Goal: Task Accomplishment & Management: Manage account settings

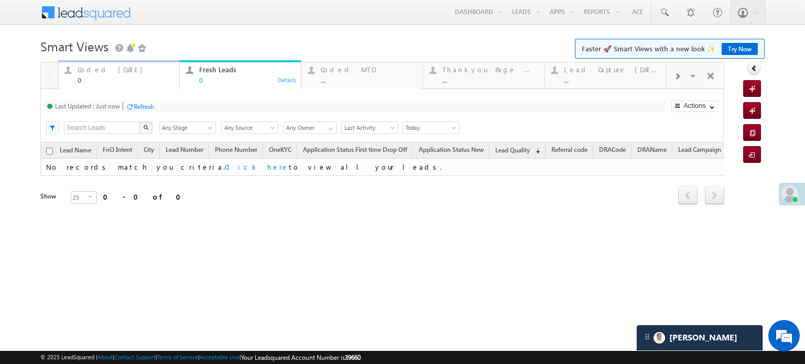
click at [122, 75] on div "Coded Today 0" at bounding box center [125, 73] width 95 height 20
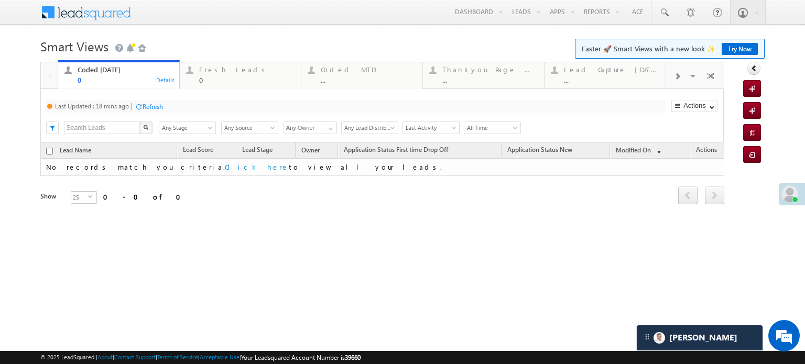
click at [136, 100] on div "Last Updated : 18 mins ago Refresh Refreshing... Search X Lead Stage Any Stage …" at bounding box center [381, 115] width 683 height 53
click at [143, 104] on div at bounding box center [139, 107] width 8 height 8
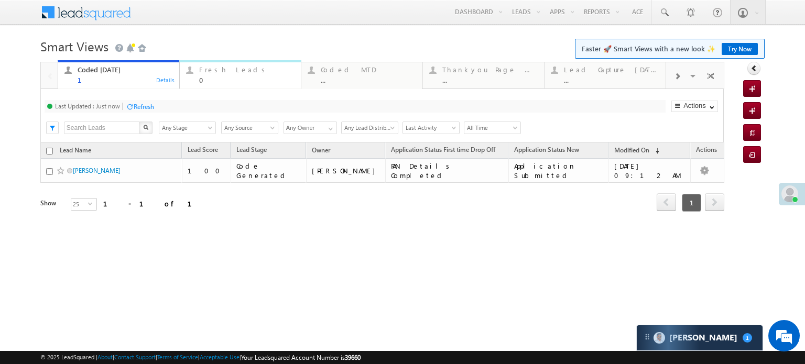
click at [205, 80] on div "0" at bounding box center [246, 80] width 95 height 8
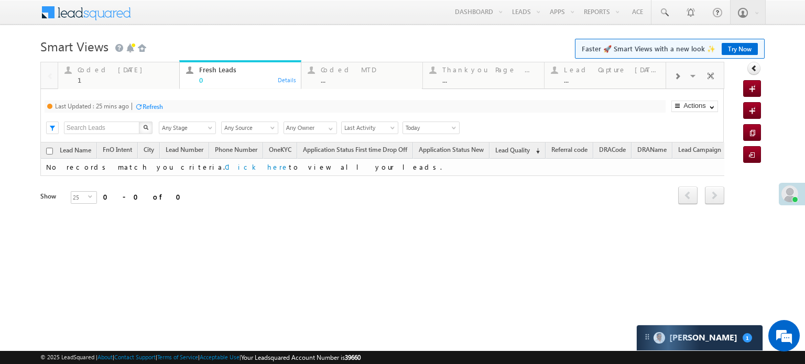
click at [163, 105] on div "Refresh" at bounding box center [153, 107] width 20 height 8
click at [103, 71] on div "Coded Today" at bounding box center [125, 70] width 95 height 8
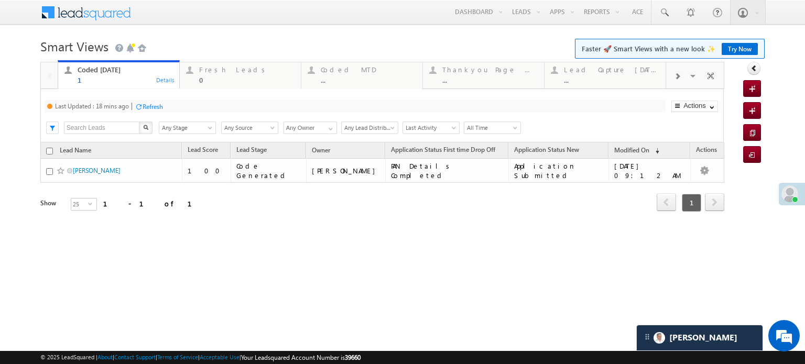
click at [136, 100] on div "Last Updated : 18 mins ago Refresh Refreshing... Search X Lead Stage Any Stage …" at bounding box center [381, 115] width 683 height 53
click at [148, 118] on div "Last Updated : 18 mins ago Refresh Refreshing... Search X Lead Stage Any Stage …" at bounding box center [381, 115] width 683 height 53
click at [159, 107] on div "Refresh" at bounding box center [153, 107] width 20 height 8
click at [141, 103] on div "Refresh" at bounding box center [144, 107] width 20 height 8
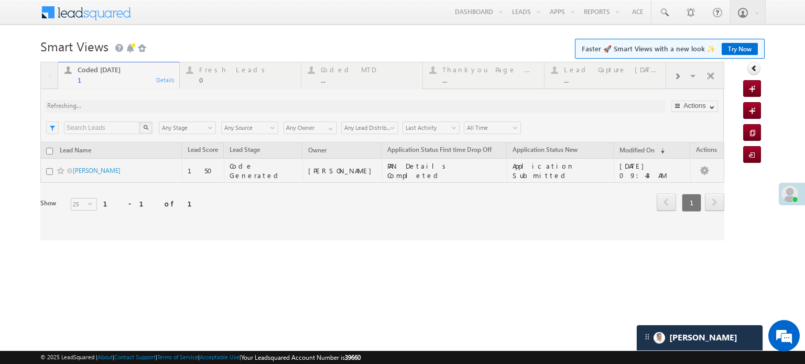
click at [141, 103] on div at bounding box center [382, 151] width 684 height 179
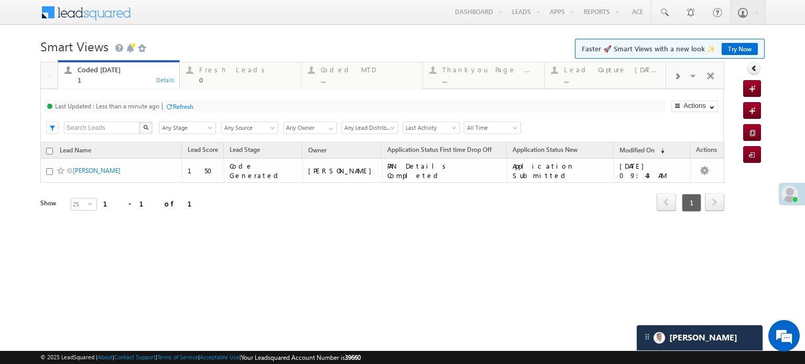
click at [178, 108] on div "Refresh" at bounding box center [183, 107] width 20 height 8
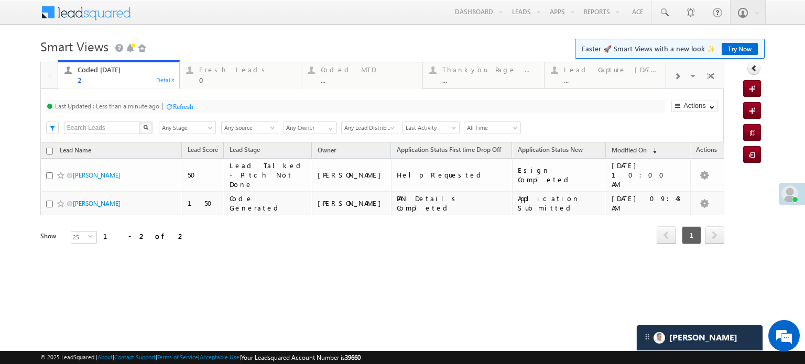
click at [180, 106] on div "Refresh" at bounding box center [183, 107] width 20 height 8
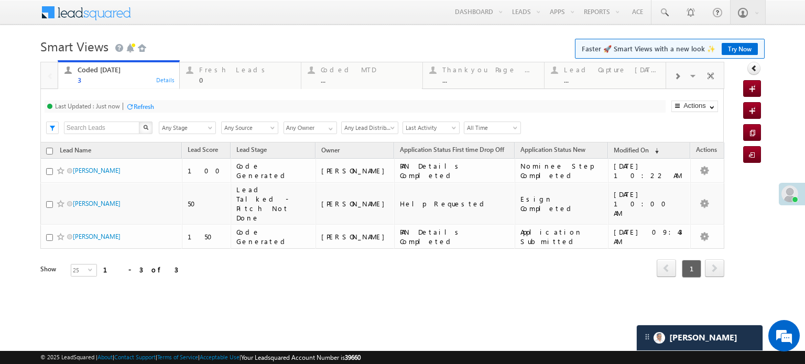
click at [149, 106] on div "Refresh" at bounding box center [144, 107] width 20 height 8
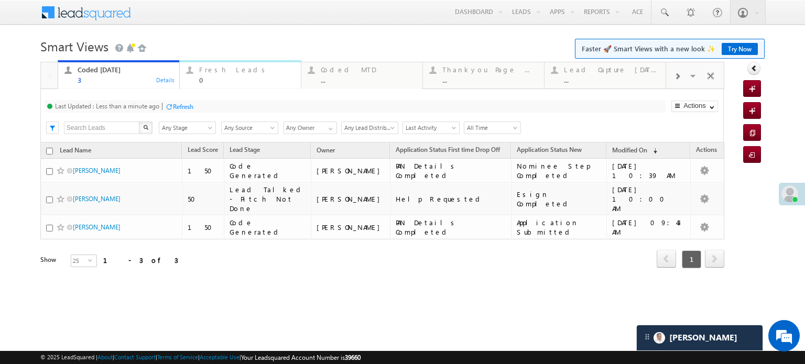
click at [243, 70] on div "Fresh Leads" at bounding box center [246, 70] width 95 height 8
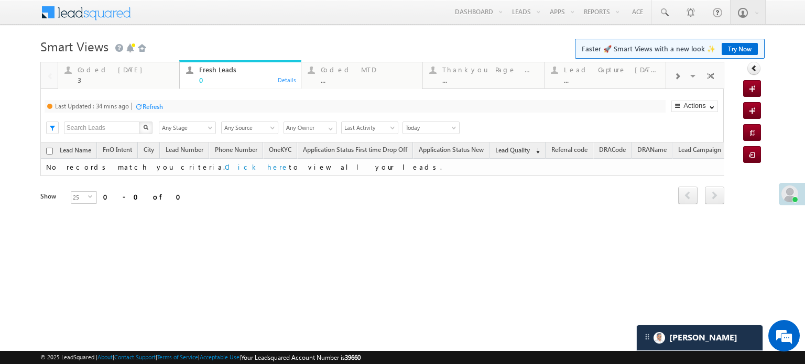
click at [143, 110] on div at bounding box center [139, 107] width 8 height 8
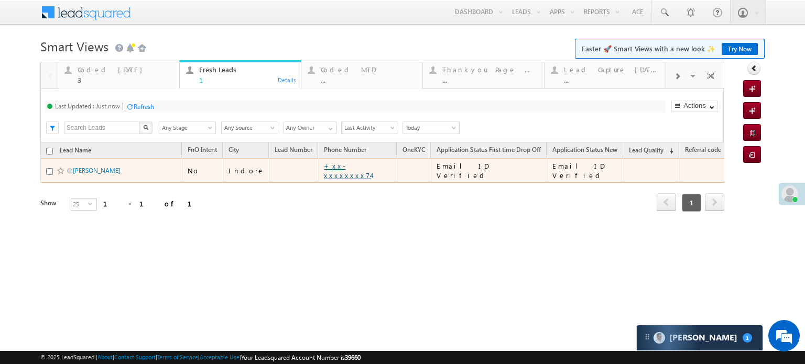
click at [324, 169] on link "+xx-xxxxxxxx74" at bounding box center [347, 170] width 47 height 18
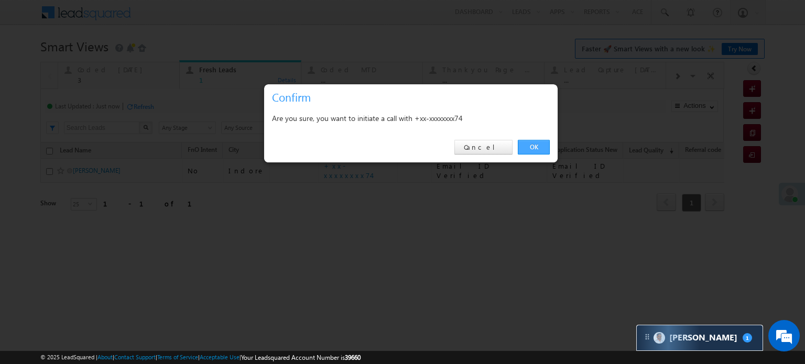
click at [541, 148] on link "OK" at bounding box center [534, 147] width 32 height 15
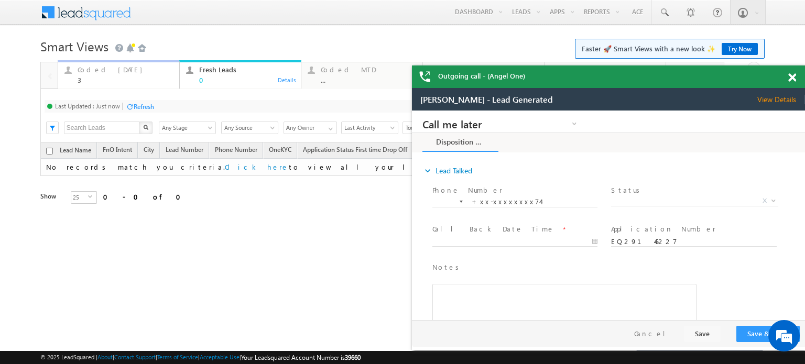
click at [101, 77] on div "3" at bounding box center [125, 80] width 95 height 8
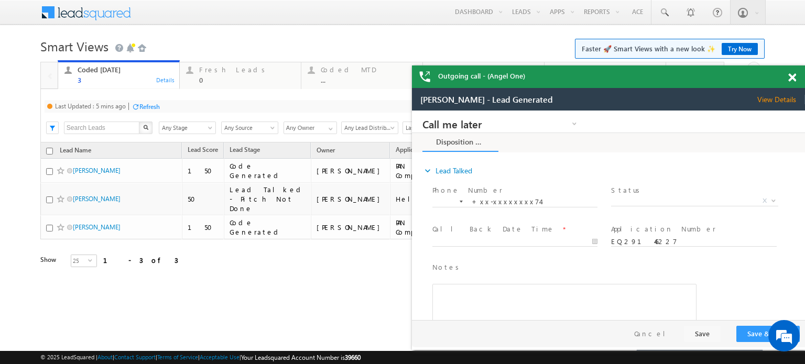
click at [146, 108] on div "Refresh" at bounding box center [149, 107] width 20 height 8
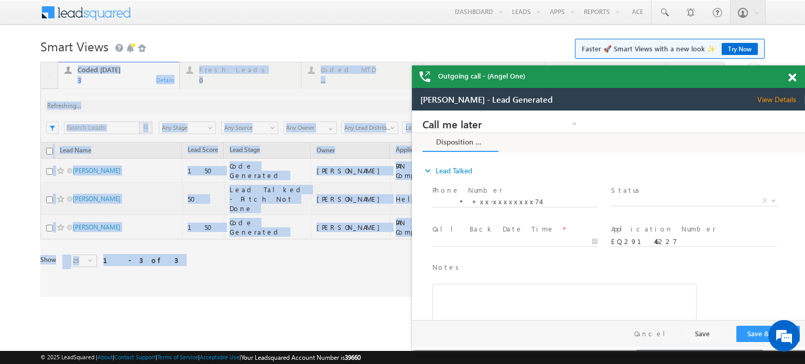
click at [146, 108] on div at bounding box center [382, 179] width 684 height 235
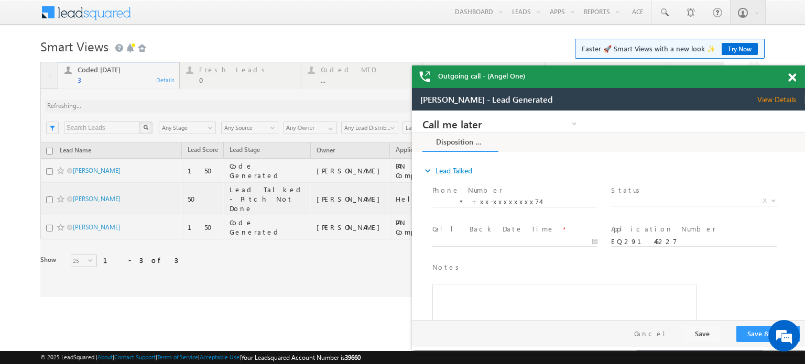
click at [146, 108] on div at bounding box center [382, 179] width 684 height 235
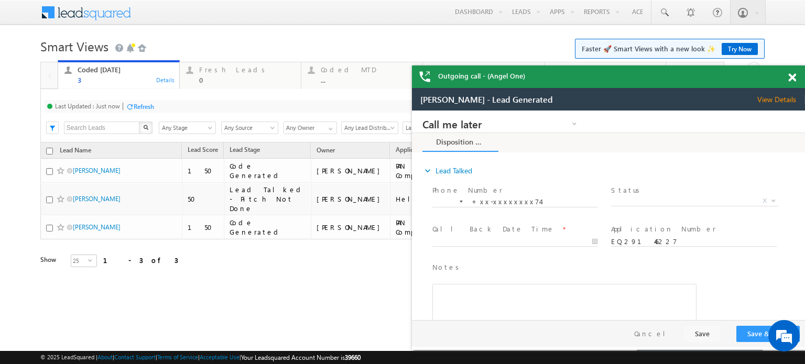
click at [790, 68] on div "Outgoing call - (Angel One)" at bounding box center [608, 77] width 393 height 23
click at [792, 80] on span at bounding box center [792, 77] width 8 height 9
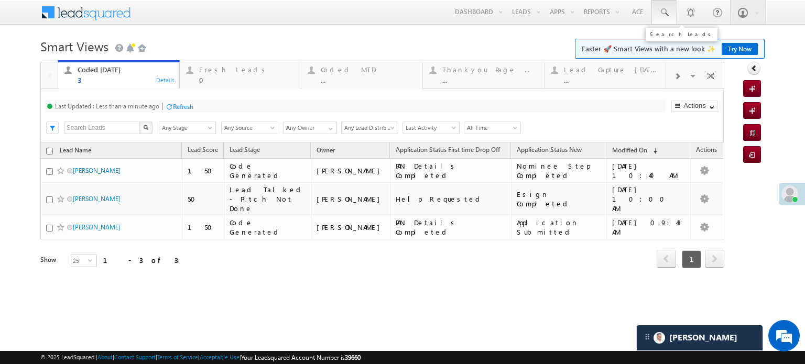
click at [672, 12] on link at bounding box center [663, 12] width 25 height 24
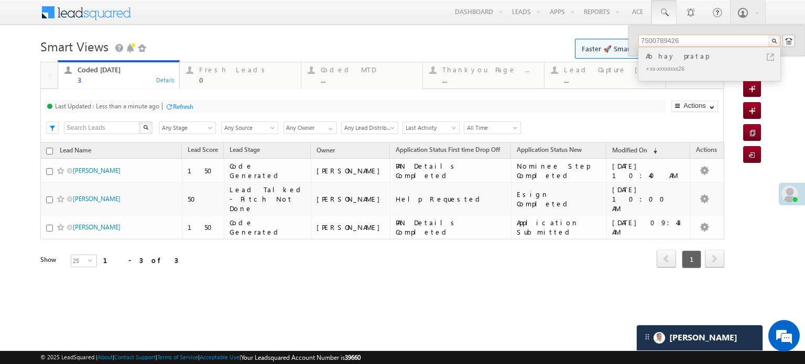
type input "7500789426"
click at [708, 73] on div "+xx-xxxxxxxx26" at bounding box center [714, 68] width 140 height 13
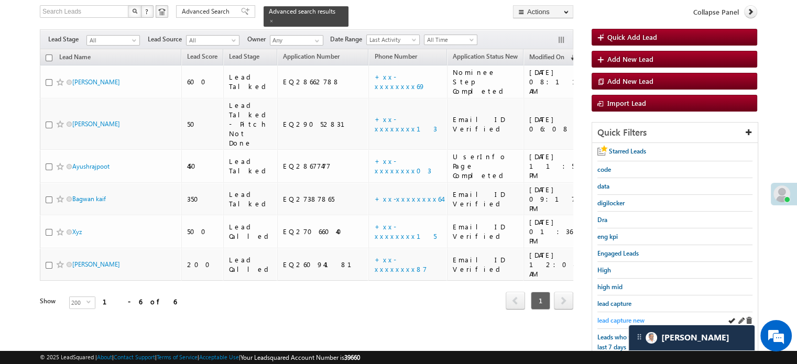
click at [614, 320] on span "lead capture new" at bounding box center [620, 321] width 47 height 8
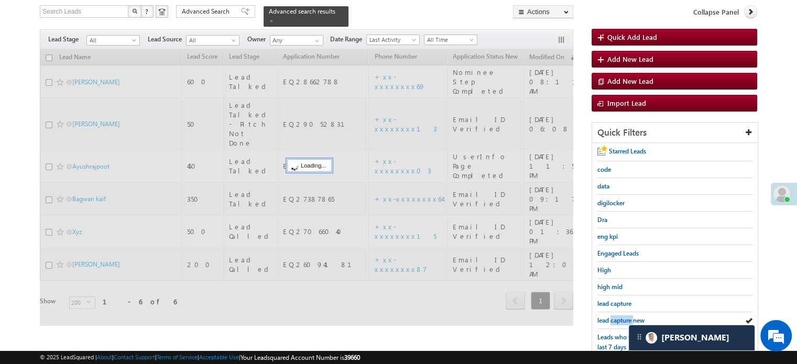
click at [614, 320] on span "lead capture new" at bounding box center [620, 321] width 47 height 8
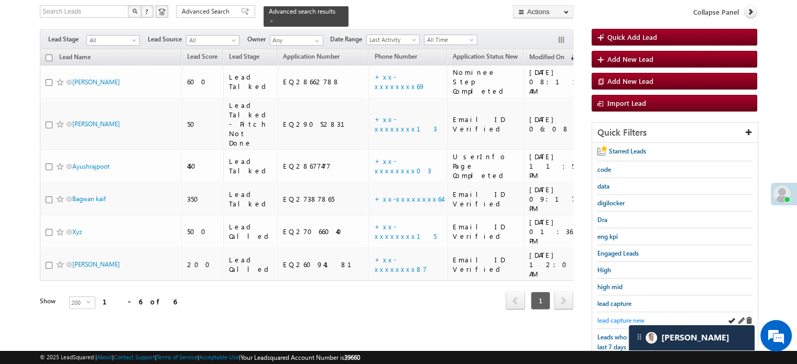
click at [614, 320] on span "lead capture new" at bounding box center [620, 321] width 47 height 8
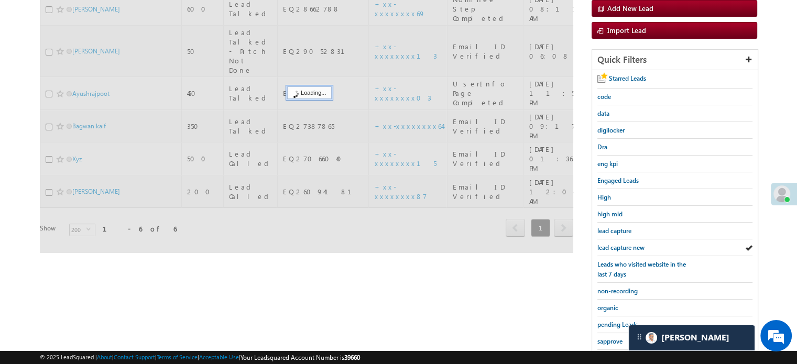
scroll to position [225, 0]
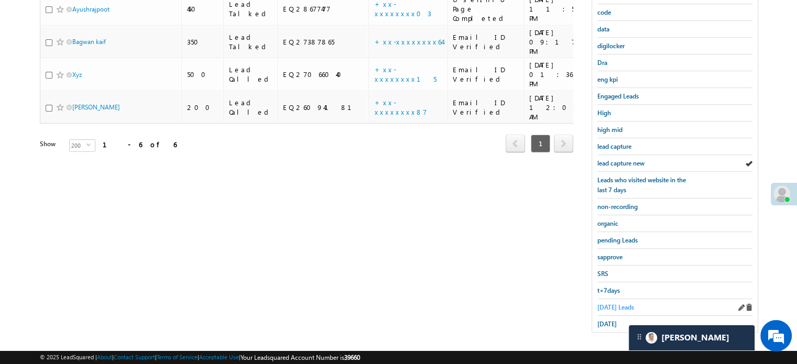
click at [618, 303] on span "Today's Leads" at bounding box center [615, 307] width 37 height 8
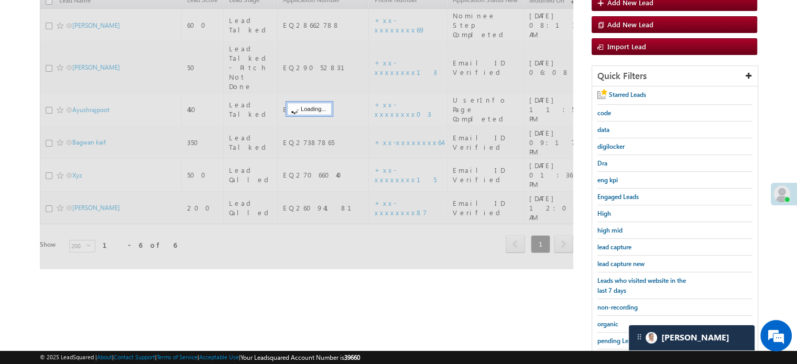
scroll to position [120, 0]
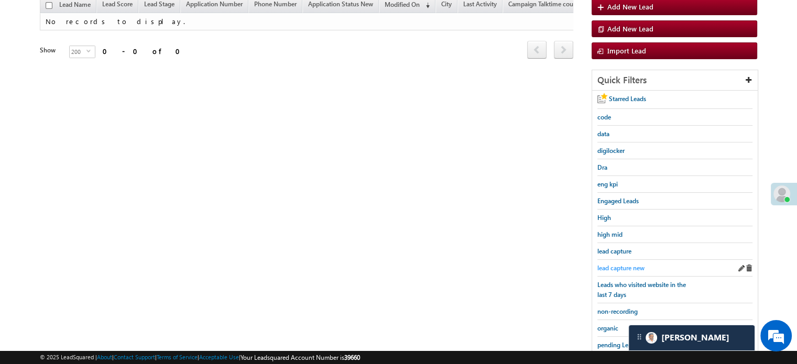
click at [624, 266] on span "lead capture new" at bounding box center [620, 268] width 47 height 8
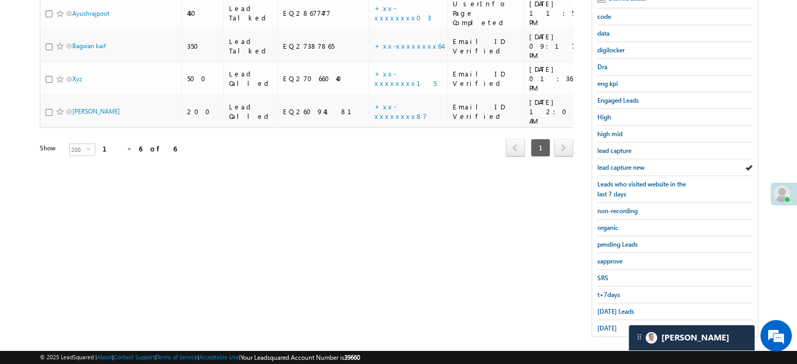
scroll to position [225, 0]
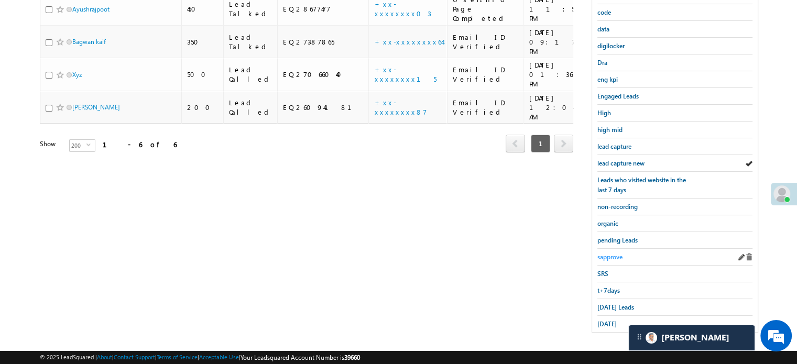
click at [616, 255] on span "sapprove" at bounding box center [609, 257] width 25 height 8
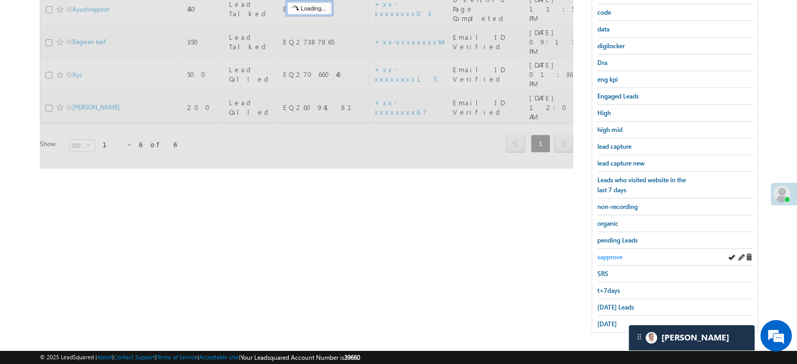
click at [614, 254] on span "sapprove" at bounding box center [609, 257] width 25 height 8
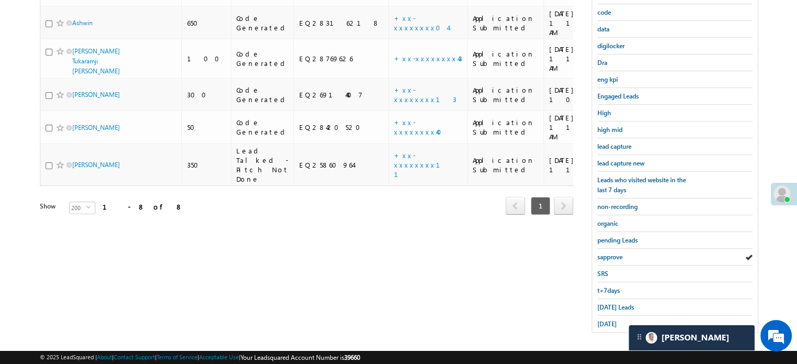
scroll to position [68, 0]
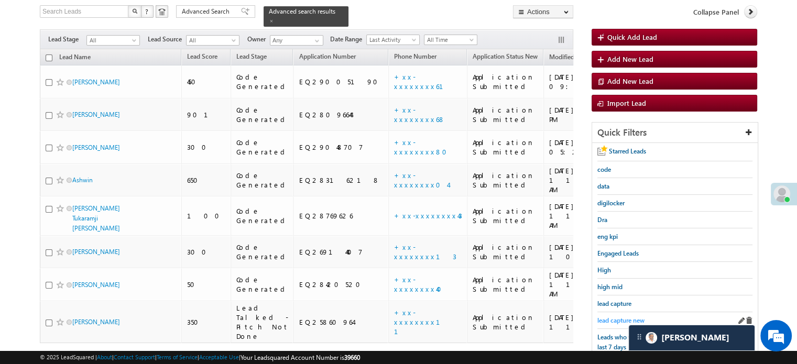
click at [638, 317] on span "lead capture new" at bounding box center [620, 321] width 47 height 8
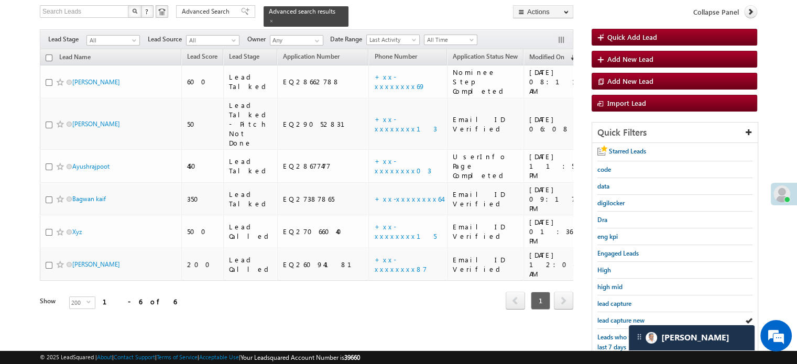
click at [638, 317] on span "lead capture new" at bounding box center [620, 321] width 47 height 8
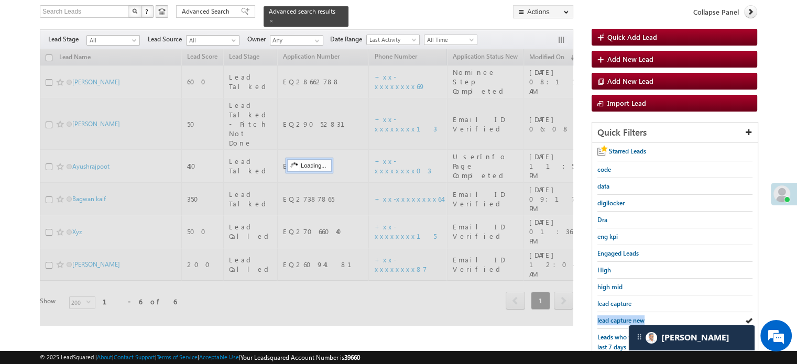
click at [638, 317] on span "lead capture new" at bounding box center [620, 321] width 47 height 8
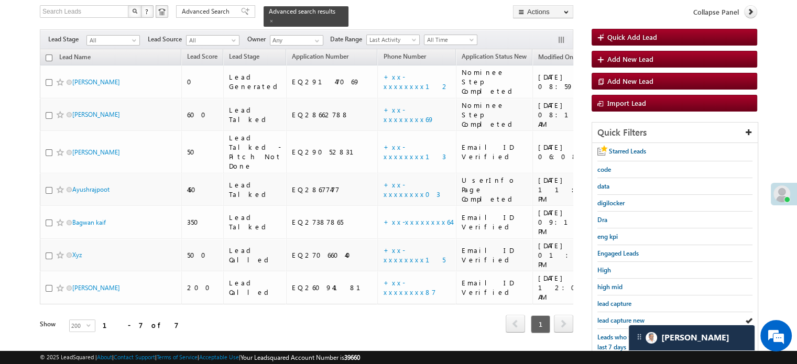
click at [638, 317] on span "lead capture new" at bounding box center [620, 321] width 47 height 8
click at [618, 312] on div "lead capture new" at bounding box center [674, 320] width 155 height 17
click at [623, 319] on span "lead capture new" at bounding box center [620, 321] width 47 height 8
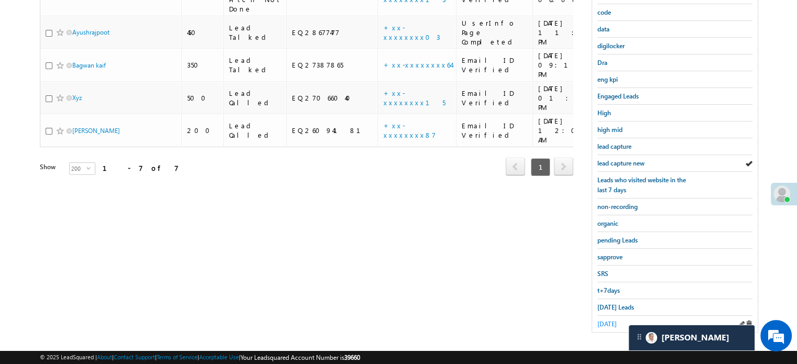
click at [606, 320] on span "yesterday" at bounding box center [606, 324] width 19 height 8
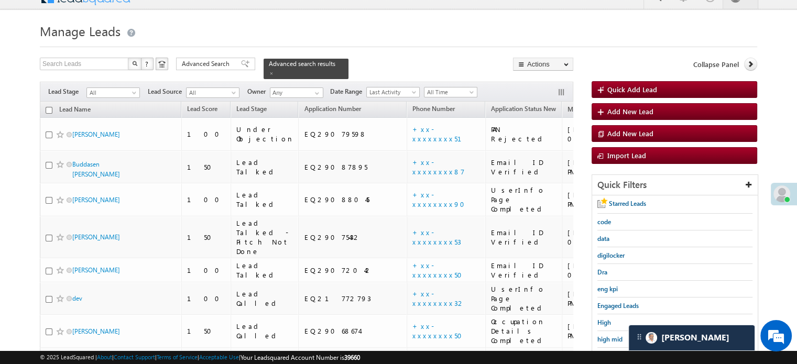
scroll to position [1017, 0]
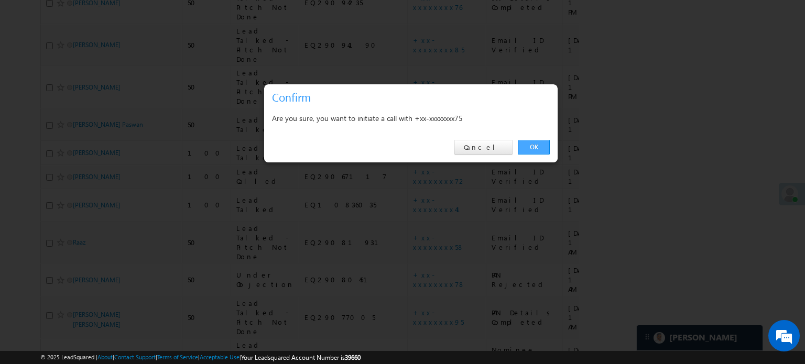
click at [537, 142] on link "OK" at bounding box center [534, 147] width 32 height 15
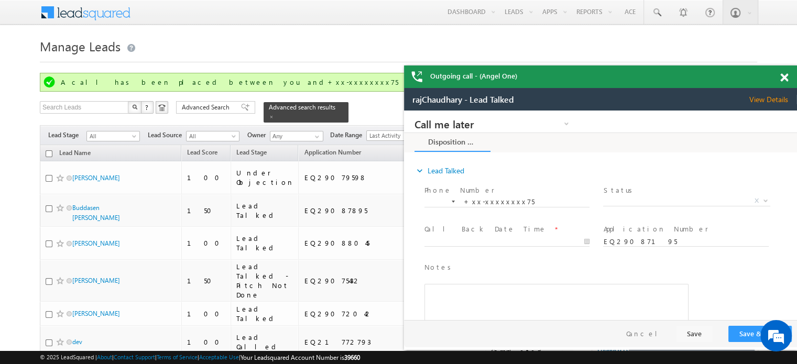
scroll to position [0, 0]
click at [781, 78] on span at bounding box center [784, 77] width 8 height 9
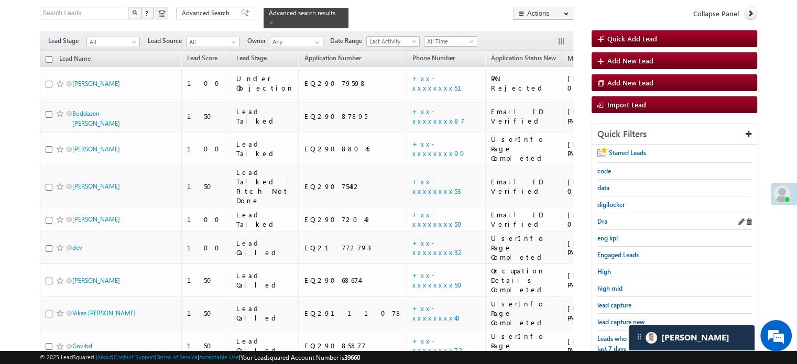
scroll to position [157, 0]
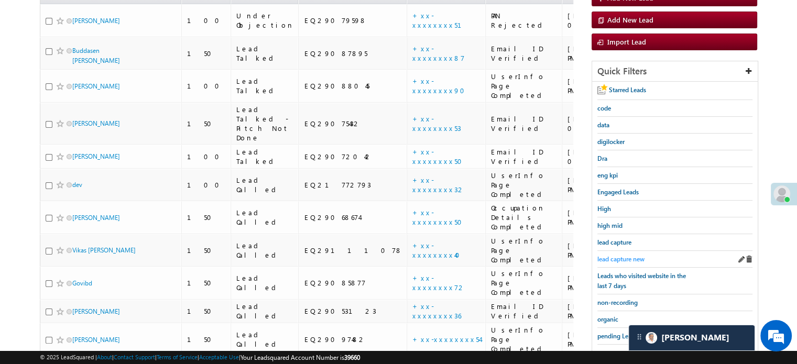
click at [604, 255] on span "lead capture new" at bounding box center [620, 259] width 47 height 8
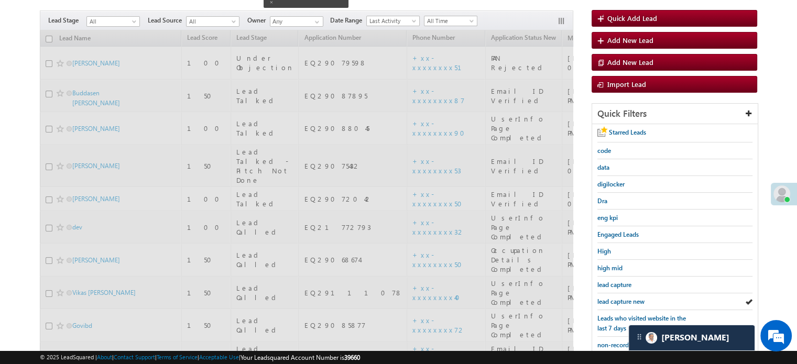
scroll to position [52, 0]
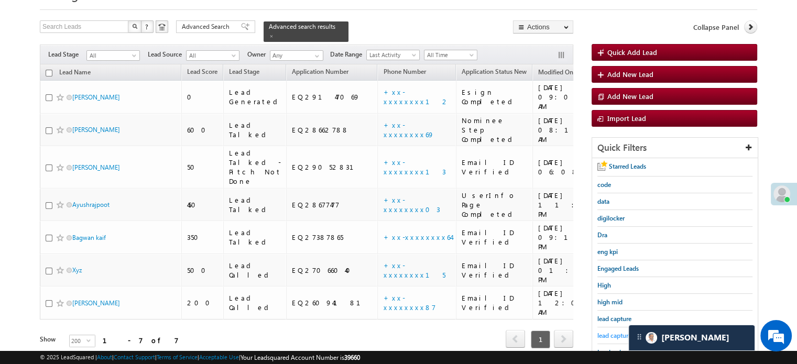
click at [612, 333] on span "lead capture new" at bounding box center [620, 336] width 47 height 8
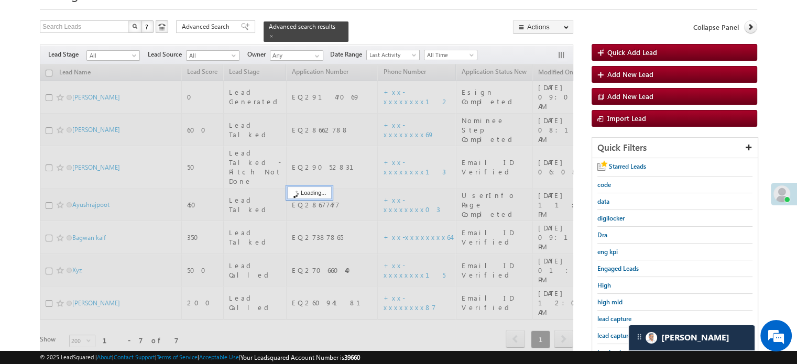
click at [612, 333] on span "lead capture new" at bounding box center [620, 336] width 47 height 8
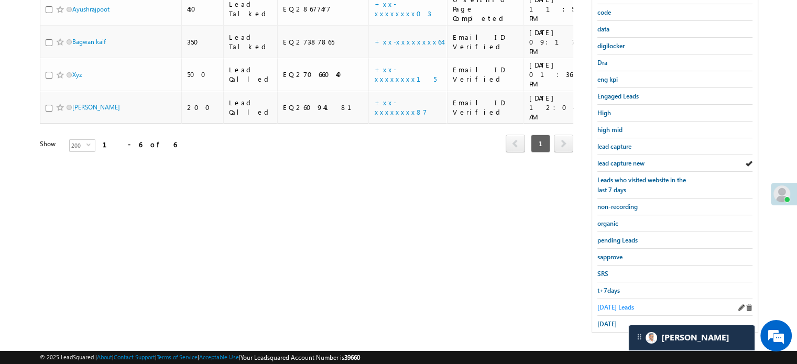
click at [613, 303] on span "Today's Leads" at bounding box center [615, 307] width 37 height 8
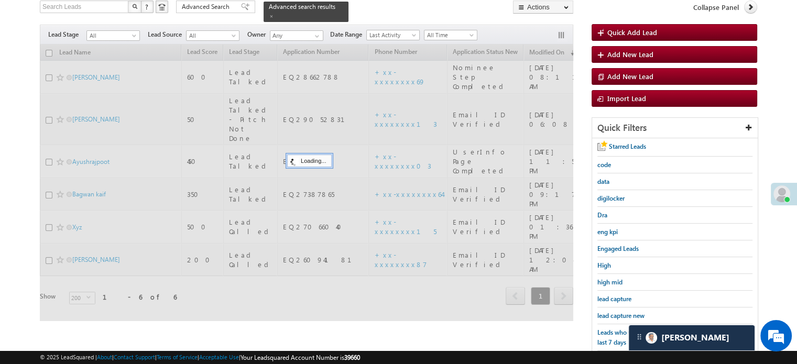
scroll to position [68, 0]
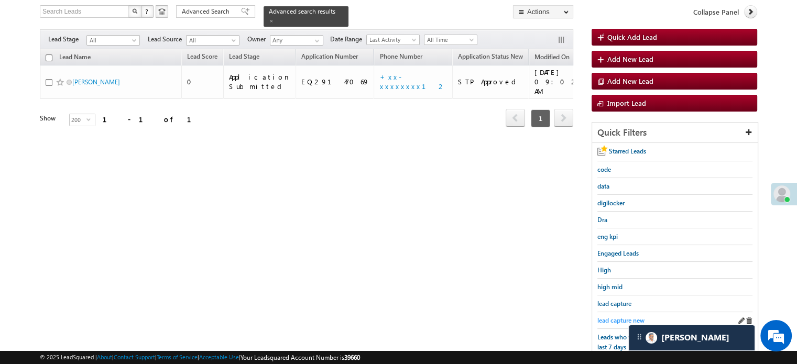
click at [611, 318] on span "lead capture new" at bounding box center [620, 321] width 47 height 8
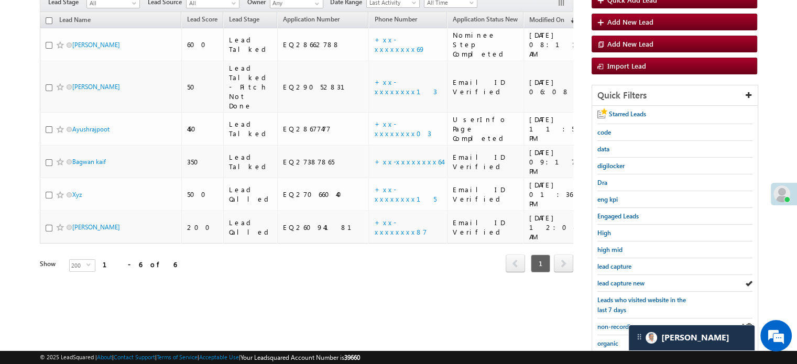
scroll to position [120, 0]
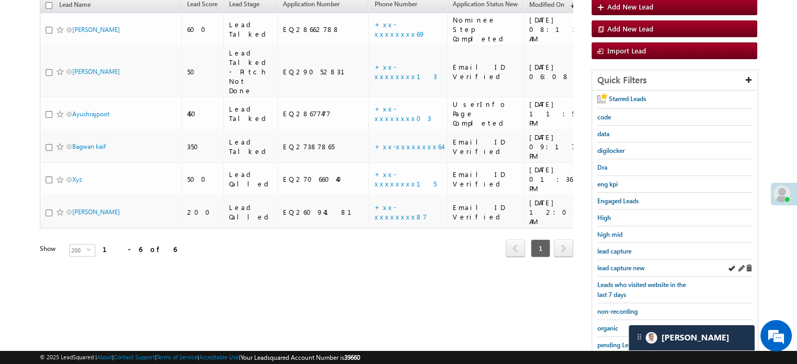
click at [623, 260] on div "lead capture new" at bounding box center [674, 268] width 155 height 17
click at [626, 260] on div "lead capture new" at bounding box center [674, 268] width 155 height 17
click at [633, 264] on span "lead capture new" at bounding box center [620, 268] width 47 height 8
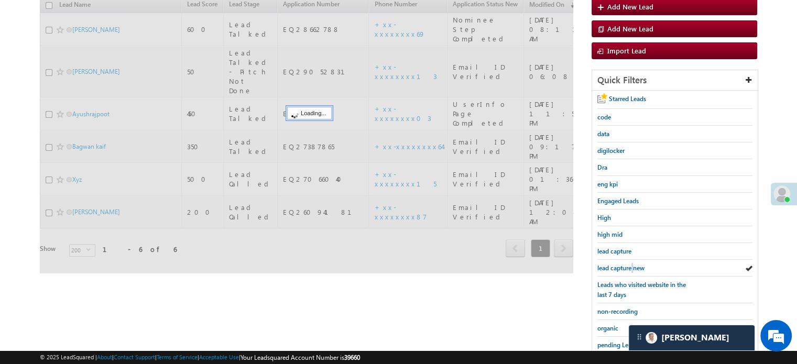
click at [633, 264] on span "lead capture new" at bounding box center [620, 268] width 47 height 8
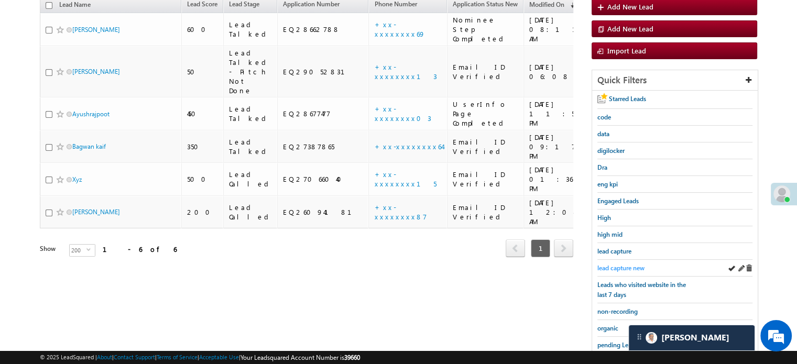
click at [639, 268] on span "lead capture new" at bounding box center [620, 268] width 47 height 8
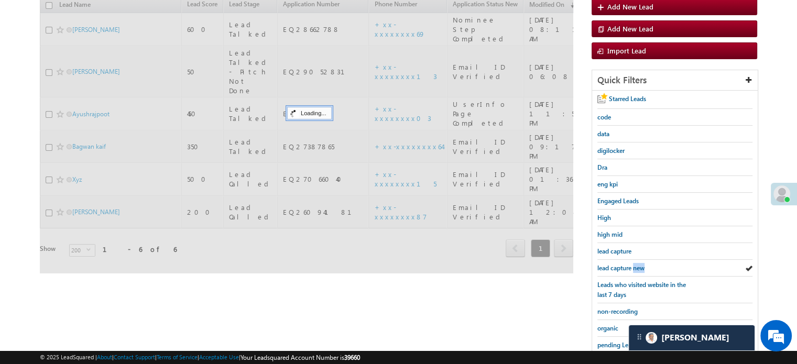
click at [639, 268] on span "lead capture new" at bounding box center [620, 268] width 47 height 8
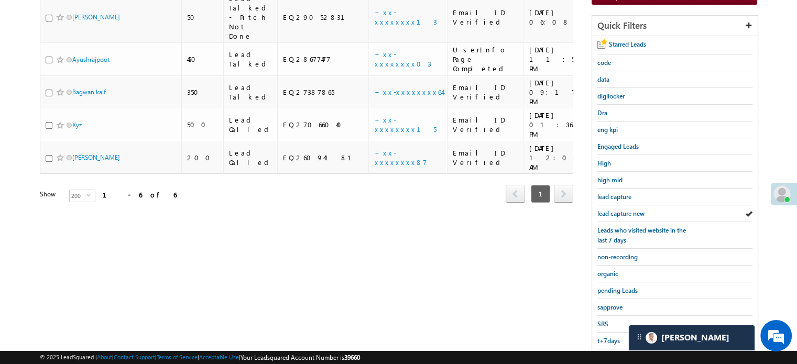
scroll to position [225, 0]
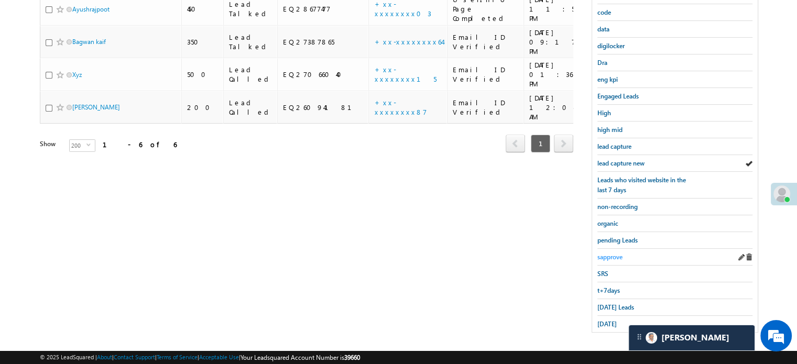
click at [619, 253] on span "sapprove" at bounding box center [609, 257] width 25 height 8
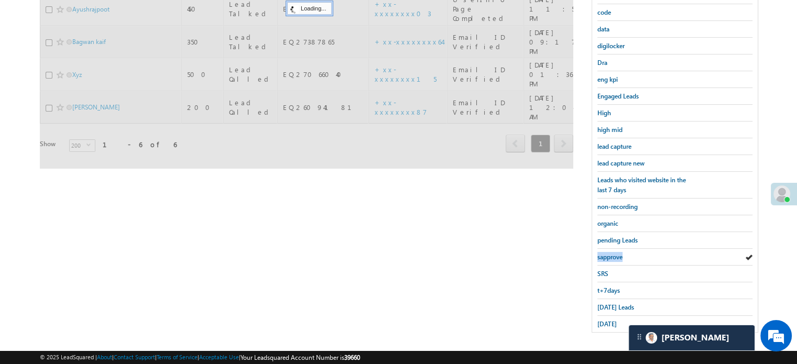
click at [619, 253] on span "sapprove" at bounding box center [609, 257] width 25 height 8
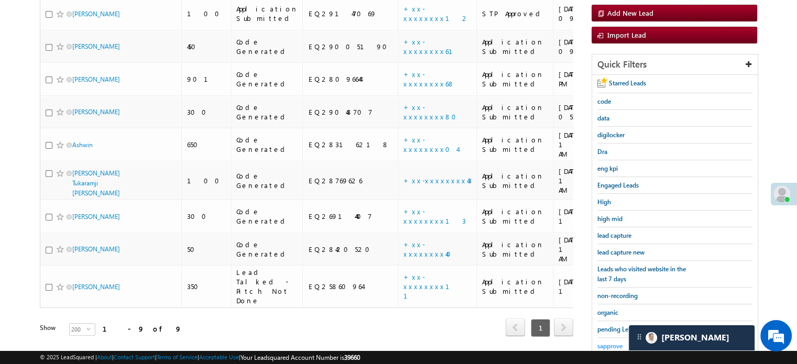
scroll to position [120, 0]
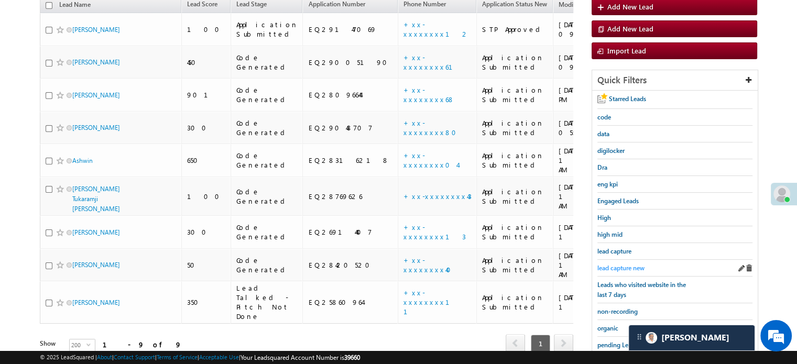
click at [639, 267] on span "lead capture new" at bounding box center [620, 268] width 47 height 8
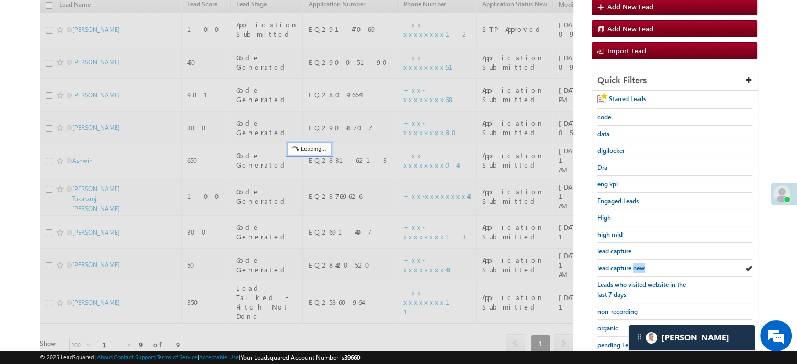
click at [639, 267] on span "lead capture new" at bounding box center [620, 268] width 47 height 8
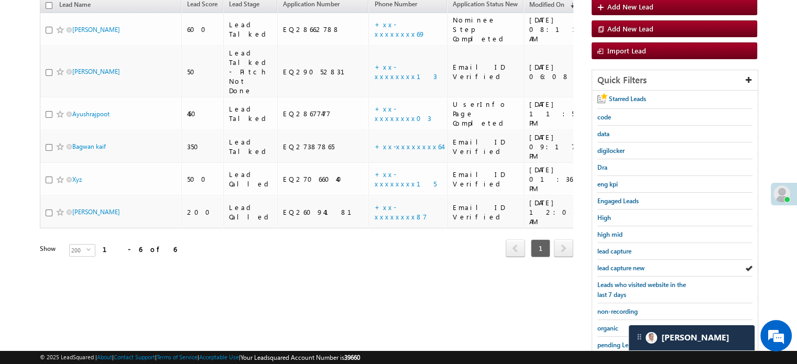
click at [639, 267] on span "lead capture new" at bounding box center [620, 268] width 47 height 8
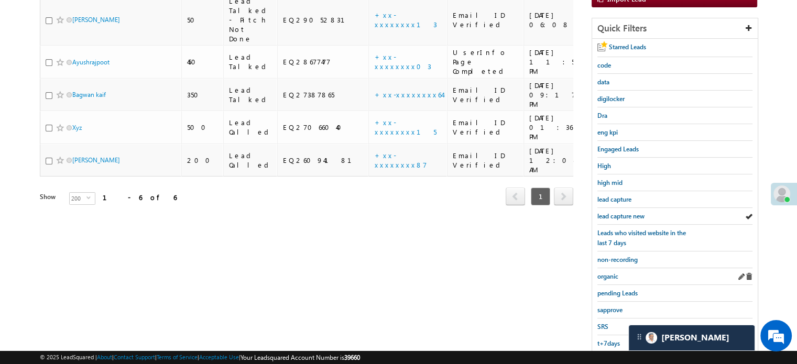
scroll to position [225, 0]
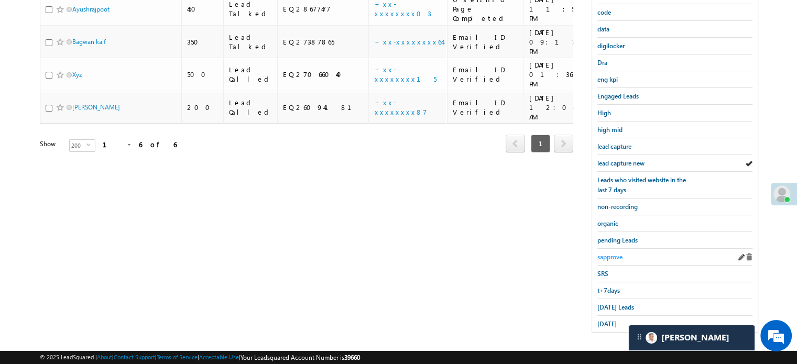
click at [623, 253] on span "sapprove" at bounding box center [609, 257] width 25 height 8
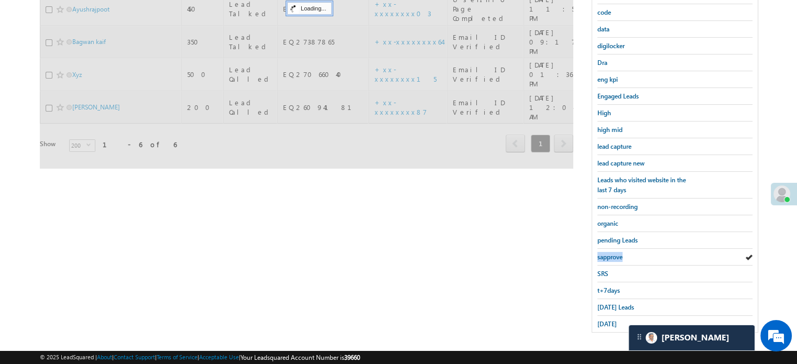
click at [623, 253] on span "sapprove" at bounding box center [609, 257] width 25 height 8
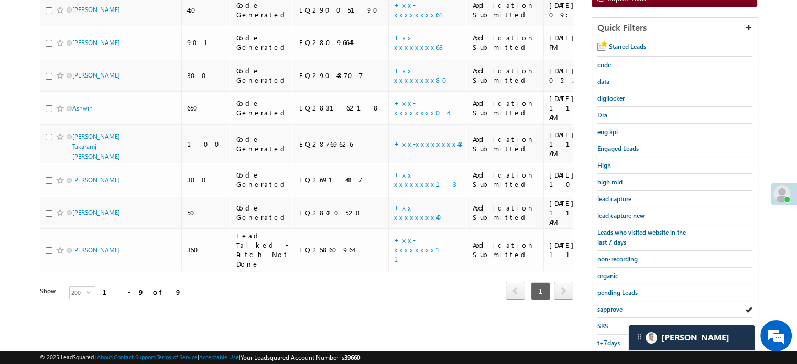
scroll to position [68, 0]
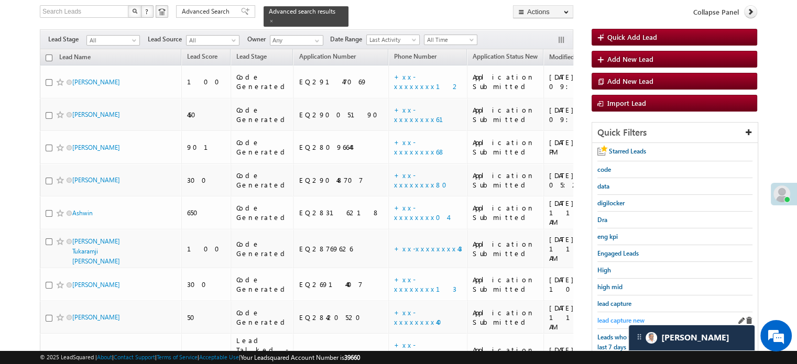
click at [626, 316] on link "lead capture new" at bounding box center [620, 321] width 47 height 10
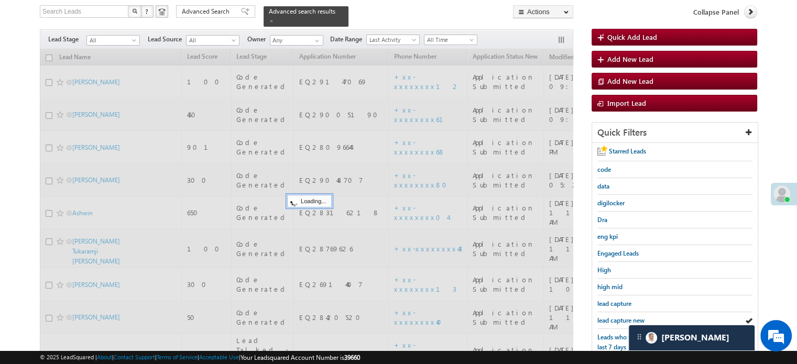
click at [626, 316] on link "lead capture new" at bounding box center [620, 321] width 47 height 10
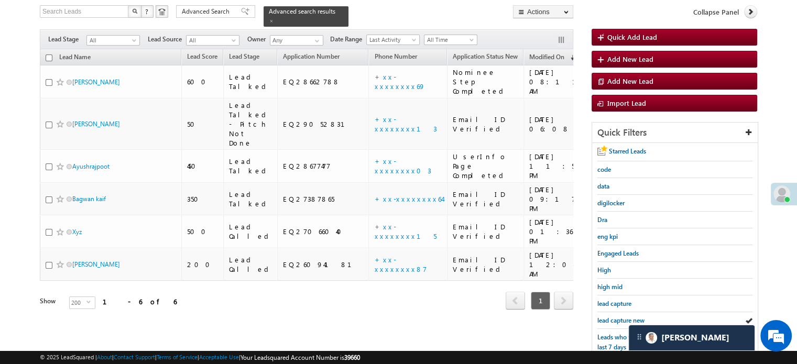
click at [626, 316] on link "lead capture new" at bounding box center [620, 321] width 47 height 10
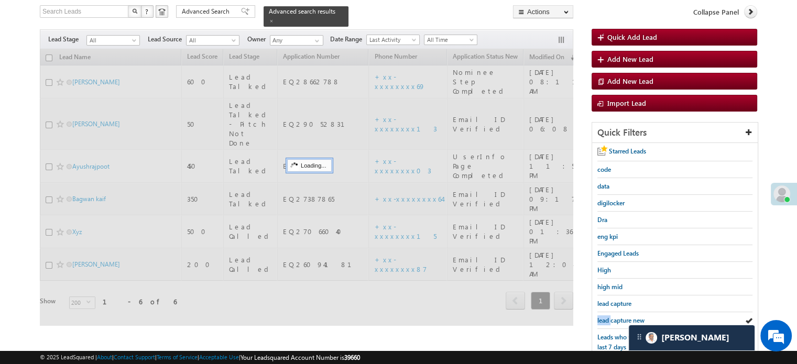
click at [626, 316] on link "lead capture new" at bounding box center [620, 321] width 47 height 10
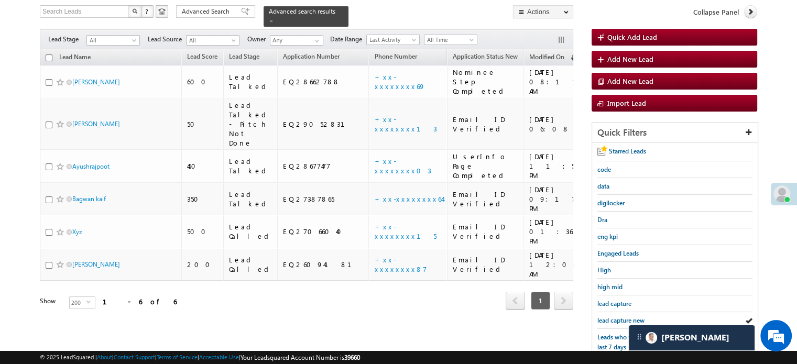
click at [626, 316] on link "lead capture new" at bounding box center [620, 321] width 47 height 10
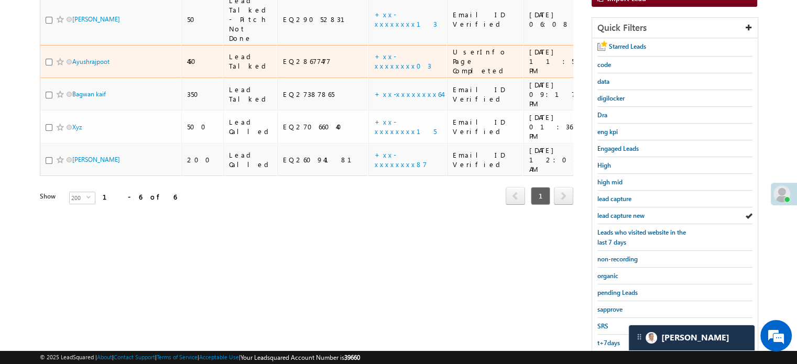
scroll to position [225, 0]
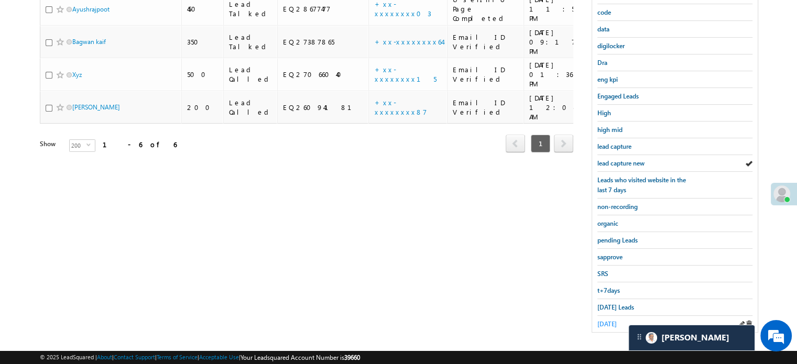
click at [616, 322] on span "yesterday" at bounding box center [606, 324] width 19 height 8
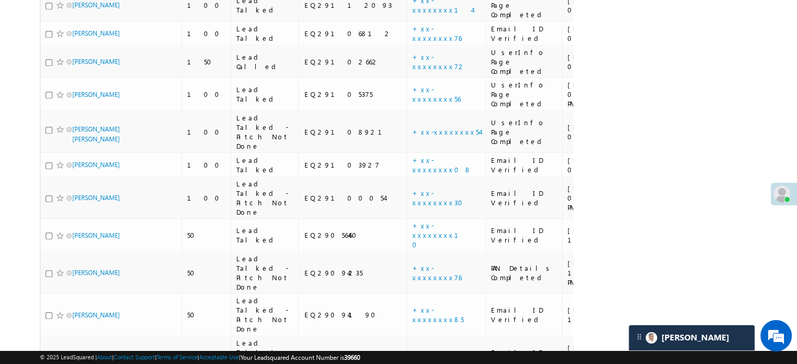
scroll to position [1017, 0]
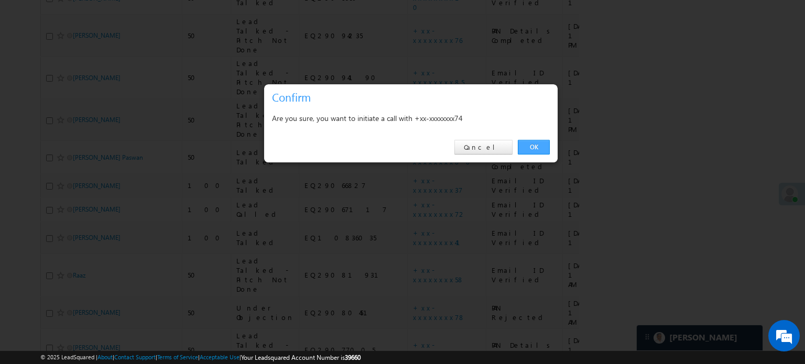
click at [532, 144] on link "OK" at bounding box center [534, 147] width 32 height 15
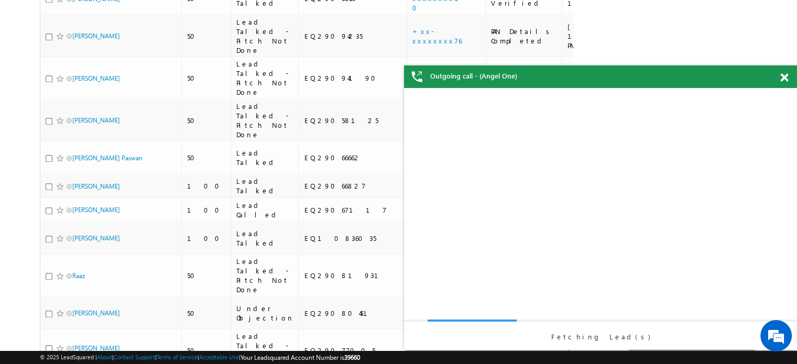
scroll to position [0, 0]
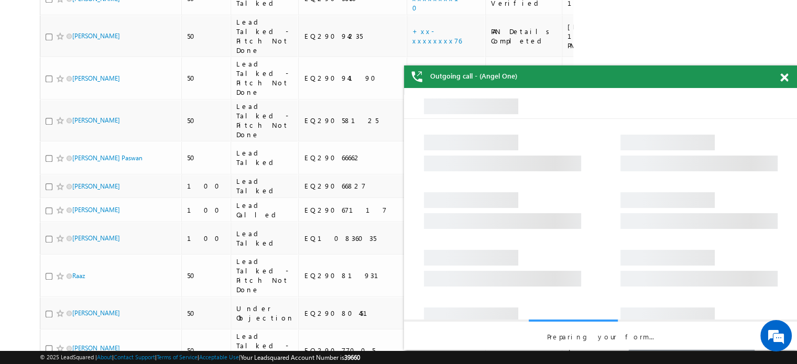
click at [785, 79] on span at bounding box center [784, 77] width 8 height 9
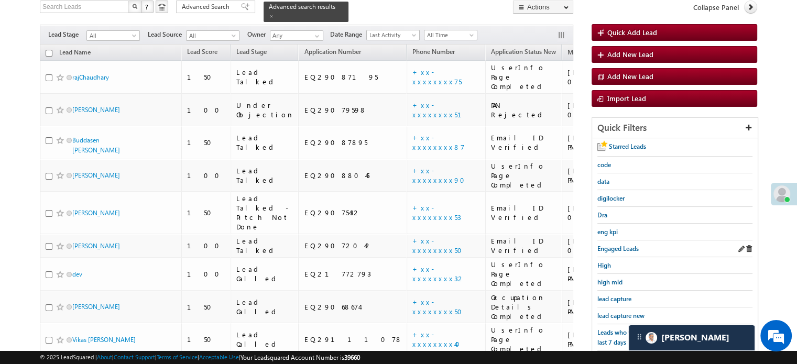
scroll to position [206, 0]
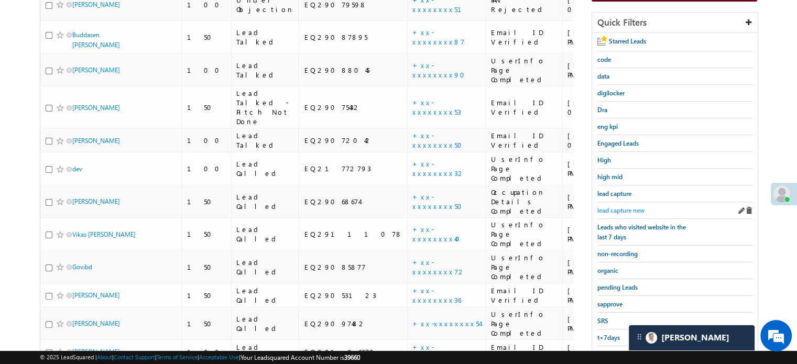
click at [639, 206] on span "lead capture new" at bounding box center [620, 210] width 47 height 8
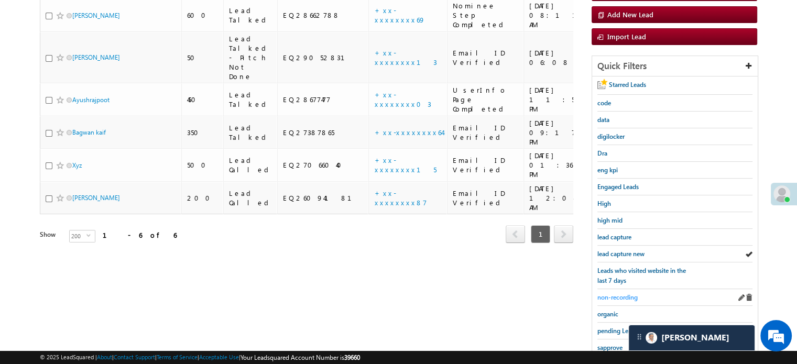
scroll to position [225, 0]
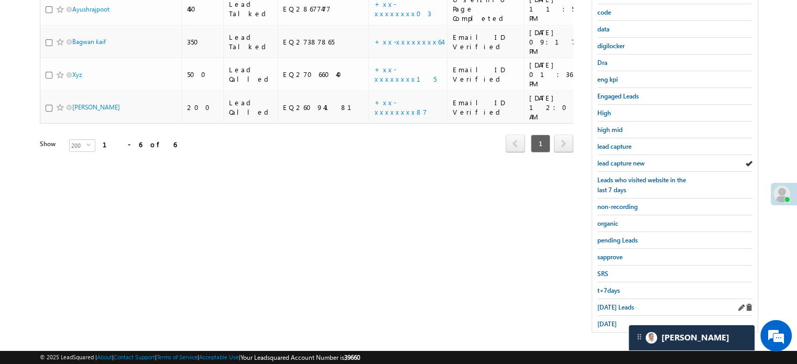
click at [603, 310] on div "Today's Leads" at bounding box center [674, 307] width 155 height 17
click at [603, 306] on span "Today's Leads" at bounding box center [615, 307] width 37 height 8
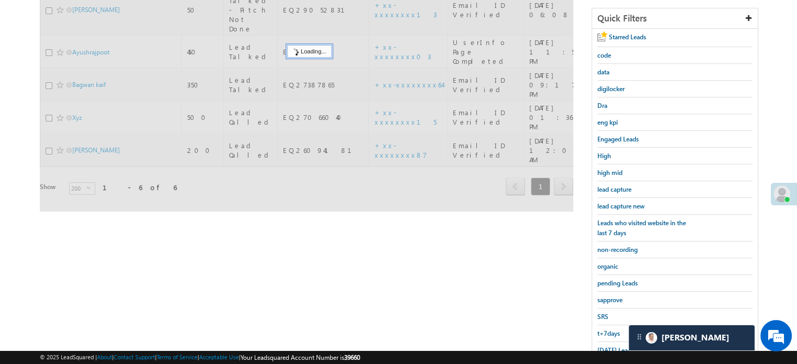
scroll to position [120, 0]
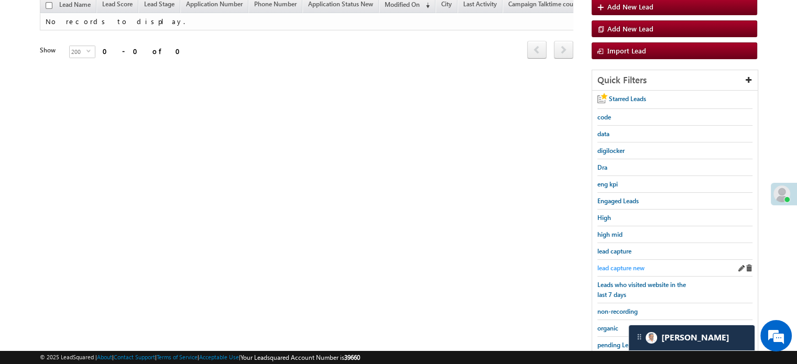
click at [625, 269] on link "lead capture new" at bounding box center [620, 268] width 47 height 10
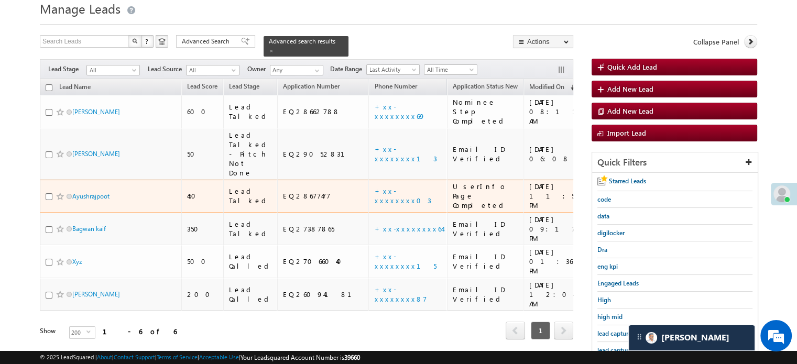
scroll to position [105, 0]
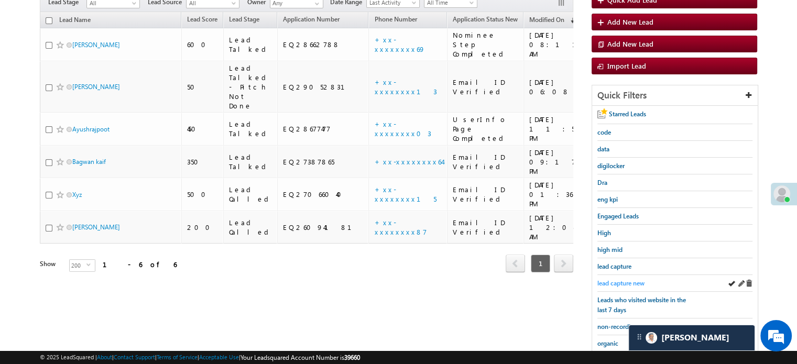
click at [621, 280] on span "lead capture new" at bounding box center [620, 283] width 47 height 8
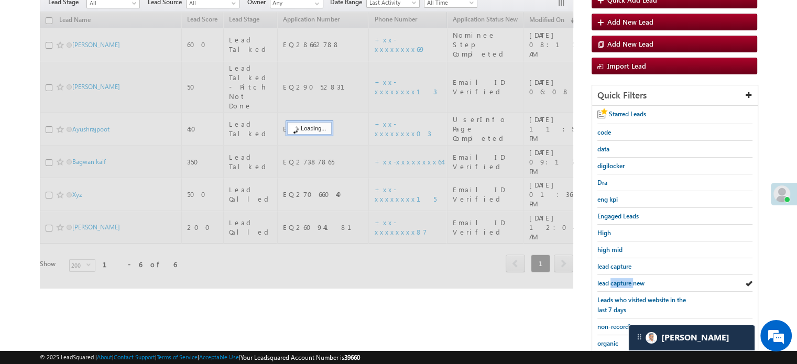
click at [621, 280] on span "lead capture new" at bounding box center [620, 283] width 47 height 8
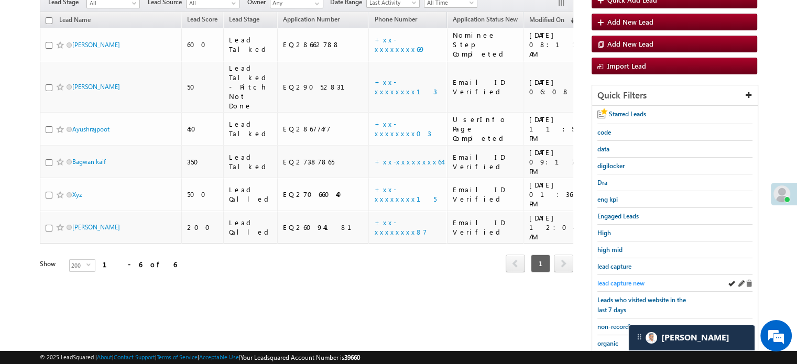
click at [635, 281] on span "lead capture new" at bounding box center [620, 283] width 47 height 8
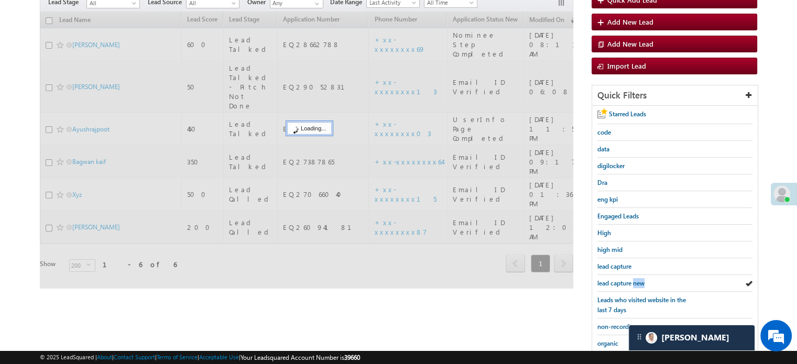
click at [635, 281] on span "lead capture new" at bounding box center [620, 283] width 47 height 8
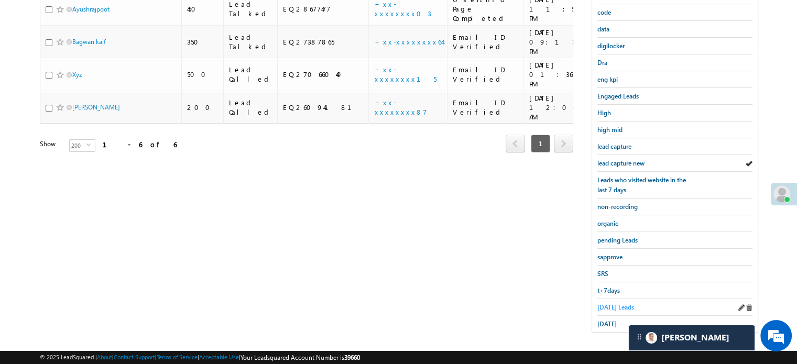
click at [611, 303] on span "Today's Leads" at bounding box center [615, 307] width 37 height 8
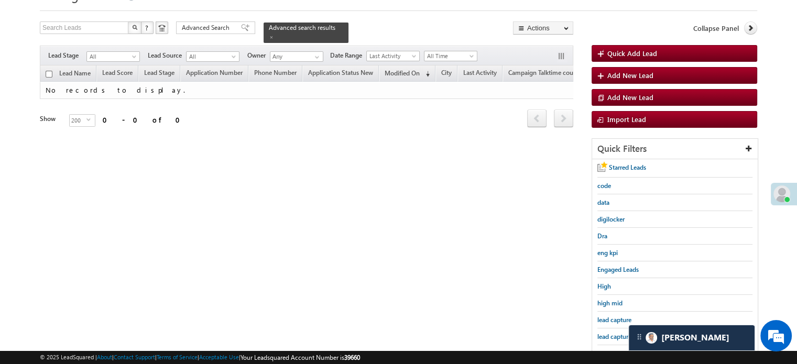
scroll to position [68, 0]
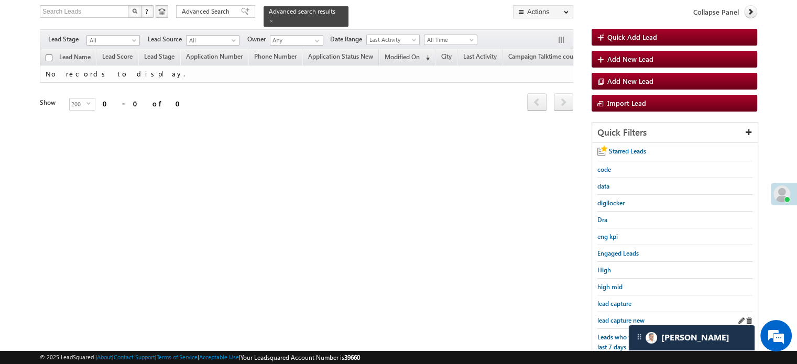
click at [615, 312] on div "lead capture new" at bounding box center [674, 320] width 155 height 17
click at [617, 319] on span "lead capture new" at bounding box center [620, 321] width 47 height 8
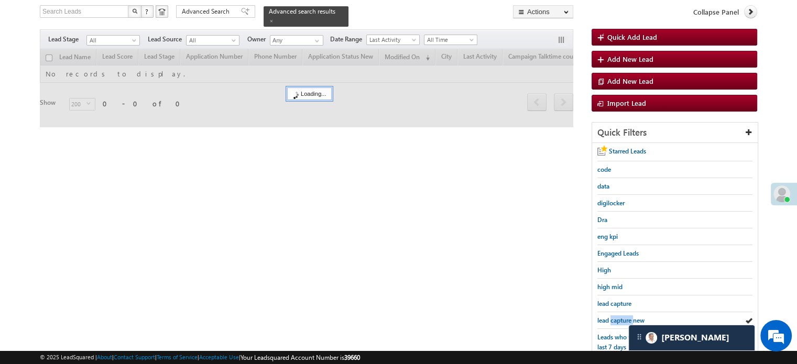
click at [617, 319] on span "lead capture new" at bounding box center [620, 321] width 47 height 8
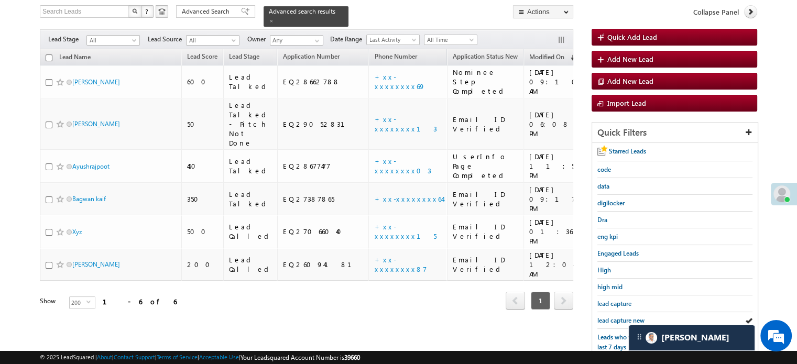
click at [617, 319] on span "lead capture new" at bounding box center [620, 321] width 47 height 8
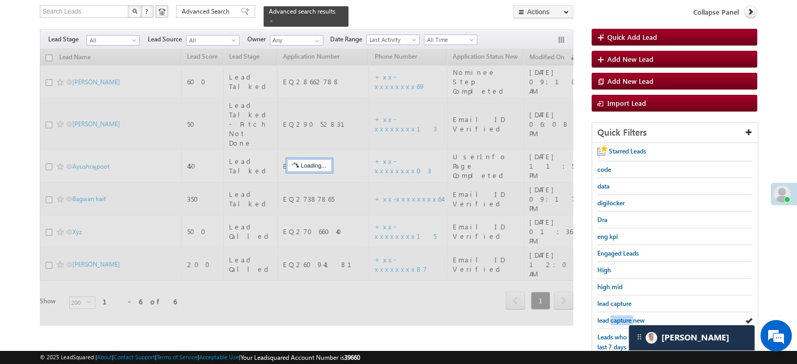
click at [617, 319] on span "lead capture new" at bounding box center [620, 321] width 47 height 8
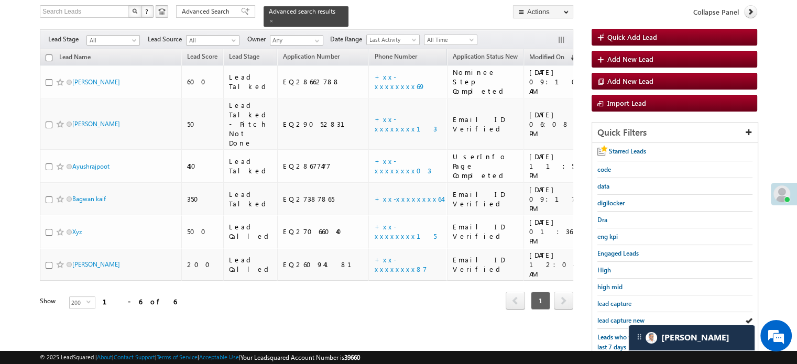
click at [617, 319] on span "lead capture new" at bounding box center [620, 321] width 47 height 8
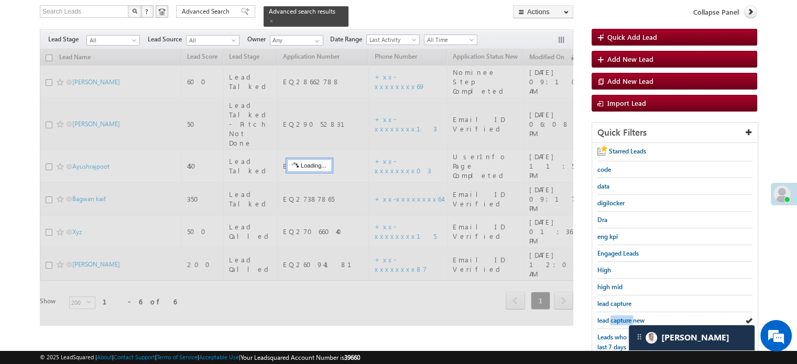
click at [617, 319] on span "lead capture new" at bounding box center [620, 321] width 47 height 8
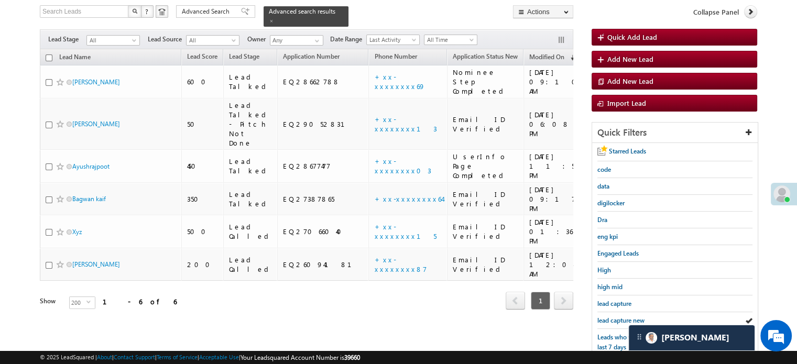
click at [617, 319] on span "lead capture new" at bounding box center [620, 321] width 47 height 8
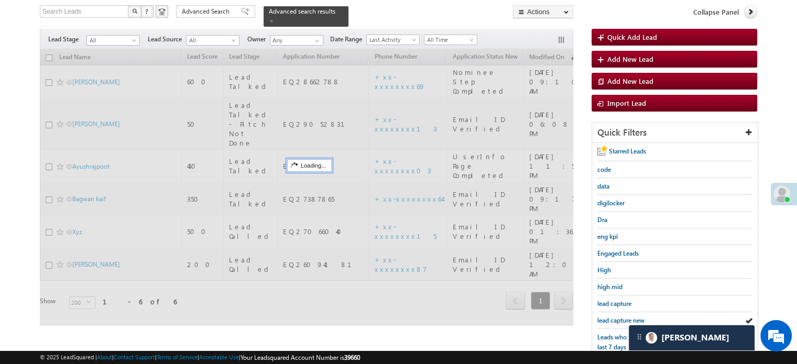
click at [617, 319] on span "lead capture new" at bounding box center [620, 321] width 47 height 8
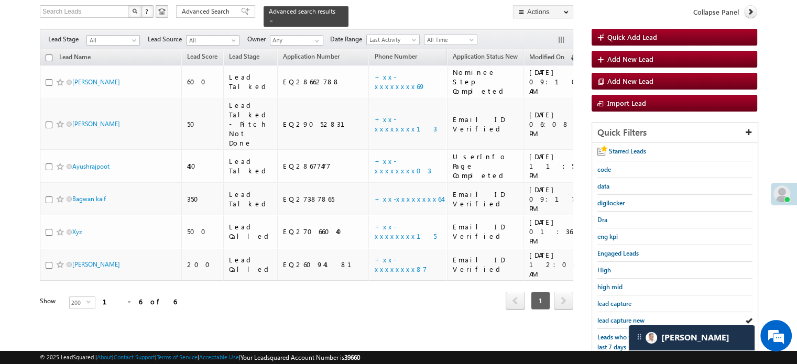
click at [617, 319] on span "lead capture new" at bounding box center [620, 321] width 47 height 8
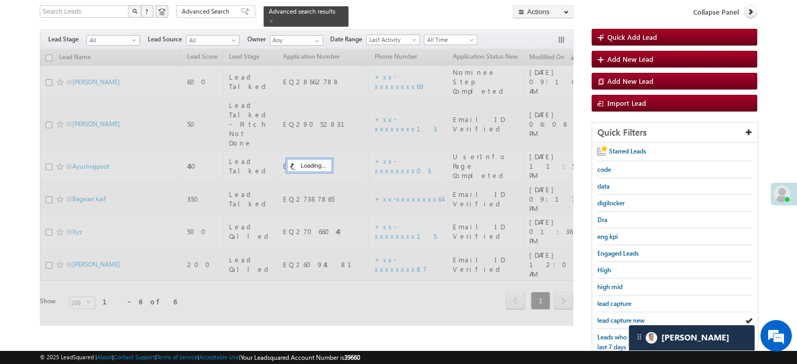
click at [617, 319] on span "lead capture new" at bounding box center [620, 321] width 47 height 8
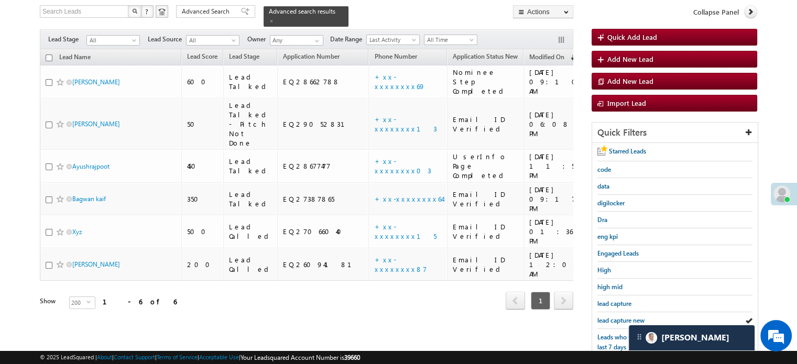
click at [617, 319] on span "lead capture new" at bounding box center [620, 321] width 47 height 8
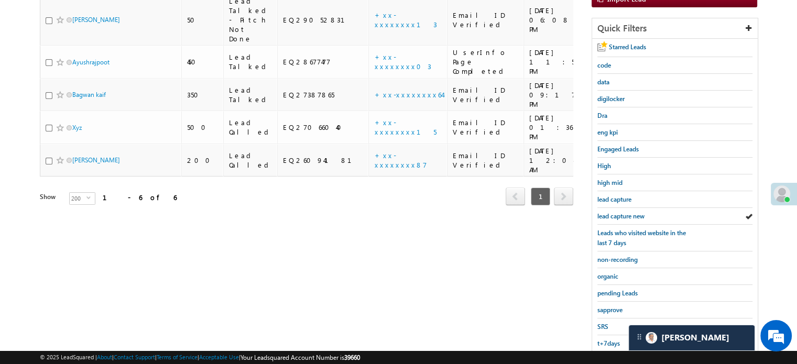
scroll to position [225, 0]
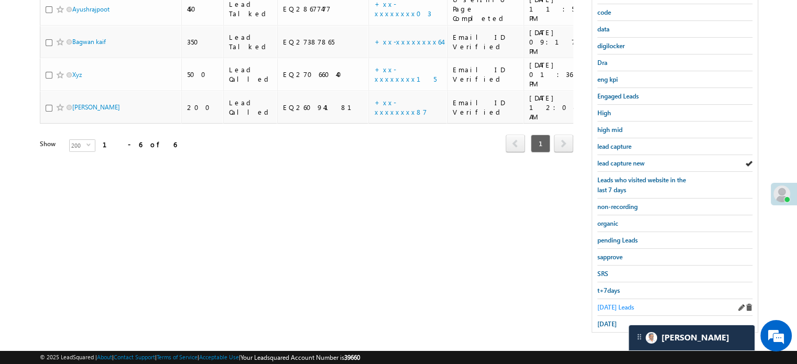
click at [617, 303] on span "Today's Leads" at bounding box center [615, 307] width 37 height 8
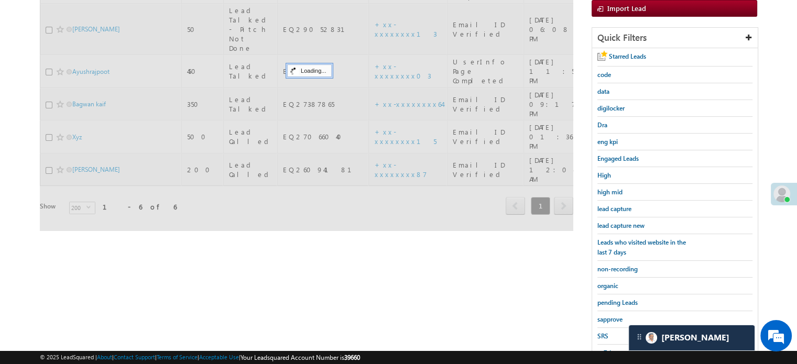
scroll to position [68, 0]
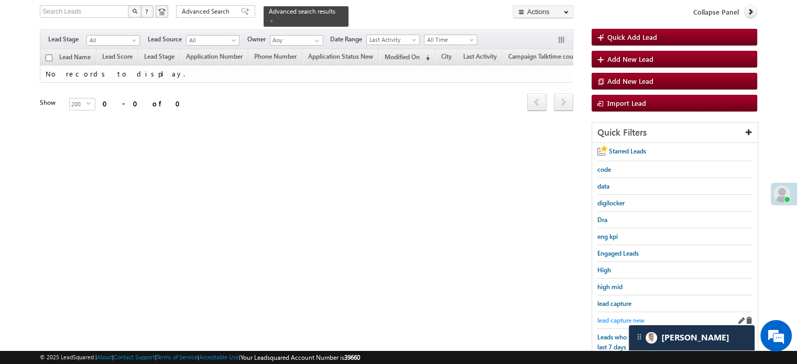
click at [616, 317] on span "lead capture new" at bounding box center [620, 321] width 47 height 8
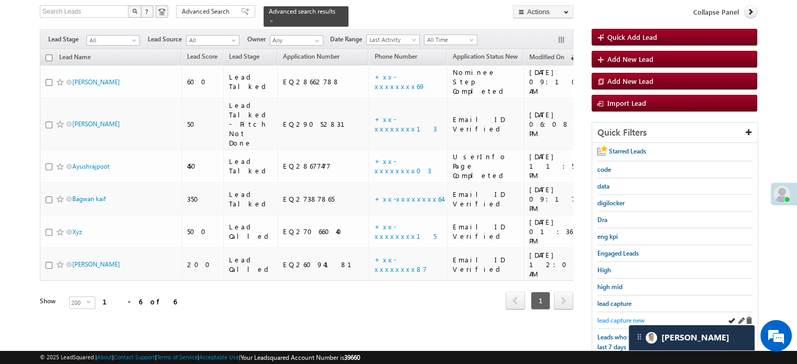
click at [617, 318] on span "lead capture new" at bounding box center [620, 321] width 47 height 8
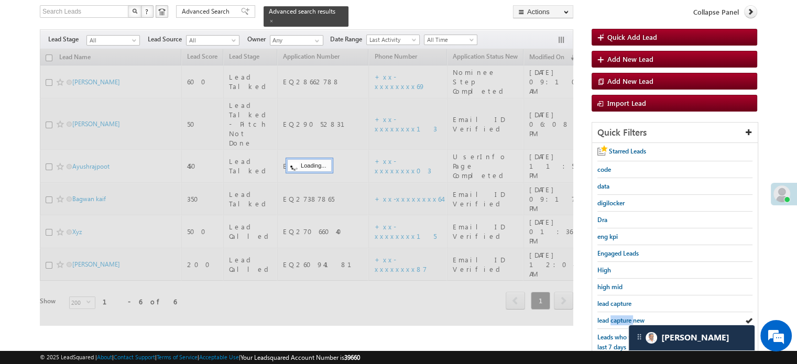
click at [617, 318] on span "lead capture new" at bounding box center [620, 321] width 47 height 8
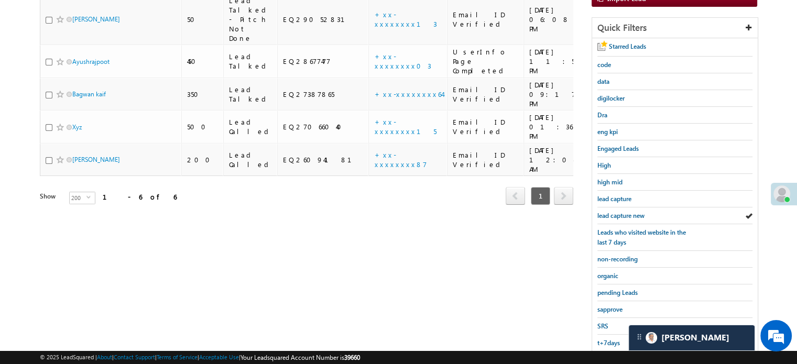
scroll to position [225, 0]
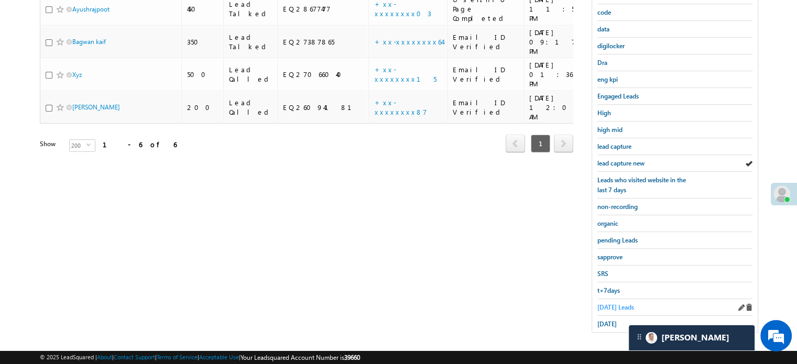
click at [606, 306] on span "Today's Leads" at bounding box center [615, 307] width 37 height 8
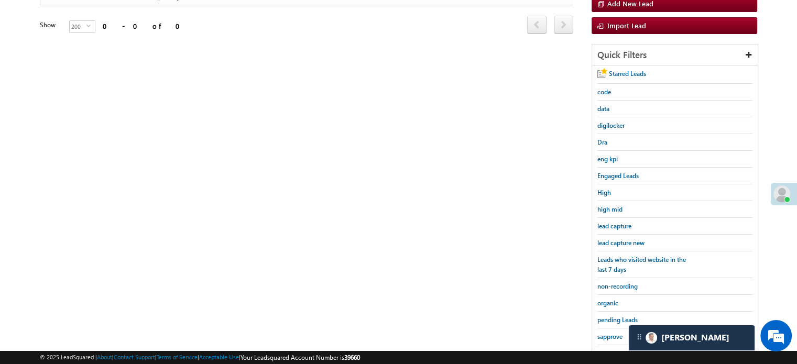
scroll to position [120, 0]
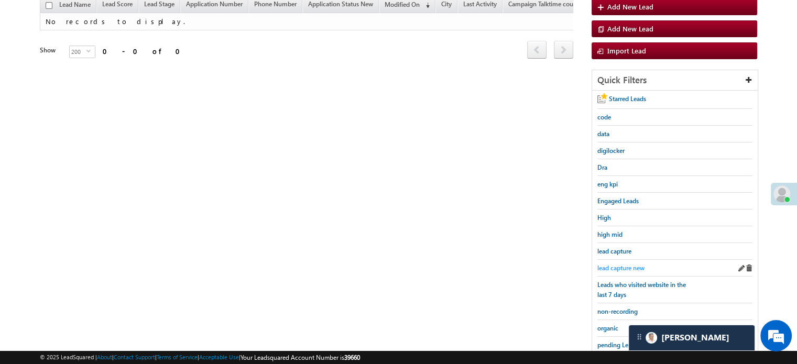
click at [623, 264] on span "lead capture new" at bounding box center [620, 268] width 47 height 8
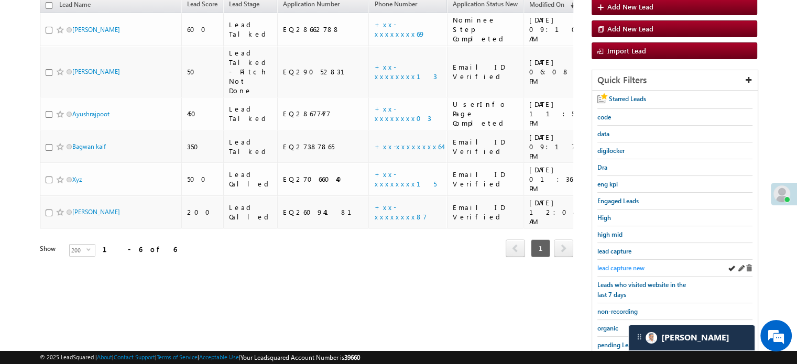
click at [597, 266] on span "lead capture new" at bounding box center [620, 268] width 47 height 8
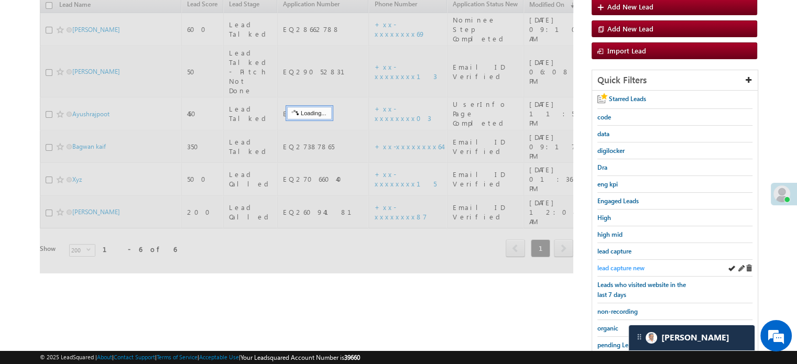
click at [601, 265] on span "lead capture new" at bounding box center [620, 268] width 47 height 8
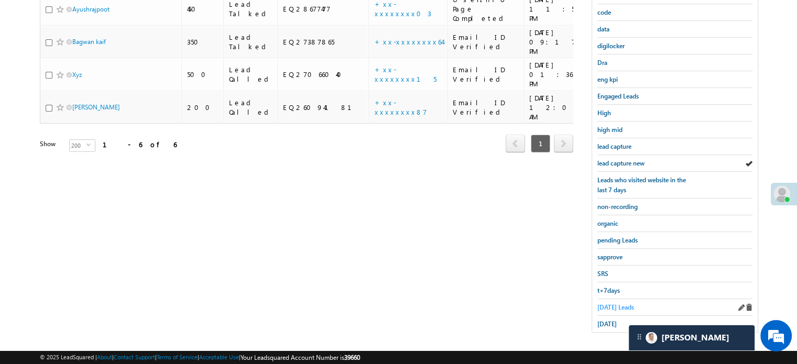
click at [602, 305] on span "Today's Leads" at bounding box center [615, 307] width 37 height 8
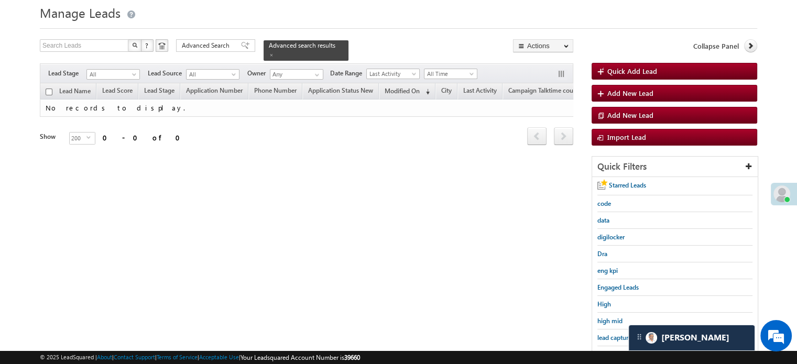
scroll to position [0, 0]
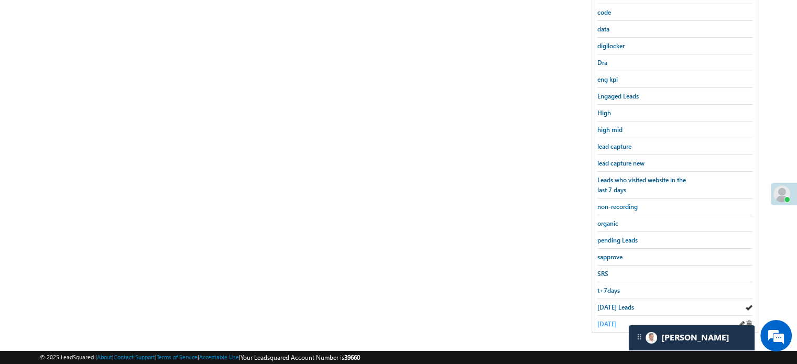
click at [611, 321] on span "yesterday" at bounding box center [606, 324] width 19 height 8
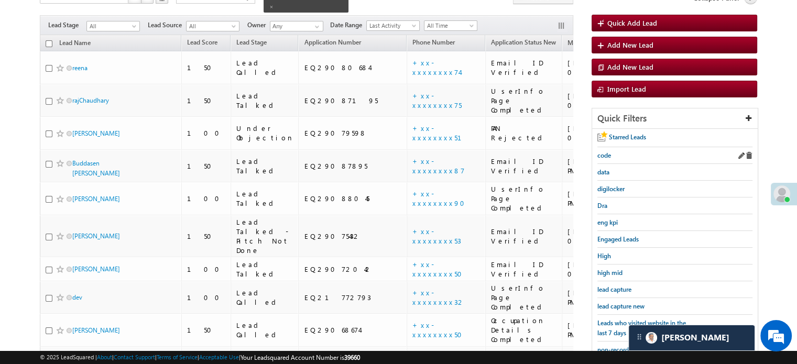
scroll to position [157, 0]
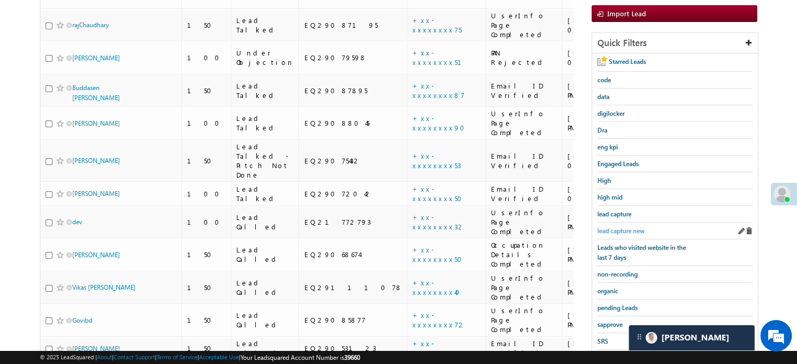
click at [612, 228] on span "lead capture new" at bounding box center [620, 231] width 47 height 8
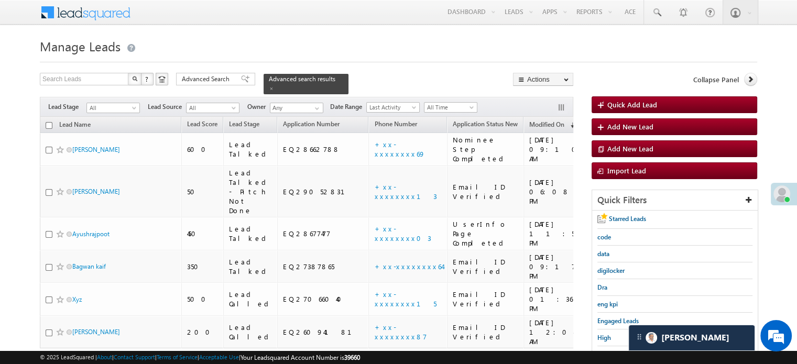
scroll to position [52, 0]
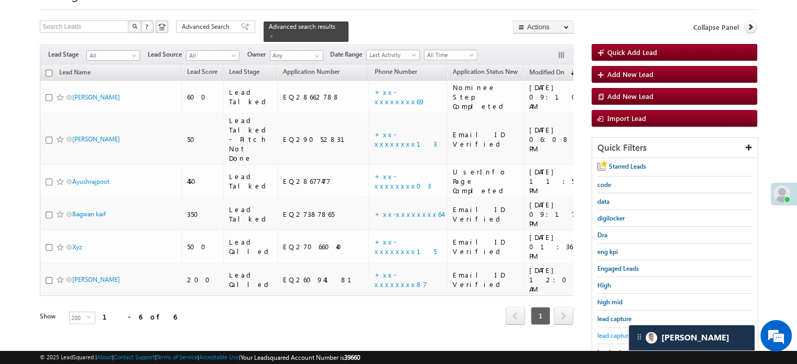
click at [623, 335] on span "lead capture new" at bounding box center [620, 336] width 47 height 8
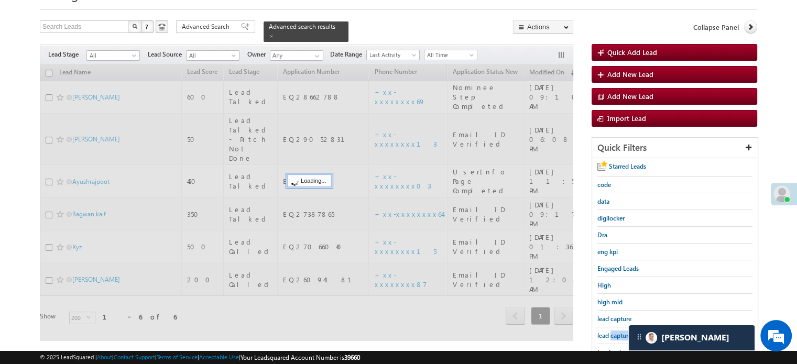
click at [623, 335] on span "lead capture new" at bounding box center [620, 336] width 47 height 8
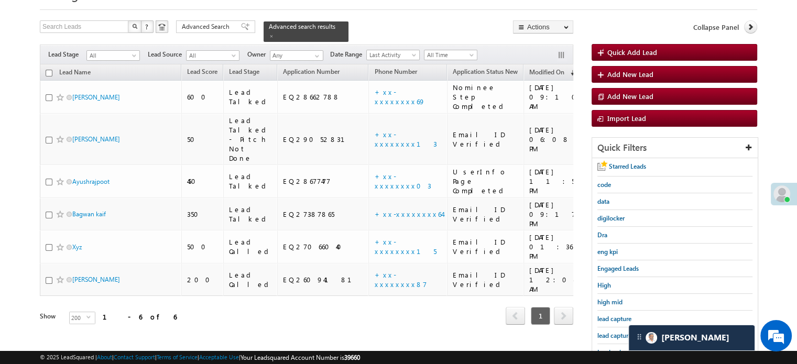
click at [623, 335] on span "lead capture new" at bounding box center [620, 336] width 47 height 8
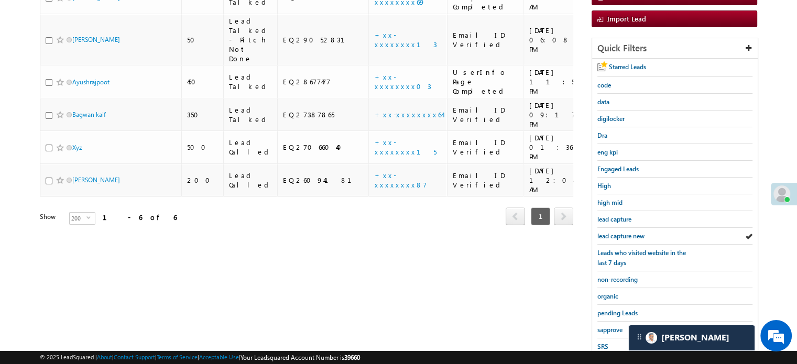
scroll to position [225, 0]
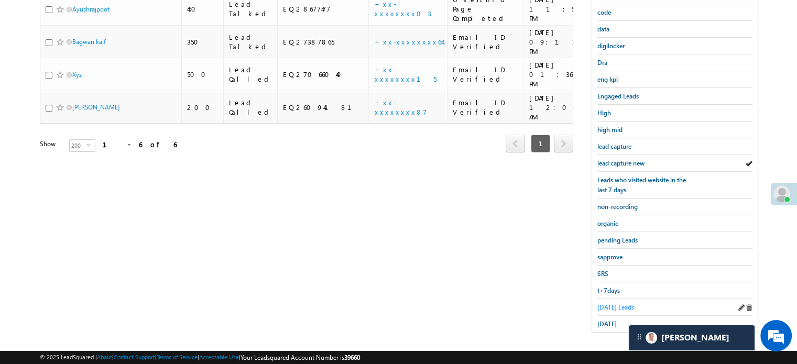
click at [607, 303] on span "Today's Leads" at bounding box center [615, 307] width 37 height 8
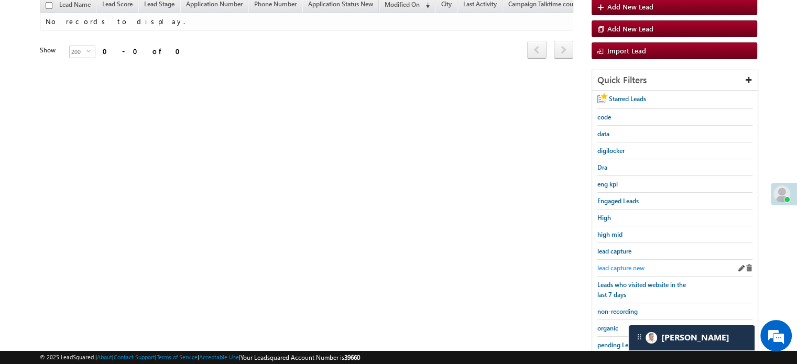
click at [618, 264] on span "lead capture new" at bounding box center [620, 268] width 47 height 8
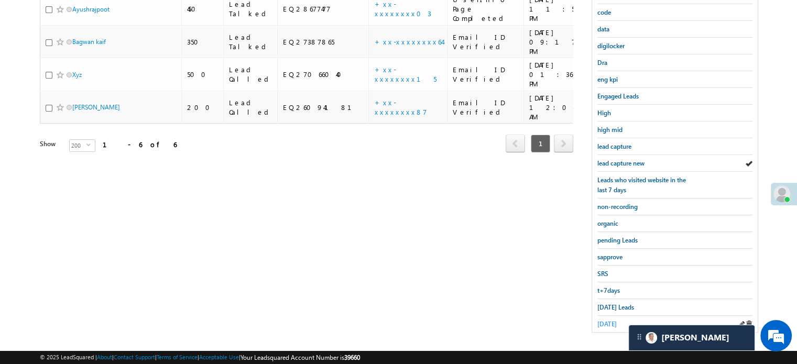
click at [610, 322] on span "yesterday" at bounding box center [606, 324] width 19 height 8
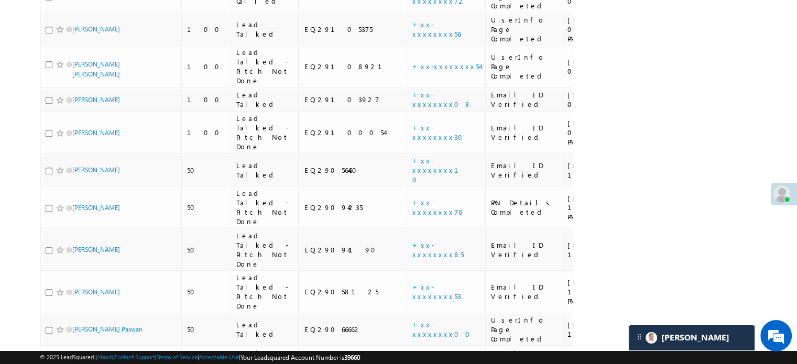
scroll to position [1017, 0]
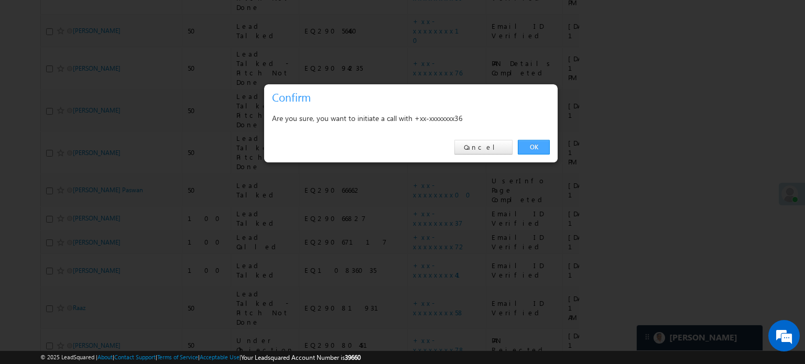
click at [535, 150] on link "OK" at bounding box center [534, 147] width 32 height 15
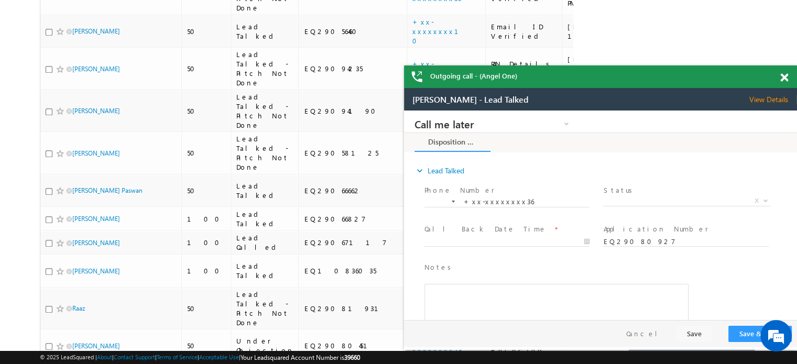
scroll to position [0, 0]
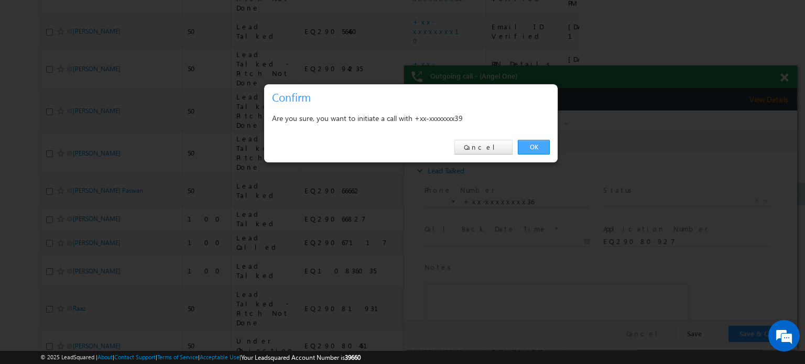
click at [538, 153] on link "OK" at bounding box center [534, 147] width 32 height 15
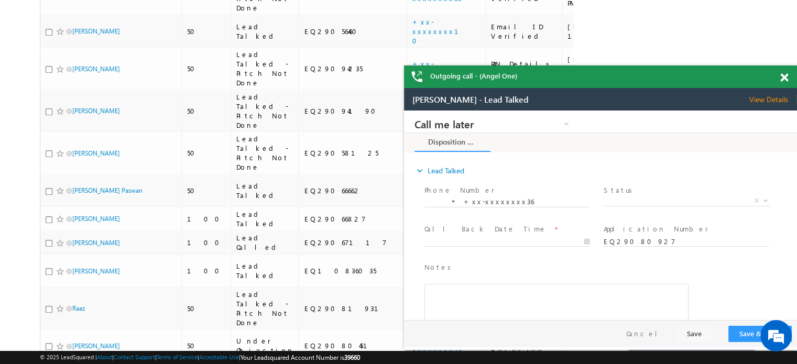
click at [786, 75] on span at bounding box center [784, 77] width 8 height 9
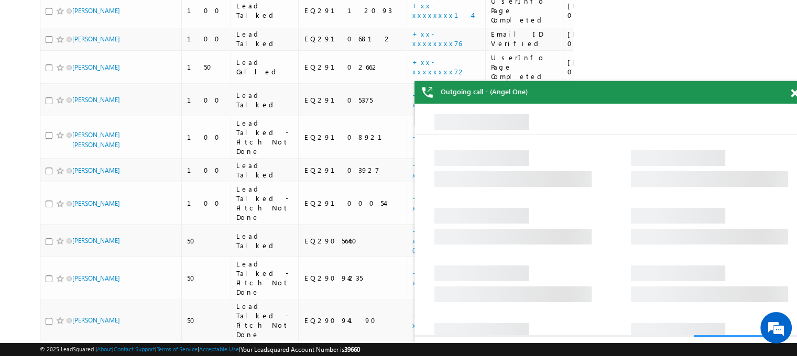
click at [795, 91] on span at bounding box center [795, 93] width 8 height 9
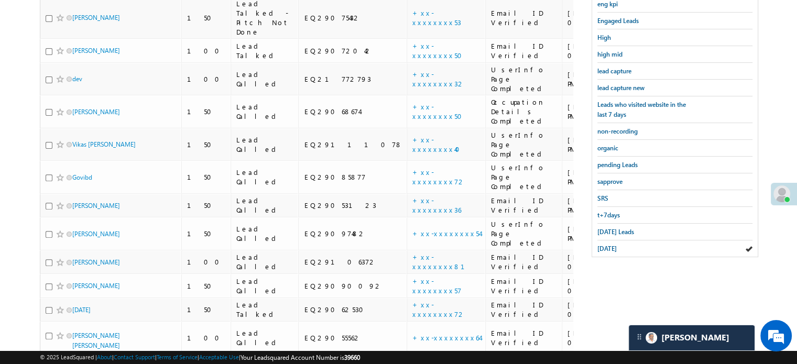
scroll to position [97, 0]
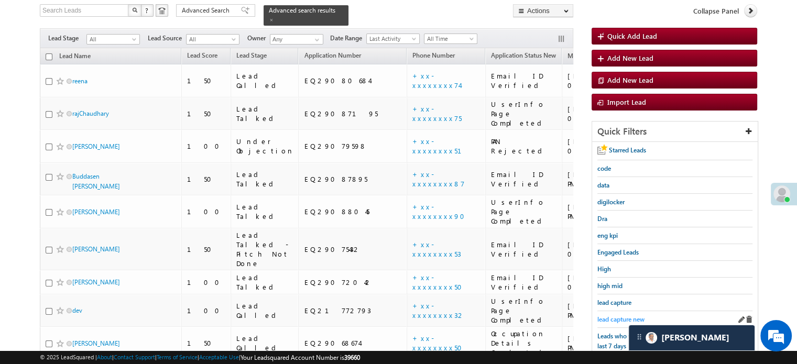
click at [620, 316] on span "lead capture new" at bounding box center [620, 320] width 47 height 8
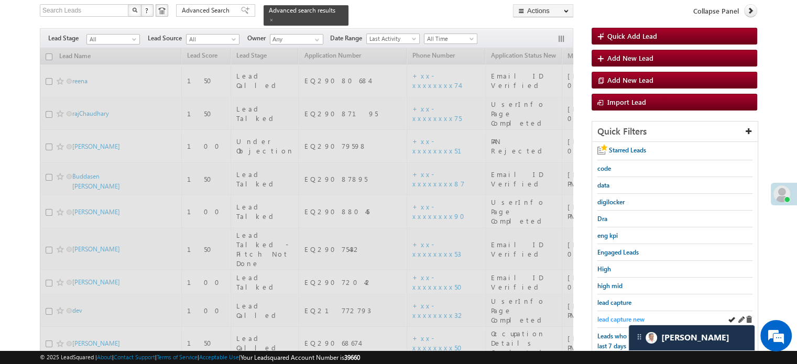
click at [620, 316] on span "lead capture new" at bounding box center [620, 320] width 47 height 8
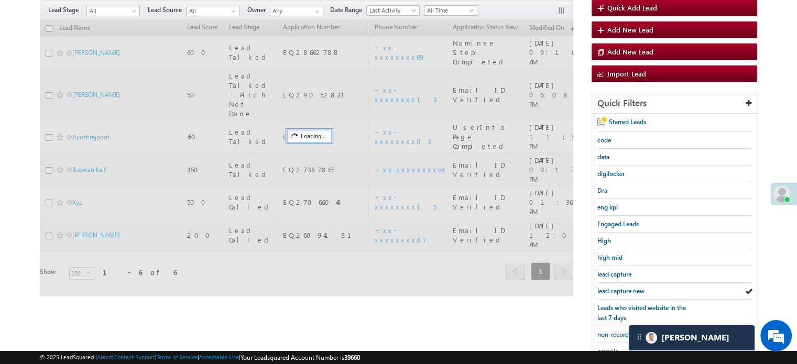
scroll to position [69, 0]
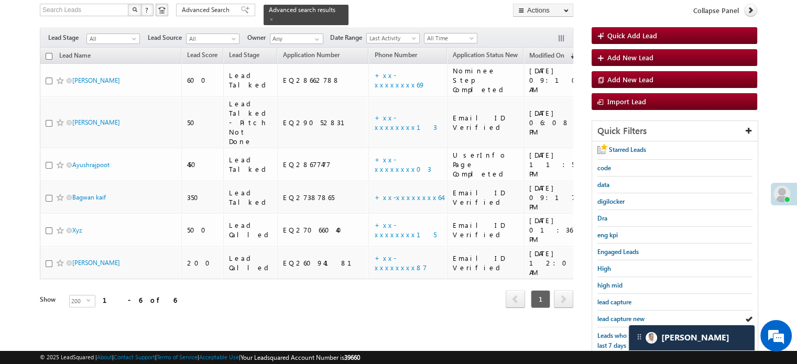
click at [620, 315] on span "lead capture new" at bounding box center [620, 319] width 47 height 8
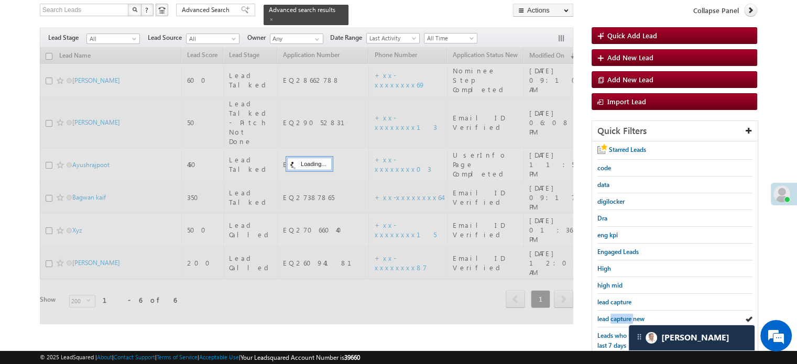
click at [620, 315] on span "lead capture new" at bounding box center [620, 319] width 47 height 8
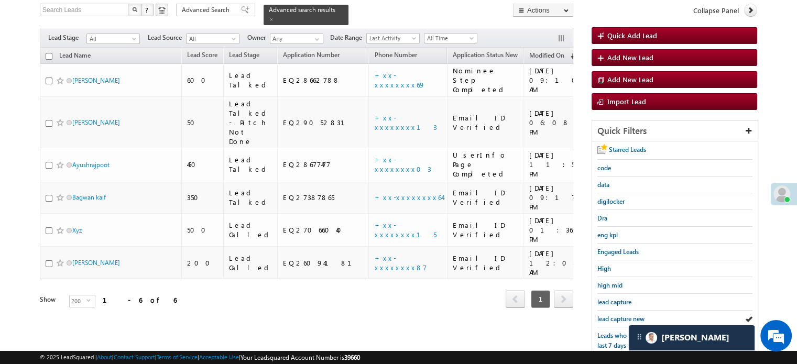
scroll to position [225, 0]
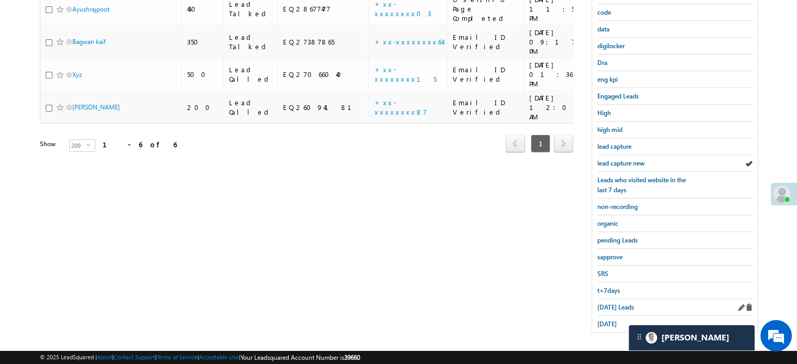
click at [610, 299] on div "Today's Leads" at bounding box center [674, 307] width 155 height 17
click at [608, 303] on span "Today's Leads" at bounding box center [615, 307] width 37 height 8
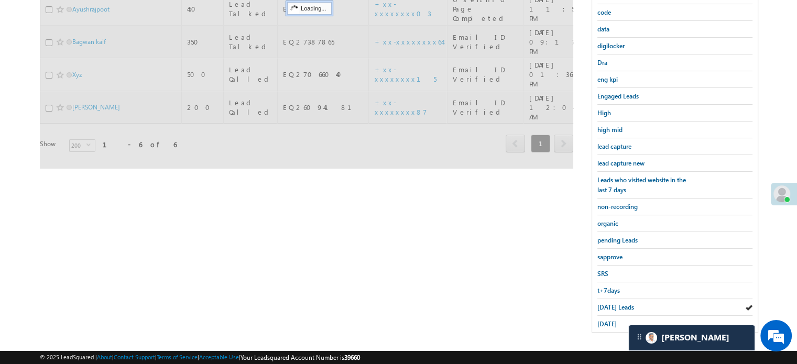
click at [605, 303] on span "Today's Leads" at bounding box center [615, 307] width 37 height 8
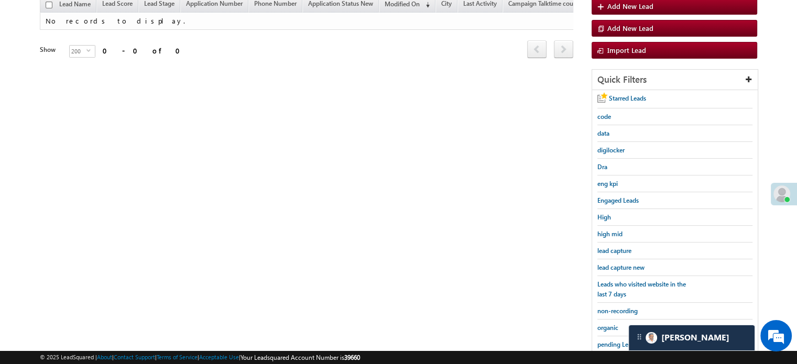
scroll to position [120, 0]
click at [625, 270] on div "lead capture new" at bounding box center [674, 268] width 155 height 17
click at [625, 267] on span "lead capture new" at bounding box center [620, 268] width 47 height 8
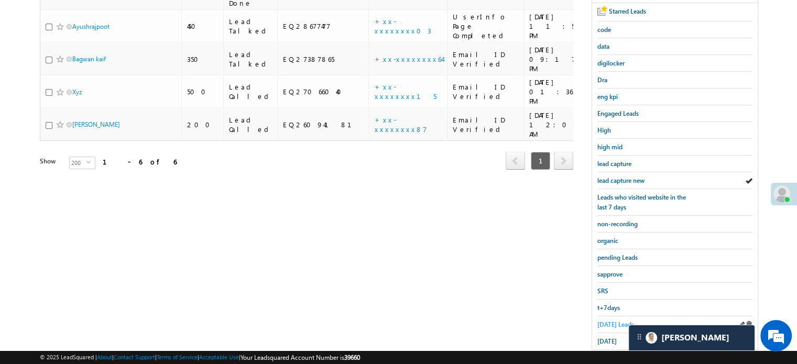
scroll to position [225, 0]
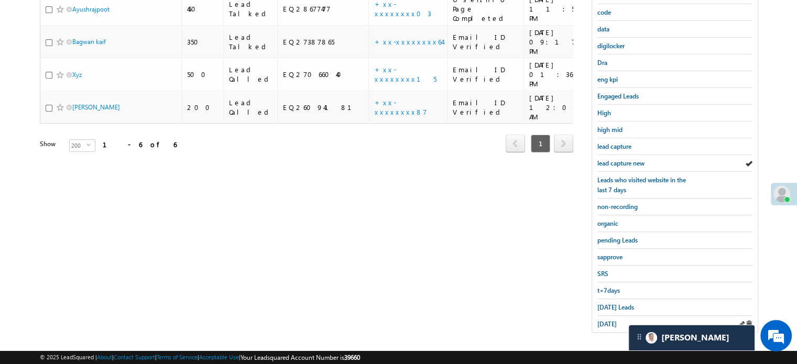
click at [613, 316] on div "yesterday" at bounding box center [674, 324] width 155 height 16
click at [610, 320] on span "yesterday" at bounding box center [606, 324] width 19 height 8
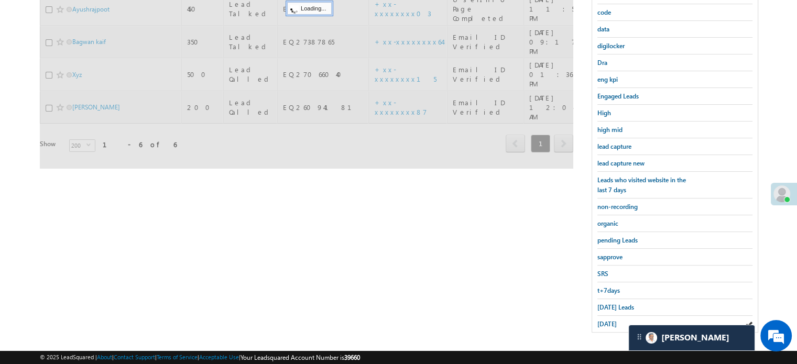
click at [610, 320] on span "yesterday" at bounding box center [606, 324] width 19 height 8
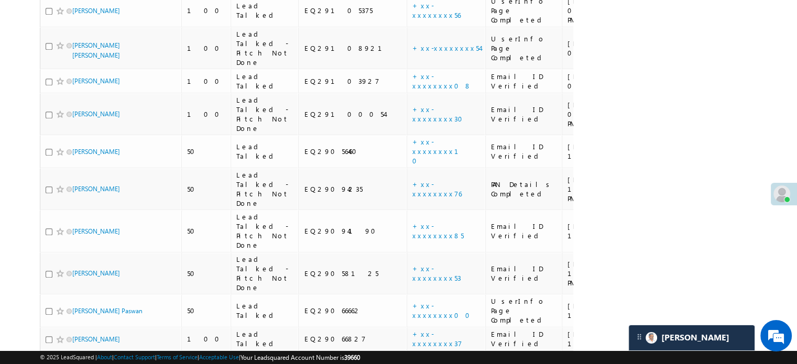
scroll to position [1017, 0]
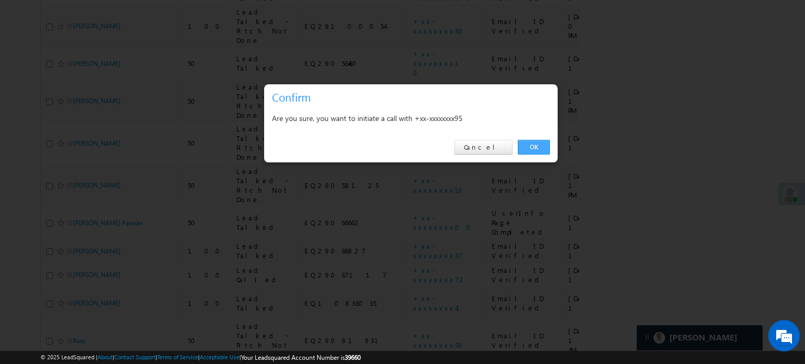
click at [541, 142] on link "OK" at bounding box center [534, 147] width 32 height 15
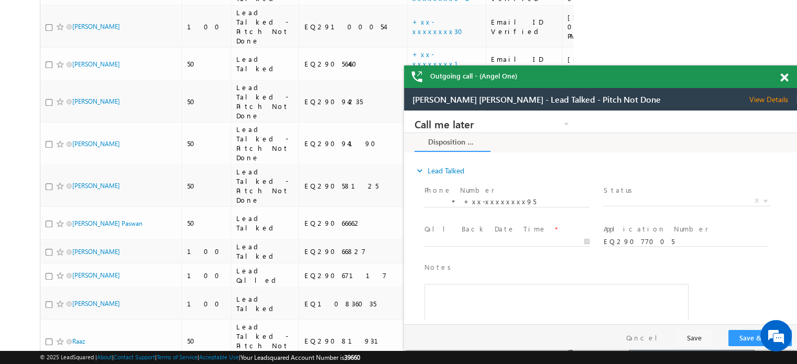
scroll to position [0, 0]
click at [782, 79] on span at bounding box center [784, 77] width 8 height 9
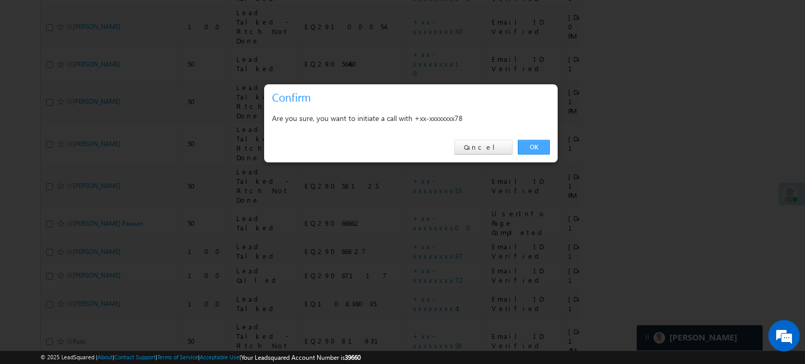
click at [546, 142] on link "OK" at bounding box center [534, 147] width 32 height 15
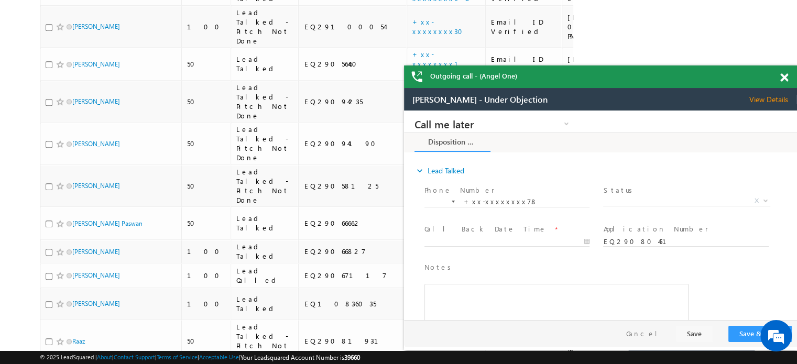
click at [782, 80] on span at bounding box center [784, 77] width 8 height 9
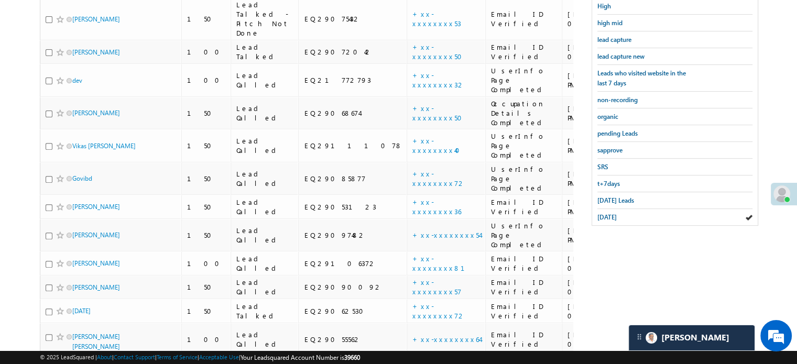
scroll to position [258, 0]
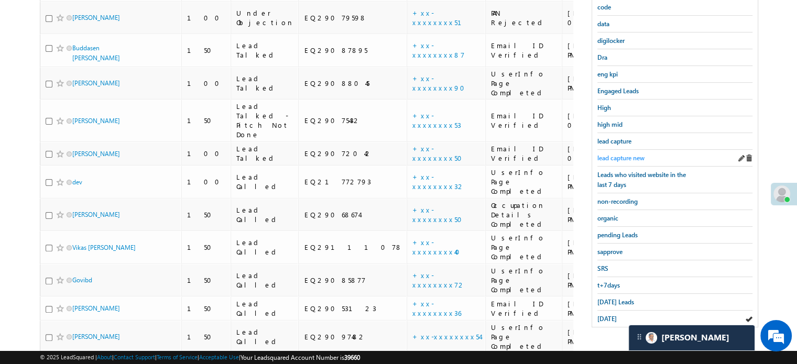
click at [625, 153] on link "lead capture new" at bounding box center [620, 158] width 47 height 10
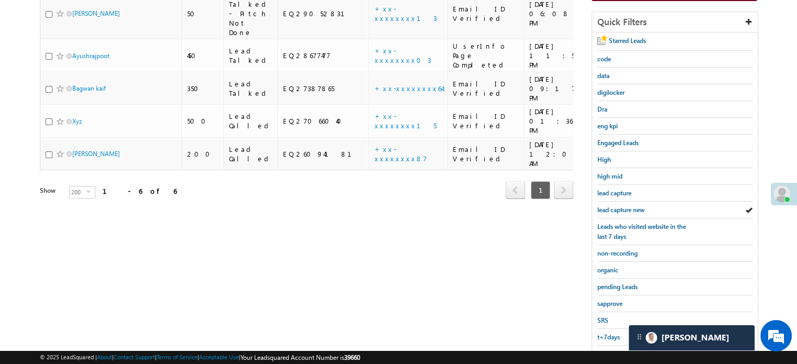
scroll to position [225, 0]
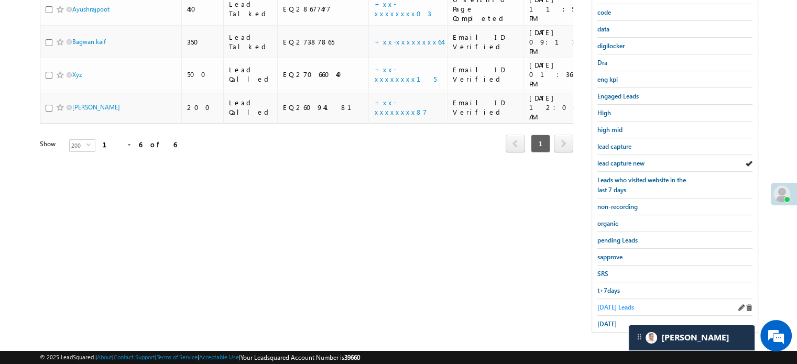
click at [625, 303] on span "Today's Leads" at bounding box center [615, 307] width 37 height 8
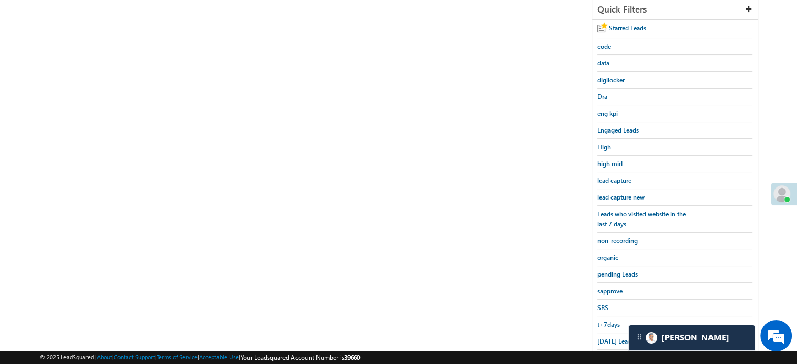
scroll to position [68, 0]
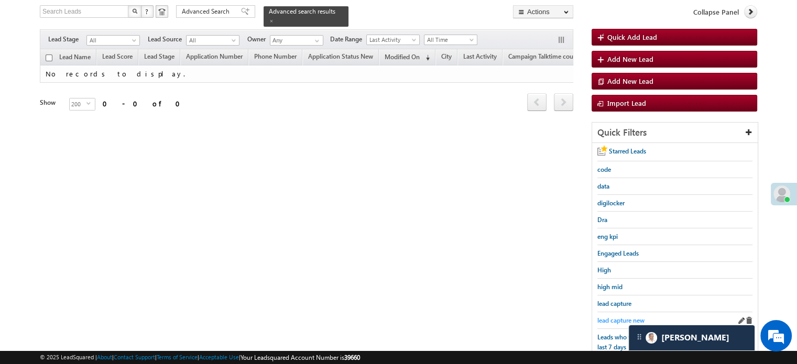
click at [610, 320] on span "lead capture new" at bounding box center [620, 321] width 47 height 8
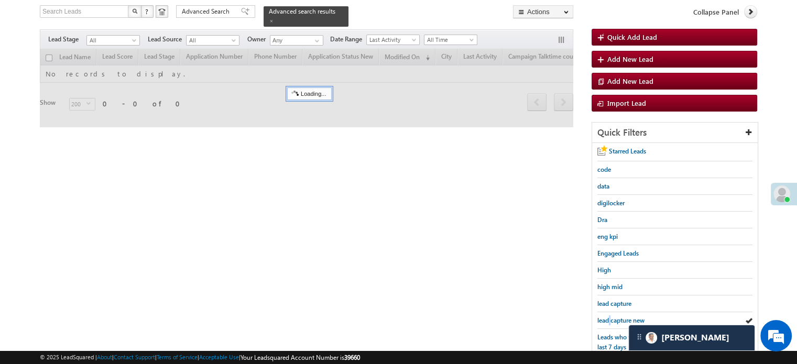
click at [610, 320] on span "lead capture new" at bounding box center [620, 321] width 47 height 8
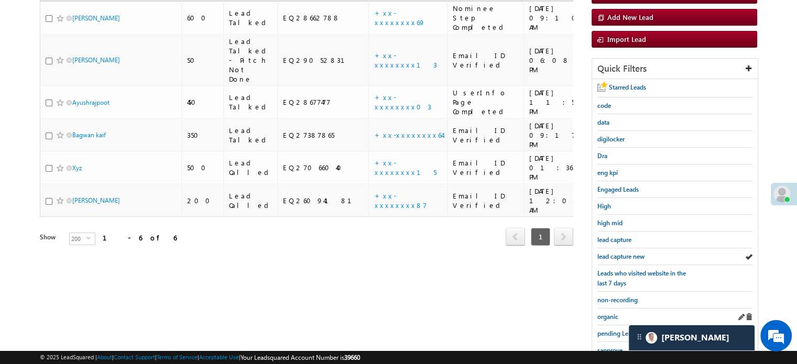
scroll to position [225, 0]
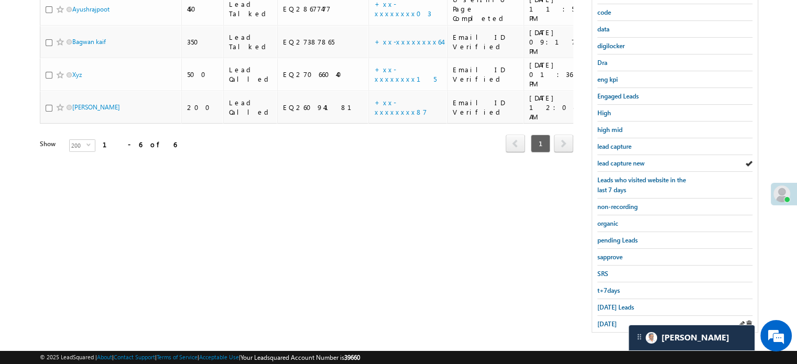
click at [610, 325] on div "yesterday" at bounding box center [674, 324] width 155 height 16
click at [608, 320] on span "yesterday" at bounding box center [606, 324] width 19 height 8
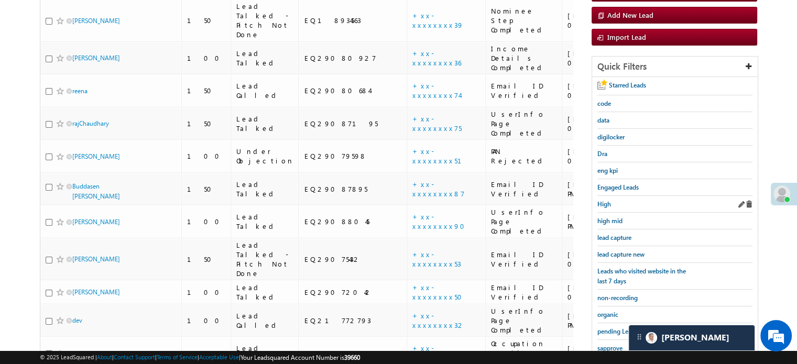
scroll to position [277, 0]
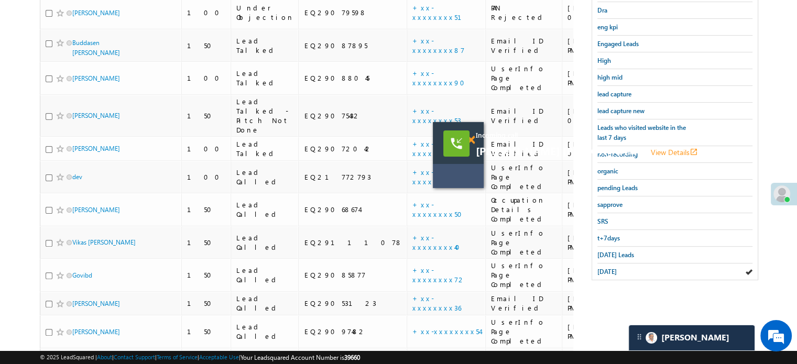
click at [471, 136] on span at bounding box center [471, 140] width 8 height 9
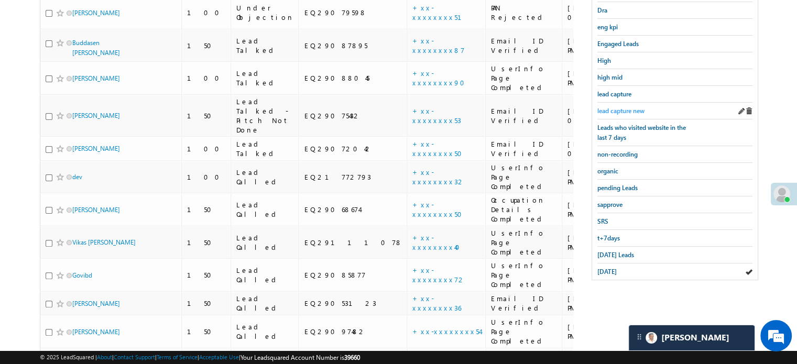
click at [604, 112] on span "lead capture new" at bounding box center [620, 111] width 47 height 8
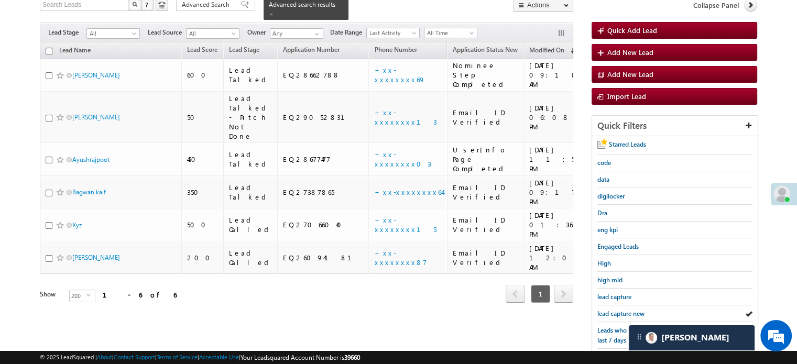
scroll to position [15, 0]
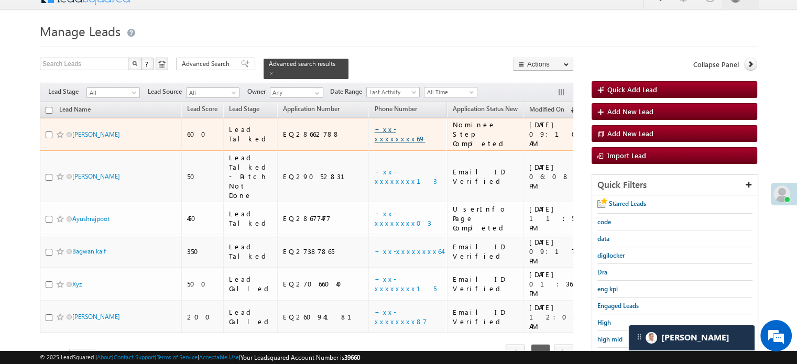
click at [374, 125] on link "+xx-xxxxxxxx69" at bounding box center [399, 134] width 51 height 18
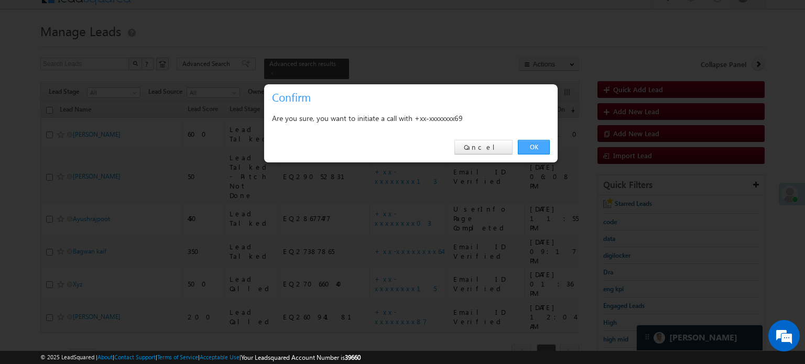
click at [526, 145] on link "OK" at bounding box center [534, 147] width 32 height 15
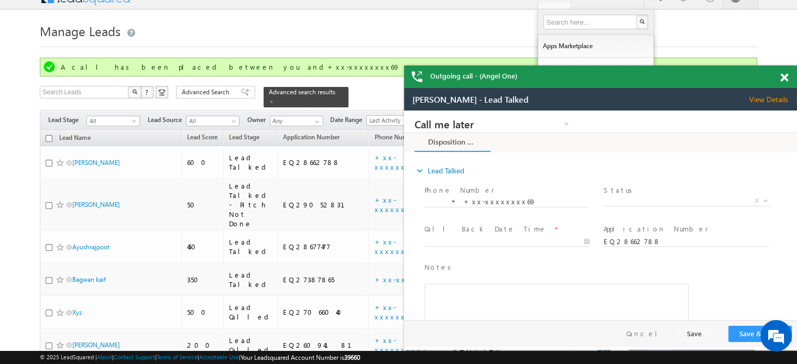
scroll to position [0, 0]
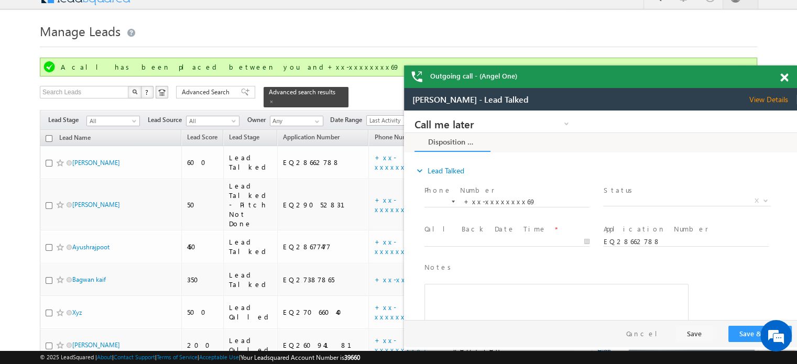
click at [786, 75] on span at bounding box center [784, 77] width 8 height 9
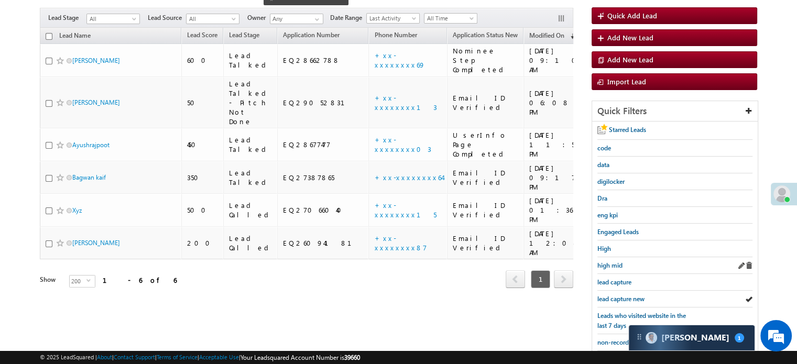
scroll to position [120, 0]
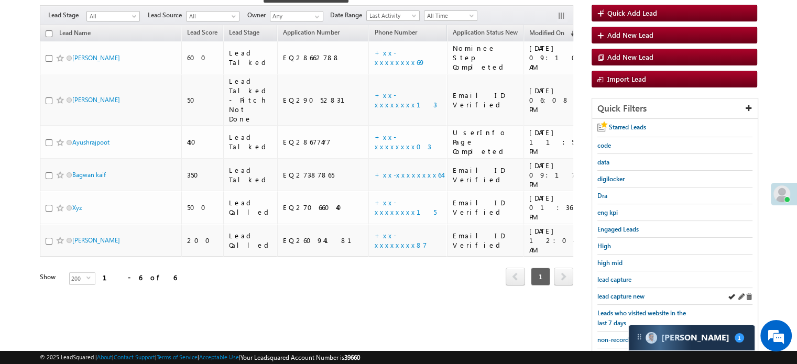
click at [621, 288] on div "lead capture new" at bounding box center [674, 296] width 155 height 17
click at [621, 292] on span "lead capture new" at bounding box center [620, 296] width 47 height 8
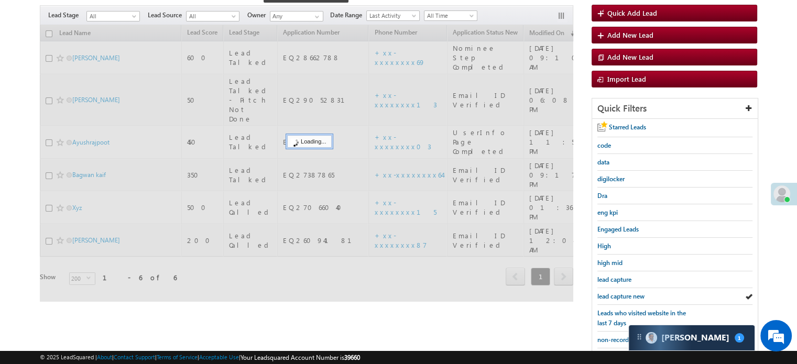
click at [621, 292] on span "lead capture new" at bounding box center [620, 296] width 47 height 8
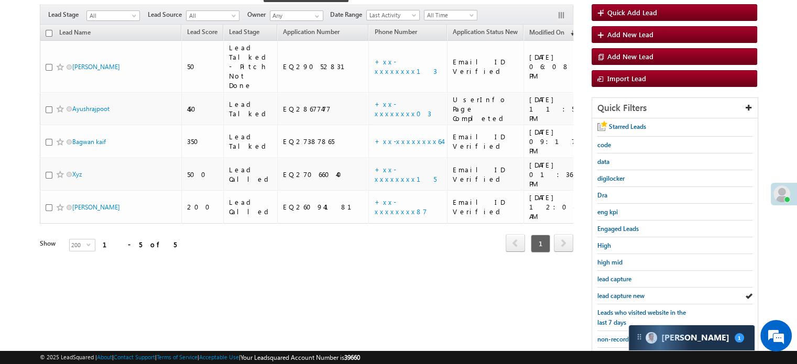
click at [621, 292] on span "lead capture new" at bounding box center [620, 296] width 47 height 8
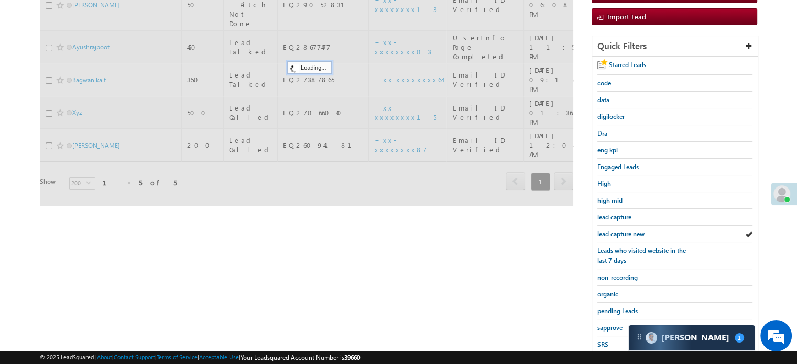
scroll to position [225, 0]
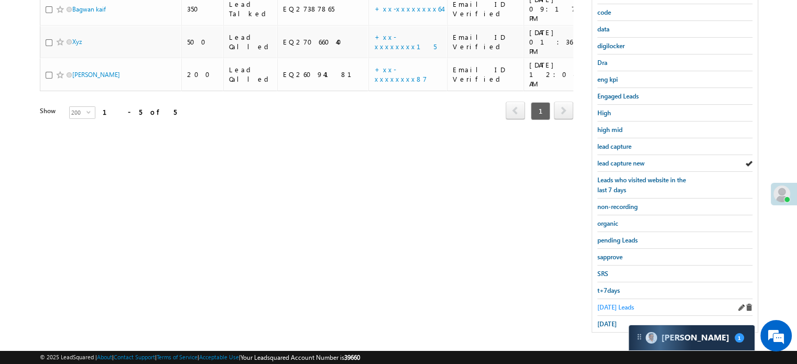
click at [613, 303] on span "Today's Leads" at bounding box center [615, 307] width 37 height 8
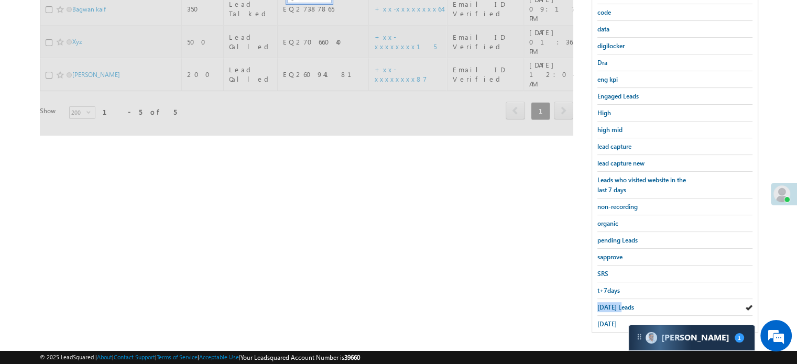
click at [613, 303] on span "Today's Leads" at bounding box center [615, 307] width 37 height 8
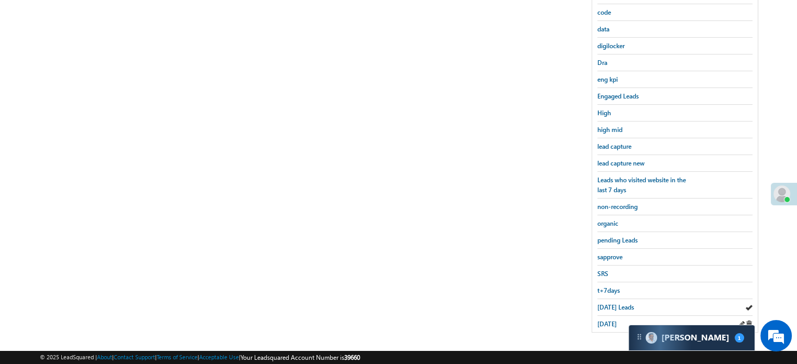
click at [603, 325] on div "yesterday" at bounding box center [674, 324] width 155 height 16
click at [608, 320] on span "yesterday" at bounding box center [606, 324] width 19 height 8
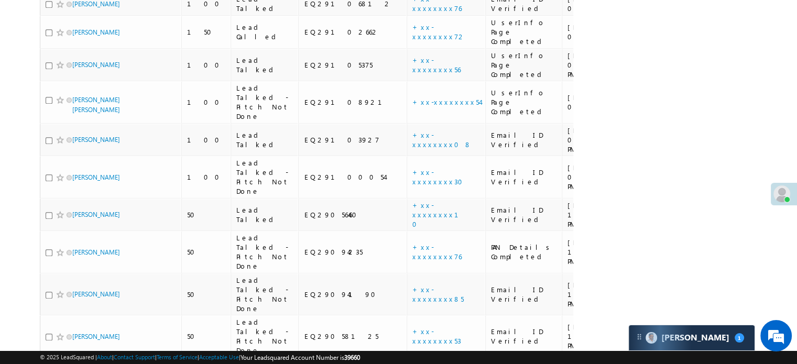
scroll to position [1017, 0]
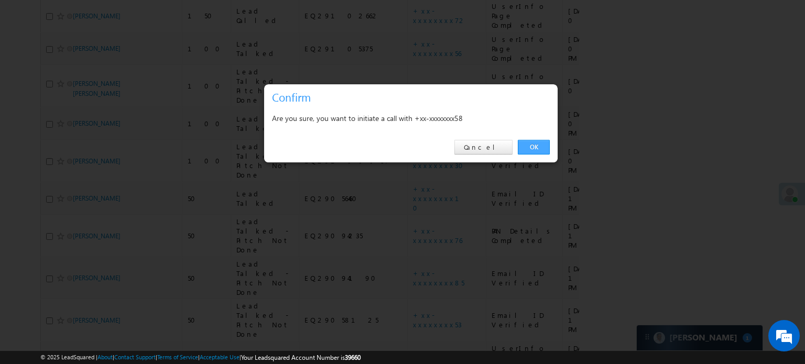
click at [544, 146] on link "OK" at bounding box center [534, 147] width 32 height 15
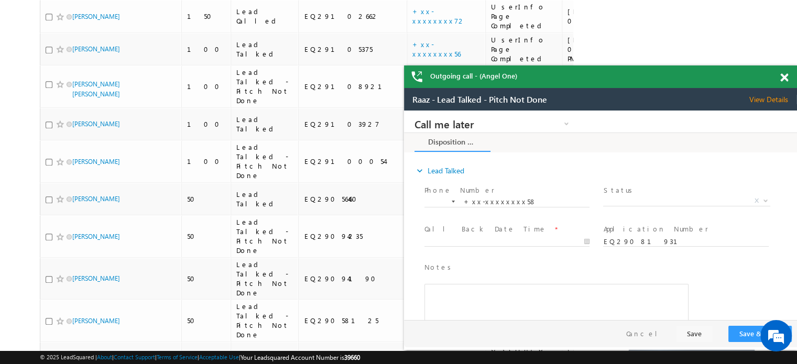
scroll to position [0, 0]
drag, startPoint x: 787, startPoint y: 81, endPoint x: 234, endPoint y: 19, distance: 555.9
click at [787, 81] on span at bounding box center [784, 77] width 8 height 9
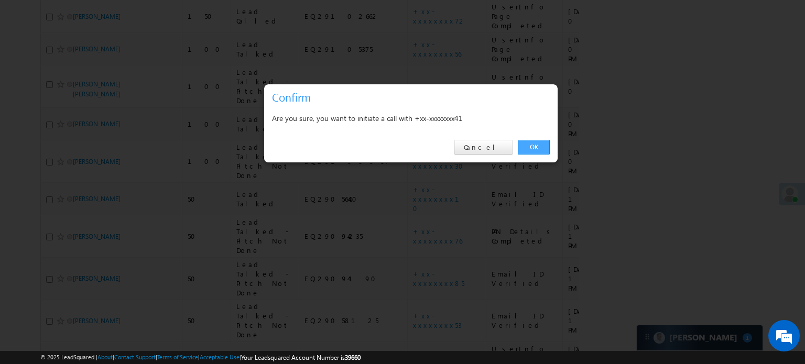
click at [529, 145] on link "OK" at bounding box center [534, 147] width 32 height 15
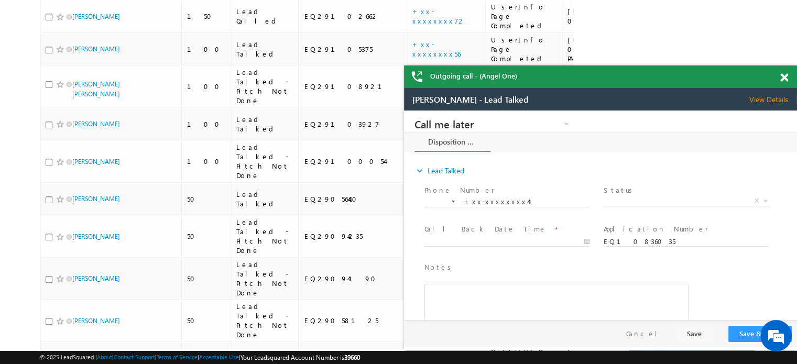
click at [780, 77] on span at bounding box center [784, 77] width 8 height 9
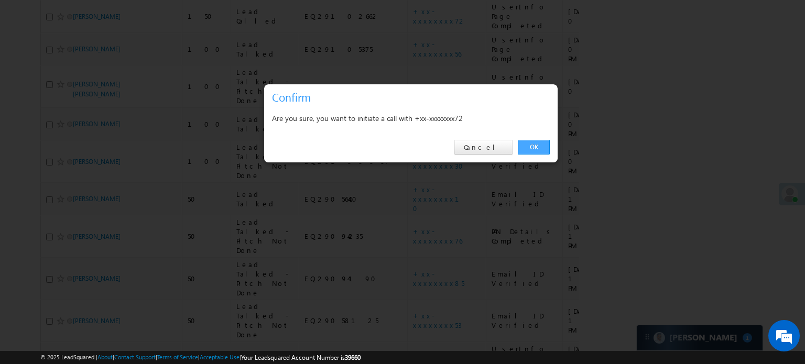
click at [534, 144] on link "OK" at bounding box center [534, 147] width 32 height 15
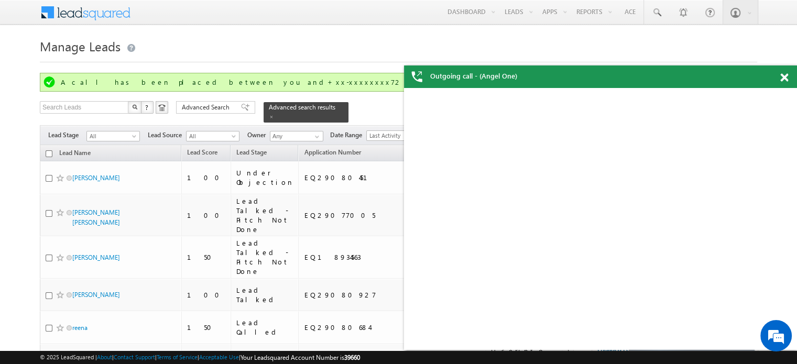
click at [782, 78] on span at bounding box center [784, 77] width 8 height 9
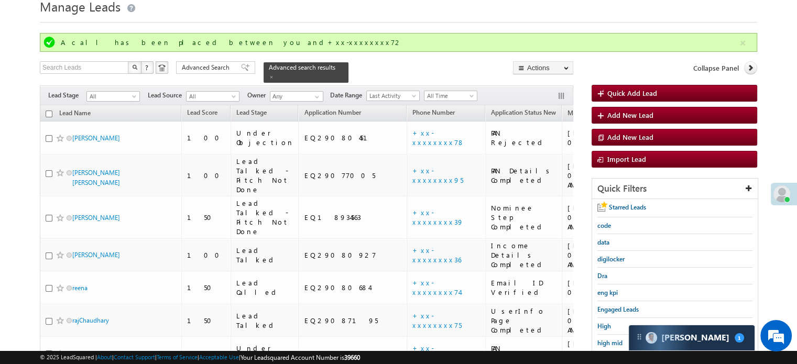
scroll to position [157, 0]
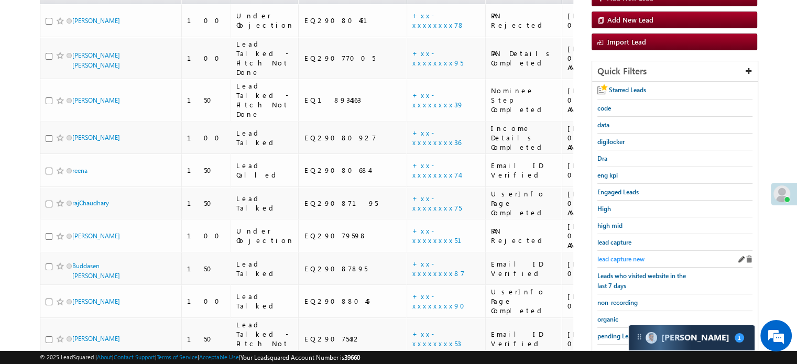
click at [612, 259] on span "lead capture new" at bounding box center [620, 259] width 47 height 8
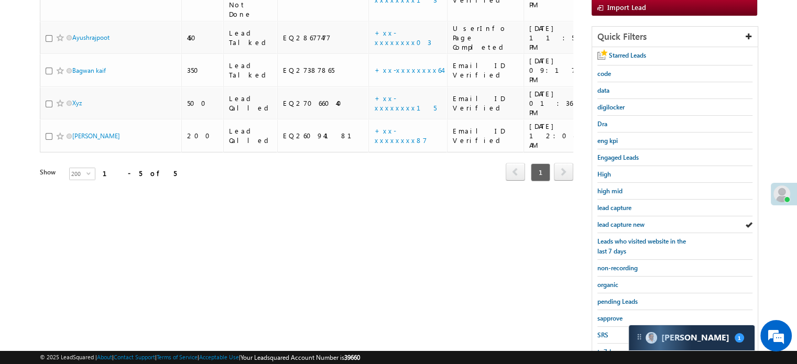
scroll to position [225, 0]
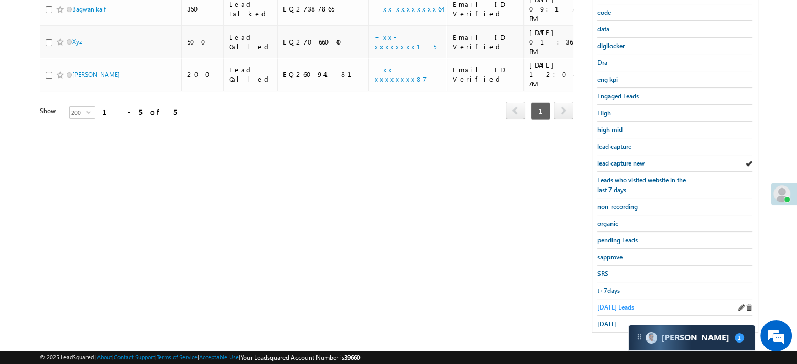
click at [621, 303] on span "Today's Leads" at bounding box center [615, 307] width 37 height 8
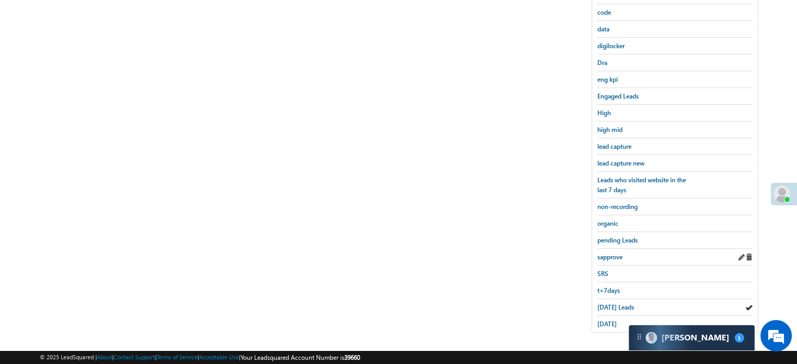
scroll to position [120, 0]
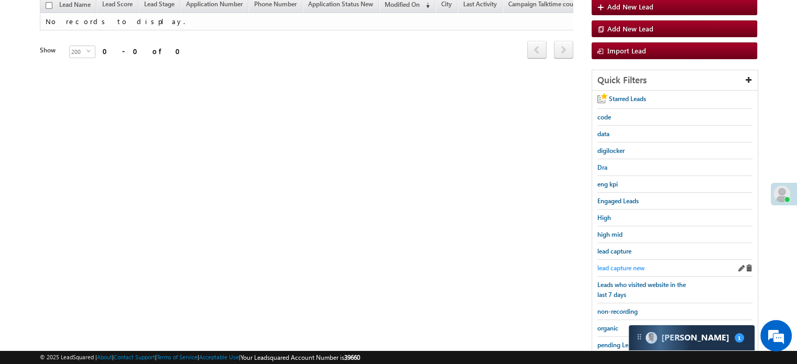
click at [627, 266] on span "lead capture new" at bounding box center [620, 268] width 47 height 8
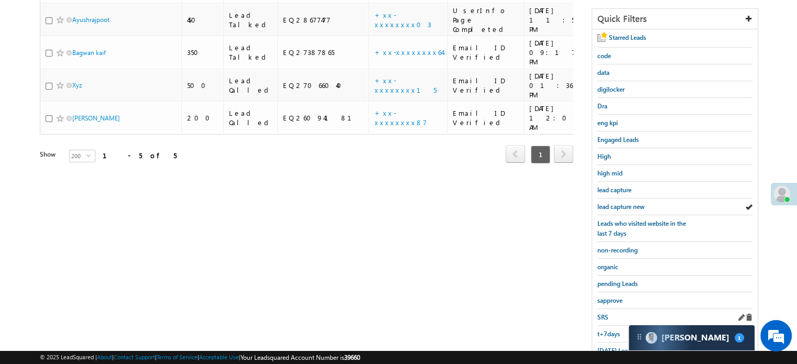
scroll to position [225, 0]
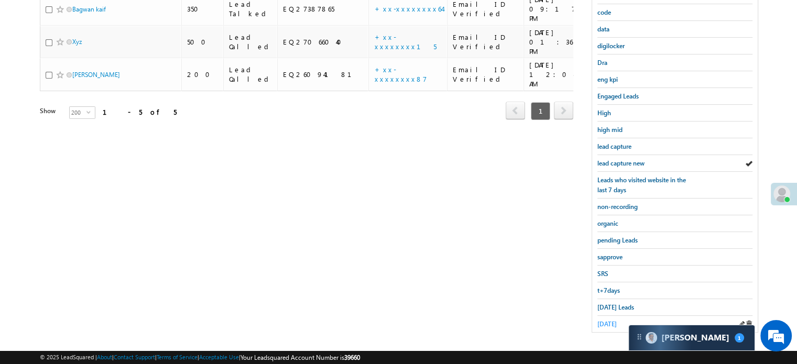
click at [616, 320] on span "yesterday" at bounding box center [606, 324] width 19 height 8
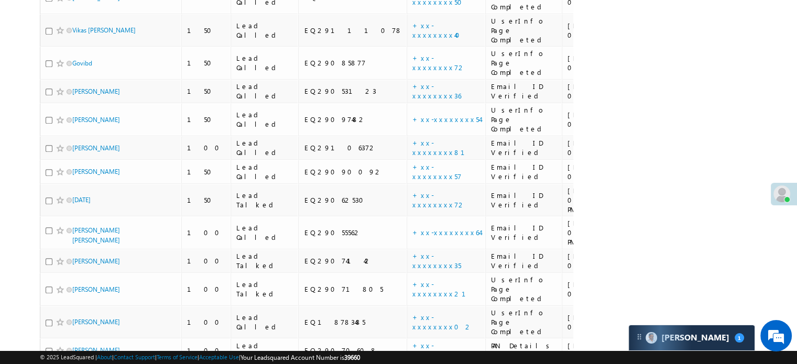
scroll to position [235, 0]
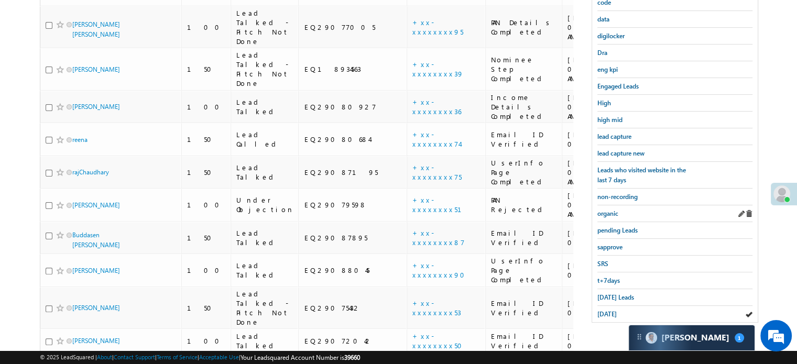
click at [618, 201] on div "non-recording" at bounding box center [674, 197] width 155 height 17
click at [618, 193] on span "non-recording" at bounding box center [617, 197] width 40 height 8
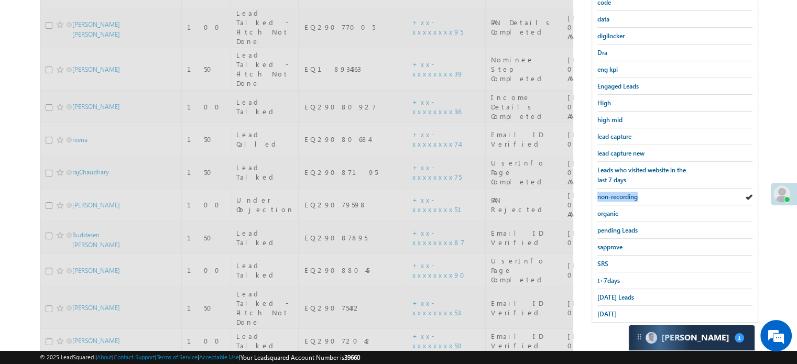
click at [618, 193] on span "non-recording" at bounding box center [617, 197] width 40 height 8
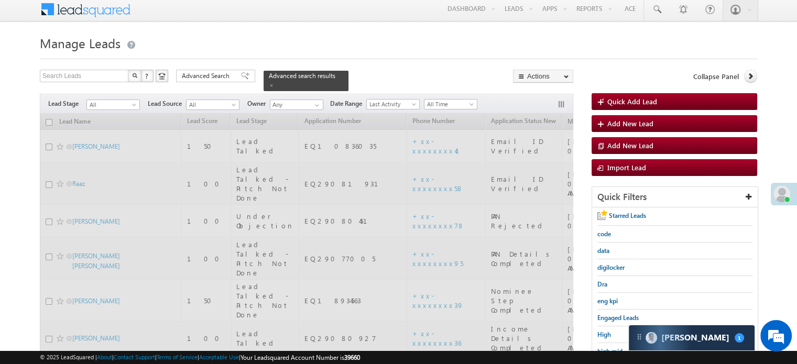
scroll to position [0, 0]
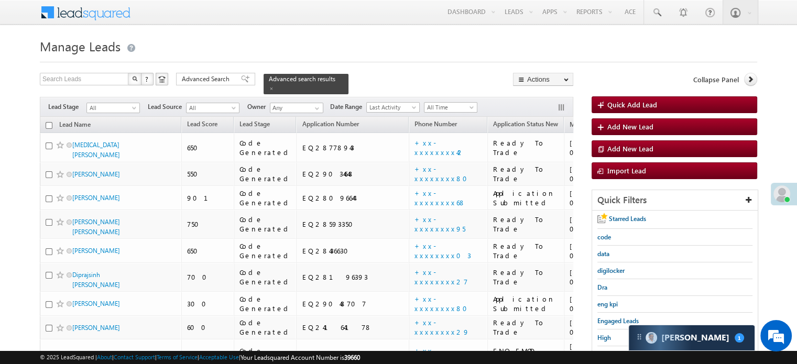
click at [46, 117] on th "Lead Name" at bounding box center [111, 125] width 142 height 16
click at [48, 122] on input "checkbox" at bounding box center [49, 125] width 7 height 7
checkbox input "true"
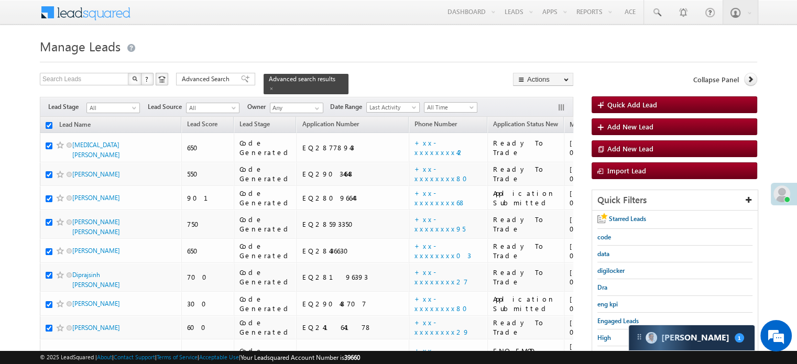
checkbox input "true"
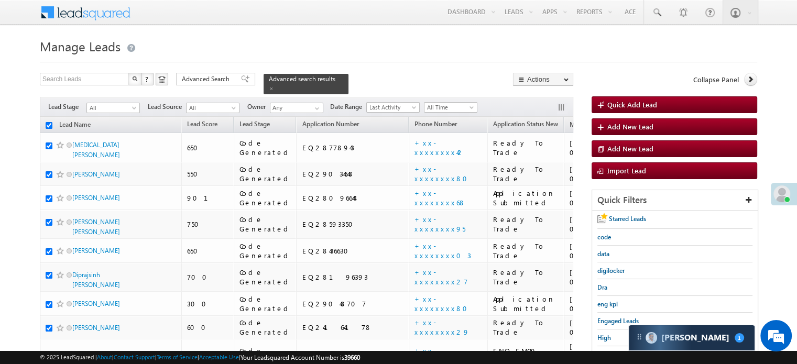
checkbox input "true"
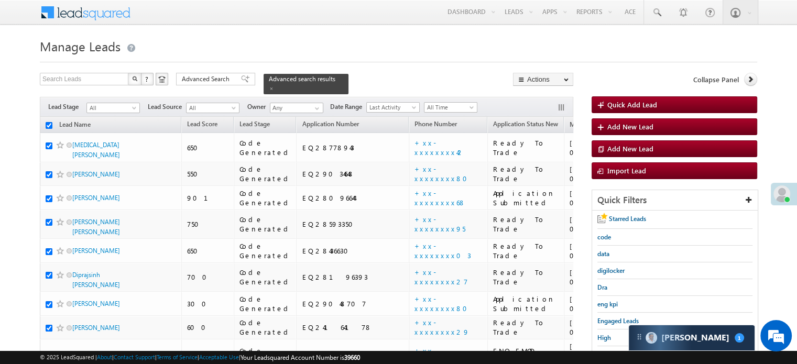
checkbox input "true"
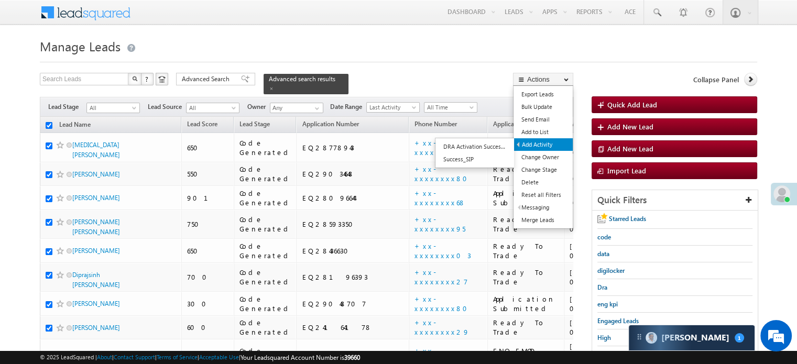
click at [547, 150] on link "Add Activity" at bounding box center [543, 144] width 59 height 13
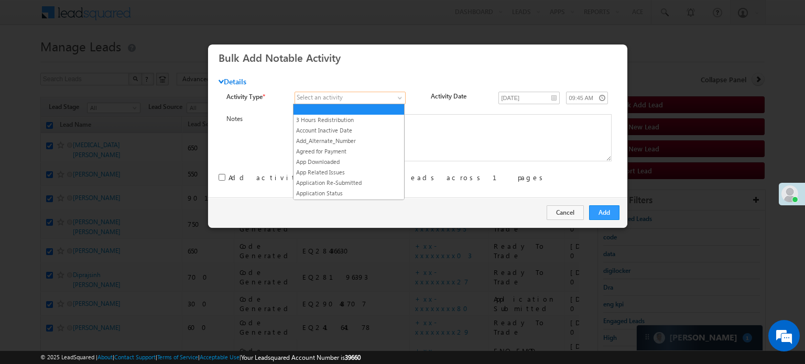
click at [397, 97] on span at bounding box center [401, 100] width 8 height 8
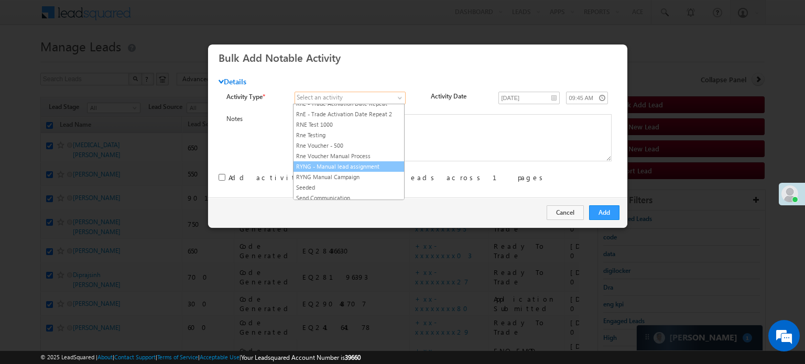
scroll to position [1357, 0]
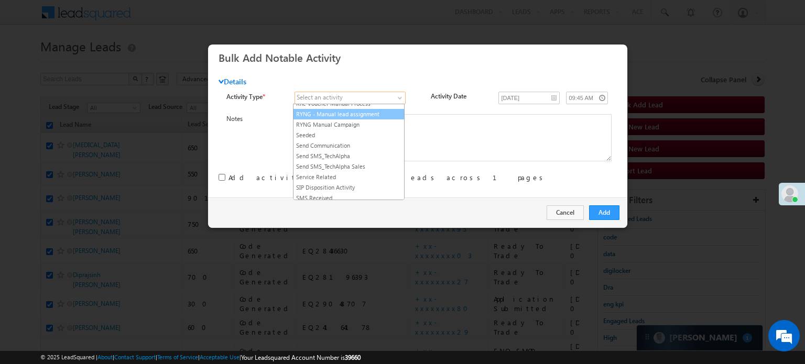
click at [361, 110] on link "RYNG - Manual lead assignment" at bounding box center [349, 114] width 111 height 9
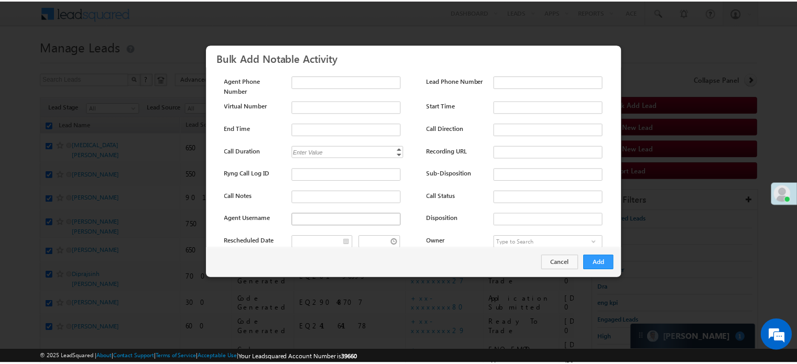
scroll to position [139, 0]
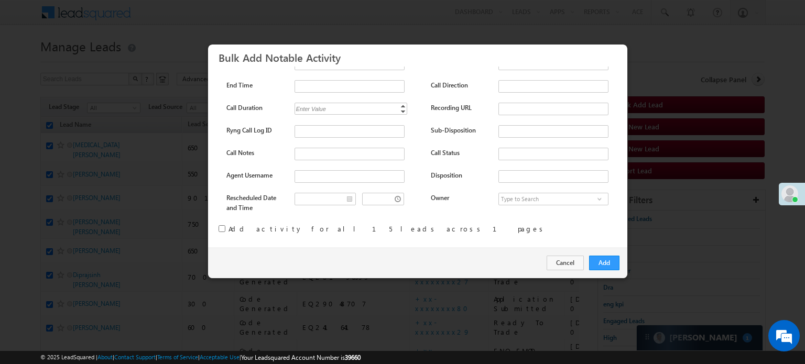
click at [224, 227] on input "checkbox" at bounding box center [222, 228] width 7 height 7
checkbox input "true"
click at [598, 267] on button "Add" at bounding box center [604, 263] width 30 height 15
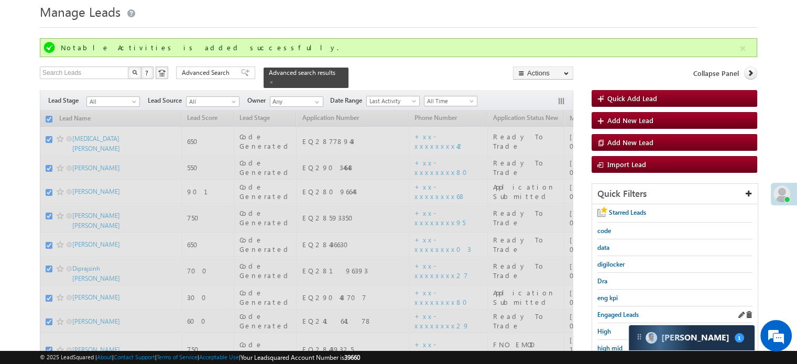
checkbox input "false"
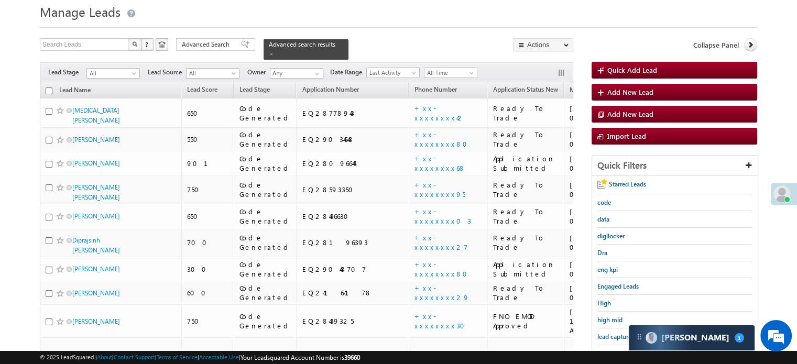
scroll to position [157, 0]
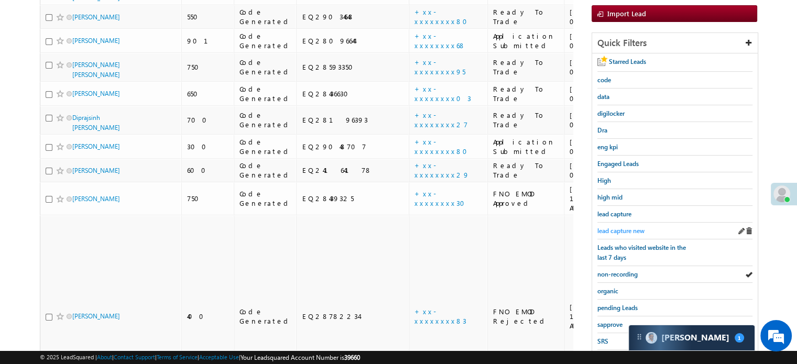
click at [631, 228] on span "lead capture new" at bounding box center [620, 231] width 47 height 8
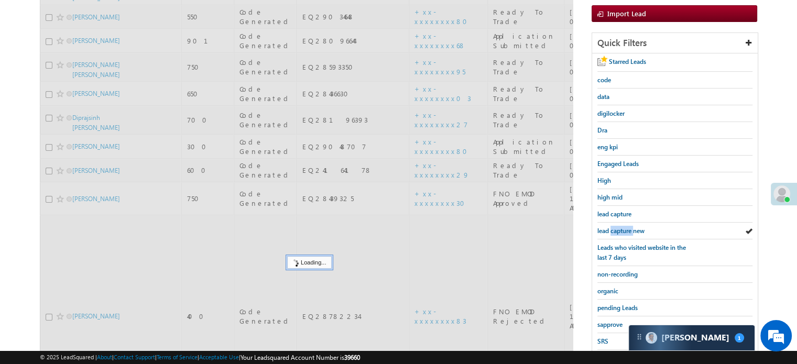
click at [631, 228] on span "lead capture new" at bounding box center [620, 231] width 47 height 8
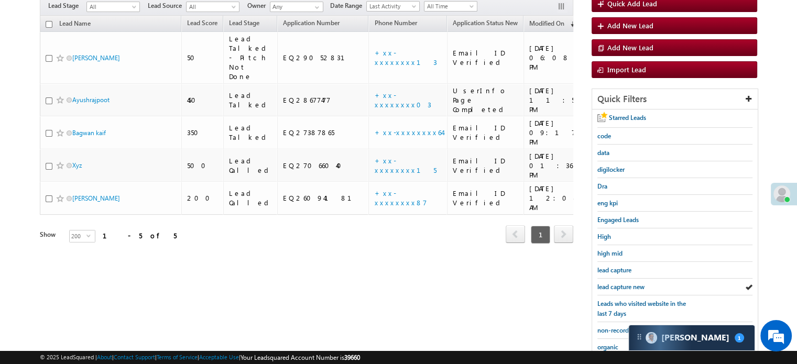
scroll to position [52, 0]
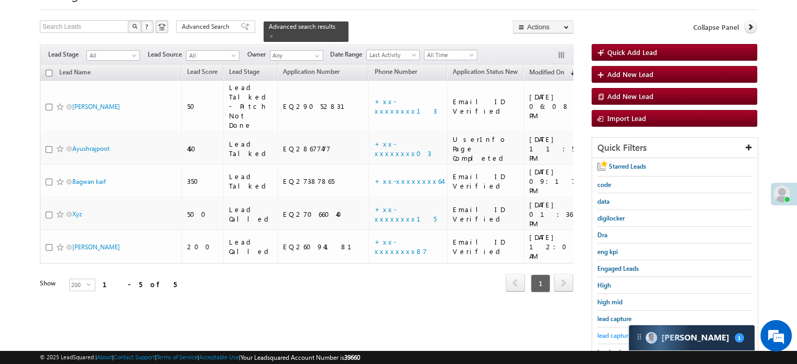
click at [611, 332] on span "lead capture new" at bounding box center [620, 336] width 47 height 8
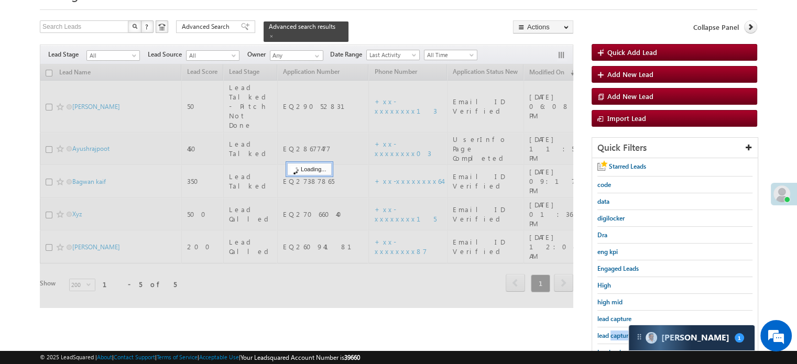
click at [611, 332] on span "lead capture new" at bounding box center [620, 336] width 47 height 8
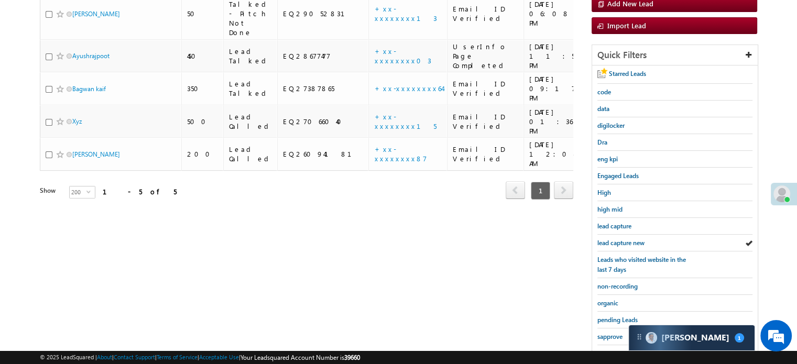
scroll to position [225, 0]
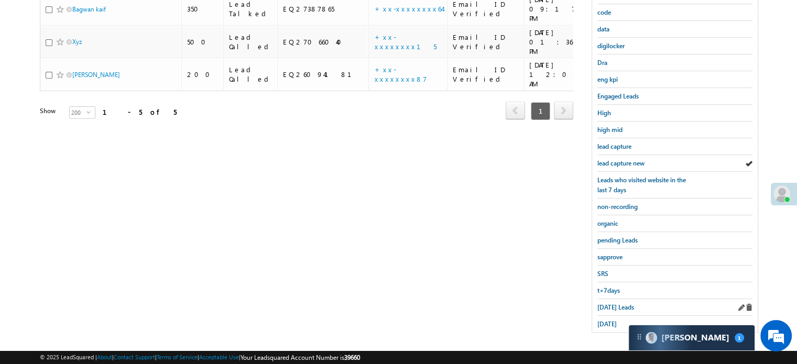
click at [612, 299] on div "Today's Leads" at bounding box center [674, 307] width 155 height 17
click at [608, 303] on span "Today's Leads" at bounding box center [615, 307] width 37 height 8
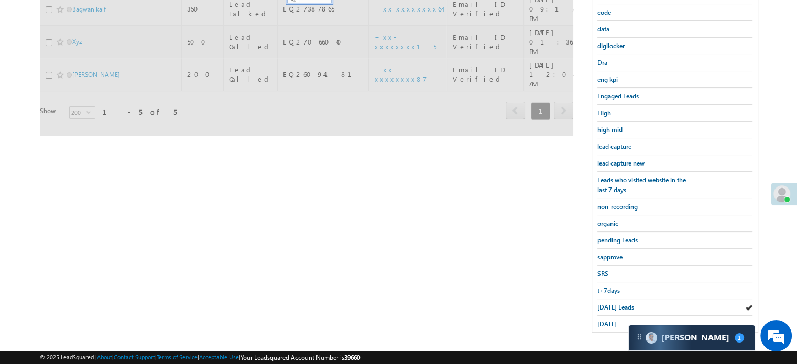
click at [608, 303] on span "Today's Leads" at bounding box center [615, 307] width 37 height 8
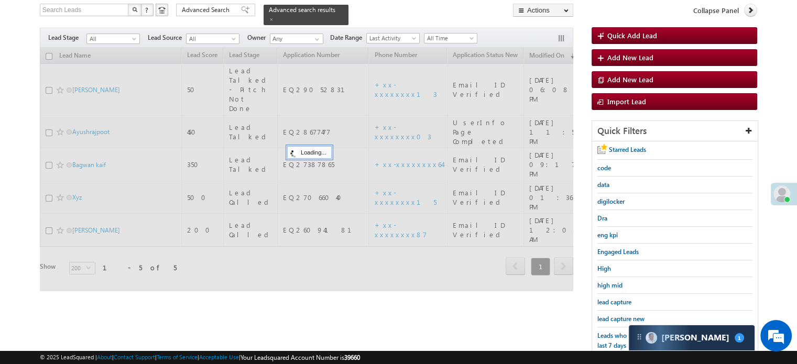
scroll to position [68, 0]
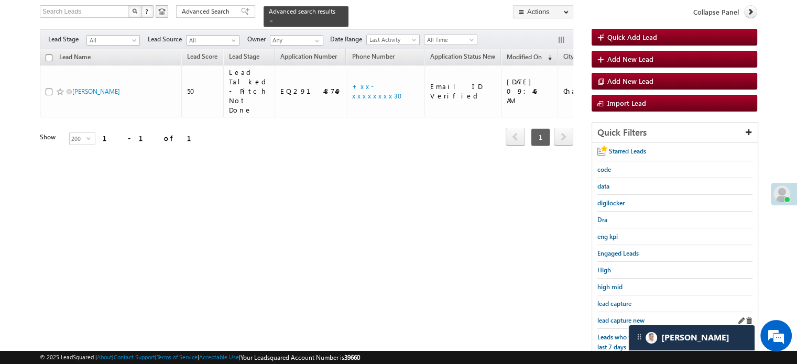
click at [612, 323] on div "lead capture new" at bounding box center [674, 320] width 155 height 17
click at [612, 322] on div "lead capture new" at bounding box center [674, 320] width 155 height 17
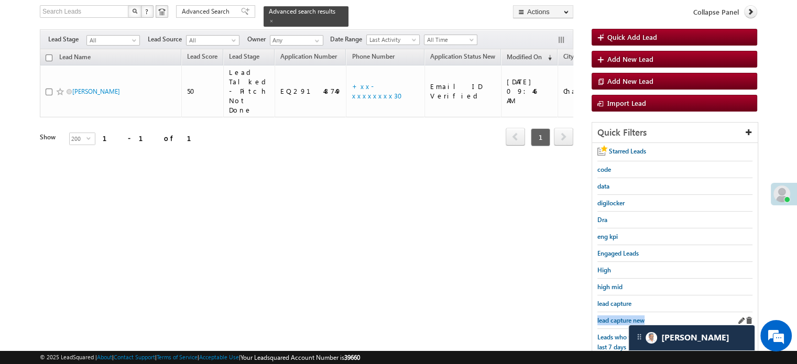
click at [612, 322] on div "lead capture new" at bounding box center [674, 320] width 155 height 17
click at [612, 321] on span "lead capture new" at bounding box center [620, 321] width 47 height 8
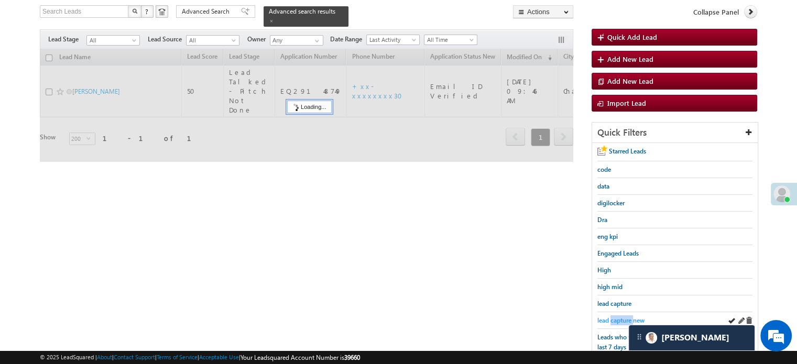
click at [613, 320] on span "lead capture new" at bounding box center [620, 321] width 47 height 8
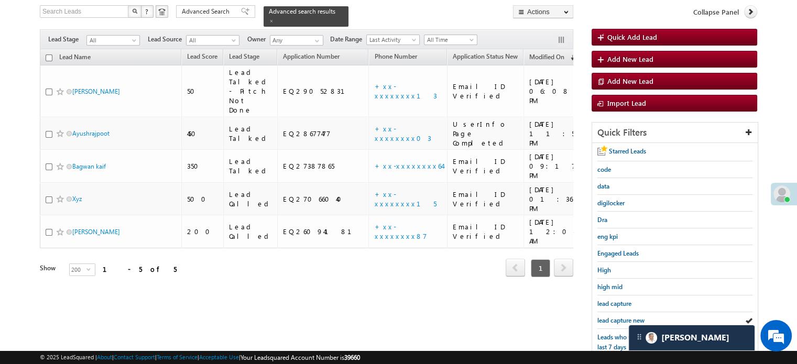
click at [613, 320] on span "lead capture new" at bounding box center [620, 321] width 47 height 8
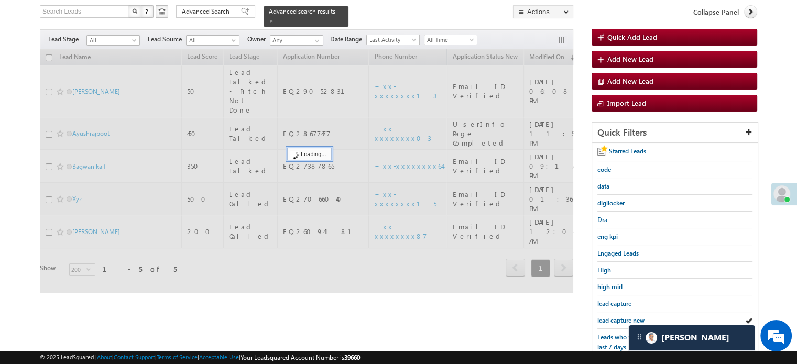
click at [613, 320] on span "lead capture new" at bounding box center [620, 321] width 47 height 8
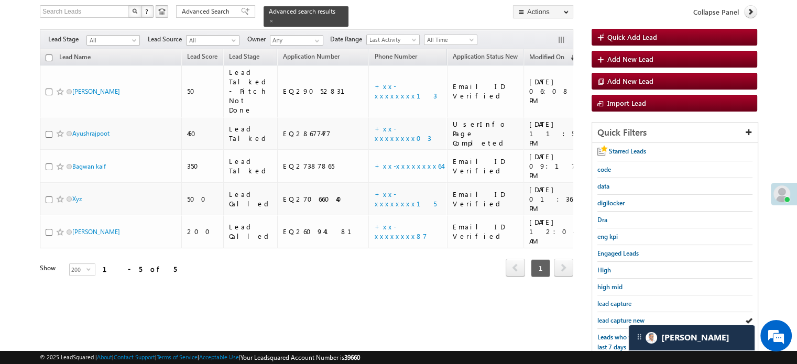
click at [613, 320] on span "lead capture new" at bounding box center [620, 321] width 47 height 8
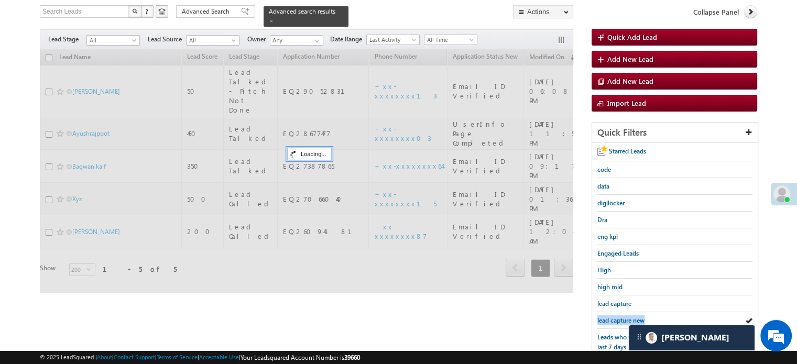
click at [613, 320] on span "lead capture new" at bounding box center [620, 321] width 47 height 8
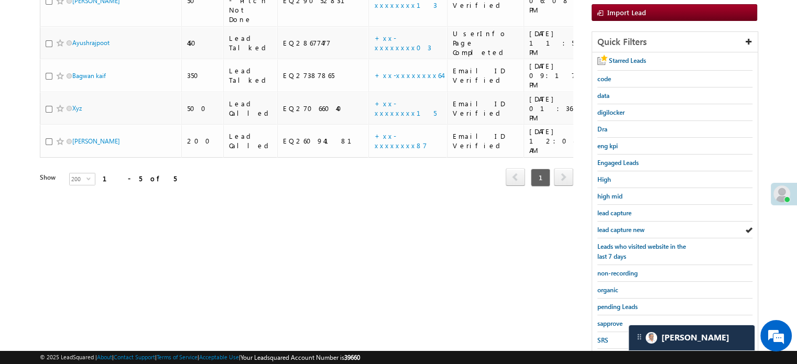
scroll to position [225, 0]
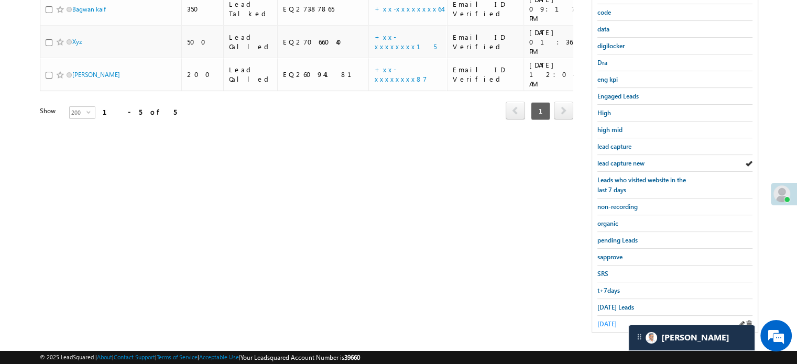
click at [612, 320] on span "[DATE]" at bounding box center [606, 324] width 19 height 8
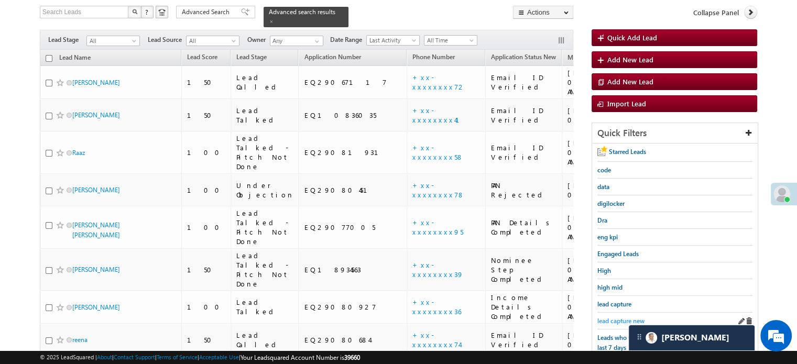
scroll to position [120, 0]
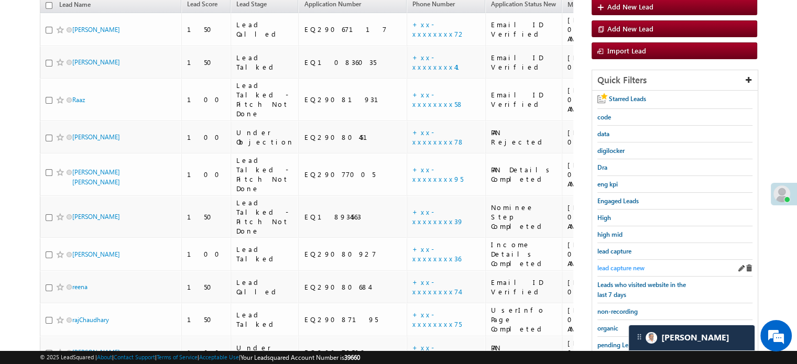
click at [635, 267] on span "lead capture new" at bounding box center [620, 268] width 47 height 8
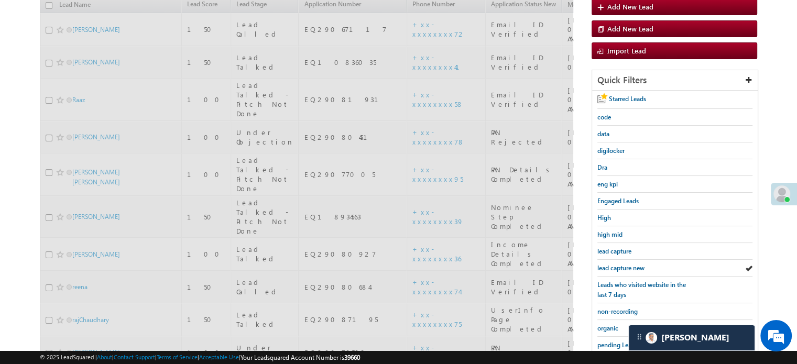
click at [635, 267] on span "lead capture new" at bounding box center [620, 268] width 47 height 8
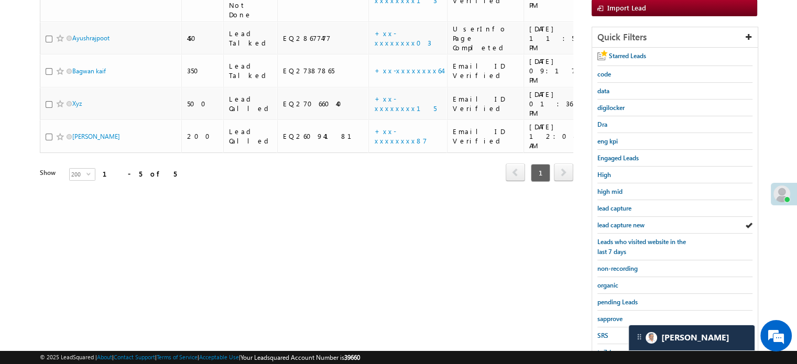
scroll to position [225, 0]
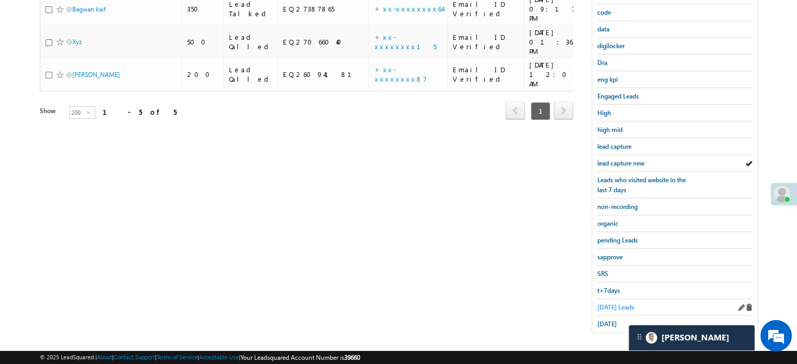
click at [618, 303] on span "Today's Leads" at bounding box center [615, 307] width 37 height 8
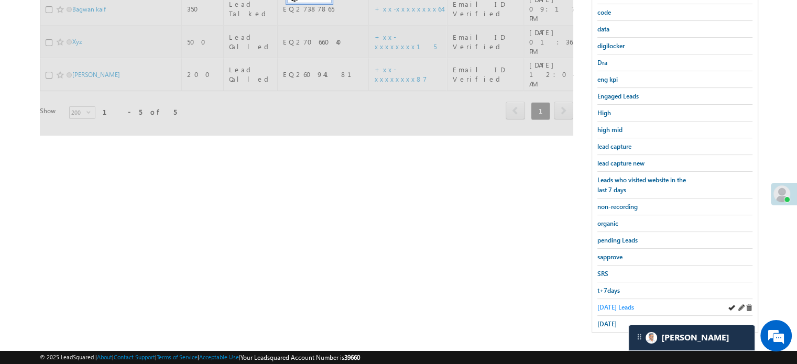
scroll to position [120, 0]
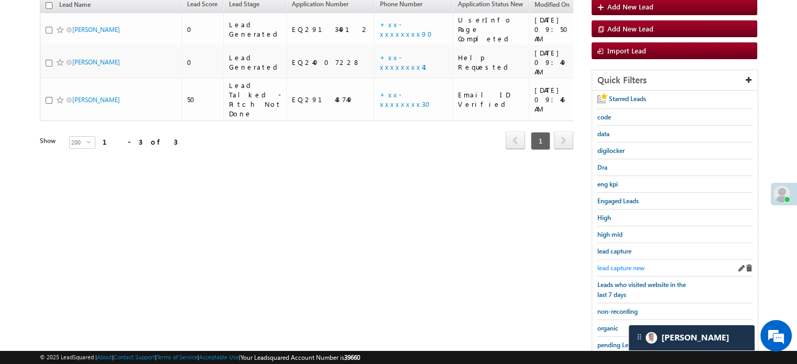
click at [623, 266] on span "lead capture new" at bounding box center [620, 268] width 47 height 8
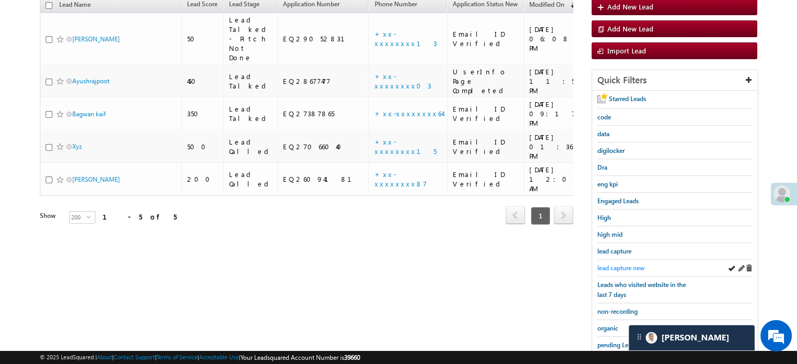
click at [618, 264] on span "lead capture new" at bounding box center [620, 268] width 47 height 8
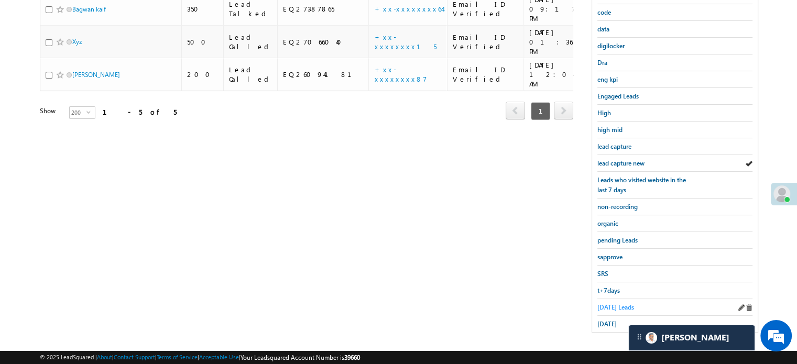
click at [604, 304] on span "Today's Leads" at bounding box center [615, 307] width 37 height 8
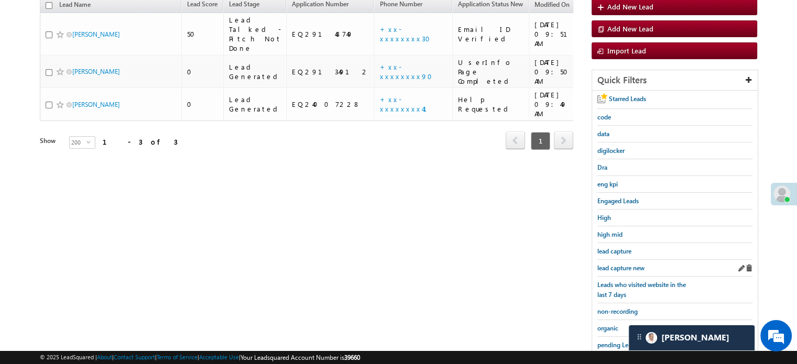
click at [622, 271] on div "lead capture new" at bounding box center [674, 268] width 155 height 17
click at [616, 267] on span "lead capture new" at bounding box center [620, 268] width 47 height 8
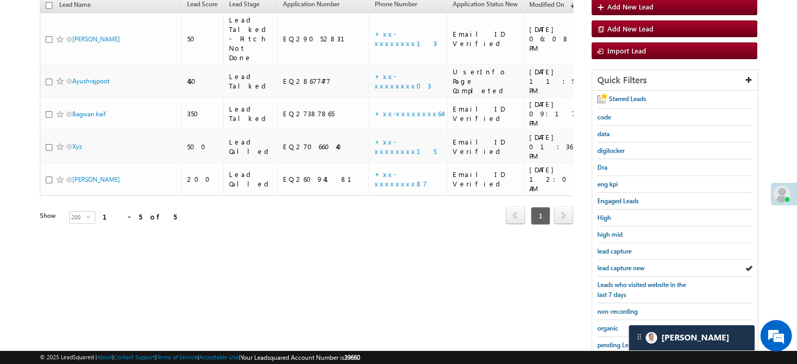
click at [616, 267] on span "lead capture new" at bounding box center [620, 268] width 47 height 8
click at [645, 264] on span "lead capture new" at bounding box center [620, 268] width 47 height 8
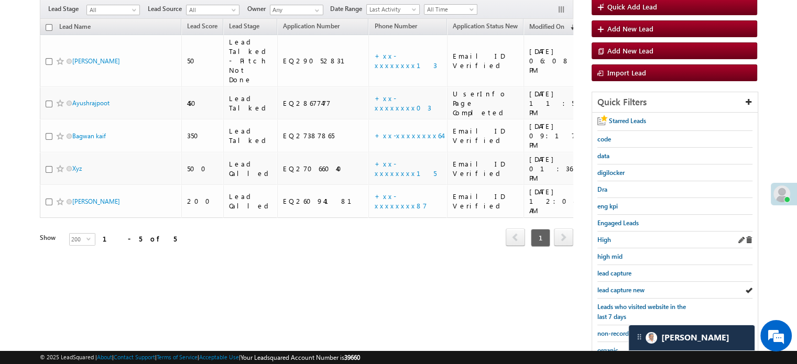
scroll to position [105, 0]
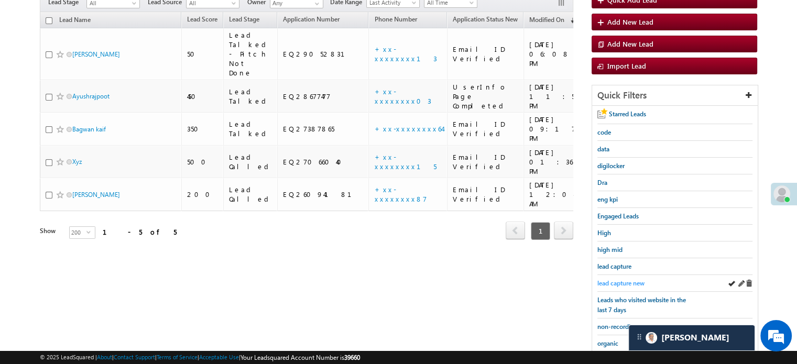
click at [622, 282] on span "lead capture new" at bounding box center [620, 283] width 47 height 8
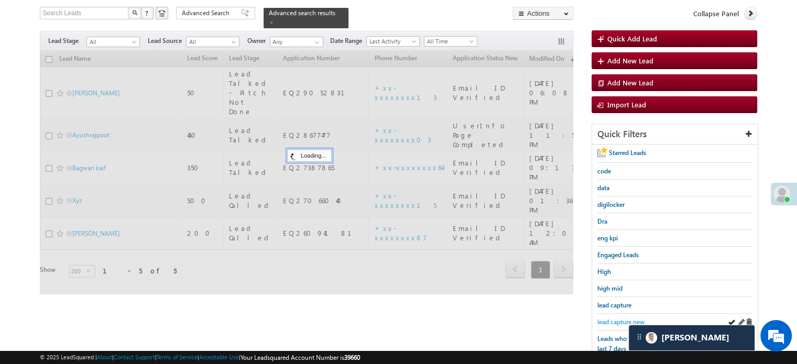
scroll to position [0, 0]
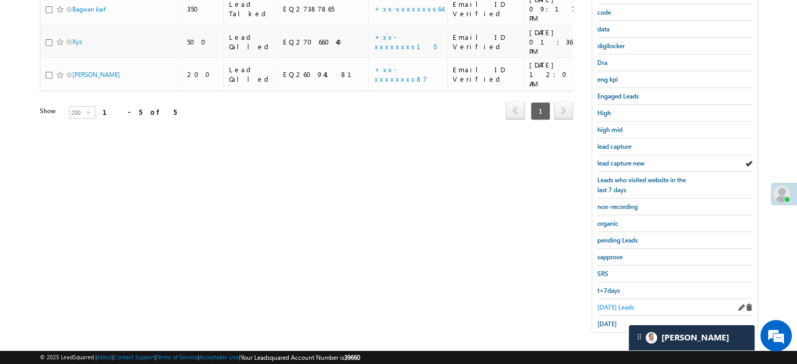
click at [612, 303] on span "Today's Leads" at bounding box center [615, 307] width 37 height 8
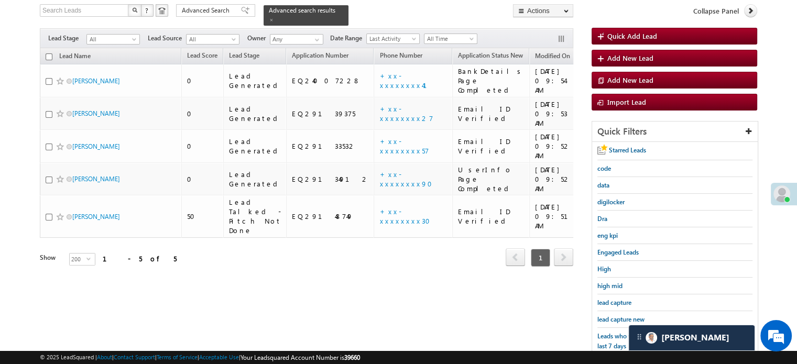
scroll to position [68, 0]
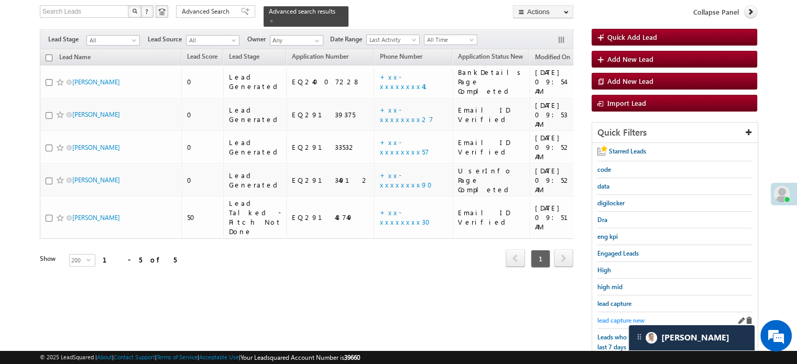
click at [618, 320] on span "lead capture new" at bounding box center [620, 321] width 47 height 8
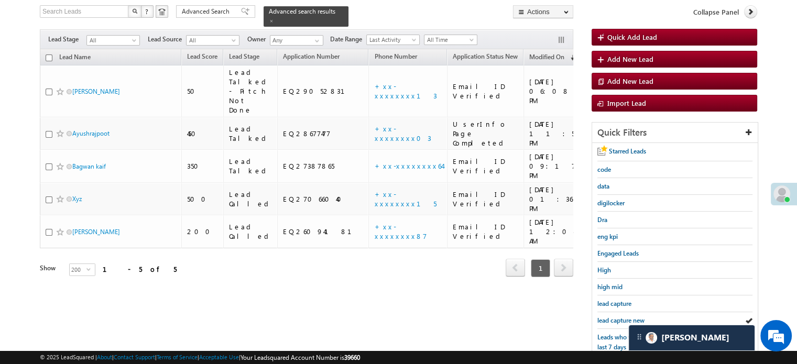
click at [618, 320] on span "lead capture new" at bounding box center [620, 321] width 47 height 8
click at [619, 318] on span "lead capture new" at bounding box center [620, 321] width 47 height 8
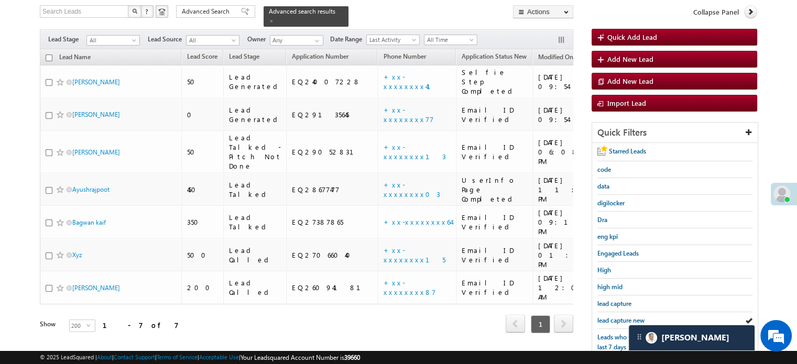
click at [619, 318] on span "lead capture new" at bounding box center [620, 321] width 47 height 8
click at [624, 317] on span "lead capture new" at bounding box center [620, 321] width 47 height 8
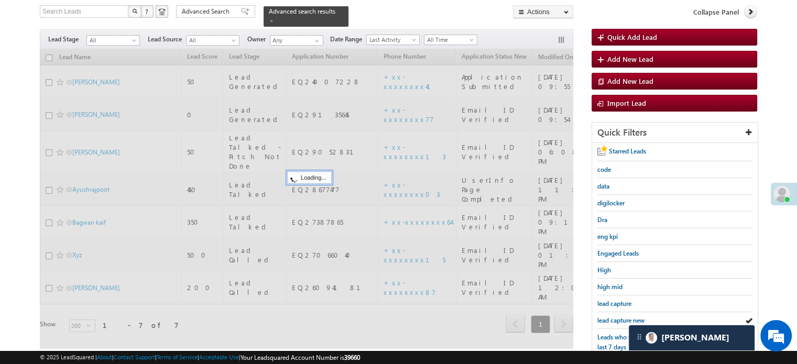
click at [624, 317] on span "lead capture new" at bounding box center [620, 321] width 47 height 8
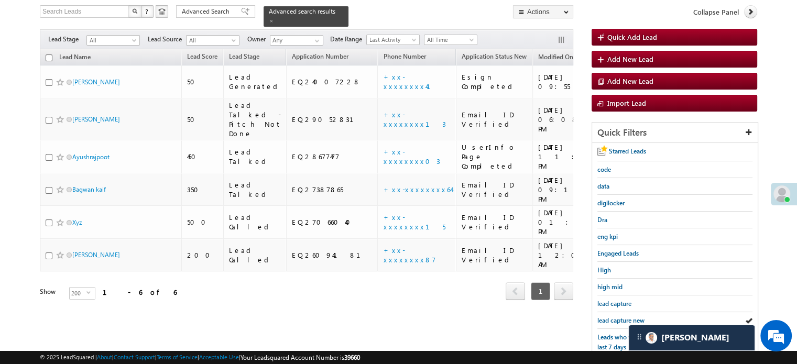
click at [624, 317] on span "lead capture new" at bounding box center [620, 321] width 47 height 8
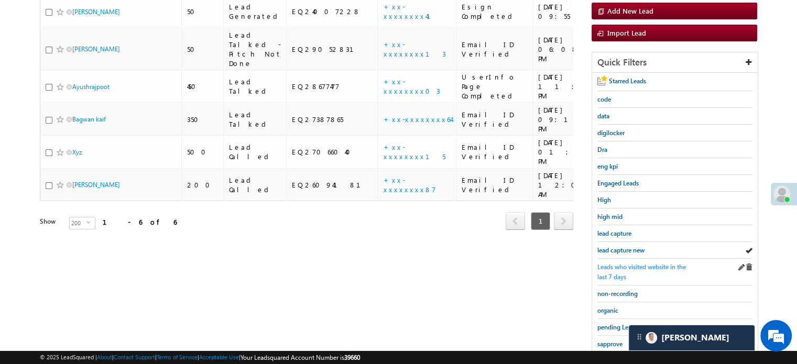
scroll to position [225, 0]
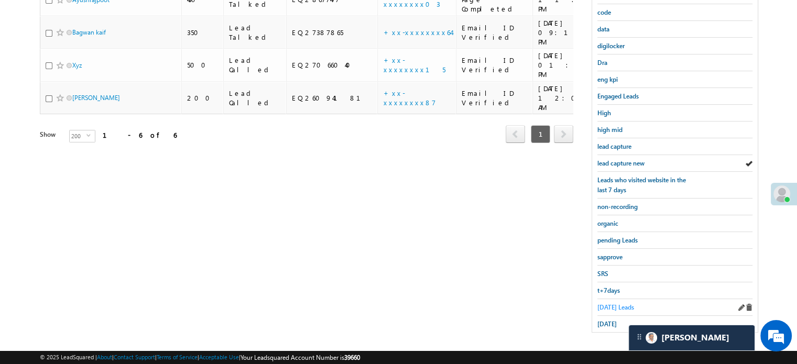
click at [612, 303] on span "Today's Leads" at bounding box center [615, 307] width 37 height 8
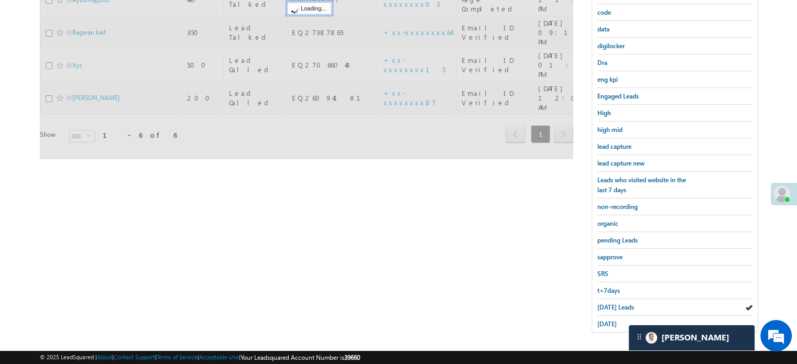
scroll to position [120, 0]
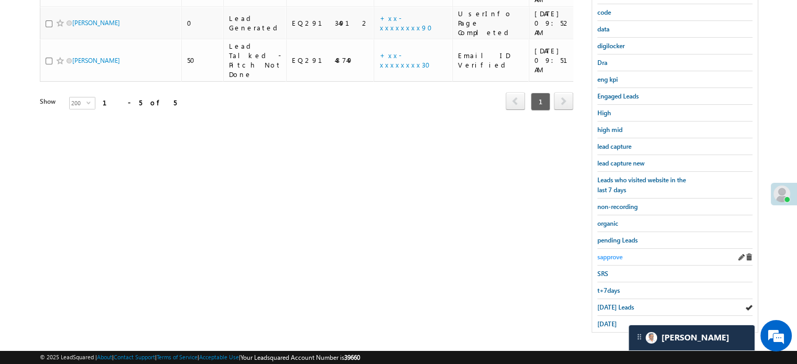
click at [606, 255] on span "sapprove" at bounding box center [609, 257] width 25 height 8
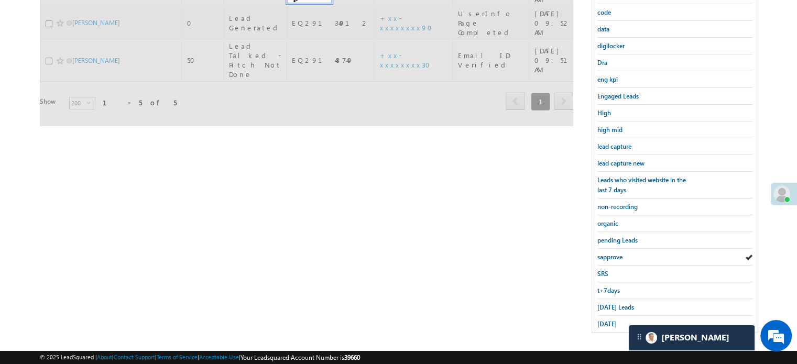
scroll to position [68, 0]
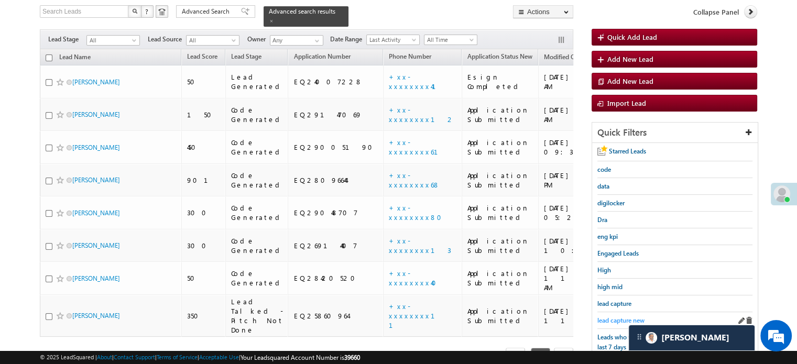
click at [604, 320] on span "lead capture new" at bounding box center [620, 321] width 47 height 8
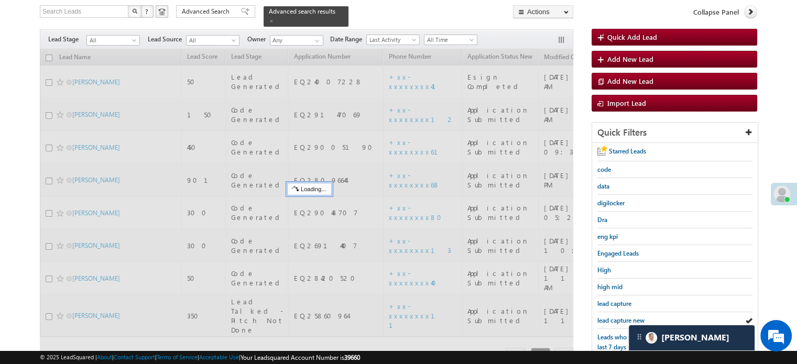
click at [604, 320] on span "lead capture new" at bounding box center [620, 321] width 47 height 8
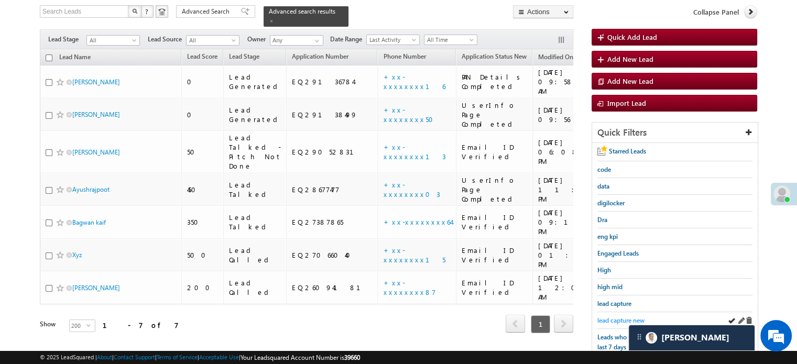
click at [606, 320] on span "lead capture new" at bounding box center [620, 321] width 47 height 8
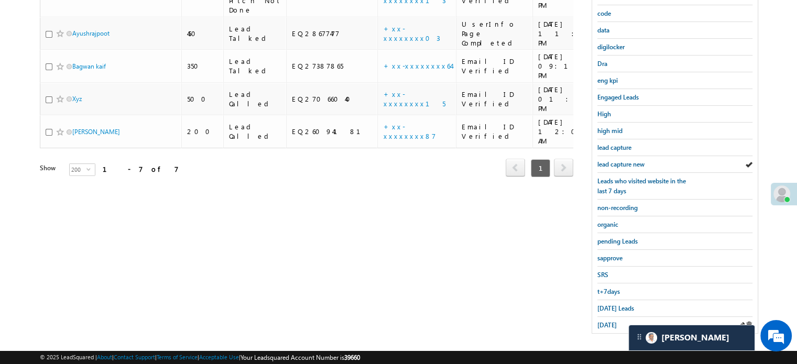
scroll to position [225, 0]
click at [610, 254] on span "sapprove" at bounding box center [609, 257] width 25 height 8
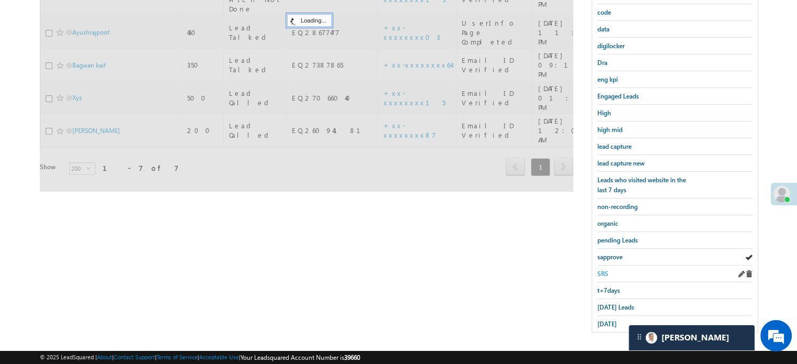
scroll to position [68, 0]
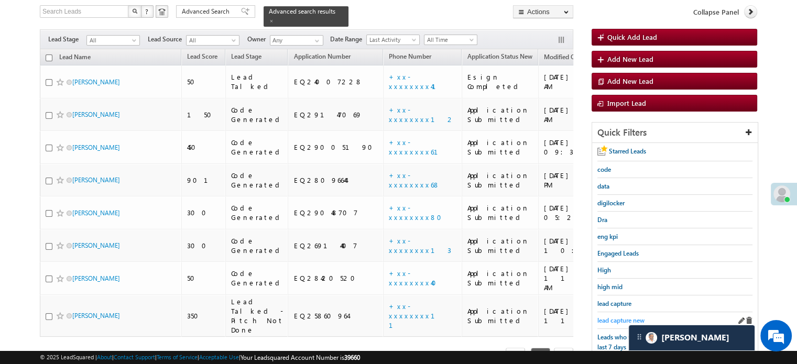
click at [633, 316] on link "lead capture new" at bounding box center [620, 321] width 47 height 10
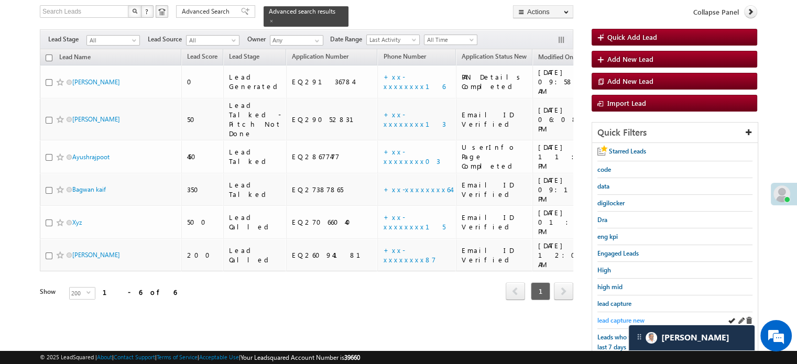
click at [606, 320] on span "lead capture new" at bounding box center [620, 321] width 47 height 8
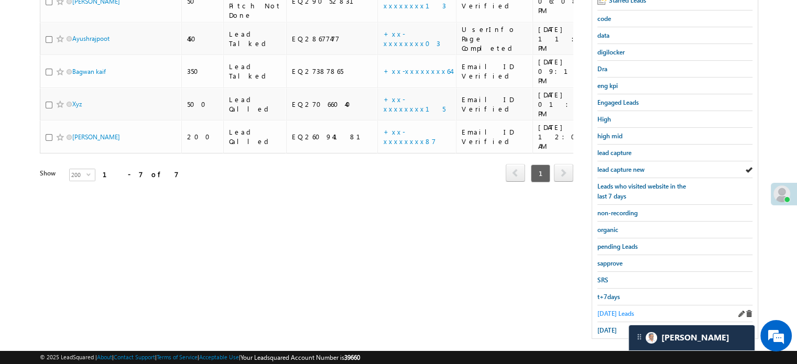
scroll to position [225, 0]
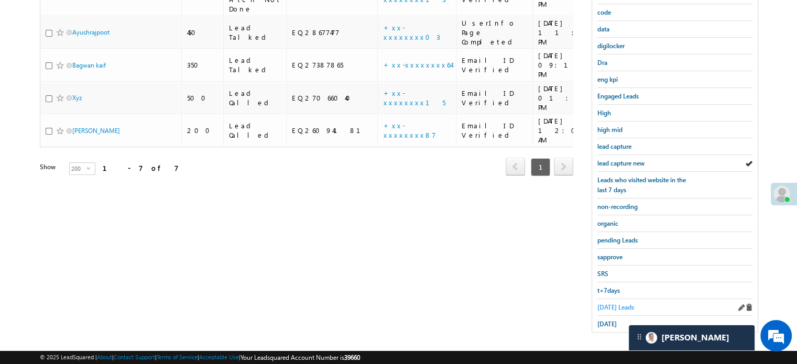
click at [617, 303] on span "Today's Leads" at bounding box center [615, 307] width 37 height 8
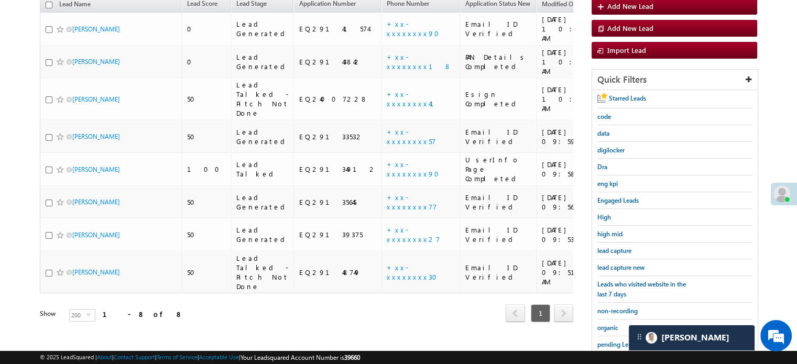
scroll to position [120, 0]
click at [618, 260] on div "lead capture new" at bounding box center [674, 268] width 155 height 17
click at [624, 268] on span "lead capture new" at bounding box center [620, 268] width 47 height 8
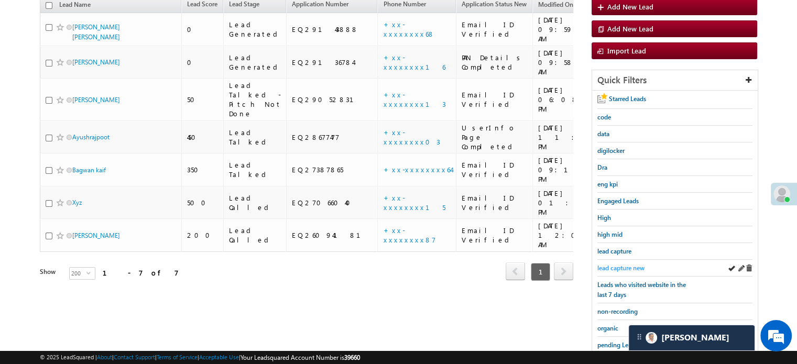
click at [623, 264] on span "lead capture new" at bounding box center [620, 268] width 47 height 8
click at [626, 266] on span "lead capture new" at bounding box center [620, 268] width 47 height 8
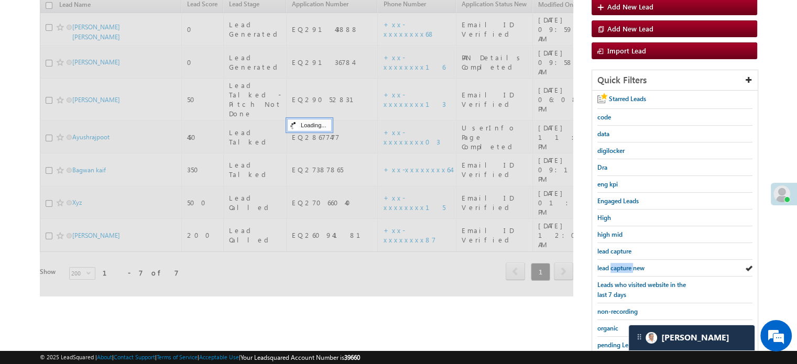
click at [626, 266] on span "lead capture new" at bounding box center [620, 268] width 47 height 8
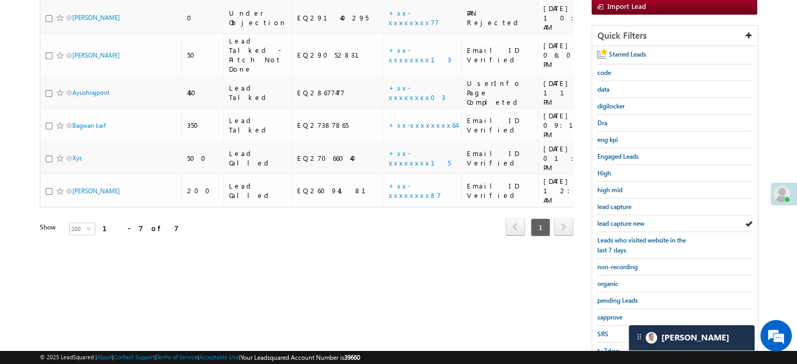
scroll to position [225, 0]
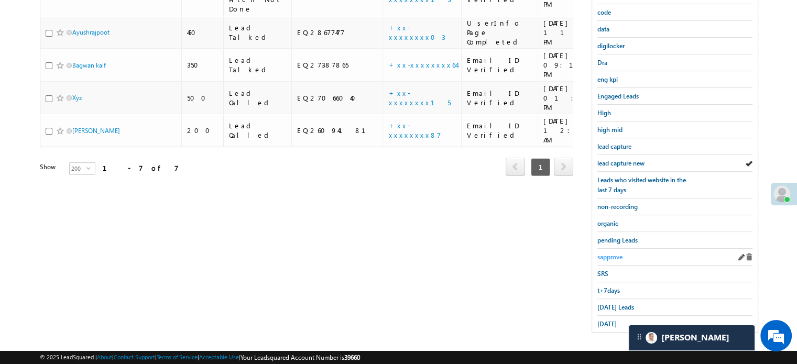
click at [610, 253] on span "sapprove" at bounding box center [609, 257] width 25 height 8
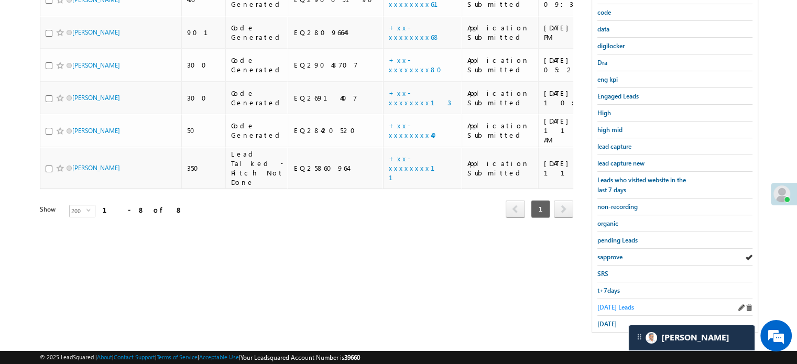
click at [611, 303] on span "Today's Leads" at bounding box center [615, 307] width 37 height 8
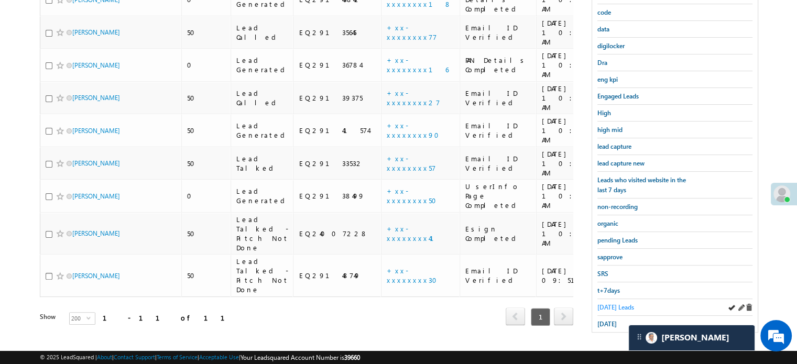
click at [618, 303] on span "Today's Leads" at bounding box center [615, 307] width 37 height 8
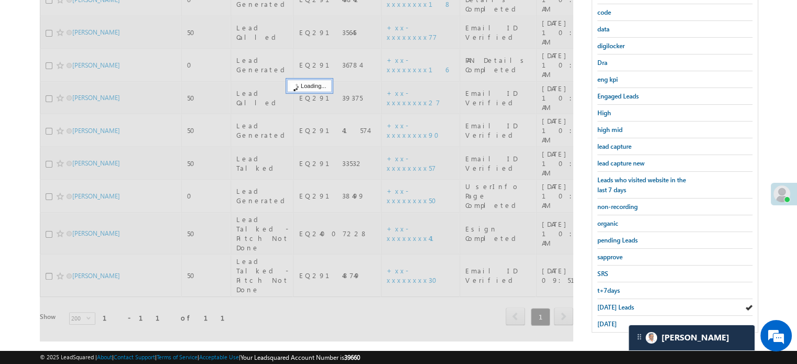
scroll to position [120, 0]
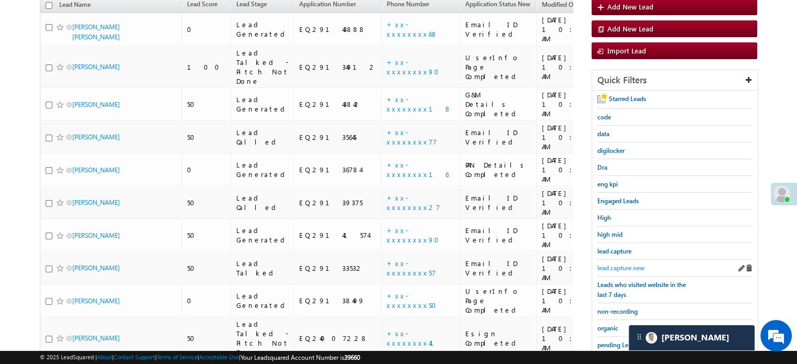
click at [627, 265] on span "lead capture new" at bounding box center [620, 268] width 47 height 8
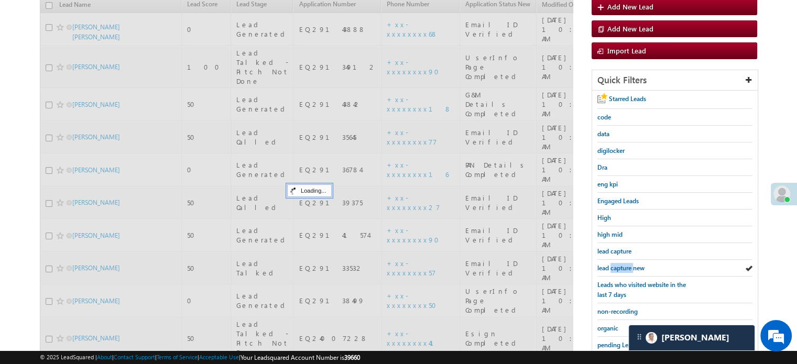
click at [627, 265] on span "lead capture new" at bounding box center [620, 268] width 47 height 8
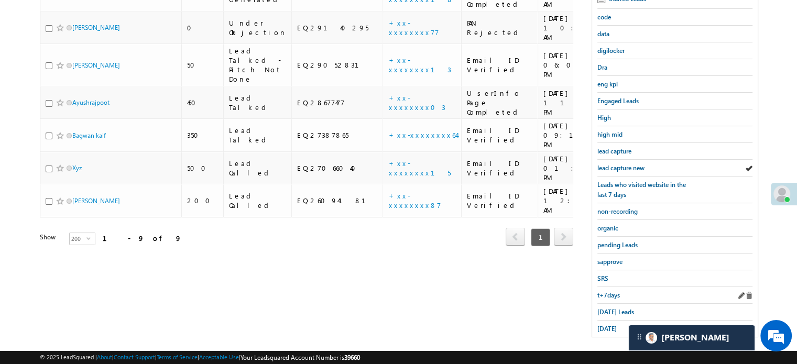
scroll to position [225, 0]
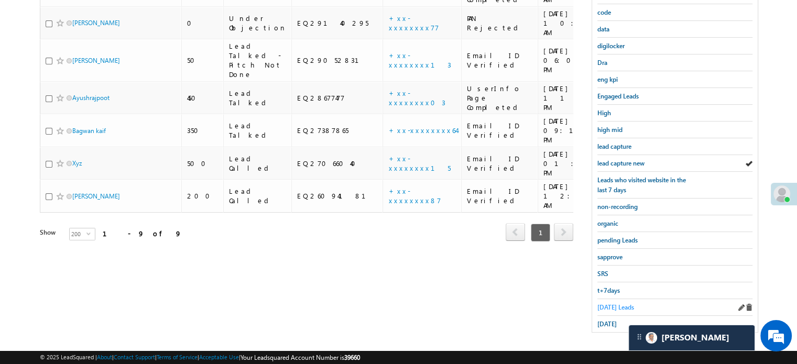
click at [621, 303] on span "Today's Leads" at bounding box center [615, 307] width 37 height 8
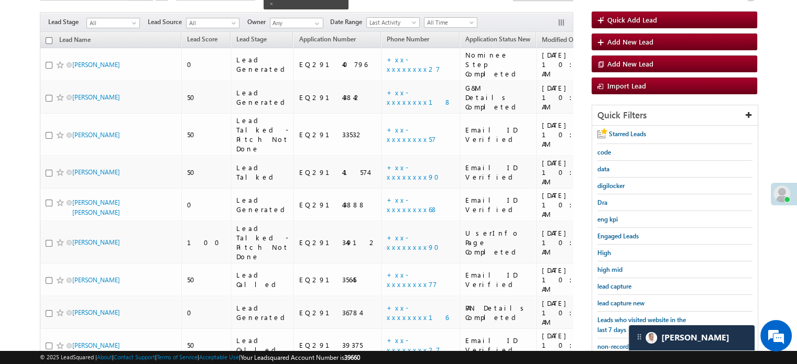
scroll to position [68, 0]
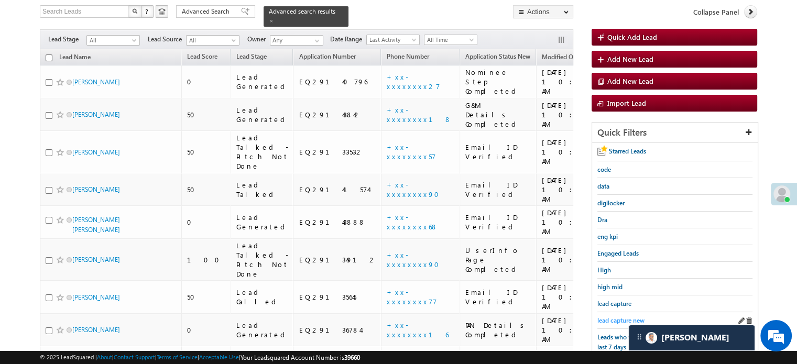
click at [620, 318] on span "lead capture new" at bounding box center [620, 321] width 47 height 8
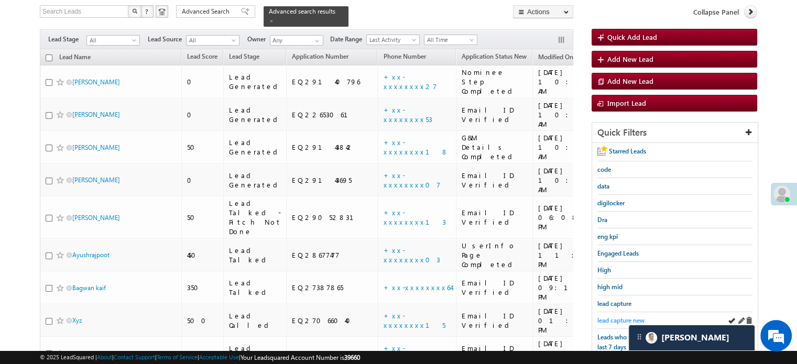
click at [606, 317] on span "lead capture new" at bounding box center [620, 321] width 47 height 8
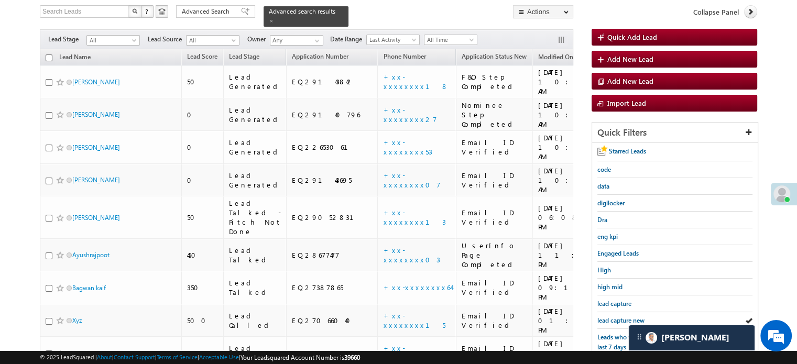
click at [606, 317] on span "lead capture new" at bounding box center [620, 321] width 47 height 8
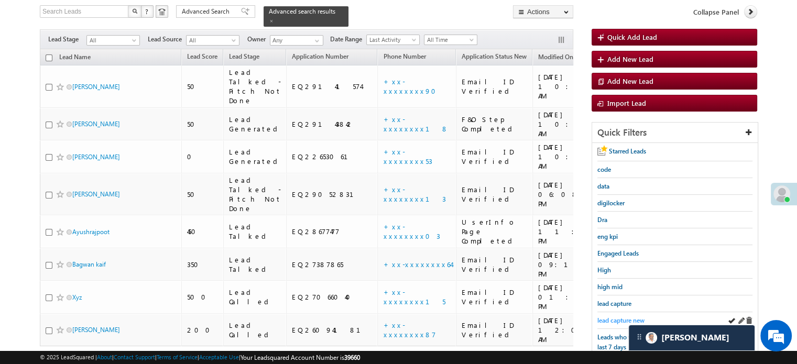
click at [606, 321] on span "lead capture new" at bounding box center [620, 321] width 47 height 8
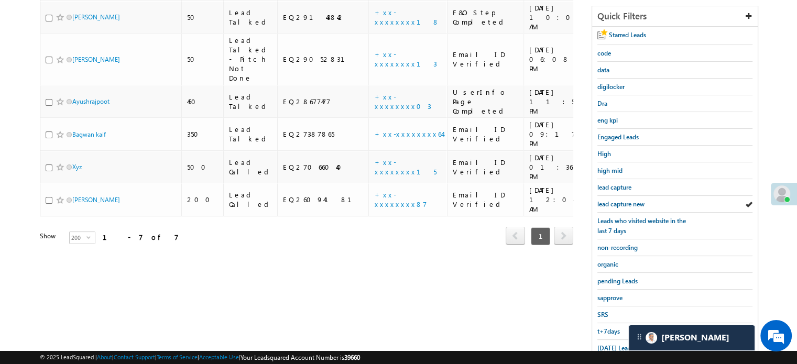
scroll to position [225, 0]
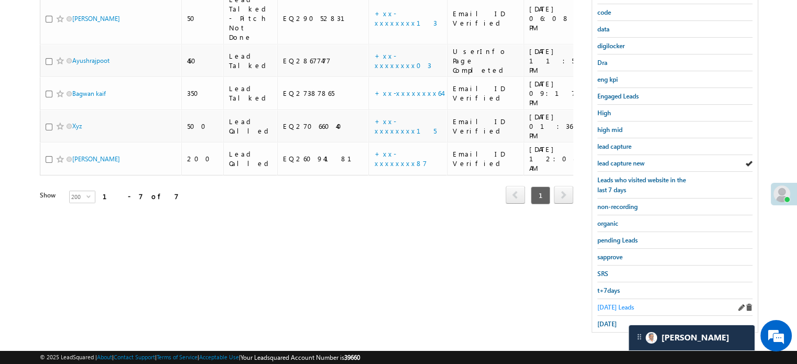
click at [611, 303] on span "Today's Leads" at bounding box center [615, 307] width 37 height 8
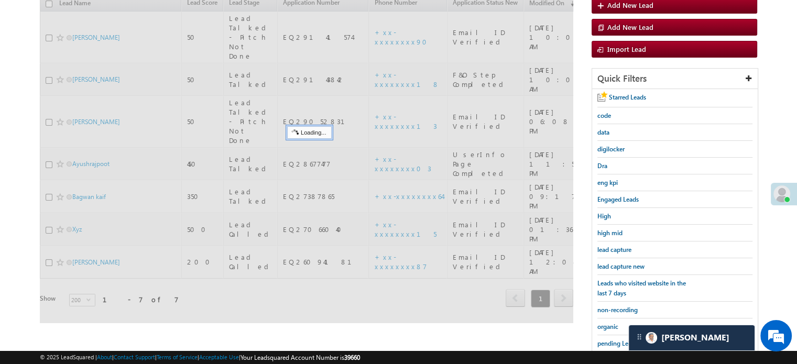
scroll to position [120, 0]
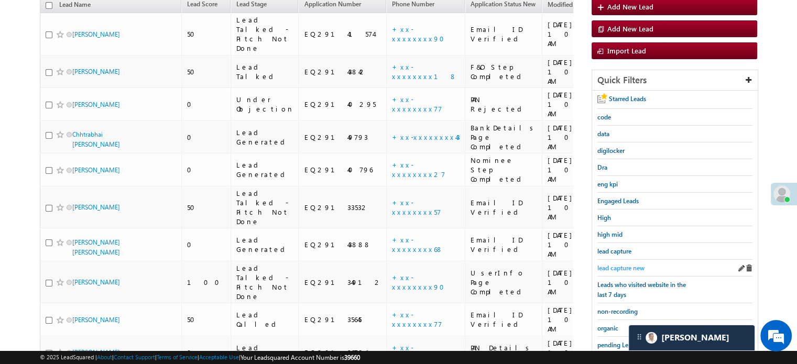
click at [624, 266] on span "lead capture new" at bounding box center [620, 268] width 47 height 8
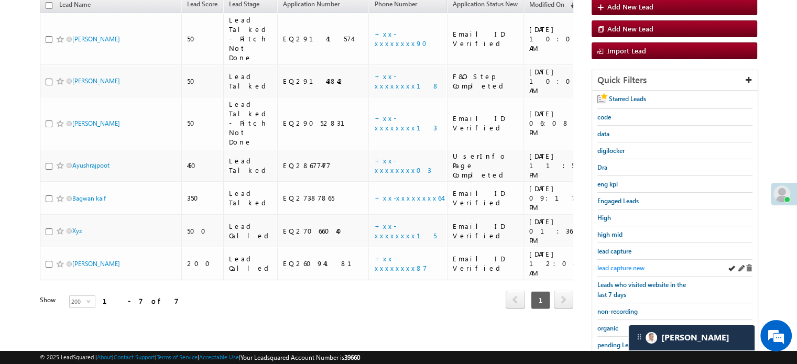
click at [627, 266] on span "lead capture new" at bounding box center [620, 268] width 47 height 8
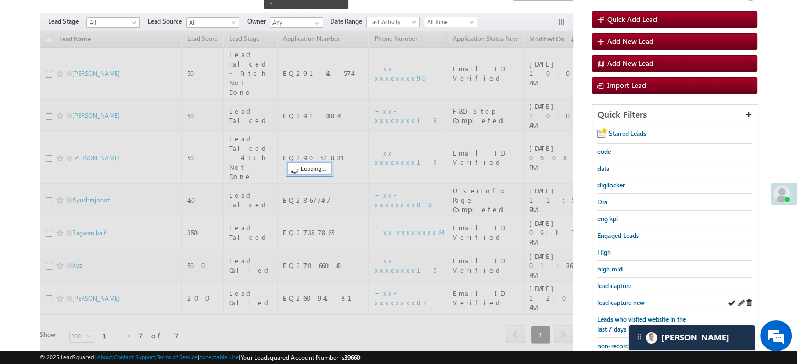
scroll to position [68, 0]
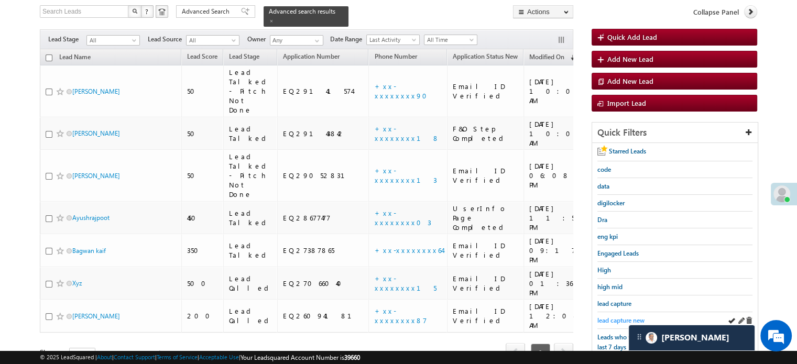
click at [610, 318] on span "lead capture new" at bounding box center [620, 321] width 47 height 8
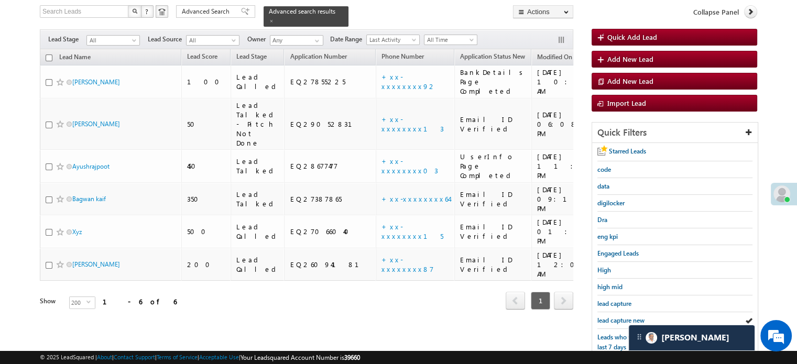
click at [610, 318] on span "lead capture new" at bounding box center [620, 321] width 47 height 8
click at [629, 316] on link "lead capture new" at bounding box center [620, 321] width 47 height 10
click at [625, 317] on span "lead capture new" at bounding box center [620, 321] width 47 height 8
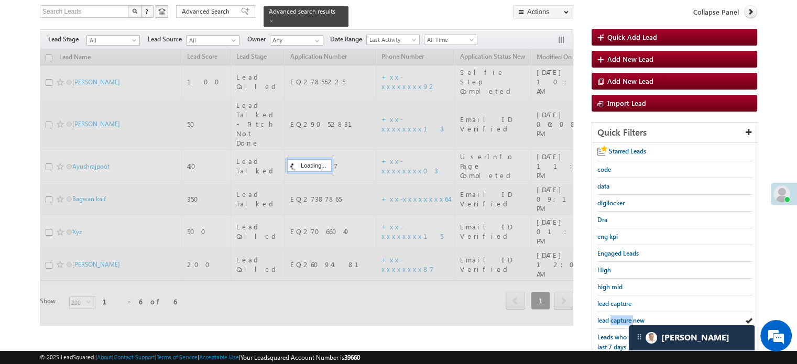
click at [625, 317] on span "lead capture new" at bounding box center [620, 321] width 47 height 8
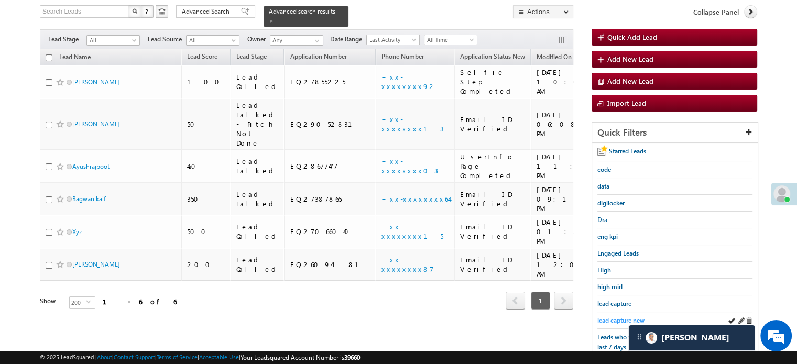
click at [626, 316] on link "lead capture new" at bounding box center [620, 321] width 47 height 10
click at [610, 318] on span "lead capture new" at bounding box center [620, 321] width 47 height 8
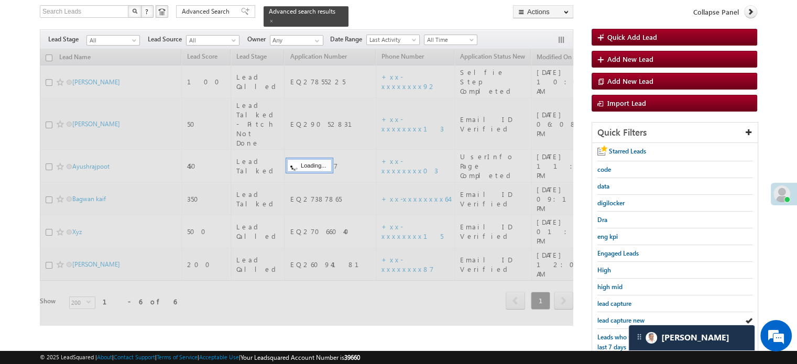
click at [610, 318] on span "lead capture new" at bounding box center [620, 321] width 47 height 8
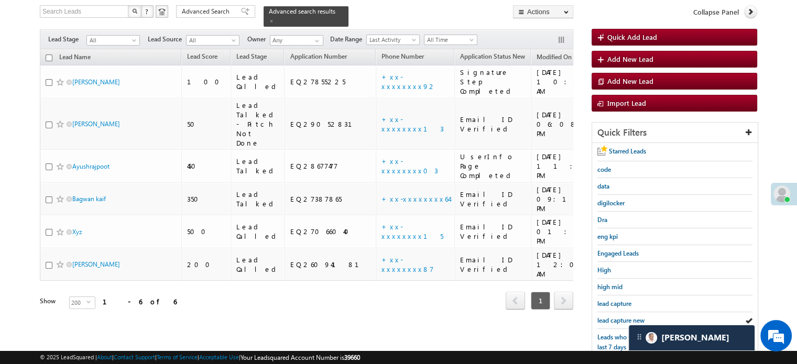
click at [610, 318] on span "lead capture new" at bounding box center [620, 321] width 47 height 8
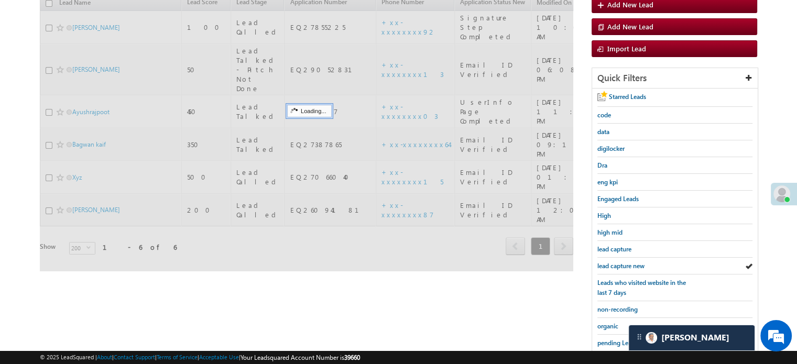
scroll to position [225, 0]
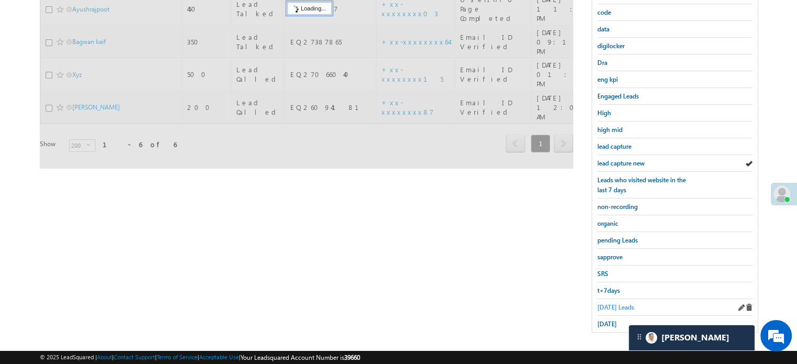
click at [614, 303] on span "Today's Leads" at bounding box center [615, 307] width 37 height 8
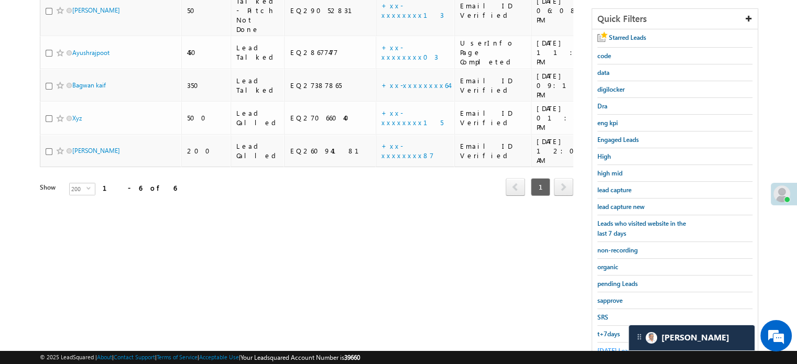
scroll to position [120, 0]
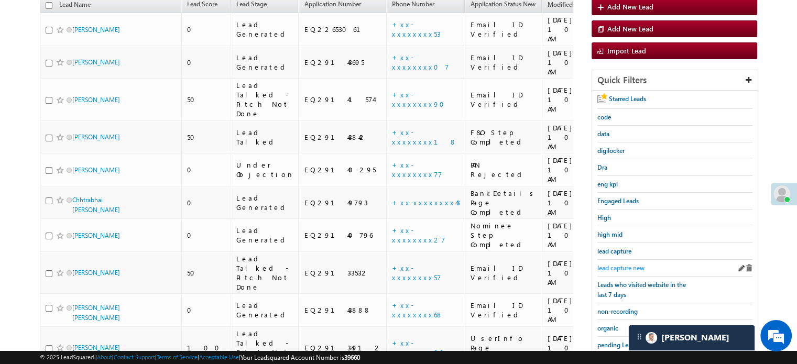
click at [625, 264] on span "lead capture new" at bounding box center [620, 268] width 47 height 8
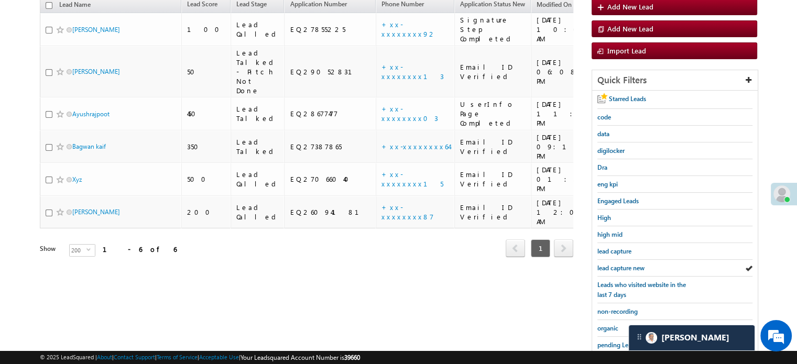
click at [625, 264] on span "lead capture new" at bounding box center [620, 268] width 47 height 8
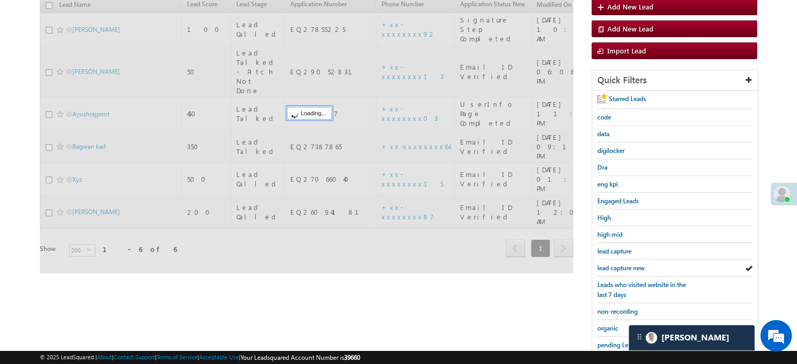
scroll to position [225, 0]
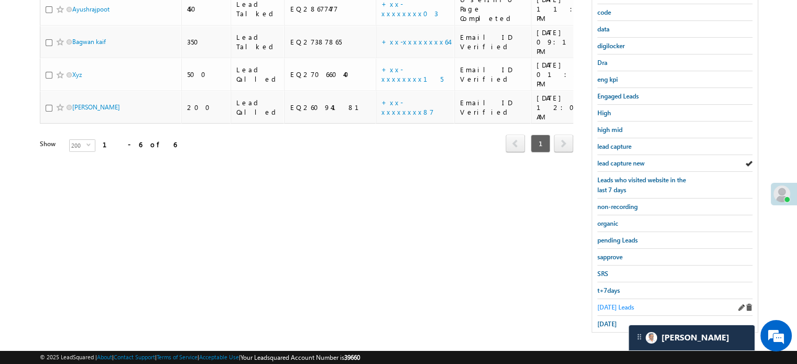
click at [605, 304] on span "Today's Leads" at bounding box center [615, 307] width 37 height 8
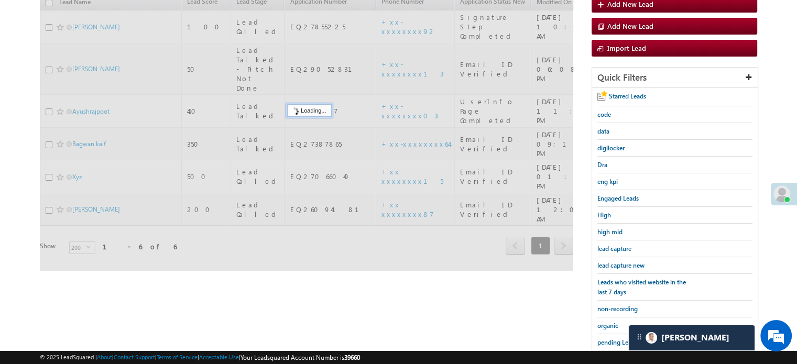
scroll to position [120, 0]
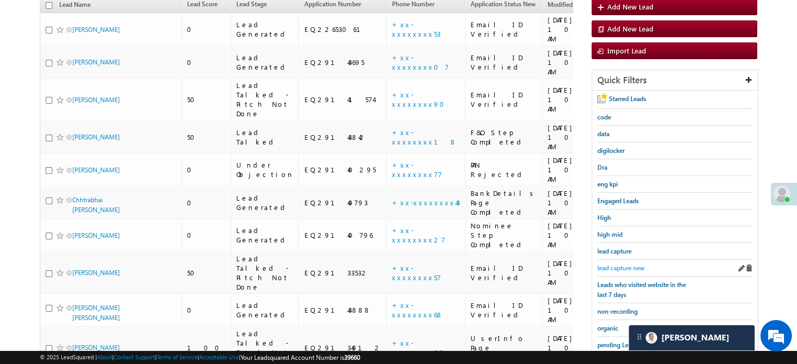
click at [615, 269] on span "lead capture new" at bounding box center [620, 268] width 47 height 8
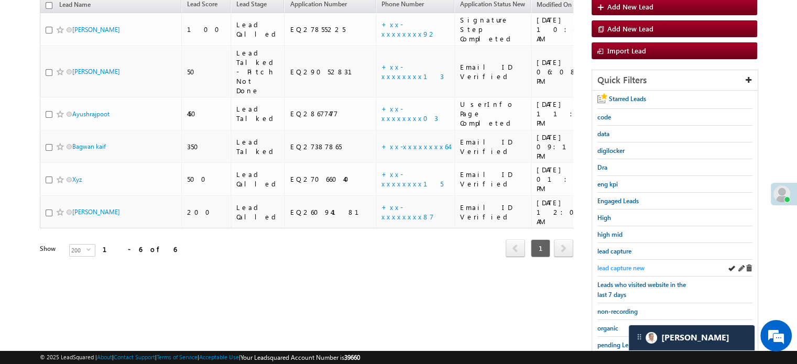
click at [616, 267] on span "lead capture new" at bounding box center [620, 268] width 47 height 8
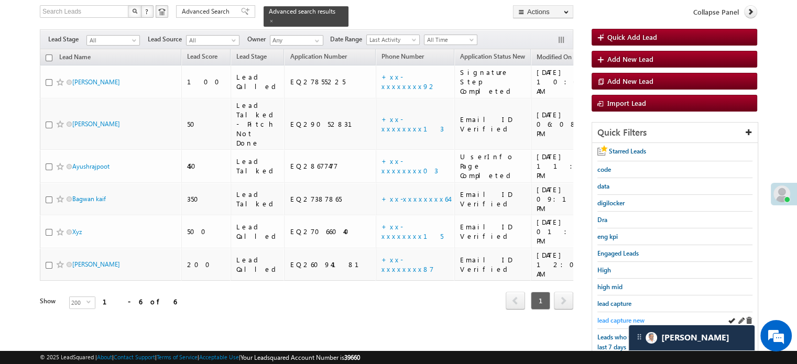
click at [625, 317] on span "lead capture new" at bounding box center [620, 321] width 47 height 8
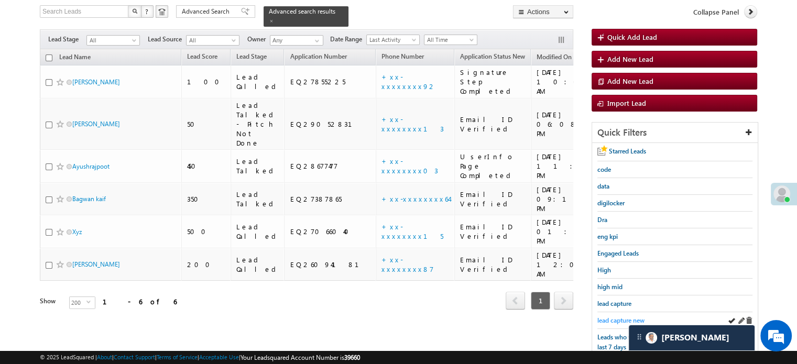
click at [634, 319] on span "lead capture new" at bounding box center [620, 321] width 47 height 8
click at [625, 318] on span "lead capture new" at bounding box center [620, 321] width 47 height 8
click at [621, 317] on span "lead capture new" at bounding box center [620, 321] width 47 height 8
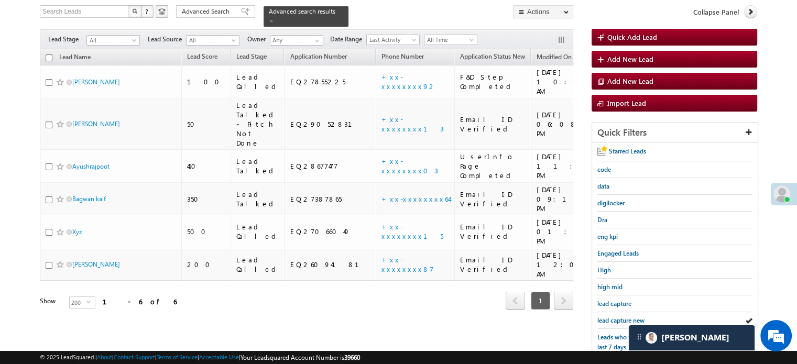
click at [621, 317] on span "lead capture new" at bounding box center [620, 321] width 47 height 8
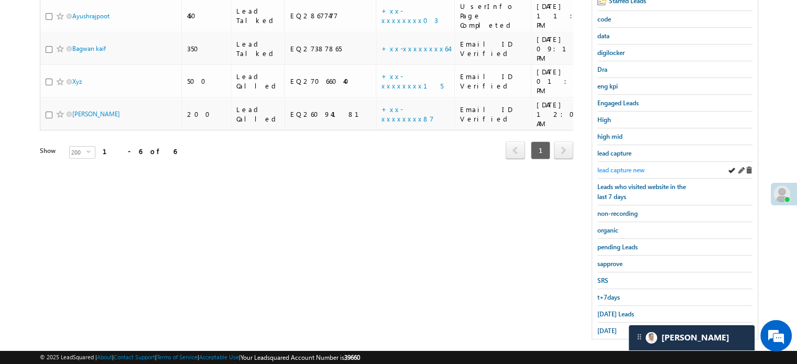
scroll to position [225, 0]
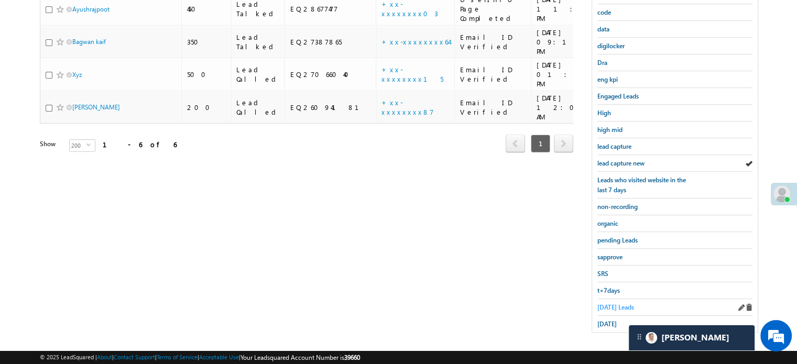
click at [624, 305] on span "Today's Leads" at bounding box center [615, 307] width 37 height 8
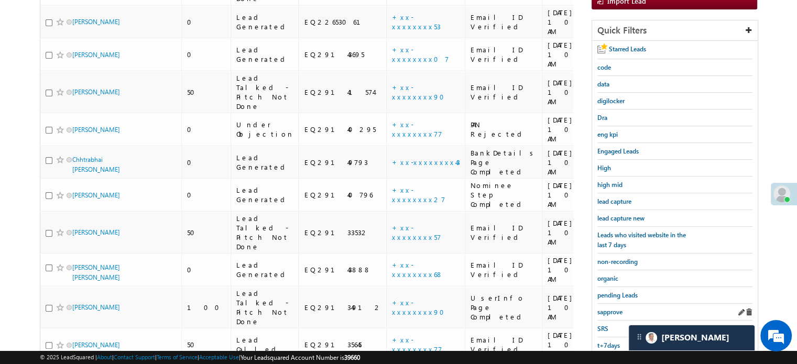
scroll to position [132, 0]
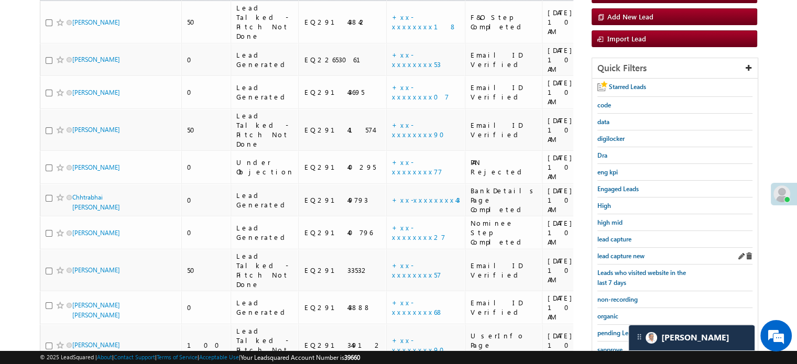
click at [623, 248] on div "lead capture new" at bounding box center [674, 256] width 155 height 17
click at [621, 252] on span "lead capture new" at bounding box center [620, 256] width 47 height 8
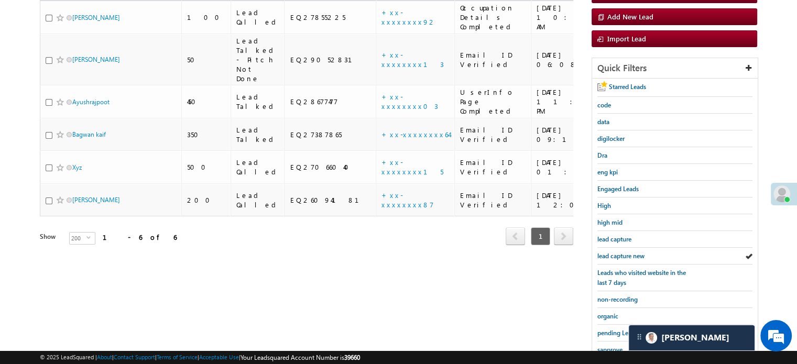
click at [621, 252] on span "lead capture new" at bounding box center [620, 256] width 47 height 8
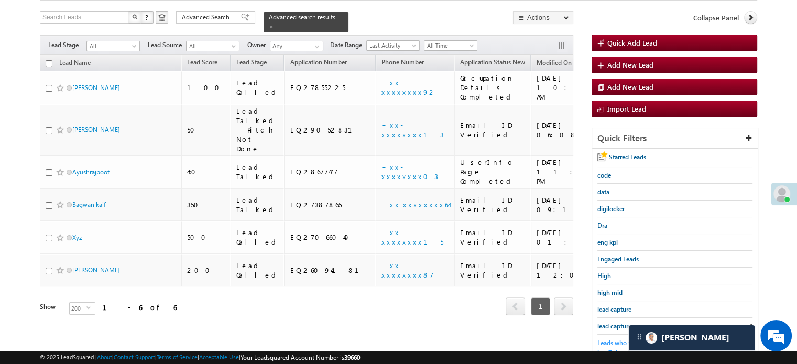
scroll to position [80, 0]
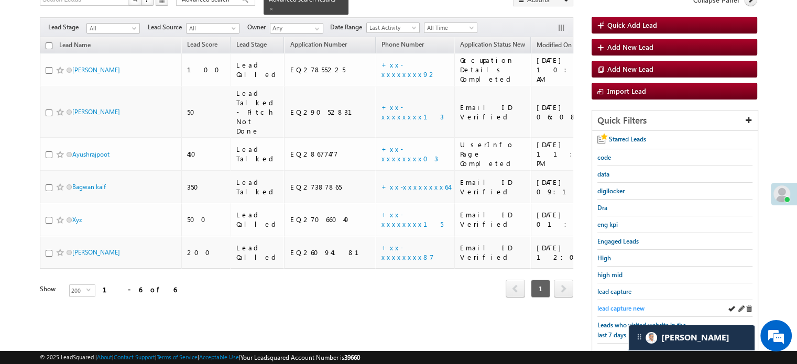
click at [622, 307] on span "lead capture new" at bounding box center [620, 309] width 47 height 8
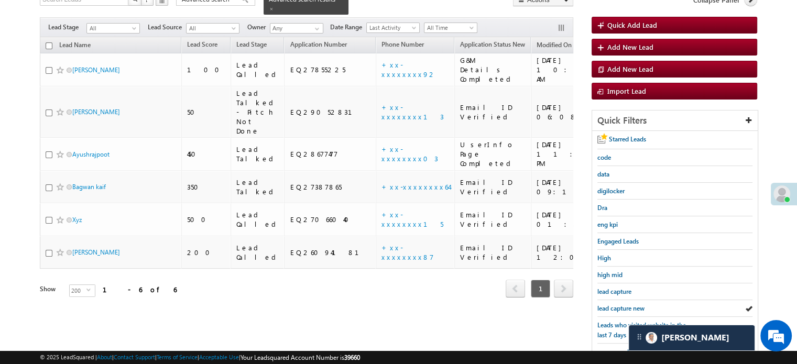
click at [622, 307] on span "lead capture new" at bounding box center [620, 309] width 47 height 8
click at [612, 305] on span "lead capture new" at bounding box center [620, 309] width 47 height 8
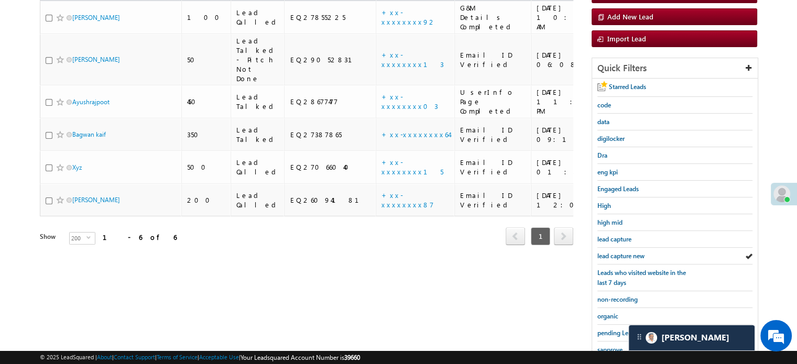
scroll to position [225, 0]
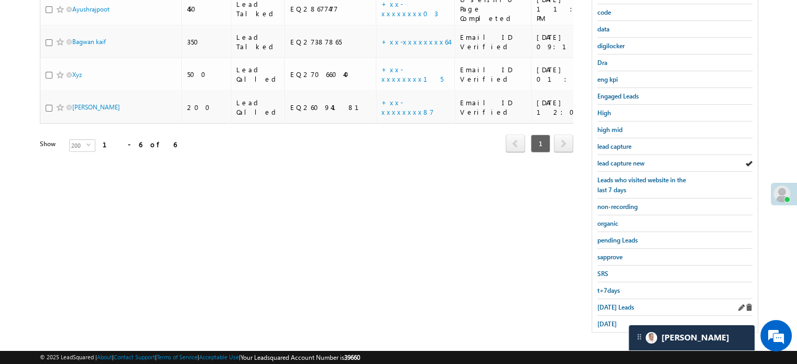
click at [613, 309] on div "Today's Leads" at bounding box center [674, 307] width 155 height 17
click at [613, 308] on div "Today's Leads" at bounding box center [674, 307] width 155 height 17
click at [613, 303] on span "Today's Leads" at bounding box center [615, 307] width 37 height 8
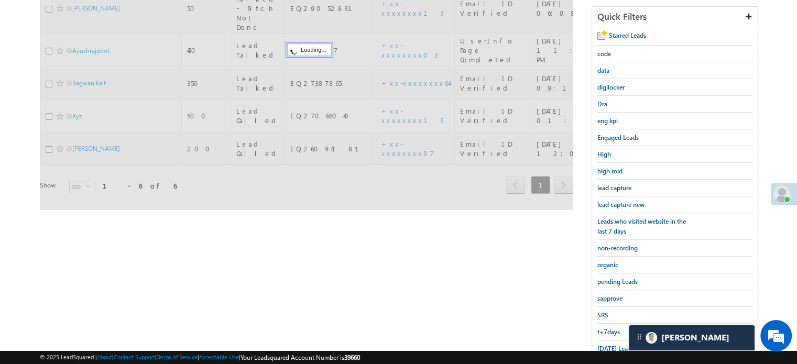
scroll to position [120, 0]
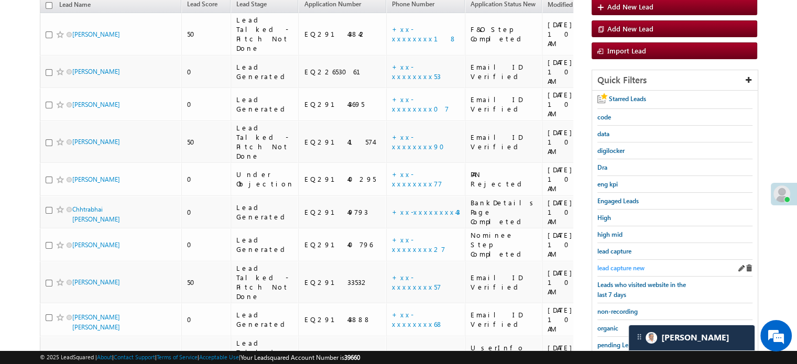
click at [616, 265] on span "lead capture new" at bounding box center [620, 268] width 47 height 8
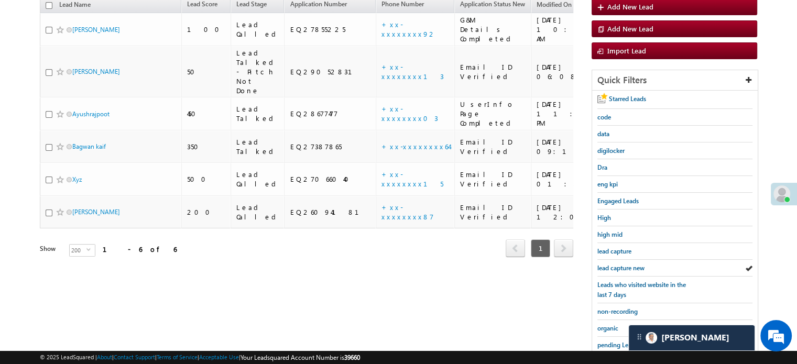
click at [616, 265] on span "lead capture new" at bounding box center [620, 268] width 47 height 8
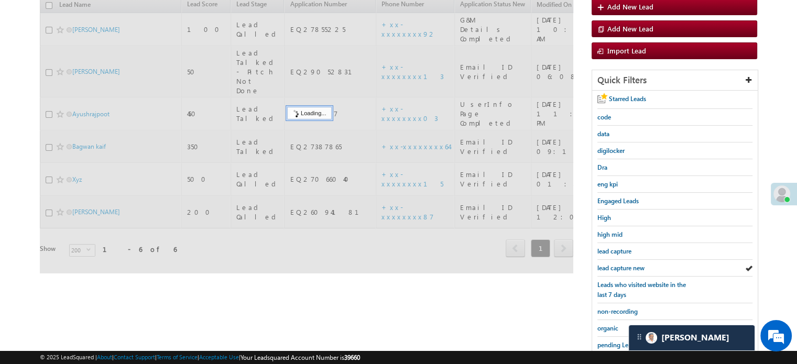
scroll to position [225, 0]
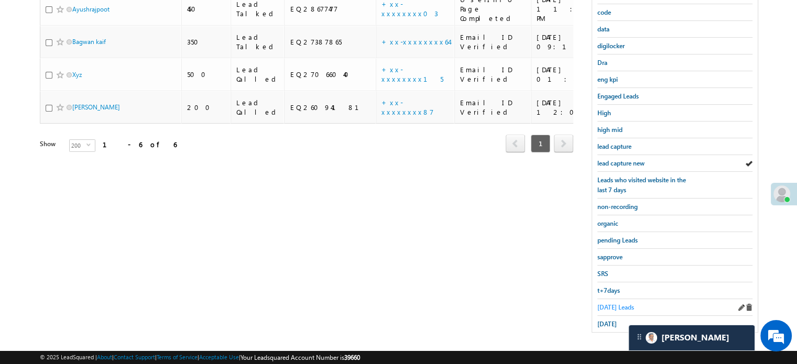
click at [610, 303] on span "Today's Leads" at bounding box center [615, 307] width 37 height 8
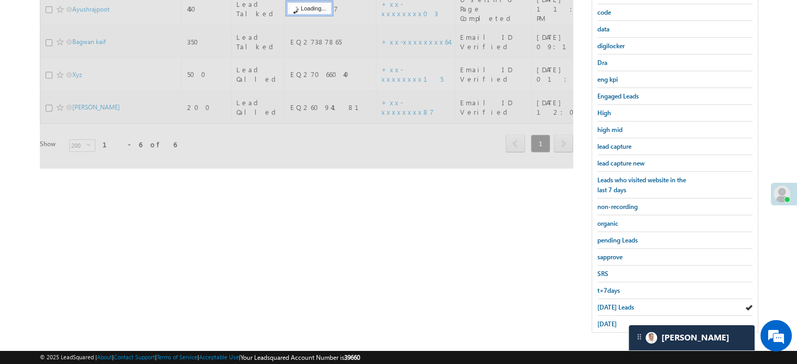
scroll to position [120, 0]
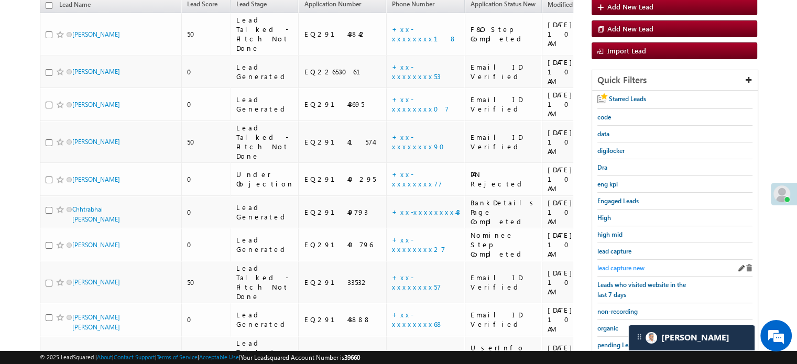
click at [627, 264] on span "lead capture new" at bounding box center [620, 268] width 47 height 8
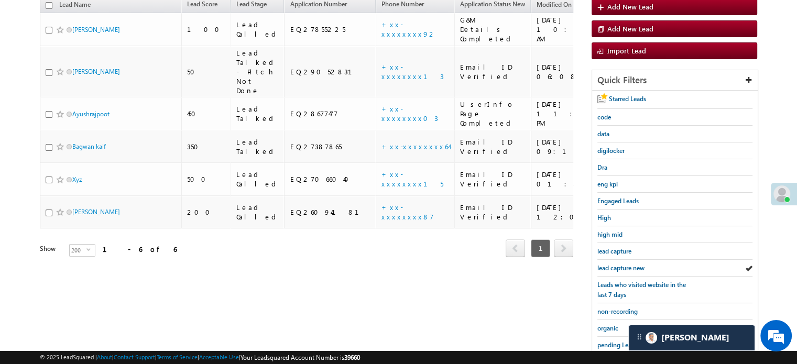
click at [627, 264] on span "lead capture new" at bounding box center [620, 268] width 47 height 8
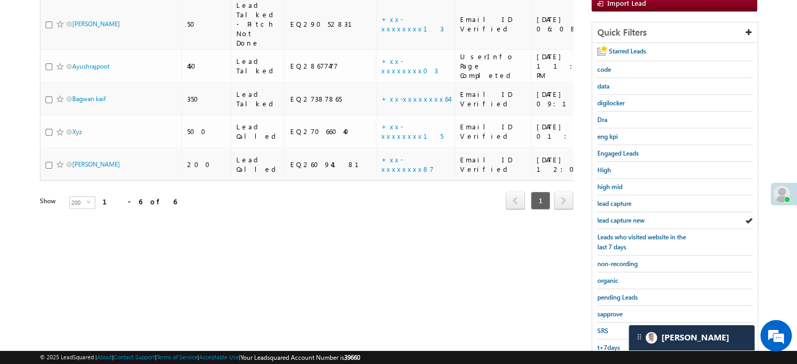
scroll to position [225, 0]
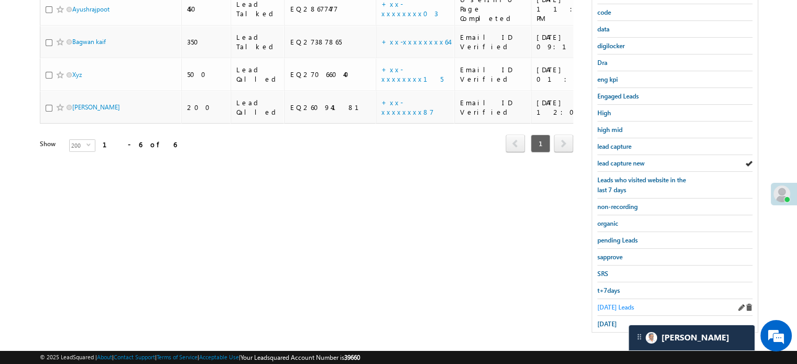
click at [603, 303] on span "Today's Leads" at bounding box center [615, 307] width 37 height 8
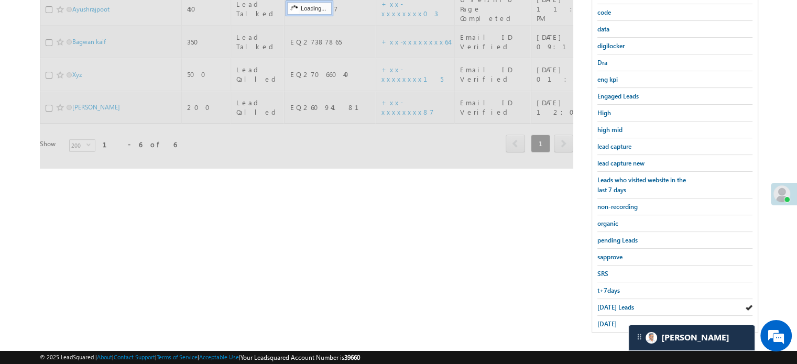
scroll to position [172, 0]
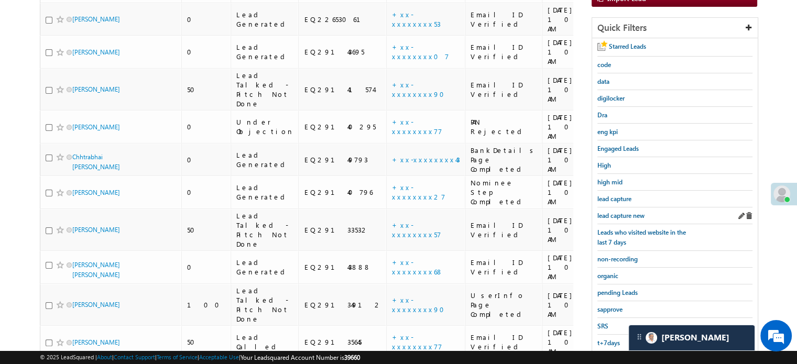
click at [629, 219] on div "lead capture new" at bounding box center [674, 216] width 155 height 17
click at [625, 212] on span "lead capture new" at bounding box center [620, 216] width 47 height 8
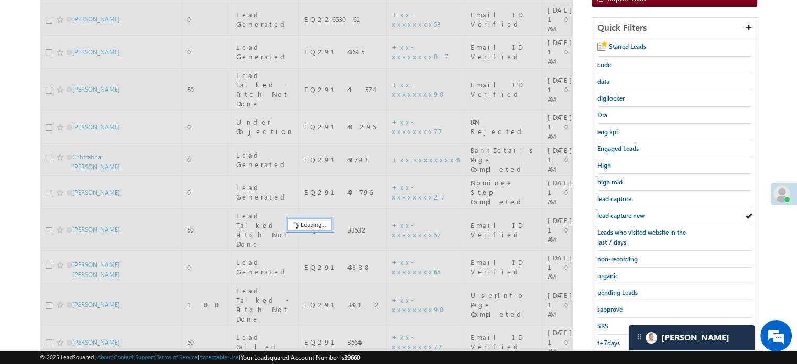
scroll to position [68, 0]
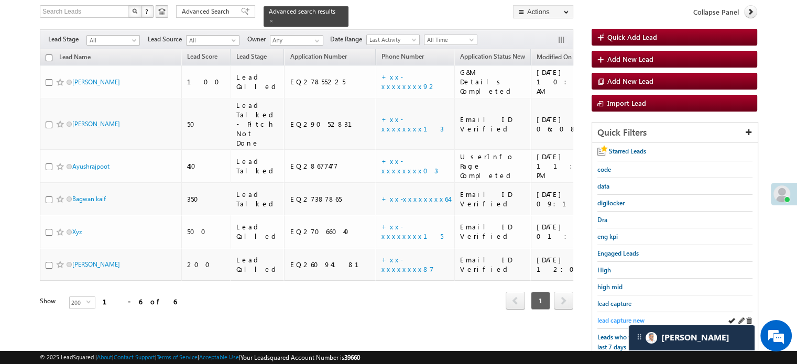
click at [618, 317] on span "lead capture new" at bounding box center [620, 321] width 47 height 8
click at [619, 317] on span "lead capture new" at bounding box center [620, 321] width 47 height 8
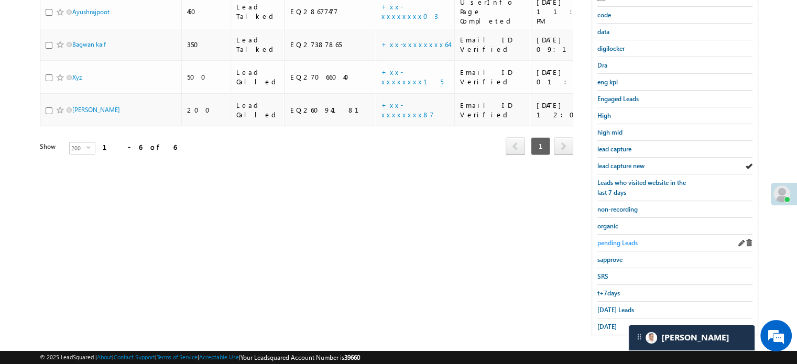
scroll to position [225, 0]
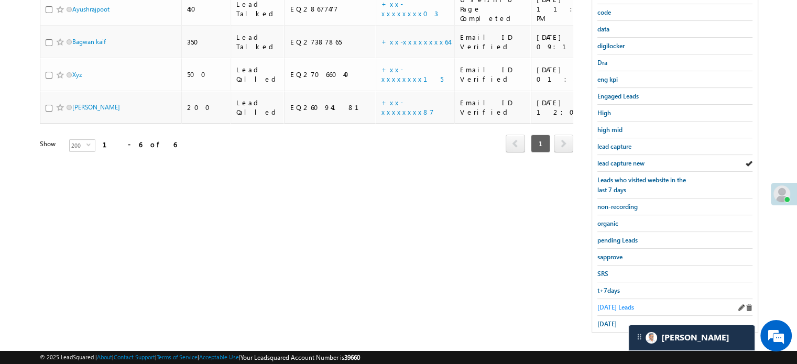
click at [614, 306] on span "Today's Leads" at bounding box center [615, 307] width 37 height 8
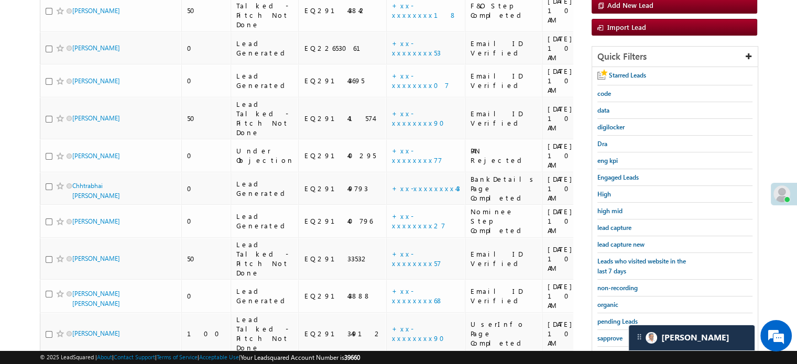
scroll to position [120, 0]
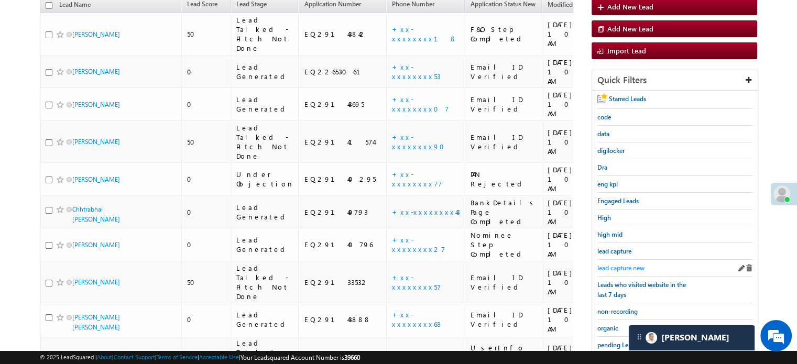
click at [623, 264] on span "lead capture new" at bounding box center [620, 268] width 47 height 8
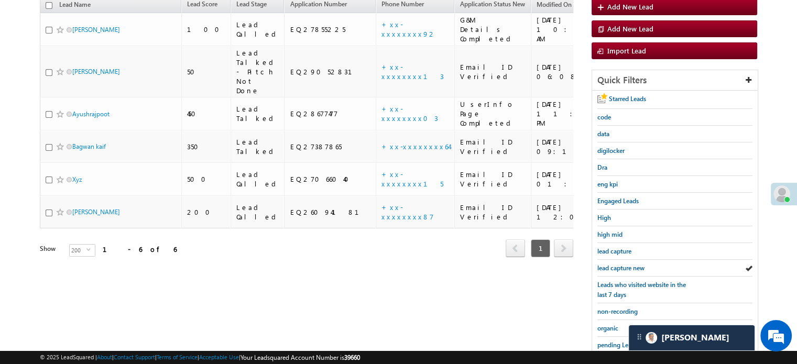
click at [623, 264] on span "lead capture new" at bounding box center [620, 268] width 47 height 8
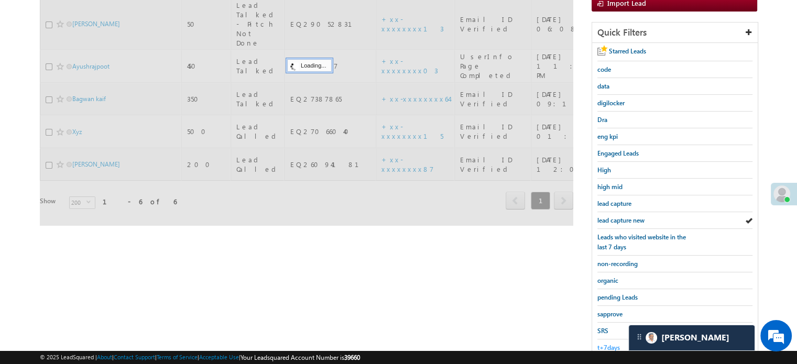
scroll to position [225, 0]
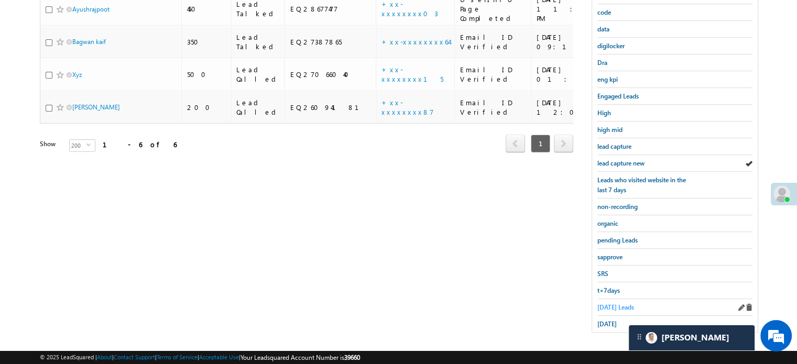
click at [614, 304] on span "Today's Leads" at bounding box center [615, 307] width 37 height 8
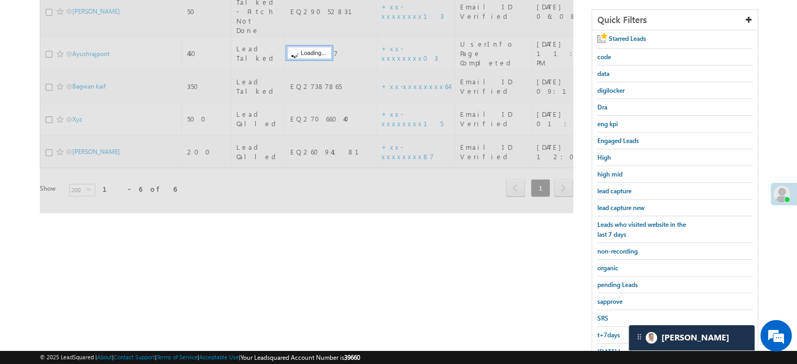
scroll to position [120, 0]
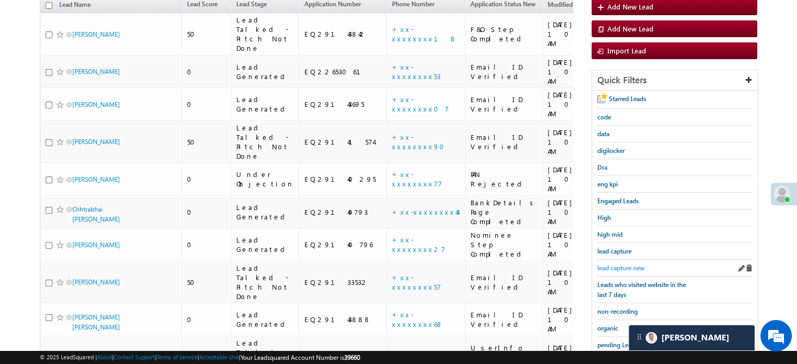
click at [622, 265] on span "lead capture new" at bounding box center [620, 268] width 47 height 8
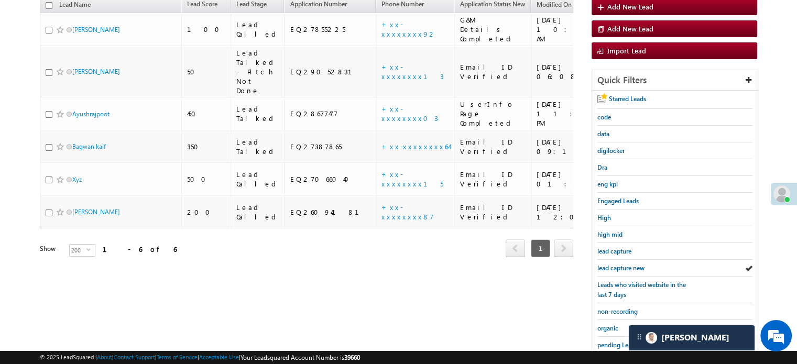
click at [622, 265] on span "lead capture new" at bounding box center [620, 268] width 47 height 8
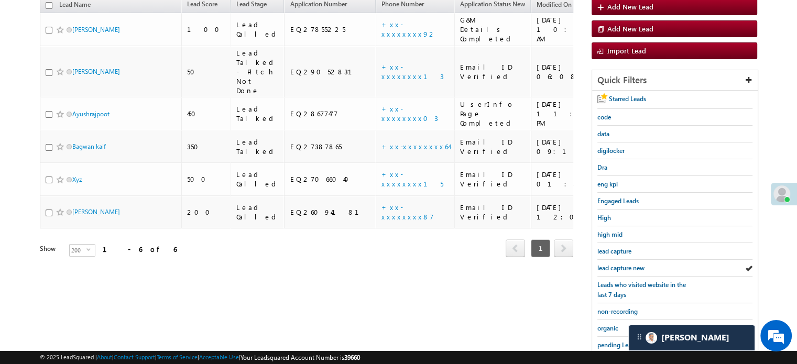
click at [622, 265] on span "lead capture new" at bounding box center [620, 268] width 47 height 8
click at [633, 264] on span "lead capture new" at bounding box center [620, 268] width 47 height 8
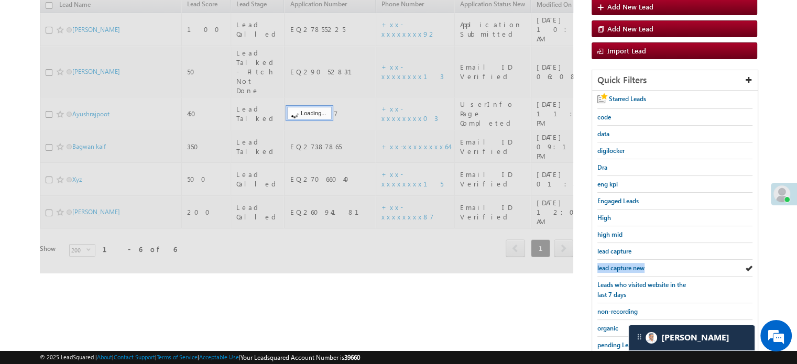
click at [633, 264] on span "lead capture new" at bounding box center [620, 268] width 47 height 8
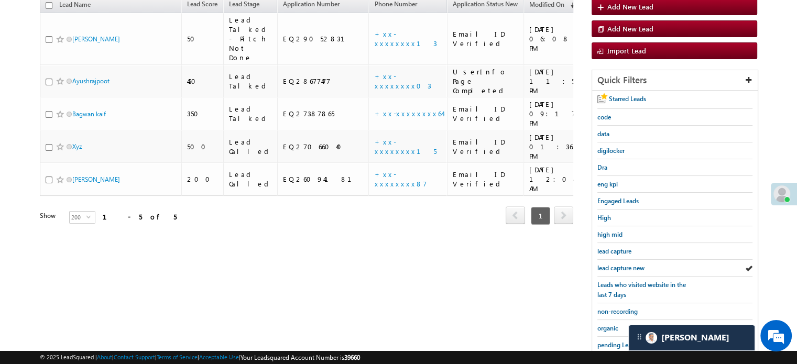
click at [633, 264] on span "lead capture new" at bounding box center [620, 268] width 47 height 8
click at [621, 265] on span "lead capture new" at bounding box center [620, 268] width 47 height 8
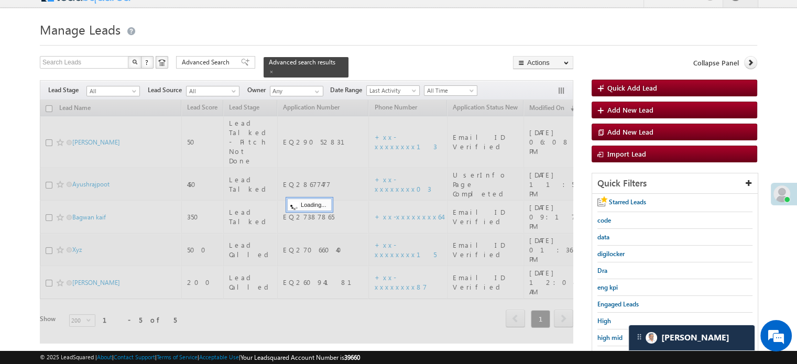
scroll to position [15, 0]
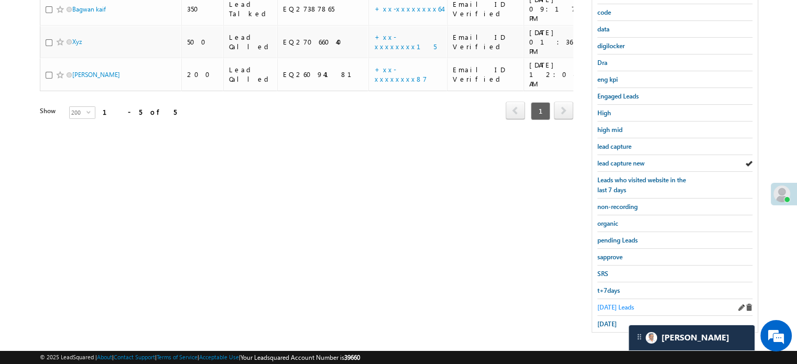
click at [610, 303] on span "Today's Leads" at bounding box center [615, 307] width 37 height 8
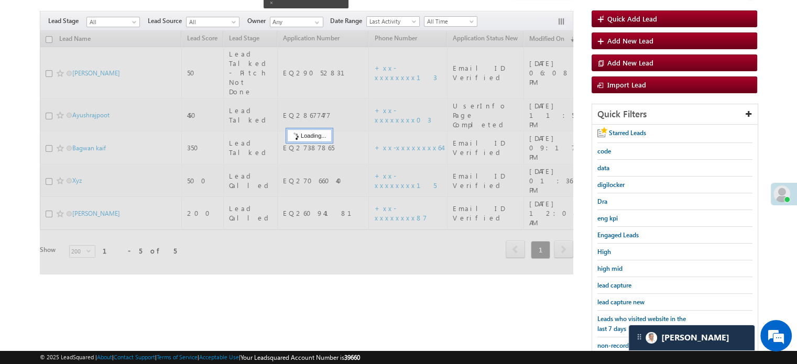
scroll to position [68, 0]
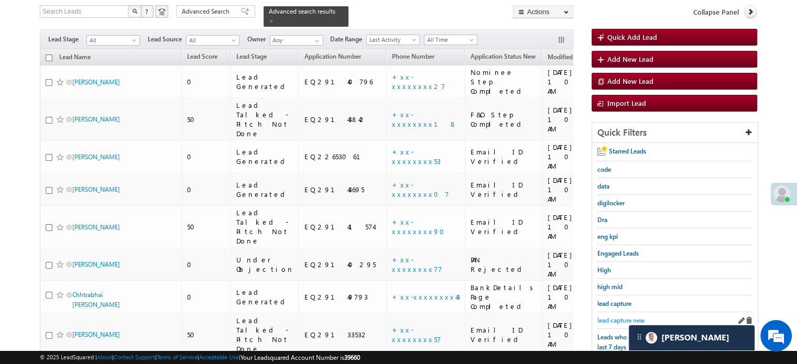
click at [618, 317] on span "lead capture new" at bounding box center [620, 321] width 47 height 8
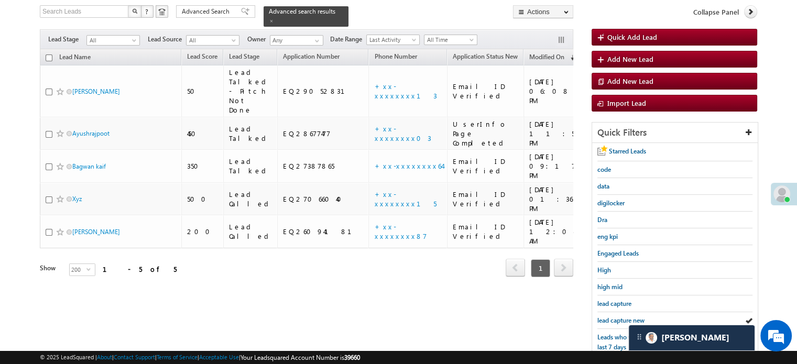
click at [618, 317] on span "lead capture new" at bounding box center [620, 321] width 47 height 8
click at [611, 317] on span "lead capture new" at bounding box center [620, 321] width 47 height 8
click at [620, 317] on span "lead capture new" at bounding box center [620, 321] width 47 height 8
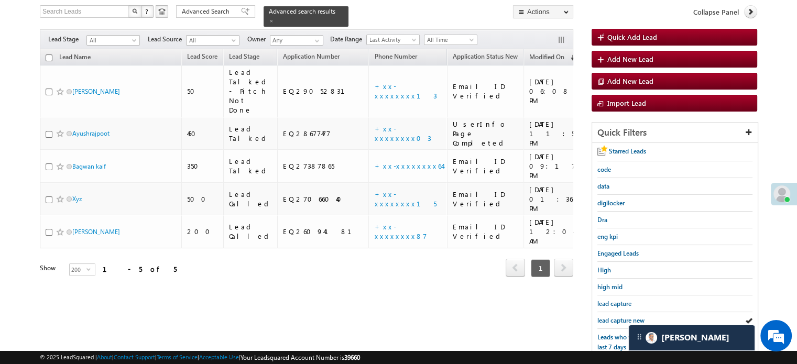
click at [620, 317] on span "lead capture new" at bounding box center [620, 321] width 47 height 8
click at [605, 320] on span "lead capture new" at bounding box center [620, 321] width 47 height 8
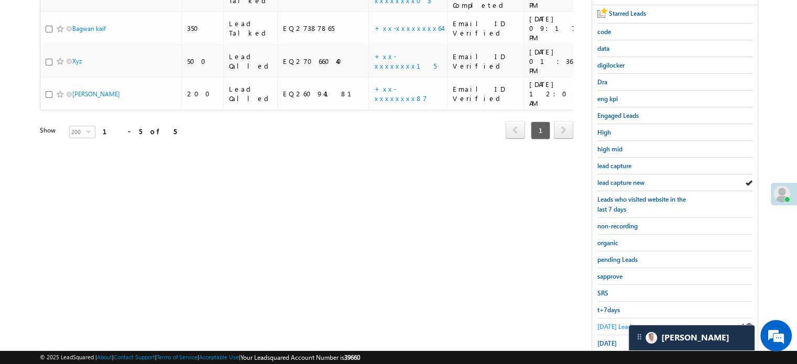
scroll to position [225, 0]
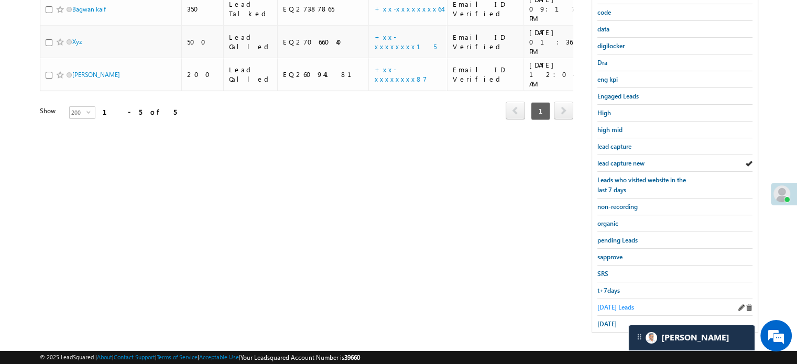
click at [610, 304] on span "Today's Leads" at bounding box center [615, 307] width 37 height 8
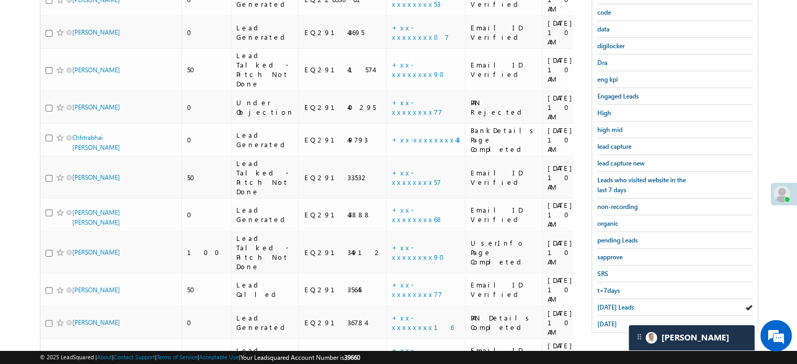
click at [610, 304] on span "Today's Leads" at bounding box center [615, 307] width 37 height 8
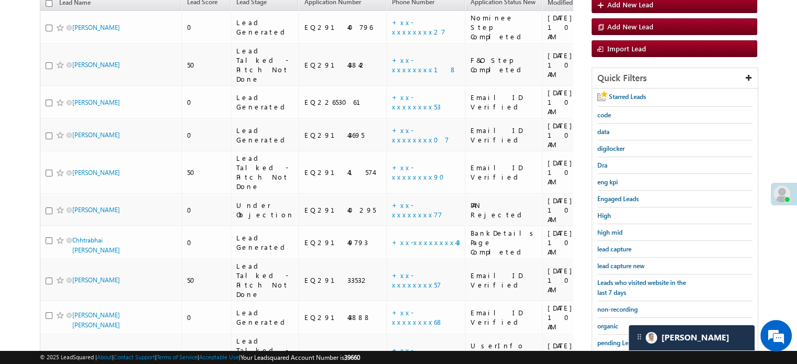
scroll to position [120, 0]
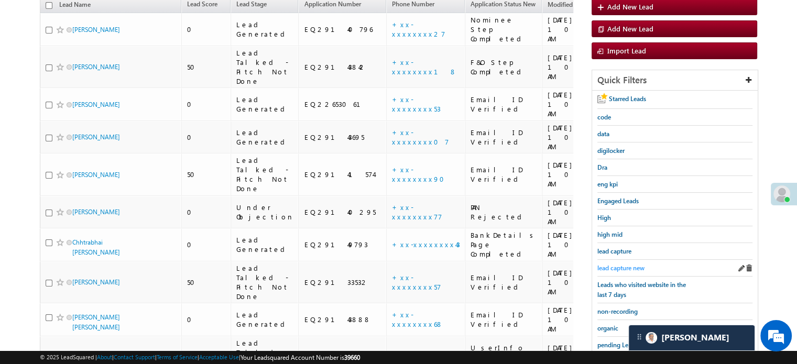
click at [623, 264] on span "lead capture new" at bounding box center [620, 268] width 47 height 8
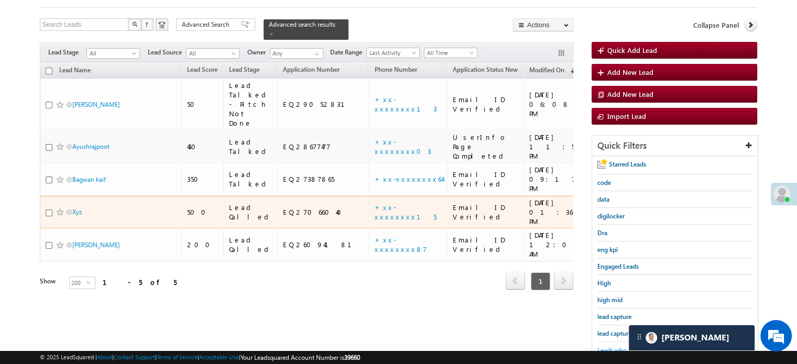
scroll to position [157, 0]
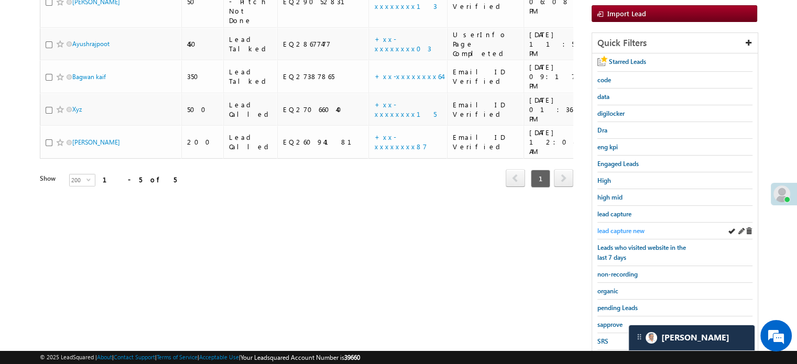
click at [630, 231] on span "lead capture new" at bounding box center [620, 231] width 47 height 8
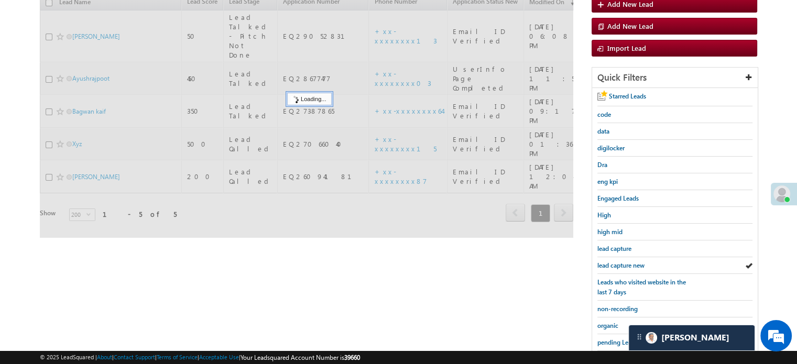
scroll to position [105, 0]
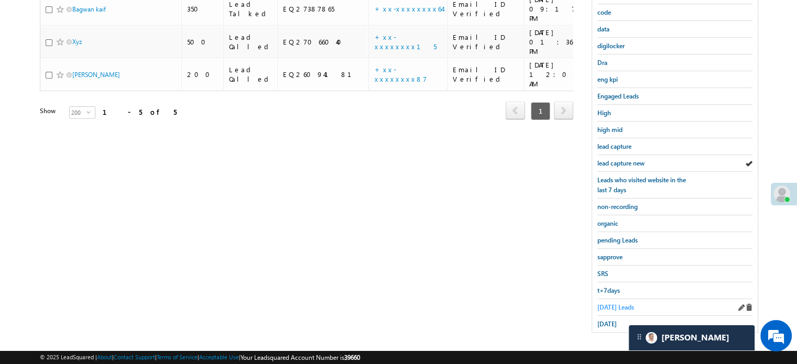
click at [613, 303] on span "Today's Leads" at bounding box center [615, 307] width 37 height 8
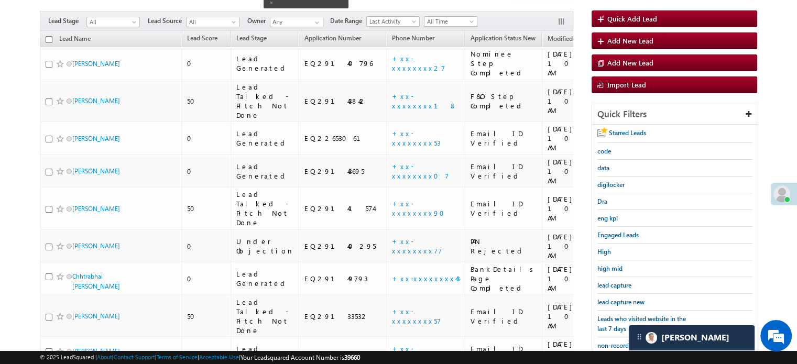
scroll to position [68, 0]
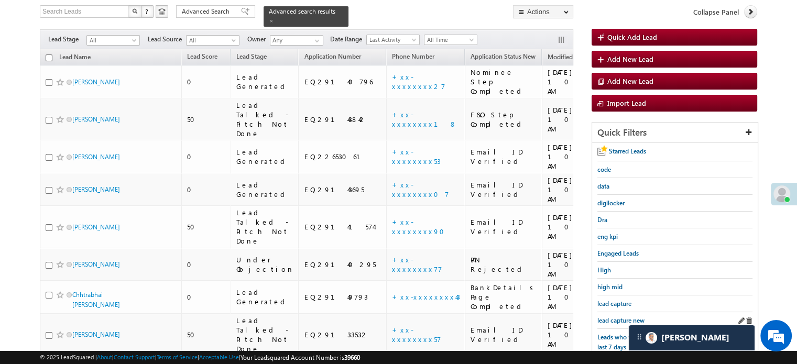
click at [611, 312] on div "lead capture new" at bounding box center [674, 320] width 155 height 17
click at [611, 317] on span "lead capture new" at bounding box center [620, 321] width 47 height 8
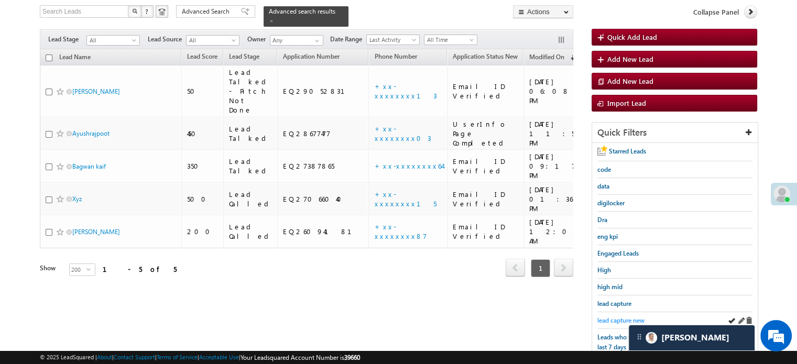
click at [621, 317] on span "lead capture new" at bounding box center [620, 321] width 47 height 8
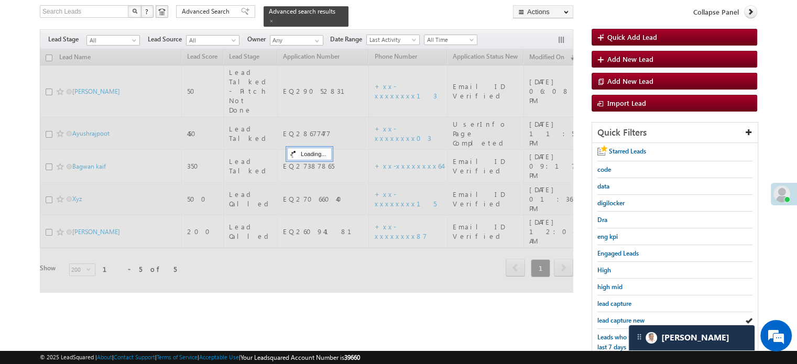
click at [621, 317] on span "lead capture new" at bounding box center [620, 321] width 47 height 8
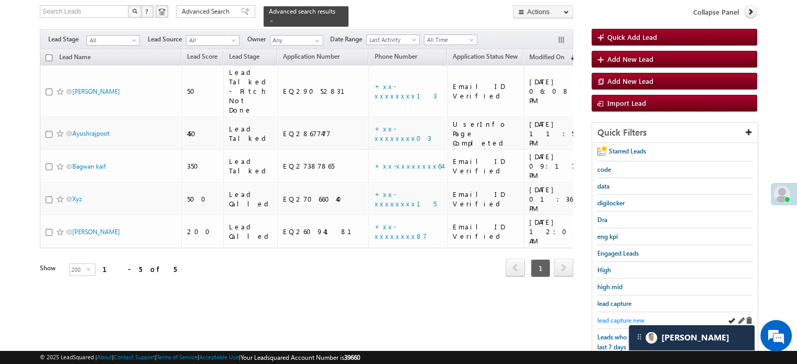
click at [614, 317] on span "lead capture new" at bounding box center [620, 321] width 47 height 8
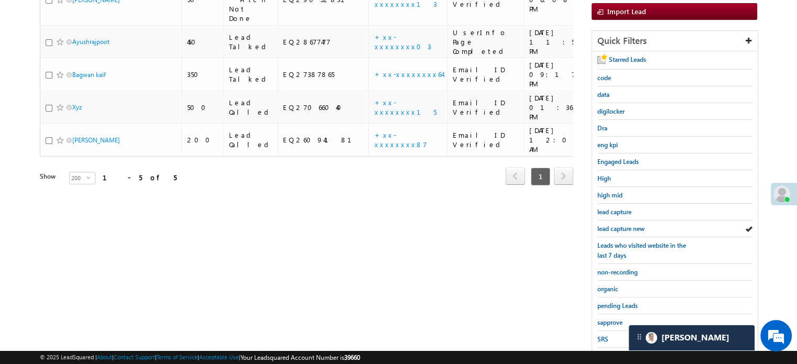
scroll to position [225, 0]
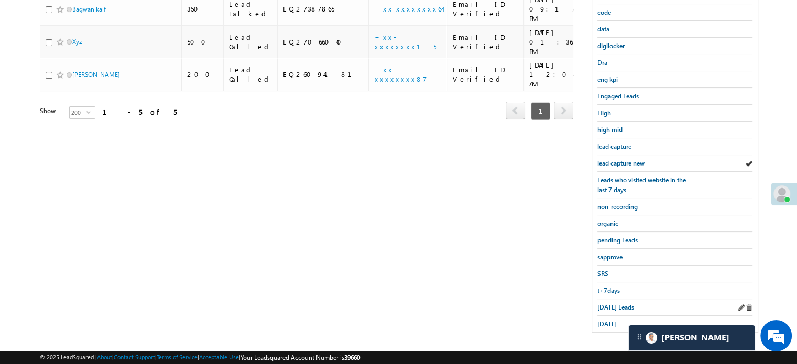
click at [616, 299] on div "Today's Leads" at bounding box center [674, 307] width 155 height 17
click at [612, 304] on span "Today's Leads" at bounding box center [615, 307] width 37 height 8
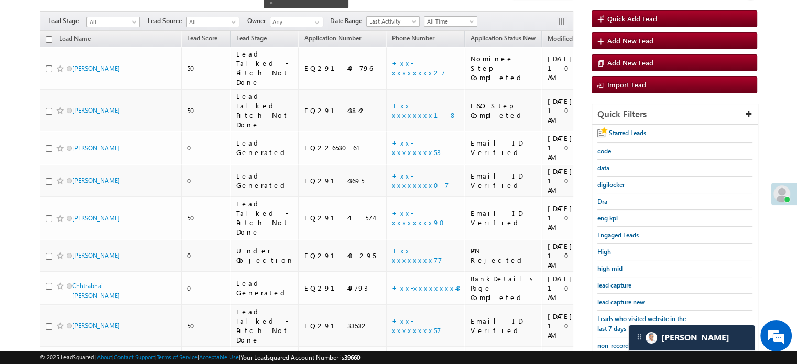
scroll to position [68, 0]
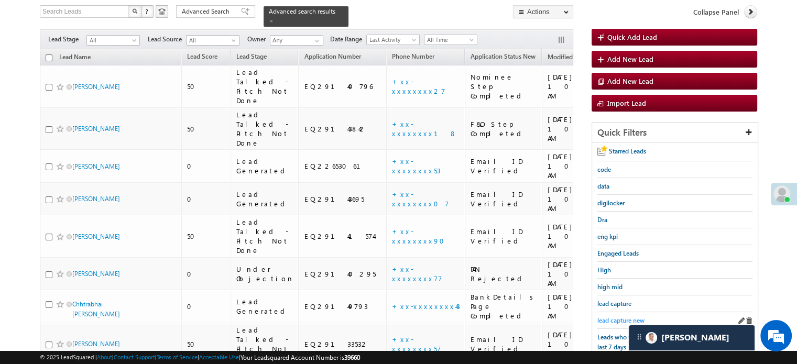
click at [618, 317] on span "lead capture new" at bounding box center [620, 321] width 47 height 8
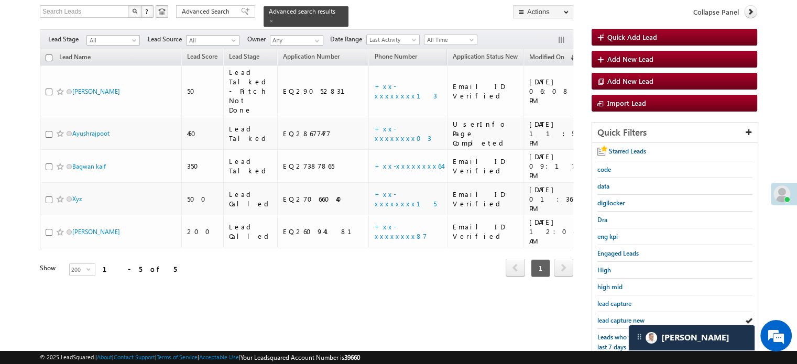
click at [618, 317] on span "lead capture new" at bounding box center [620, 321] width 47 height 8
click at [636, 317] on span "lead capture new" at bounding box center [620, 321] width 47 height 8
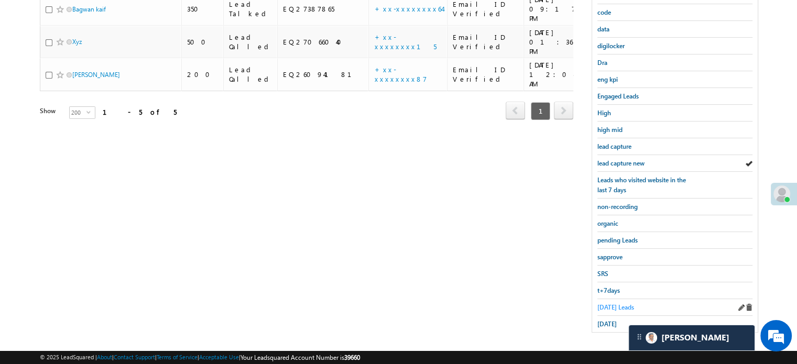
click at [619, 303] on span "Today's Leads" at bounding box center [615, 307] width 37 height 8
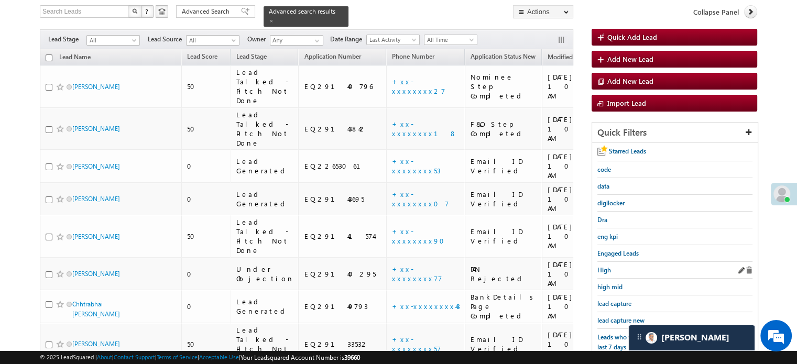
scroll to position [120, 0]
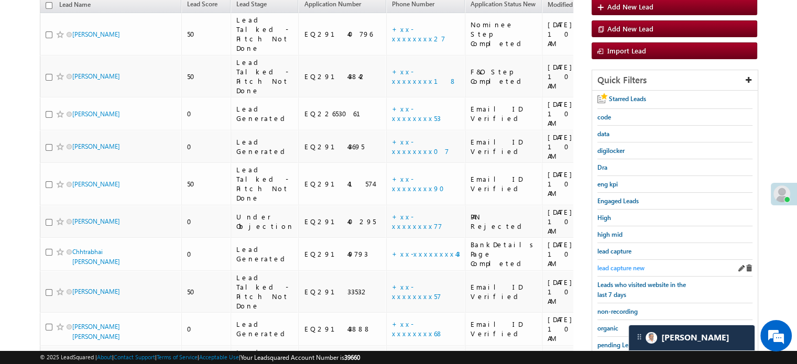
click at [605, 264] on span "lead capture new" at bounding box center [620, 268] width 47 height 8
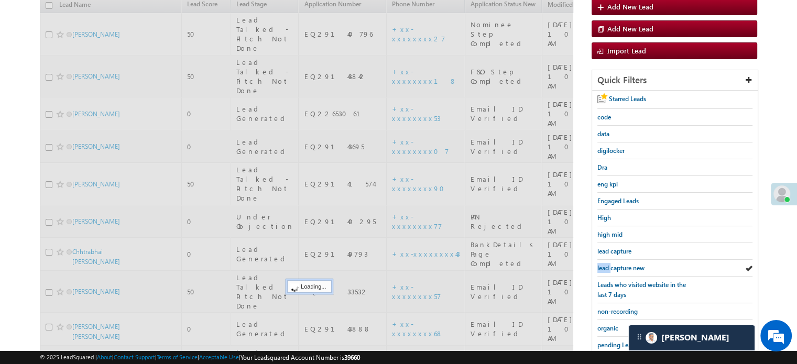
click at [605, 264] on span "lead capture new" at bounding box center [620, 268] width 47 height 8
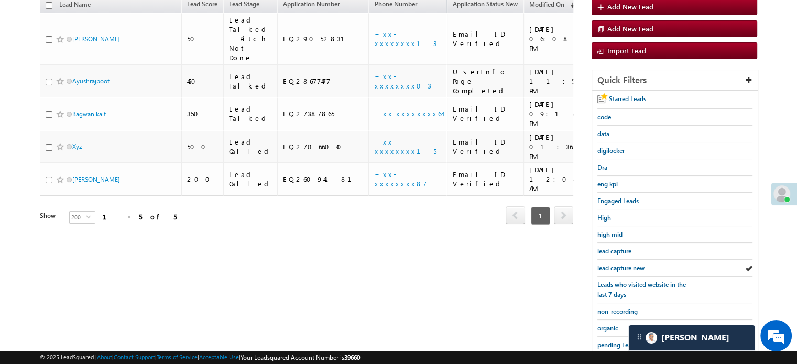
scroll to position [225, 0]
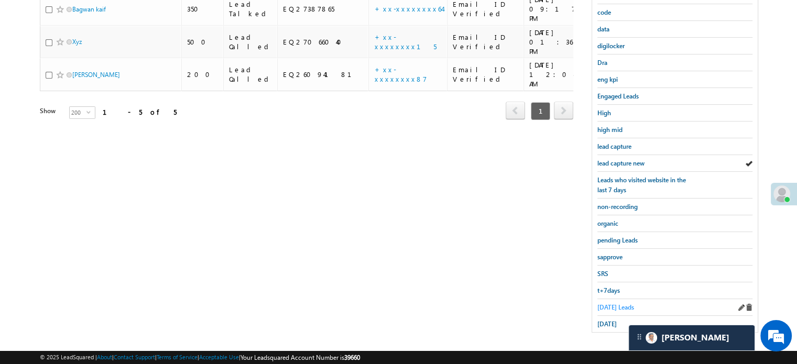
click at [606, 306] on span "Today's Leads" at bounding box center [615, 307] width 37 height 8
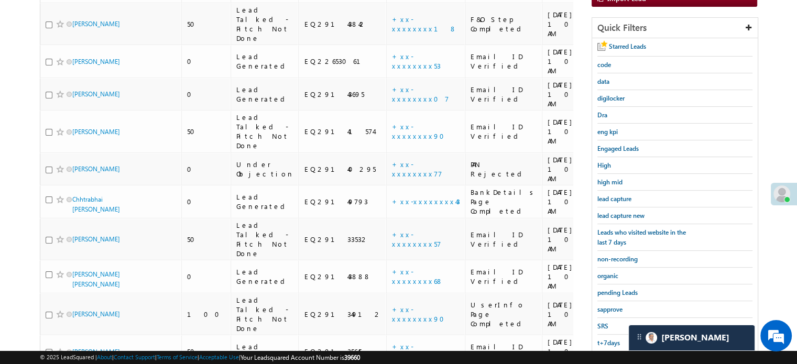
scroll to position [68, 0]
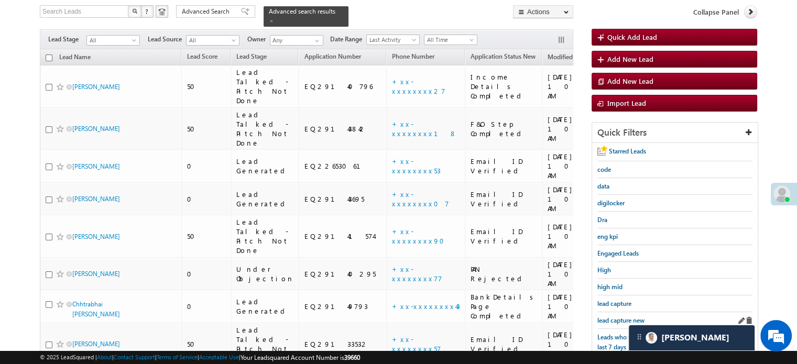
click at [607, 316] on link "lead capture new" at bounding box center [620, 321] width 47 height 10
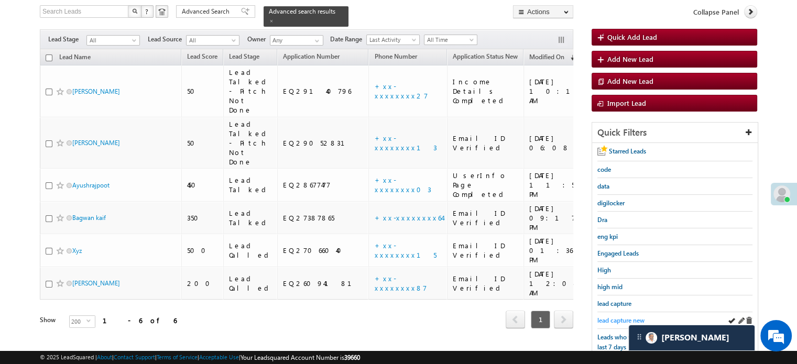
click at [614, 317] on span "lead capture new" at bounding box center [620, 321] width 47 height 8
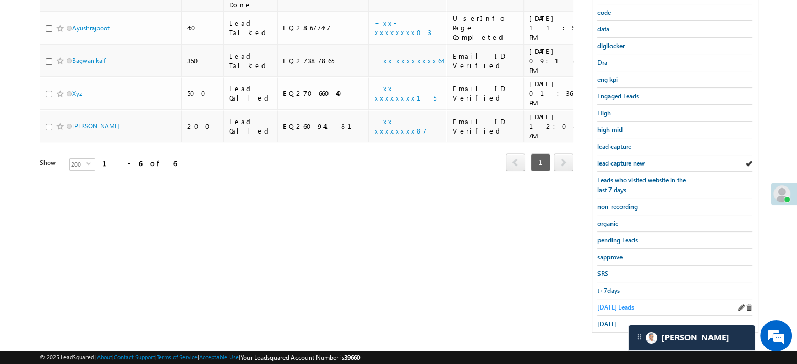
click at [615, 303] on span "Today's Leads" at bounding box center [615, 307] width 37 height 8
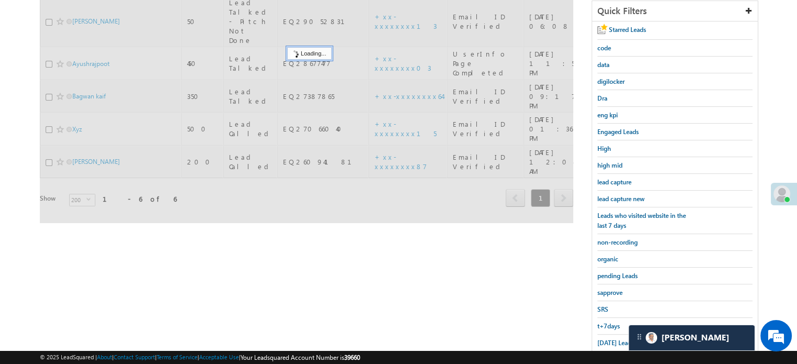
scroll to position [120, 0]
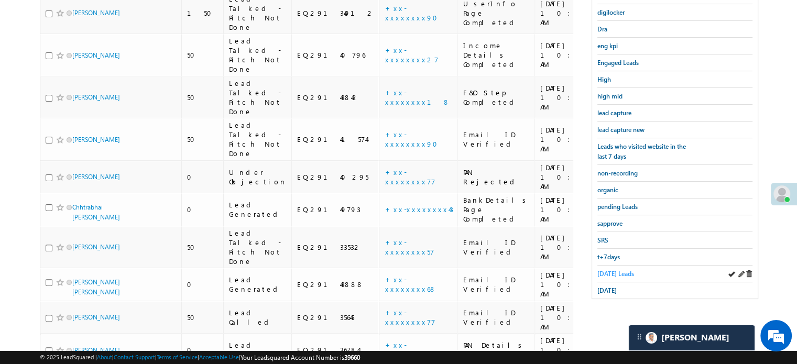
click at [604, 270] on span "Today's Leads" at bounding box center [615, 274] width 37 height 8
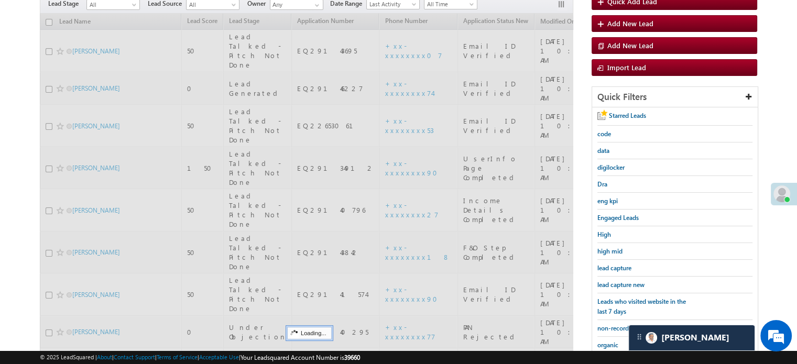
scroll to position [101, 0]
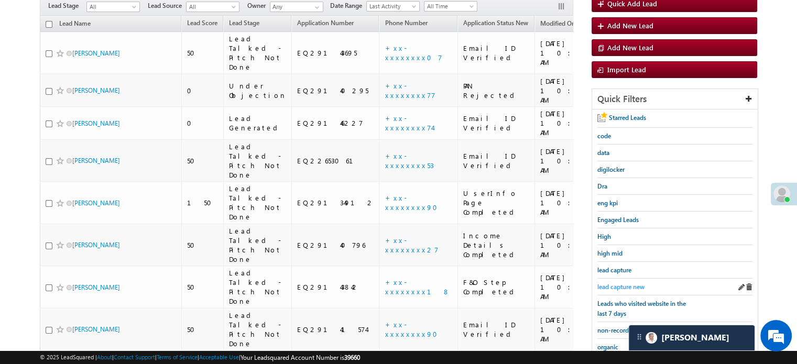
click at [608, 283] on span "lead capture new" at bounding box center [620, 287] width 47 height 8
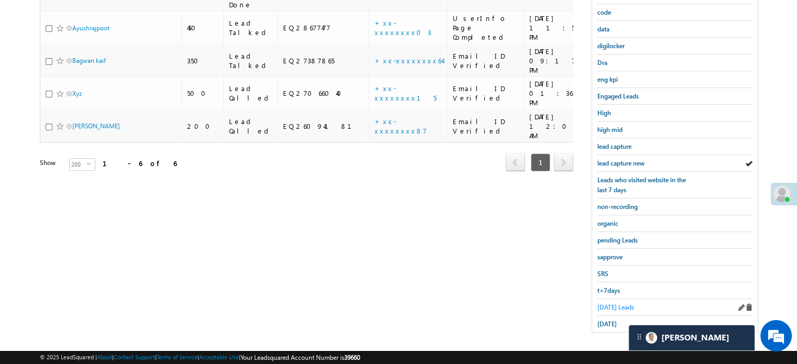
click at [611, 305] on span "Today's Leads" at bounding box center [615, 307] width 37 height 8
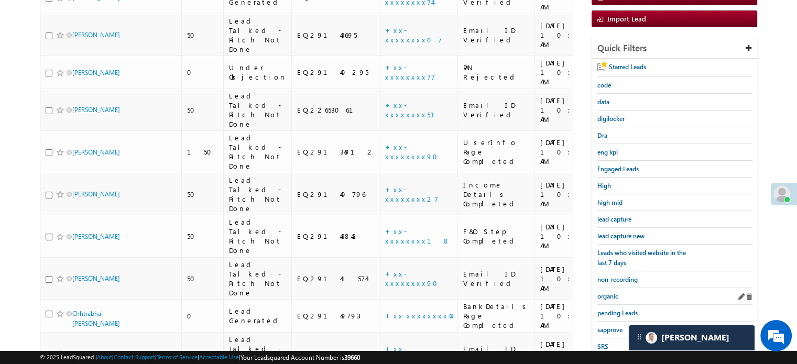
scroll to position [159, 0]
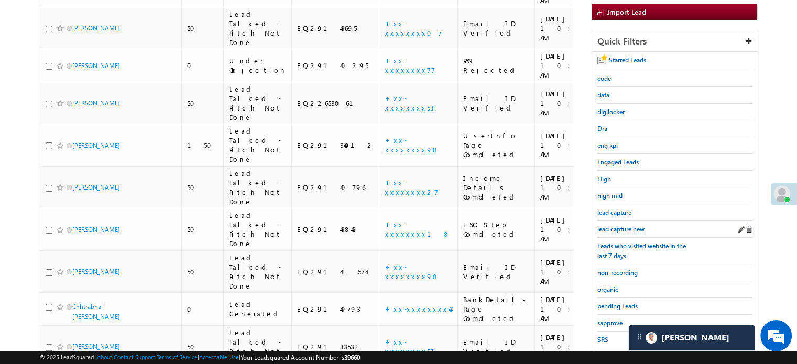
click at [624, 221] on div "lead capture new" at bounding box center [674, 229] width 155 height 17
click at [618, 226] on span "lead capture new" at bounding box center [620, 229] width 47 height 8
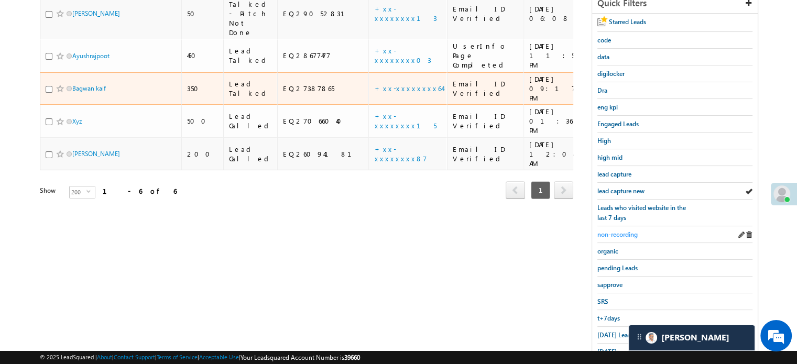
scroll to position [211, 0]
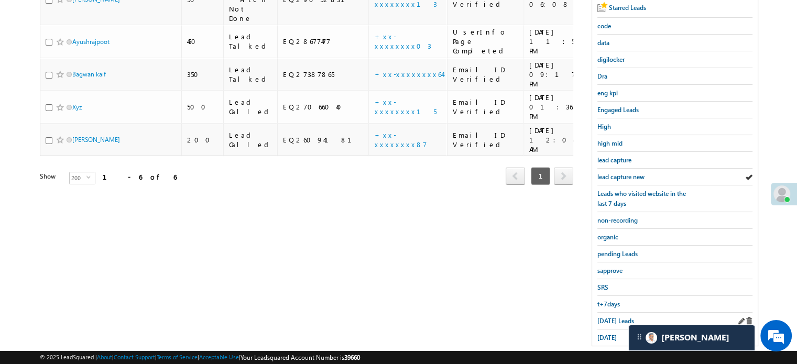
click at [603, 322] on div "Today's Leads" at bounding box center [674, 321] width 155 height 17
click at [607, 317] on span "Today's Leads" at bounding box center [615, 321] width 37 height 8
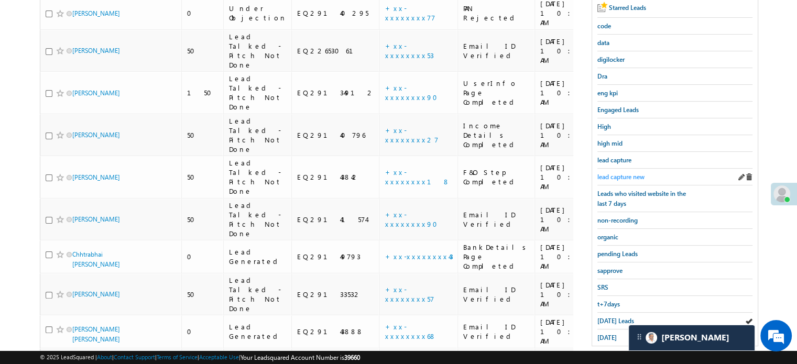
click at [607, 177] on span "lead capture new" at bounding box center [620, 177] width 47 height 8
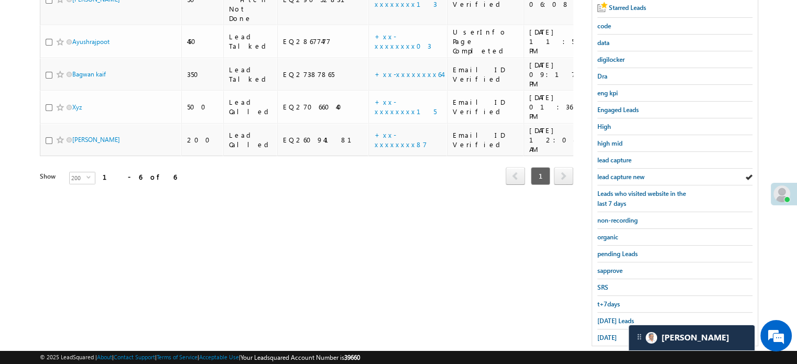
scroll to position [2, 0]
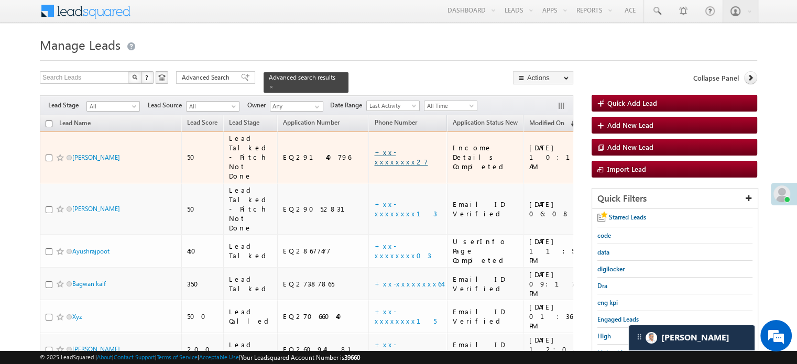
click at [374, 148] on link "+xx-xxxxxxxx27" at bounding box center [400, 157] width 53 height 18
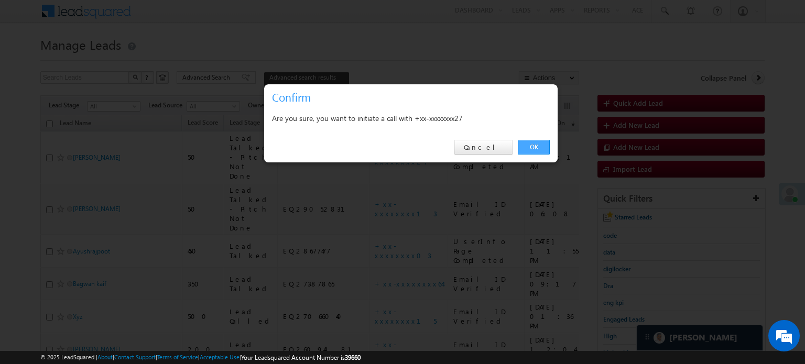
click at [536, 146] on link "OK" at bounding box center [534, 147] width 32 height 15
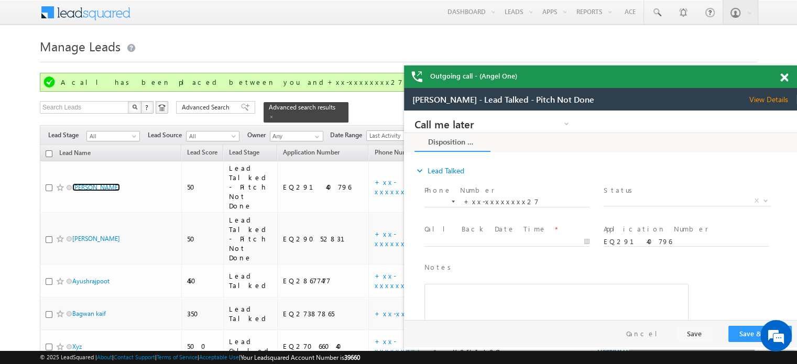
scroll to position [0, 0]
click at [783, 73] on div at bounding box center [790, 76] width 14 height 20
click at [782, 78] on span at bounding box center [784, 77] width 8 height 9
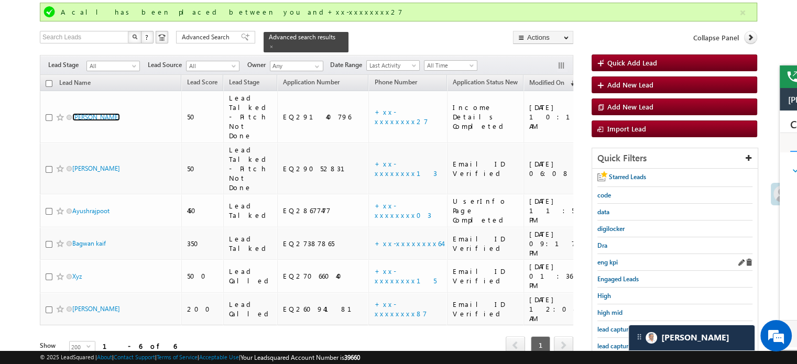
scroll to position [157, 0]
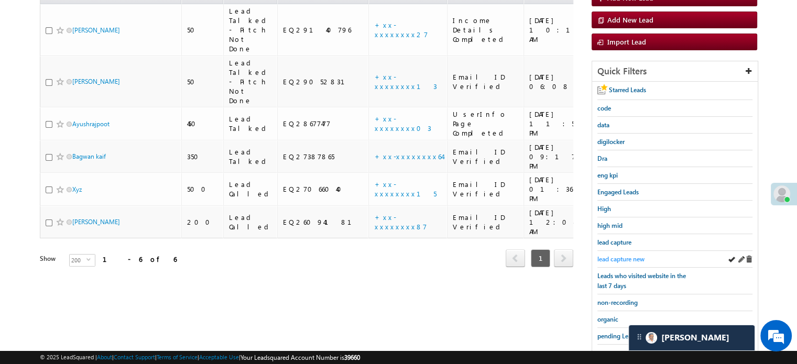
click at [621, 255] on span "lead capture new" at bounding box center [620, 259] width 47 height 8
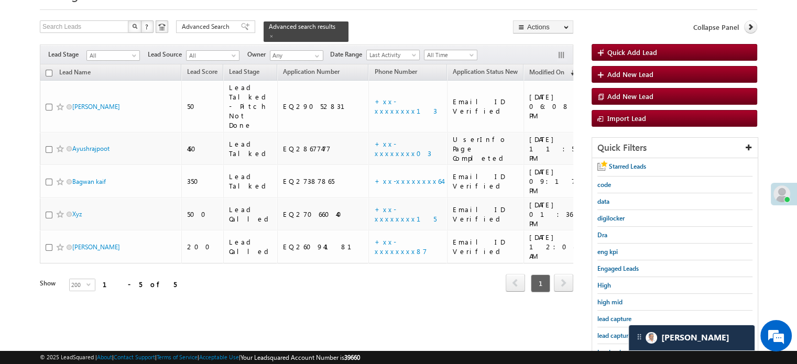
scroll to position [225, 0]
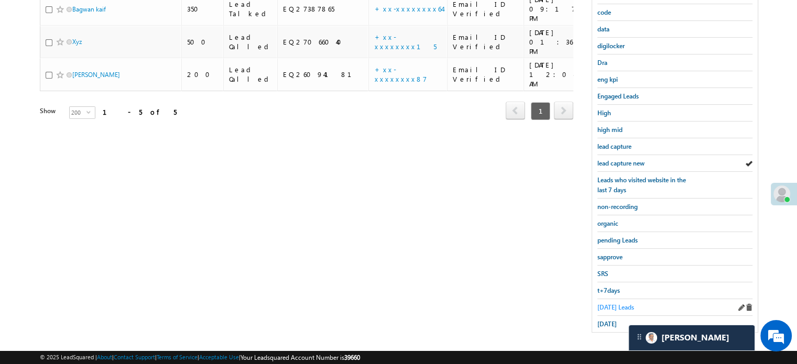
click at [621, 306] on span "Today's Leads" at bounding box center [615, 307] width 37 height 8
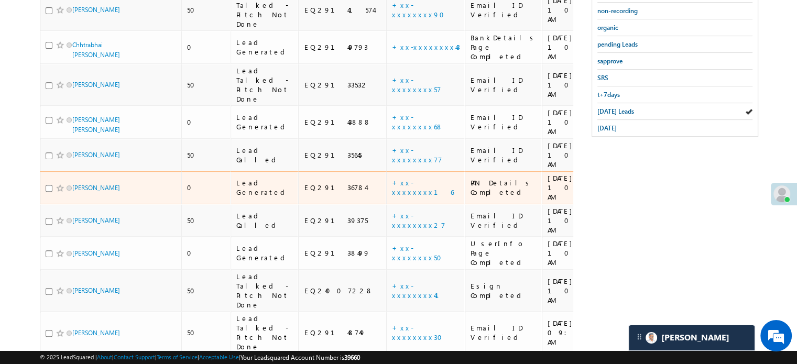
scroll to position [159, 0]
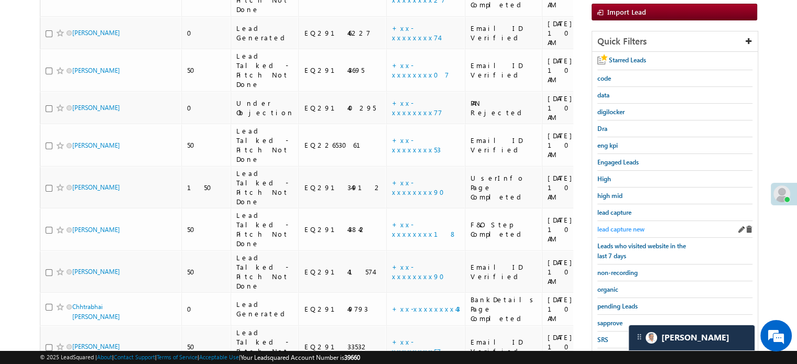
click at [621, 226] on span "lead capture new" at bounding box center [620, 229] width 47 height 8
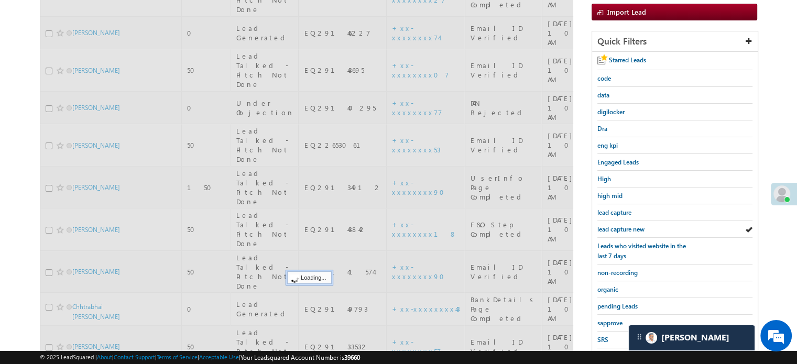
click at [621, 226] on span "lead capture new" at bounding box center [620, 229] width 47 height 8
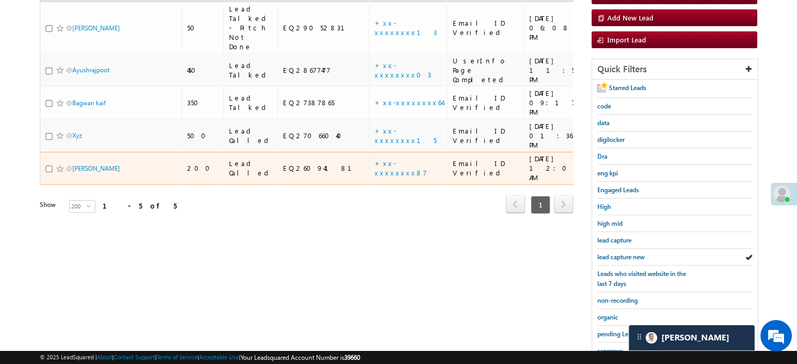
scroll to position [211, 0]
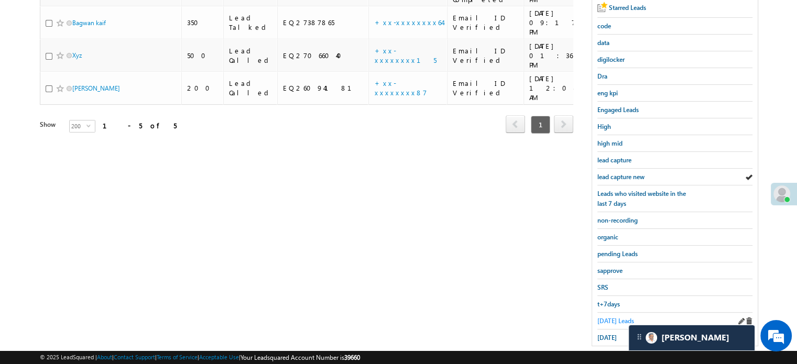
click at [614, 316] on link "Today's Leads" at bounding box center [615, 321] width 37 height 10
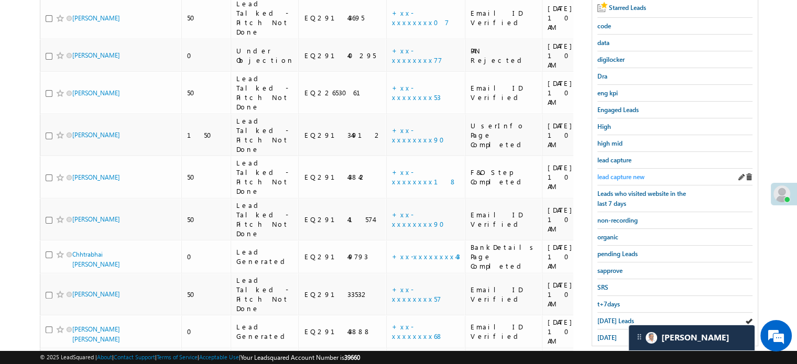
click at [608, 173] on span "lead capture new" at bounding box center [620, 177] width 47 height 8
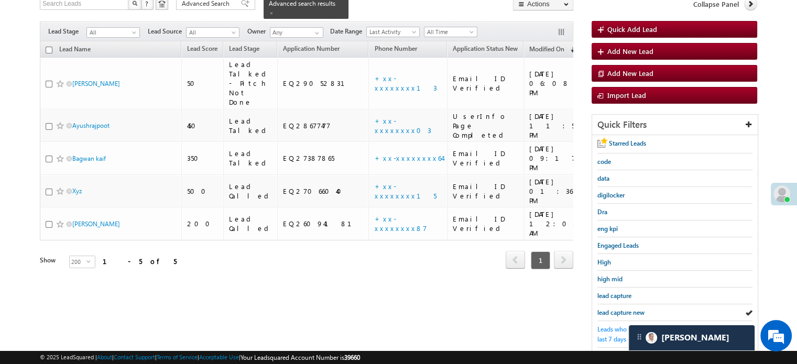
scroll to position [225, 0]
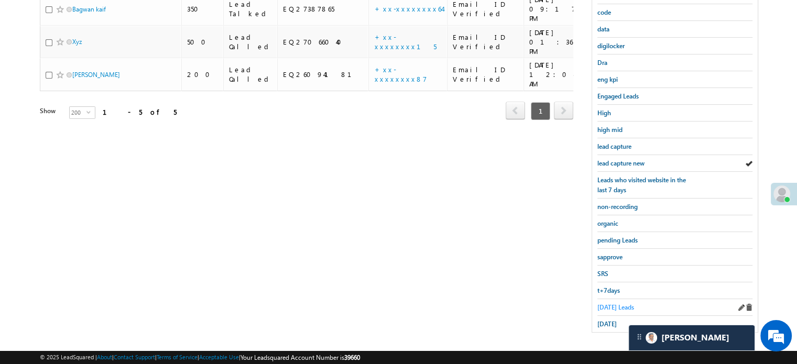
click at [612, 303] on span "Today's Leads" at bounding box center [615, 307] width 37 height 8
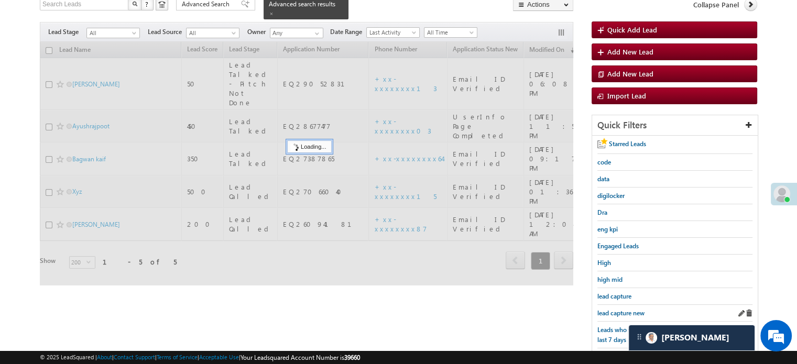
scroll to position [68, 0]
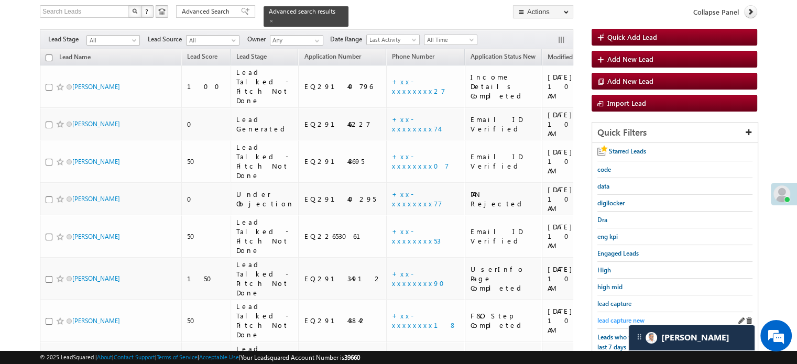
click at [614, 317] on span "lead capture new" at bounding box center [620, 321] width 47 height 8
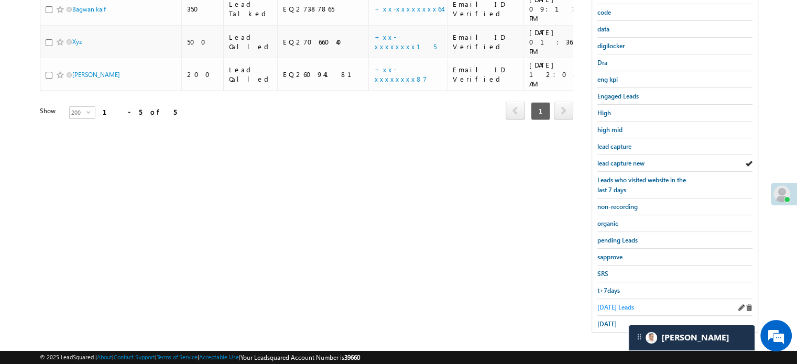
click at [612, 303] on span "Today's Leads" at bounding box center [615, 307] width 37 height 8
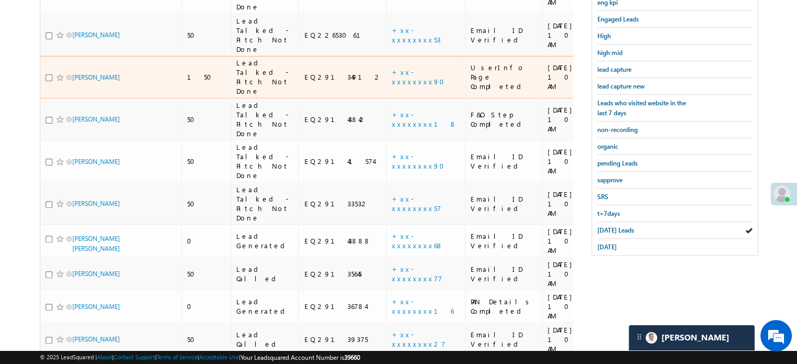
scroll to position [330, 0]
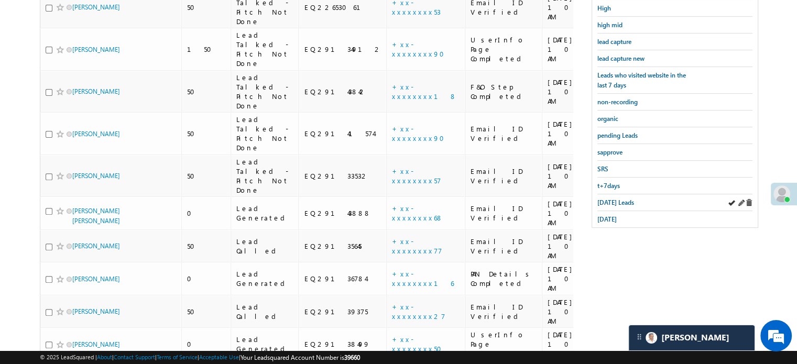
click at [616, 204] on div "Today's Leads" at bounding box center [674, 202] width 155 height 17
click at [618, 199] on span "Today's Leads" at bounding box center [615, 203] width 37 height 8
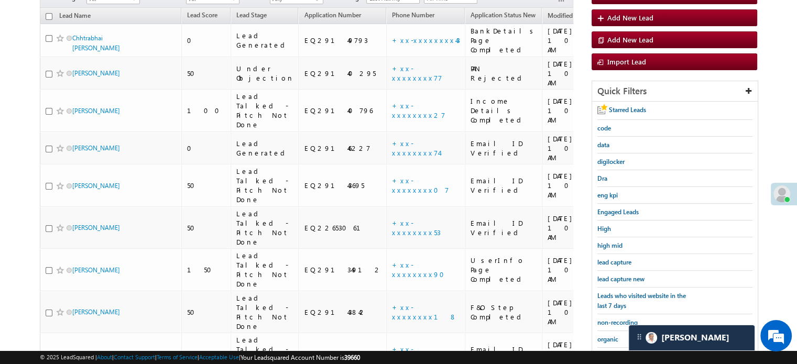
scroll to position [86, 0]
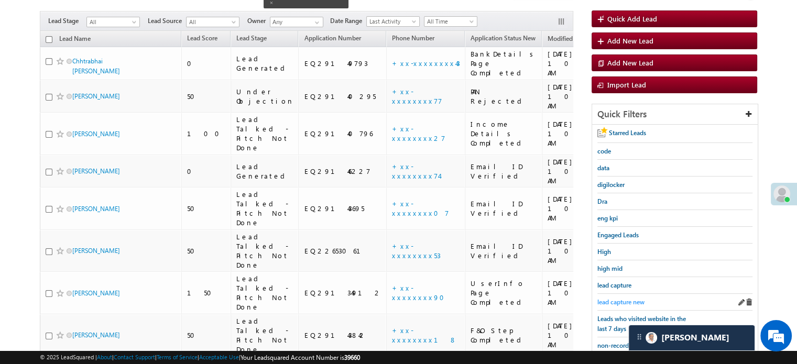
click at [635, 298] on span "lead capture new" at bounding box center [620, 302] width 47 height 8
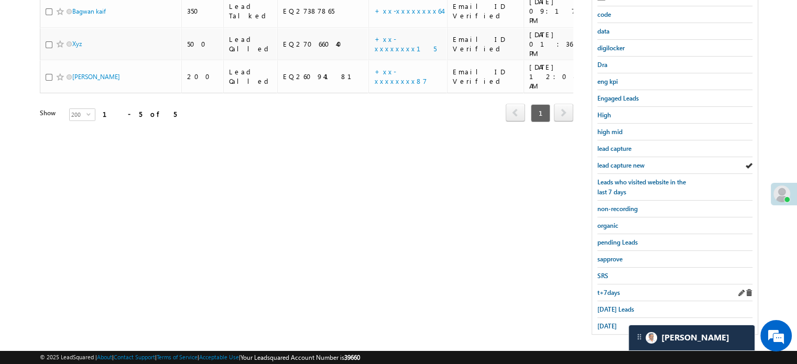
scroll to position [225, 0]
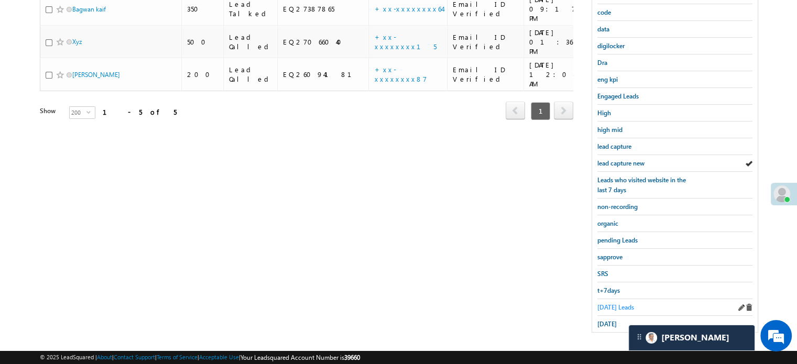
click at [606, 303] on span "Today's Leads" at bounding box center [615, 307] width 37 height 8
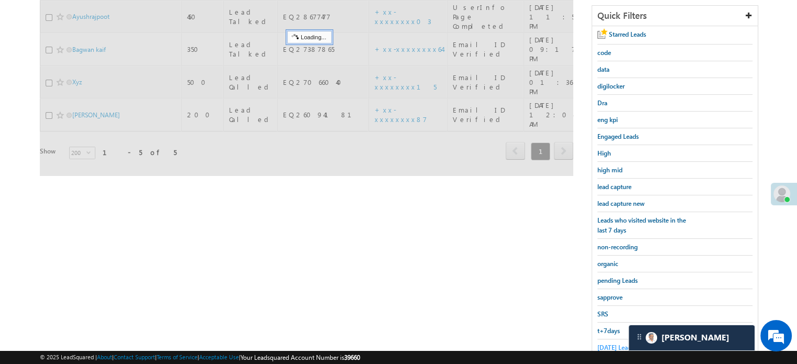
scroll to position [120, 0]
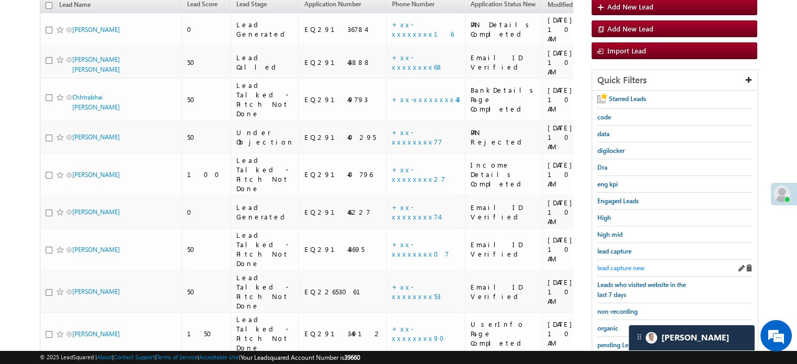
click at [629, 263] on link "lead capture new" at bounding box center [620, 268] width 47 height 10
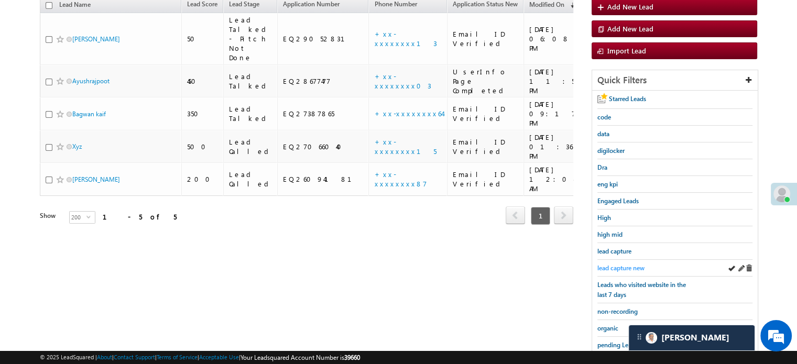
click at [619, 266] on span "lead capture new" at bounding box center [620, 268] width 47 height 8
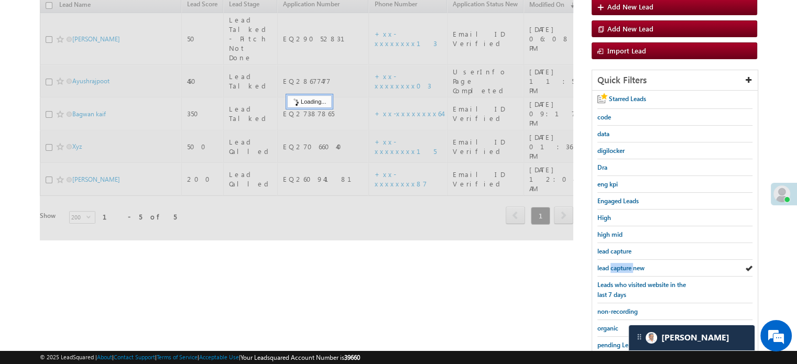
click at [619, 266] on span "lead capture new" at bounding box center [620, 268] width 47 height 8
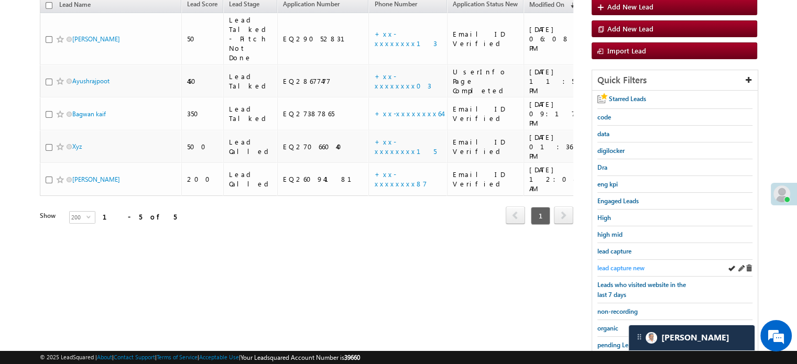
click at [625, 267] on span "lead capture new" at bounding box center [620, 268] width 47 height 8
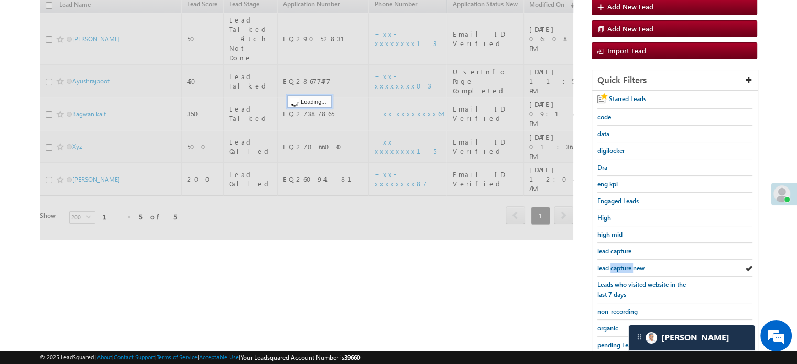
click at [625, 267] on span "lead capture new" at bounding box center [620, 268] width 47 height 8
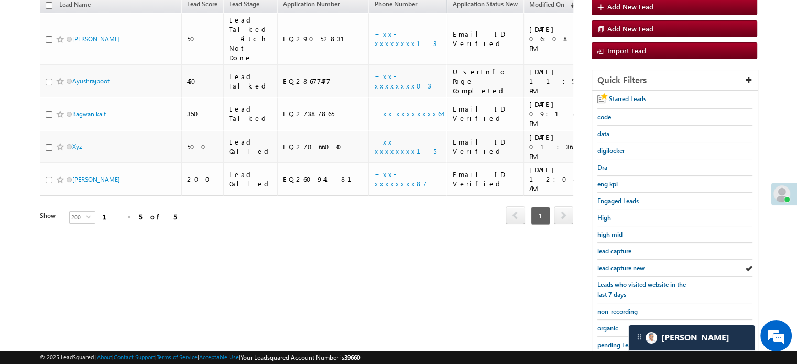
click at [625, 267] on span "lead capture new" at bounding box center [620, 268] width 47 height 8
click at [618, 260] on div "lead capture new" at bounding box center [674, 268] width 155 height 17
click at [621, 264] on span "lead capture new" at bounding box center [620, 268] width 47 height 8
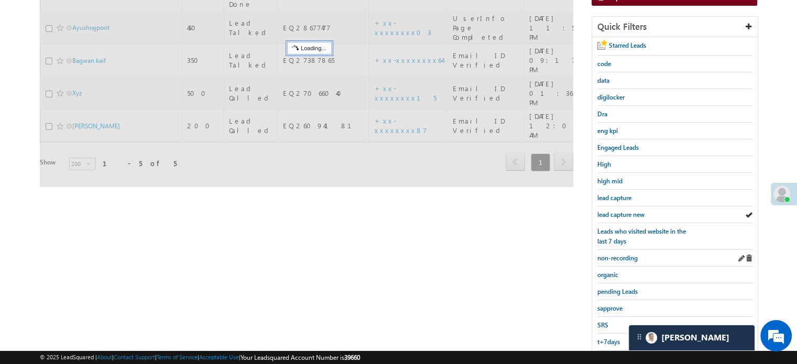
scroll to position [225, 0]
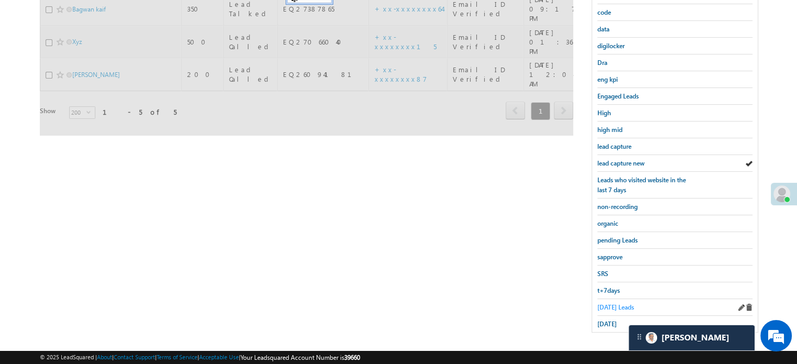
click at [612, 307] on span "Today's Leads" at bounding box center [615, 307] width 37 height 8
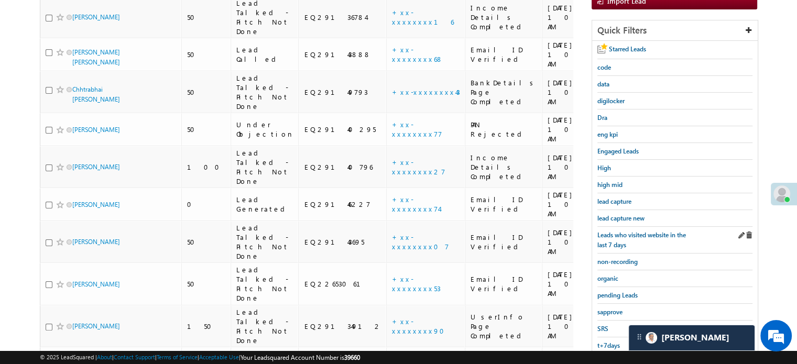
scroll to position [195, 0]
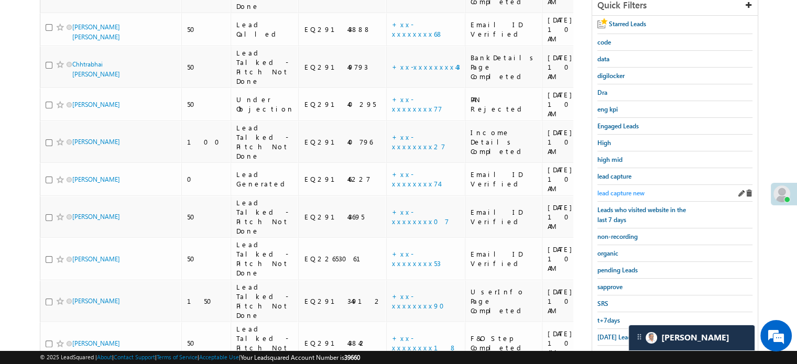
click at [637, 190] on span "lead capture new" at bounding box center [620, 193] width 47 height 8
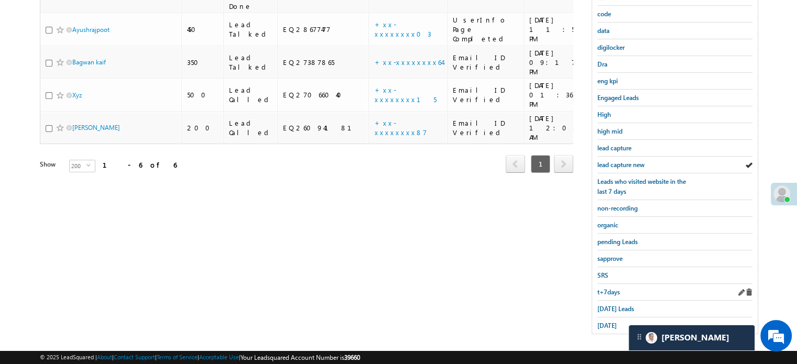
scroll to position [225, 0]
click at [619, 299] on div "Today's Leads" at bounding box center [674, 307] width 155 height 17
click at [619, 303] on span "Today's Leads" at bounding box center [615, 307] width 37 height 8
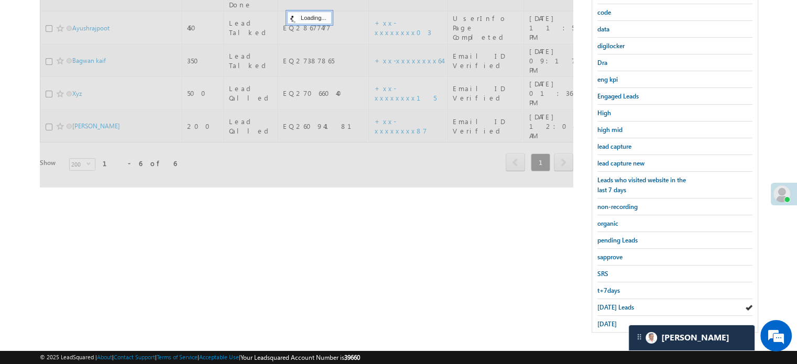
click at [619, 303] on span "Today's Leads" at bounding box center [615, 307] width 37 height 8
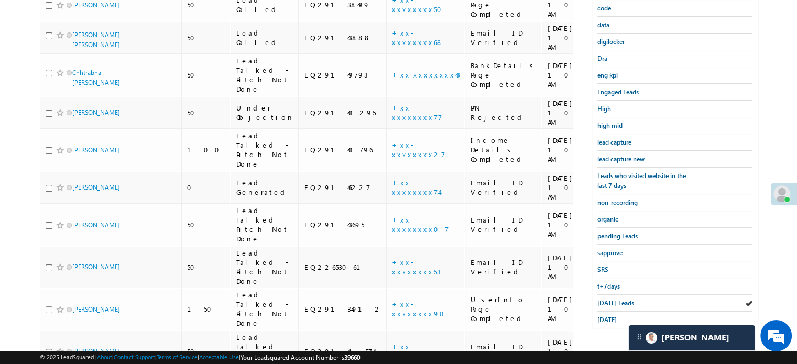
scroll to position [212, 0]
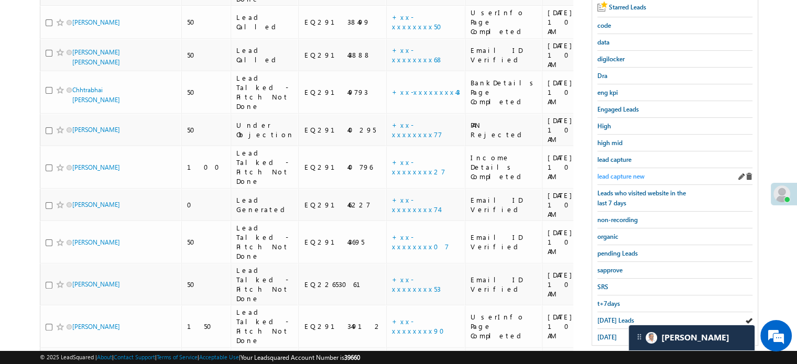
click at [605, 172] on span "lead capture new" at bounding box center [620, 176] width 47 height 8
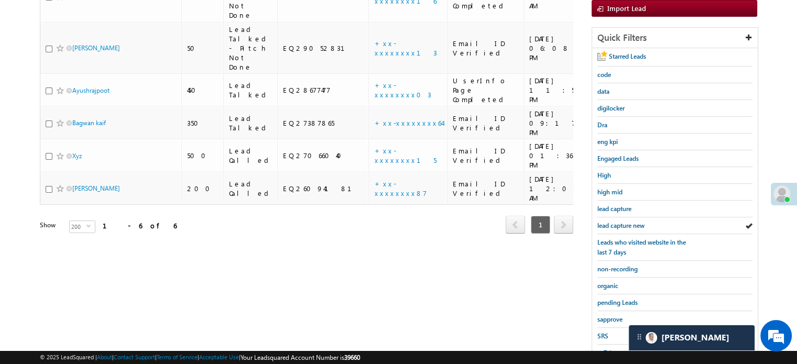
scroll to position [225, 0]
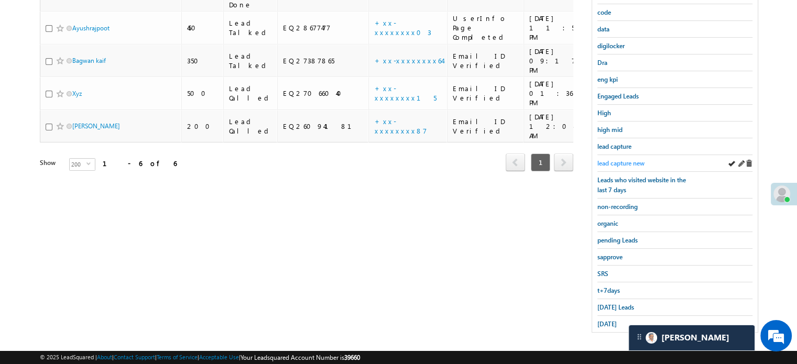
click at [633, 161] on span "lead capture new" at bounding box center [620, 163] width 47 height 8
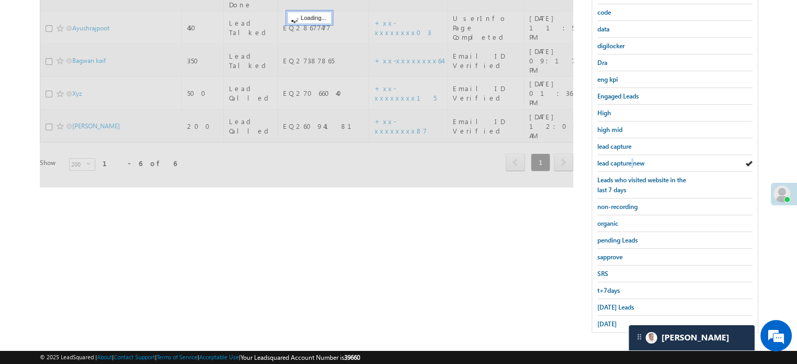
click at [633, 161] on span "lead capture new" at bounding box center [620, 163] width 47 height 8
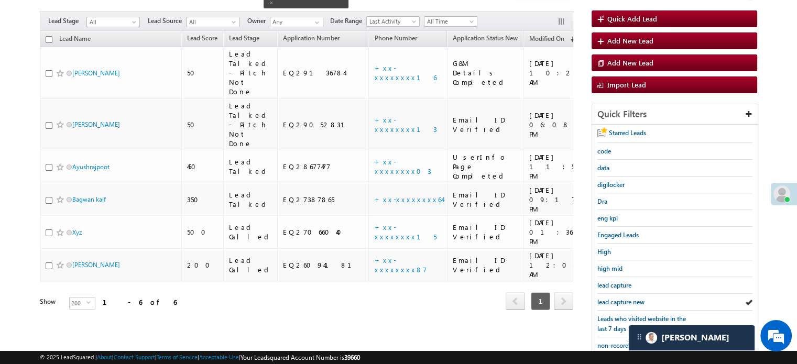
scroll to position [68, 0]
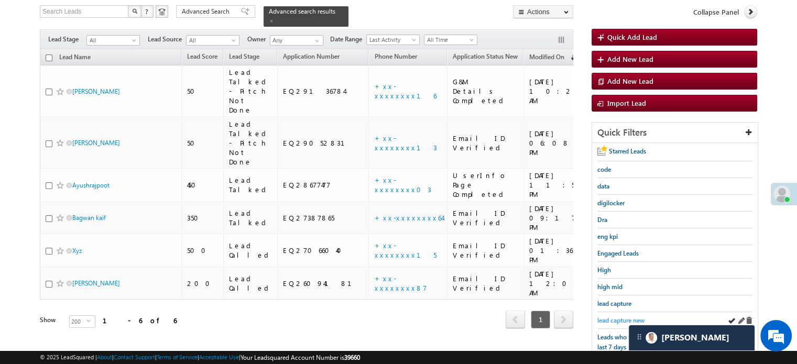
click at [625, 320] on span "lead capture new" at bounding box center [620, 321] width 47 height 8
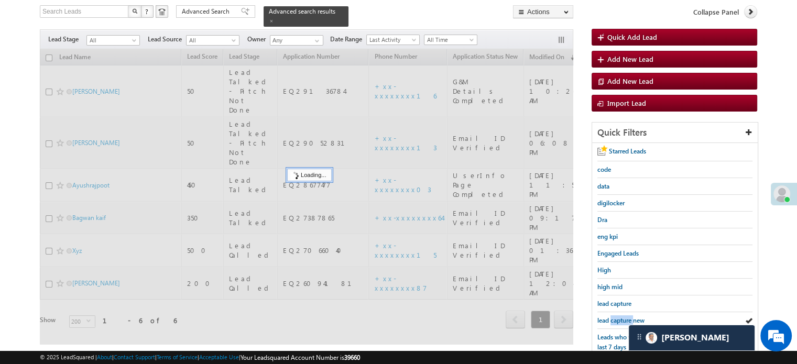
click at [625, 320] on span "lead capture new" at bounding box center [620, 321] width 47 height 8
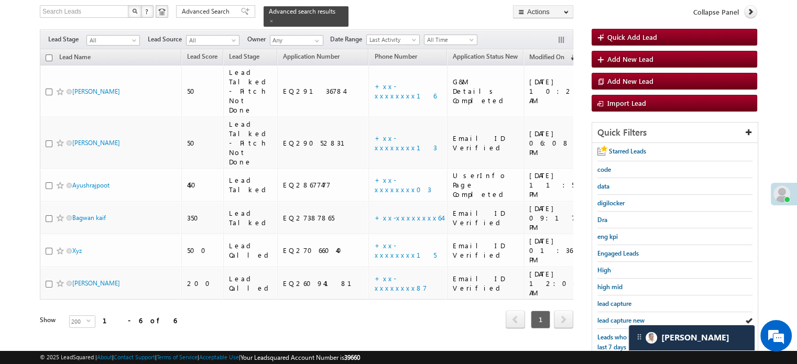
click at [625, 320] on span "lead capture new" at bounding box center [620, 321] width 47 height 8
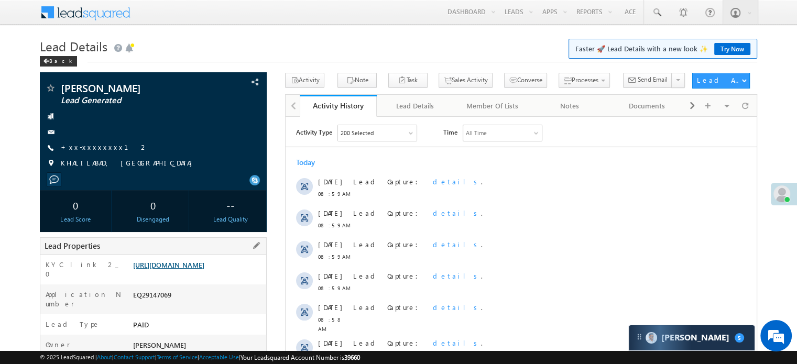
click at [177, 269] on link "https://angelbroking1-pk3em7sa.customui-test.leadsquared.com?leadId=938328de-3d…" at bounding box center [168, 264] width 71 height 9
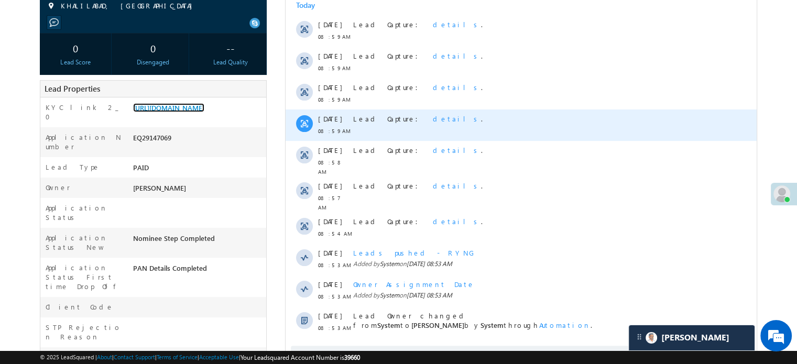
scroll to position [262, 0]
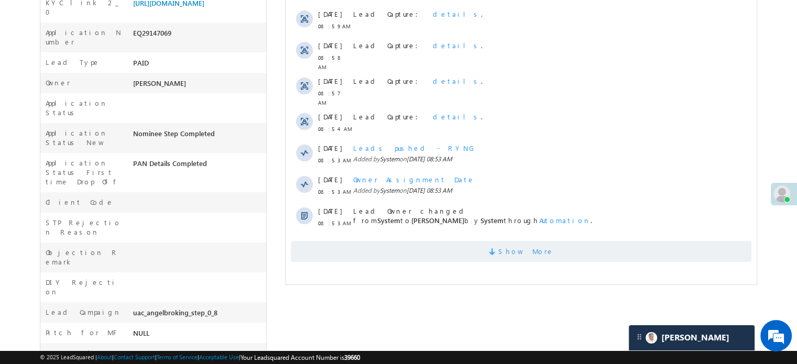
click at [392, 242] on span "Show More" at bounding box center [521, 251] width 461 height 21
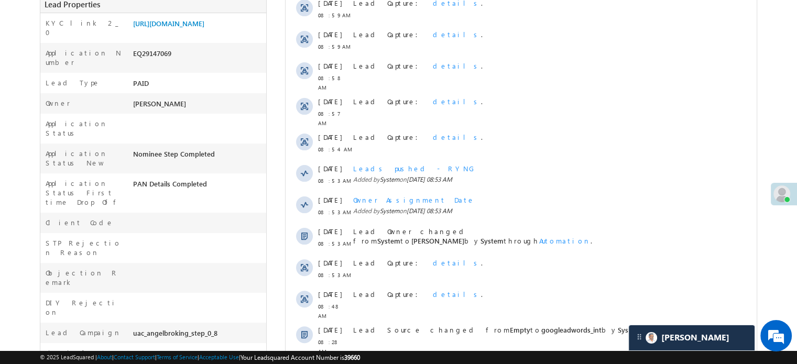
scroll to position [32, 0]
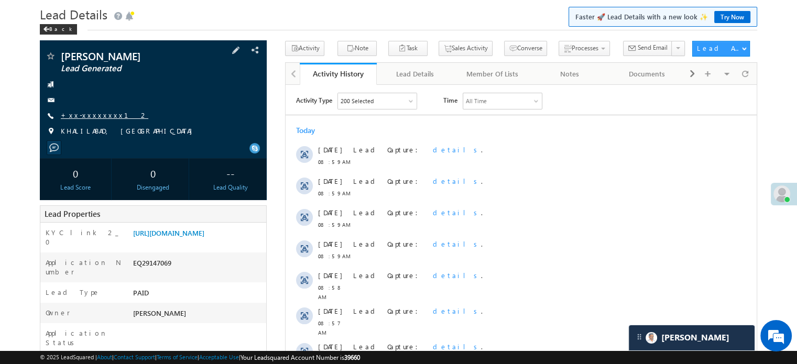
click at [93, 116] on link "+xx-xxxxxxxx12" at bounding box center [105, 115] width 88 height 9
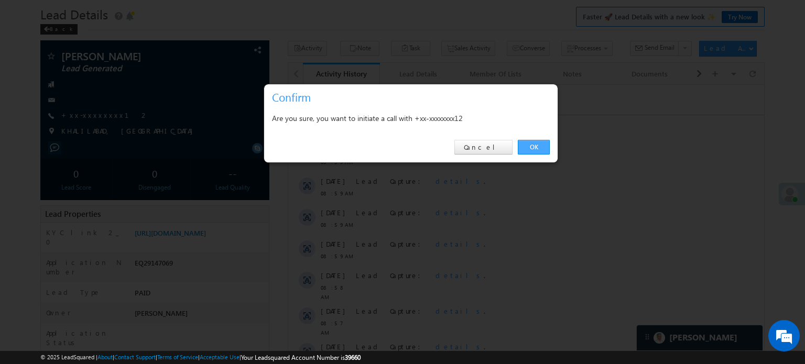
click at [534, 147] on link "OK" at bounding box center [534, 147] width 32 height 15
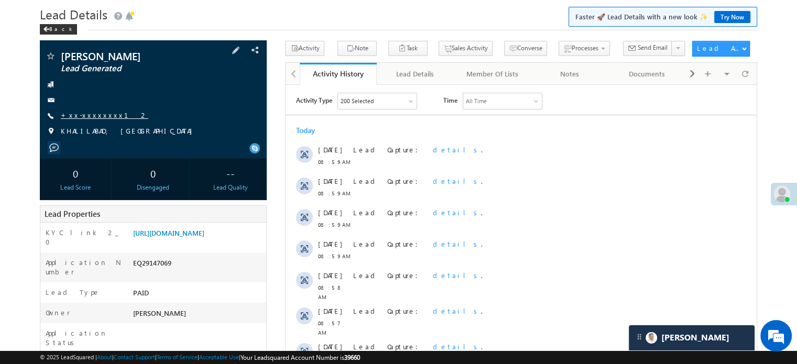
click at [97, 117] on link "+xx-xxxxxxxx12" at bounding box center [105, 115] width 88 height 9
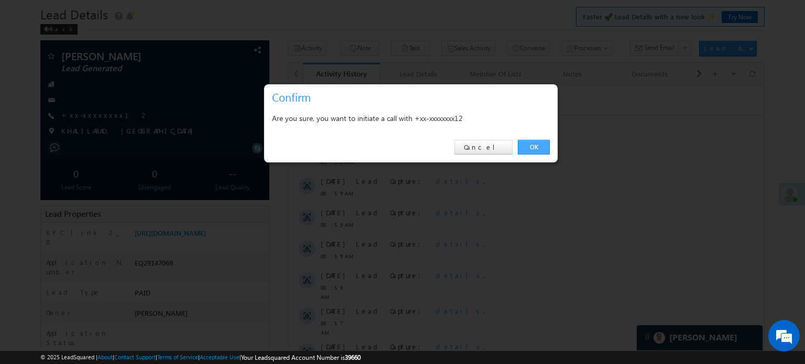
click at [521, 142] on link "OK" at bounding box center [534, 147] width 32 height 15
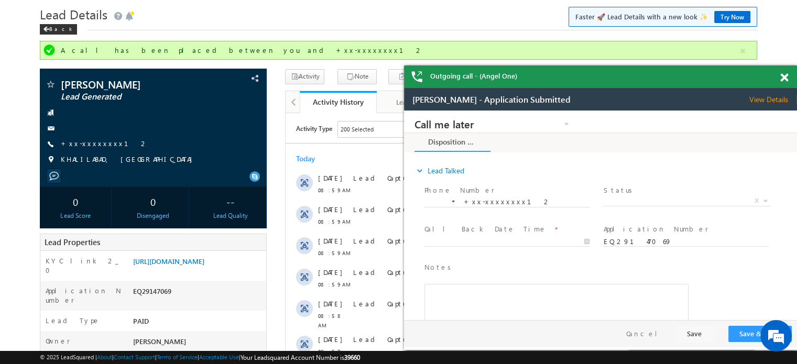
scroll to position [0, 0]
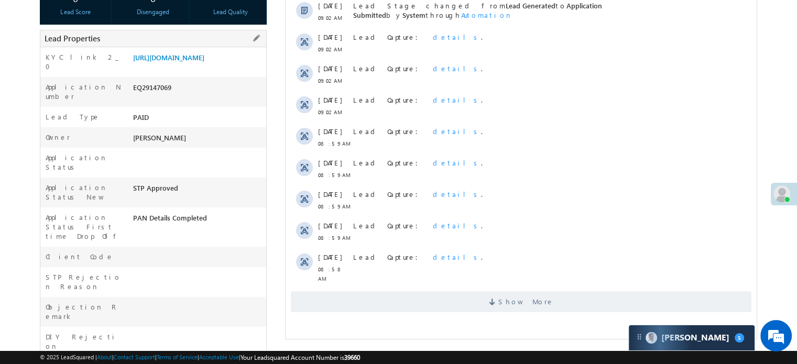
scroll to position [295, 0]
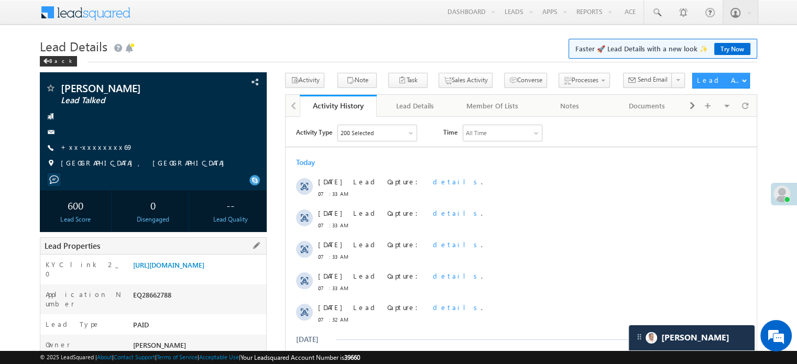
click at [187, 255] on div "KYC link 2_0 https://angelbroking1-pk3em7sa.customui-test.leadsquared.com?leadI…" at bounding box center [153, 270] width 226 height 30
click at [187, 269] on link "https://angelbroking1-pk3em7sa.customui-test.leadsquared.com?leadId=c2c79750-83…" at bounding box center [168, 264] width 71 height 9
click at [202, 269] on link "https://angelbroking1-pk3em7sa.customui-test.leadsquared.com?leadId=c2c79750-83…" at bounding box center [168, 264] width 71 height 9
click at [221, 275] on div "https://angelbroking1-pk3em7sa.customui-test.leadsquared.com?leadId=c2c79750-83…" at bounding box center [199, 267] width 136 height 15
click at [204, 269] on link "https://angelbroking1-pk3em7sa.customui-test.leadsquared.com?leadId=c2c79750-83…" at bounding box center [168, 264] width 71 height 9
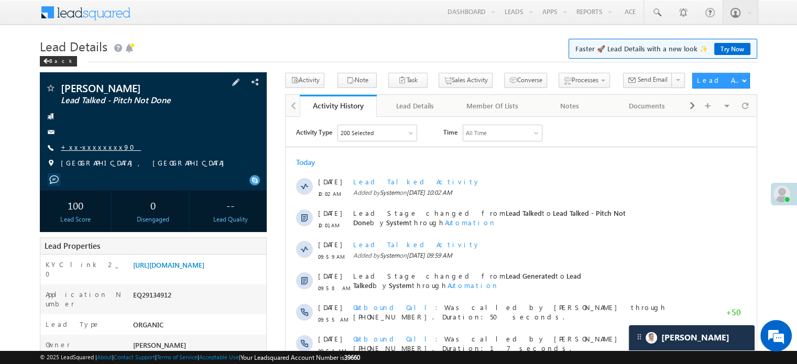
click at [83, 147] on link "+xx-xxxxxxxx90" at bounding box center [101, 147] width 80 height 9
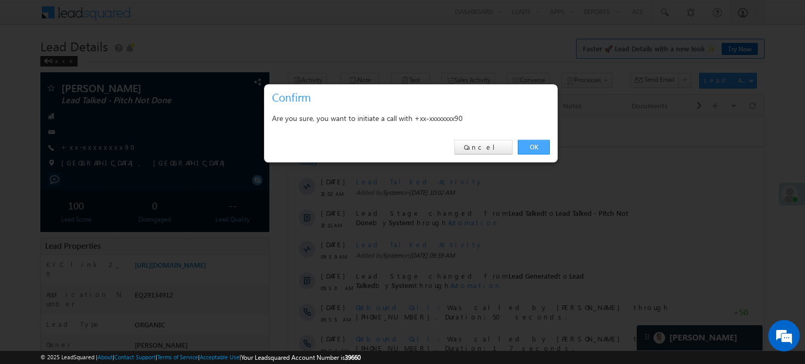
click at [540, 145] on link "OK" at bounding box center [534, 147] width 32 height 15
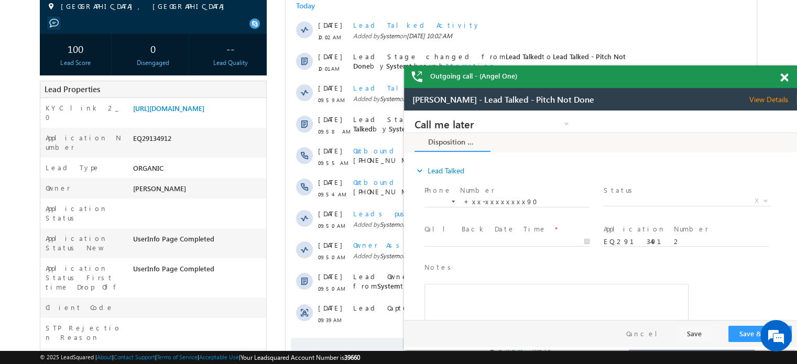
scroll to position [28, 0]
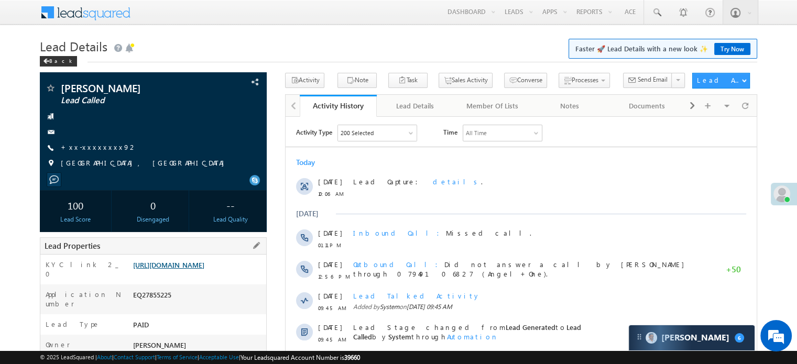
click at [177, 269] on link "[URL][DOMAIN_NAME]" at bounding box center [168, 264] width 71 height 9
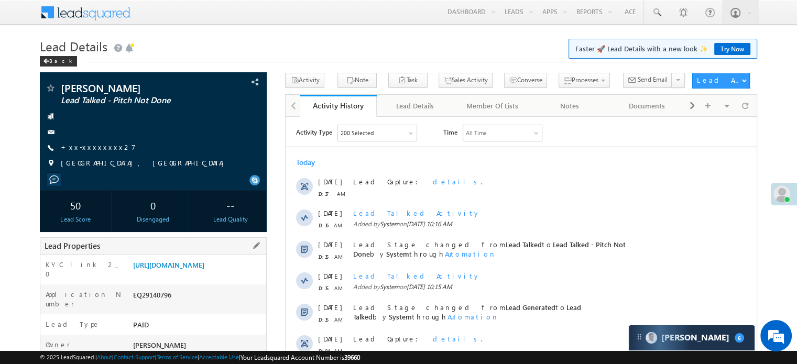
click at [180, 275] on div "https://angelbroking1-pk3em7sa.customui-test.leadsquared.com?leadId=2b59e988-1f…" at bounding box center [199, 267] width 136 height 15
click at [165, 269] on link "https://angelbroking1-pk3em7sa.customui-test.leadsquared.com?leadId=2b59e988-1f…" at bounding box center [168, 264] width 71 height 9
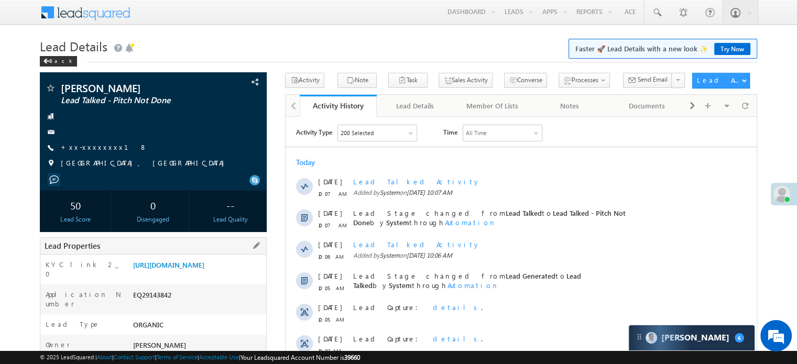
click at [199, 253] on div "Lead Properties" at bounding box center [153, 245] width 227 height 17
click at [197, 262] on link "https://angelbroking1-pk3em7sa.customui-test.leadsquared.com?leadId=9853d2e0-0b…" at bounding box center [168, 264] width 71 height 9
click at [204, 269] on link "https://angelbroking1-pk3em7sa.customui-test.leadsquared.com?leadId=9853d2e0-0b…" at bounding box center [168, 264] width 71 height 9
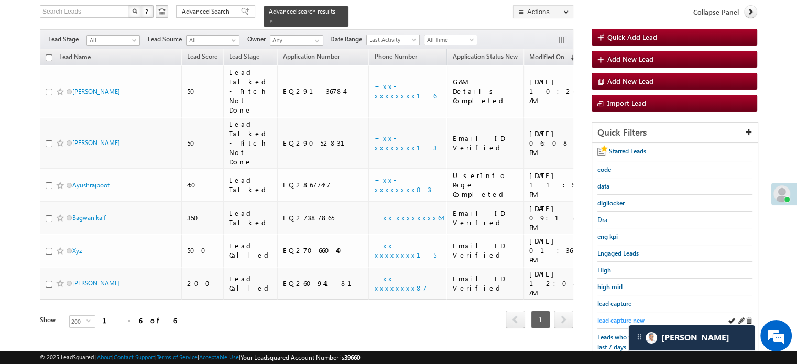
click at [625, 317] on span "lead capture new" at bounding box center [620, 321] width 47 height 8
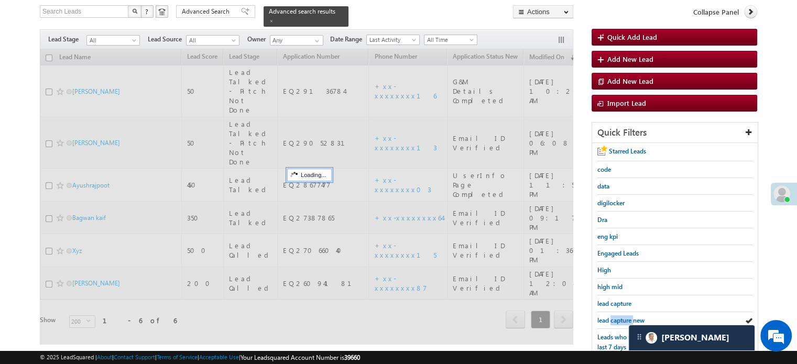
click at [625, 317] on span "lead capture new" at bounding box center [620, 321] width 47 height 8
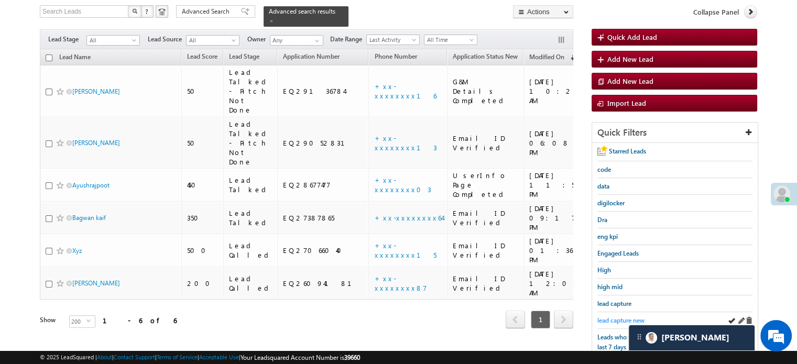
click at [623, 317] on span "lead capture new" at bounding box center [620, 321] width 47 height 8
click at [625, 317] on span "lead capture new" at bounding box center [620, 321] width 47 height 8
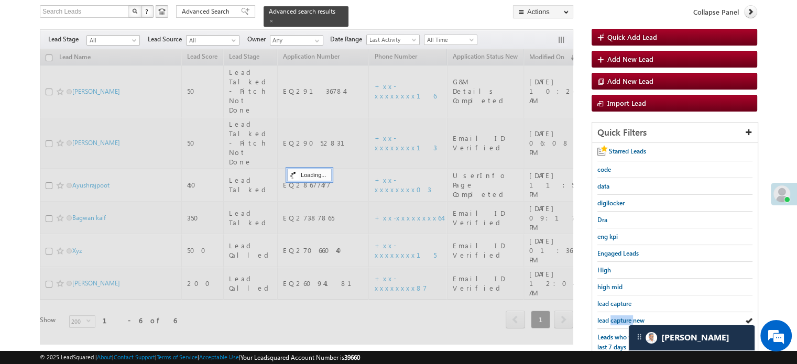
click at [625, 317] on span "lead capture new" at bounding box center [620, 321] width 47 height 8
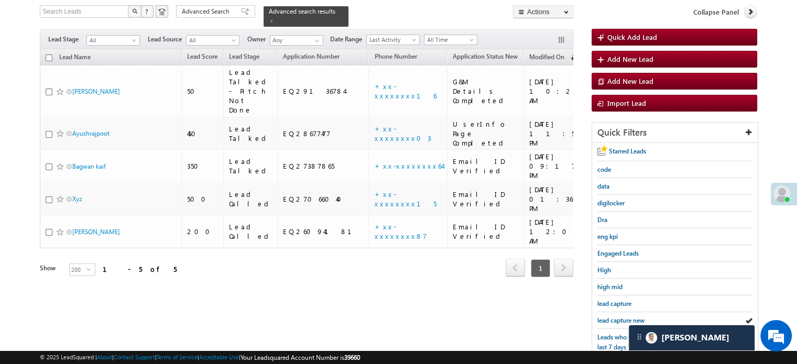
click at [625, 317] on span "lead capture new" at bounding box center [620, 321] width 47 height 8
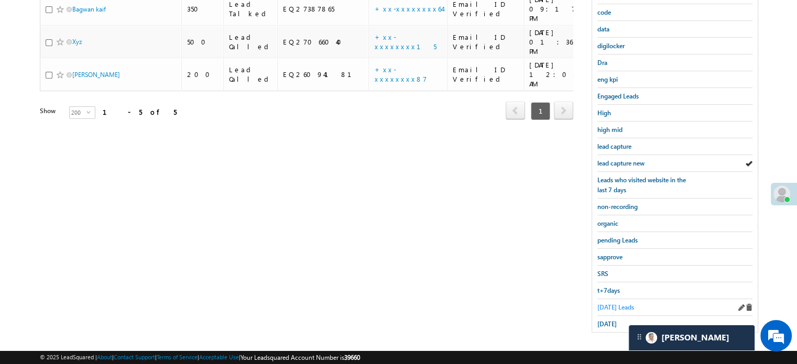
click at [618, 305] on span "Today's Leads" at bounding box center [615, 307] width 37 height 8
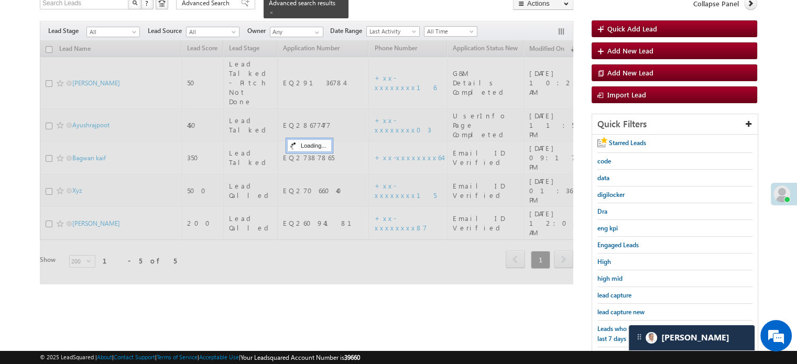
scroll to position [68, 0]
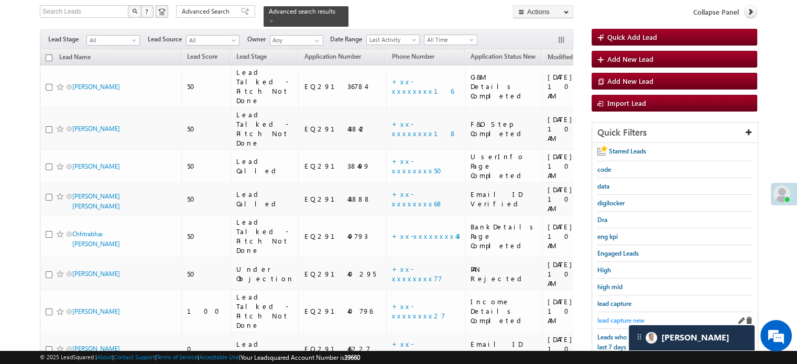
click at [612, 317] on span "lead capture new" at bounding box center [620, 321] width 47 height 8
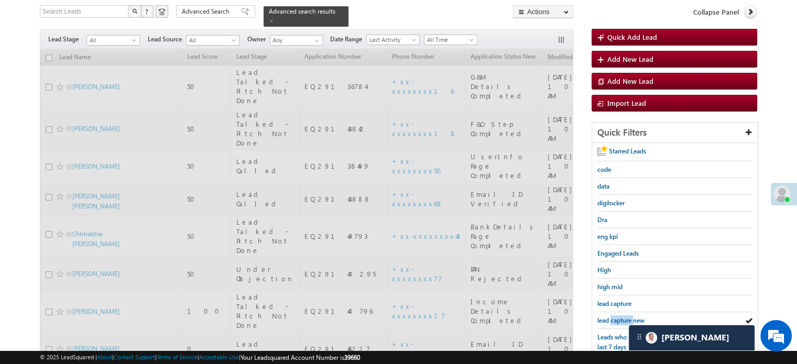
click at [612, 317] on span "lead capture new" at bounding box center [620, 321] width 47 height 8
click at [610, 317] on span "lead capture new" at bounding box center [620, 321] width 47 height 8
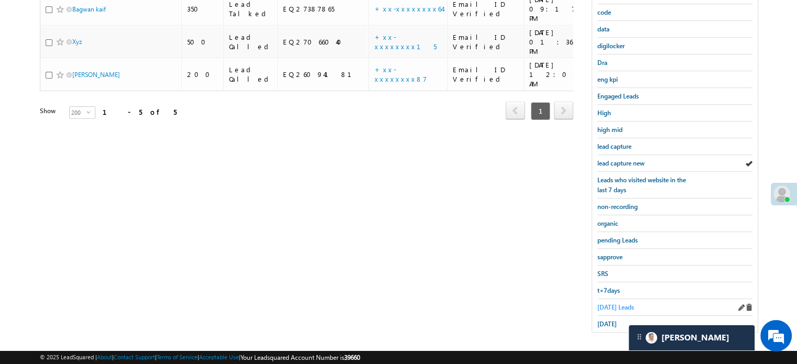
click at [609, 303] on span "Today's Leads" at bounding box center [615, 307] width 37 height 8
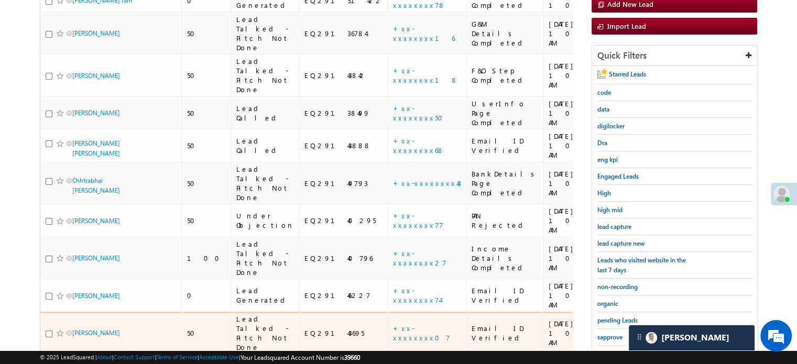
scroll to position [62, 0]
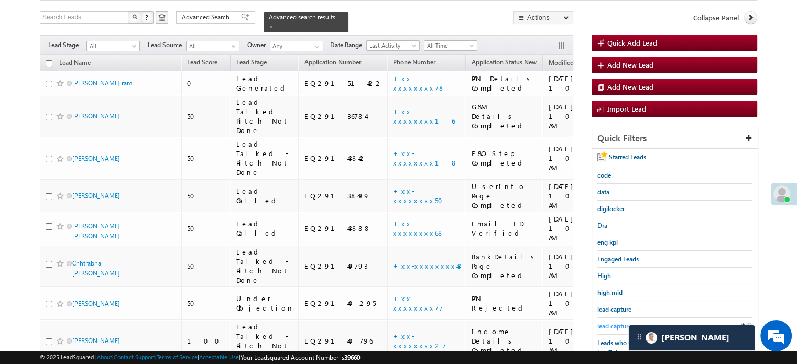
click at [610, 324] on span "lead capture new" at bounding box center [620, 326] width 47 height 8
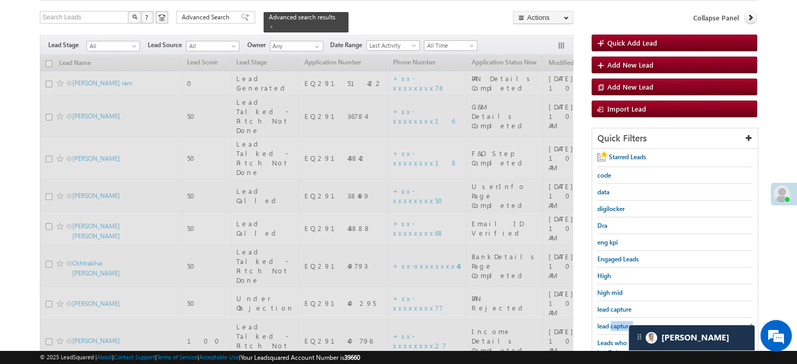
click at [610, 324] on span "lead capture new" at bounding box center [620, 326] width 47 height 8
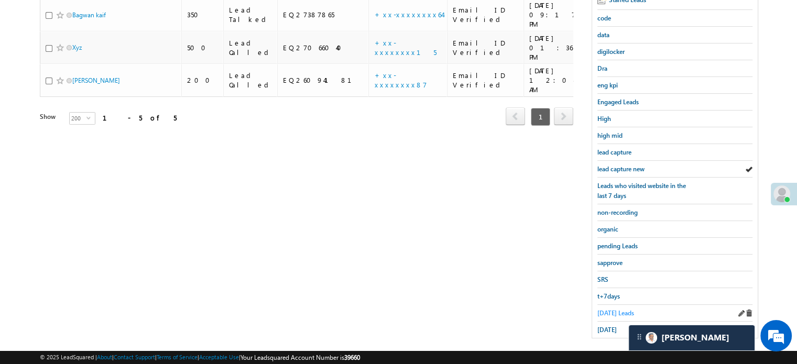
click at [608, 309] on span "Today's Leads" at bounding box center [615, 313] width 37 height 8
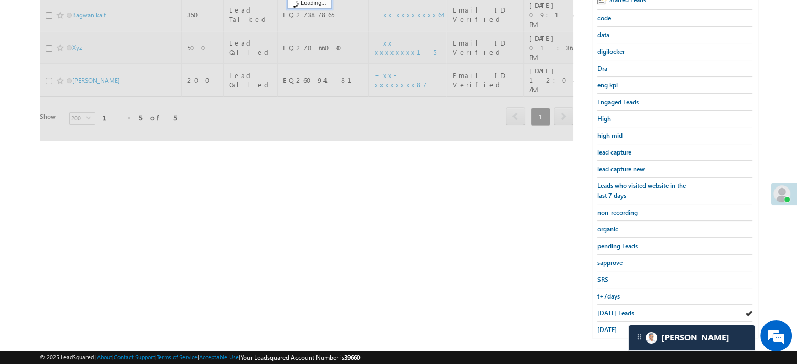
scroll to position [114, 0]
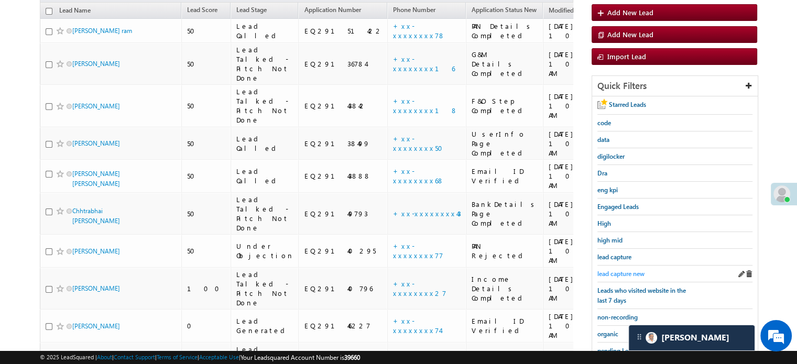
click at [623, 272] on span "lead capture new" at bounding box center [620, 274] width 47 height 8
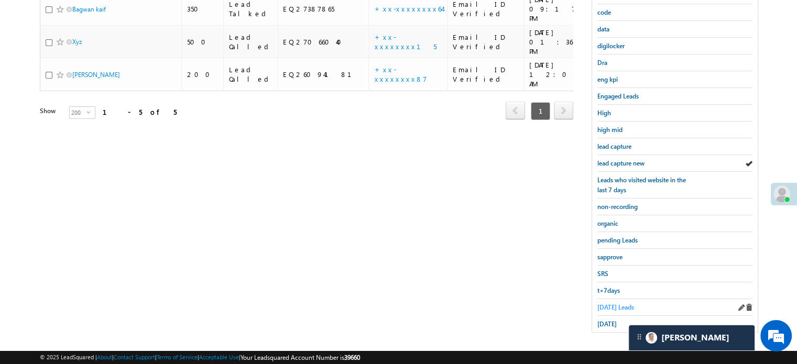
click at [614, 303] on span "Today's Leads" at bounding box center [615, 307] width 37 height 8
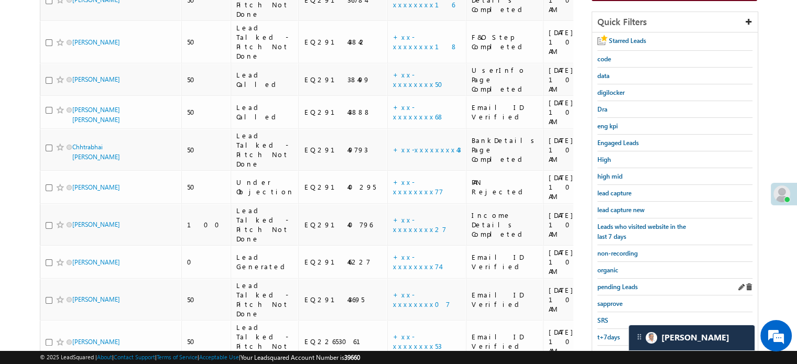
scroll to position [129, 0]
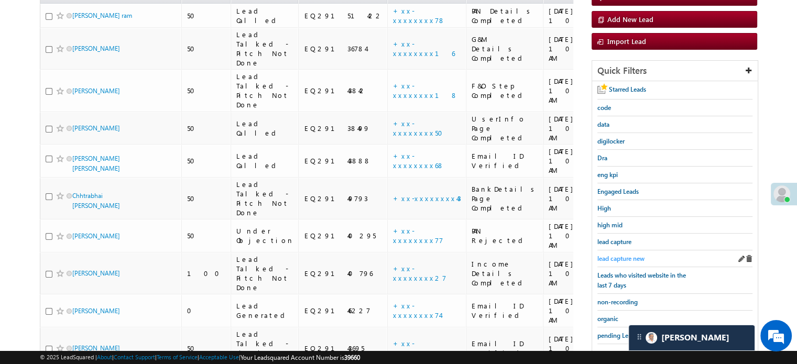
click at [623, 255] on span "lead capture new" at bounding box center [620, 259] width 47 height 8
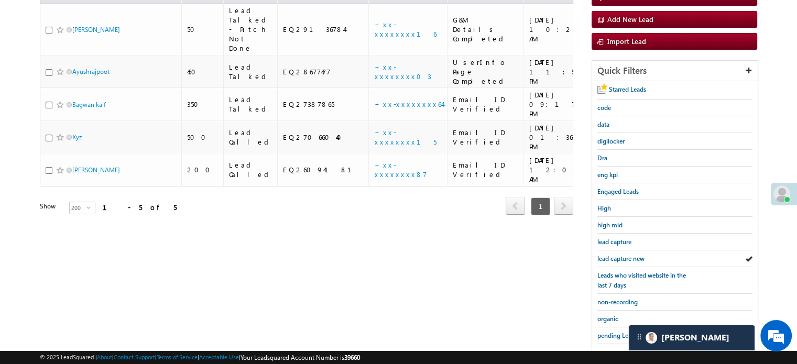
click at [623, 255] on span "lead capture new" at bounding box center [620, 259] width 47 height 8
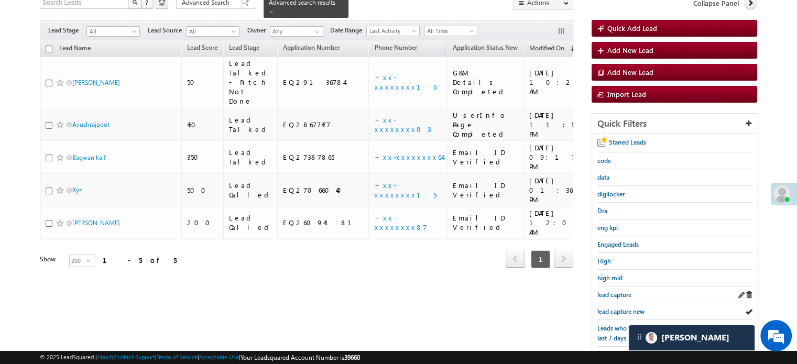
scroll to position [77, 0]
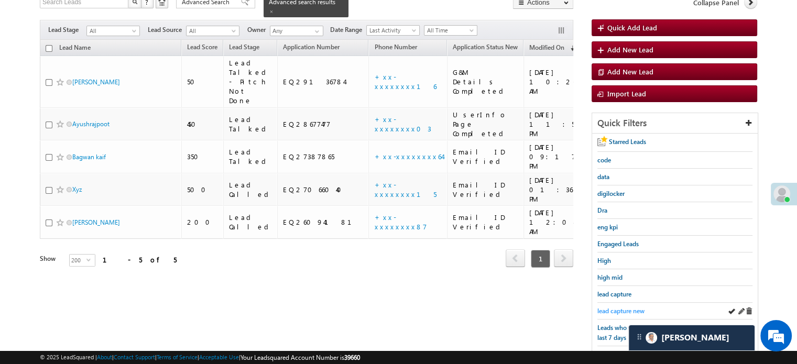
click at [614, 312] on span "lead capture new" at bounding box center [620, 311] width 47 height 8
click at [604, 307] on span "lead capture new" at bounding box center [620, 311] width 47 height 8
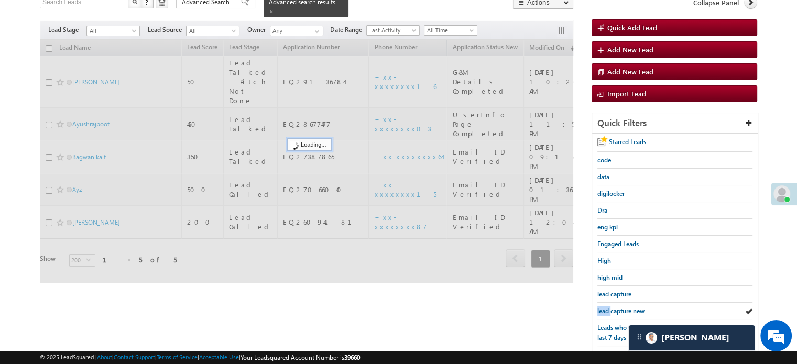
click at [604, 307] on span "lead capture new" at bounding box center [620, 311] width 47 height 8
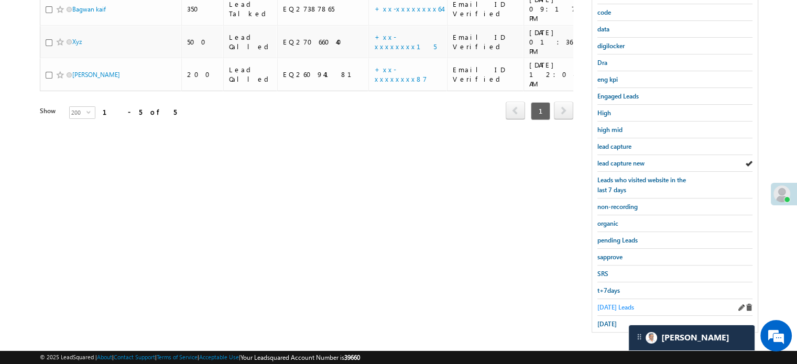
click at [604, 303] on span "Today's Leads" at bounding box center [615, 307] width 37 height 8
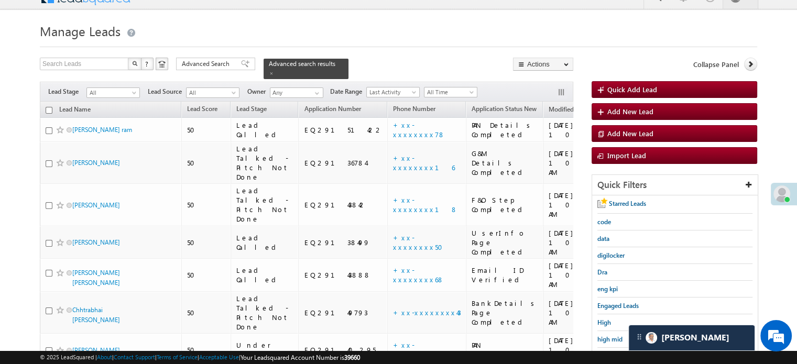
scroll to position [68, 0]
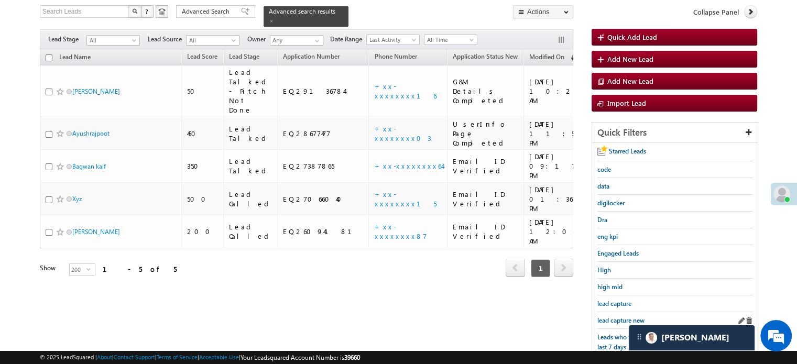
click at [607, 312] on div "lead capture new" at bounding box center [674, 320] width 155 height 17
click at [608, 316] on link "lead capture new" at bounding box center [620, 321] width 47 height 10
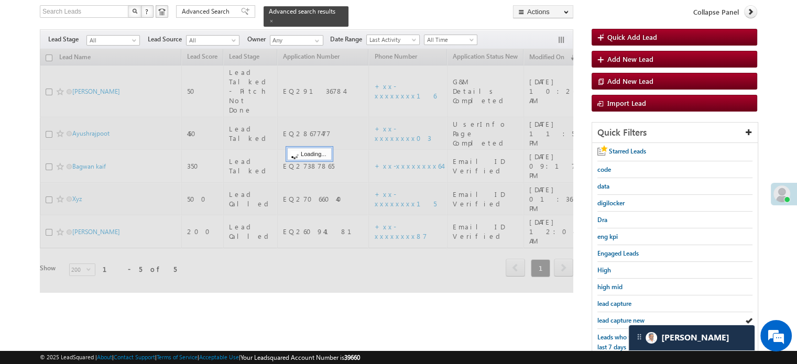
click at [610, 317] on span "lead capture new" at bounding box center [620, 321] width 47 height 8
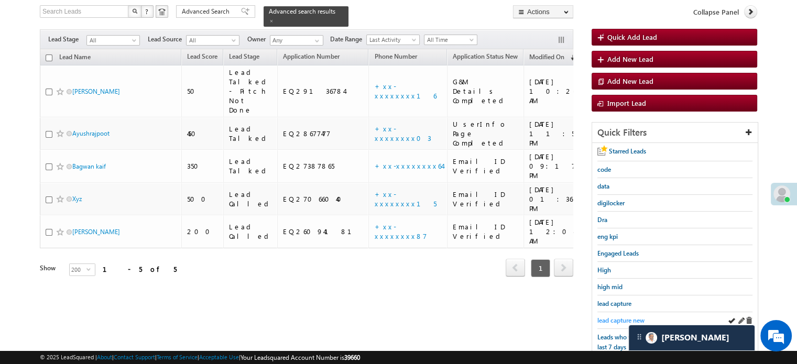
click at [612, 318] on span "lead capture new" at bounding box center [620, 321] width 47 height 8
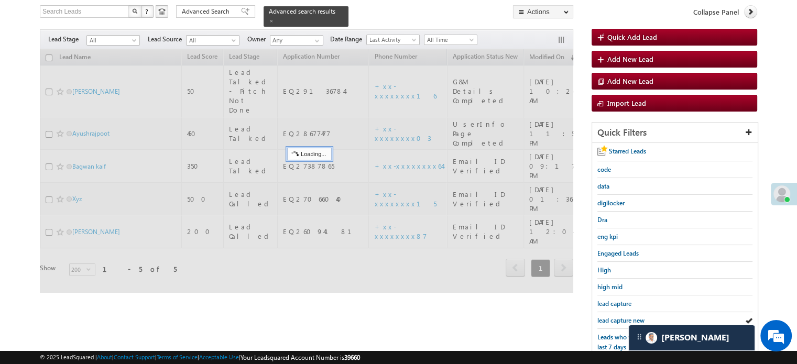
click at [612, 318] on span "lead capture new" at bounding box center [620, 321] width 47 height 8
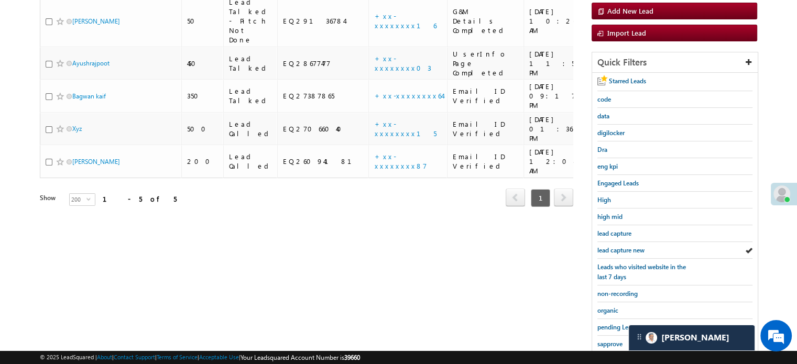
scroll to position [225, 0]
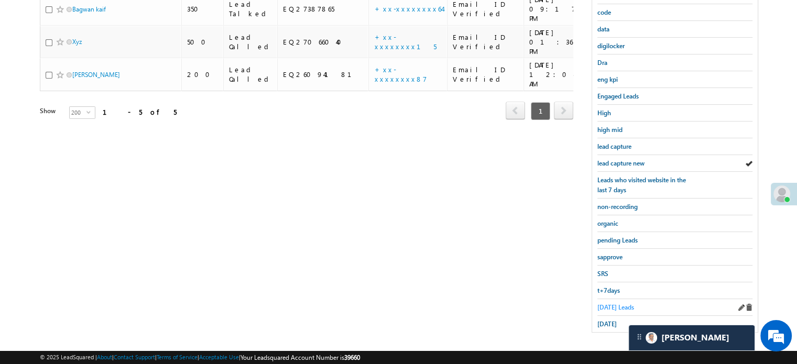
click at [614, 307] on span "Today's Leads" at bounding box center [615, 307] width 37 height 8
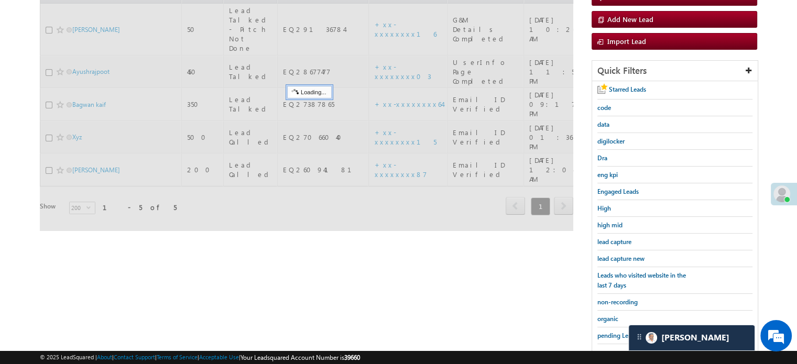
scroll to position [68, 0]
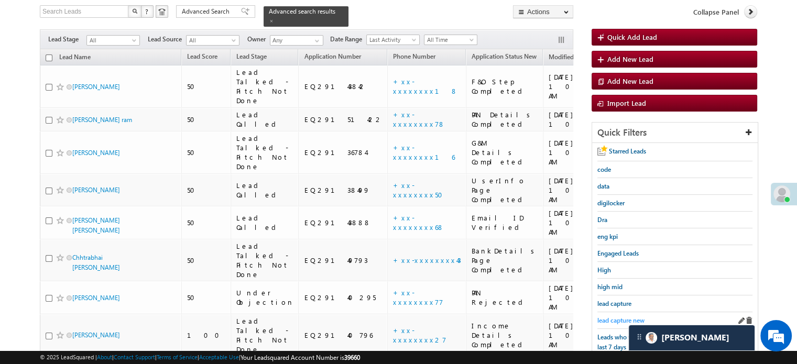
click at [613, 317] on span "lead capture new" at bounding box center [620, 321] width 47 height 8
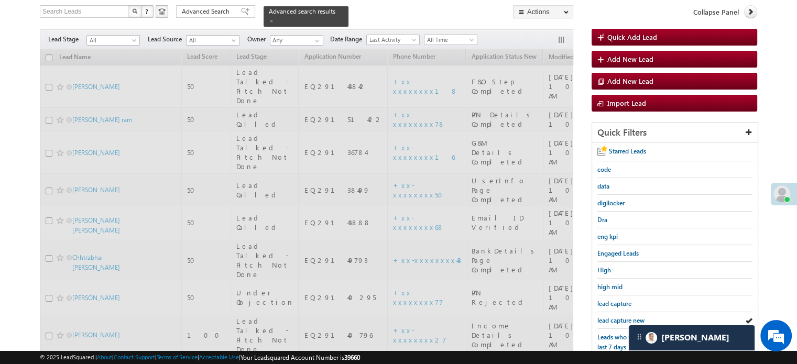
click at [613, 317] on span "lead capture new" at bounding box center [620, 321] width 47 height 8
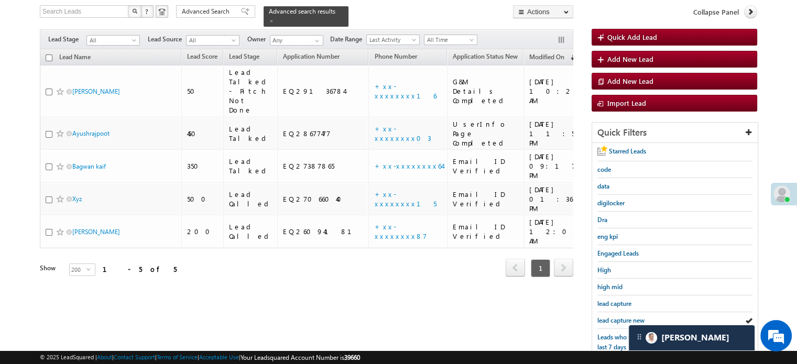
click at [613, 317] on span "lead capture new" at bounding box center [620, 321] width 47 height 8
click at [619, 324] on div "lead capture new" at bounding box center [674, 320] width 155 height 17
click at [618, 322] on div "lead capture new" at bounding box center [674, 320] width 155 height 17
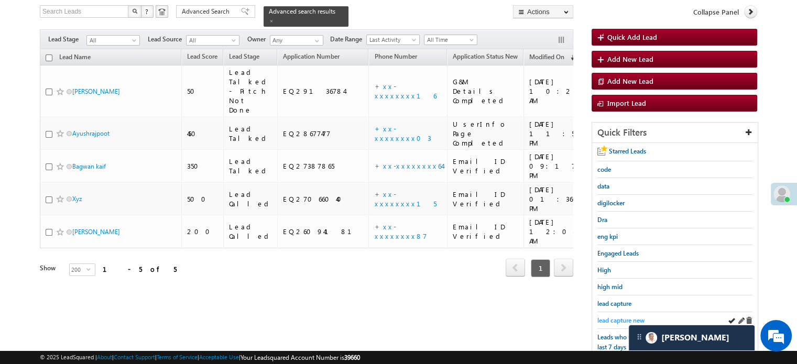
click at [618, 317] on span "lead capture new" at bounding box center [620, 321] width 47 height 8
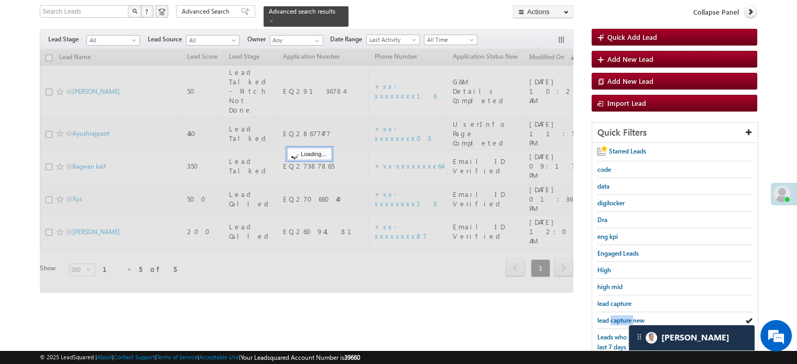
click at [618, 317] on span "lead capture new" at bounding box center [620, 321] width 47 height 8
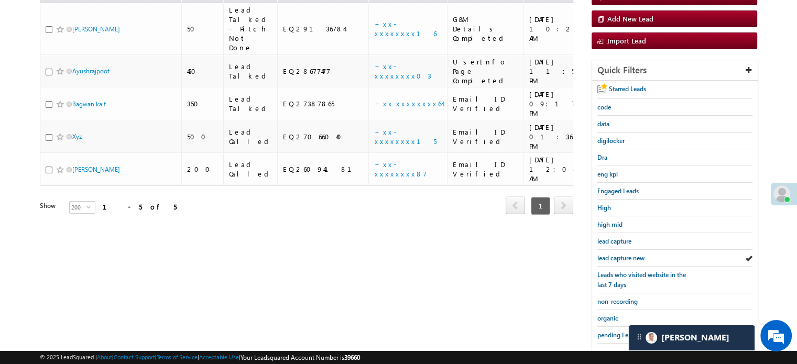
scroll to position [225, 0]
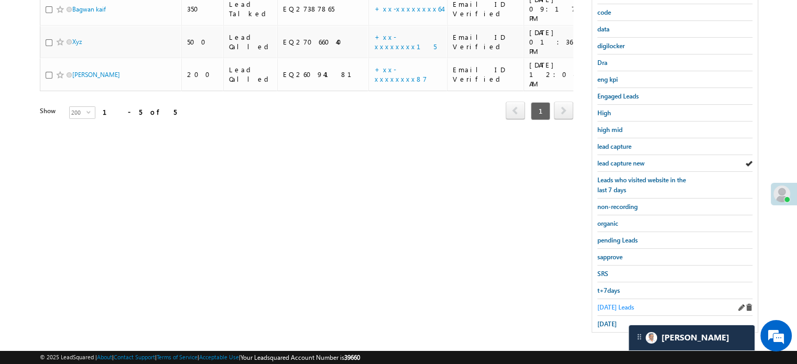
click at [615, 303] on span "Today's Leads" at bounding box center [615, 307] width 37 height 8
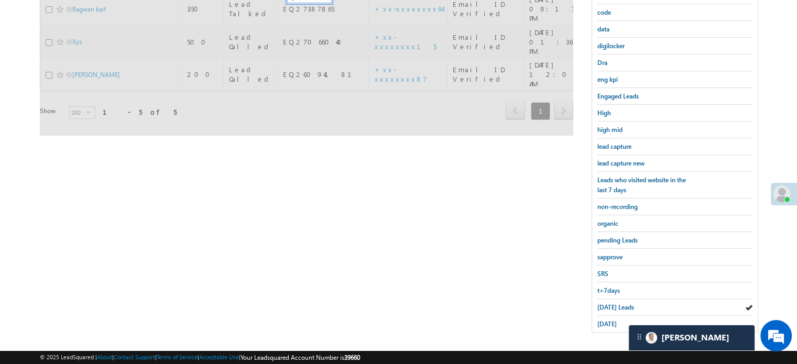
scroll to position [68, 0]
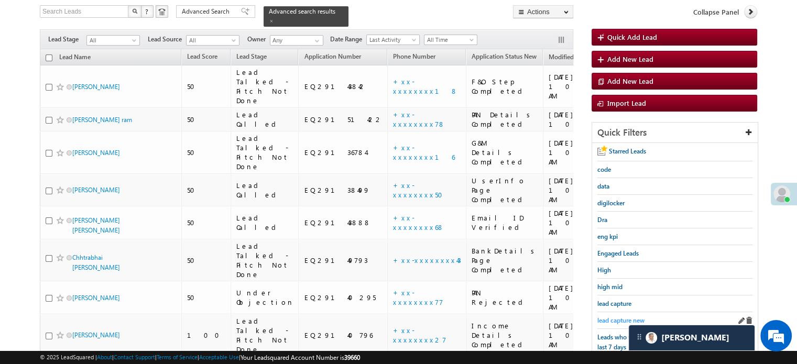
click at [620, 317] on span "lead capture new" at bounding box center [620, 321] width 47 height 8
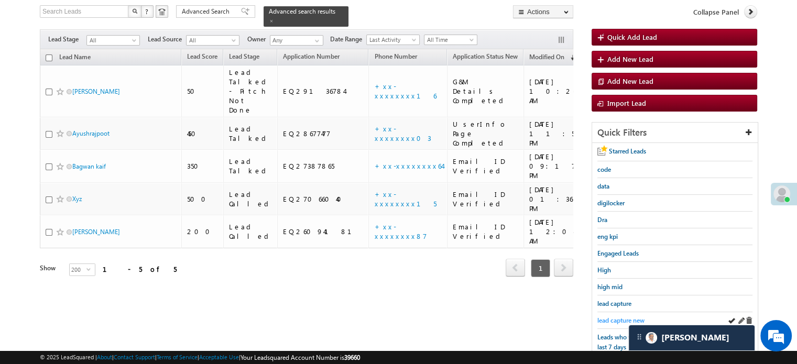
click at [613, 317] on span "lead capture new" at bounding box center [620, 321] width 47 height 8
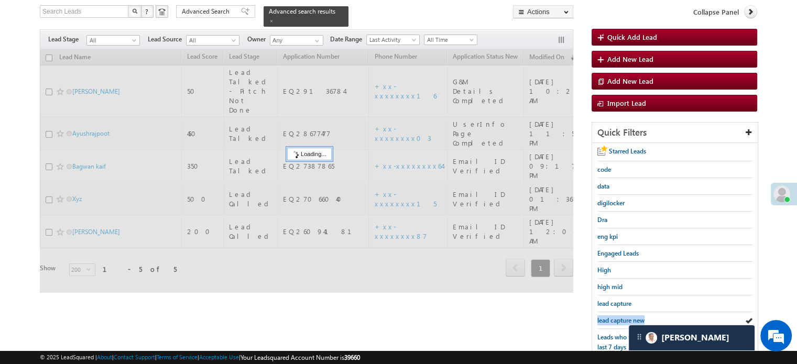
click at [613, 317] on span "lead capture new" at bounding box center [620, 321] width 47 height 8
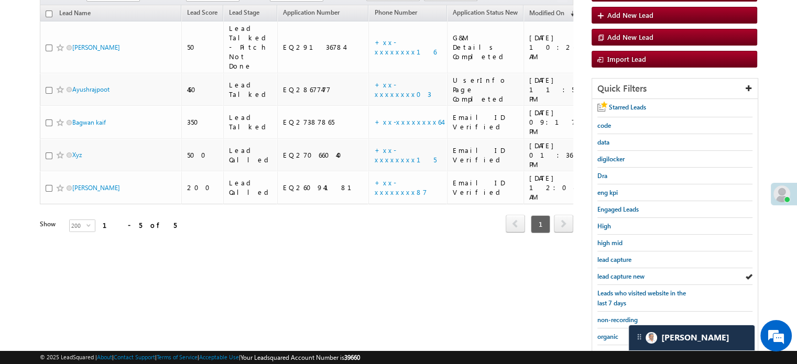
scroll to position [225, 0]
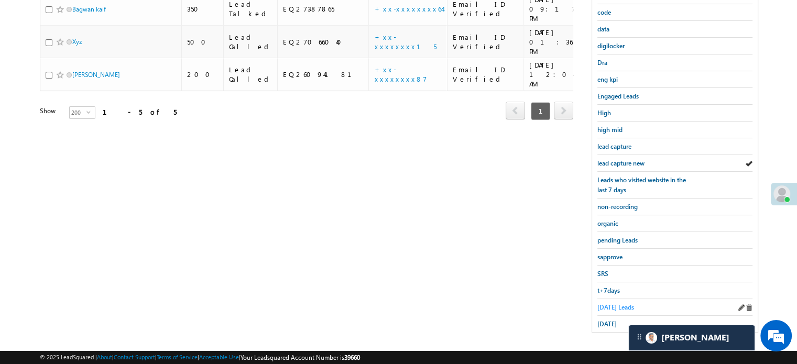
click at [608, 303] on span "Today's Leads" at bounding box center [615, 307] width 37 height 8
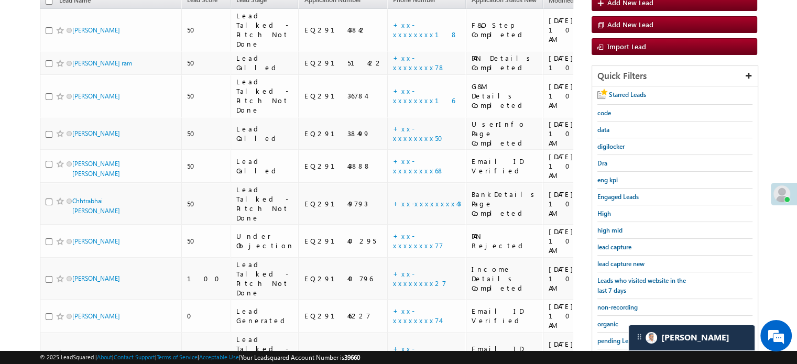
scroll to position [120, 0]
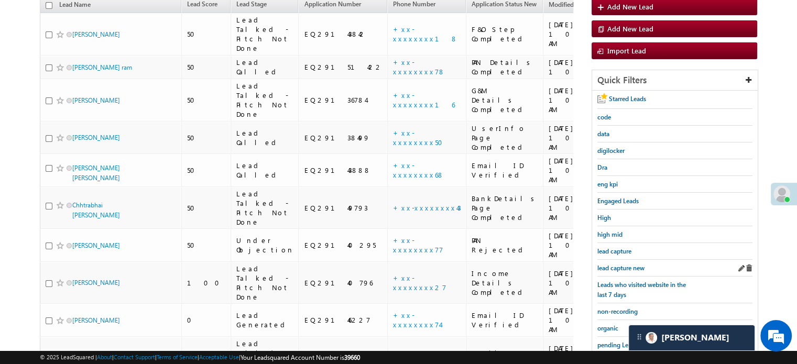
click at [625, 271] on div "lead capture new" at bounding box center [674, 268] width 155 height 17
click at [627, 266] on span "lead capture new" at bounding box center [620, 268] width 47 height 8
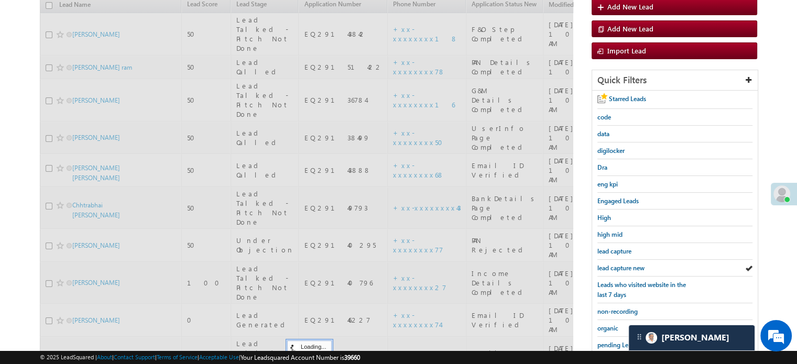
scroll to position [68, 0]
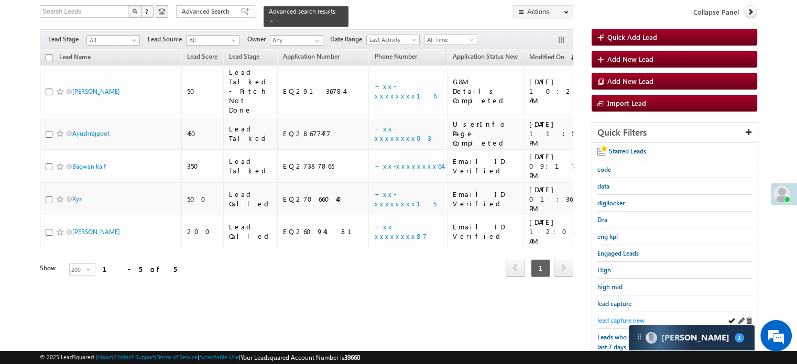
click at [626, 317] on span "lead capture new" at bounding box center [620, 321] width 47 height 8
click at [612, 317] on span "lead capture new" at bounding box center [620, 321] width 47 height 8
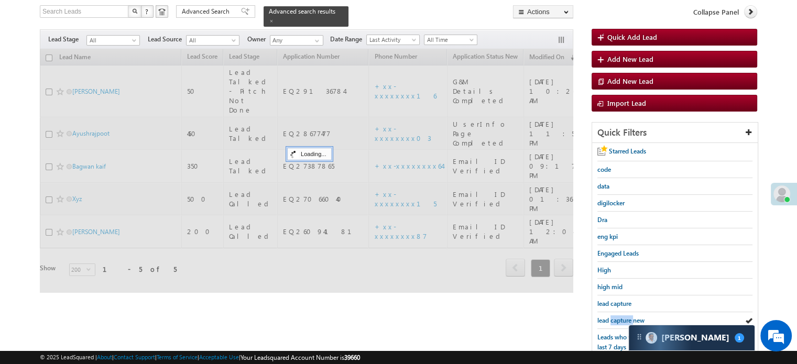
click at [612, 317] on span "lead capture new" at bounding box center [620, 321] width 47 height 8
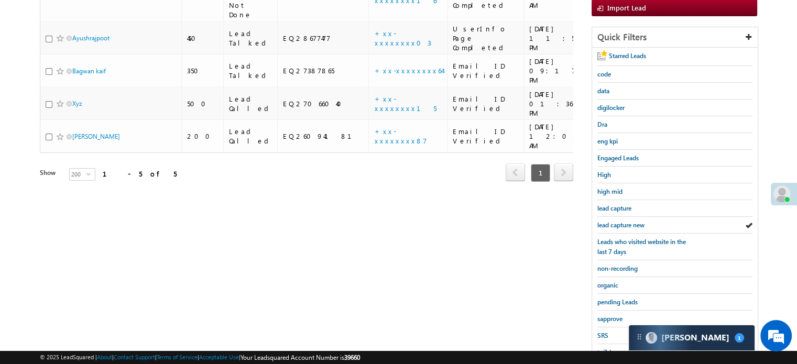
scroll to position [225, 0]
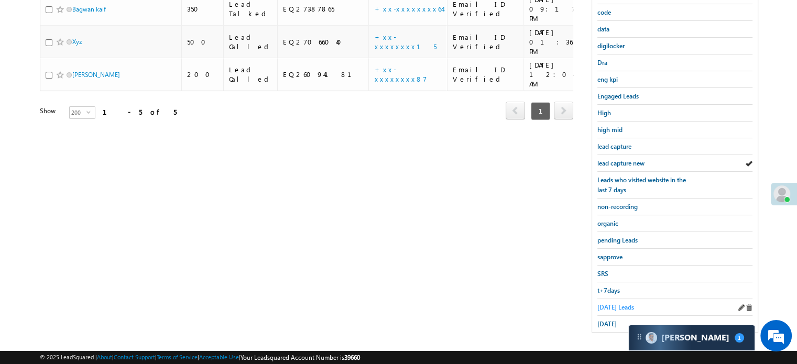
click at [608, 304] on span "Today's Leads" at bounding box center [615, 307] width 37 height 8
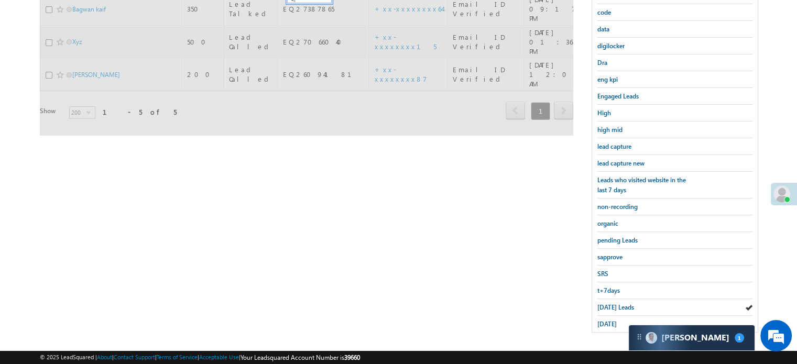
click at [608, 304] on span "Today's Leads" at bounding box center [615, 307] width 37 height 8
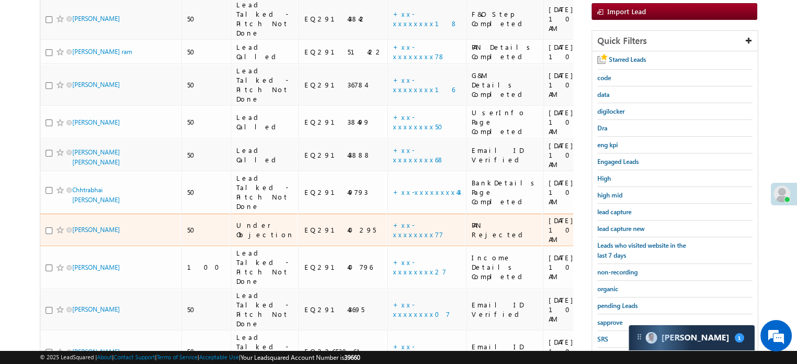
scroll to position [157, 0]
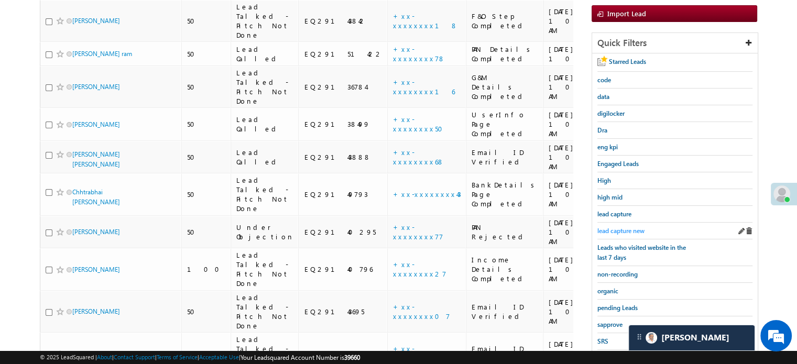
click at [608, 226] on link "lead capture new" at bounding box center [620, 231] width 47 height 10
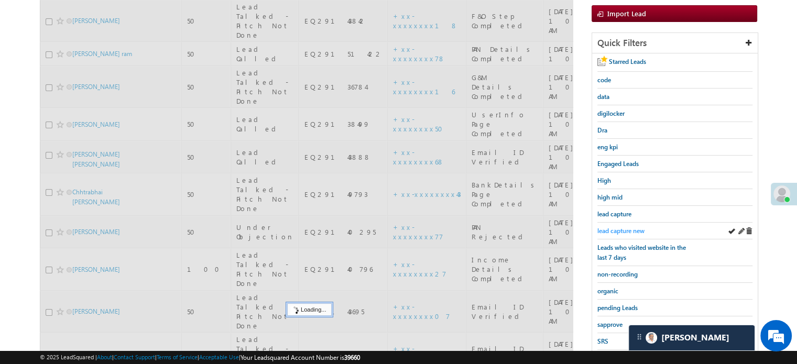
drag, startPoint x: 608, startPoint y: 223, endPoint x: 611, endPoint y: 229, distance: 6.3
click at [611, 229] on span "lead capture new" at bounding box center [620, 231] width 47 height 8
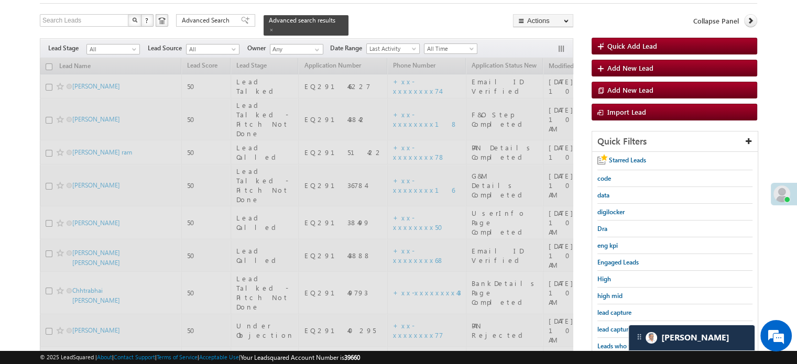
scroll to position [52, 0]
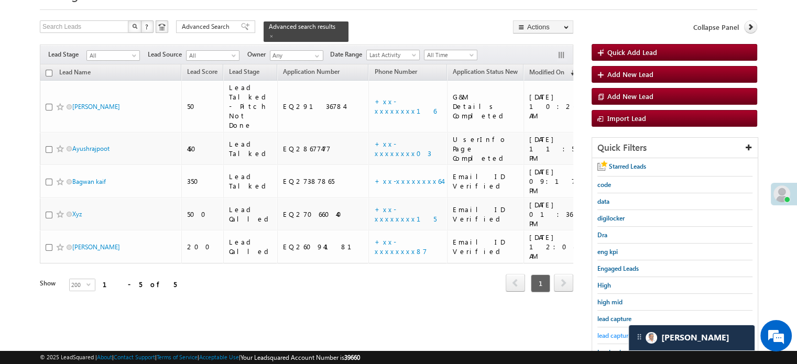
click at [614, 332] on span "lead capture new" at bounding box center [620, 336] width 47 height 8
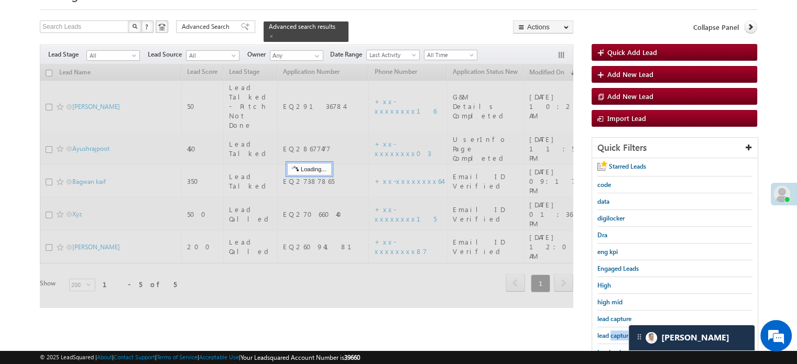
click at [614, 332] on span "lead capture new" at bounding box center [620, 336] width 47 height 8
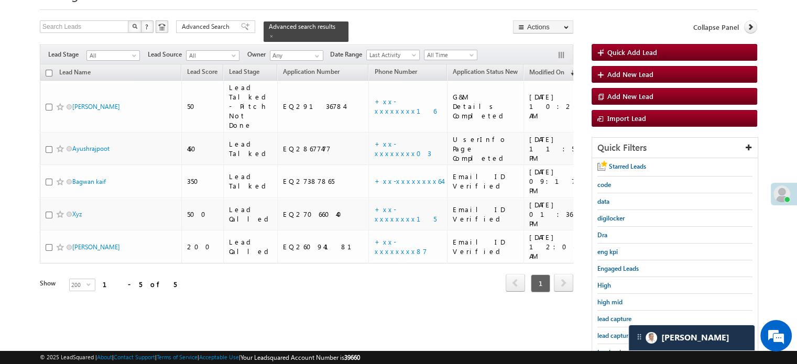
scroll to position [157, 0]
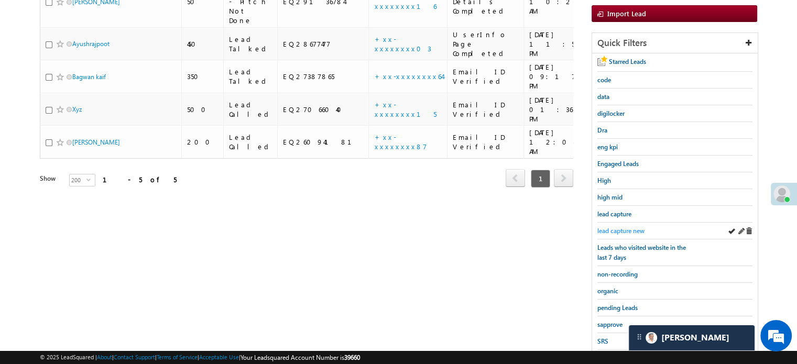
click at [619, 232] on span "lead capture new" at bounding box center [620, 231] width 47 height 8
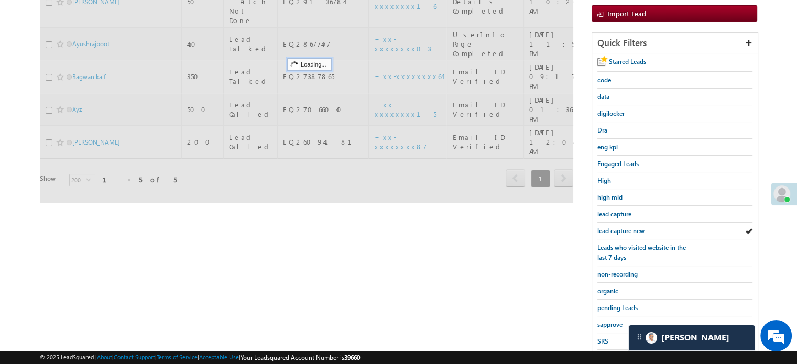
click at [619, 232] on span "lead capture new" at bounding box center [620, 231] width 47 height 8
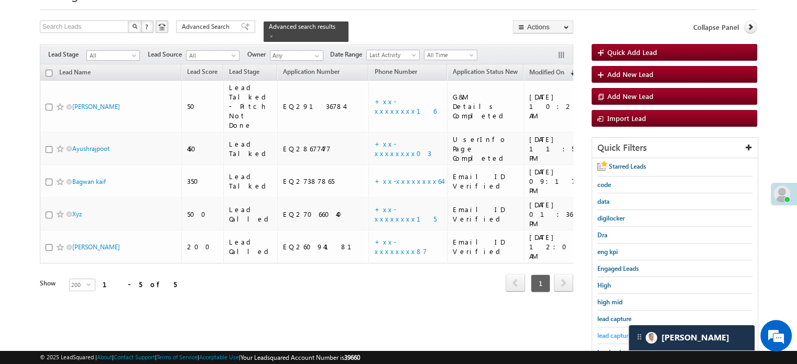
click at [621, 332] on span "lead capture new" at bounding box center [620, 336] width 47 height 8
click at [606, 328] on div "lead capture new" at bounding box center [674, 336] width 155 height 17
click at [607, 332] on span "lead capture new" at bounding box center [620, 336] width 47 height 8
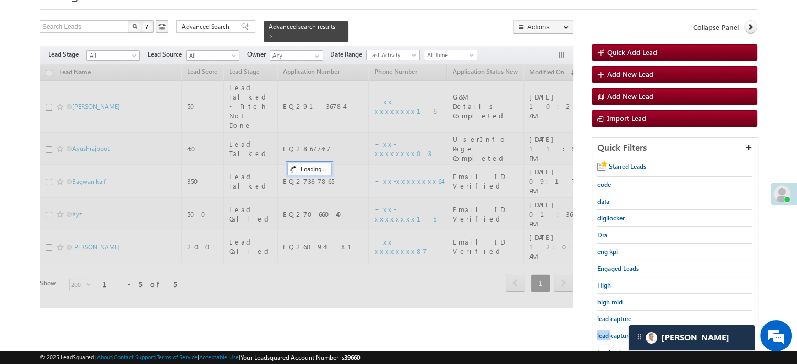
click at [607, 332] on span "lead capture new" at bounding box center [620, 336] width 47 height 8
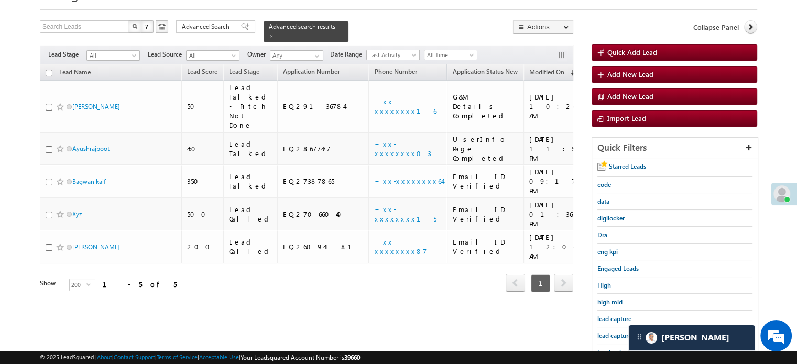
scroll to position [157, 0]
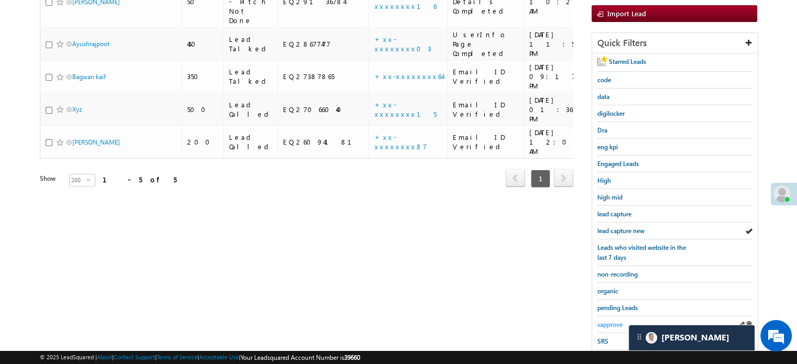
click at [604, 321] on span "sapprove" at bounding box center [609, 325] width 25 height 8
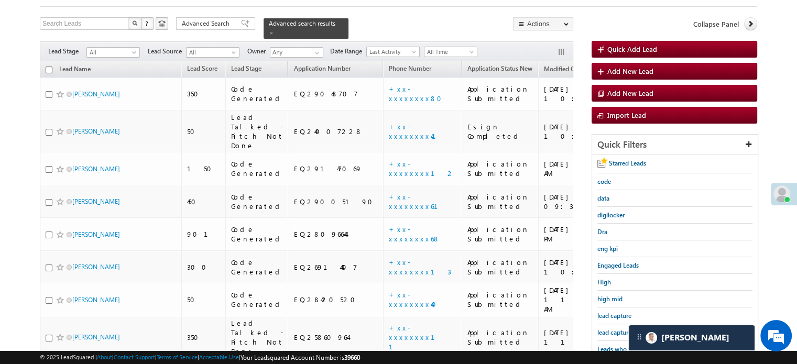
scroll to position [52, 0]
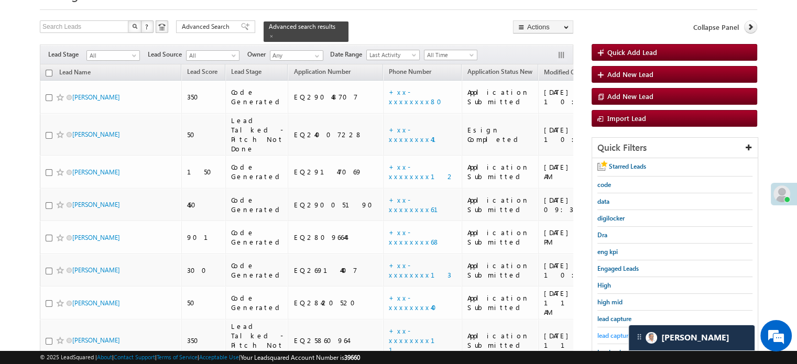
click at [603, 332] on span "lead capture new" at bounding box center [620, 336] width 47 height 8
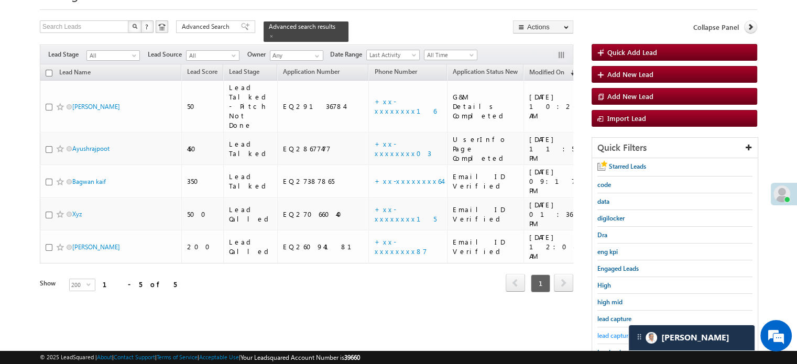
click at [614, 332] on span "lead capture new" at bounding box center [620, 336] width 47 height 8
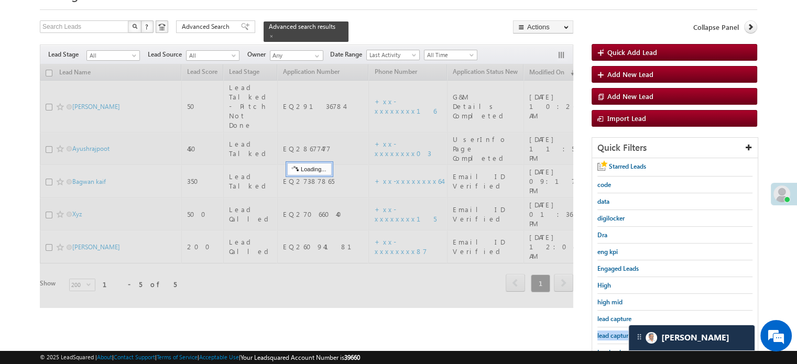
click at [614, 332] on span "lead capture new" at bounding box center [620, 336] width 47 height 8
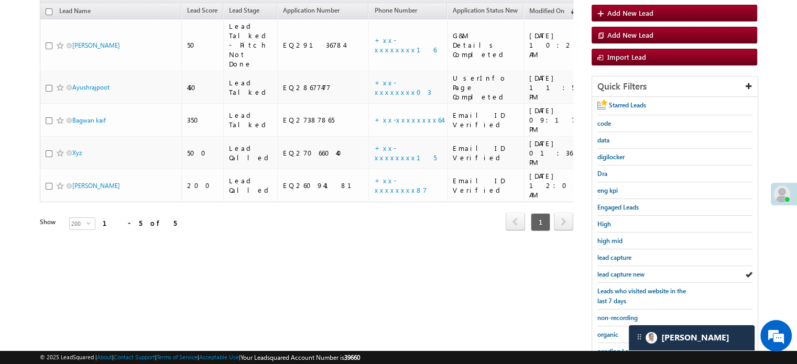
scroll to position [225, 0]
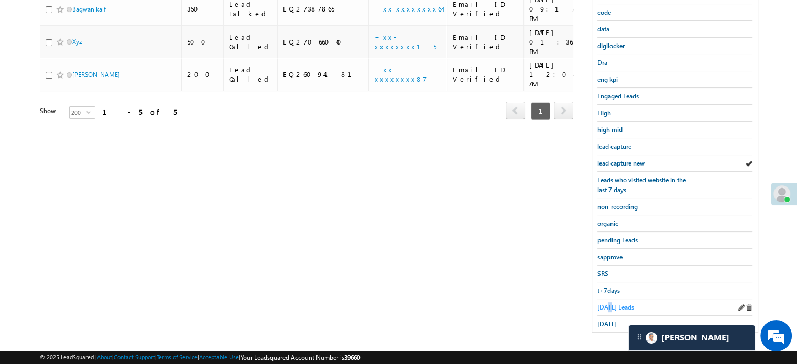
click at [610, 303] on span "Today's Leads" at bounding box center [615, 307] width 37 height 8
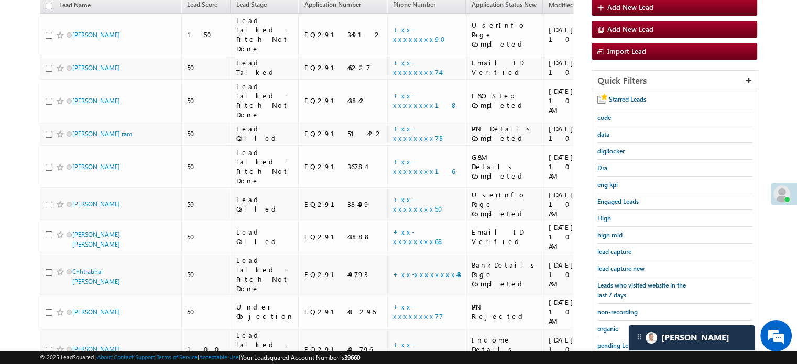
scroll to position [114, 0]
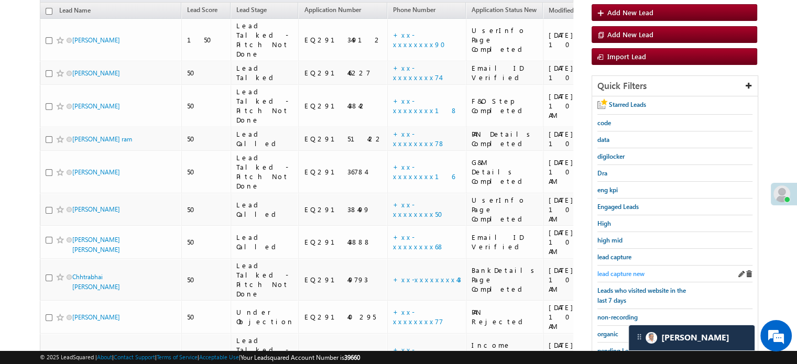
click at [613, 270] on span "lead capture new" at bounding box center [620, 274] width 47 height 8
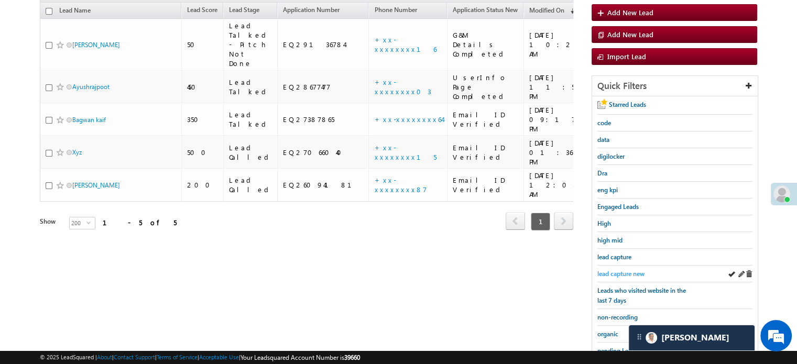
click at [622, 270] on span "lead capture new" at bounding box center [620, 274] width 47 height 8
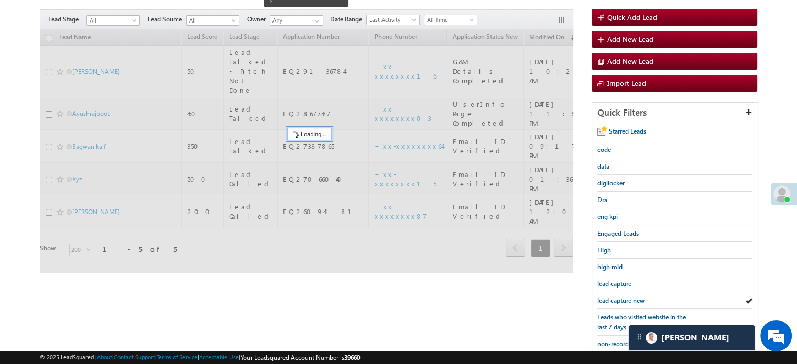
scroll to position [62, 0]
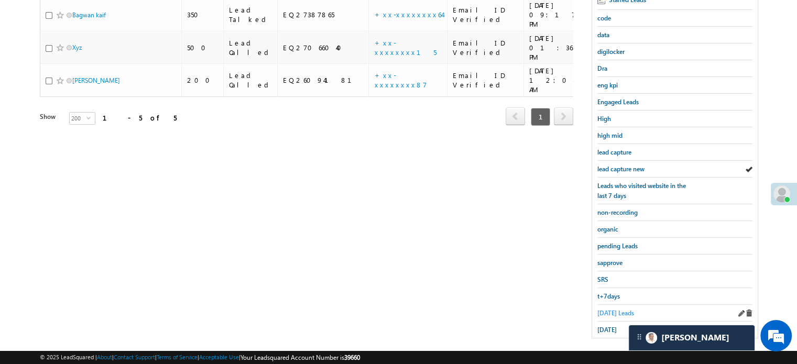
click at [621, 309] on span "Today's Leads" at bounding box center [615, 313] width 37 height 8
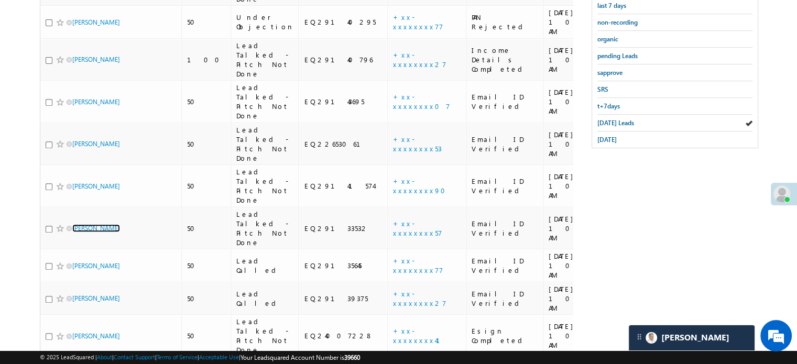
scroll to position [271, 0]
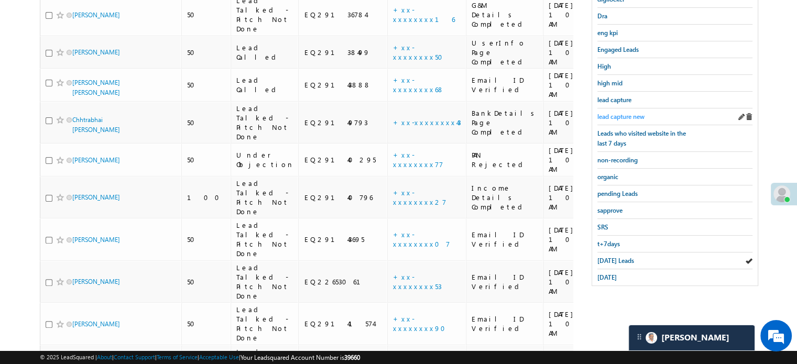
click at [609, 113] on span "lead capture new" at bounding box center [620, 117] width 47 height 8
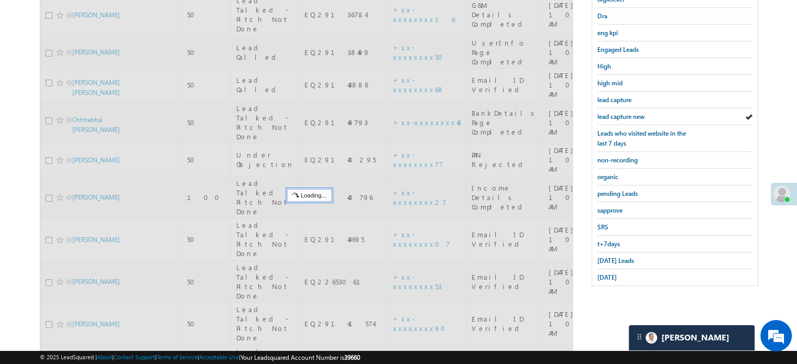
click at [613, 115] on span "lead capture new" at bounding box center [620, 117] width 47 height 8
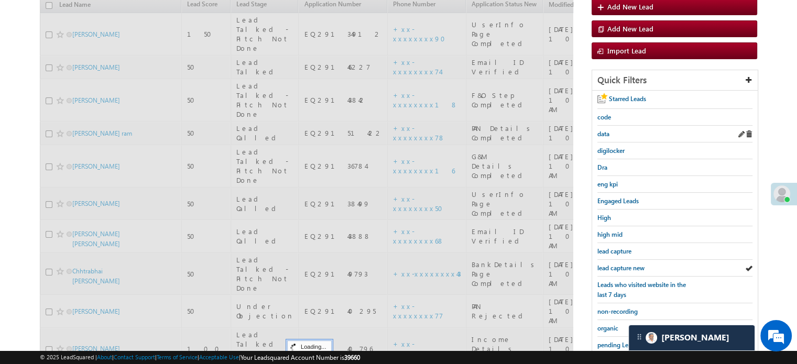
scroll to position [114, 0]
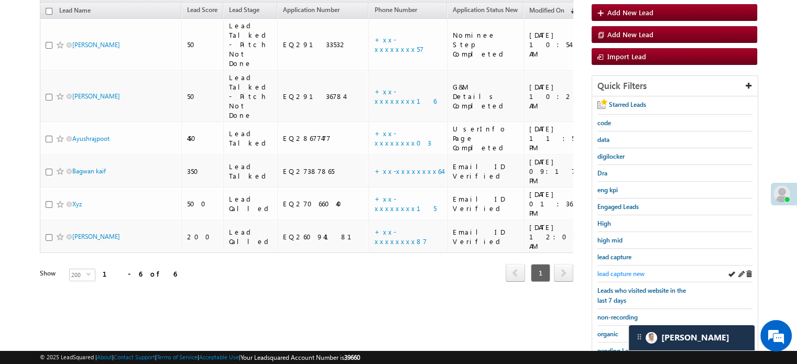
click at [623, 272] on span "lead capture new" at bounding box center [620, 274] width 47 height 8
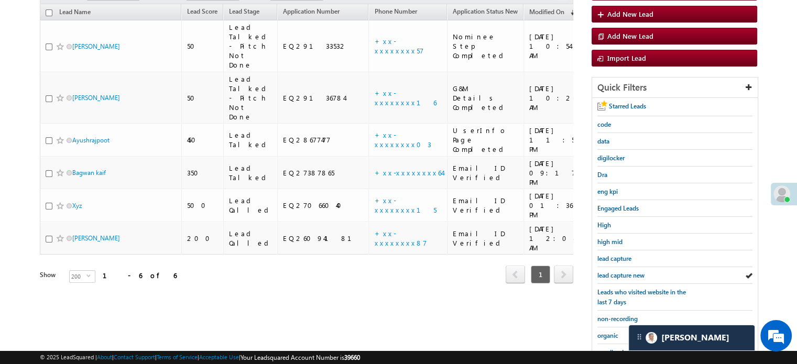
scroll to position [219, 0]
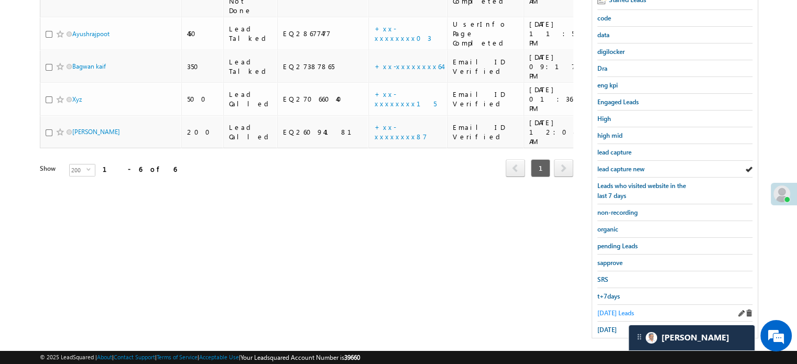
click at [612, 309] on span "Today's Leads" at bounding box center [615, 313] width 37 height 8
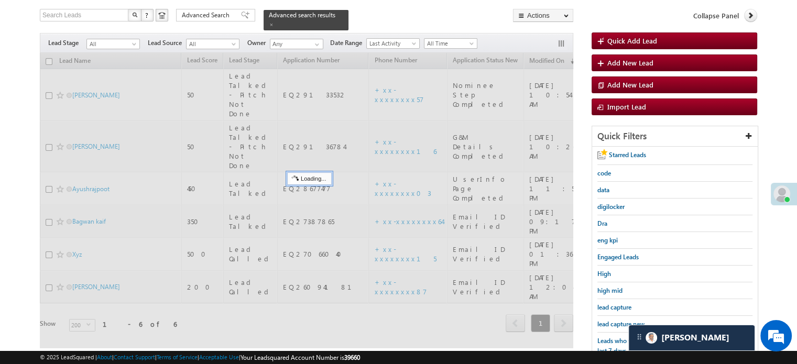
scroll to position [62, 0]
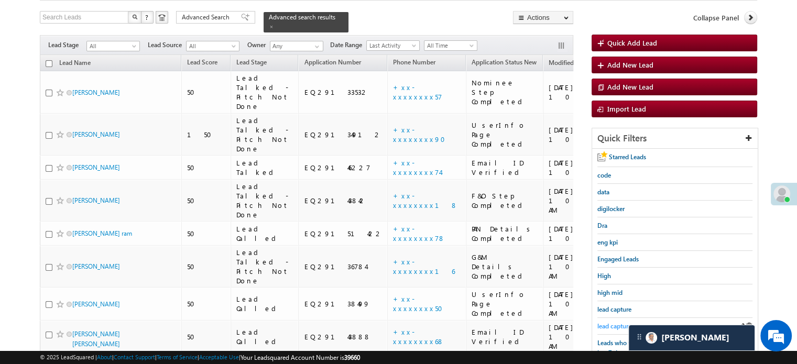
click at [618, 322] on span "lead capture new" at bounding box center [620, 326] width 47 height 8
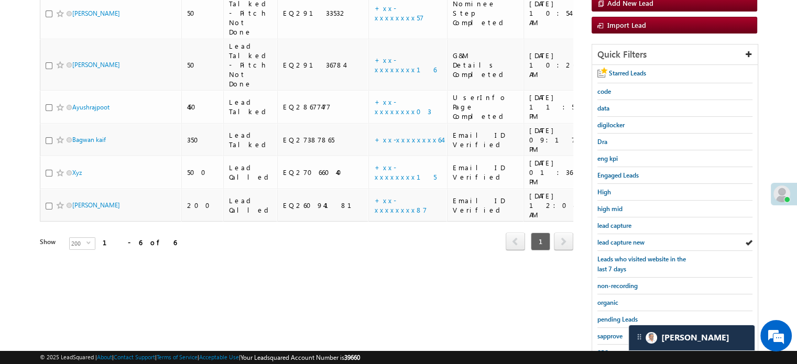
scroll to position [225, 0]
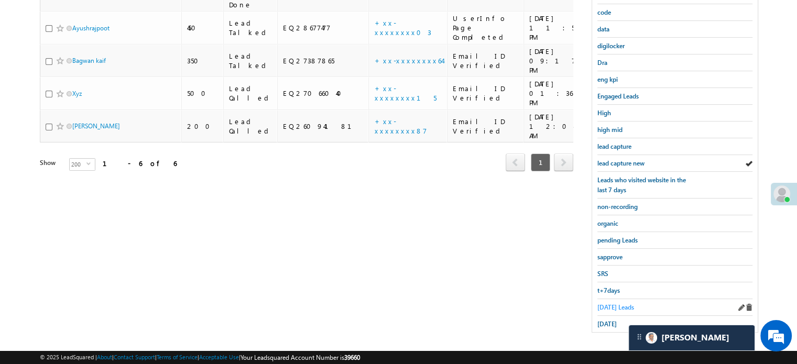
click at [614, 303] on span "Today's Leads" at bounding box center [615, 307] width 37 height 8
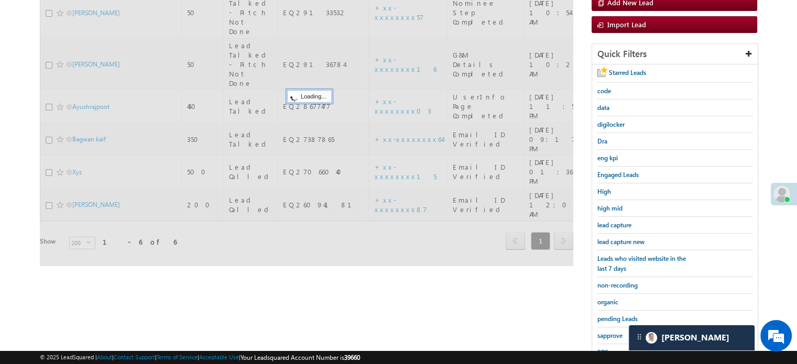
scroll to position [68, 0]
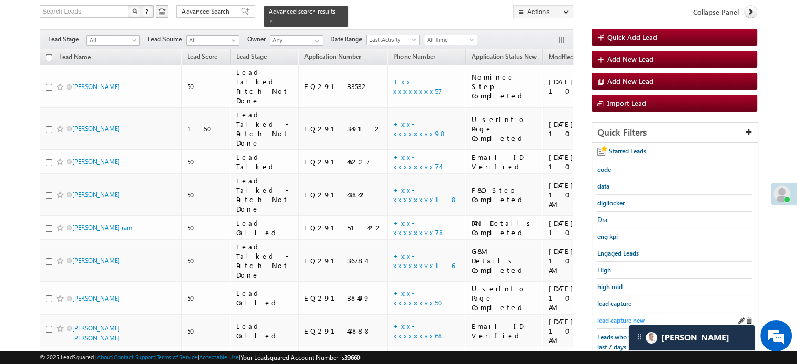
click at [618, 317] on span "lead capture new" at bounding box center [620, 321] width 47 height 8
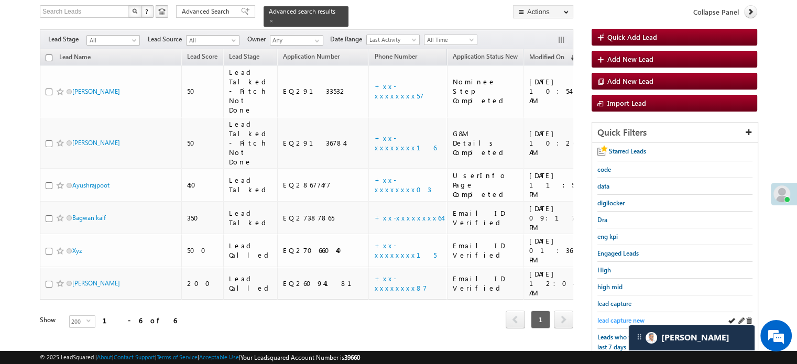
click at [632, 317] on span "lead capture new" at bounding box center [620, 321] width 47 height 8
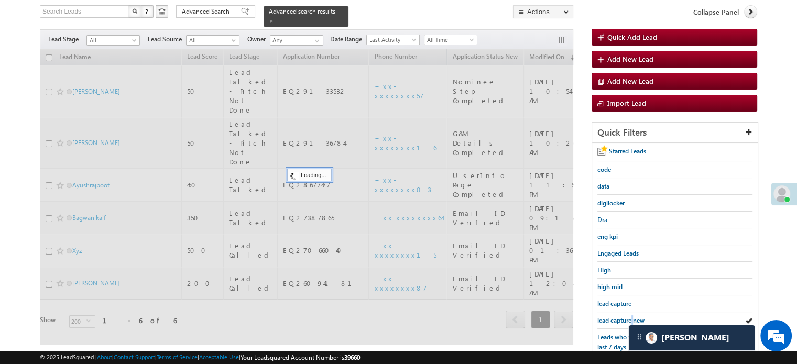
click at [632, 317] on span "lead capture new" at bounding box center [620, 321] width 47 height 8
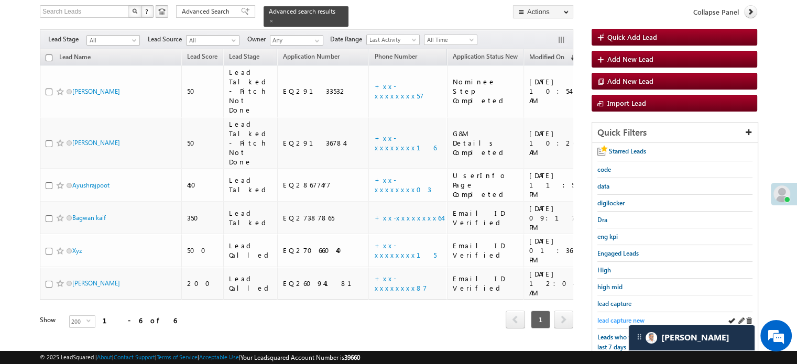
click at [627, 319] on span "lead capture new" at bounding box center [620, 321] width 47 height 8
click at [618, 322] on div "lead capture new" at bounding box center [674, 320] width 155 height 17
click at [614, 318] on span "lead capture new" at bounding box center [620, 321] width 47 height 8
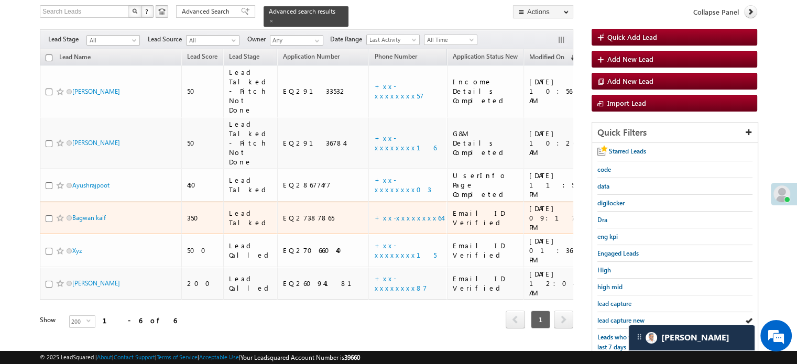
scroll to position [172, 0]
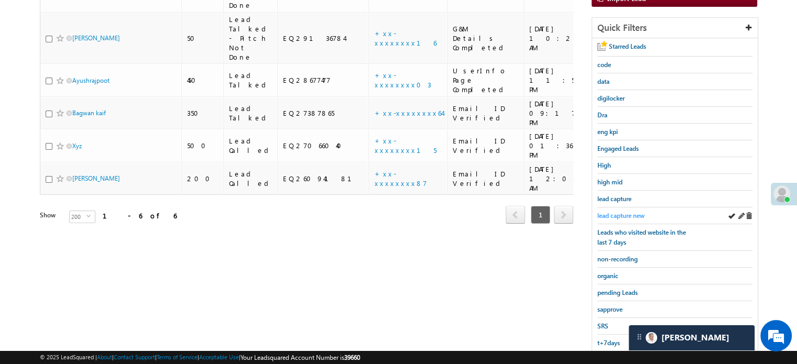
click at [608, 212] on span "lead capture new" at bounding box center [620, 216] width 47 height 8
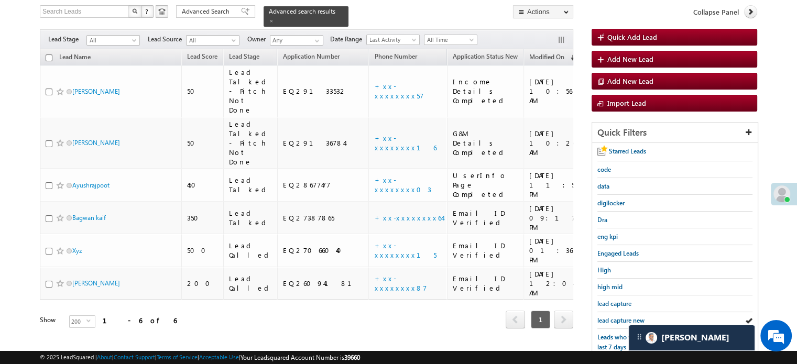
scroll to position [225, 0]
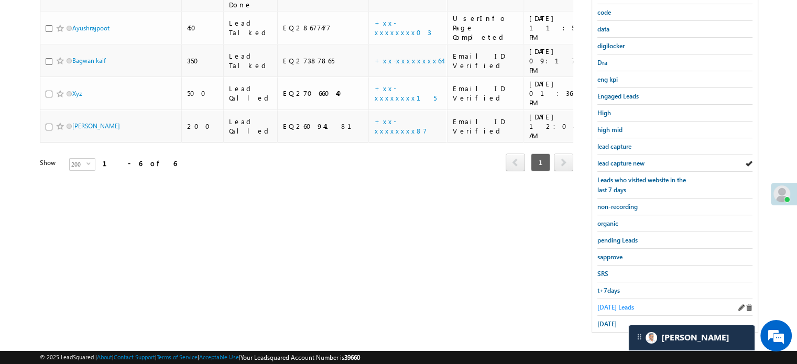
click at [613, 306] on span "Today's Leads" at bounding box center [615, 307] width 37 height 8
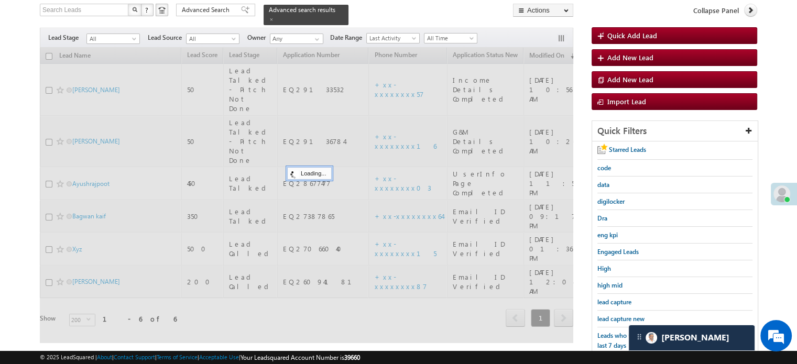
scroll to position [68, 0]
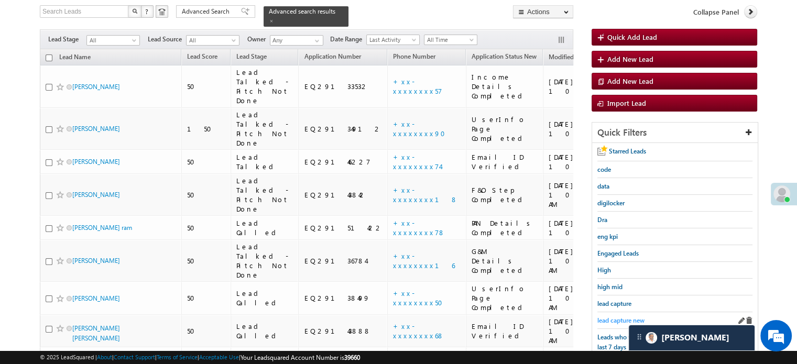
click at [610, 317] on span "lead capture new" at bounding box center [620, 321] width 47 height 8
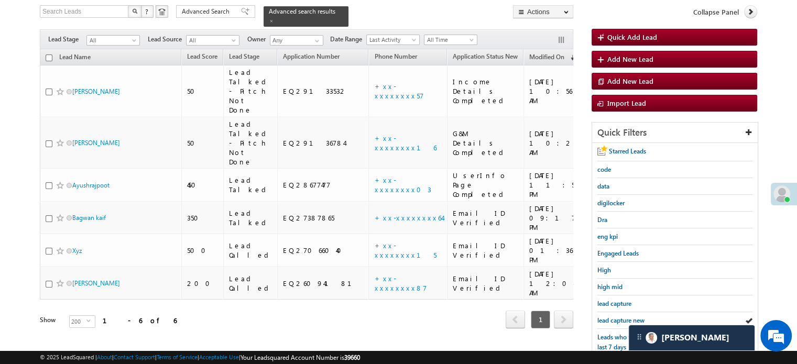
click at [610, 317] on span "lead capture new" at bounding box center [620, 321] width 47 height 8
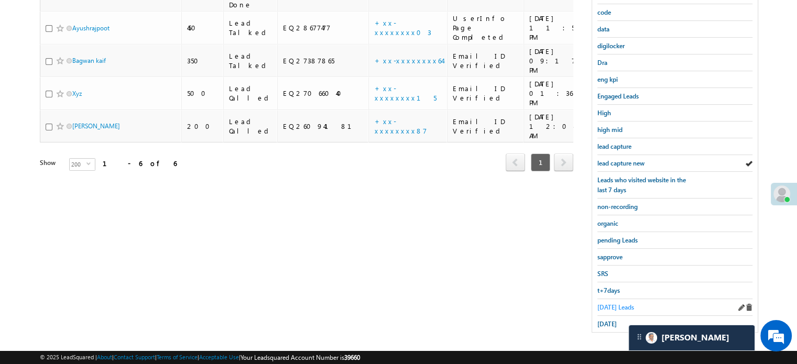
click at [601, 303] on span "Today's Leads" at bounding box center [615, 307] width 37 height 8
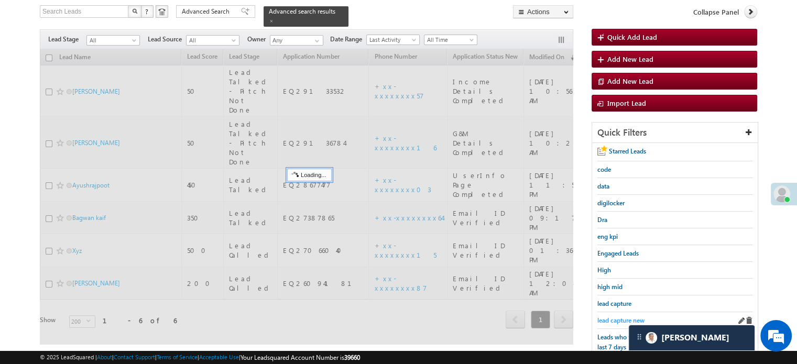
click at [617, 320] on span "lead capture new" at bounding box center [620, 321] width 47 height 8
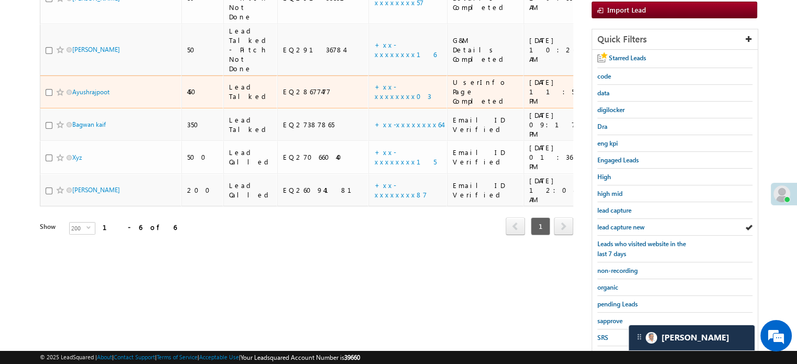
scroll to position [172, 0]
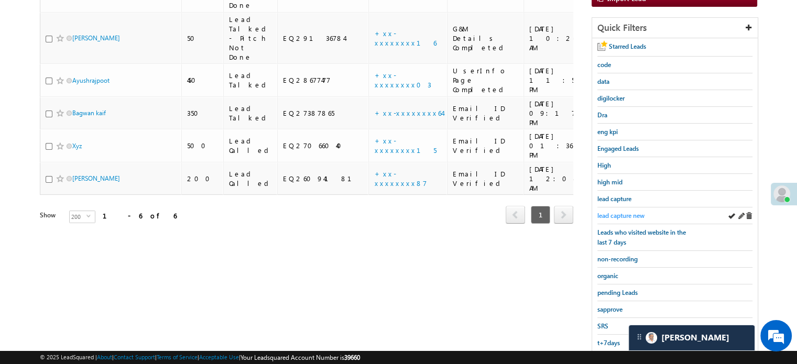
click at [609, 215] on span "lead capture new" at bounding box center [620, 216] width 47 height 8
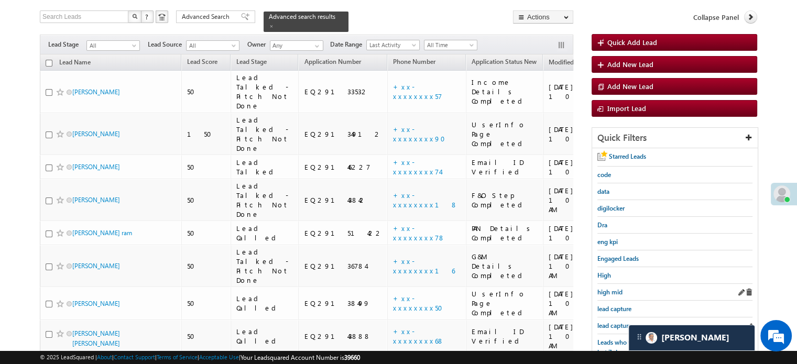
scroll to position [105, 0]
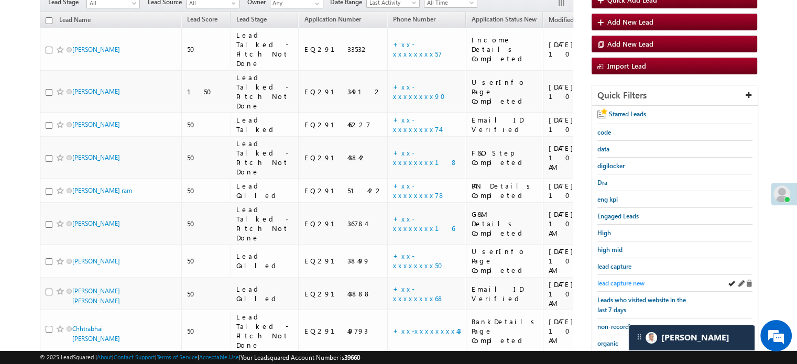
click at [621, 279] on span "lead capture new" at bounding box center [620, 283] width 47 height 8
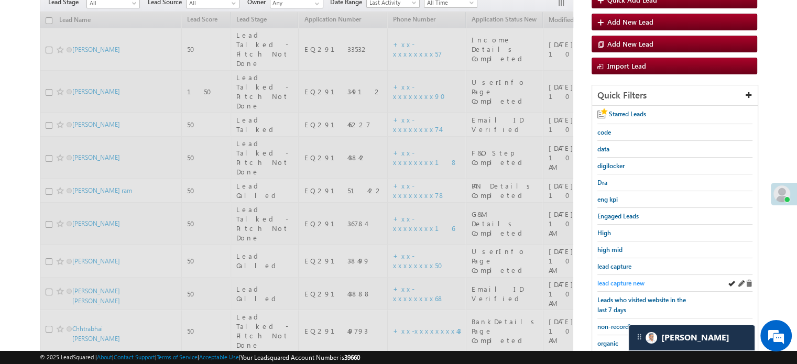
click at [621, 281] on span "lead capture new" at bounding box center [620, 283] width 47 height 8
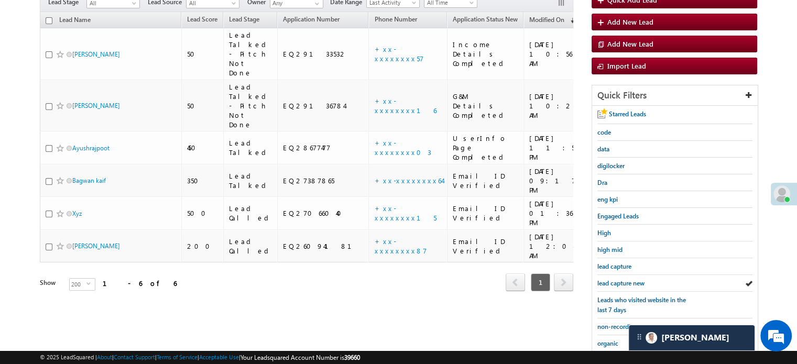
click at [621, 281] on span "lead capture new" at bounding box center [620, 283] width 47 height 8
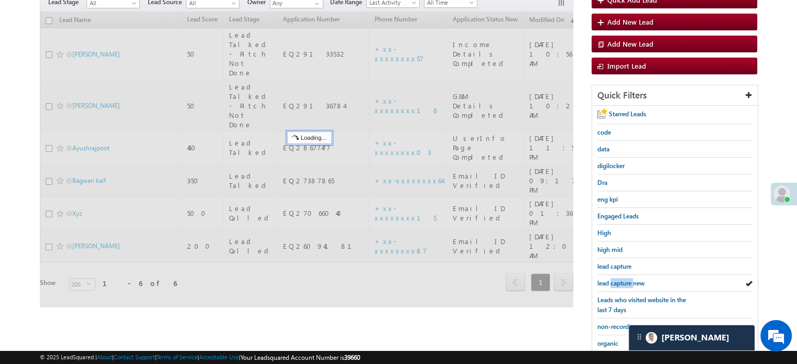
click at [621, 281] on span "lead capture new" at bounding box center [620, 283] width 47 height 8
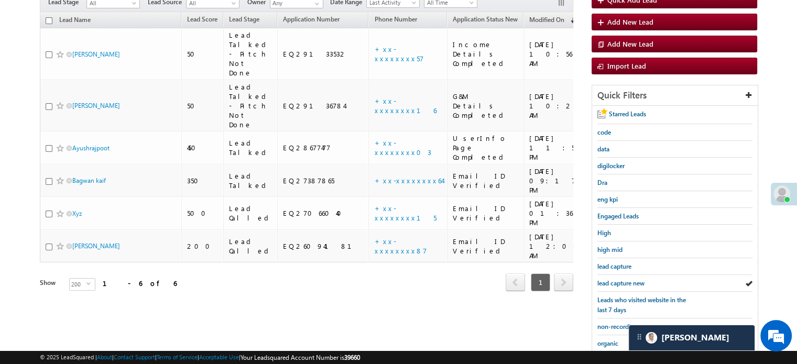
click at [621, 281] on span "lead capture new" at bounding box center [620, 283] width 47 height 8
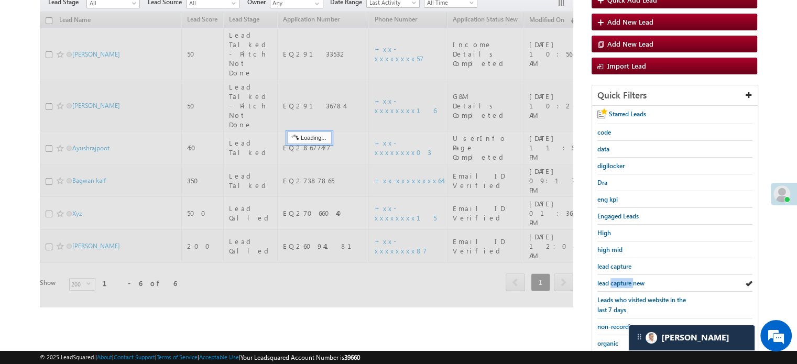
click at [621, 281] on span "lead capture new" at bounding box center [620, 283] width 47 height 8
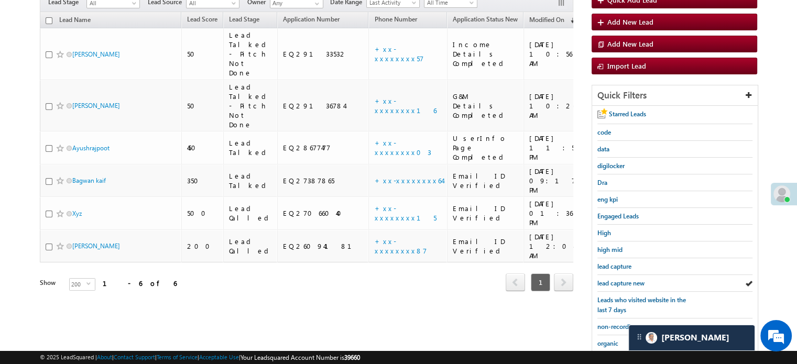
scroll to position [225, 0]
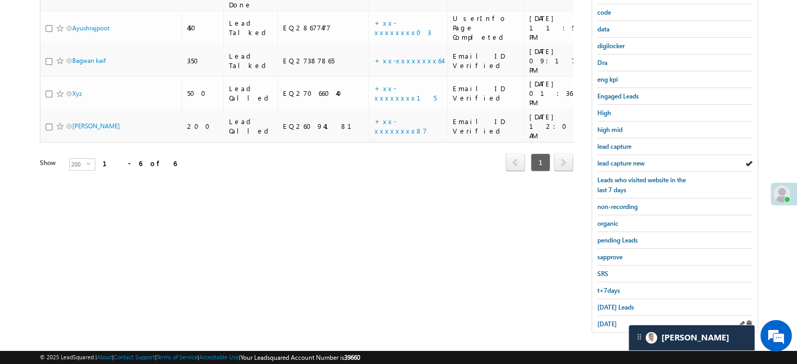
click at [615, 316] on div "yesterday" at bounding box center [674, 324] width 155 height 16
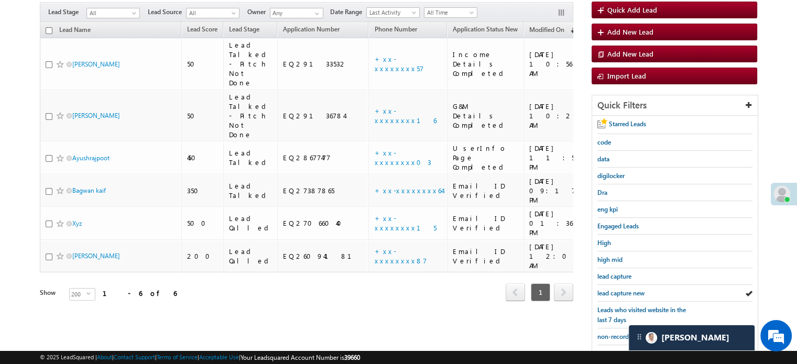
scroll to position [68, 0]
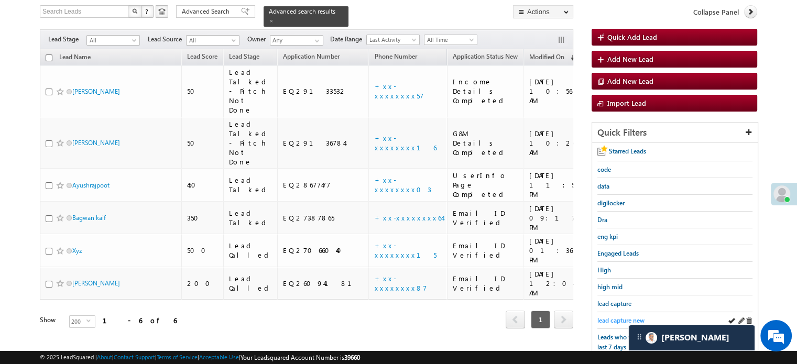
click at [627, 317] on span "lead capture new" at bounding box center [620, 321] width 47 height 8
click at [621, 320] on span "lead capture new" at bounding box center [620, 321] width 47 height 8
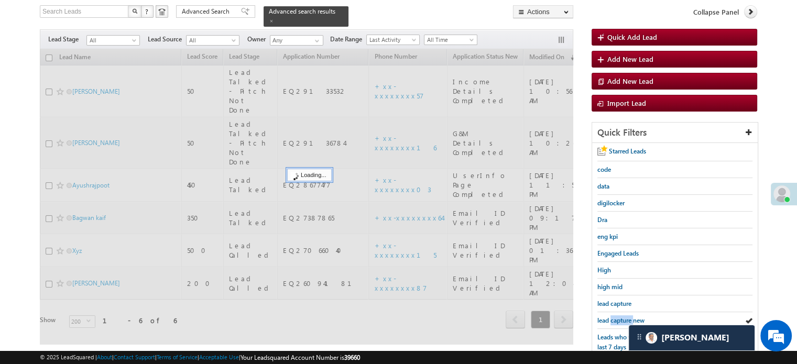
click at [621, 320] on span "lead capture new" at bounding box center [620, 321] width 47 height 8
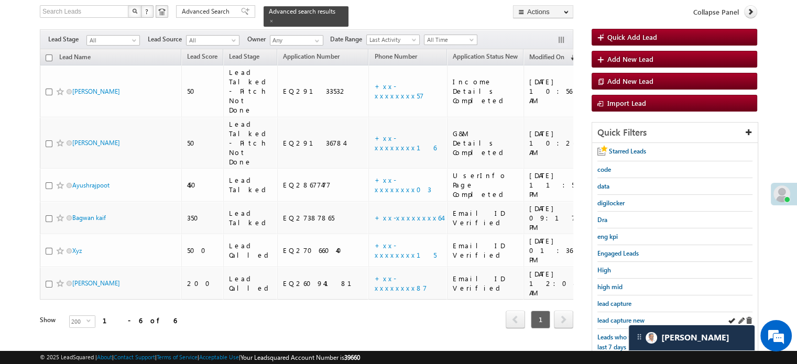
scroll to position [225, 0]
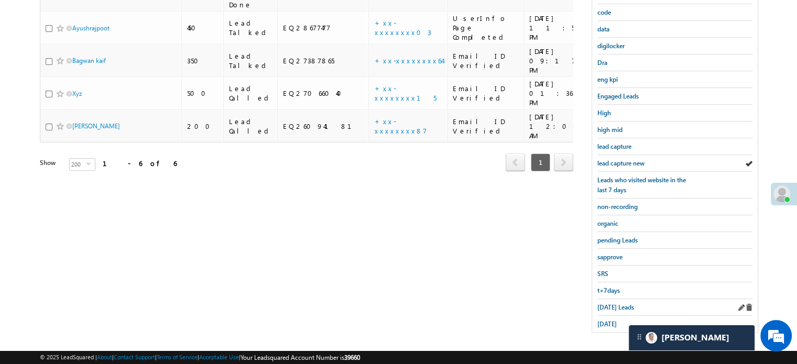
click at [603, 299] on div "Today's Leads" at bounding box center [674, 307] width 155 height 17
drag, startPoint x: 603, startPoint y: 296, endPoint x: 595, endPoint y: 317, distance: 21.7
click at [601, 303] on div "Today's Leads" at bounding box center [674, 307] width 155 height 17
click at [597, 310] on div "Today's Leads" at bounding box center [674, 307] width 155 height 17
click at [605, 303] on span "Today's Leads" at bounding box center [615, 307] width 37 height 8
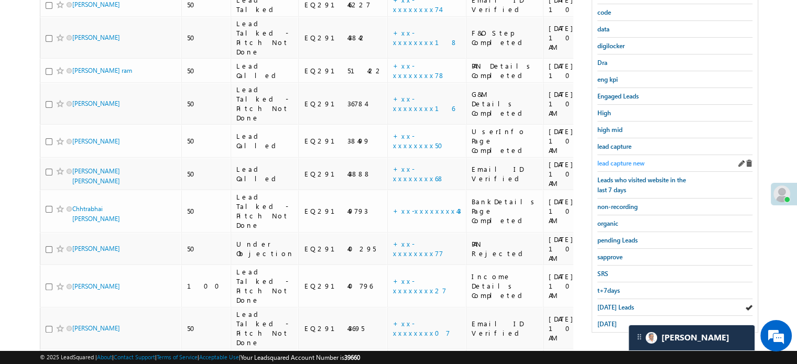
click at [606, 161] on span "lead capture new" at bounding box center [620, 163] width 47 height 8
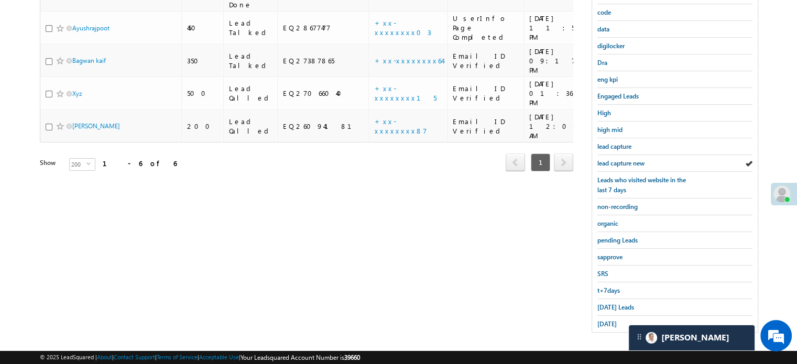
click at [606, 161] on span "lead capture new" at bounding box center [620, 163] width 47 height 8
click at [610, 303] on span "Today's Leads" at bounding box center [615, 307] width 37 height 8
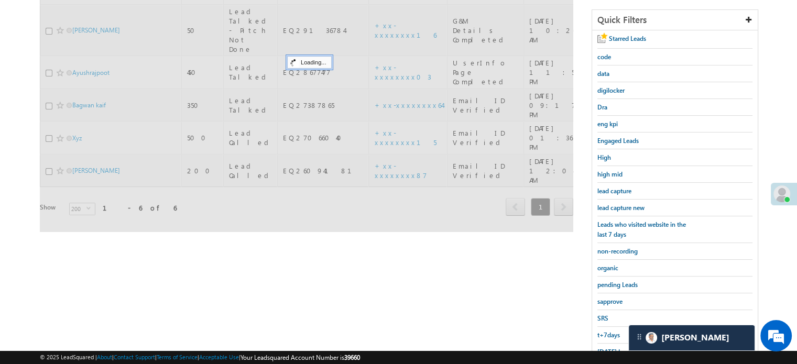
scroll to position [120, 0]
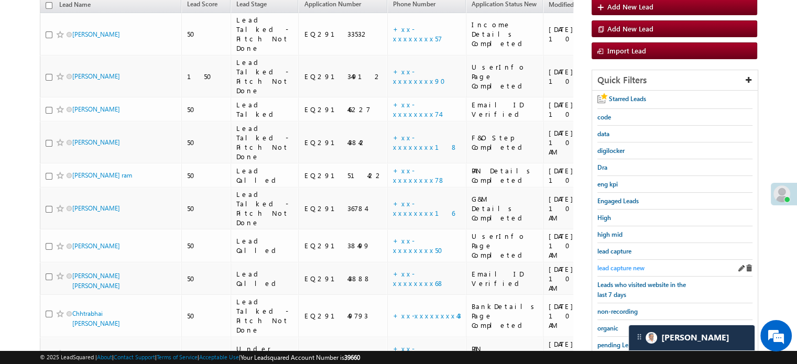
click at [626, 264] on span "lead capture new" at bounding box center [620, 268] width 47 height 8
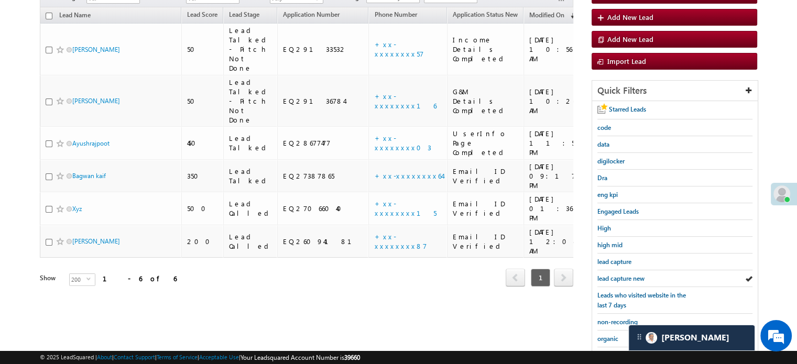
scroll to position [225, 0]
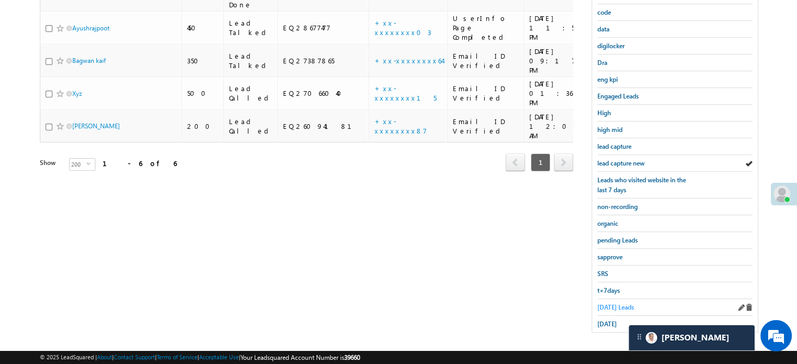
click at [619, 303] on span "Today's Leads" at bounding box center [615, 307] width 37 height 8
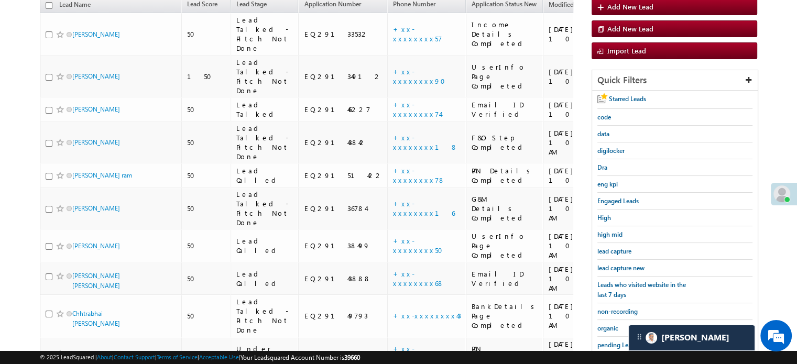
scroll to position [68, 0]
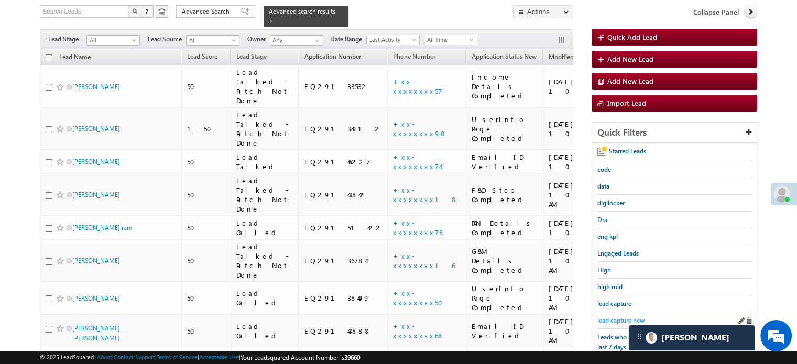
click at [621, 318] on span "lead capture new" at bounding box center [620, 321] width 47 height 8
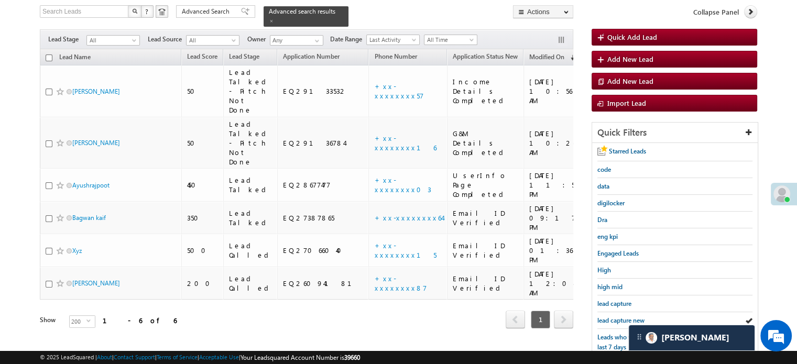
scroll to position [225, 0]
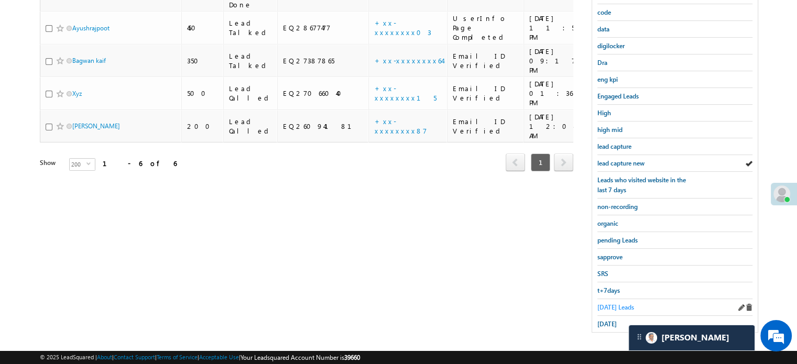
click at [618, 302] on link "Today's Leads" at bounding box center [615, 307] width 37 height 10
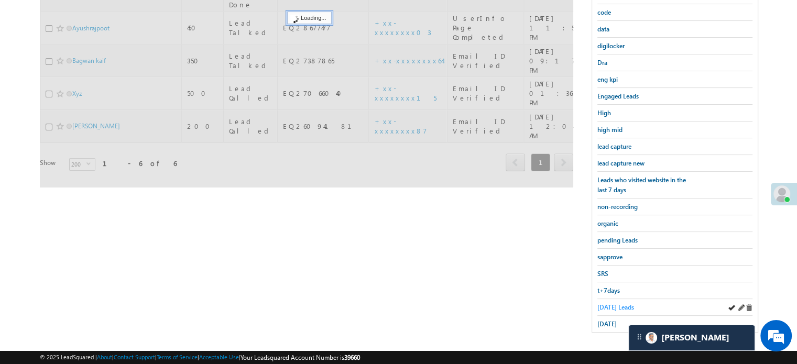
scroll to position [120, 0]
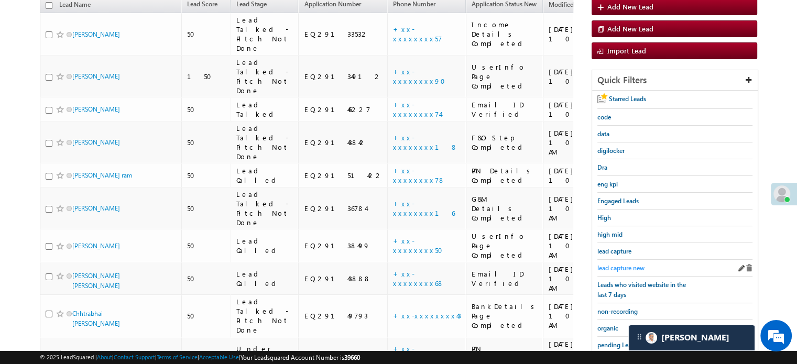
click at [623, 269] on span "lead capture new" at bounding box center [620, 268] width 47 height 8
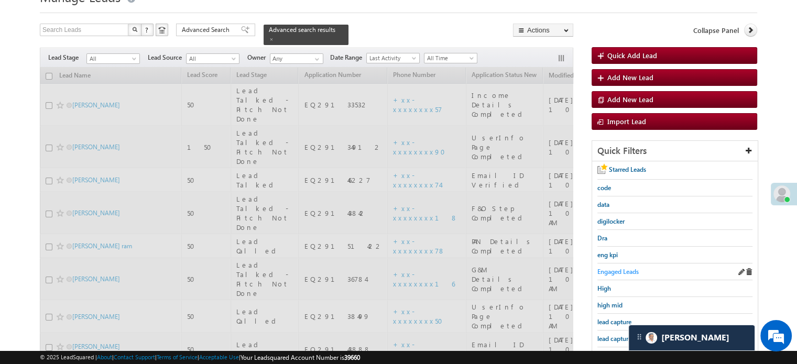
scroll to position [105, 0]
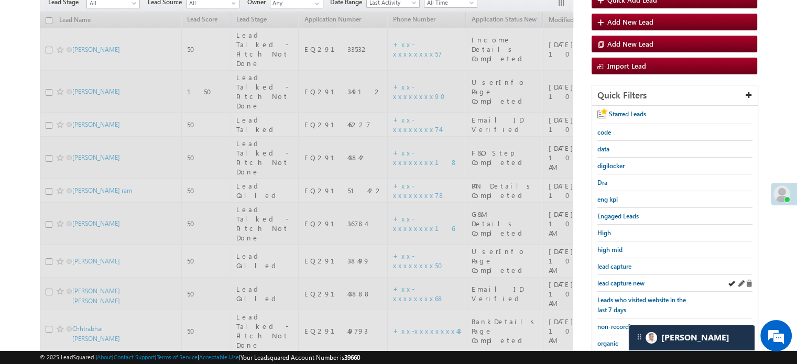
click at [619, 275] on div "lead capture new" at bounding box center [674, 283] width 155 height 17
click at [621, 280] on span "lead capture new" at bounding box center [620, 283] width 47 height 8
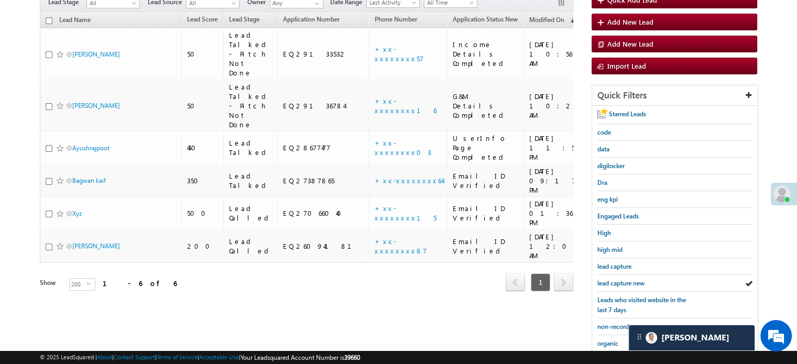
click at [621, 280] on span "lead capture new" at bounding box center [620, 283] width 47 height 8
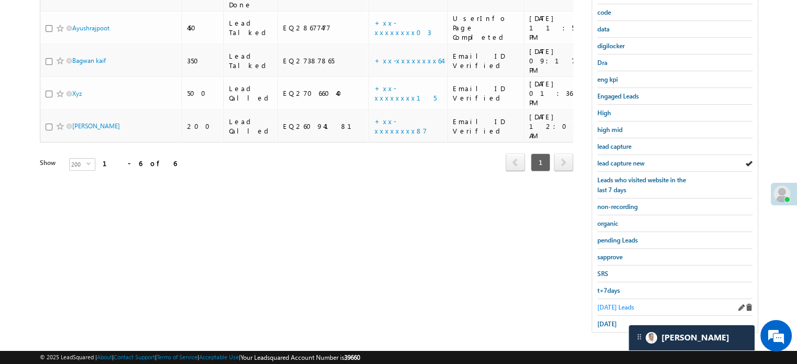
click at [618, 303] on span "Today's Leads" at bounding box center [615, 307] width 37 height 8
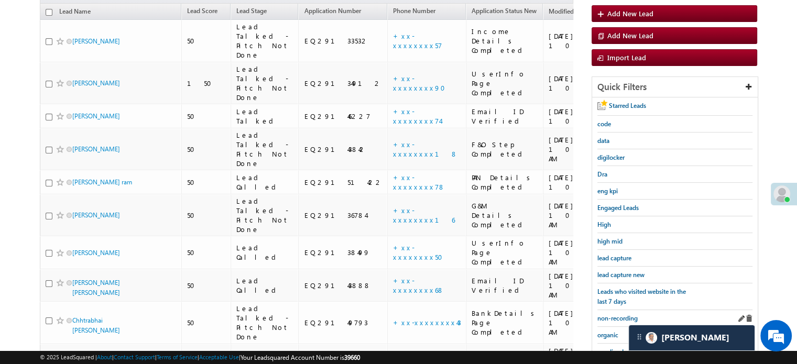
scroll to position [114, 0]
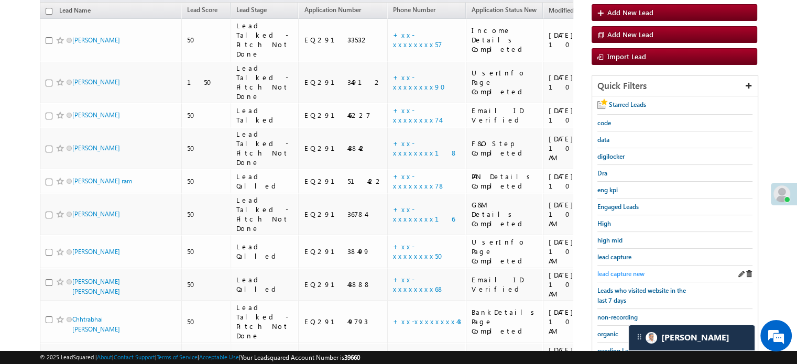
click at [623, 270] on span "lead capture new" at bounding box center [620, 274] width 47 height 8
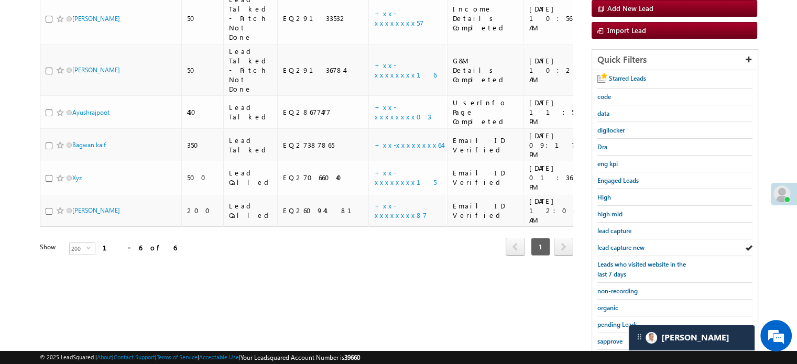
scroll to position [225, 0]
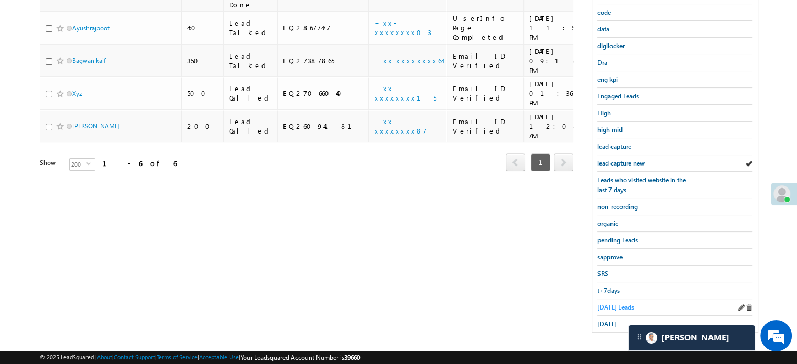
click at [625, 303] on span "Today's Leads" at bounding box center [615, 307] width 37 height 8
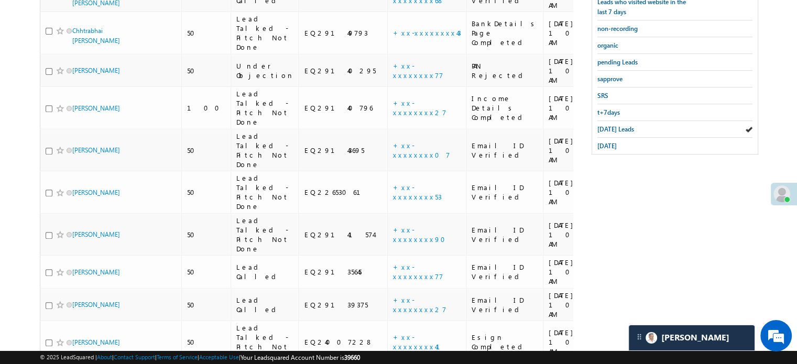
scroll to position [271, 0]
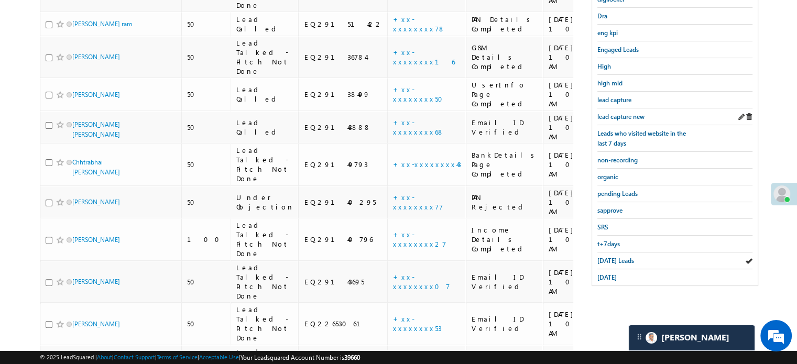
click at [635, 121] on div "lead capture new" at bounding box center [674, 116] width 155 height 17
click at [634, 116] on span "lead capture new" at bounding box center [620, 117] width 47 height 8
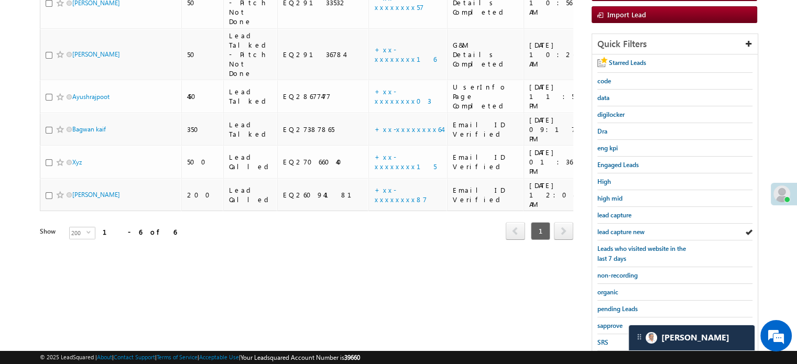
scroll to position [219, 0]
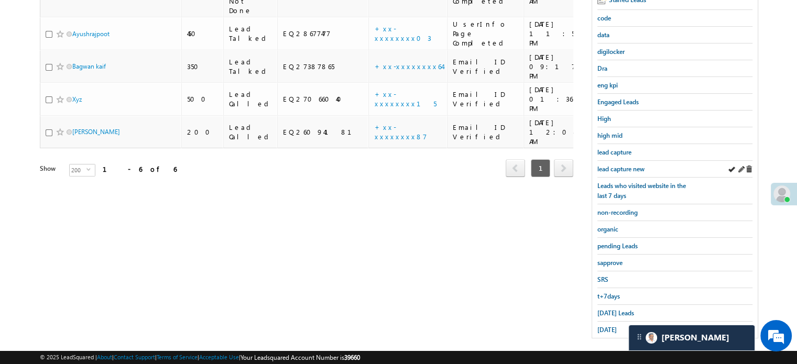
click at [625, 161] on div "lead capture new" at bounding box center [674, 169] width 155 height 17
click at [627, 165] on span "lead capture new" at bounding box center [620, 169] width 47 height 8
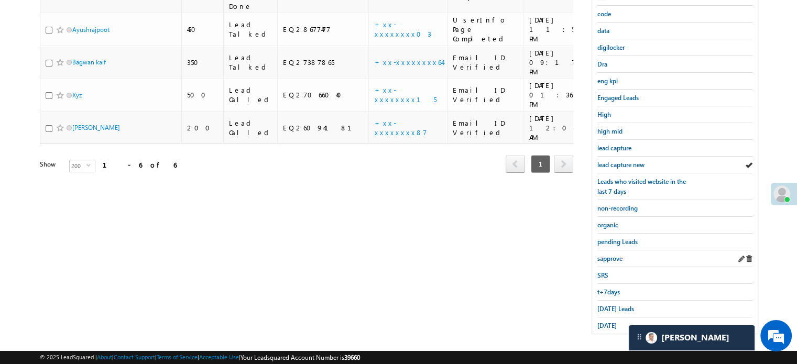
scroll to position [225, 0]
click at [621, 303] on span "Today's Leads" at bounding box center [615, 307] width 37 height 8
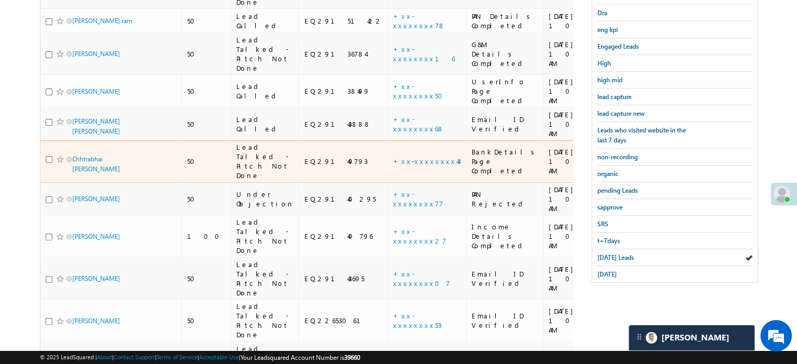
scroll to position [219, 0]
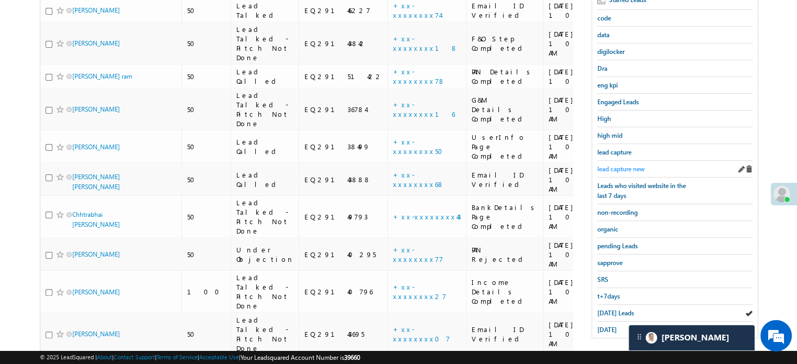
click at [629, 167] on span "lead capture new" at bounding box center [620, 169] width 47 height 8
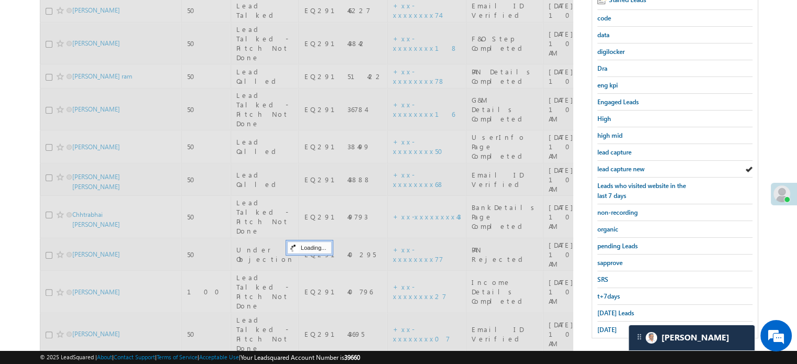
click at [629, 167] on span "lead capture new" at bounding box center [620, 169] width 47 height 8
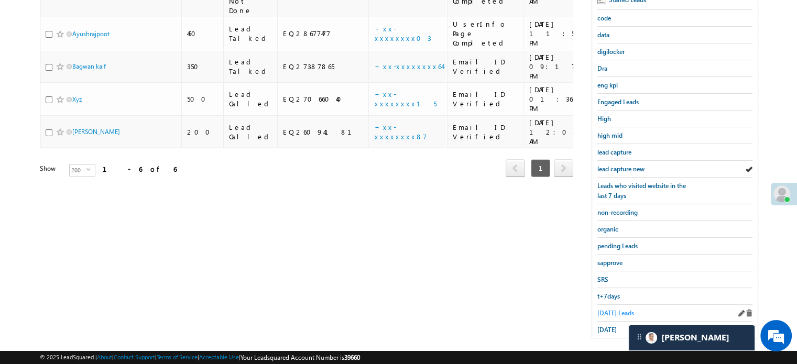
click at [618, 309] on span "Today's Leads" at bounding box center [615, 313] width 37 height 8
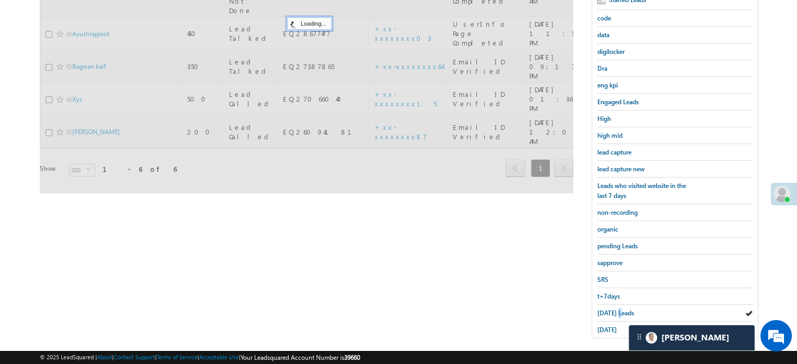
click at [618, 309] on span "Today's Leads" at bounding box center [615, 313] width 37 height 8
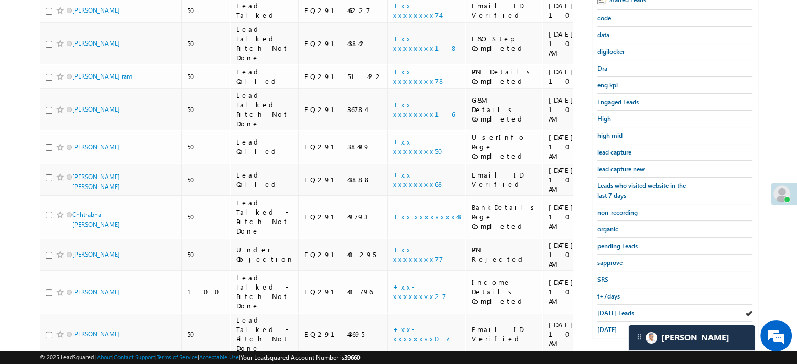
scroll to position [114, 0]
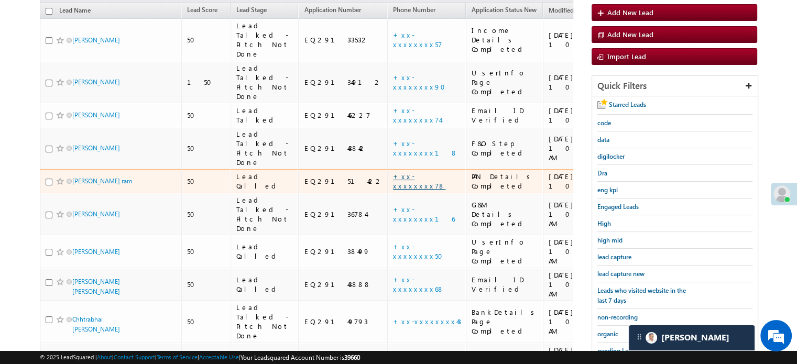
click at [393, 175] on link "+xx-xxxxxxxx78" at bounding box center [419, 181] width 52 height 18
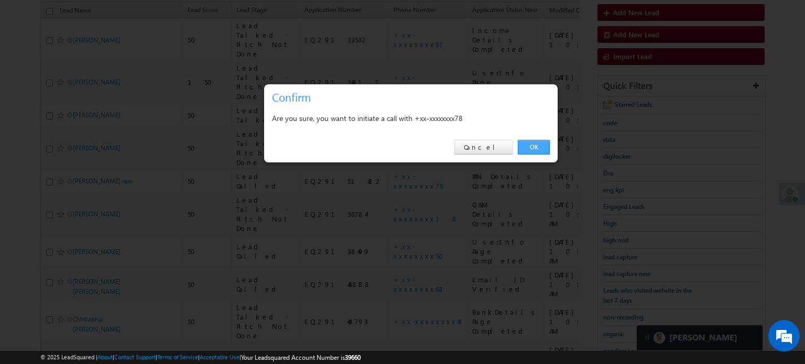
click at [526, 148] on link "OK" at bounding box center [534, 147] width 32 height 15
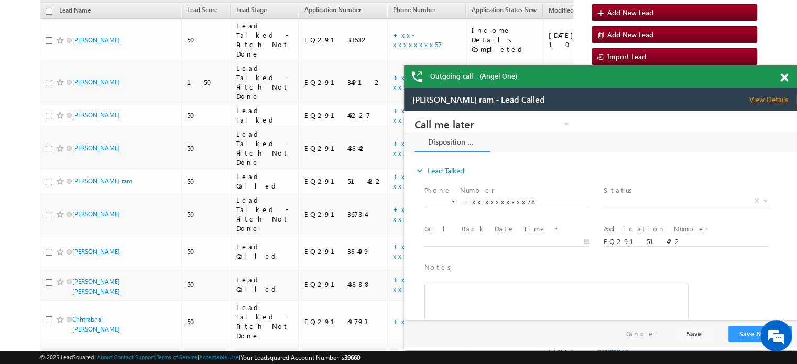
scroll to position [0, 0]
click at [785, 81] on span at bounding box center [784, 77] width 8 height 9
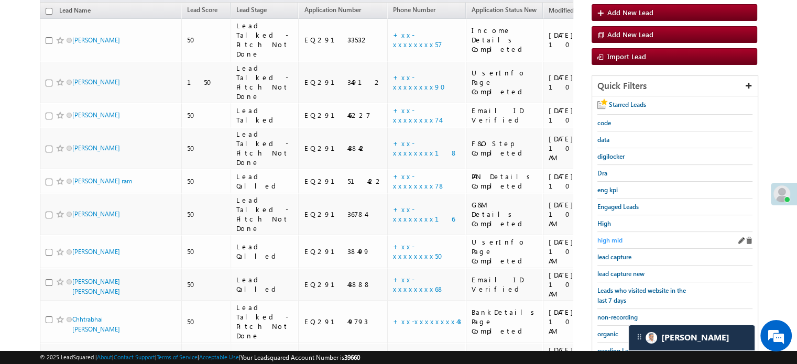
click at [621, 240] on span "high mid" at bounding box center [609, 240] width 25 height 8
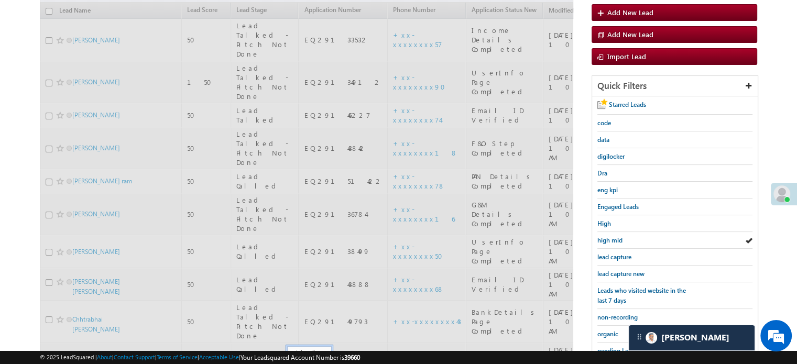
click at [621, 240] on span "high mid" at bounding box center [609, 240] width 25 height 8
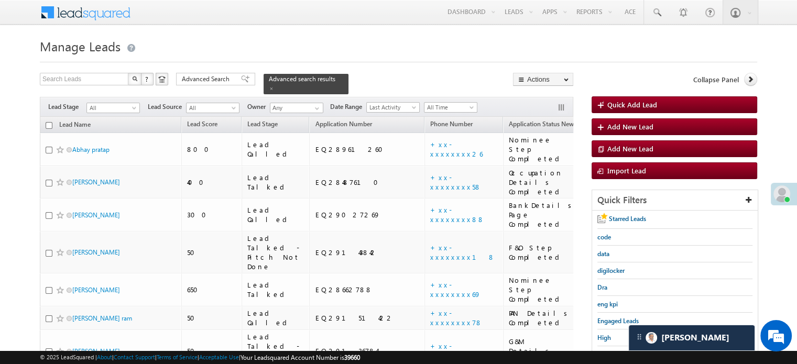
scroll to position [4476, 0]
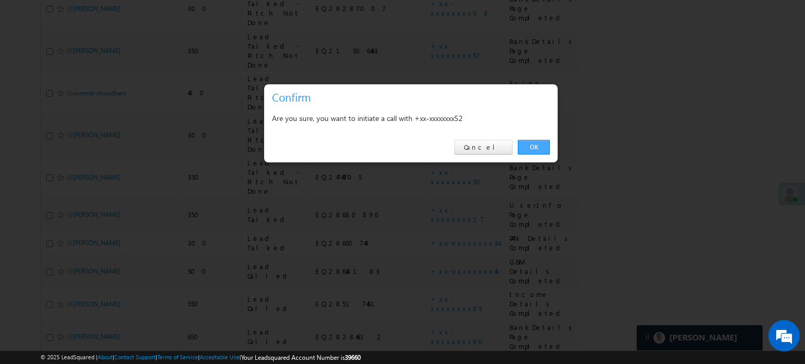
click at [528, 153] on link "OK" at bounding box center [534, 147] width 32 height 15
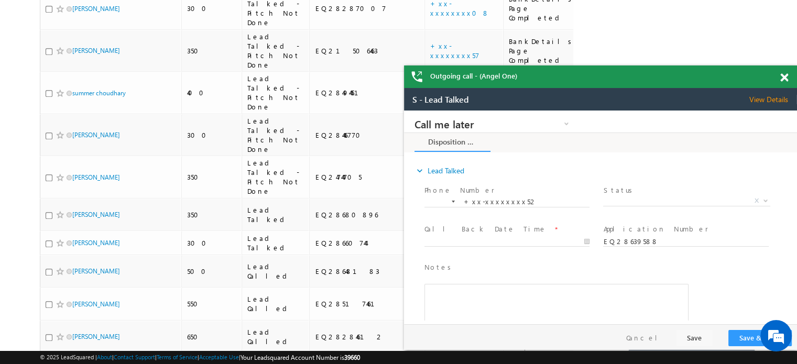
scroll to position [0, 0]
click at [785, 80] on span at bounding box center [784, 77] width 8 height 9
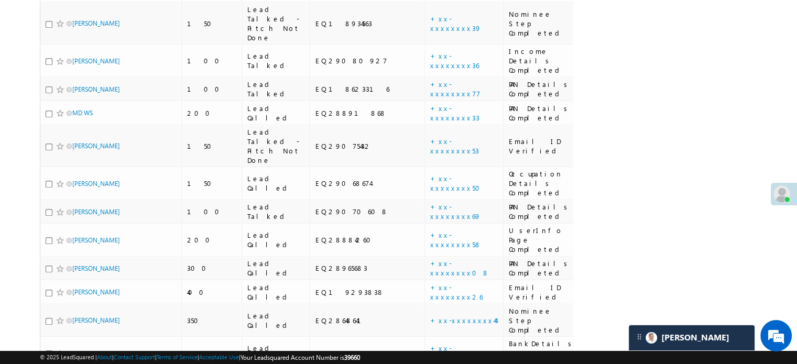
scroll to position [183, 0]
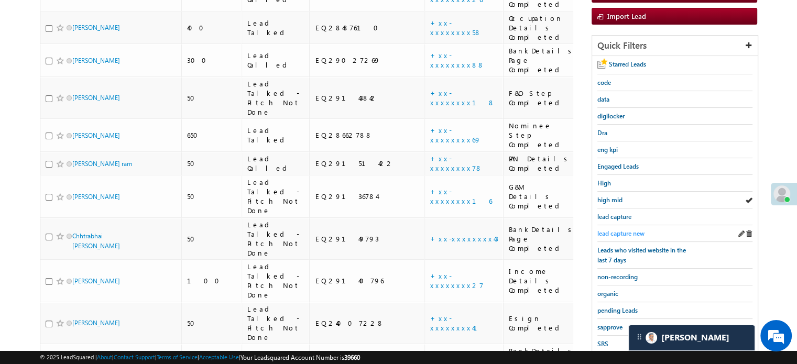
click at [632, 230] on span "lead capture new" at bounding box center [620, 234] width 47 height 8
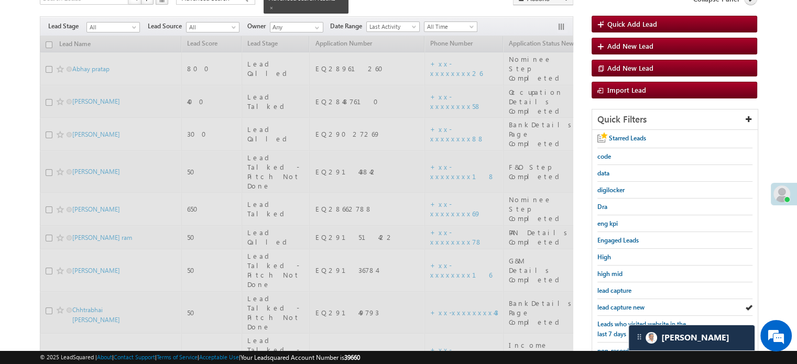
scroll to position [26, 0]
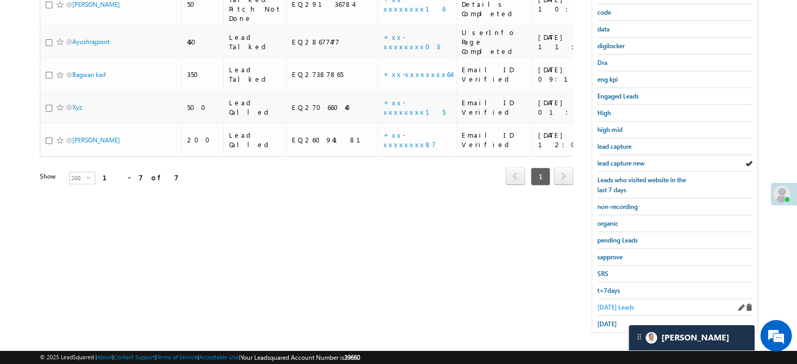
click at [611, 303] on span "Today's Leads" at bounding box center [615, 307] width 37 height 8
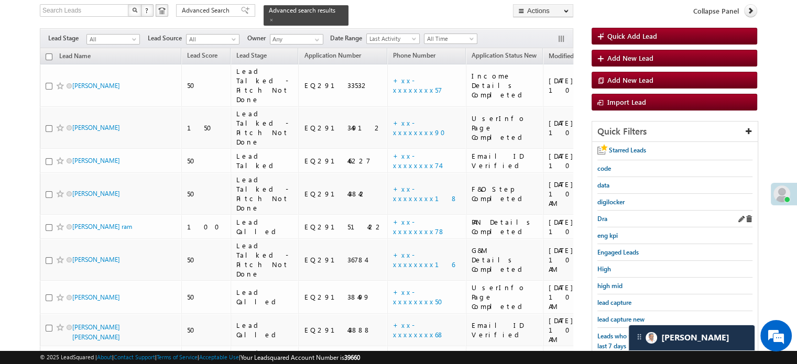
scroll to position [130, 0]
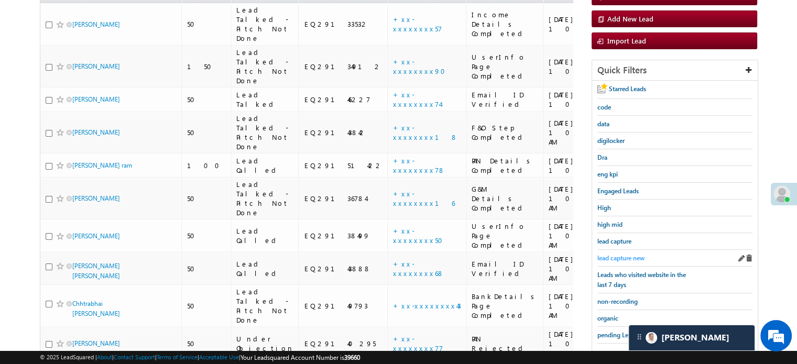
click at [607, 254] on span "lead capture new" at bounding box center [620, 258] width 47 height 8
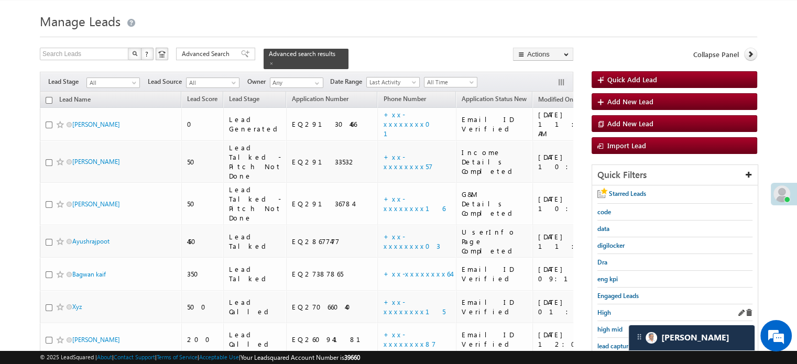
scroll to position [78, 0]
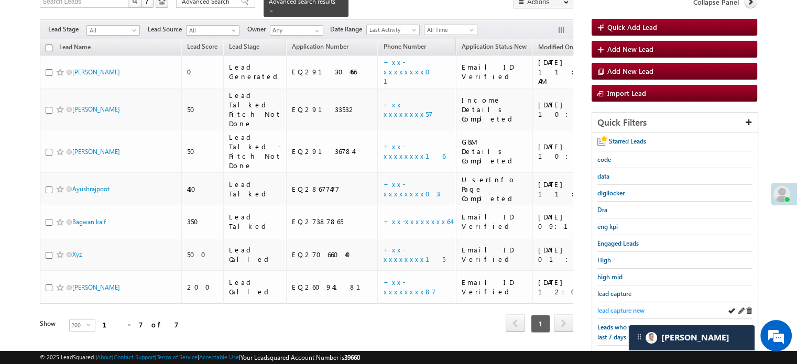
click at [631, 307] on span "lead capture new" at bounding box center [620, 311] width 47 height 8
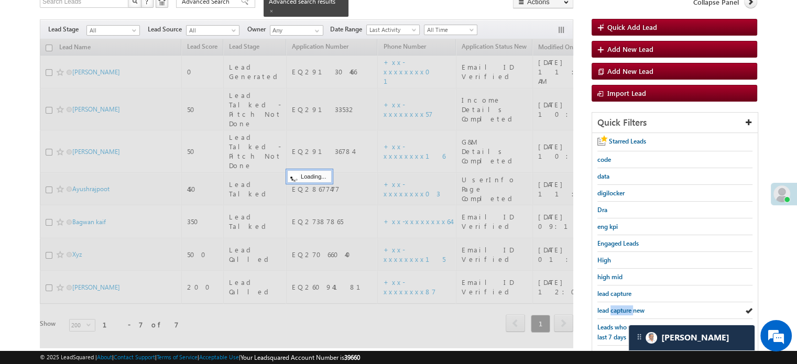
click at [631, 307] on span "lead capture new" at bounding box center [620, 311] width 47 height 8
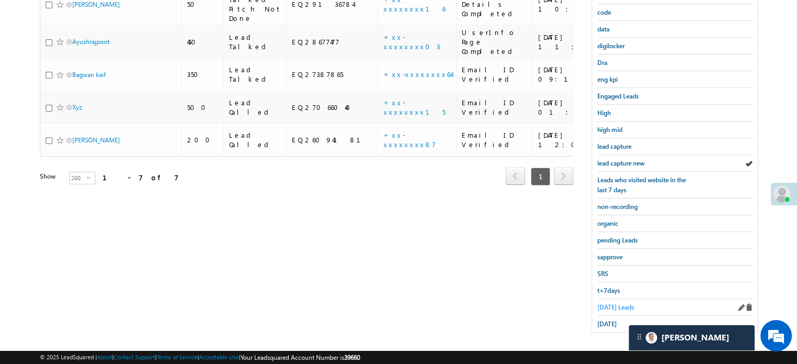
click at [625, 303] on span "Today's Leads" at bounding box center [615, 307] width 37 height 8
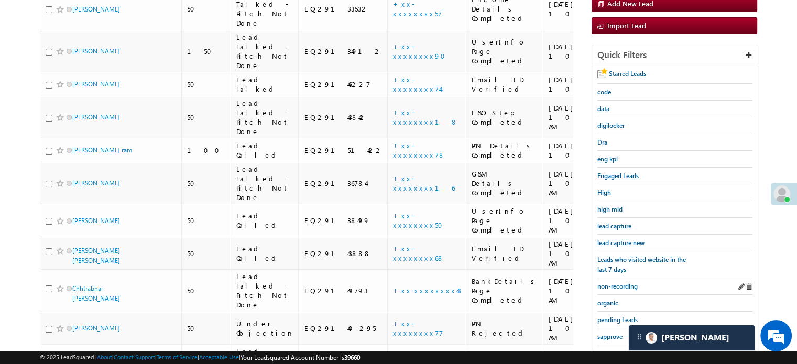
scroll to position [120, 0]
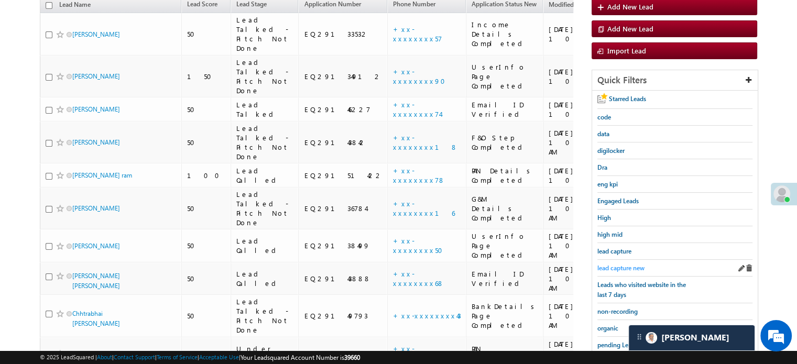
click at [618, 264] on span "lead capture new" at bounding box center [620, 268] width 47 height 8
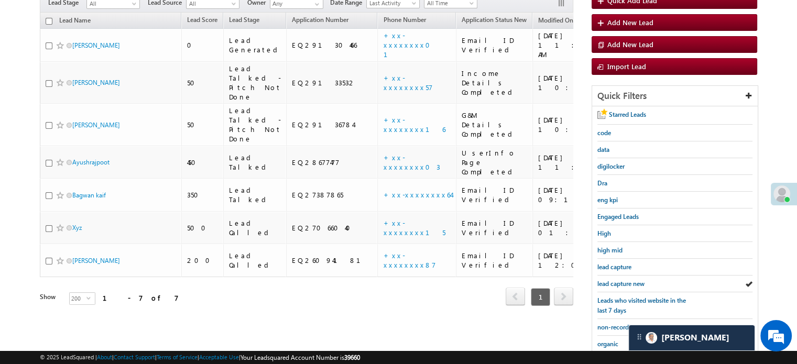
scroll to position [105, 0]
click at [623, 279] on span "lead capture new" at bounding box center [620, 283] width 47 height 8
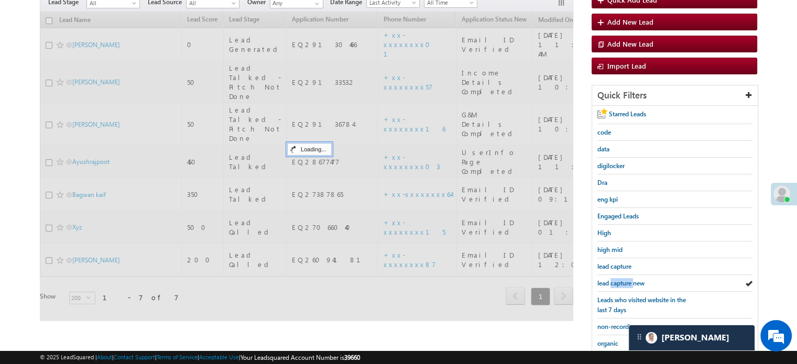
click at [623, 279] on span "lead capture new" at bounding box center [620, 283] width 47 height 8
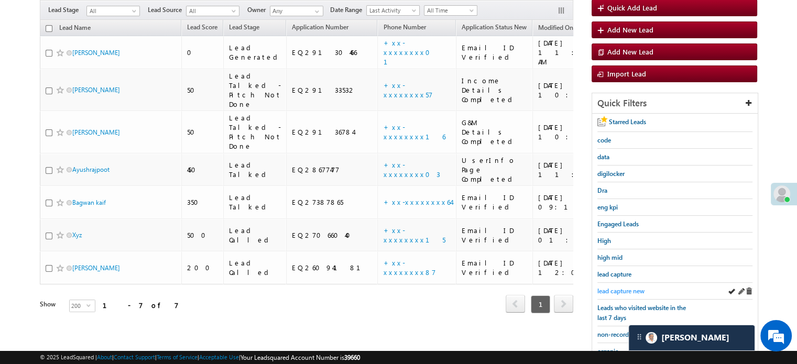
scroll to position [210, 0]
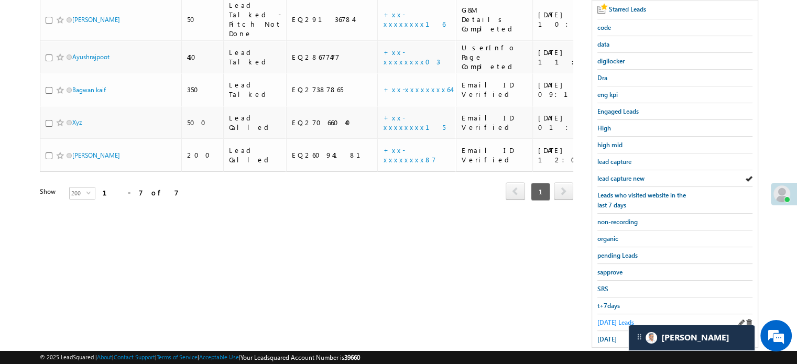
click at [624, 322] on span "Today's Leads" at bounding box center [615, 323] width 37 height 8
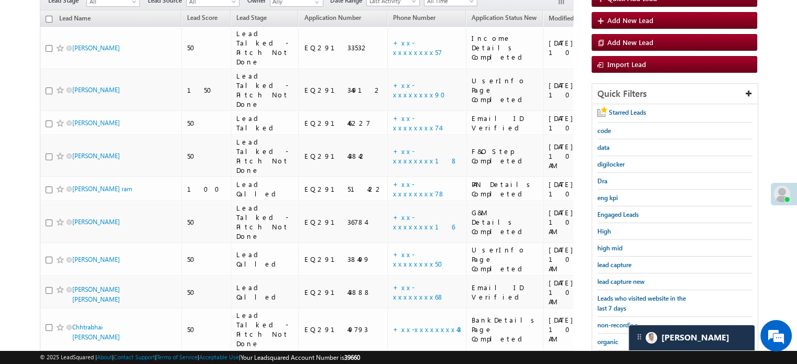
scroll to position [157, 0]
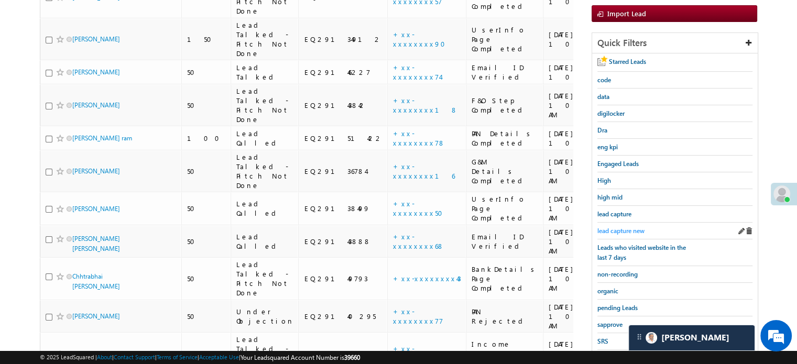
click at [633, 229] on span "lead capture new" at bounding box center [620, 231] width 47 height 8
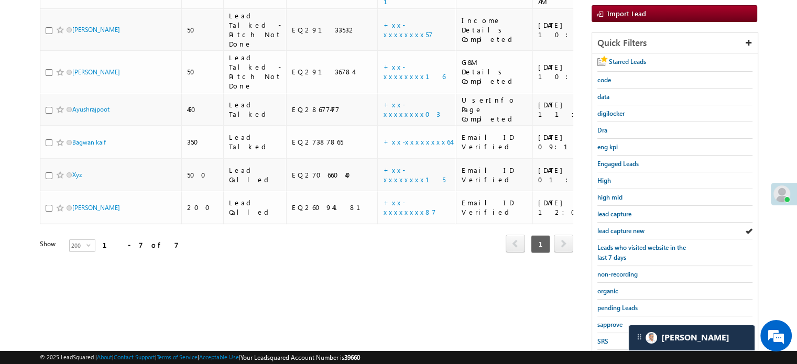
click at [633, 229] on span "lead capture new" at bounding box center [620, 231] width 47 height 8
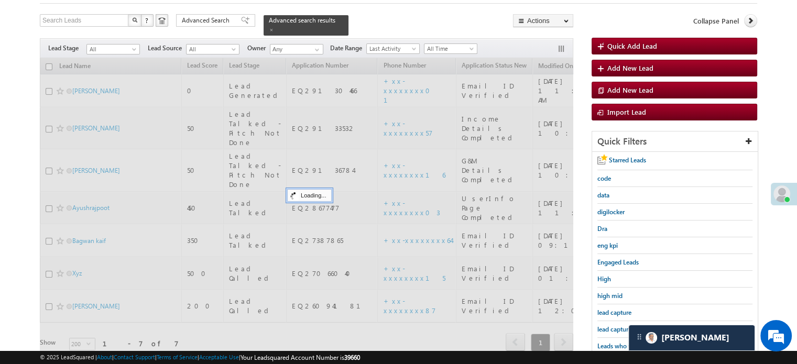
scroll to position [0, 0]
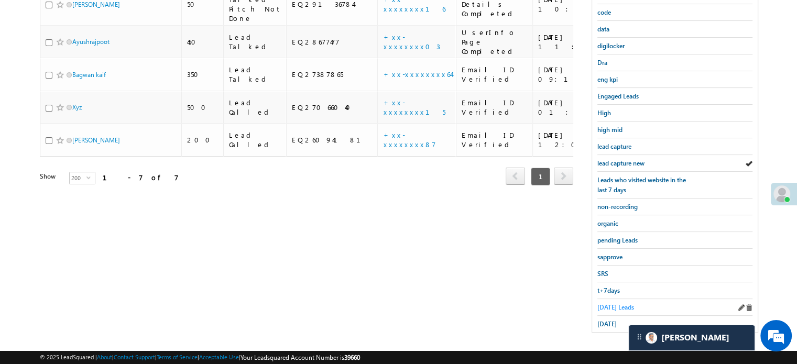
click at [621, 303] on span "Today's Leads" at bounding box center [615, 307] width 37 height 8
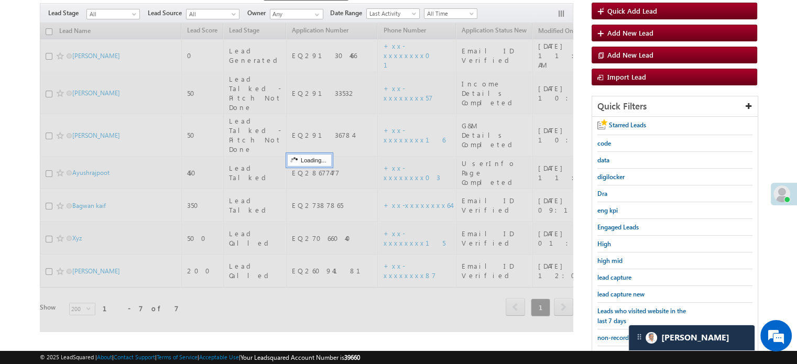
scroll to position [68, 0]
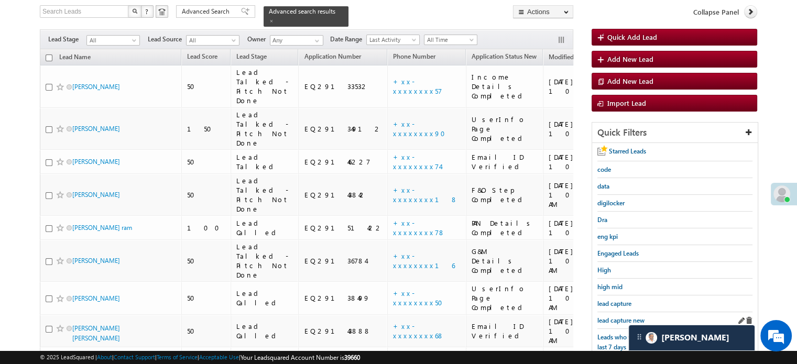
click at [623, 312] on div "lead capture new" at bounding box center [674, 320] width 155 height 17
click at [625, 317] on span "lead capture new" at bounding box center [620, 321] width 47 height 8
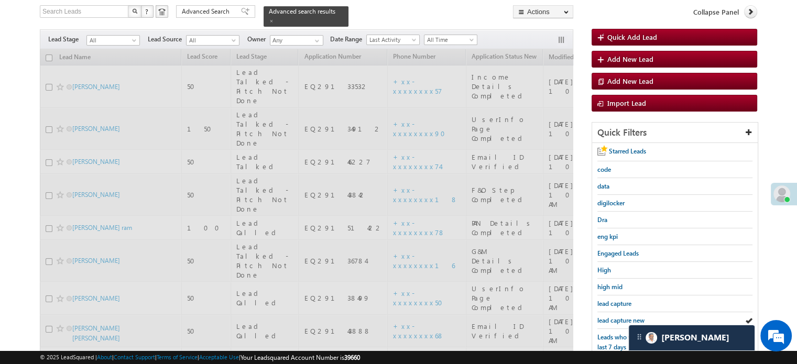
click at [625, 317] on span "lead capture new" at bounding box center [620, 321] width 47 height 8
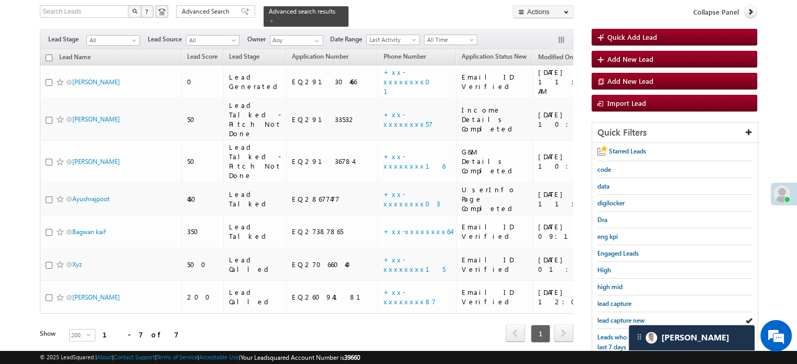
click at [625, 317] on span "lead capture new" at bounding box center [620, 321] width 47 height 8
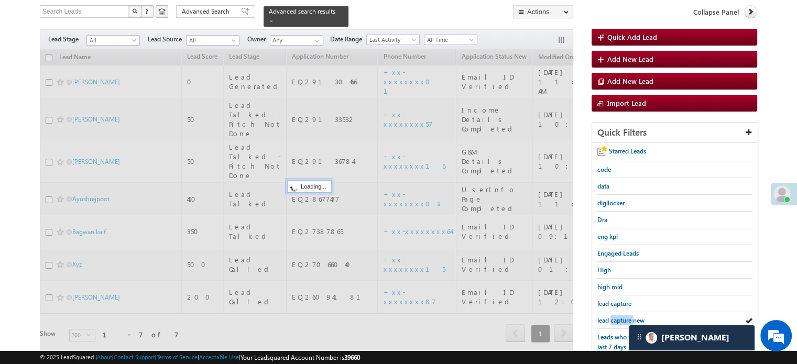
click at [625, 317] on span "lead capture new" at bounding box center [620, 321] width 47 height 8
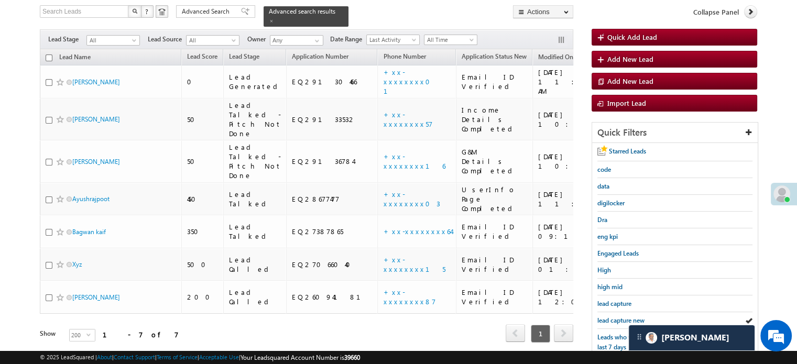
click at [625, 317] on span "lead capture new" at bounding box center [620, 321] width 47 height 8
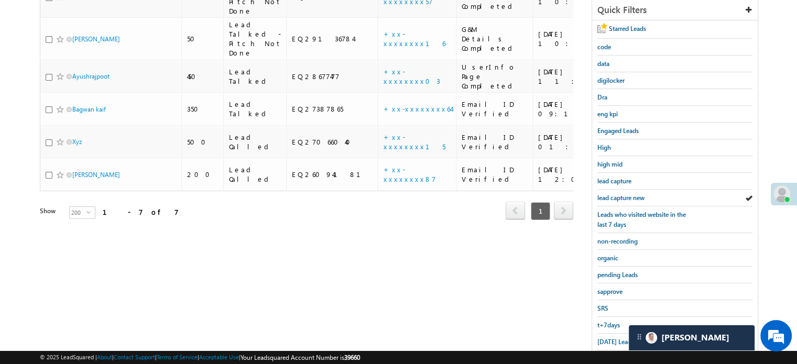
scroll to position [225, 0]
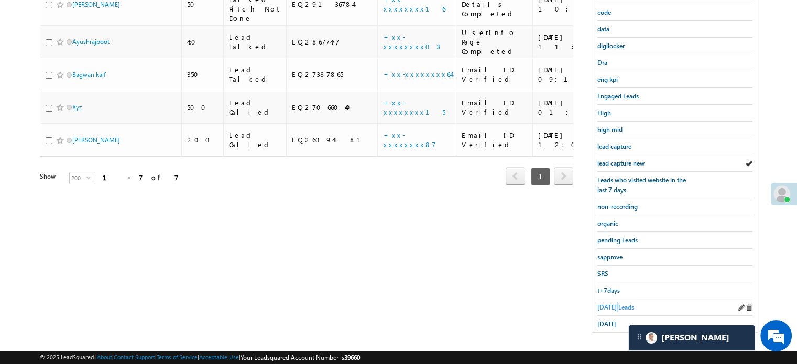
click at [616, 303] on span "Today's Leads" at bounding box center [615, 307] width 37 height 8
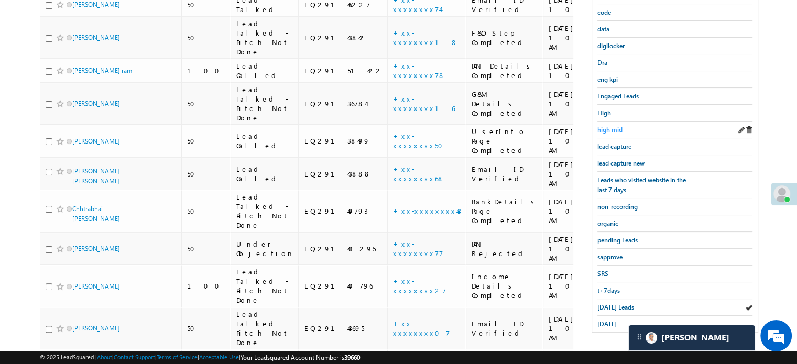
click at [620, 126] on span "high mid" at bounding box center [609, 130] width 25 height 8
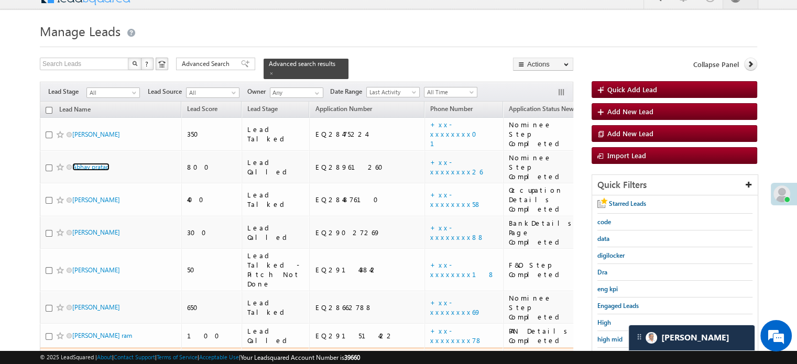
scroll to position [120, 0]
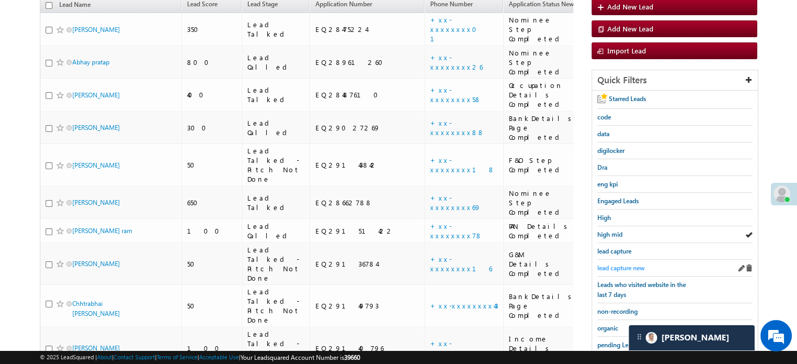
click at [608, 264] on span "lead capture new" at bounding box center [620, 268] width 47 height 8
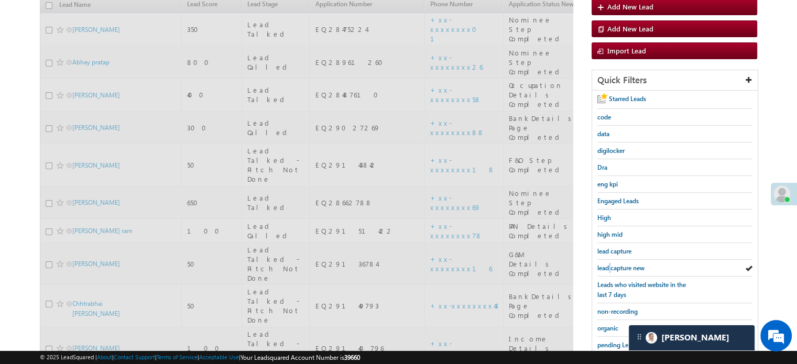
click at [608, 264] on span "lead capture new" at bounding box center [620, 268] width 47 height 8
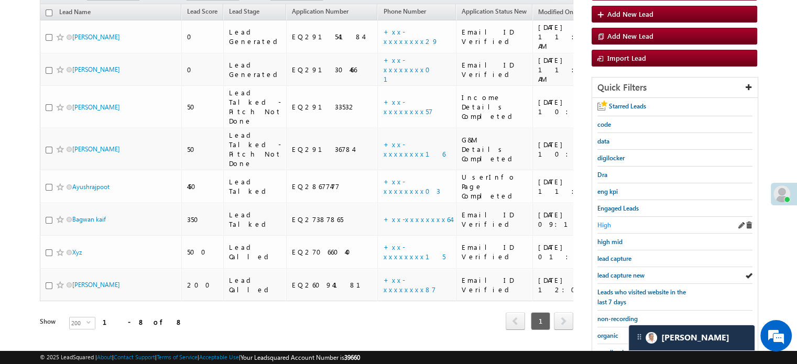
scroll to position [172, 0]
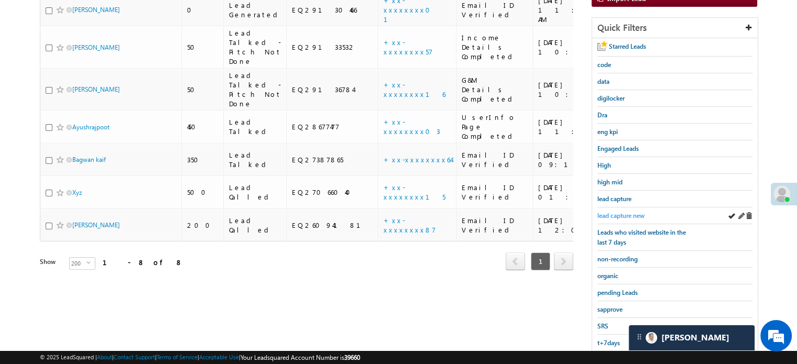
click at [625, 212] on span "lead capture new" at bounding box center [620, 216] width 47 height 8
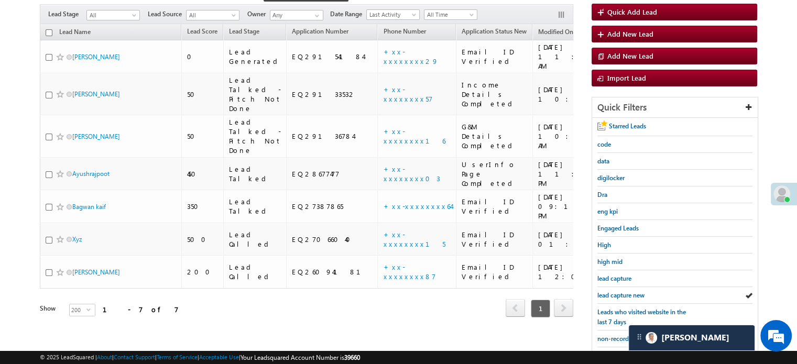
scroll to position [68, 0]
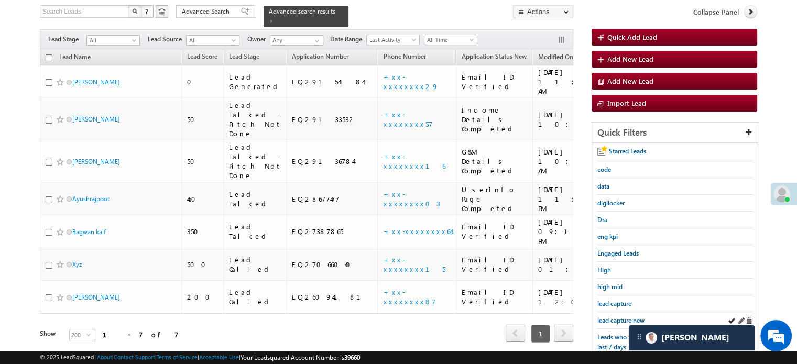
click at [611, 312] on div "lead capture new" at bounding box center [674, 320] width 155 height 17
click at [612, 318] on span "lead capture new" at bounding box center [620, 321] width 47 height 8
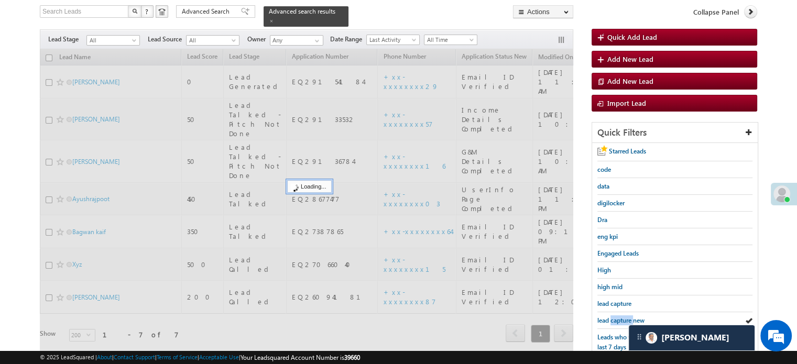
click at [612, 318] on span "lead capture new" at bounding box center [620, 321] width 47 height 8
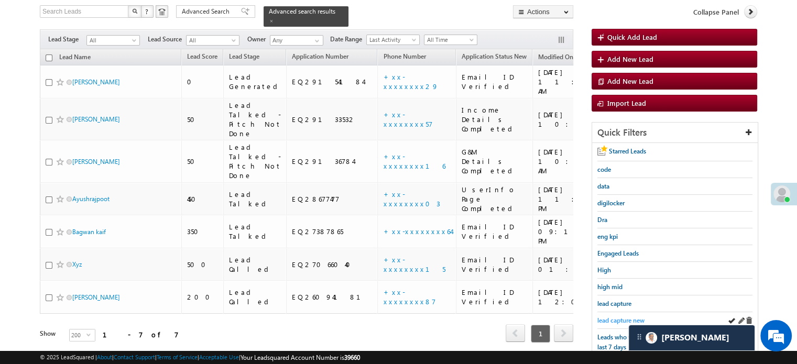
click at [614, 317] on span "lead capture new" at bounding box center [620, 321] width 47 height 8
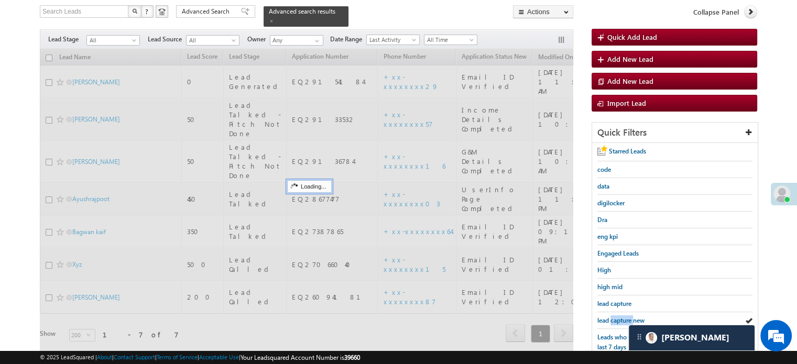
click at [614, 317] on span "lead capture new" at bounding box center [620, 321] width 47 height 8
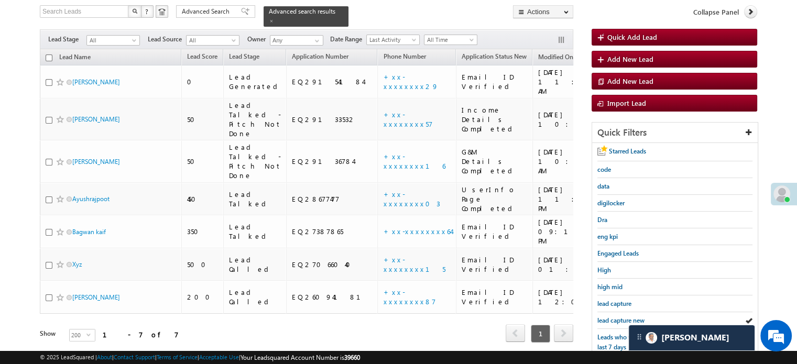
click at [614, 317] on span "lead capture new" at bounding box center [620, 321] width 47 height 8
click at [610, 333] on span "Leads who visited website in the last 7 days" at bounding box center [641, 342] width 89 height 18
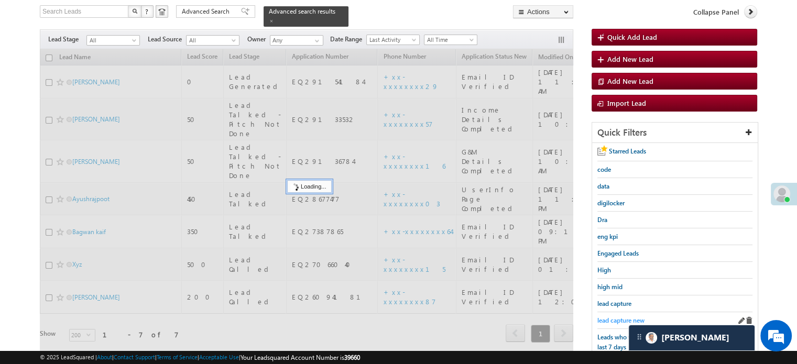
click at [618, 319] on span "lead capture new" at bounding box center [620, 321] width 47 height 8
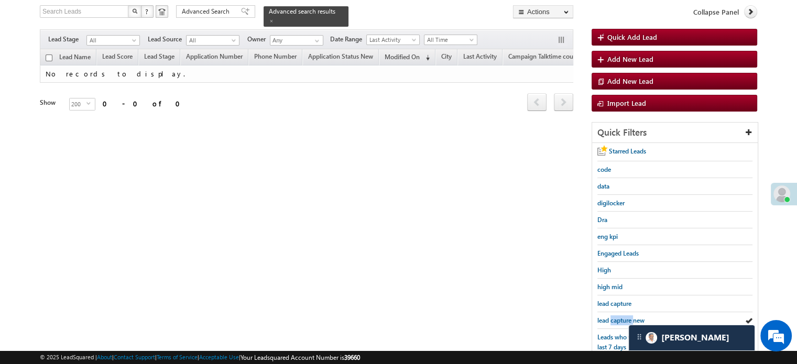
click at [618, 319] on span "lead capture new" at bounding box center [620, 321] width 47 height 8
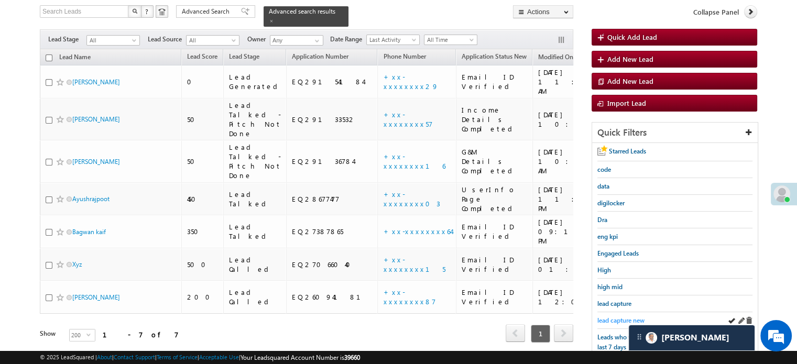
click at [607, 318] on span "lead capture new" at bounding box center [620, 321] width 47 height 8
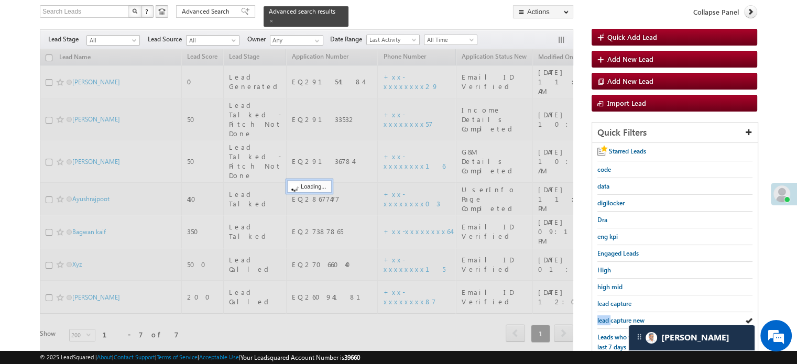
click at [607, 318] on span "lead capture new" at bounding box center [620, 321] width 47 height 8
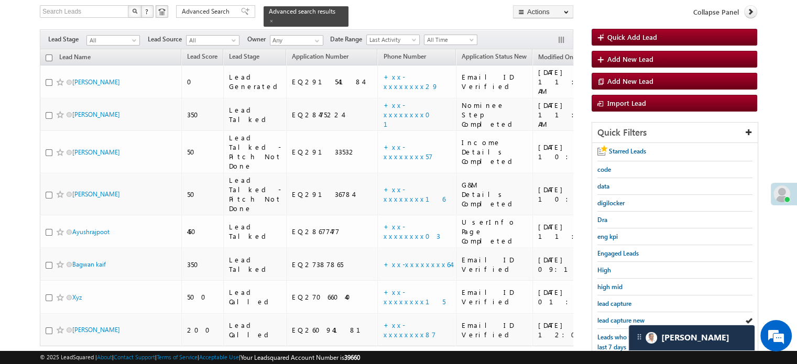
click at [607, 318] on span "lead capture new" at bounding box center [620, 321] width 47 height 8
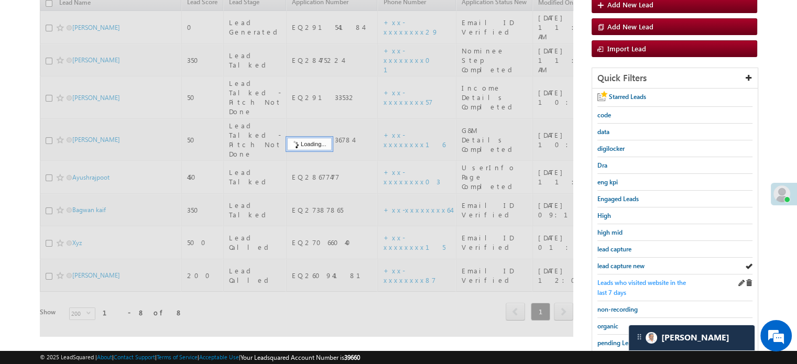
scroll to position [225, 0]
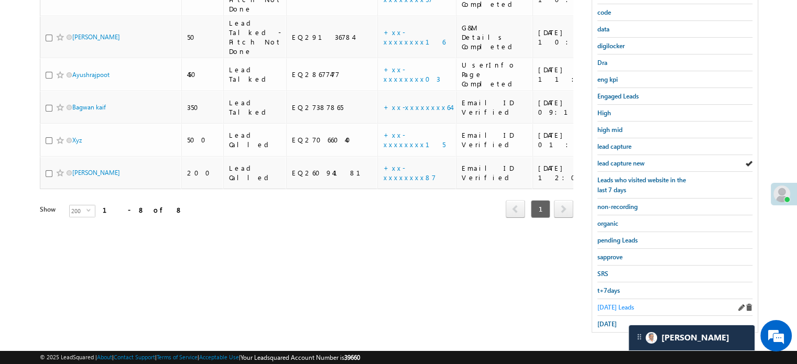
click at [607, 303] on span "Today's Leads" at bounding box center [615, 307] width 37 height 8
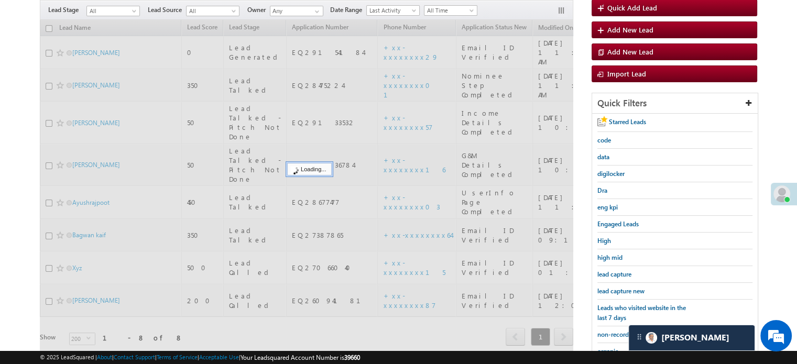
scroll to position [68, 0]
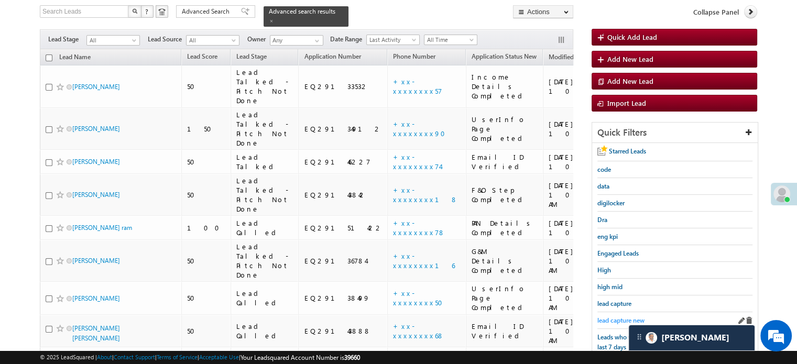
click at [610, 320] on span "lead capture new" at bounding box center [620, 321] width 47 height 8
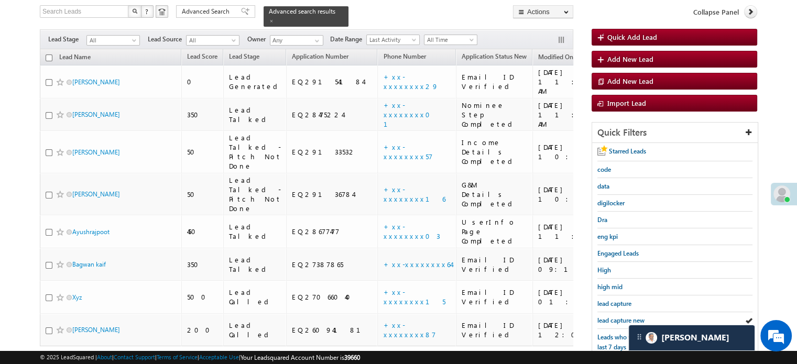
click at [610, 320] on span "lead capture new" at bounding box center [620, 321] width 47 height 8
click at [618, 317] on span "lead capture new" at bounding box center [620, 321] width 47 height 8
click at [601, 317] on span "lead capture new" at bounding box center [620, 321] width 47 height 8
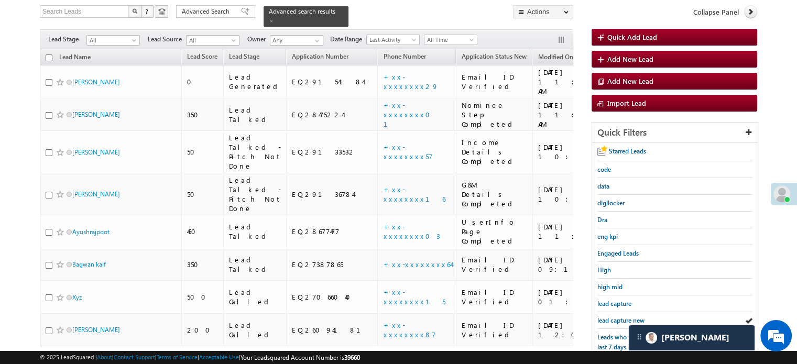
scroll to position [225, 0]
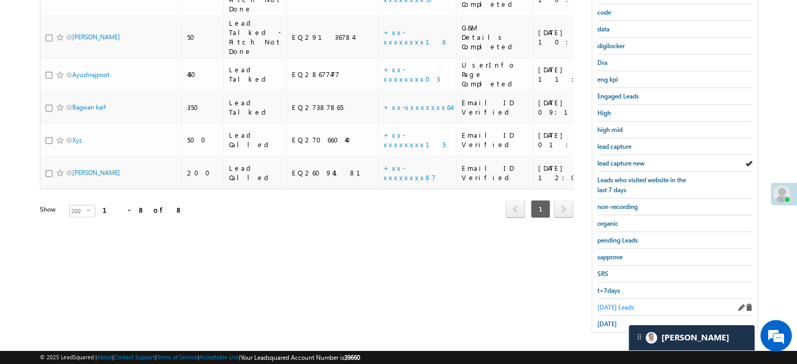
click at [611, 303] on span "Today's Leads" at bounding box center [615, 307] width 37 height 8
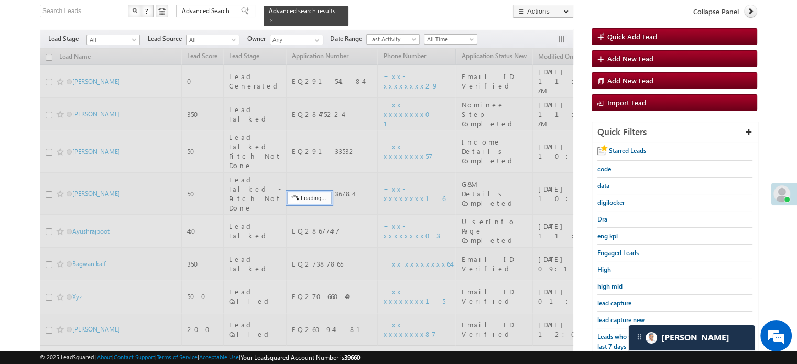
scroll to position [68, 0]
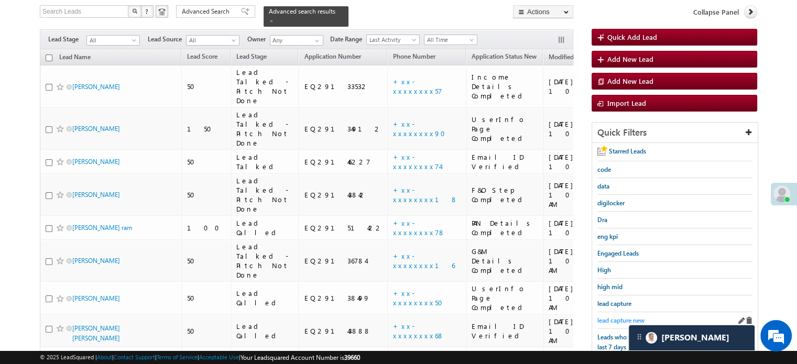
click at [610, 317] on span "lead capture new" at bounding box center [620, 321] width 47 height 8
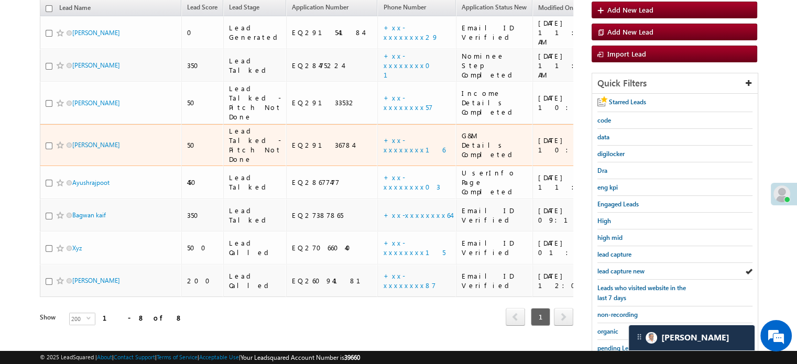
scroll to position [172, 0]
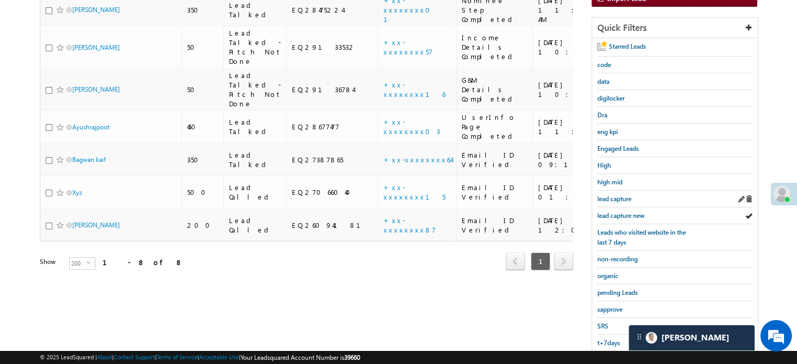
click at [610, 203] on div "lead capture" at bounding box center [674, 199] width 155 height 17
click at [608, 212] on span "lead capture new" at bounding box center [620, 216] width 47 height 8
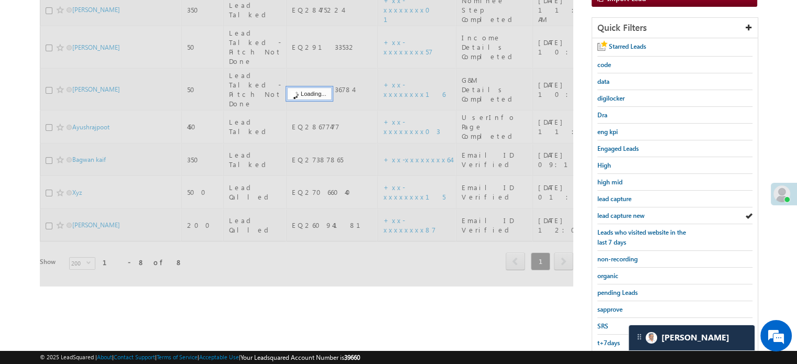
click at [608, 212] on span "lead capture new" at bounding box center [620, 216] width 47 height 8
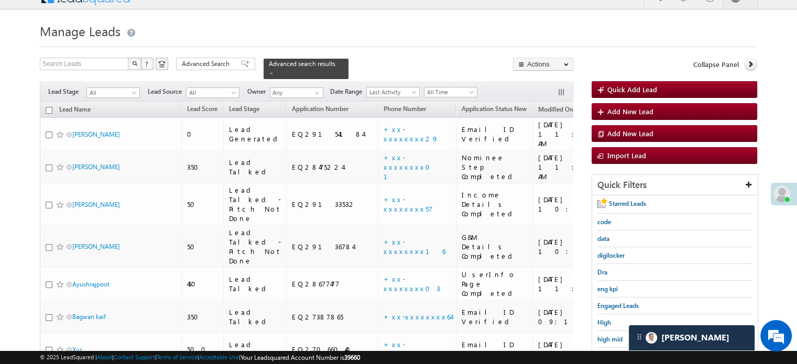
scroll to position [225, 0]
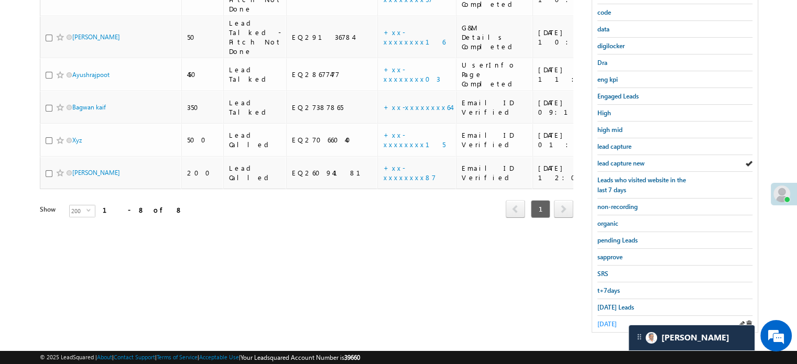
click at [617, 320] on span "yesterday" at bounding box center [606, 324] width 19 height 8
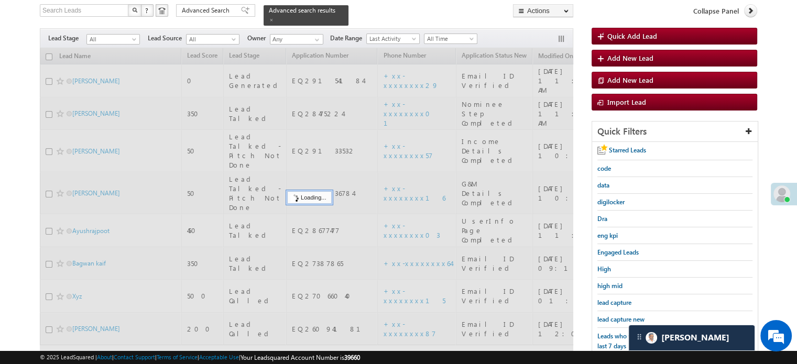
scroll to position [68, 0]
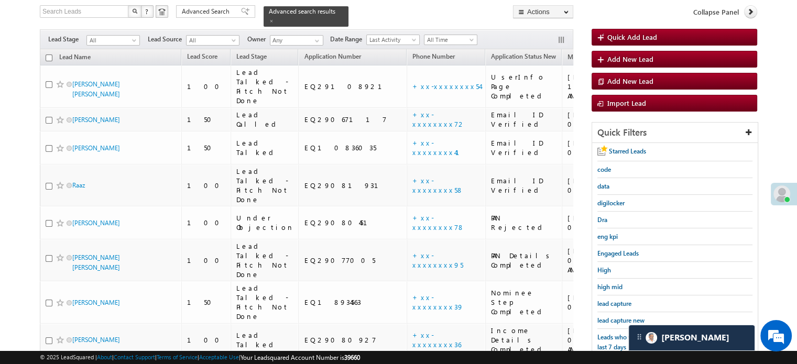
click at [618, 317] on span "lead capture new" at bounding box center [620, 321] width 47 height 8
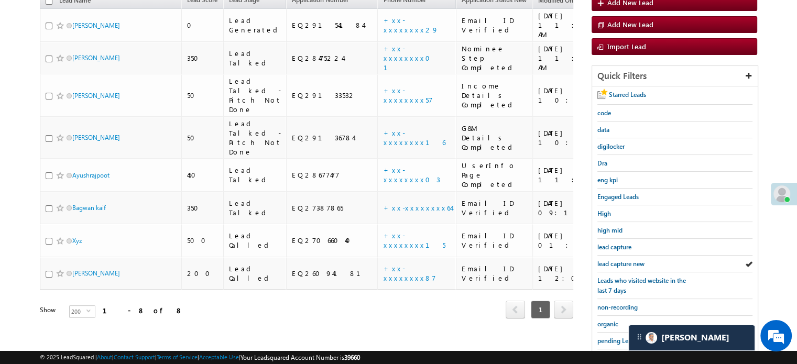
scroll to position [225, 0]
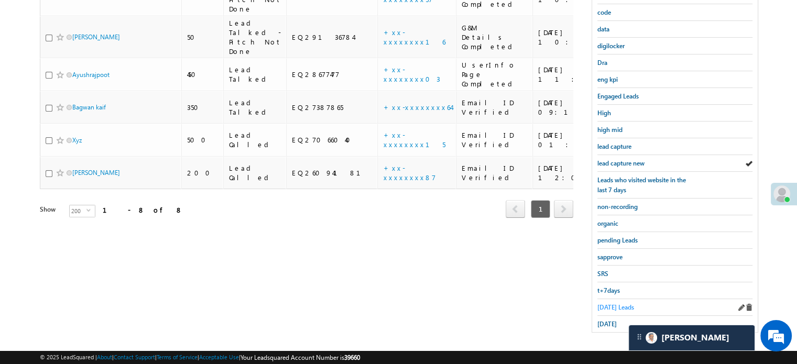
click at [618, 306] on span "Today's Leads" at bounding box center [615, 307] width 37 height 8
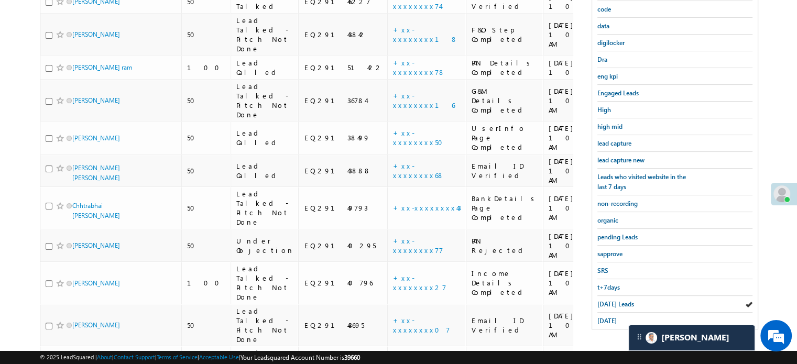
scroll to position [167, 0]
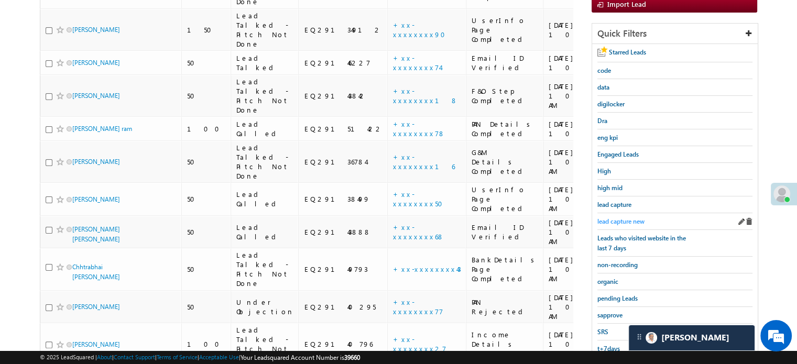
click at [622, 221] on span "lead capture new" at bounding box center [620, 222] width 47 height 8
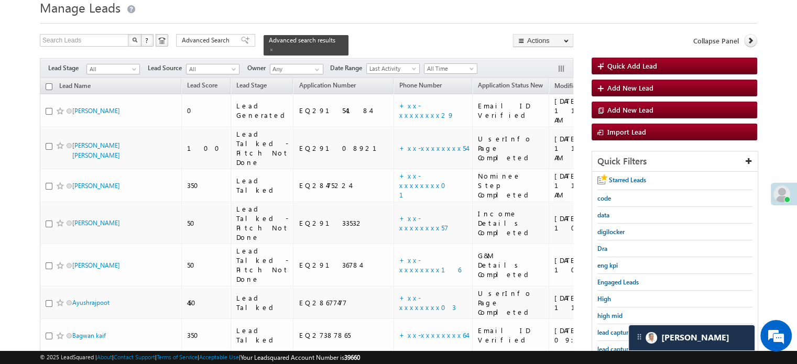
scroll to position [62, 0]
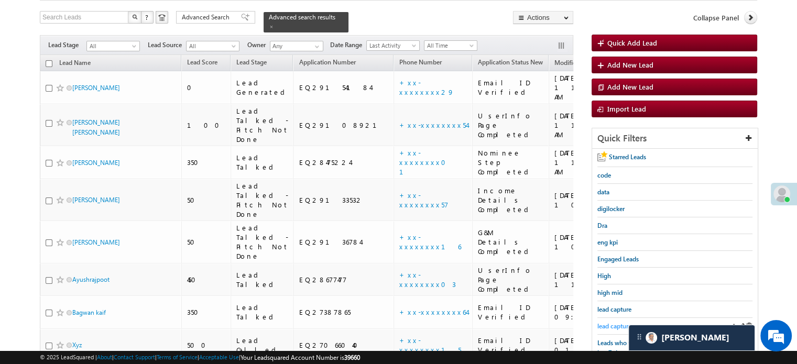
click at [619, 324] on span "lead capture new" at bounding box center [620, 326] width 47 height 8
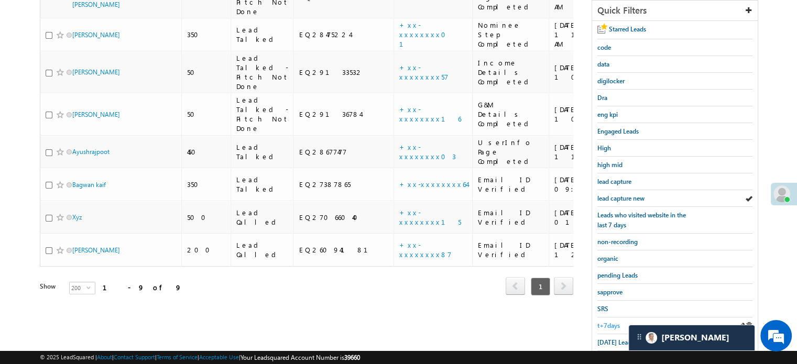
scroll to position [225, 0]
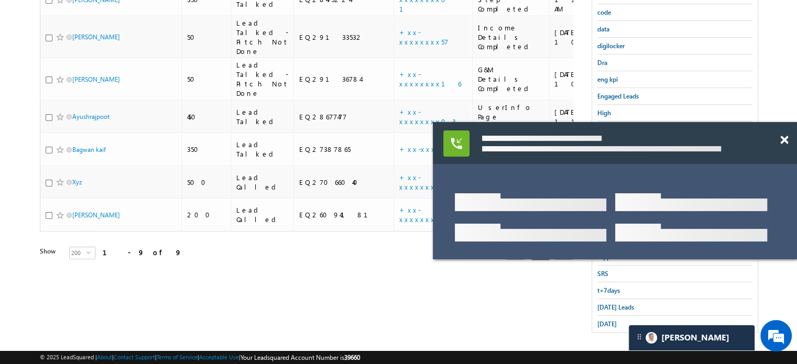
click at [625, 164] on div at bounding box center [615, 143] width 364 height 42
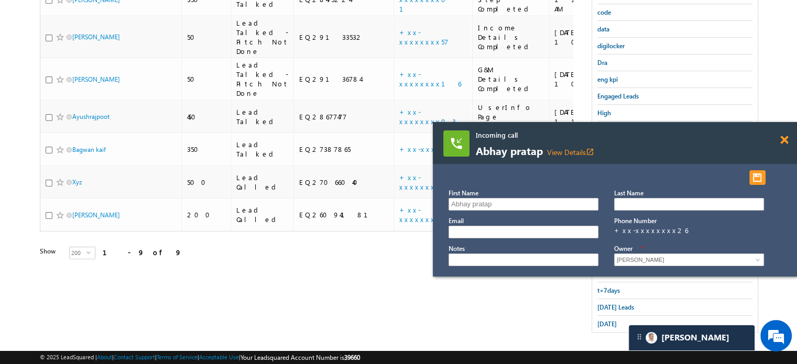
click at [784, 138] on span at bounding box center [784, 140] width 8 height 9
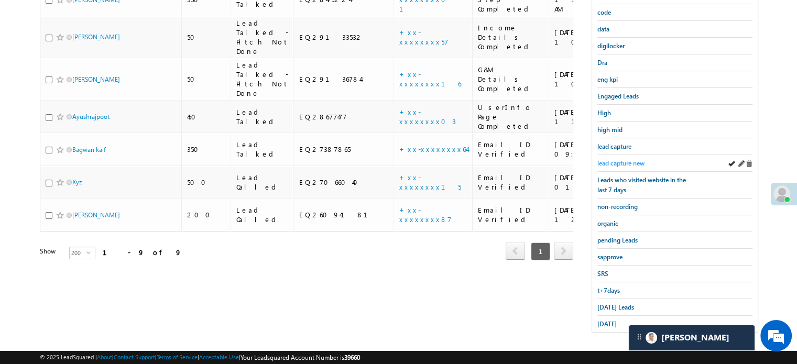
click at [631, 159] on span "lead capture new" at bounding box center [620, 163] width 47 height 8
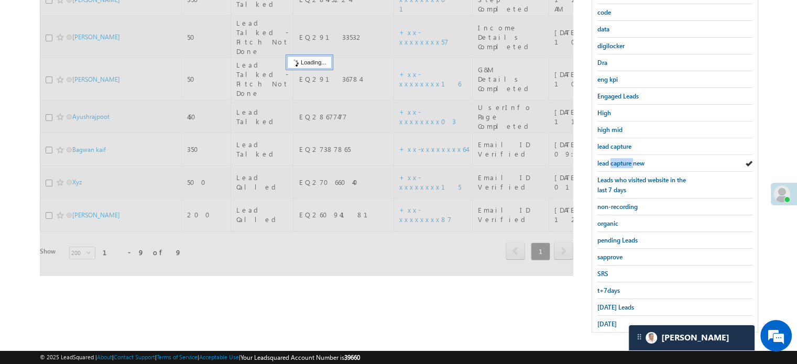
click at [631, 159] on span "lead capture new" at bounding box center [620, 163] width 47 height 8
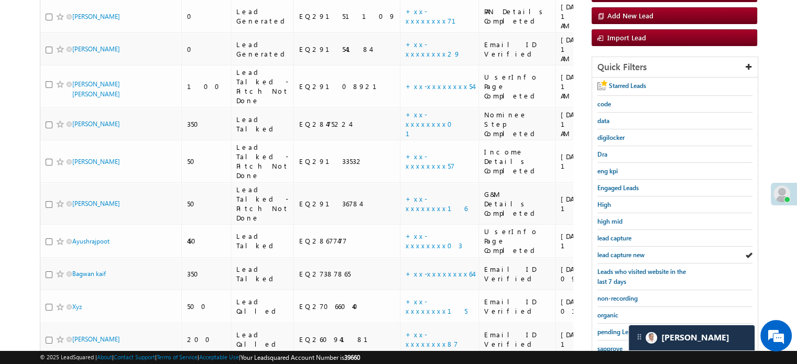
scroll to position [120, 0]
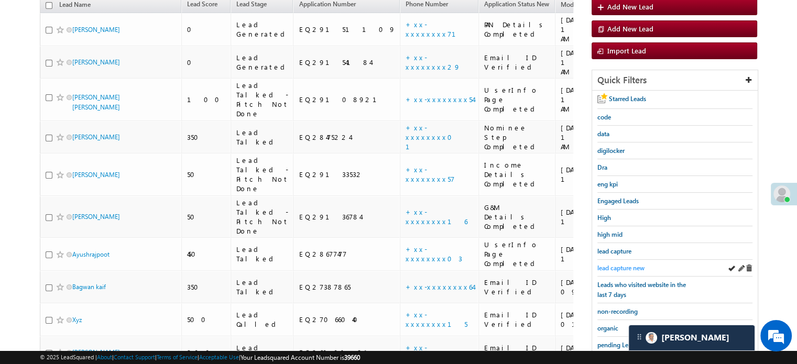
click at [604, 267] on span "lead capture new" at bounding box center [620, 268] width 47 height 8
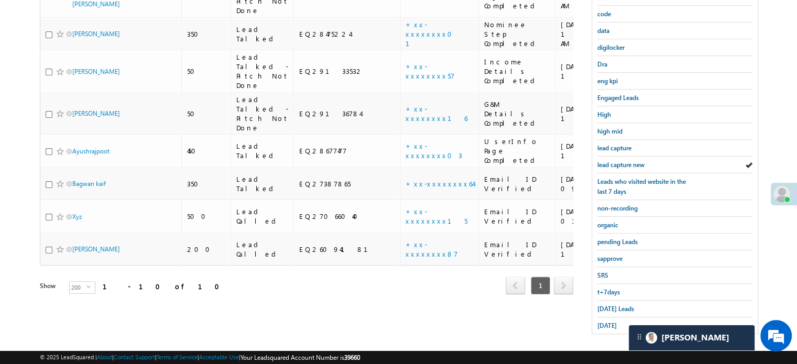
scroll to position [225, 0]
click at [602, 303] on span "Today's Leads" at bounding box center [615, 307] width 37 height 8
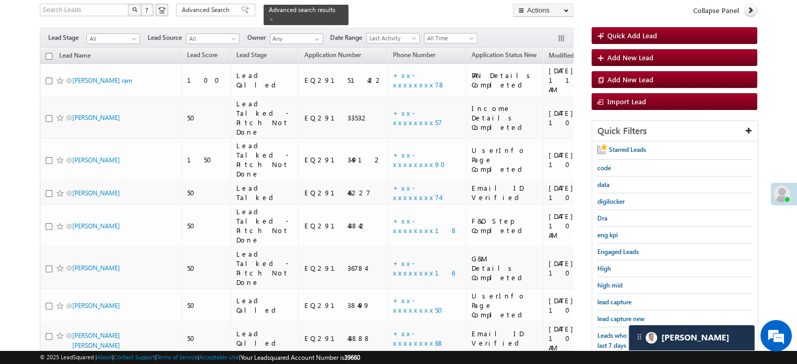
scroll to position [68, 0]
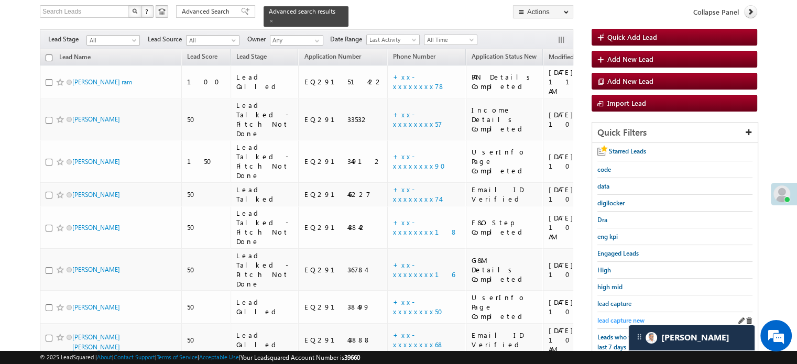
click at [605, 317] on span "lead capture new" at bounding box center [620, 321] width 47 height 8
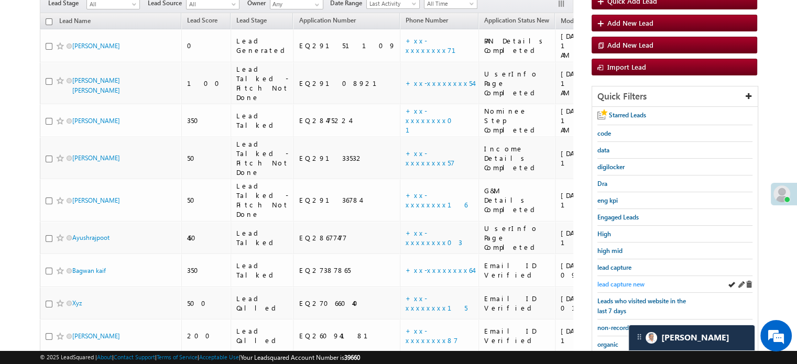
scroll to position [120, 0]
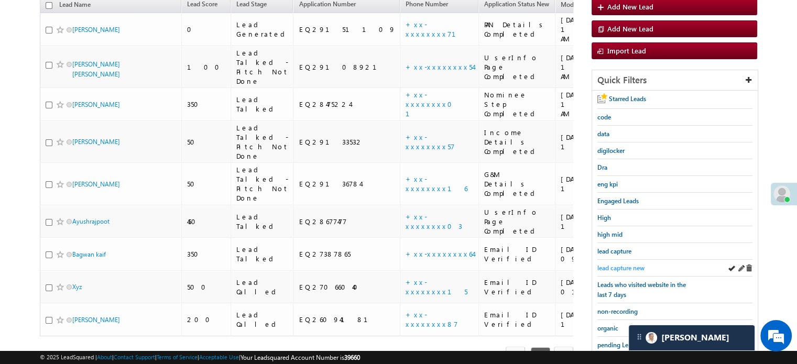
click at [622, 267] on span "lead capture new" at bounding box center [620, 268] width 47 height 8
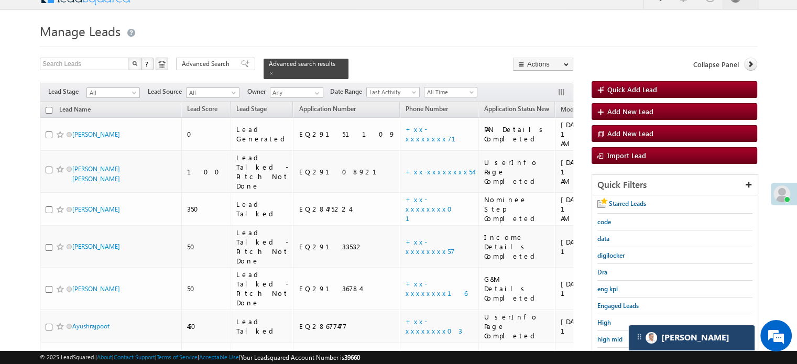
scroll to position [68, 0]
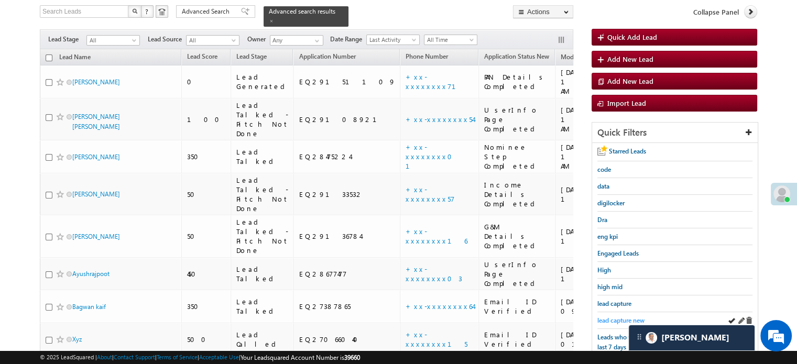
click at [635, 317] on span "lead capture new" at bounding box center [620, 321] width 47 height 8
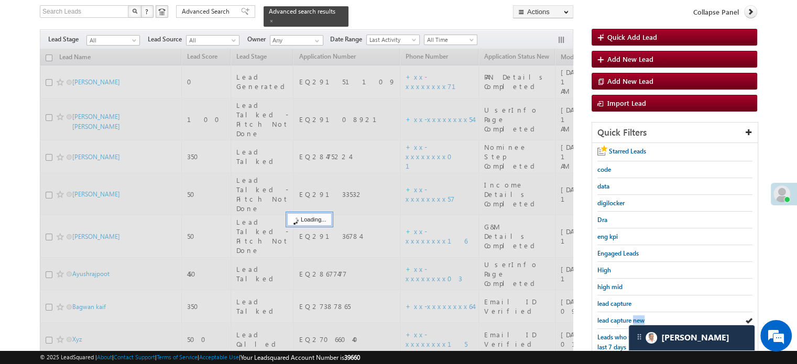
click at [635, 317] on span "lead capture new" at bounding box center [620, 321] width 47 height 8
click at [634, 317] on span "lead capture new" at bounding box center [620, 321] width 47 height 8
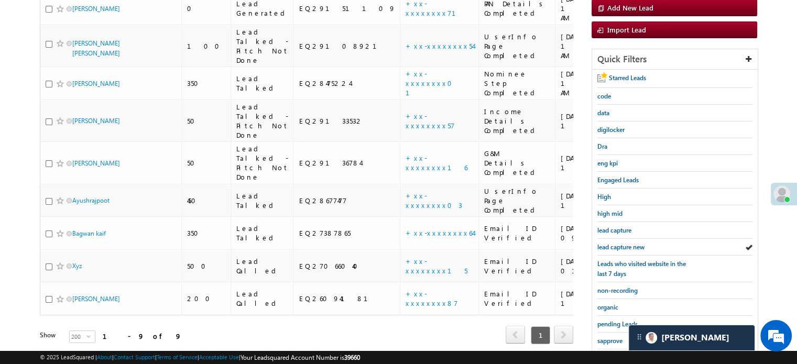
scroll to position [225, 0]
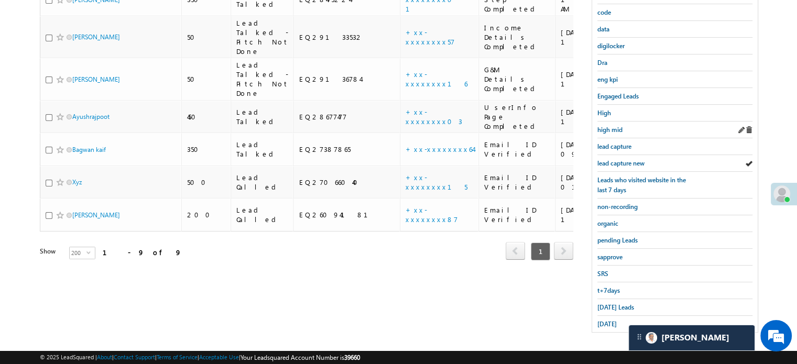
click at [614, 132] on div "high mid" at bounding box center [674, 130] width 155 height 17
click at [614, 131] on span "high mid" at bounding box center [609, 130] width 25 height 8
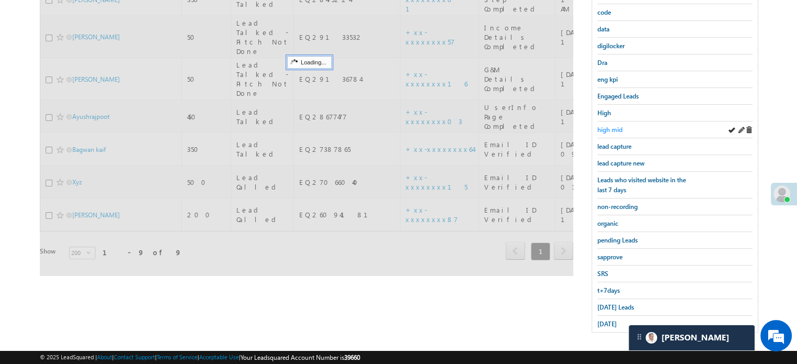
click at [616, 129] on span "high mid" at bounding box center [609, 130] width 25 height 8
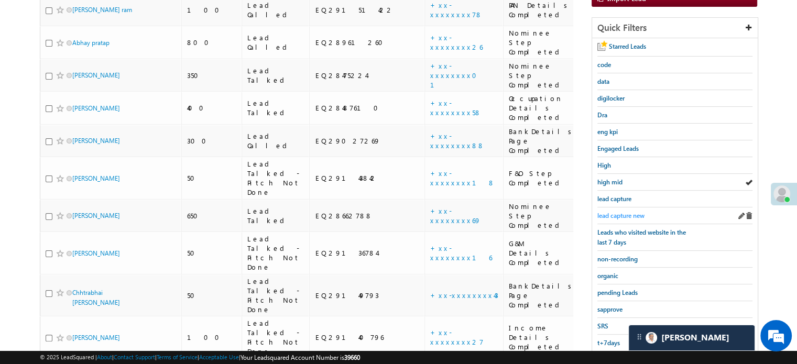
click at [633, 212] on span "lead capture new" at bounding box center [620, 216] width 47 height 8
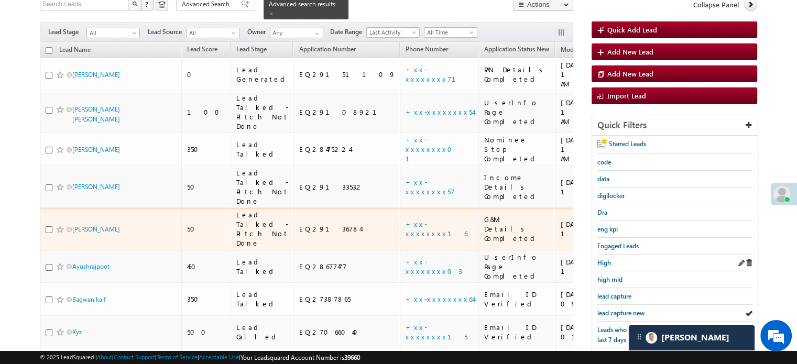
scroll to position [105, 0]
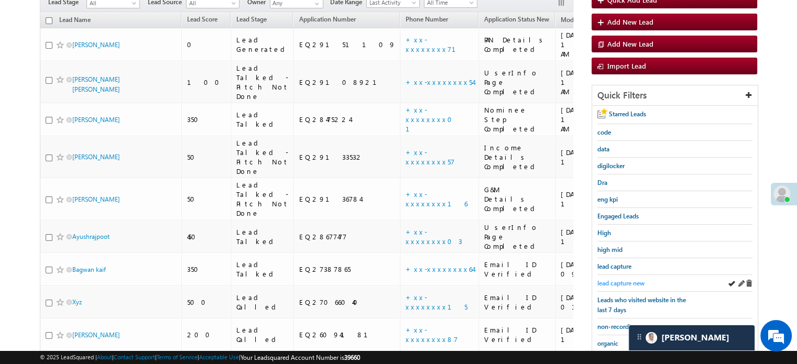
click at [629, 279] on span "lead capture new" at bounding box center [620, 283] width 47 height 8
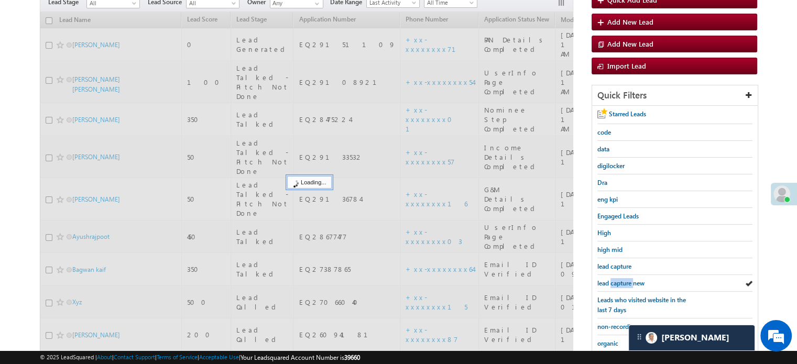
click at [629, 279] on span "lead capture new" at bounding box center [620, 283] width 47 height 8
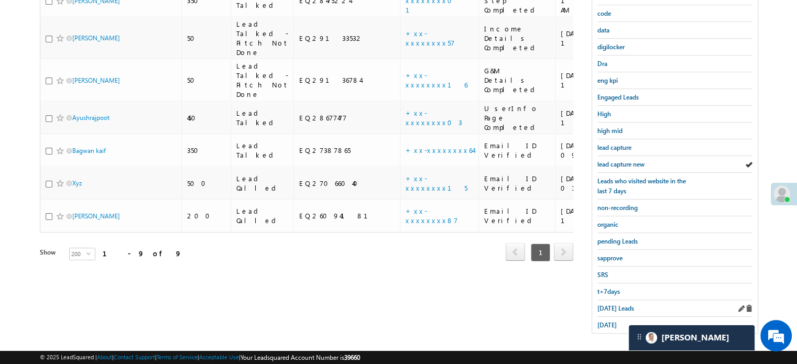
scroll to position [225, 0]
click at [610, 303] on span "Today's Leads" at bounding box center [615, 307] width 37 height 8
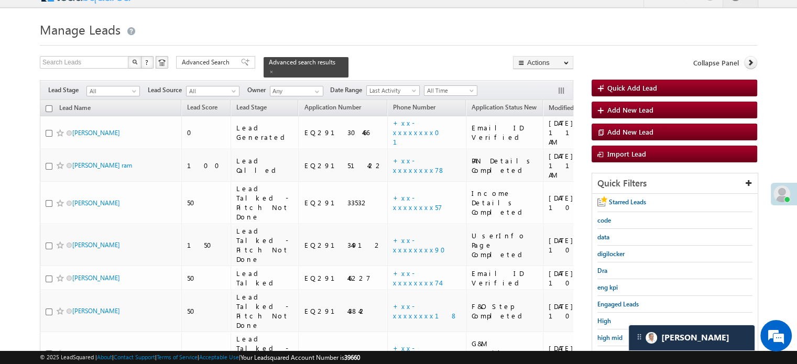
scroll to position [105, 0]
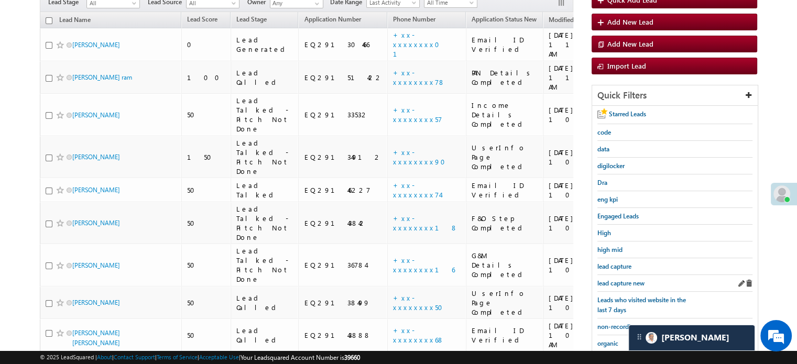
click at [612, 275] on div "lead capture new" at bounding box center [674, 283] width 155 height 17
click at [617, 279] on span "lead capture new" at bounding box center [620, 283] width 47 height 8
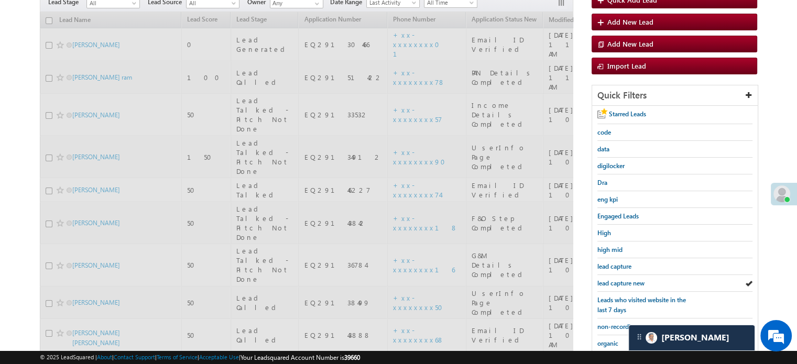
click at [617, 279] on span "lead capture new" at bounding box center [620, 283] width 47 height 8
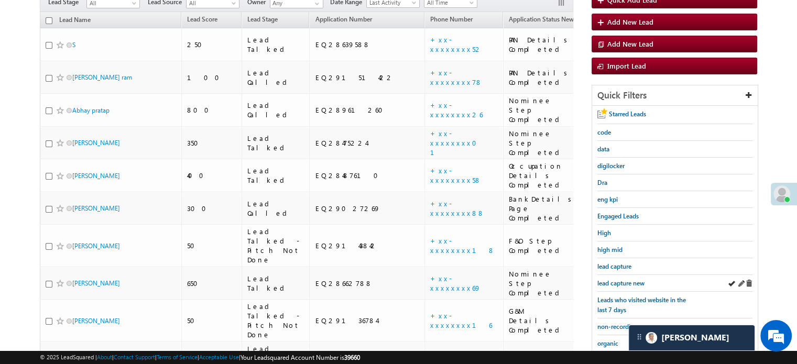
click at [631, 275] on div "lead capture new" at bounding box center [674, 283] width 155 height 17
click at [629, 279] on span "lead capture new" at bounding box center [620, 283] width 47 height 8
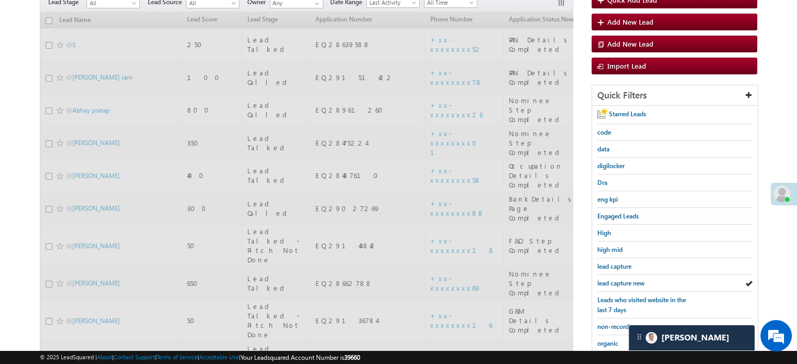
click at [629, 279] on span "lead capture new" at bounding box center [620, 283] width 47 height 8
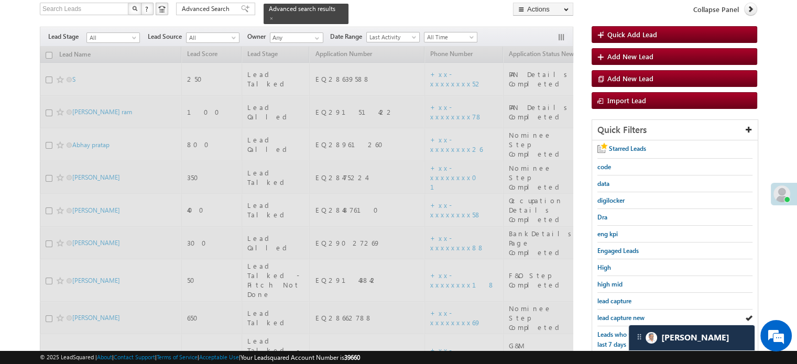
scroll to position [52, 0]
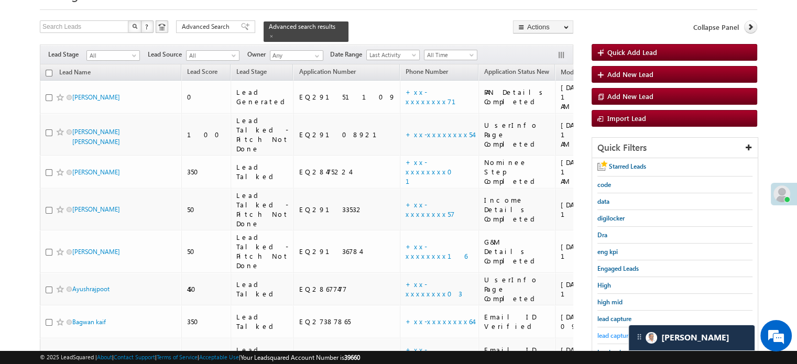
click at [608, 332] on span "lead capture new" at bounding box center [620, 336] width 47 height 8
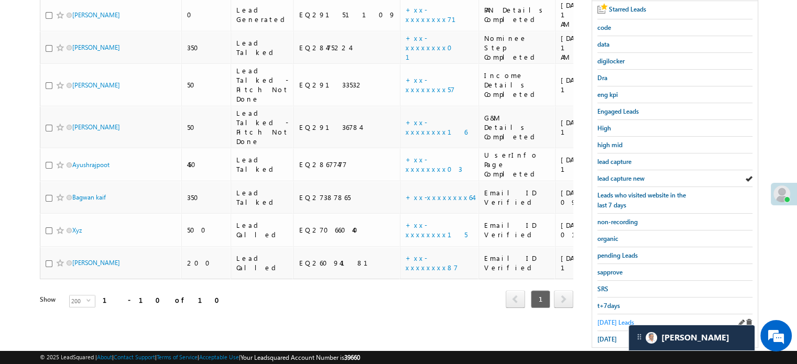
click at [604, 319] on span "Today's Leads" at bounding box center [615, 323] width 37 height 8
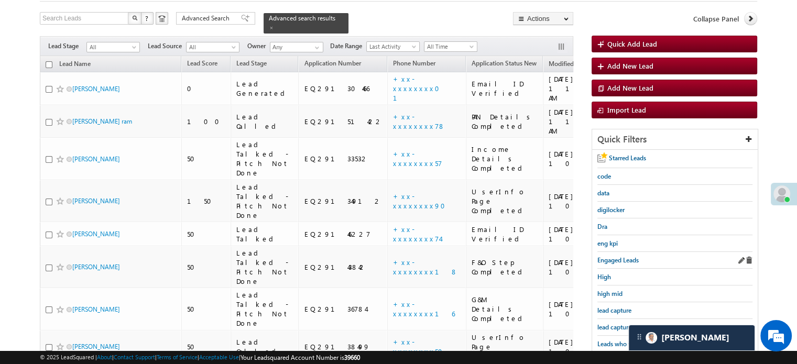
scroll to position [105, 0]
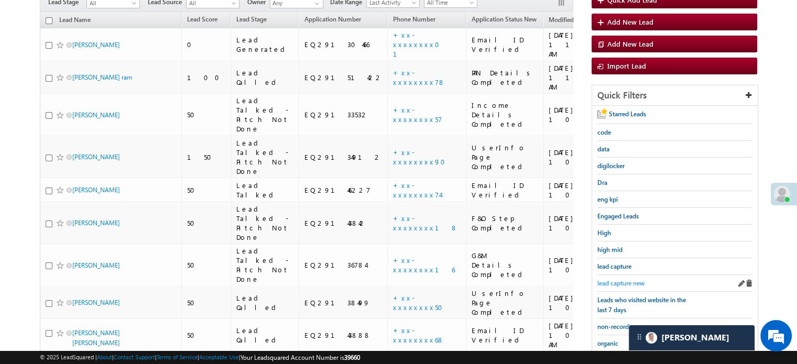
click at [623, 285] on link "lead capture new" at bounding box center [620, 283] width 47 height 10
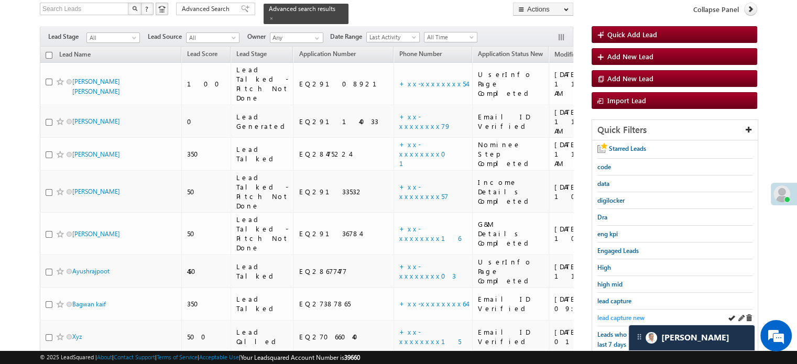
scroll to position [52, 0]
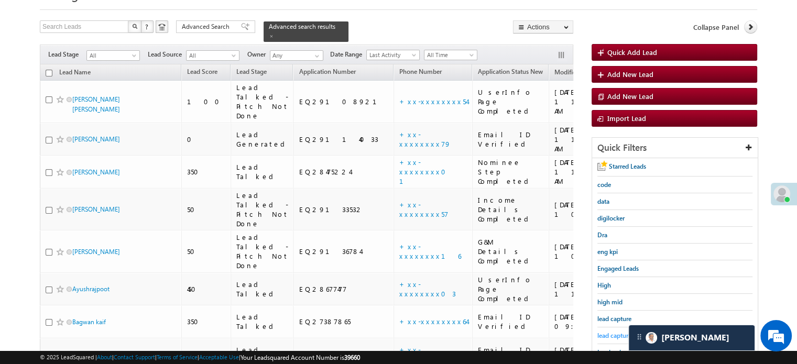
click at [618, 334] on span "lead capture new" at bounding box center [620, 336] width 47 height 8
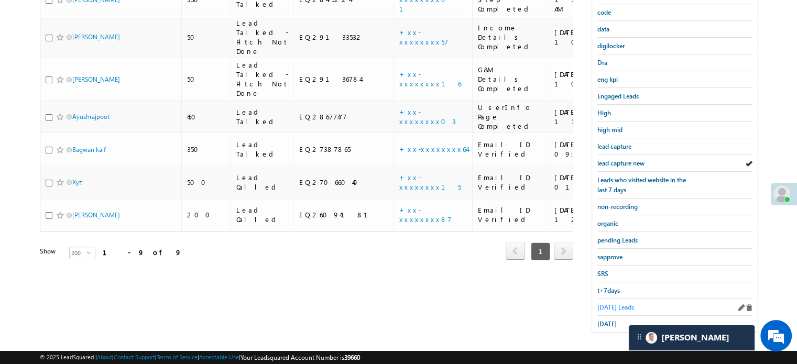
click at [611, 303] on span "Today's Leads" at bounding box center [615, 307] width 37 height 8
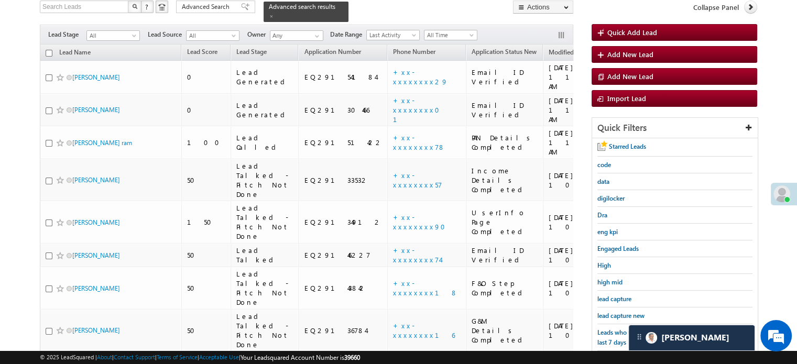
scroll to position [68, 0]
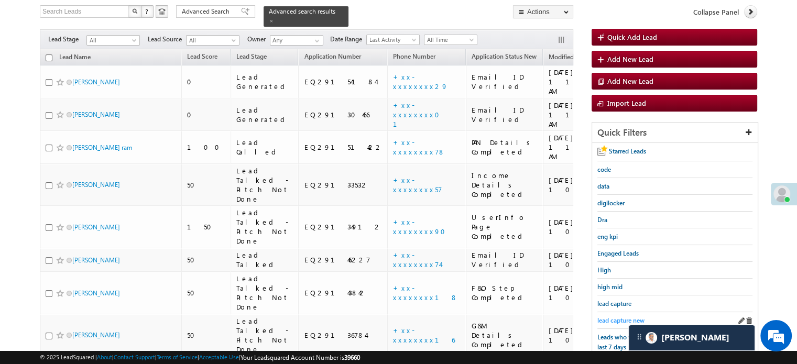
click at [613, 317] on span "lead capture new" at bounding box center [620, 321] width 47 height 8
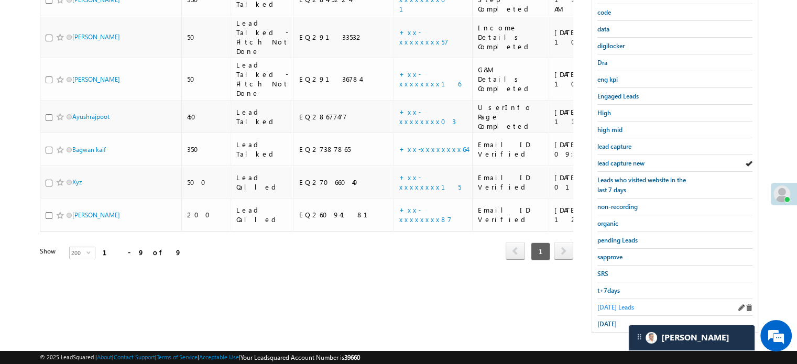
click at [615, 305] on span "Today's Leads" at bounding box center [615, 307] width 37 height 8
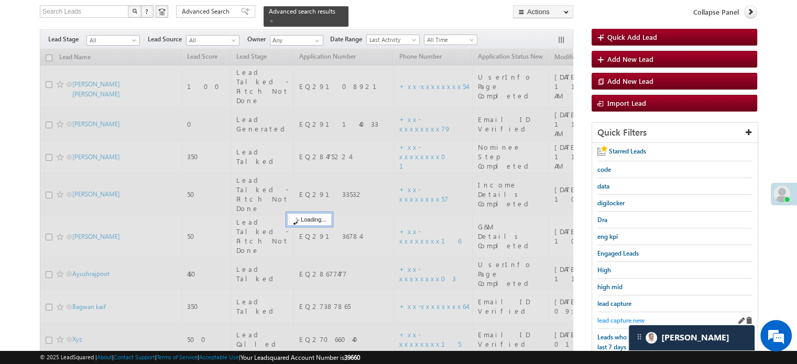
click at [616, 317] on span "lead capture new" at bounding box center [620, 321] width 47 height 8
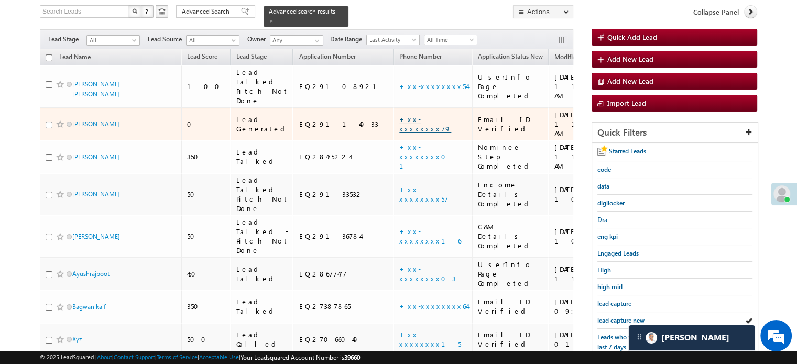
click at [399, 115] on link "+xx-xxxxxxxx79" at bounding box center [425, 124] width 52 height 18
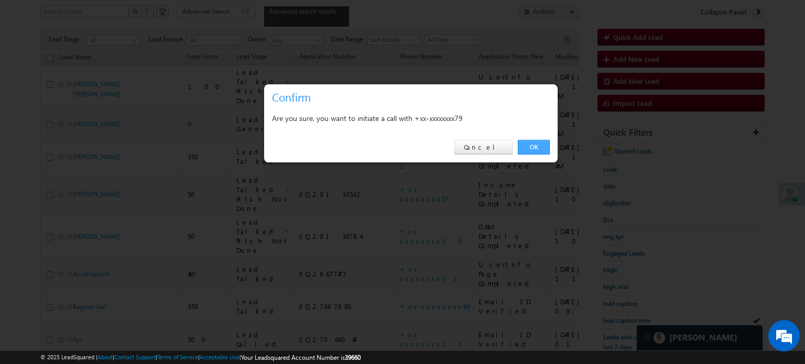
click at [538, 140] on link "OK" at bounding box center [534, 147] width 32 height 15
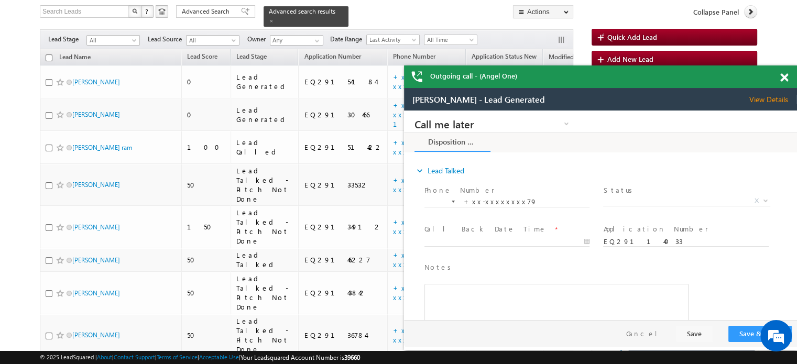
scroll to position [0, 0]
click at [781, 75] on span at bounding box center [784, 77] width 8 height 9
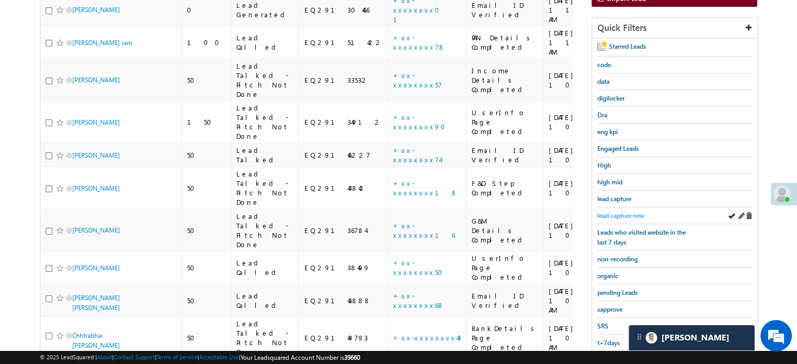
click at [618, 212] on span "lead capture new" at bounding box center [620, 216] width 47 height 8
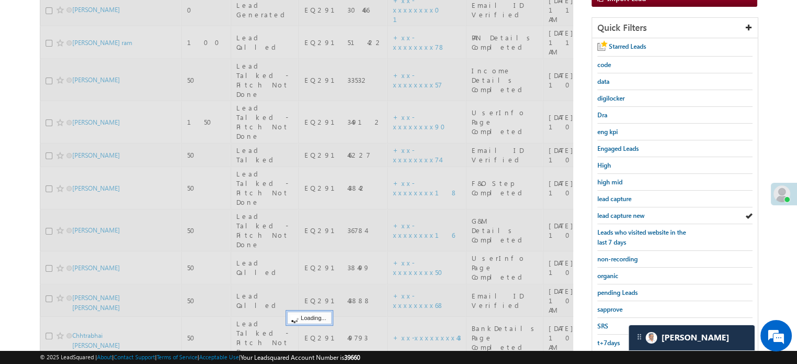
scroll to position [68, 0]
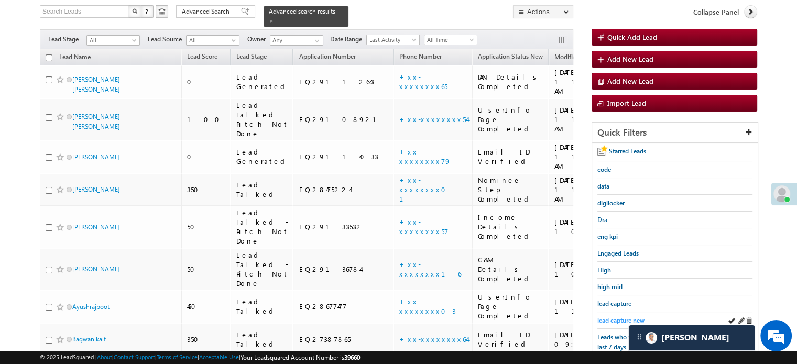
click at [614, 320] on span "lead capture new" at bounding box center [620, 321] width 47 height 8
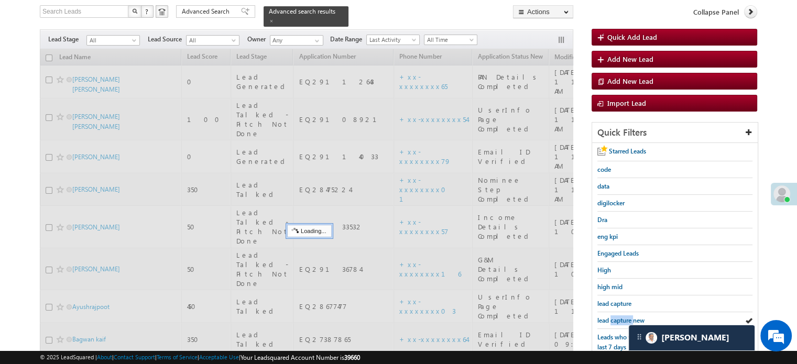
click at [614, 320] on span "lead capture new" at bounding box center [620, 321] width 47 height 8
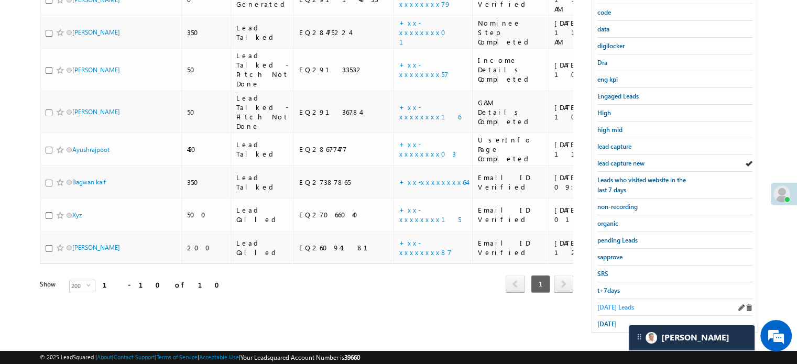
click at [613, 303] on span "Today's Leads" at bounding box center [615, 307] width 37 height 8
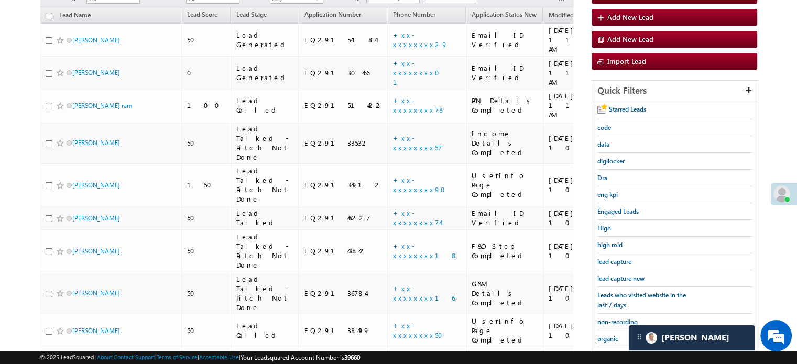
scroll to position [109, 0]
click at [625, 279] on span "lead capture new" at bounding box center [620, 279] width 47 height 8
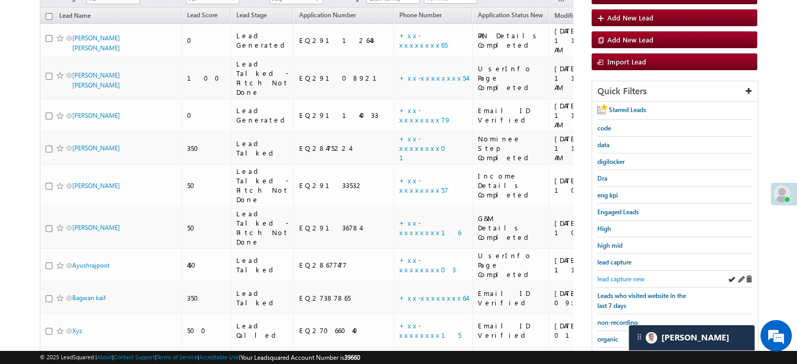
click at [625, 278] on span "lead capture new" at bounding box center [620, 279] width 47 height 8
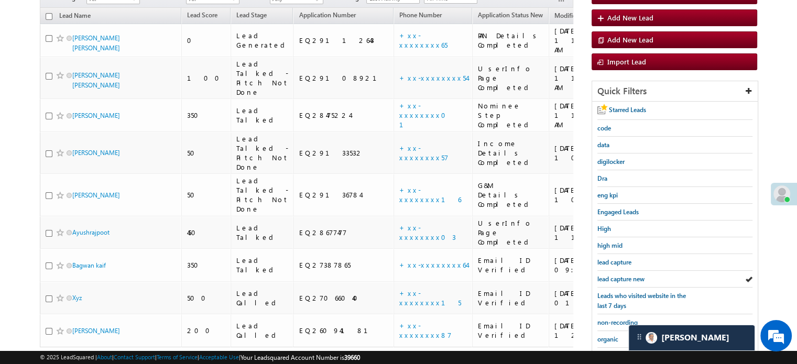
click at [625, 278] on span "lead capture new" at bounding box center [620, 279] width 47 height 8
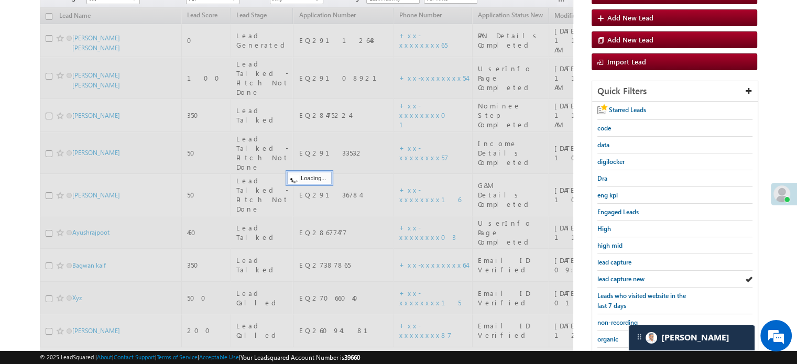
click at [625, 278] on span "lead capture new" at bounding box center [620, 279] width 47 height 8
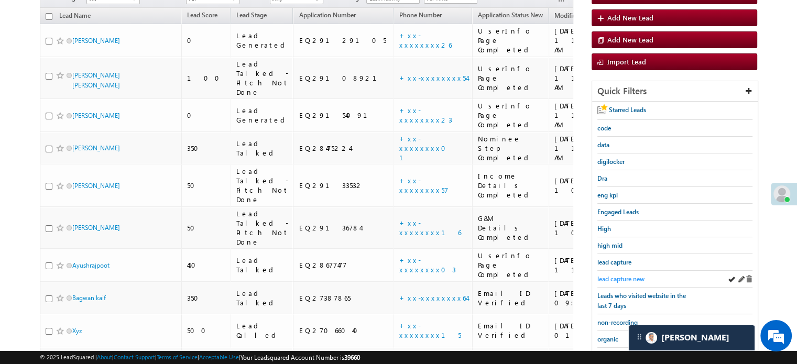
click at [625, 277] on span "lead capture new" at bounding box center [620, 279] width 47 height 8
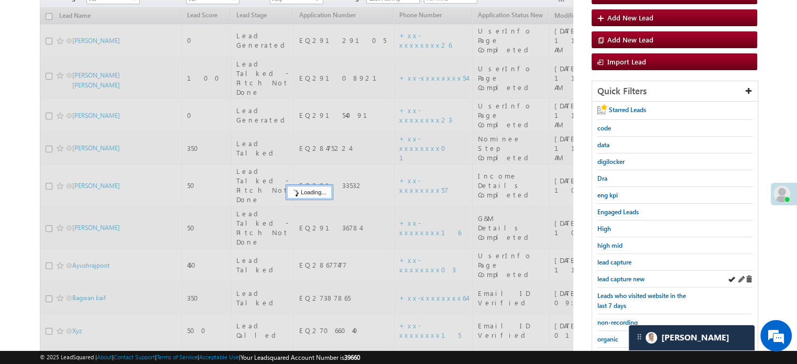
click at [615, 282] on div "lead capture new" at bounding box center [674, 279] width 155 height 17
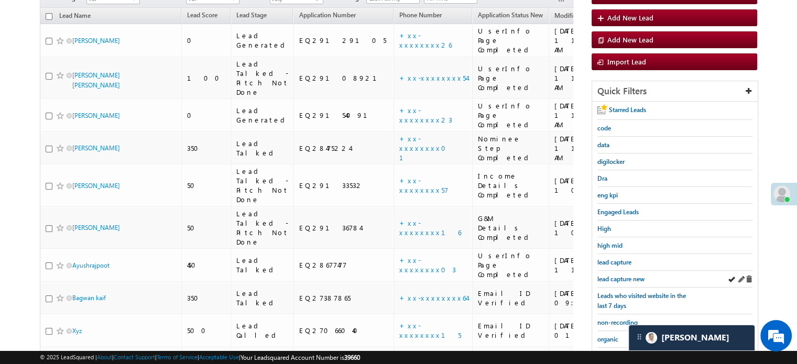
click at [617, 282] on div "lead capture new" at bounding box center [674, 279] width 155 height 17
click at [612, 276] on span "lead capture new" at bounding box center [620, 279] width 47 height 8
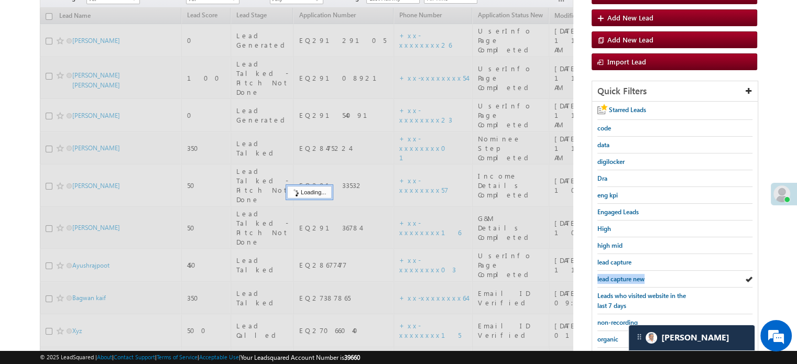
click at [612, 276] on span "lead capture new" at bounding box center [620, 279] width 47 height 8
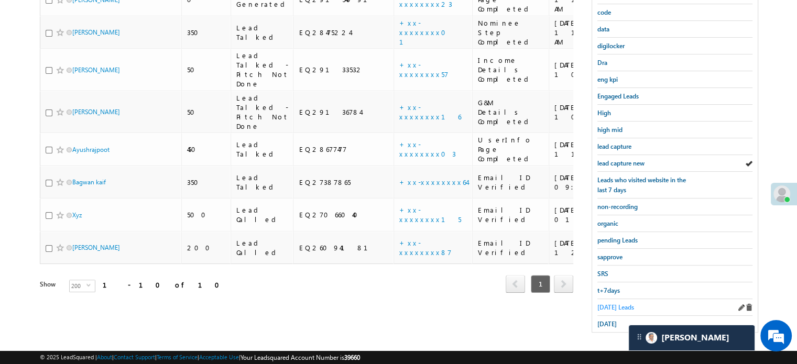
click at [609, 303] on span "Today's Leads" at bounding box center [615, 307] width 37 height 8
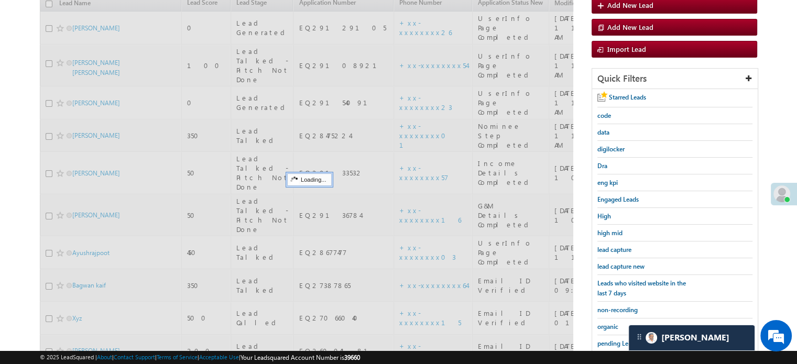
scroll to position [120, 0]
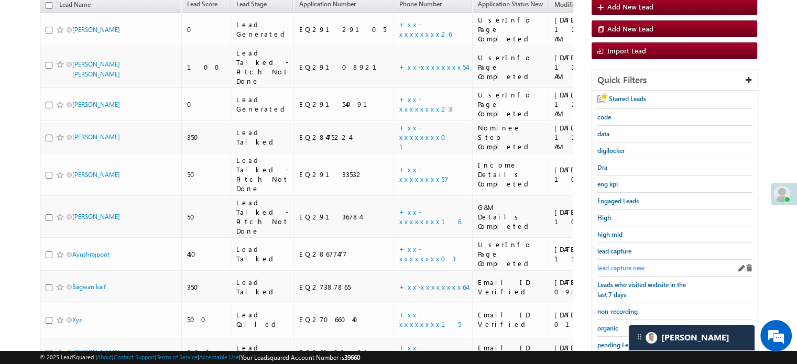
click at [627, 264] on span "lead capture new" at bounding box center [620, 268] width 47 height 8
click at [621, 264] on span "lead capture new" at bounding box center [620, 268] width 47 height 8
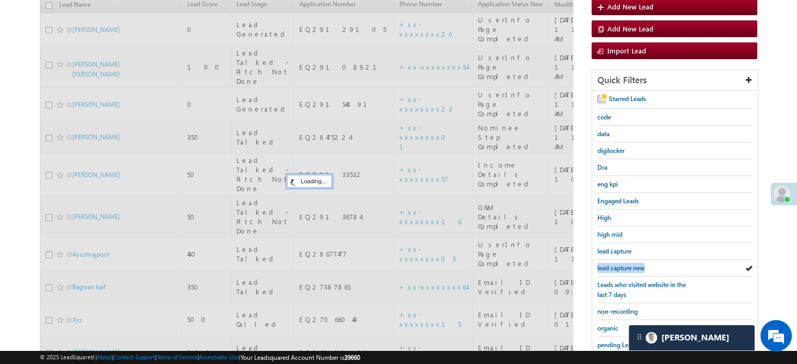
click at [621, 264] on span "lead capture new" at bounding box center [620, 268] width 47 height 8
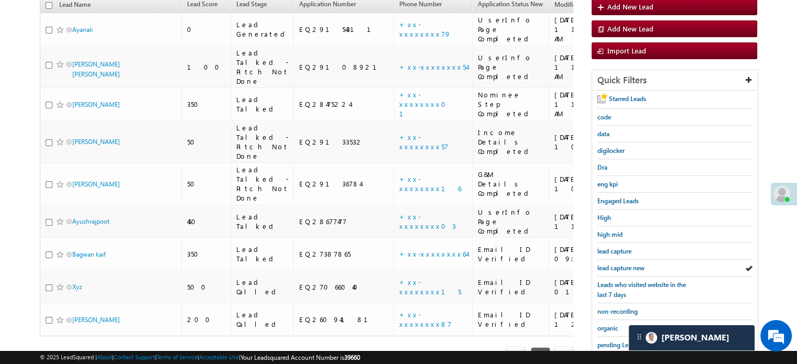
click at [621, 264] on span "lead capture new" at bounding box center [620, 268] width 47 height 8
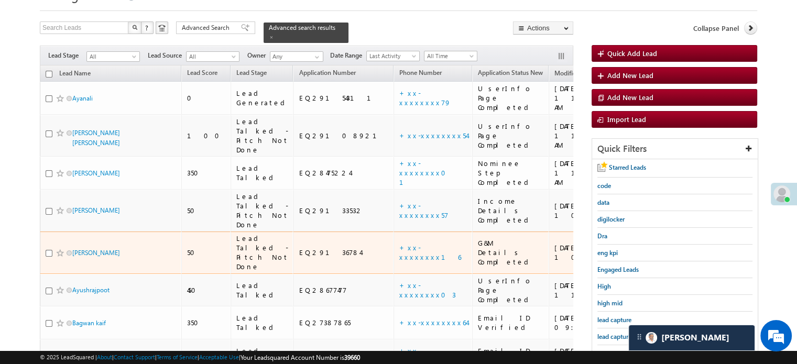
scroll to position [68, 0]
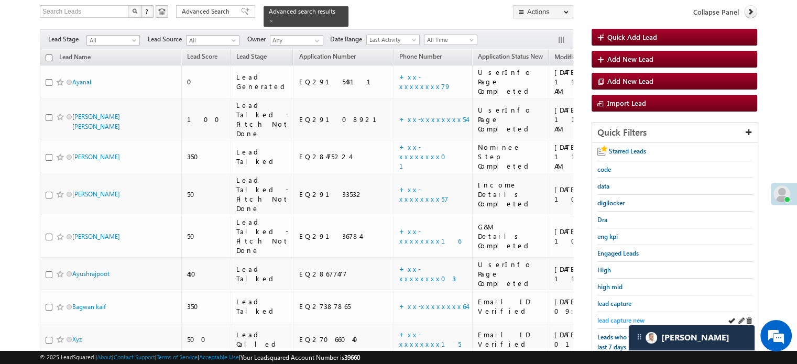
click at [606, 317] on span "lead capture new" at bounding box center [620, 321] width 47 height 8
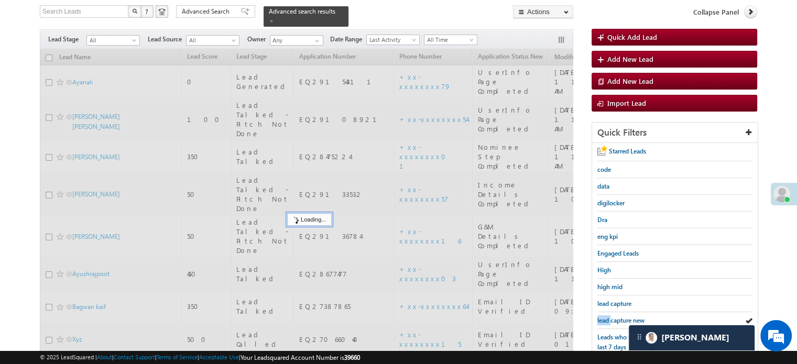
click at [606, 317] on span "lead capture new" at bounding box center [620, 321] width 47 height 8
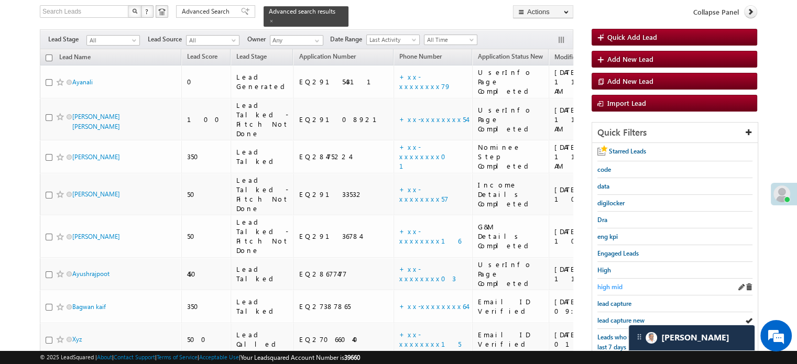
click at [611, 285] on span "high mid" at bounding box center [609, 287] width 25 height 8
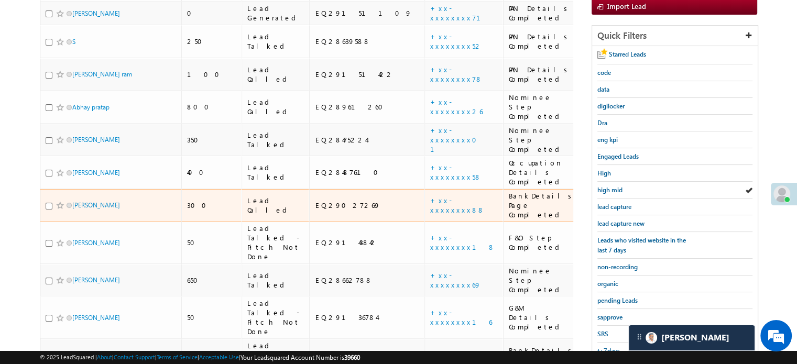
scroll to position [210, 0]
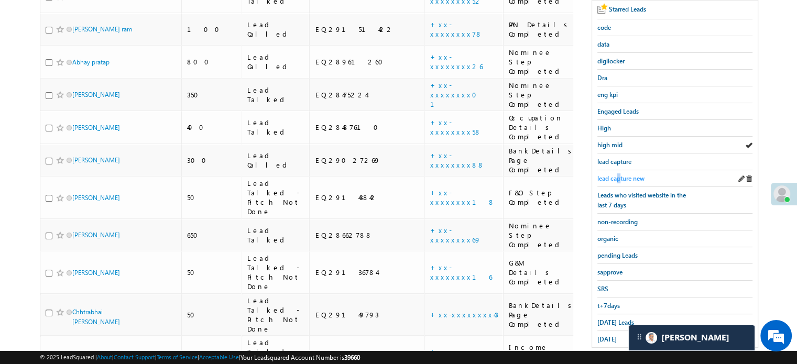
click at [618, 175] on span "lead capture new" at bounding box center [620, 179] width 47 height 8
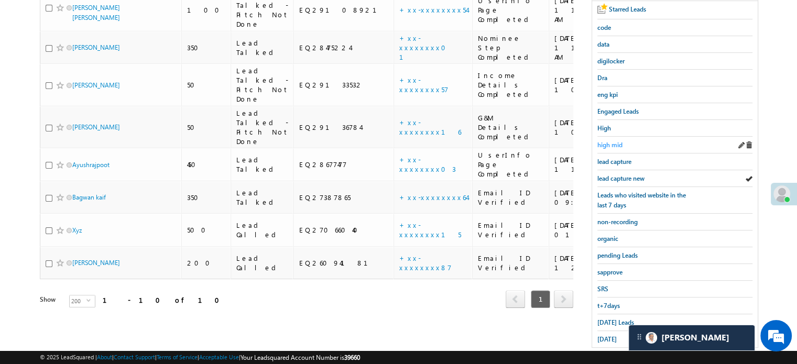
click at [610, 145] on span "high mid" at bounding box center [609, 145] width 25 height 8
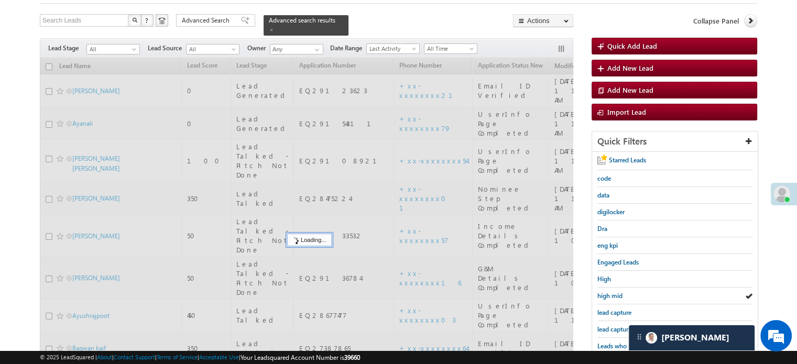
scroll to position [52, 0]
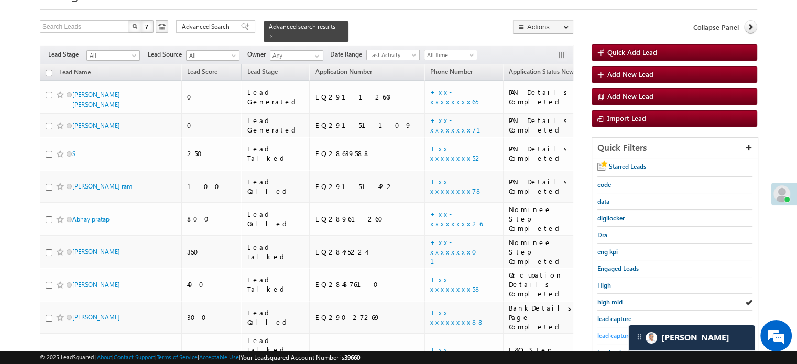
click at [611, 335] on span "lead capture new" at bounding box center [620, 336] width 47 height 8
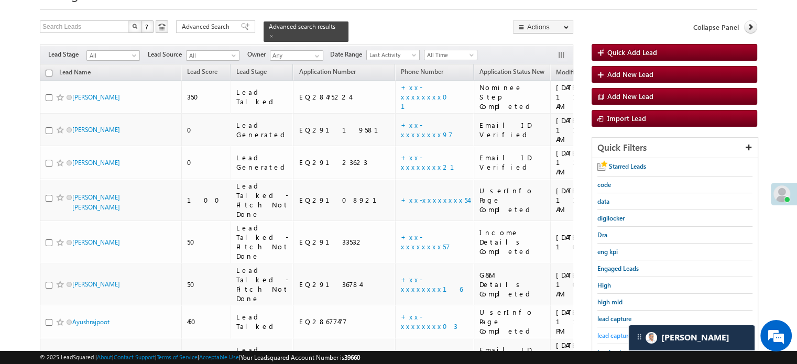
click at [608, 335] on span "lead capture new" at bounding box center [620, 336] width 47 height 8
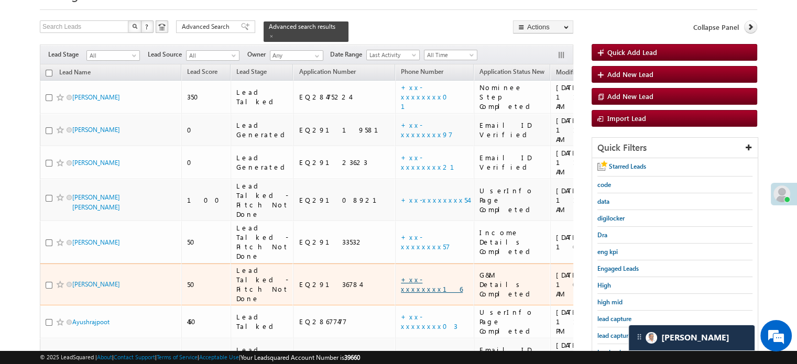
click at [401, 275] on link "+xx-xxxxxxxx16" at bounding box center [432, 284] width 62 height 18
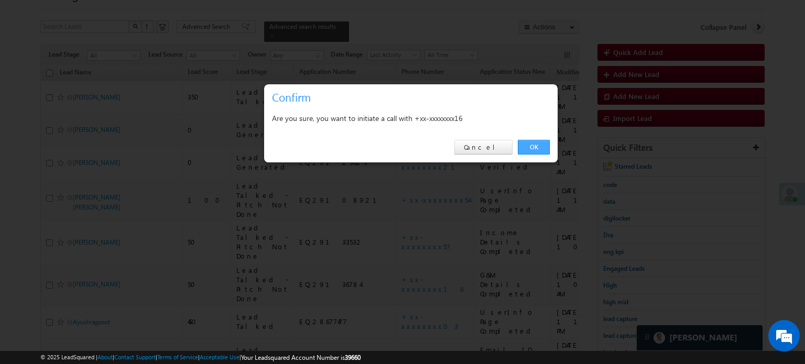
click at [530, 142] on link "OK" at bounding box center [534, 147] width 32 height 15
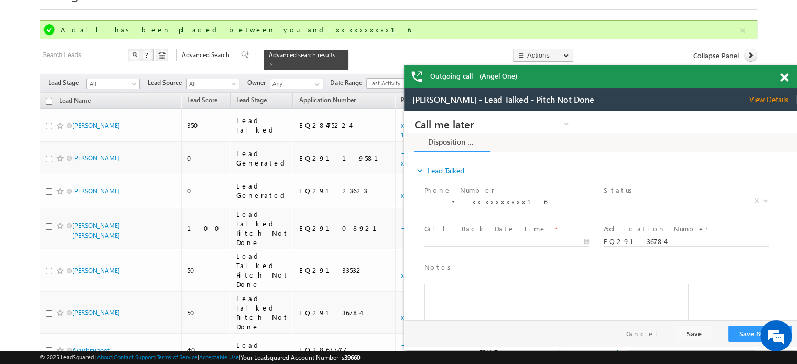
scroll to position [0, 0]
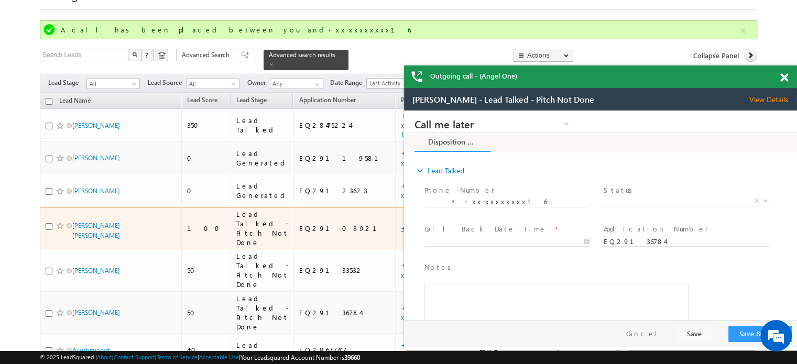
click at [401, 224] on link "+xx-xxxxxxxx54" at bounding box center [435, 228] width 68 height 9
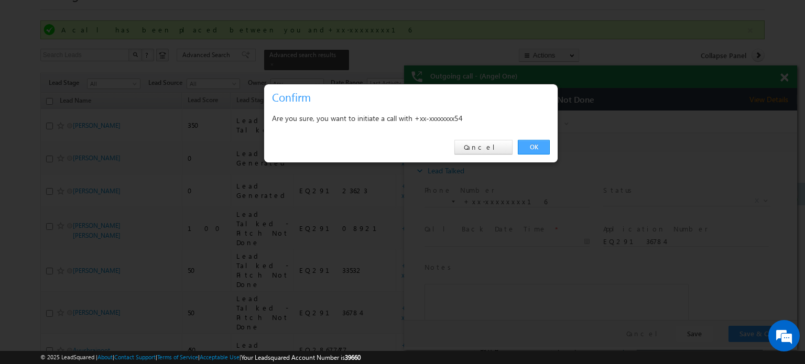
click at [525, 146] on link "OK" at bounding box center [534, 147] width 32 height 15
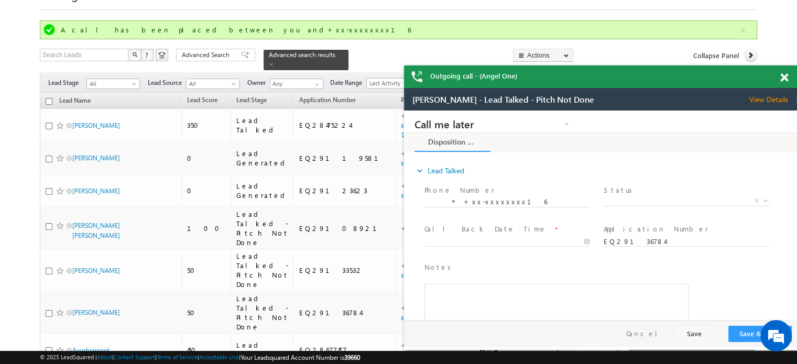
click at [785, 77] on span at bounding box center [784, 77] width 8 height 9
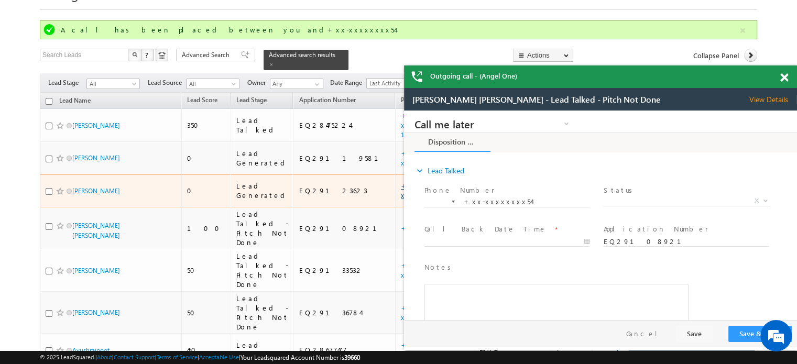
click at [401, 181] on link "+xx-xxxxxxxx21" at bounding box center [434, 190] width 66 height 18
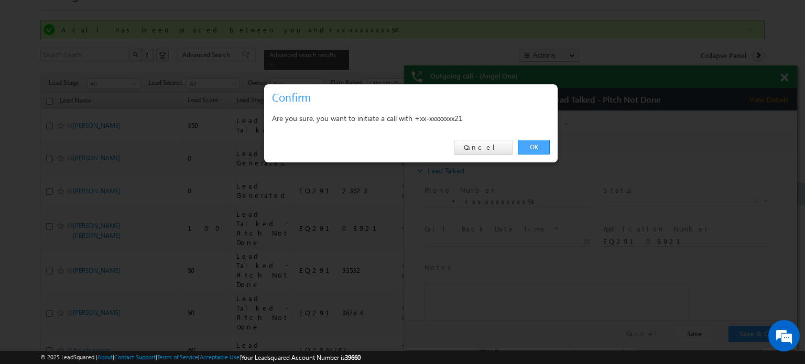
click at [530, 146] on link "OK" at bounding box center [534, 147] width 32 height 15
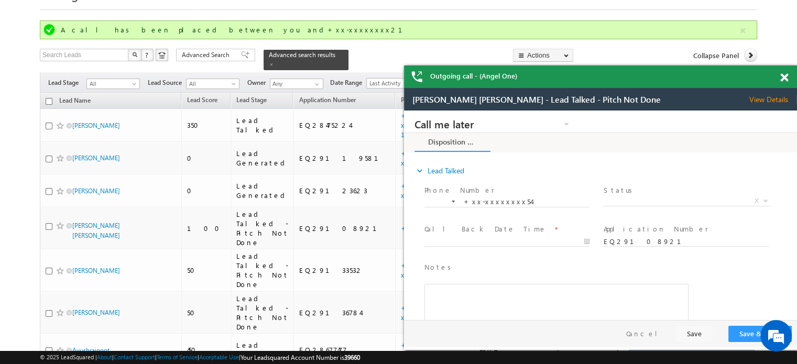
click at [783, 78] on span at bounding box center [784, 77] width 8 height 9
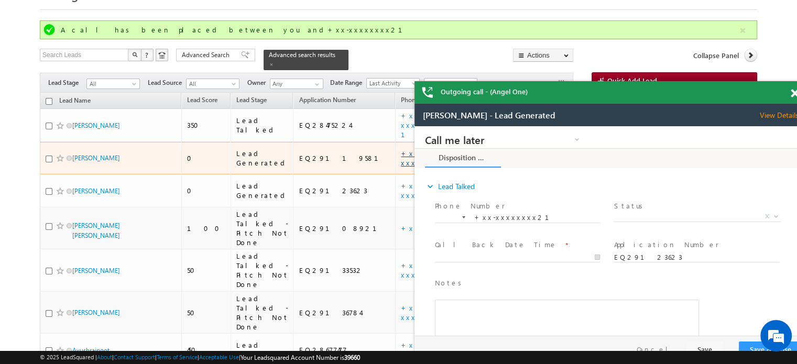
click at [401, 149] on link "+xx-xxxxxxxx97" at bounding box center [427, 158] width 52 height 18
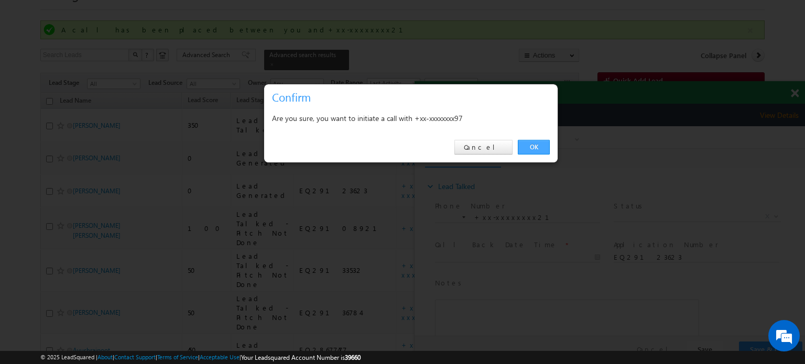
click at [544, 150] on link "OK" at bounding box center [534, 147] width 32 height 15
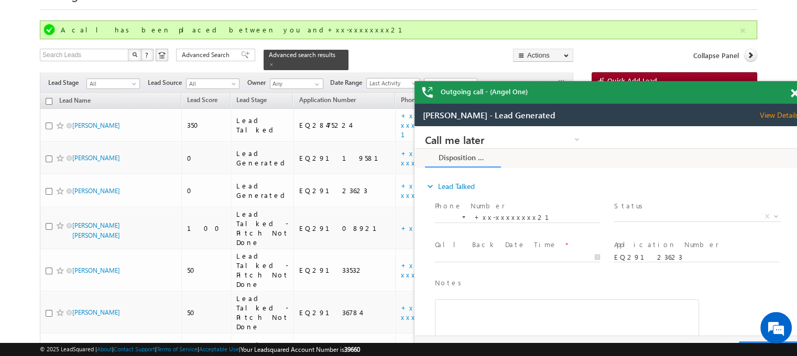
click at [795, 91] on span at bounding box center [795, 93] width 8 height 9
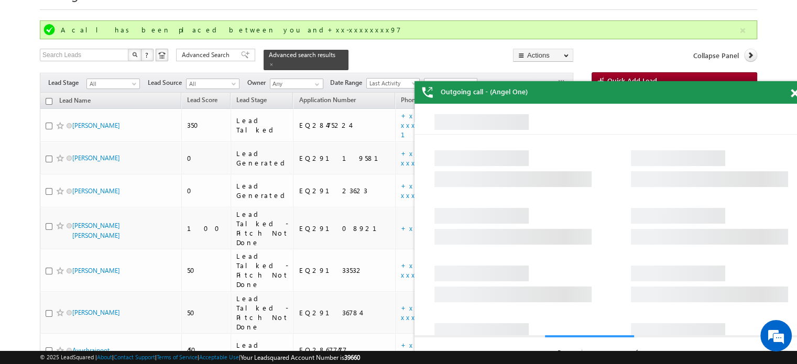
click at [796, 96] on span at bounding box center [795, 93] width 8 height 9
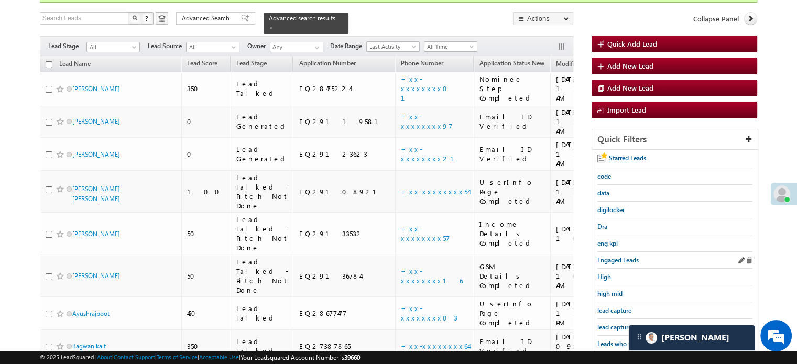
scroll to position [157, 0]
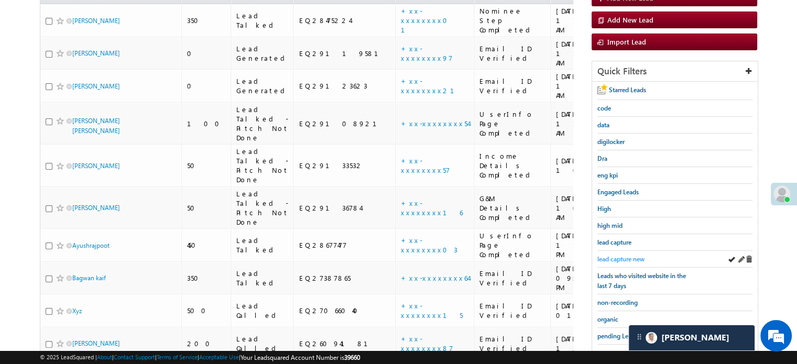
click at [628, 255] on span "lead capture new" at bounding box center [620, 259] width 47 height 8
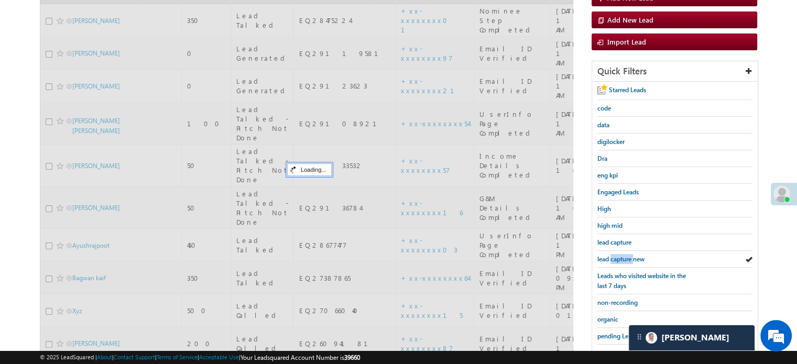
click at [628, 255] on span "lead capture new" at bounding box center [620, 259] width 47 height 8
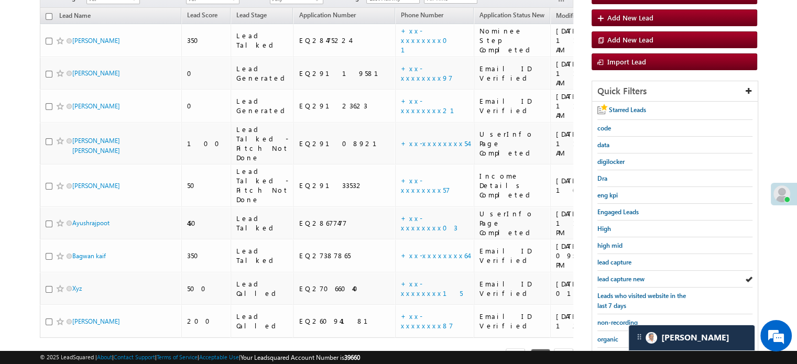
scroll to position [52, 0]
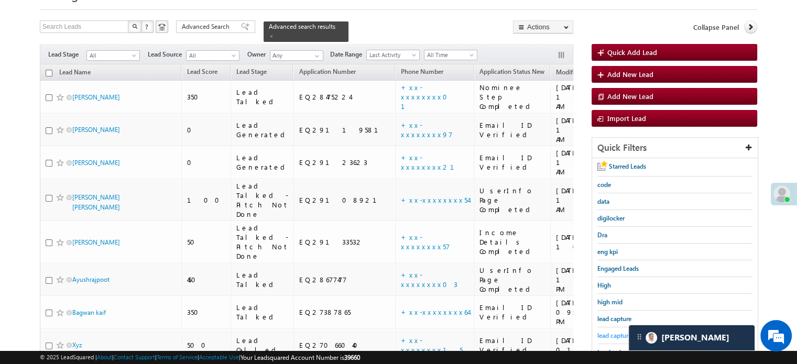
click at [616, 332] on span "lead capture new" at bounding box center [620, 336] width 47 height 8
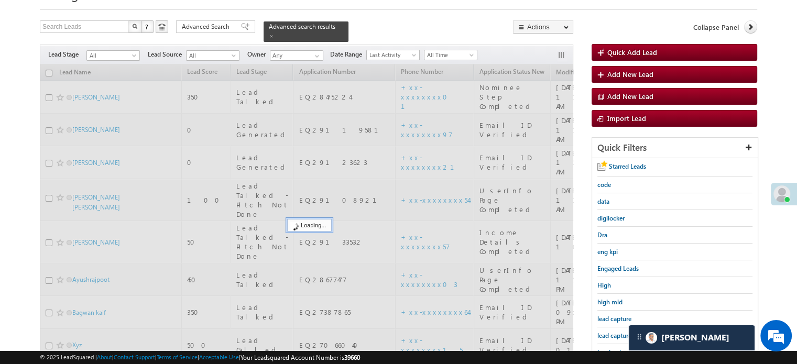
click at [616, 332] on span "lead capture new" at bounding box center [620, 336] width 47 height 8
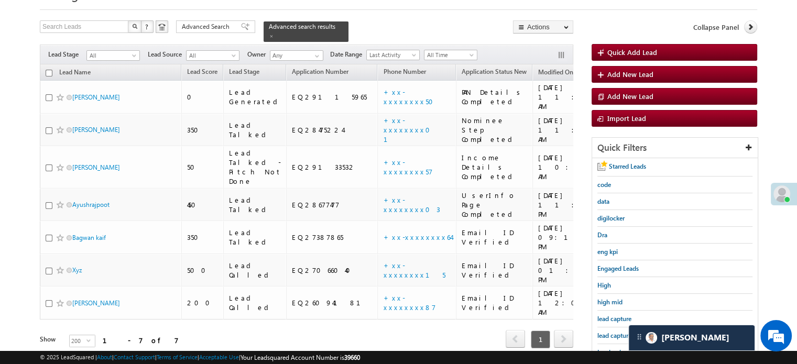
click at [616, 332] on span "lead capture new" at bounding box center [620, 336] width 47 height 8
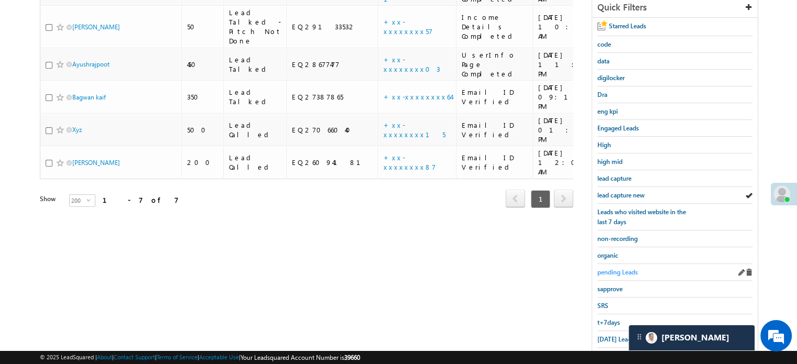
scroll to position [210, 0]
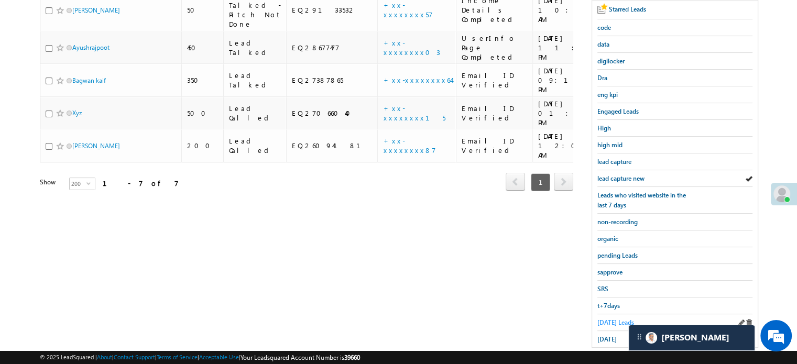
click at [613, 319] on span "Today's Leads" at bounding box center [615, 323] width 37 height 8
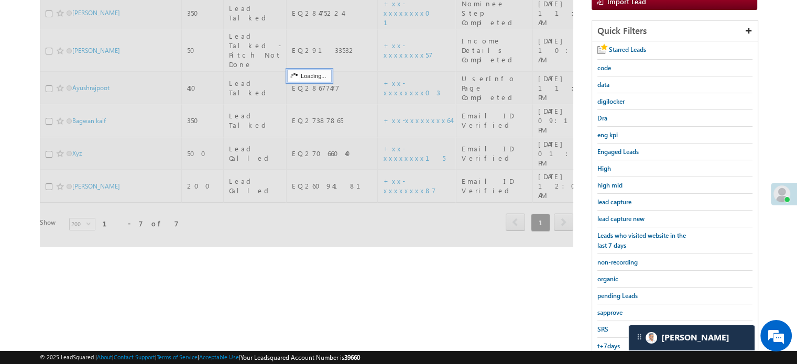
scroll to position [52, 0]
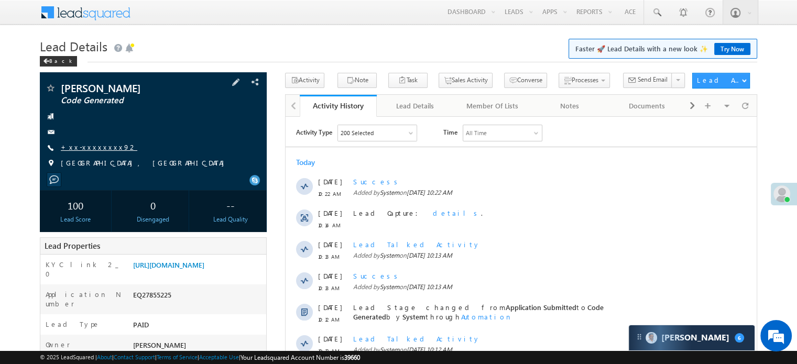
click at [80, 151] on link "+xx-xxxxxxxx92" at bounding box center [99, 147] width 77 height 9
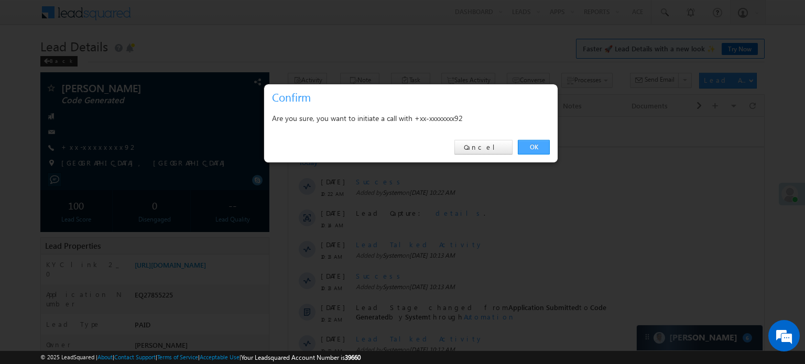
click at [526, 149] on link "OK" at bounding box center [534, 147] width 32 height 15
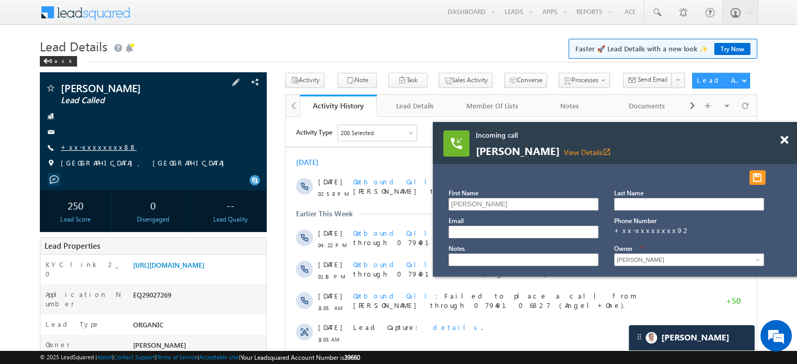
click at [103, 148] on link "+xx-xxxxxxxx88" at bounding box center [99, 147] width 76 height 9
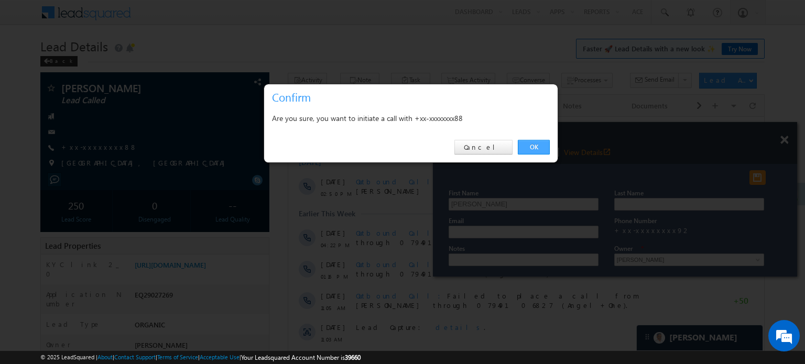
click at [518, 149] on link "OK" at bounding box center [534, 147] width 32 height 15
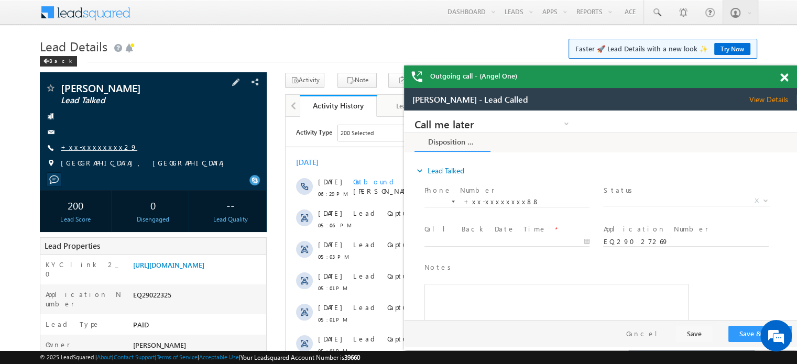
click at [86, 147] on link "+xx-xxxxxxxx29" at bounding box center [99, 147] width 77 height 9
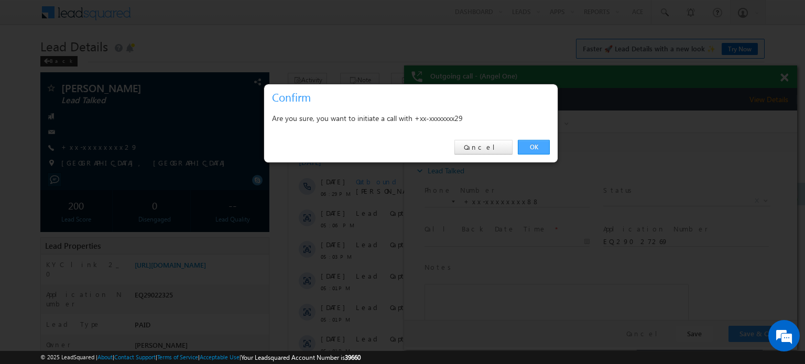
click at [530, 146] on link "OK" at bounding box center [534, 147] width 32 height 15
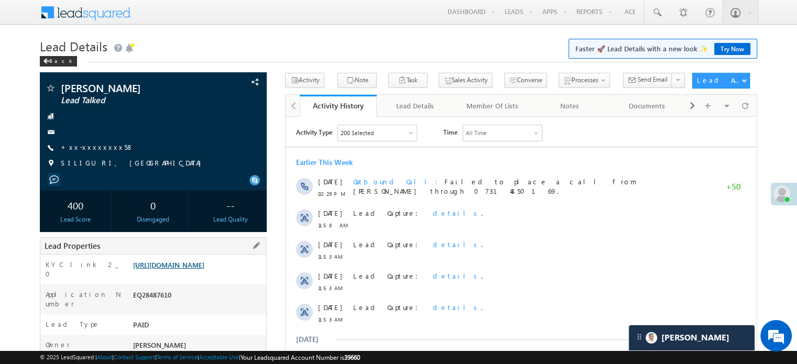
click at [147, 262] on link "[URL][DOMAIN_NAME]" at bounding box center [168, 264] width 71 height 9
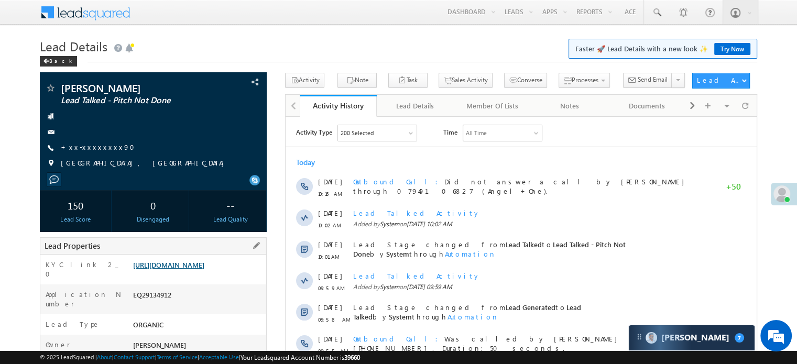
click at [204, 265] on link "[URL][DOMAIN_NAME]" at bounding box center [168, 264] width 71 height 9
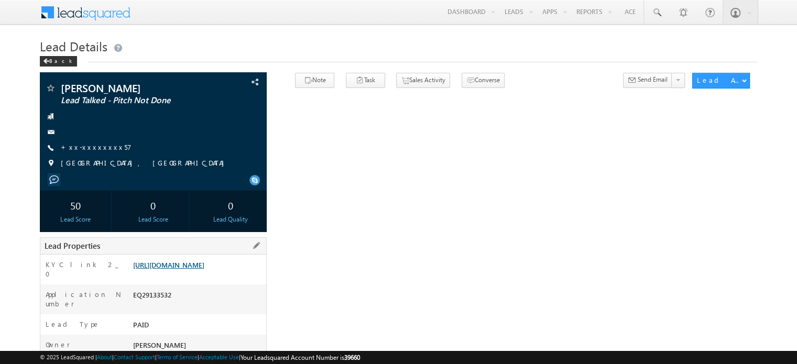
click at [159, 269] on link "https://angelbroking1-pk3em7sa.customui-test.leadsquared.com?leadId=c589e0bb-c6…" at bounding box center [168, 264] width 71 height 9
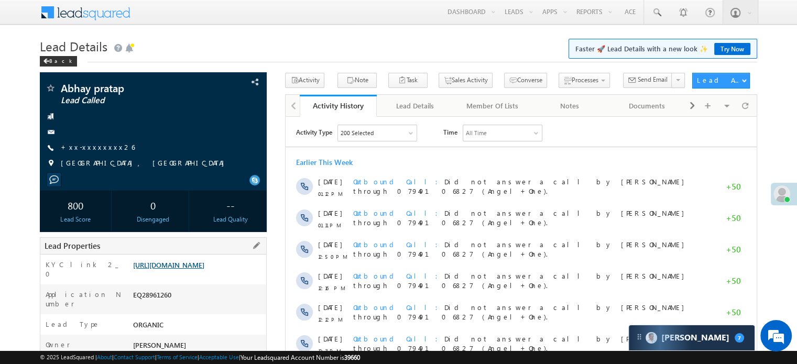
click at [188, 269] on link "[URL][DOMAIN_NAME]" at bounding box center [168, 264] width 71 height 9
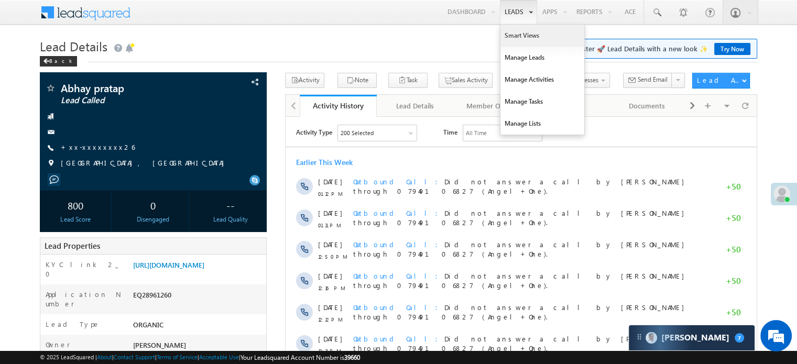
click at [517, 28] on link "Smart Views" at bounding box center [543, 36] width 84 height 22
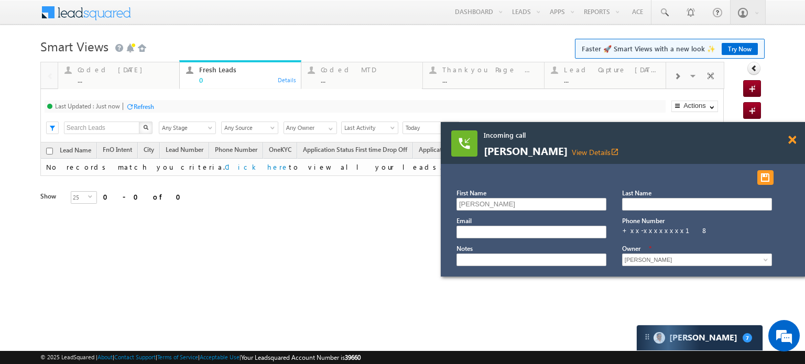
click at [792, 142] on span at bounding box center [792, 140] width 8 height 9
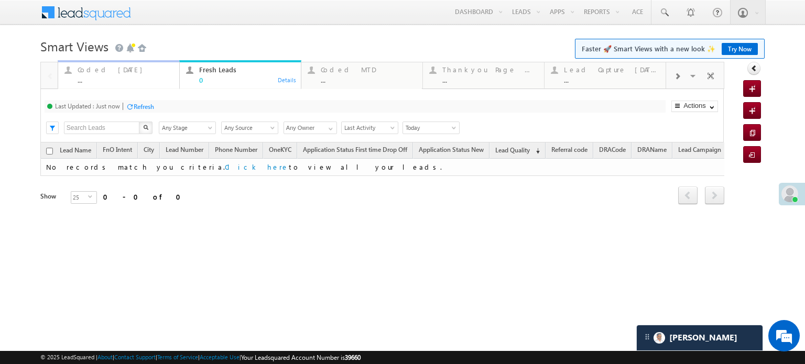
click at [88, 69] on div "Coded [DATE]" at bounding box center [125, 70] width 95 height 8
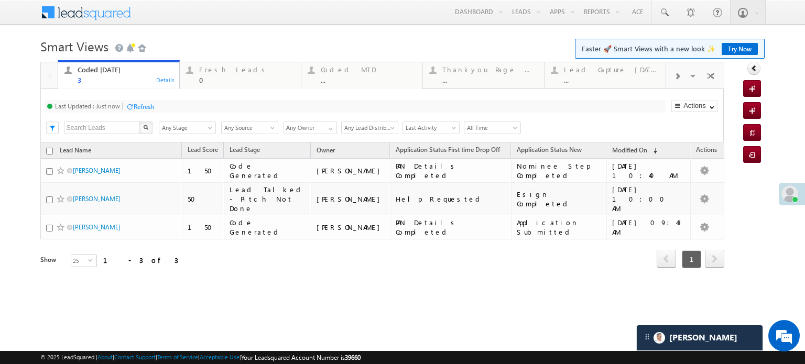
click at [145, 105] on div "Refresh" at bounding box center [144, 107] width 20 height 8
click at [189, 79] on div "Fresh Leads 0 Details" at bounding box center [240, 73] width 119 height 20
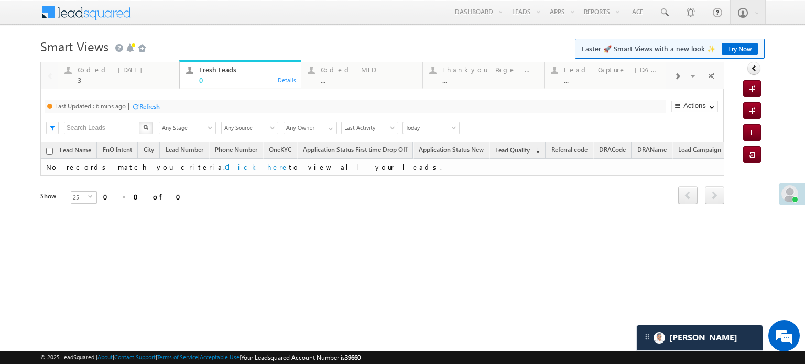
click at [149, 112] on div "Last Updated : 6 mins ago Refresh Refreshing..." at bounding box center [355, 106] width 621 height 13
click at [155, 98] on div "Last Updated : 6 mins ago Refresh Refreshing... Search X Lead Stage Any Stage A…" at bounding box center [381, 115] width 683 height 53
click at [154, 110] on div "Refresh" at bounding box center [149, 107] width 20 height 8
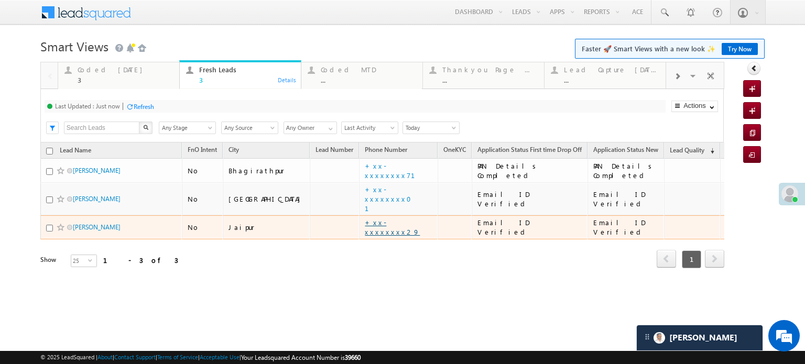
click at [365, 222] on link "+xx-xxxxxxxx29" at bounding box center [392, 227] width 55 height 18
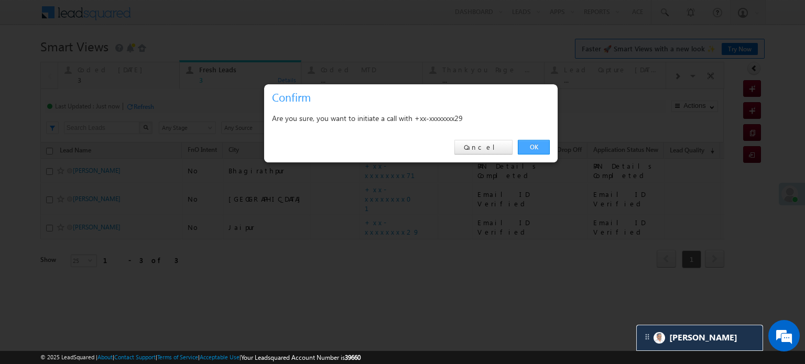
click at [529, 143] on link "OK" at bounding box center [534, 147] width 32 height 15
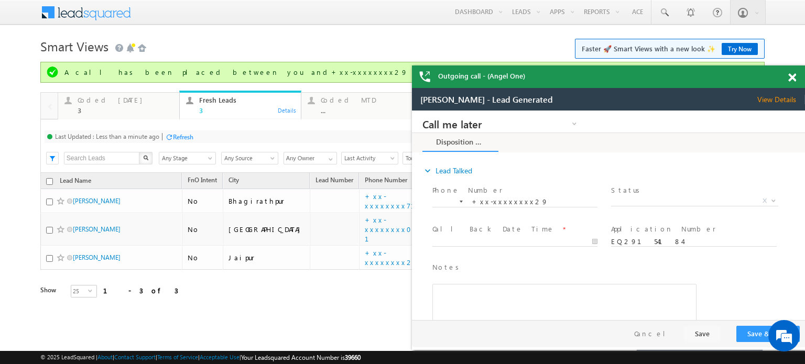
click at [794, 76] on span at bounding box center [792, 77] width 8 height 9
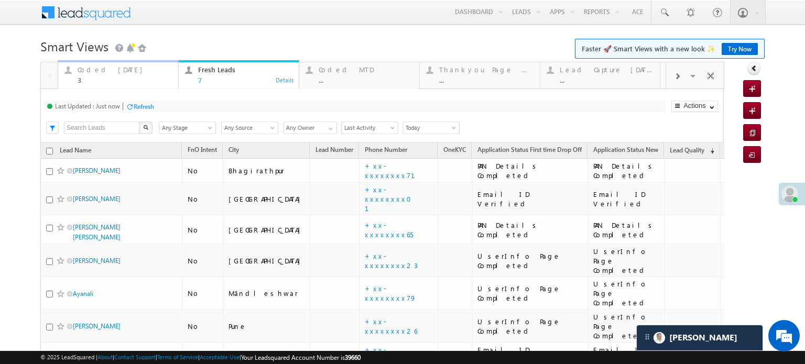
click at [87, 78] on div "3" at bounding box center [125, 80] width 94 height 8
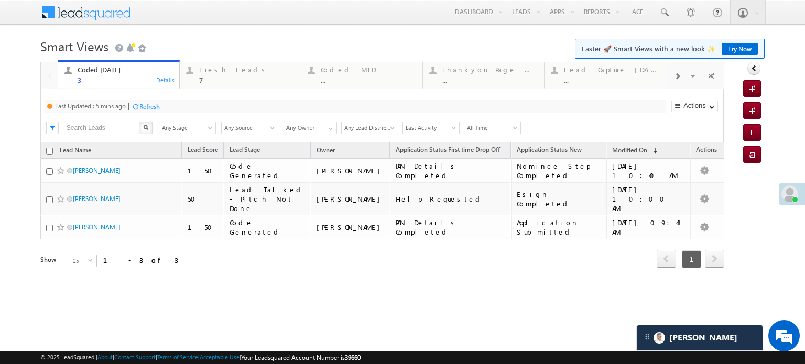
click at [139, 105] on div at bounding box center [136, 107] width 8 height 8
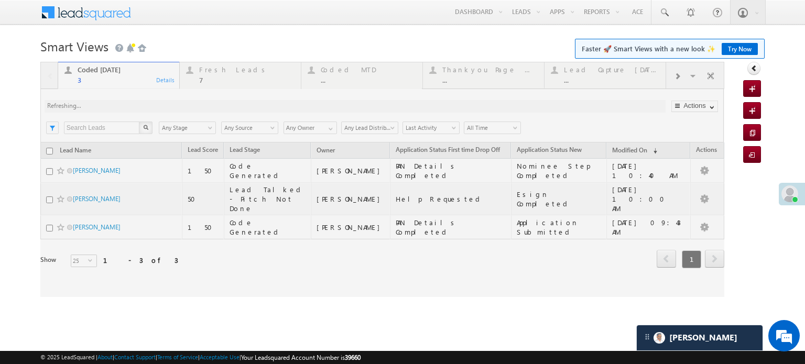
click at [241, 64] on div at bounding box center [382, 179] width 684 height 235
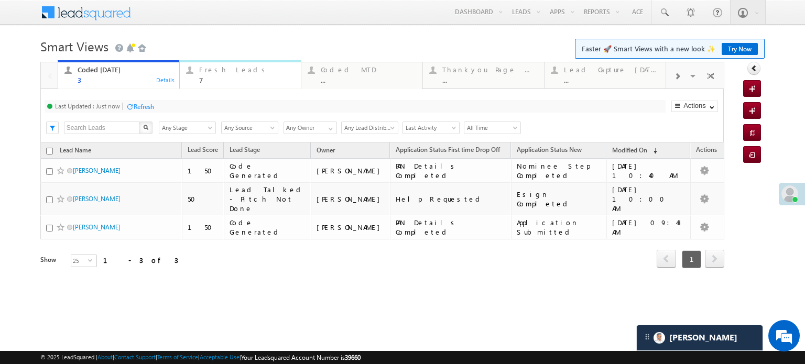
click at [219, 67] on div "Fresh Leads" at bounding box center [246, 70] width 95 height 8
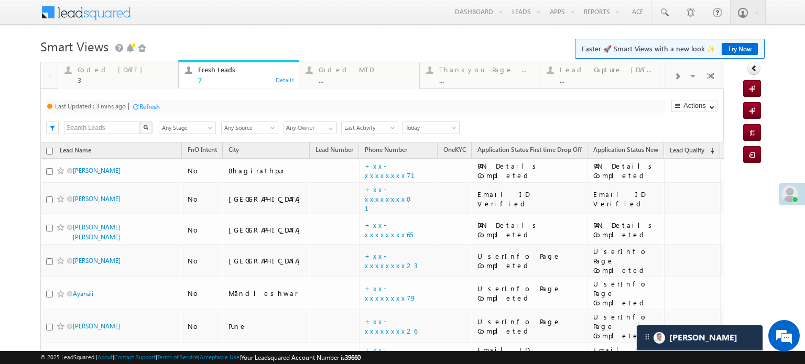
click at [148, 104] on div "Refresh" at bounding box center [149, 107] width 20 height 8
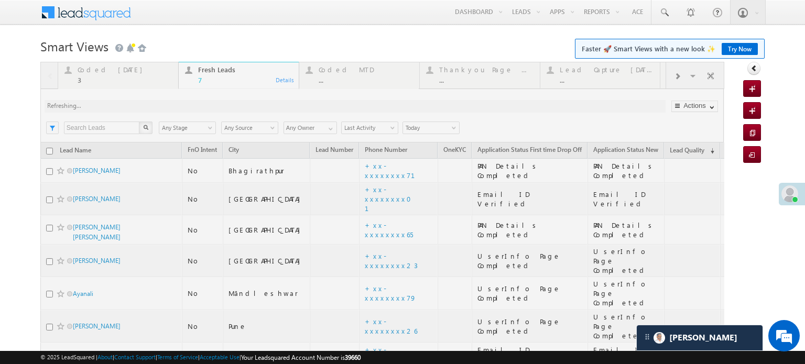
click at [148, 104] on div at bounding box center [382, 243] width 684 height 363
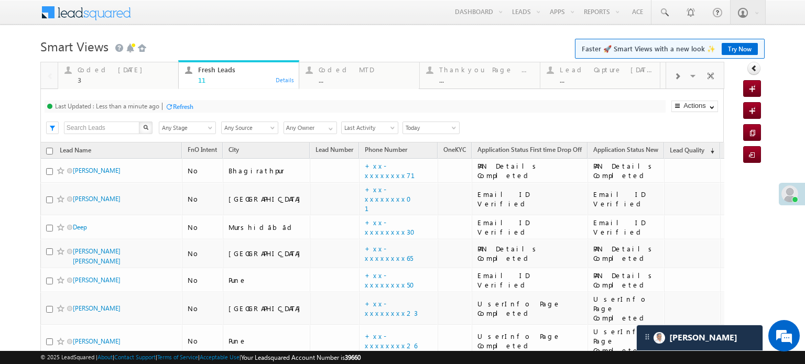
click at [183, 103] on div "Refresh" at bounding box center [183, 107] width 20 height 8
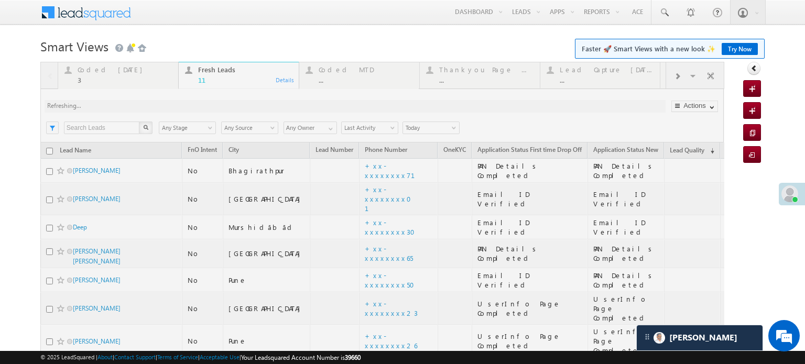
click at [183, 102] on div at bounding box center [382, 291] width 684 height 458
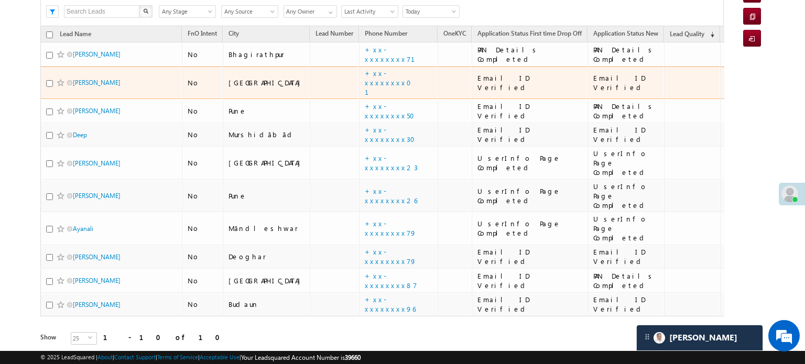
scroll to position [127, 0]
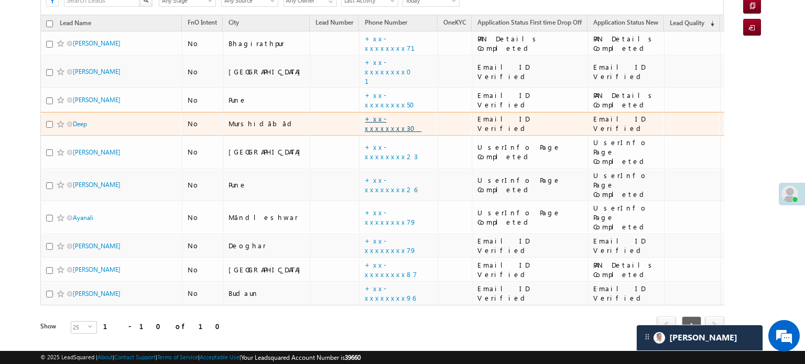
click at [365, 116] on link "+xx-xxxxxxxx30" at bounding box center [393, 123] width 57 height 18
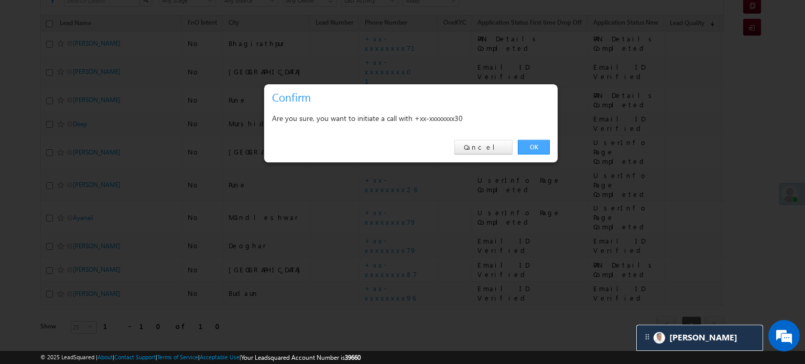
click at [536, 144] on link "OK" at bounding box center [534, 147] width 32 height 15
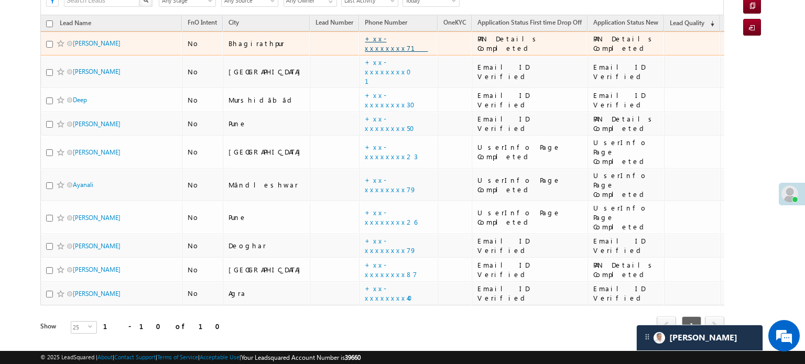
click at [365, 41] on link "+xx-xxxxxxxx71" at bounding box center [396, 43] width 63 height 18
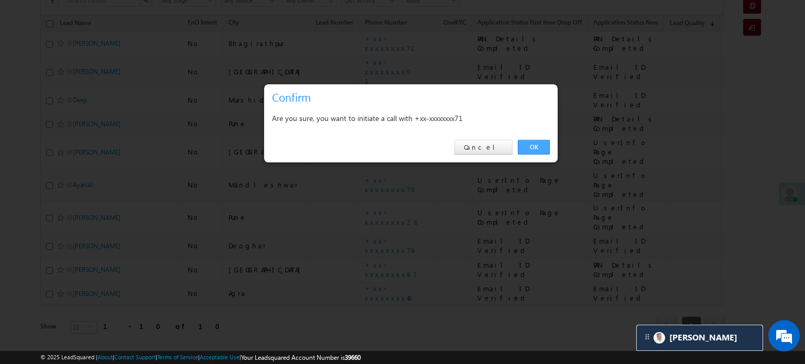
click at [533, 142] on link "OK" at bounding box center [534, 147] width 32 height 15
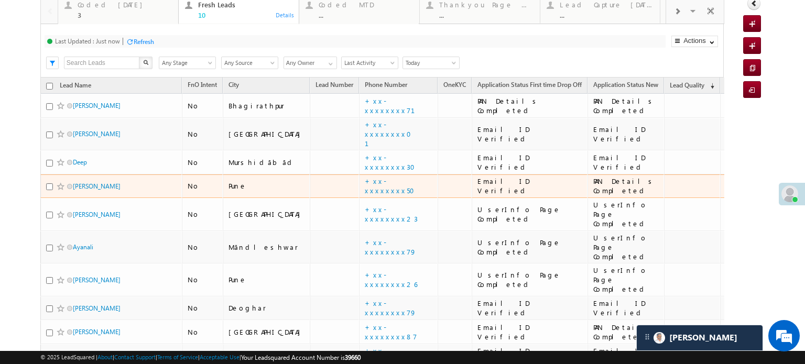
scroll to position [0, 0]
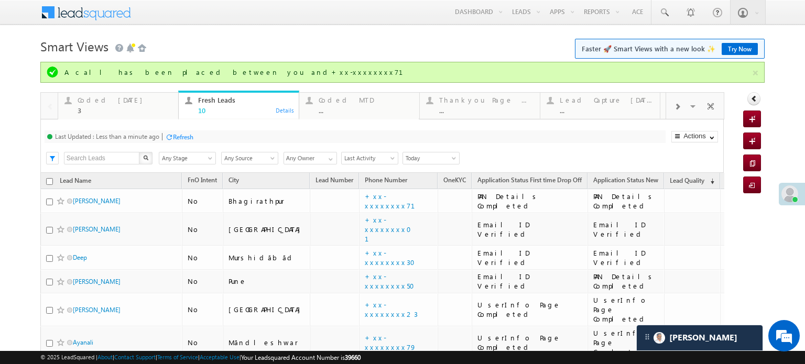
click at [181, 136] on div "Refresh" at bounding box center [183, 137] width 20 height 8
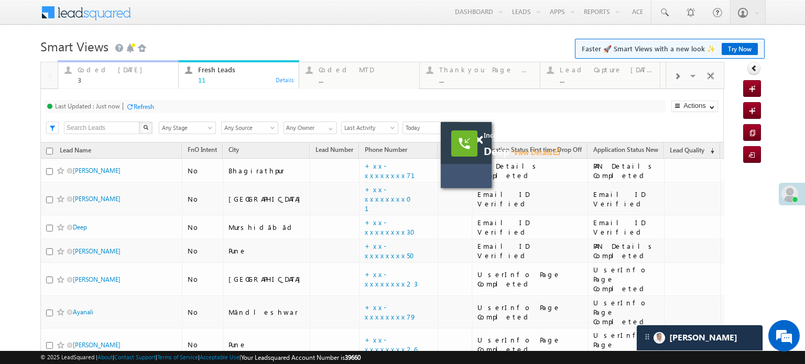
click at [109, 73] on div "Coded Today" at bounding box center [125, 70] width 94 height 8
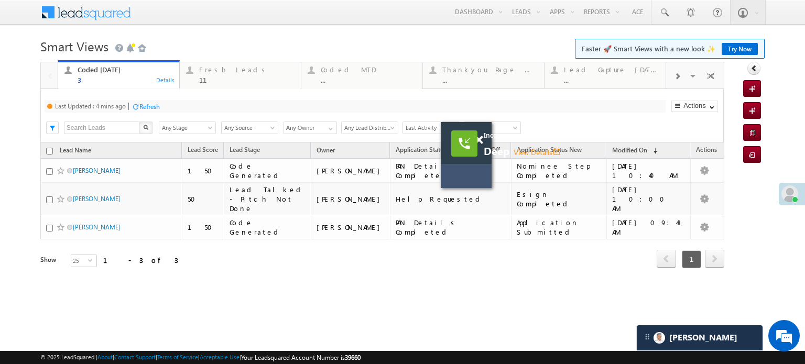
click at [147, 105] on div "Refresh" at bounding box center [149, 107] width 20 height 8
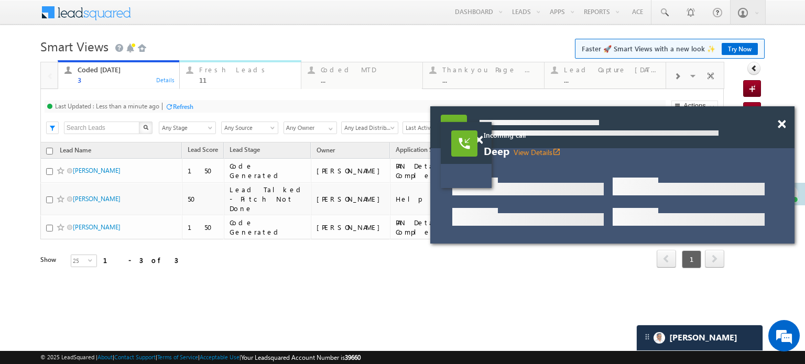
click at [234, 73] on div "Fresh Leads" at bounding box center [246, 70] width 95 height 8
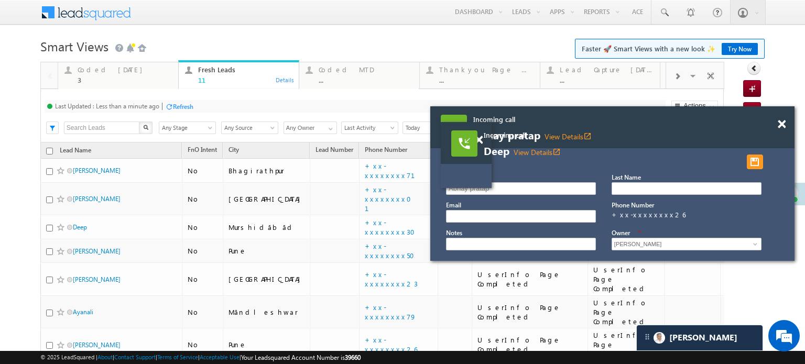
click at [170, 110] on div at bounding box center [169, 107] width 8 height 8
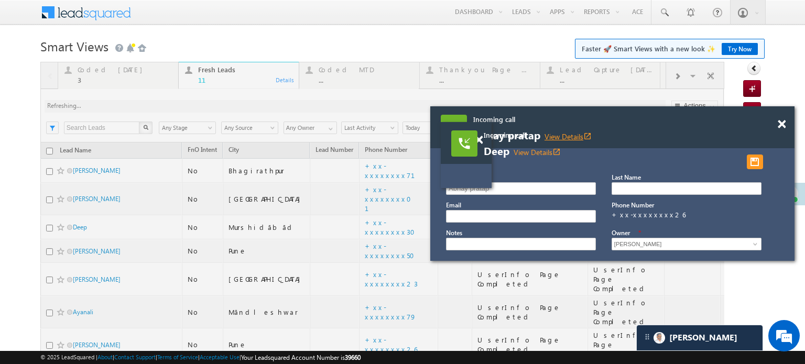
drag, startPoint x: 594, startPoint y: 160, endPoint x: 472, endPoint y: 222, distance: 137.1
click at [479, 169] on div at bounding box center [595, 162] width 335 height 15
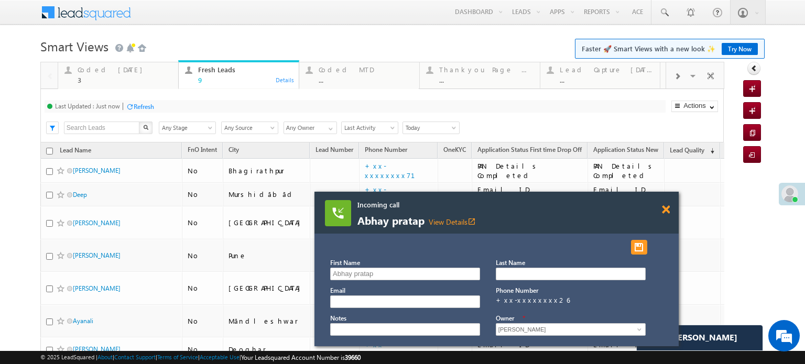
click at [669, 208] on span at bounding box center [666, 209] width 8 height 9
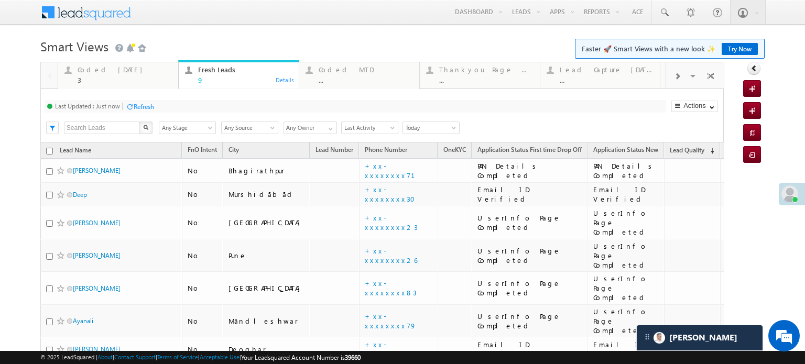
click at [145, 105] on div "Refresh" at bounding box center [144, 107] width 20 height 8
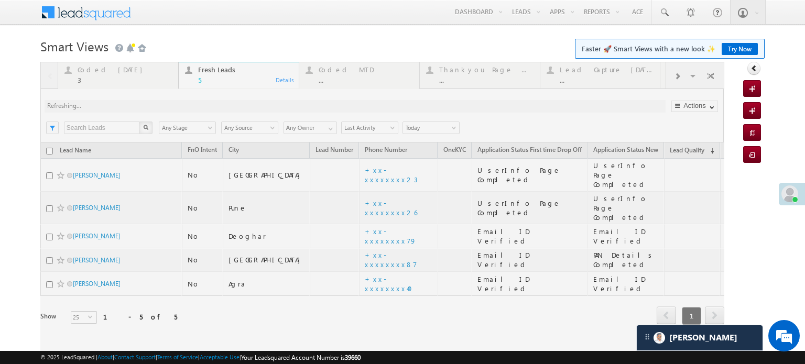
click at [105, 48] on span "Smart Views" at bounding box center [74, 46] width 68 height 17
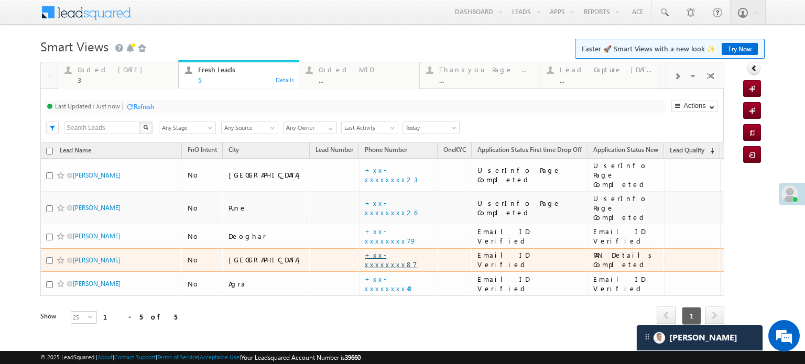
click at [365, 251] on link "+xx-xxxxxxxx87" at bounding box center [391, 260] width 52 height 18
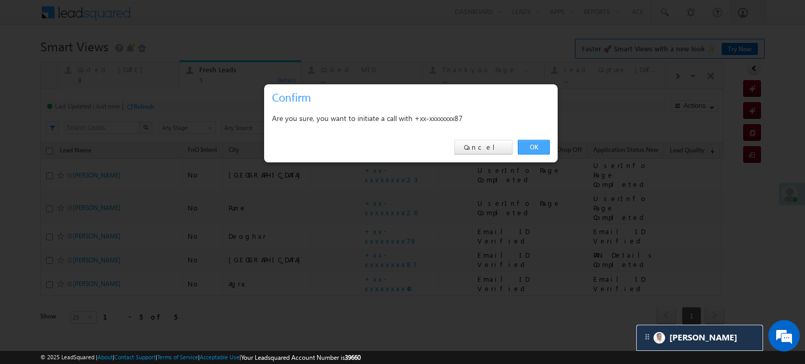
click at [536, 150] on link "OK" at bounding box center [534, 147] width 32 height 15
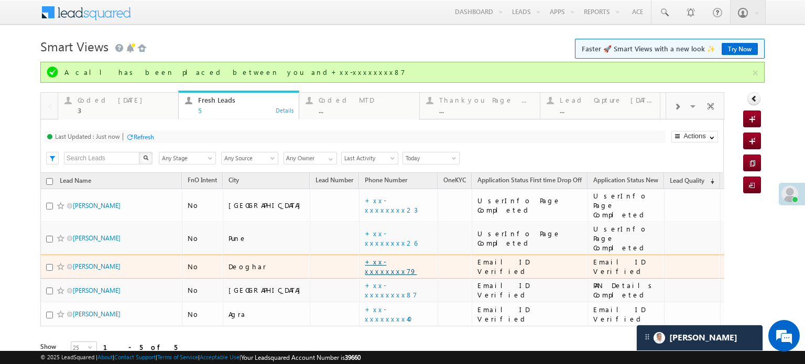
click at [365, 257] on link "+xx-xxxxxxxx79" at bounding box center [391, 266] width 52 height 18
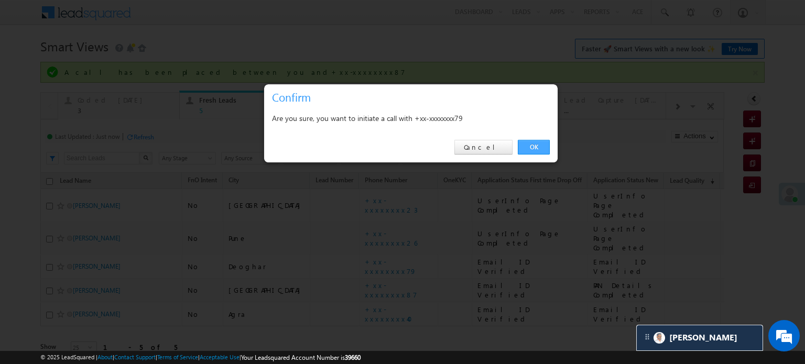
click at [518, 151] on link "OK" at bounding box center [534, 147] width 32 height 15
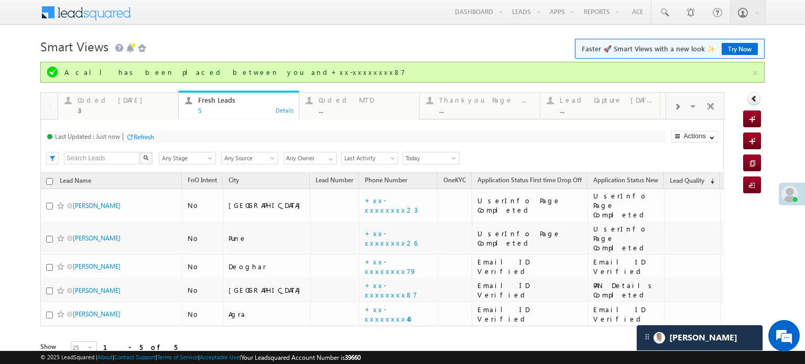
click at [523, 150] on div "Search X Lead Stage Any Stage Any Stage Lead Source Any Source Any Source Owner…" at bounding box center [391, 157] width 665 height 16
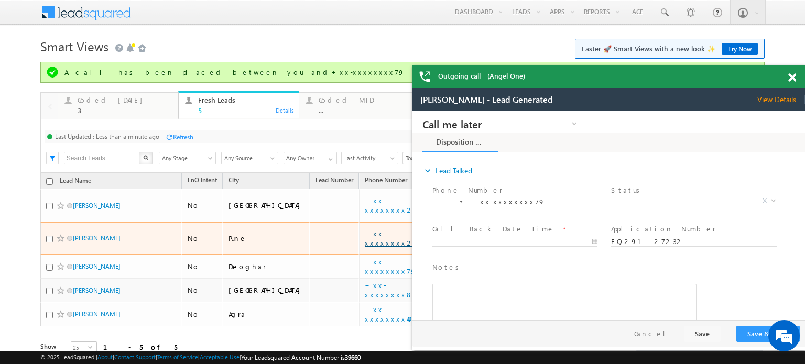
click at [369, 232] on link "+xx-xxxxxxxx26" at bounding box center [391, 238] width 52 height 18
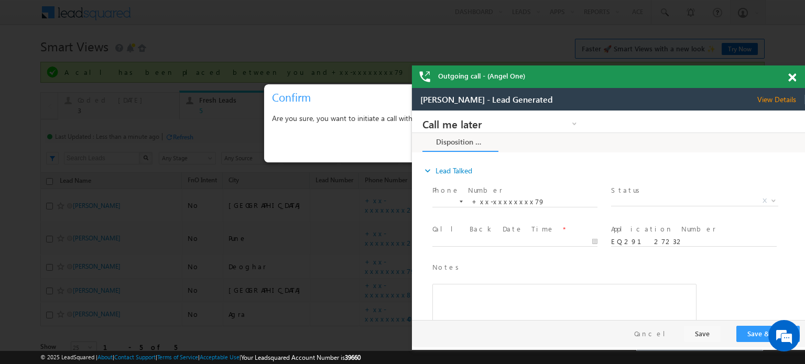
click at [791, 77] on span at bounding box center [792, 77] width 8 height 9
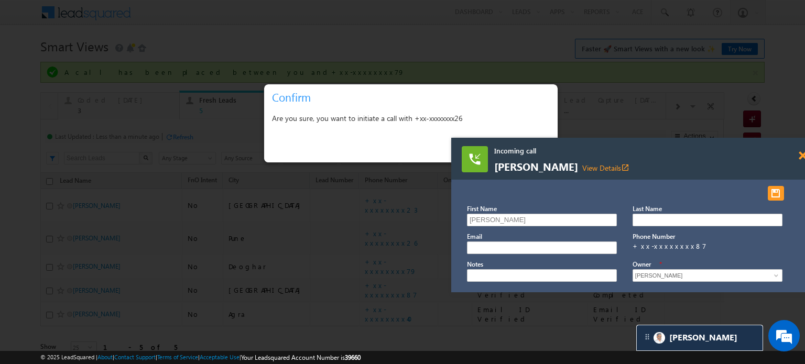
click at [801, 153] on span at bounding box center [803, 155] width 8 height 9
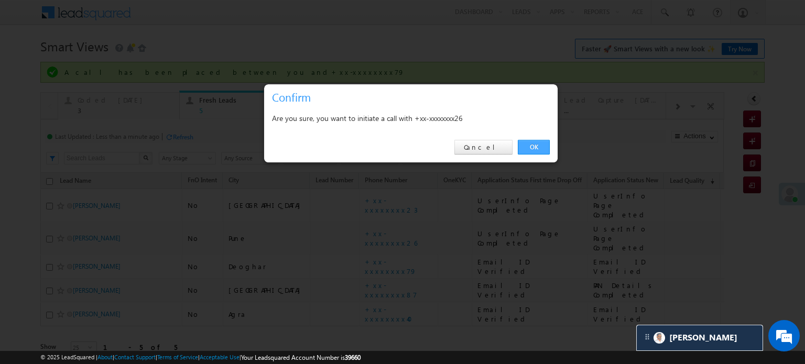
click at [526, 140] on link "OK" at bounding box center [534, 147] width 32 height 15
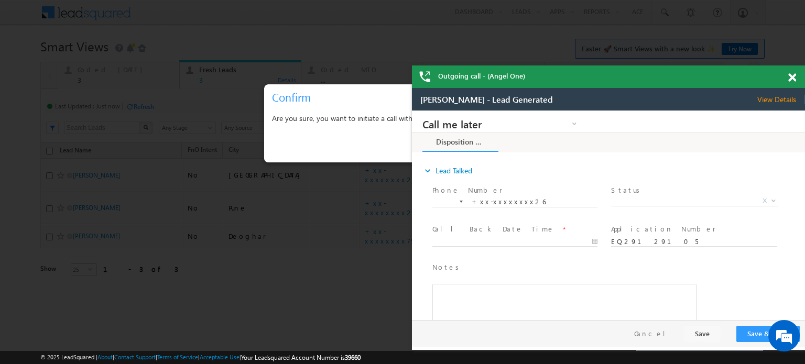
drag, startPoint x: 790, startPoint y: 81, endPoint x: 300, endPoint y: 4, distance: 496.1
click at [790, 81] on span at bounding box center [792, 77] width 8 height 9
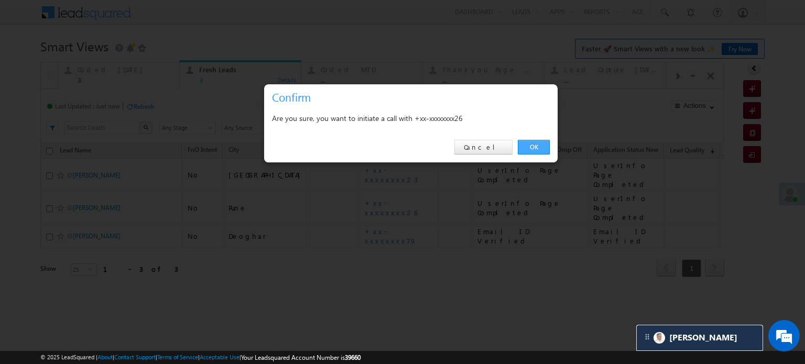
click at [526, 140] on link "OK" at bounding box center [534, 147] width 32 height 15
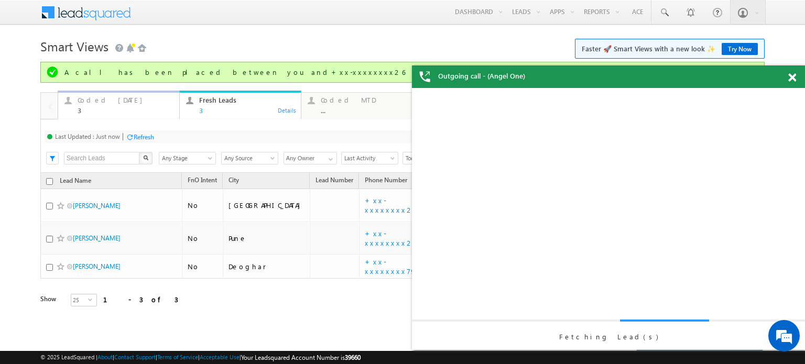
click at [121, 106] on div "3" at bounding box center [125, 110] width 95 height 8
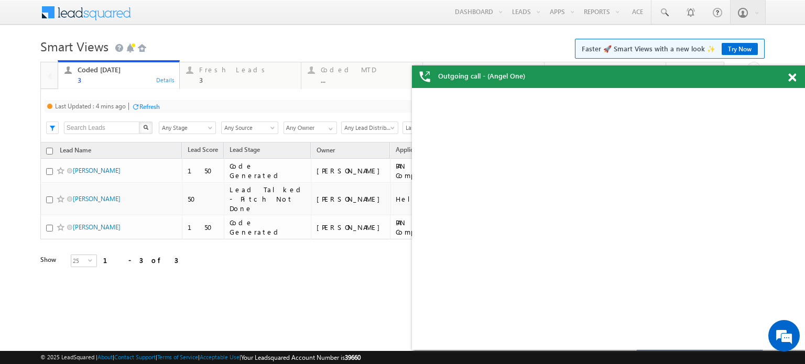
click at [148, 105] on div "Refresh" at bounding box center [149, 107] width 20 height 8
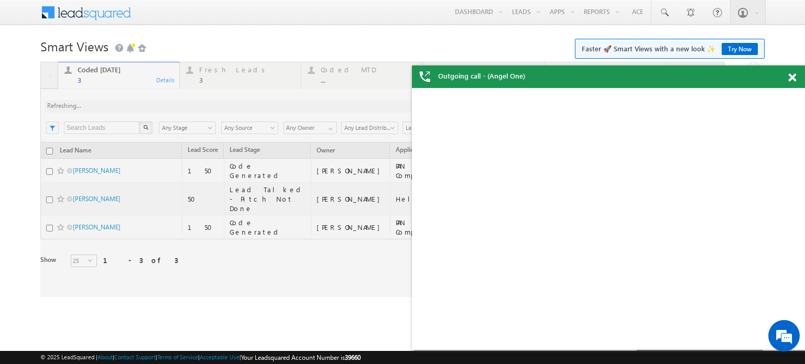
click at [148, 105] on div at bounding box center [382, 179] width 684 height 235
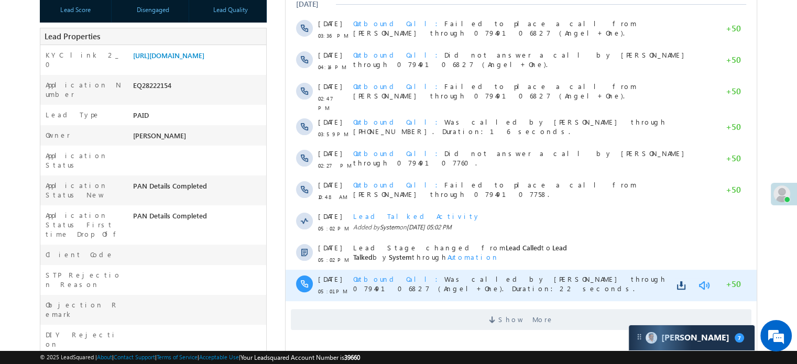
click at [703, 281] on link at bounding box center [704, 285] width 13 height 10
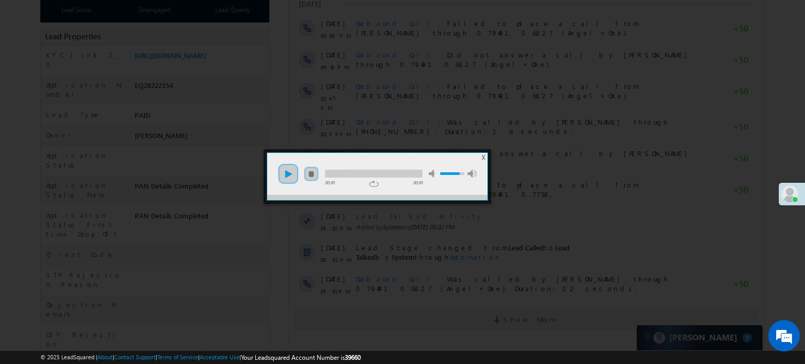
click at [281, 176] on link "play" at bounding box center [288, 174] width 21 height 21
click at [403, 175] on div at bounding box center [373, 174] width 97 height 8
click at [392, 113] on div at bounding box center [402, 182] width 805 height 364
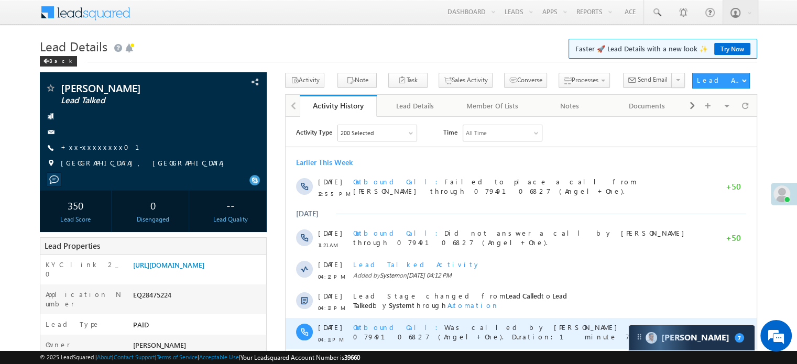
scroll to position [210, 0]
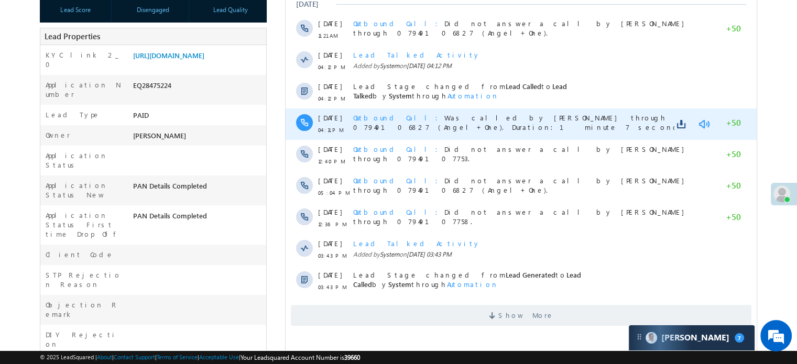
click at [698, 124] on link at bounding box center [704, 124] width 13 height 10
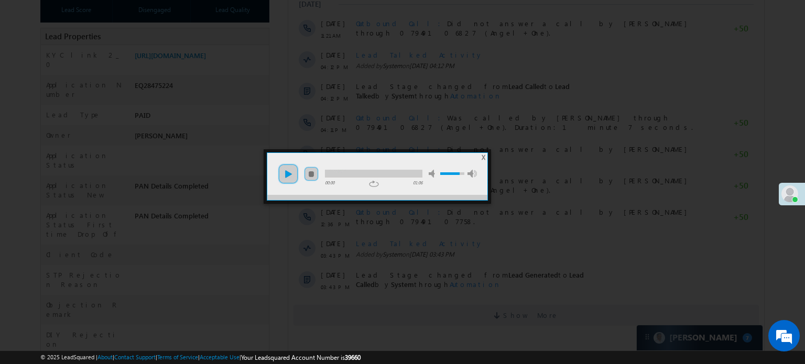
click at [298, 171] on link "play" at bounding box center [288, 174] width 21 height 21
click at [338, 170] on div at bounding box center [373, 174] width 97 height 8
click at [364, 167] on li "mute" at bounding box center [378, 171] width 119 height 14
click at [376, 170] on div at bounding box center [373, 174] width 97 height 8
click at [196, 51] on div at bounding box center [402, 182] width 805 height 364
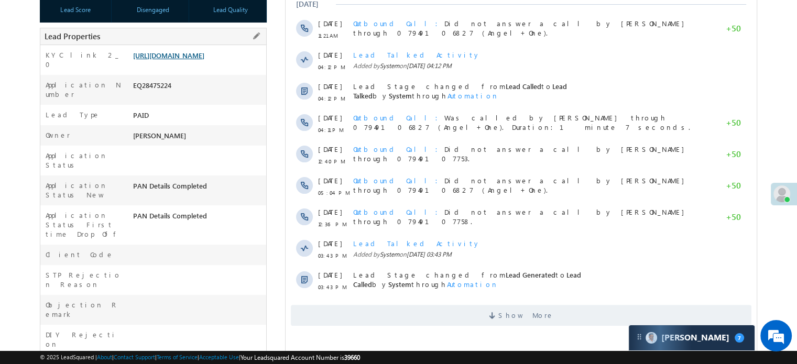
click at [189, 60] on link "[URL][DOMAIN_NAME]" at bounding box center [168, 55] width 71 height 9
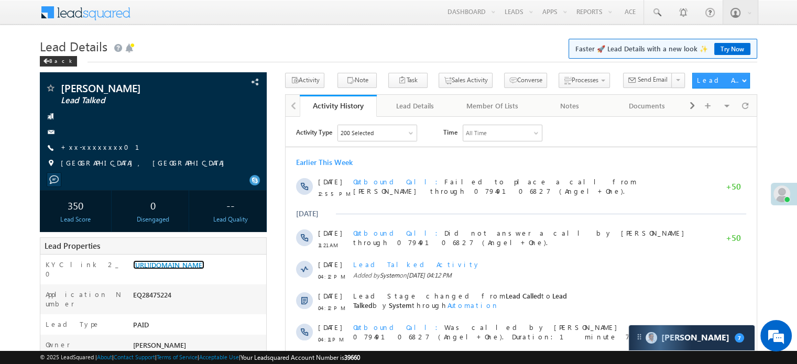
scroll to position [0, 0]
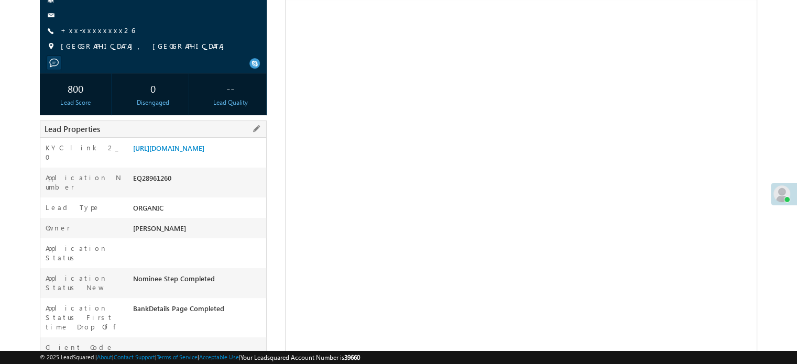
scroll to position [52, 0]
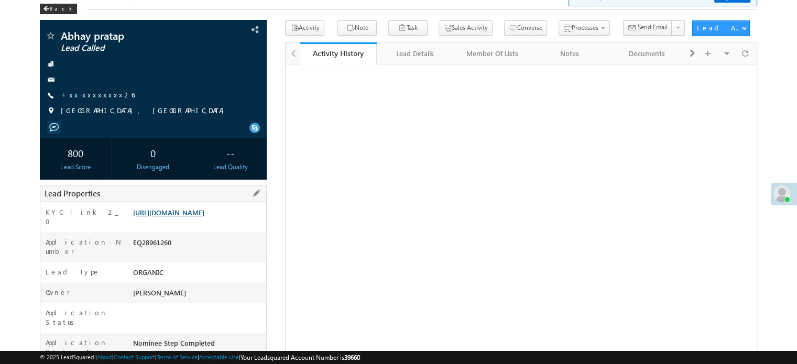
click at [202, 217] on link "[URL][DOMAIN_NAME]" at bounding box center [168, 212] width 71 height 9
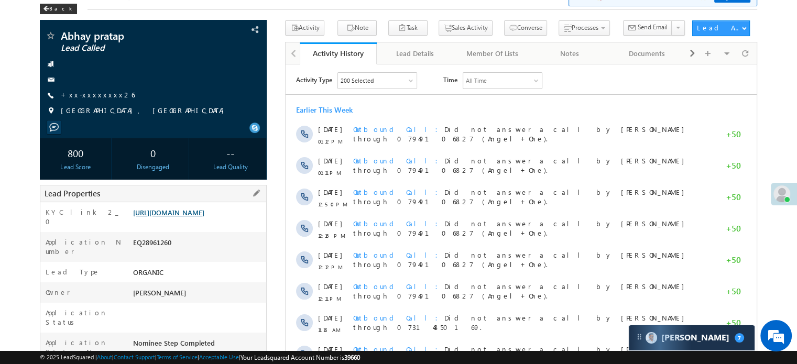
scroll to position [0, 0]
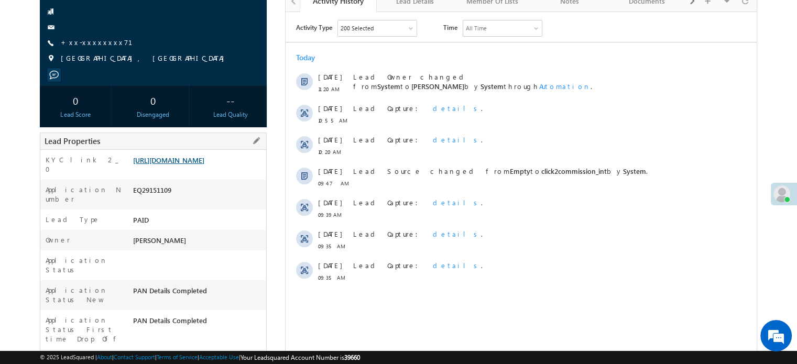
click at [203, 165] on link "[URL][DOMAIN_NAME]" at bounding box center [168, 160] width 71 height 9
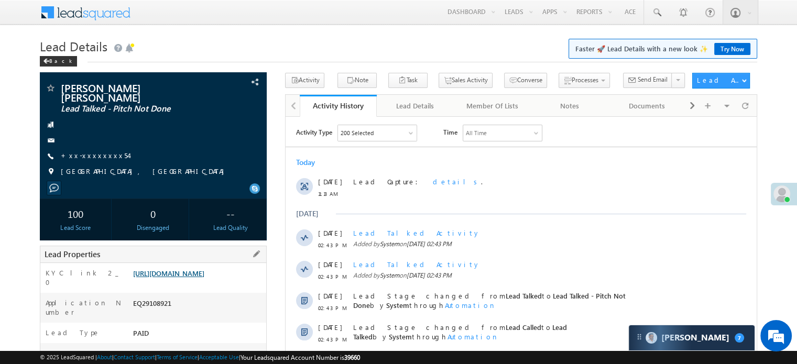
click at [199, 278] on link "[URL][DOMAIN_NAME]" at bounding box center [168, 273] width 71 height 9
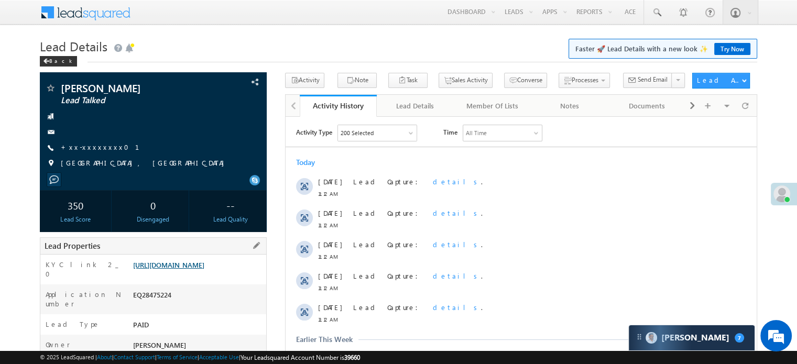
click at [192, 268] on link "[URL][DOMAIN_NAME]" at bounding box center [168, 264] width 71 height 9
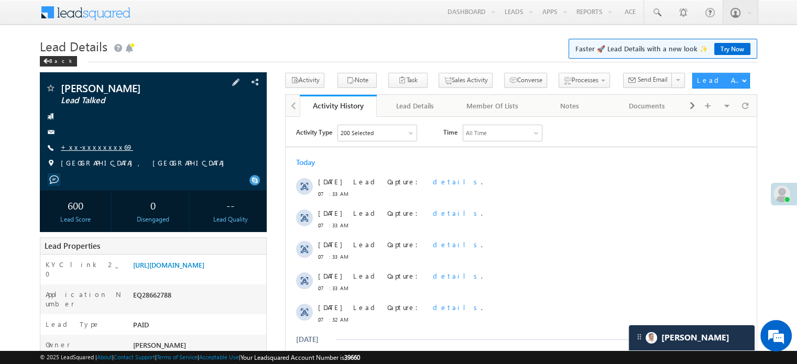
click at [76, 149] on link "+xx-xxxxxxxx69" at bounding box center [97, 147] width 72 height 9
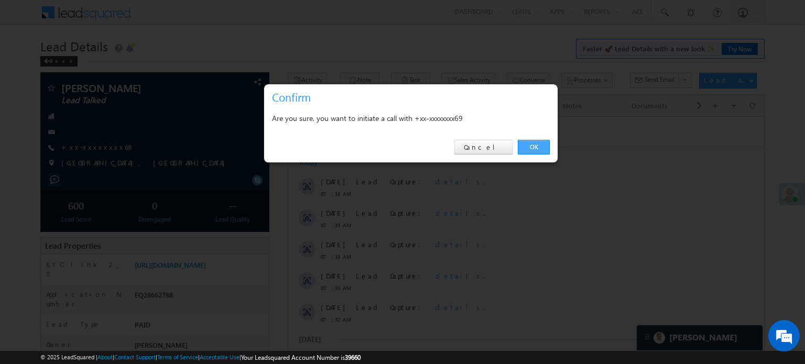
click at [530, 145] on link "OK" at bounding box center [534, 147] width 32 height 15
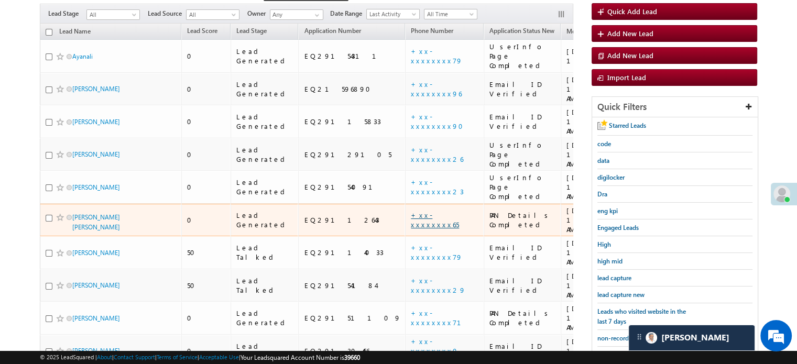
scroll to position [41, 0]
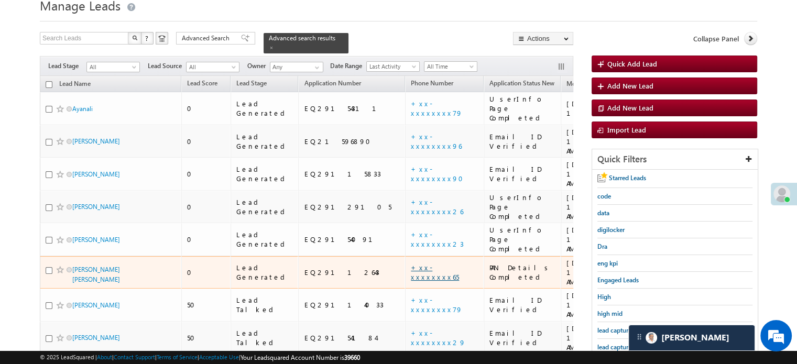
click at [411, 263] on link "+xx-xxxxxxxx65" at bounding box center [435, 272] width 48 height 18
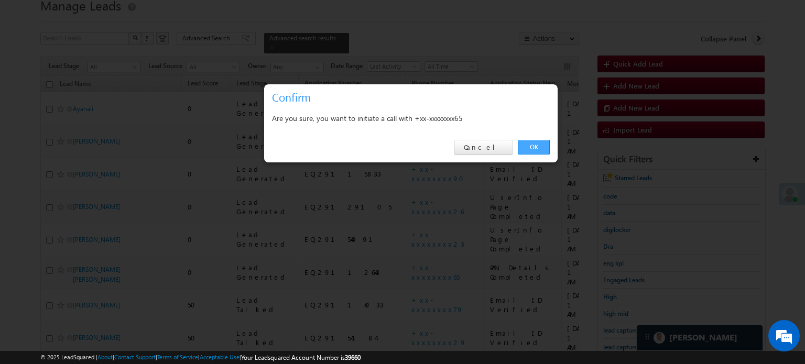
click at [532, 143] on link "OK" at bounding box center [534, 147] width 32 height 15
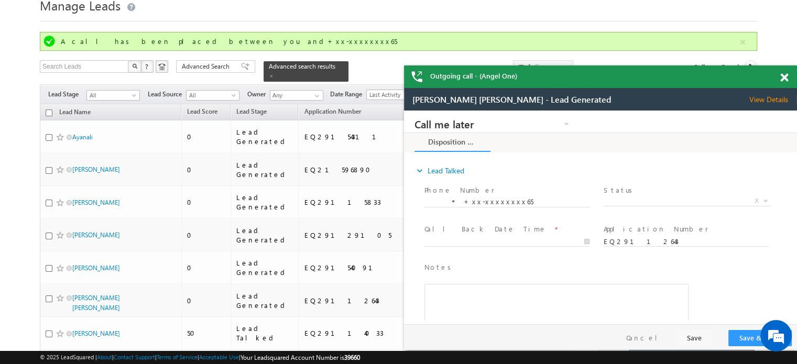
scroll to position [0, 0]
click at [562, 363] on div "© 2025 LeadSquared | About | Contact Support | Terms of Service | Acceptable Us…" at bounding box center [398, 357] width 797 height 13
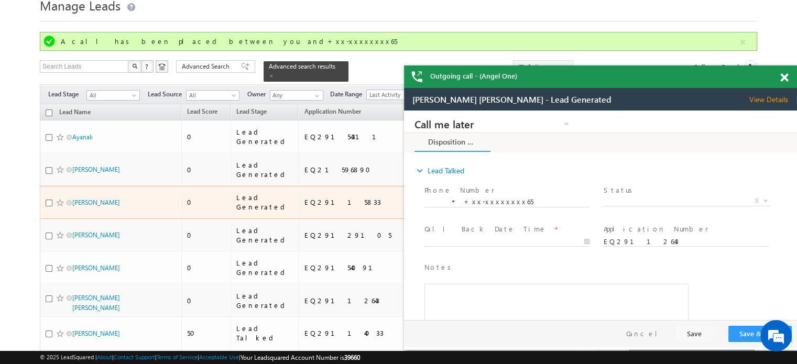
click at [405, 186] on td "+xx-xxxxxxxx90" at bounding box center [444, 202] width 79 height 33
click at [411, 193] on link "+xx-xxxxxxxx90" at bounding box center [440, 202] width 59 height 18
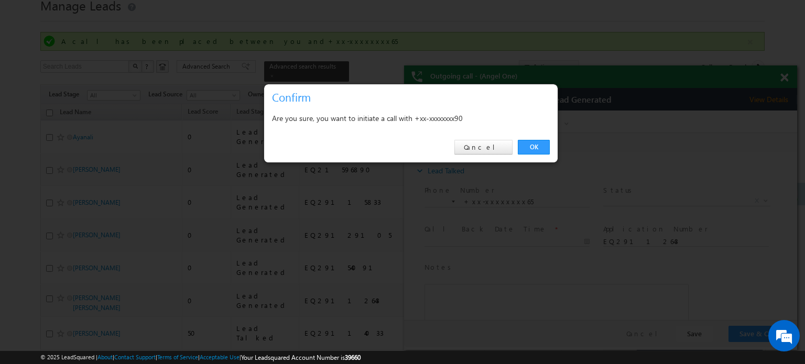
click at [550, 141] on div "OK Cancel" at bounding box center [411, 148] width 294 height 30
click at [543, 142] on link "OK" at bounding box center [534, 147] width 32 height 15
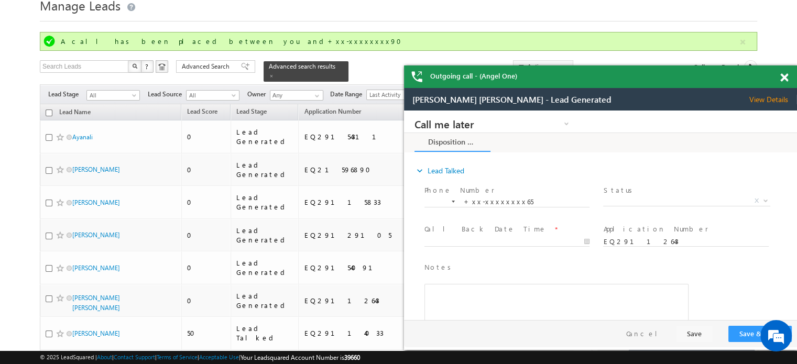
click at [786, 77] on span at bounding box center [784, 77] width 8 height 9
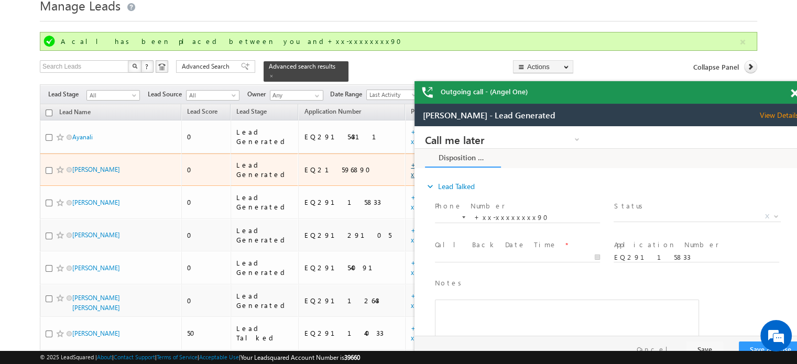
click at [411, 160] on link "+xx-xxxxxxxx96" at bounding box center [436, 169] width 51 height 18
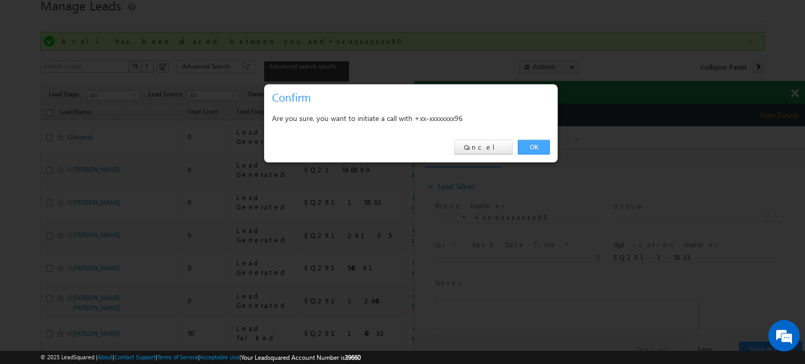
click at [523, 151] on link "OK" at bounding box center [534, 147] width 32 height 15
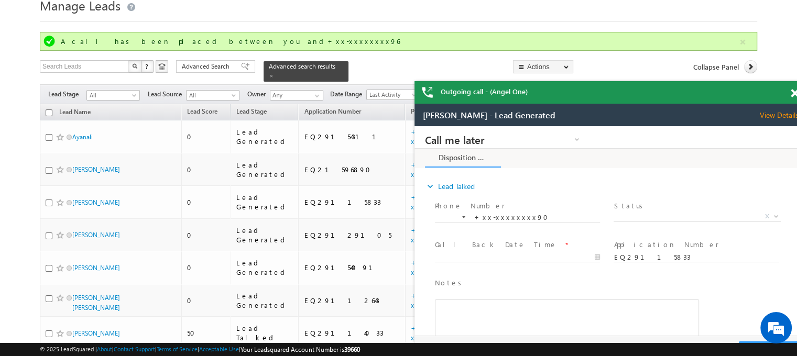
click at [795, 91] on span at bounding box center [795, 93] width 8 height 9
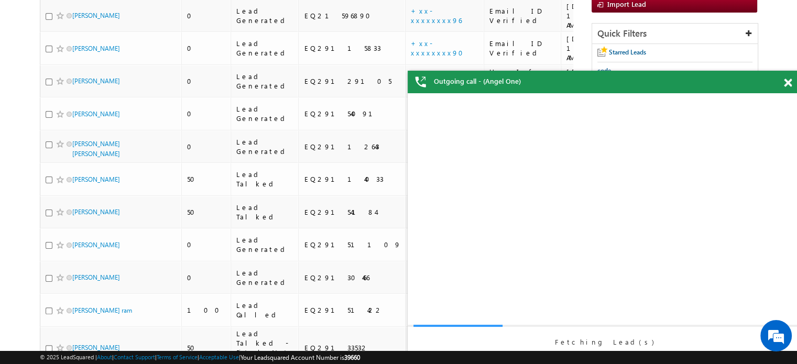
scroll to position [198, 0]
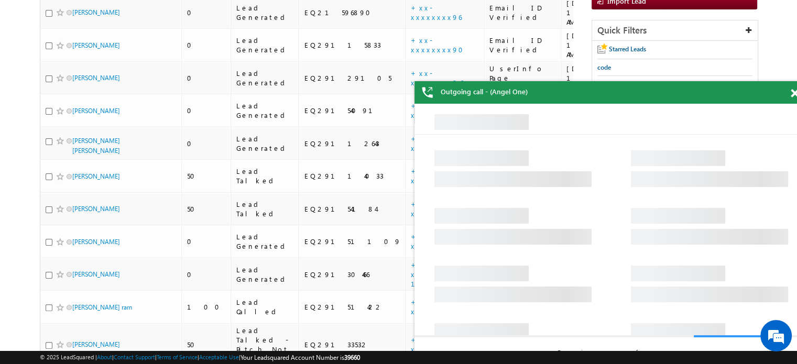
click at [793, 91] on span at bounding box center [795, 93] width 8 height 9
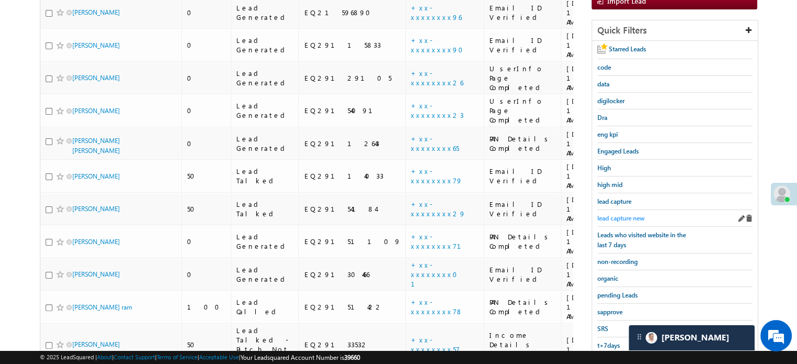
click at [635, 214] on span "lead capture new" at bounding box center [620, 218] width 47 height 8
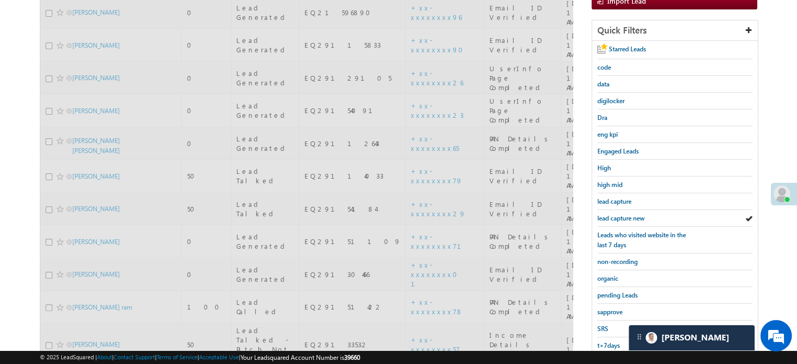
click at [635, 214] on span "lead capture new" at bounding box center [620, 218] width 47 height 8
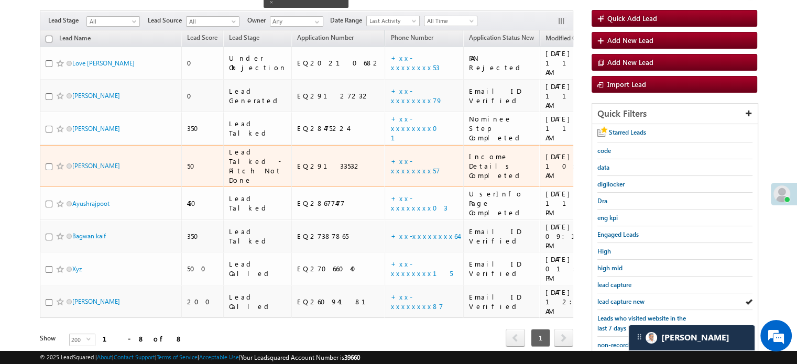
scroll to position [146, 0]
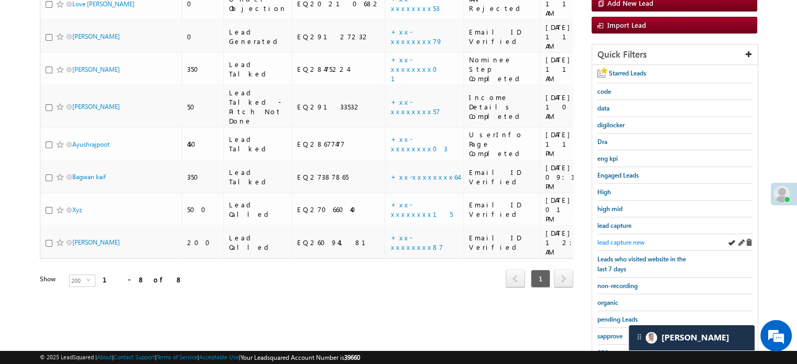
click at [628, 241] on span "lead capture new" at bounding box center [620, 242] width 47 height 8
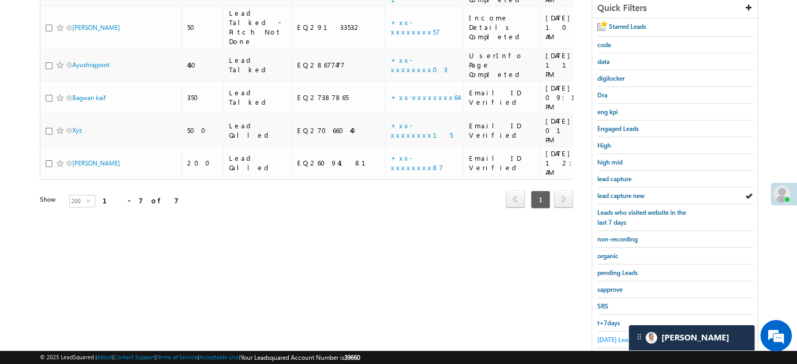
scroll to position [210, 0]
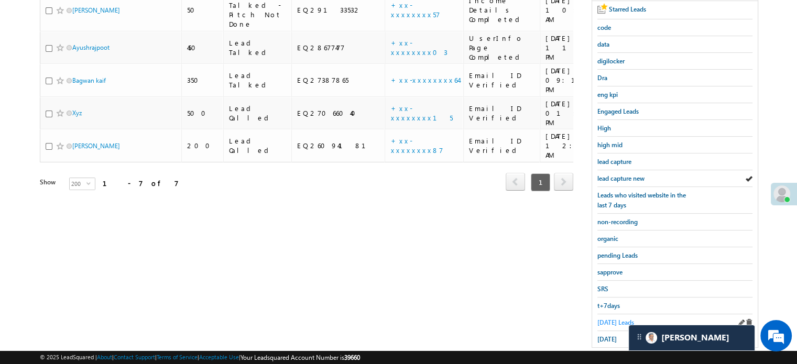
click at [615, 321] on span "Today's Leads" at bounding box center [615, 323] width 37 height 8
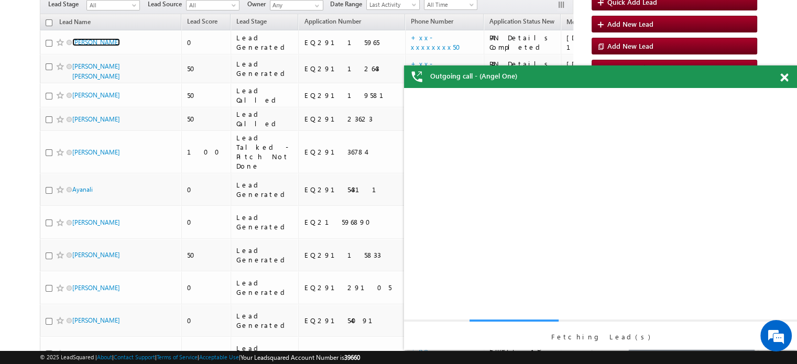
scroll to position [105, 0]
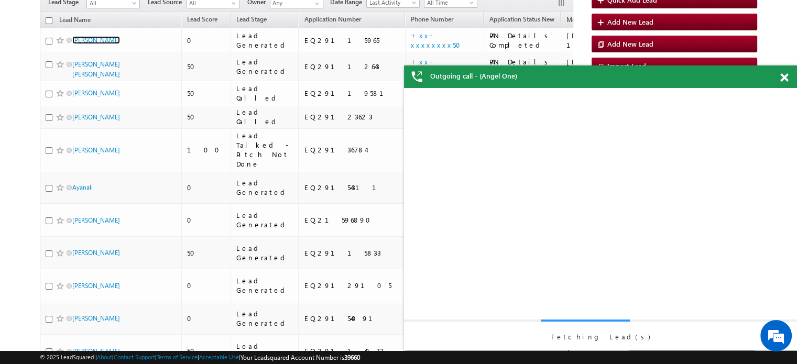
click at [784, 76] on span at bounding box center [784, 77] width 8 height 9
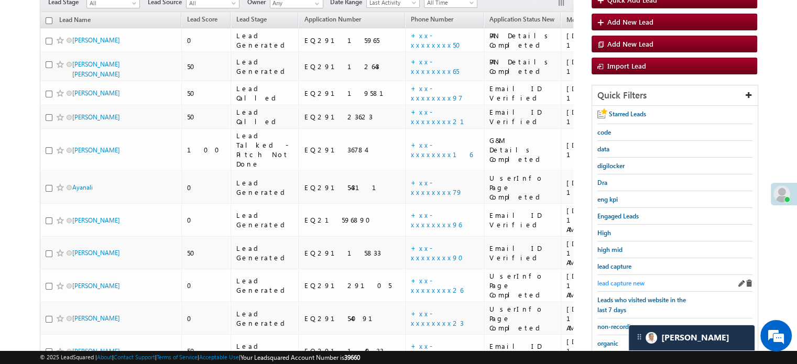
click at [621, 279] on span "lead capture new" at bounding box center [620, 283] width 47 height 8
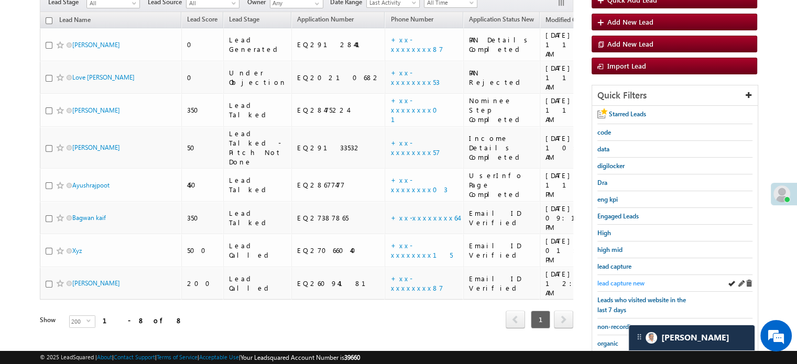
click at [618, 278] on link "lead capture new" at bounding box center [620, 283] width 47 height 10
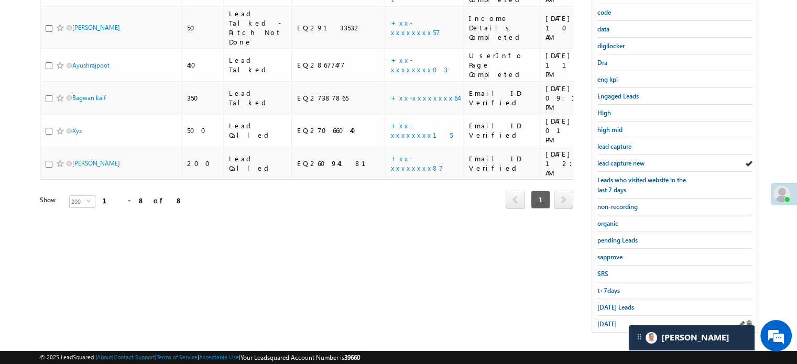
click at [612, 324] on div "yesterday" at bounding box center [674, 324] width 155 height 16
click at [610, 320] on span "yesterday" at bounding box center [606, 324] width 19 height 8
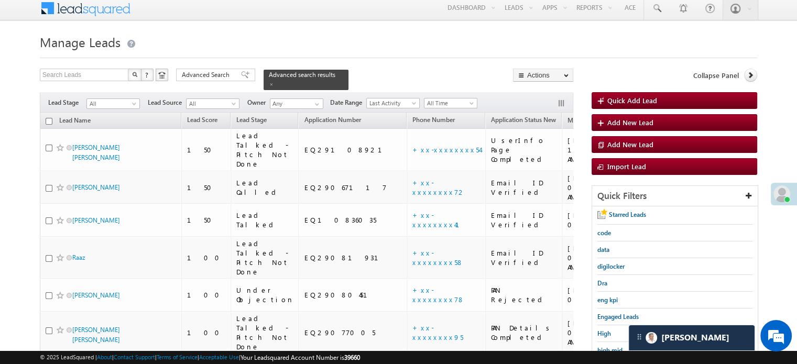
scroll to position [109, 0]
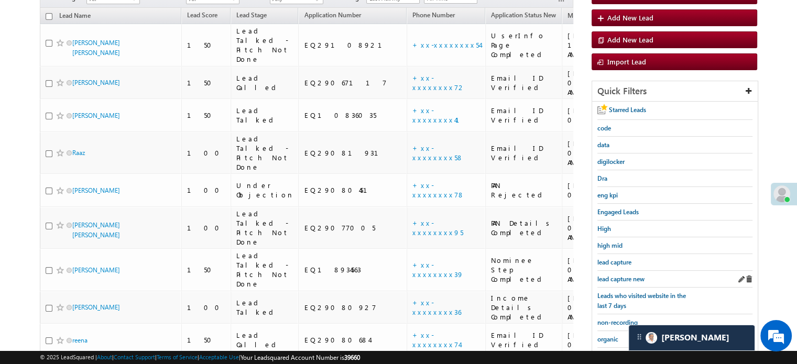
click at [626, 271] on div "lead capture new" at bounding box center [674, 279] width 155 height 17
click at [627, 277] on span "lead capture new" at bounding box center [620, 279] width 47 height 8
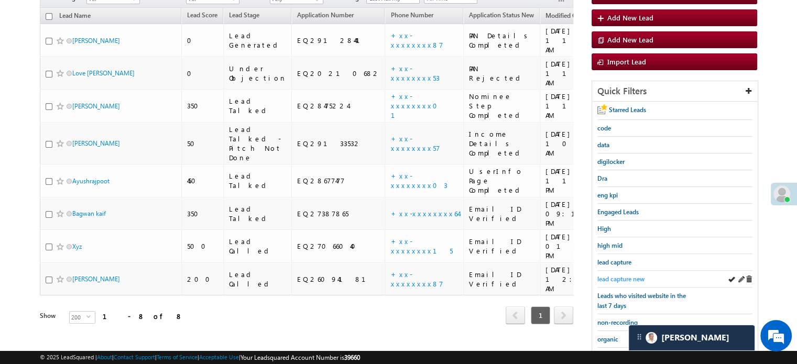
click at [602, 278] on span "lead capture new" at bounding box center [620, 279] width 47 height 8
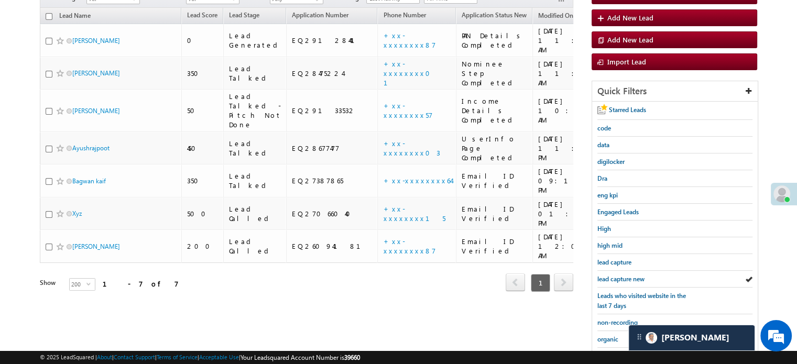
click at [602, 278] on span "lead capture new" at bounding box center [620, 279] width 47 height 8
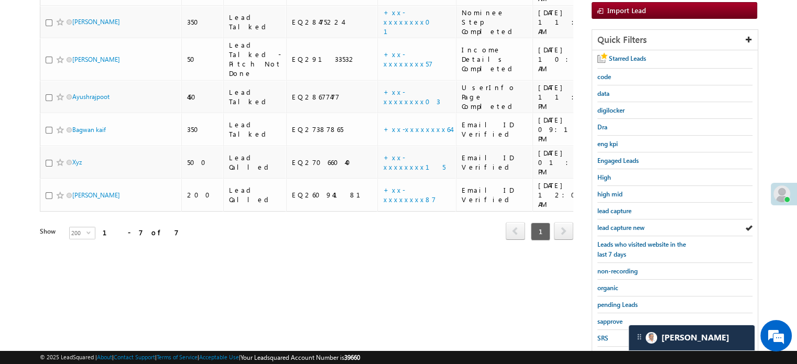
scroll to position [225, 0]
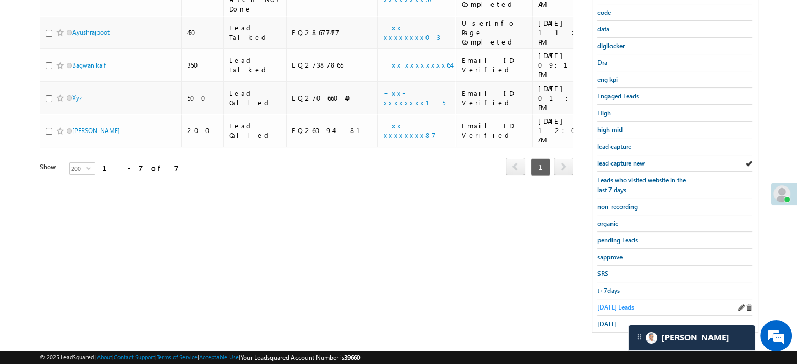
click at [608, 307] on span "Today's Leads" at bounding box center [615, 307] width 37 height 8
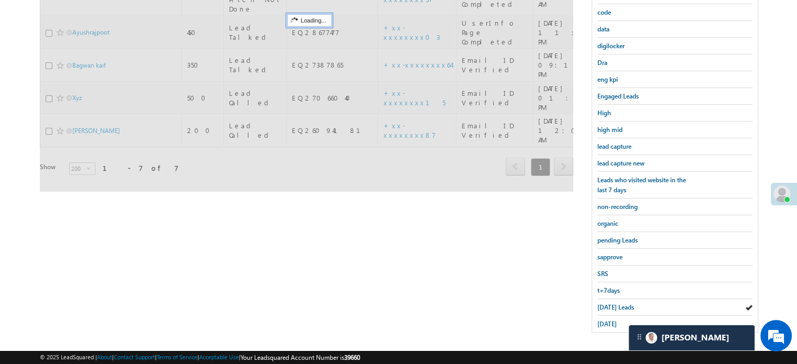
scroll to position [120, 0]
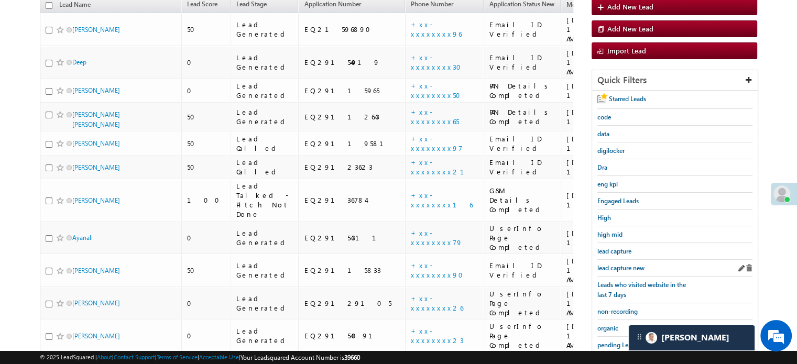
click at [616, 260] on div "lead capture new" at bounding box center [674, 268] width 155 height 17
click at [614, 270] on div "lead capture new" at bounding box center [674, 268] width 155 height 17
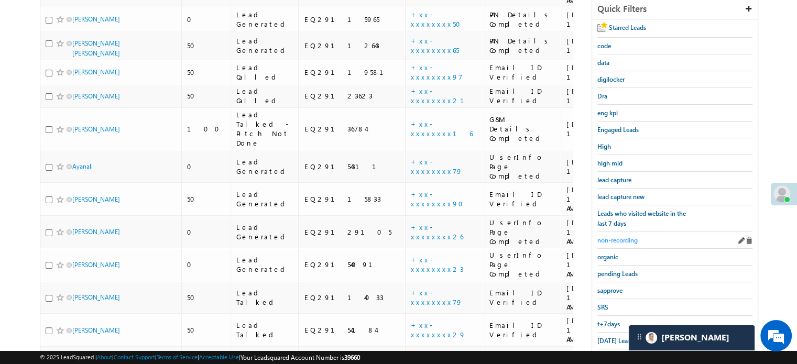
scroll to position [277, 0]
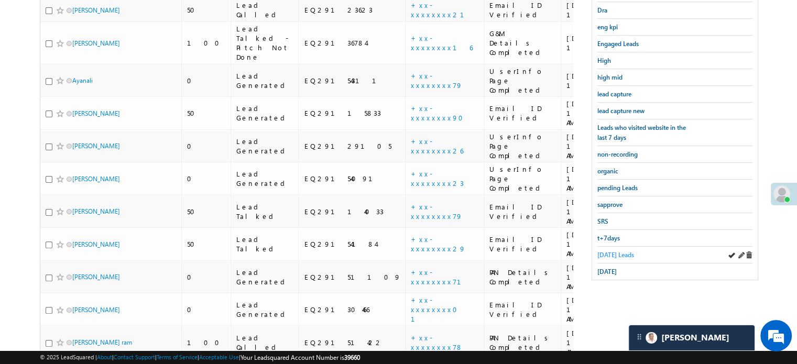
click at [616, 250] on link "Today's Leads" at bounding box center [615, 255] width 37 height 10
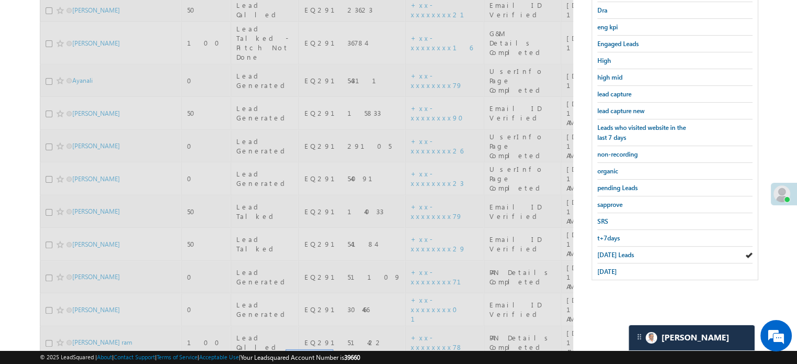
click at [606, 251] on span "Today's Leads" at bounding box center [615, 255] width 37 height 8
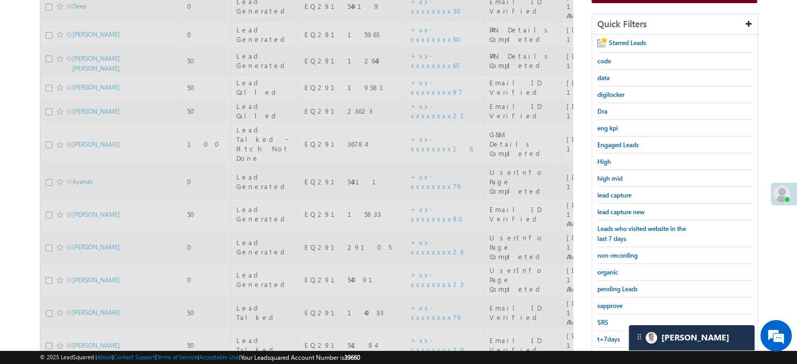
scroll to position [172, 0]
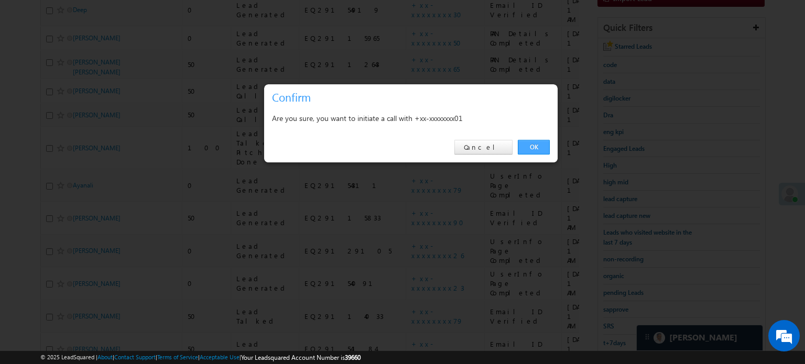
click at [536, 143] on link "OK" at bounding box center [534, 147] width 32 height 15
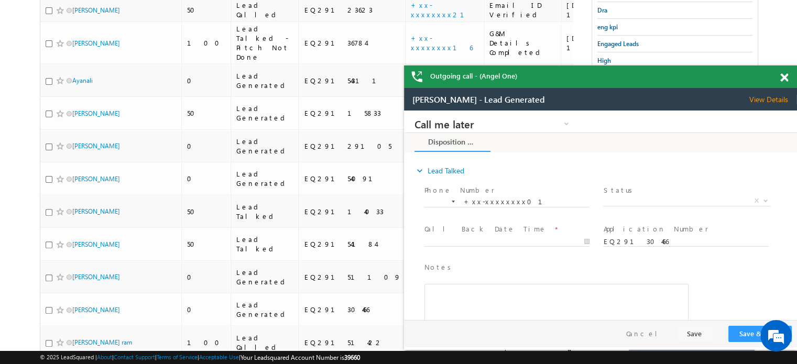
scroll to position [0, 0]
click at [782, 77] on span at bounding box center [784, 77] width 8 height 9
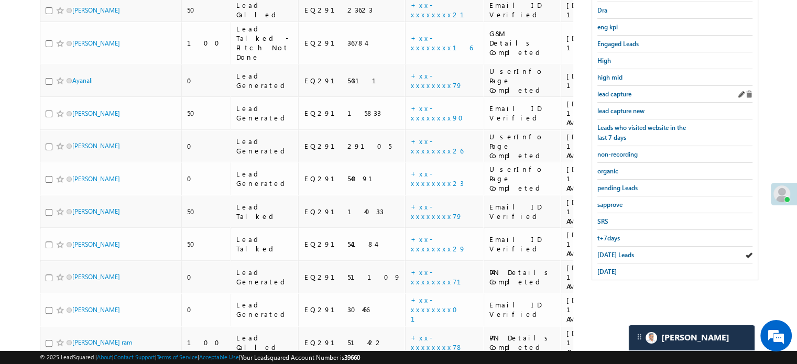
scroll to position [253, 0]
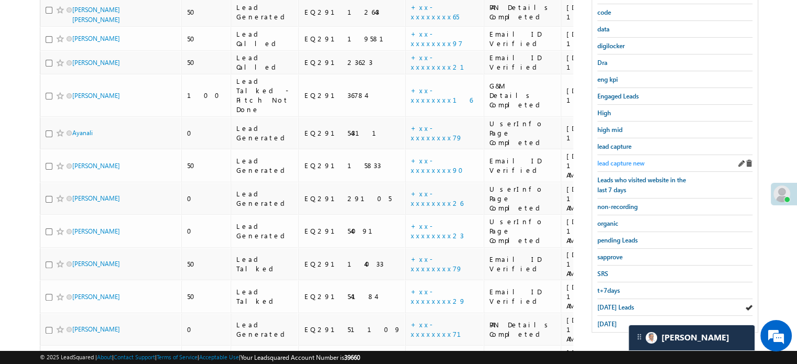
click at [618, 160] on span "lead capture new" at bounding box center [620, 163] width 47 height 8
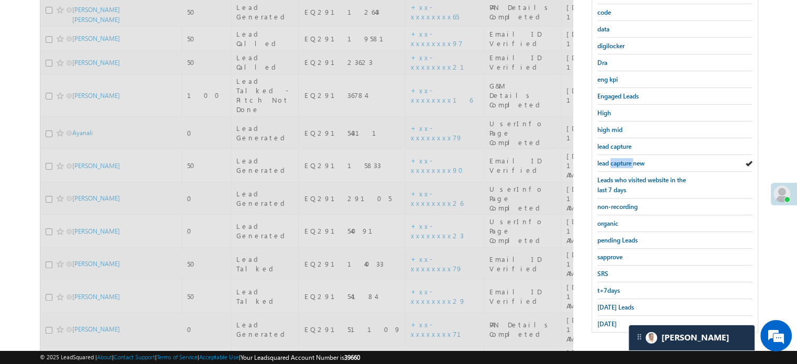
click at [618, 160] on span "lead capture new" at bounding box center [620, 163] width 47 height 8
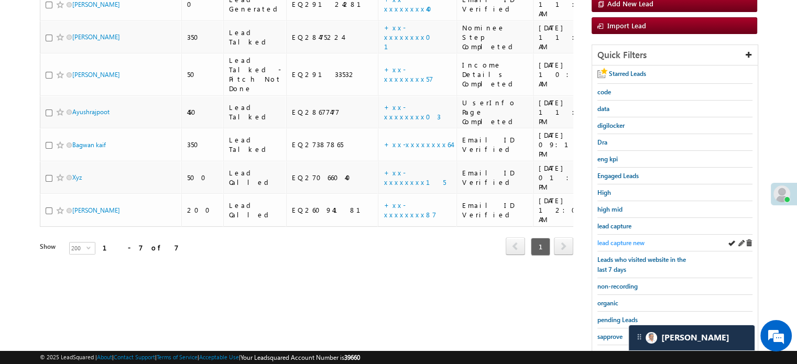
scroll to position [44, 0]
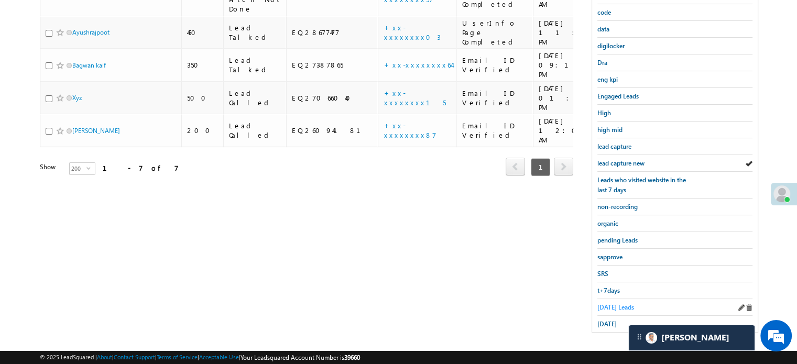
click at [615, 303] on span "Today's Leads" at bounding box center [615, 307] width 37 height 8
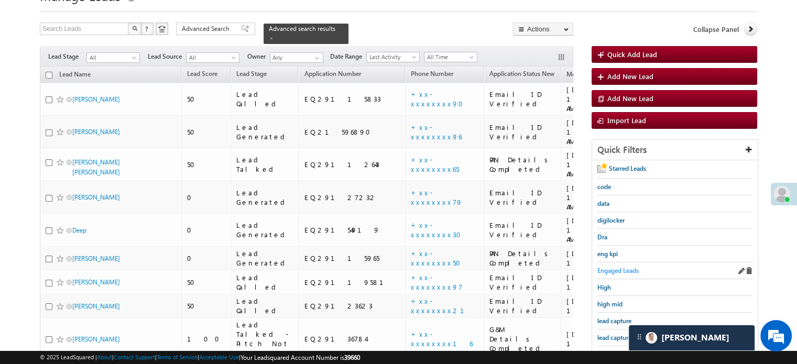
scroll to position [68, 0]
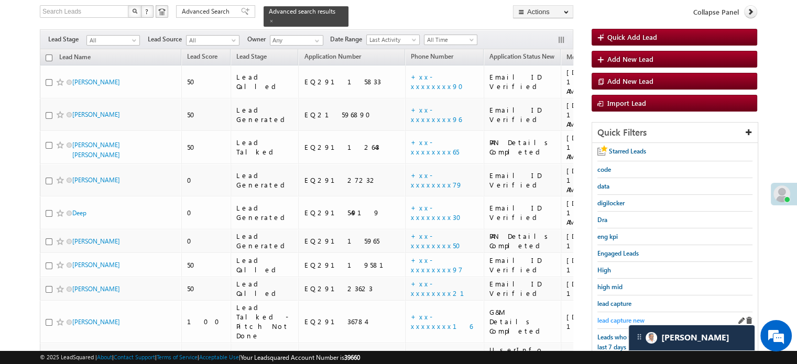
click at [610, 319] on span "lead capture new" at bounding box center [620, 321] width 47 height 8
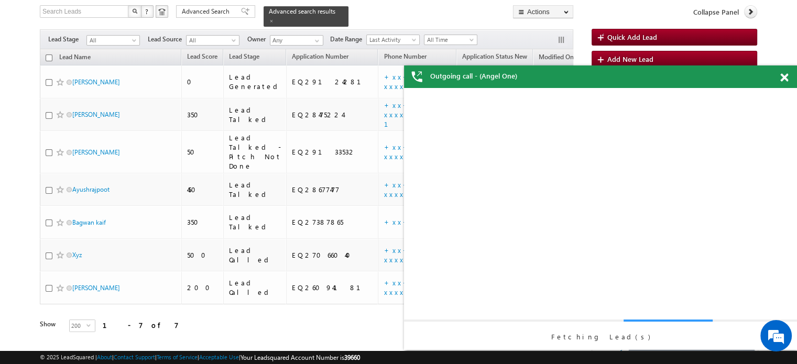
scroll to position [0, 0]
click at [784, 78] on span at bounding box center [784, 77] width 8 height 9
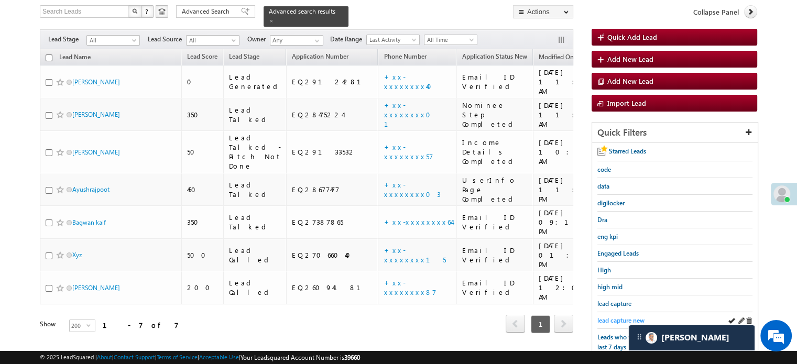
click at [616, 317] on span "lead capture new" at bounding box center [620, 321] width 47 height 8
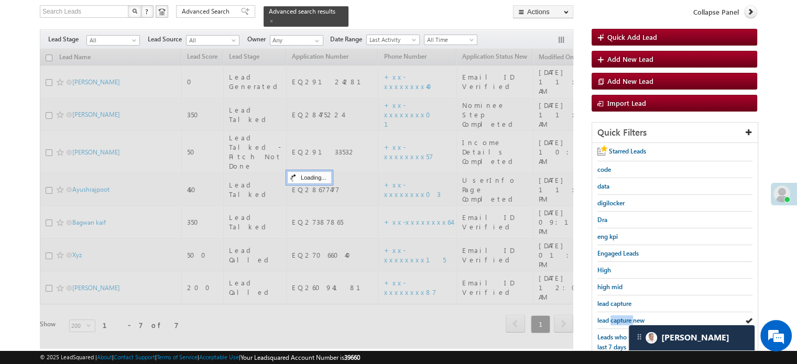
click at [616, 317] on span "lead capture new" at bounding box center [620, 321] width 47 height 8
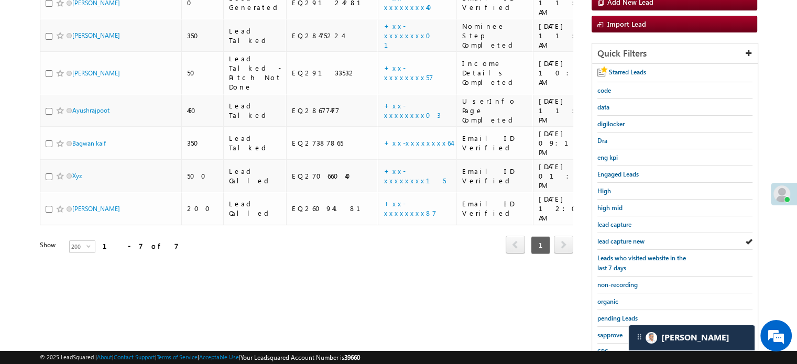
scroll to position [225, 0]
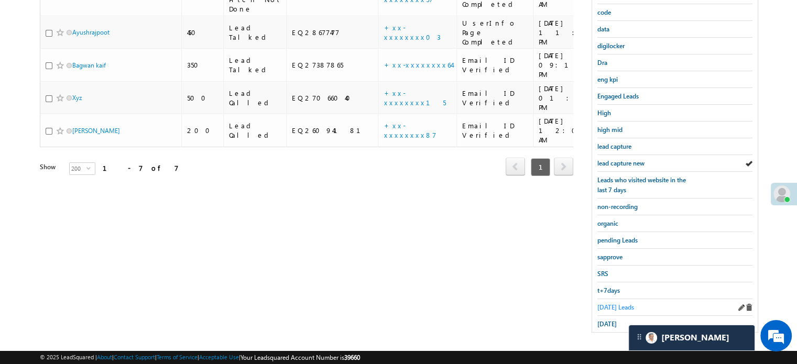
click at [612, 303] on span "Today's Leads" at bounding box center [615, 307] width 37 height 8
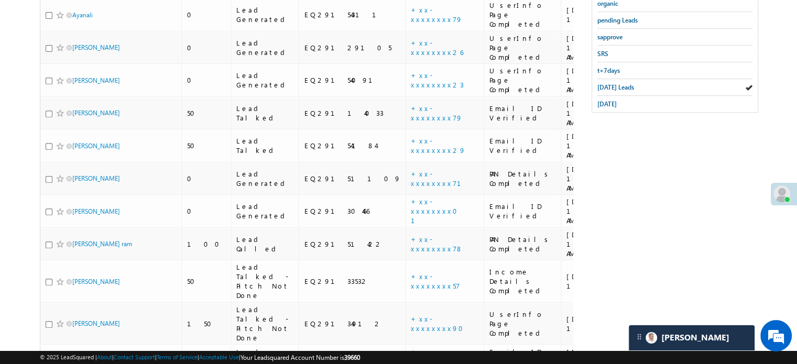
scroll to position [340, 0]
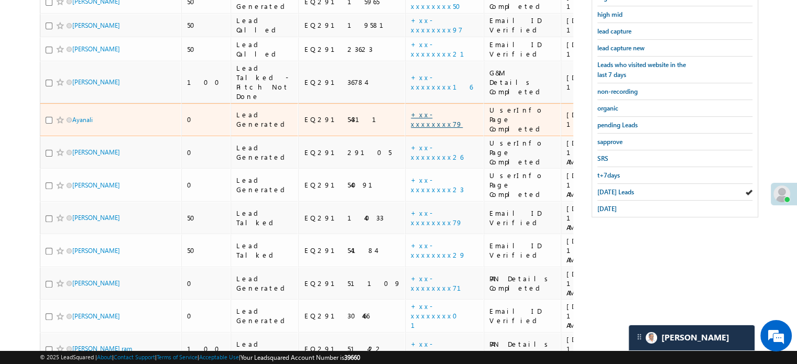
click at [411, 110] on link "+xx-xxxxxxxx79" at bounding box center [437, 119] width 52 height 18
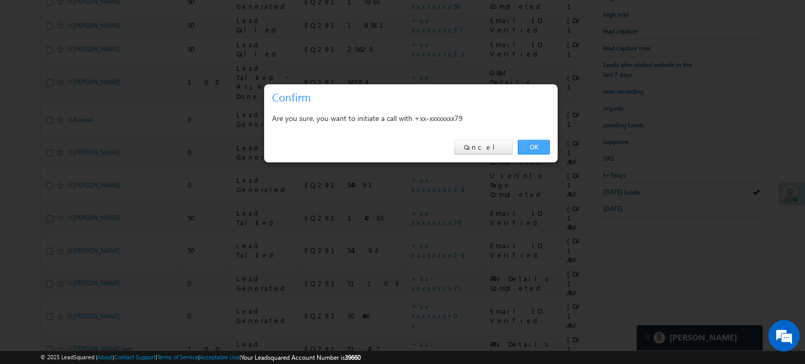
click at [537, 144] on link "OK" at bounding box center [534, 147] width 32 height 15
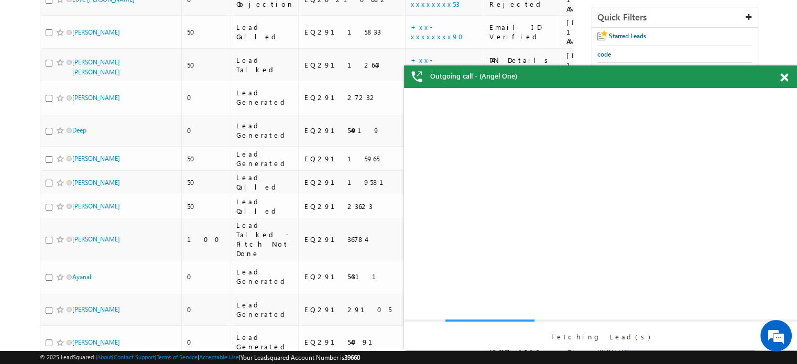
scroll to position [0, 0]
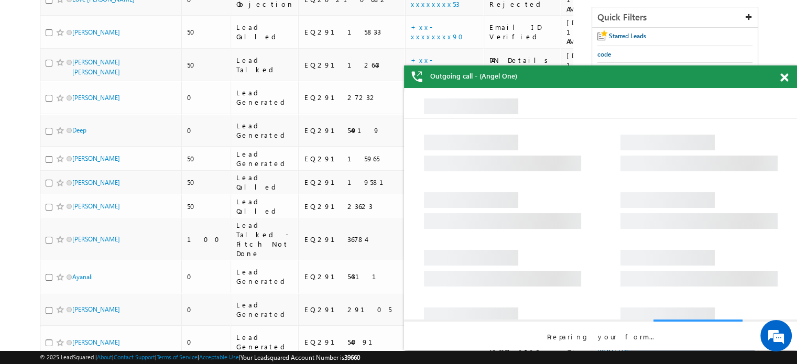
click at [783, 74] on span at bounding box center [784, 77] width 8 height 9
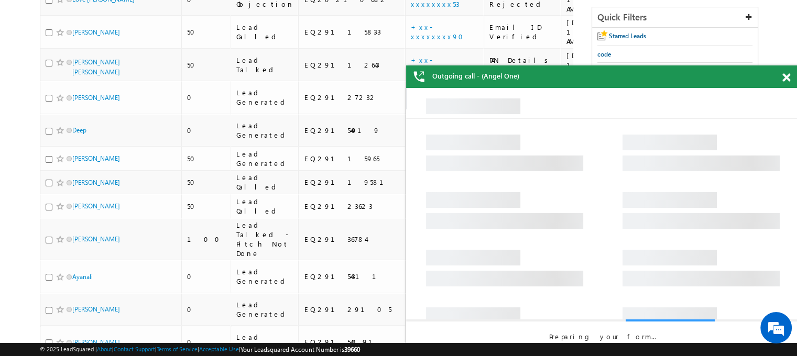
click at [783, 74] on div "Outgoing call - (Angel One)" at bounding box center [602, 77] width 393 height 23
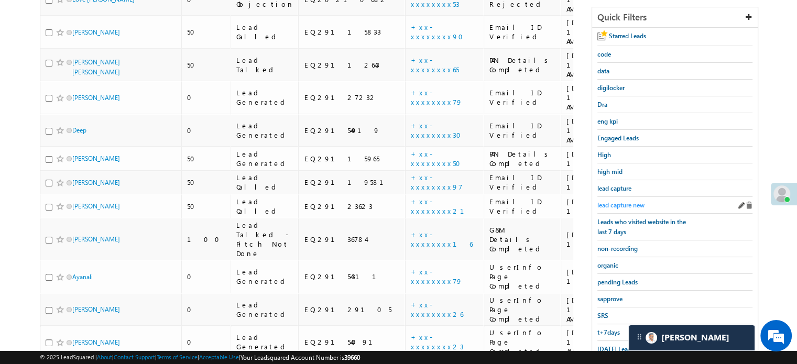
click at [626, 203] on span "lead capture new" at bounding box center [620, 205] width 47 height 8
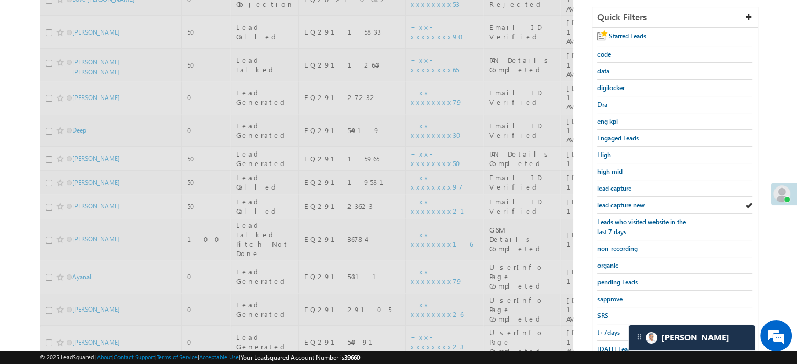
click at [626, 203] on span "lead capture new" at bounding box center [620, 205] width 47 height 8
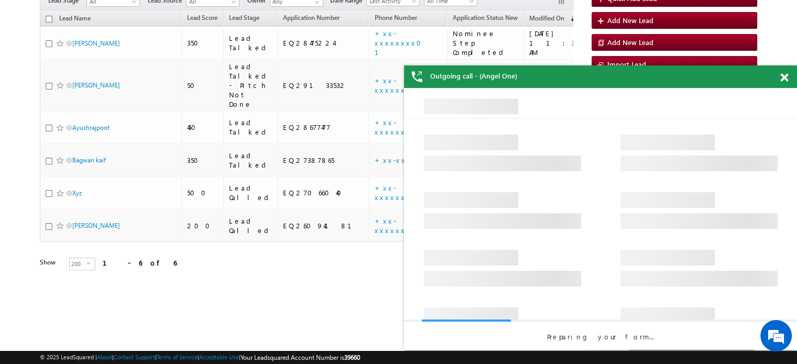
click at [780, 77] on div "Outgoing call - (Angel One)" at bounding box center [600, 77] width 393 height 23
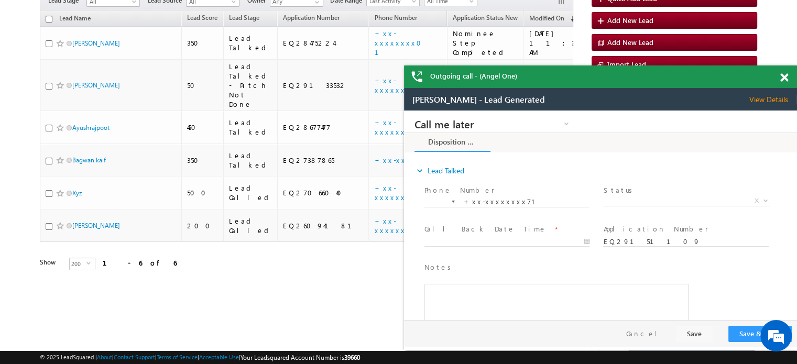
click at [784, 75] on span at bounding box center [784, 77] width 8 height 9
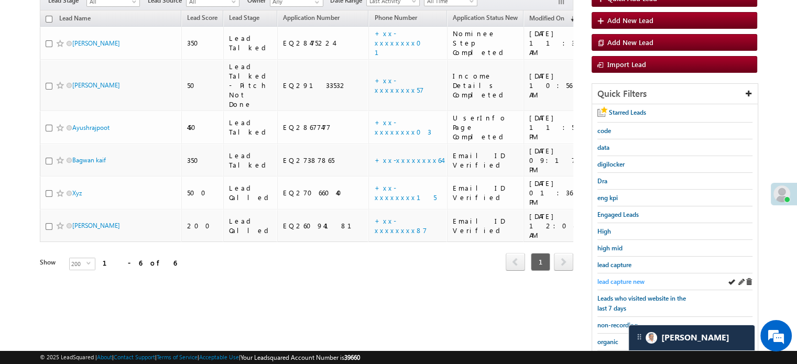
click at [622, 278] on span "lead capture new" at bounding box center [620, 282] width 47 height 8
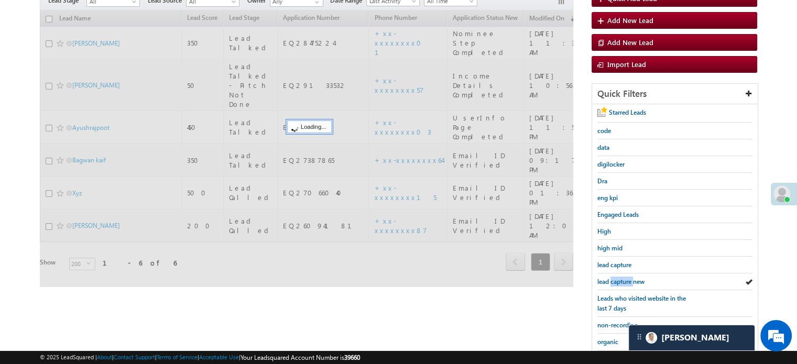
click at [622, 278] on span "lead capture new" at bounding box center [620, 282] width 47 height 8
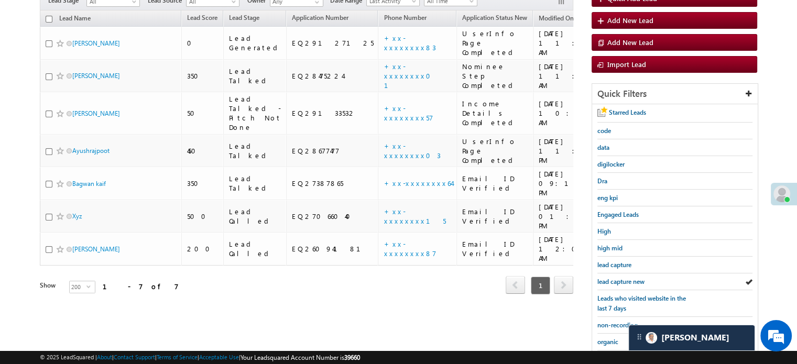
click at [622, 278] on span "lead capture new" at bounding box center [620, 282] width 47 height 8
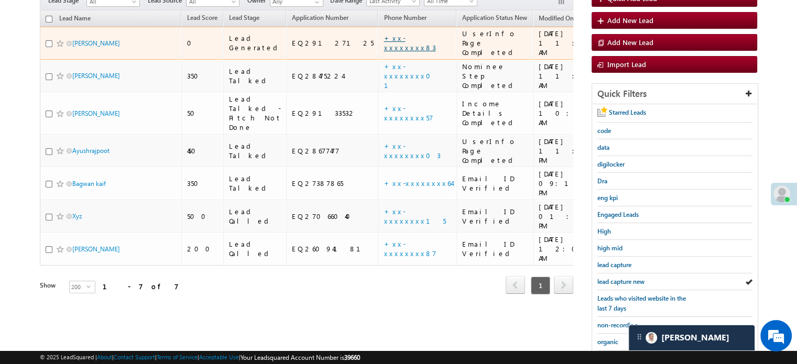
click at [384, 34] on link "+xx-xxxxxxxx83" at bounding box center [410, 43] width 52 height 18
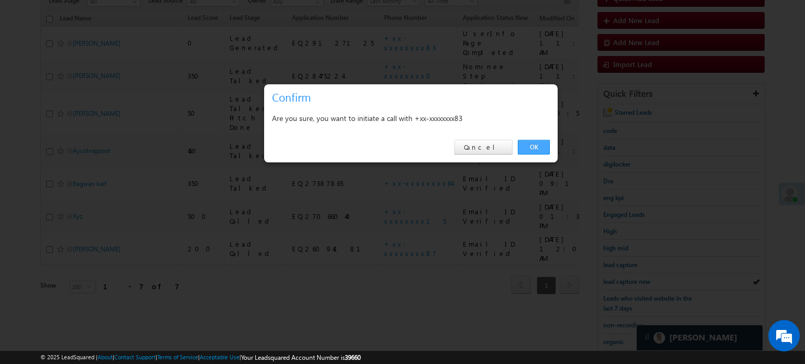
click at [532, 143] on link "OK" at bounding box center [534, 147] width 32 height 15
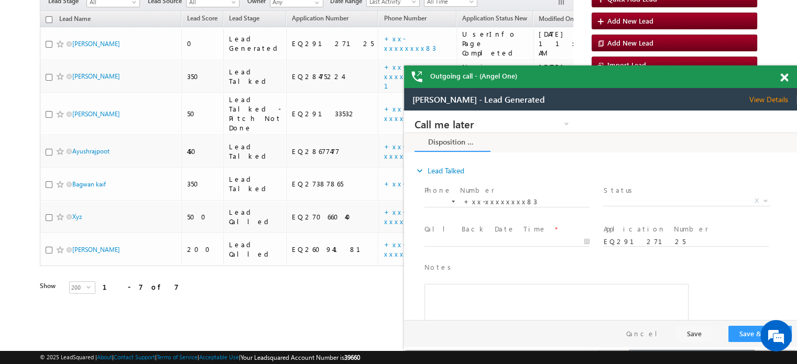
click at [786, 75] on span at bounding box center [784, 77] width 8 height 9
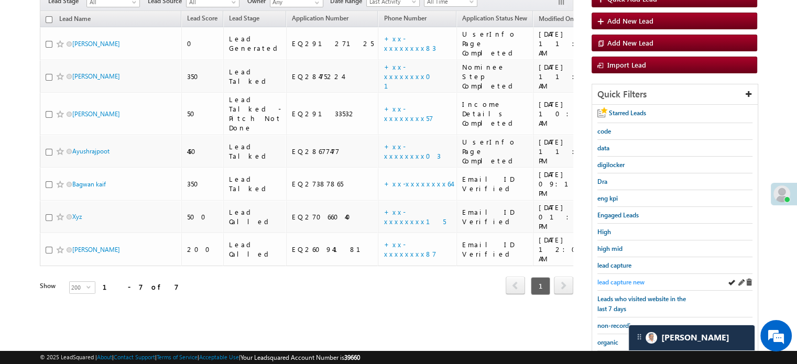
click at [617, 278] on span "lead capture new" at bounding box center [620, 282] width 47 height 8
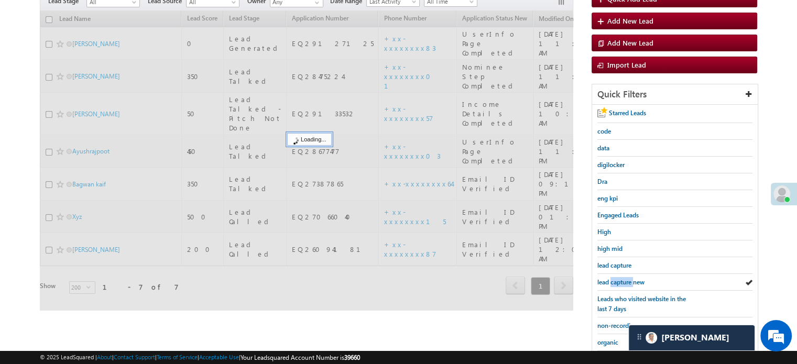
click at [617, 278] on span "lead capture new" at bounding box center [620, 282] width 47 height 8
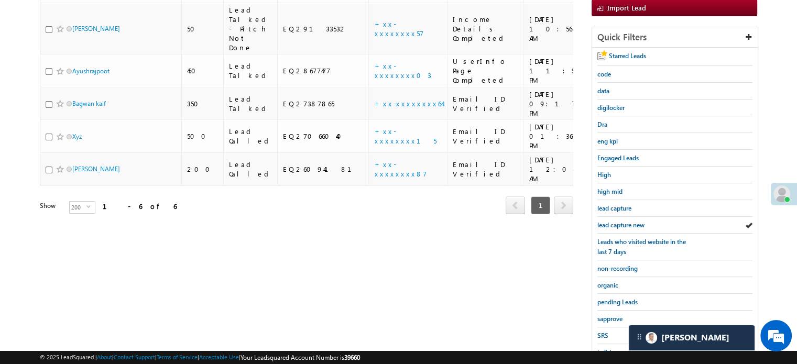
scroll to position [225, 0]
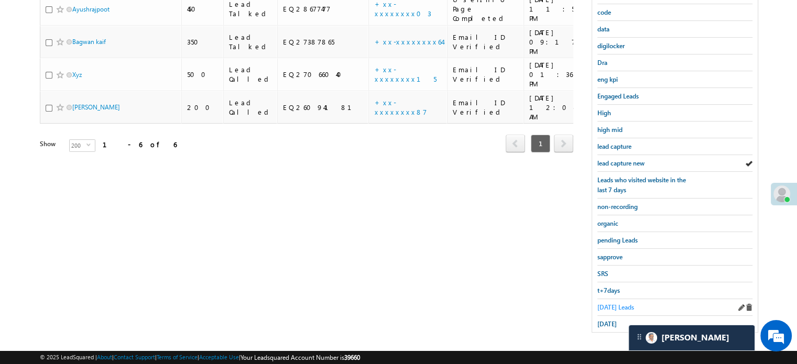
click at [612, 303] on span "Today's Leads" at bounding box center [615, 307] width 37 height 8
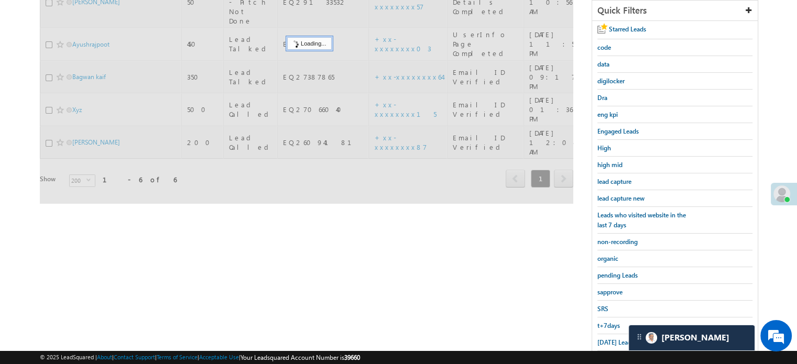
scroll to position [120, 0]
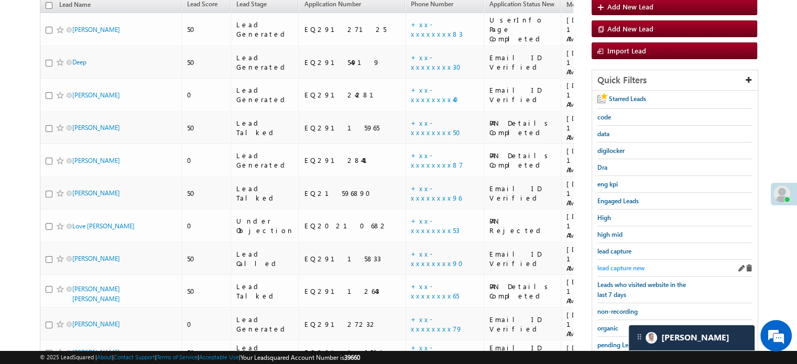
click at [618, 266] on span "lead capture new" at bounding box center [620, 268] width 47 height 8
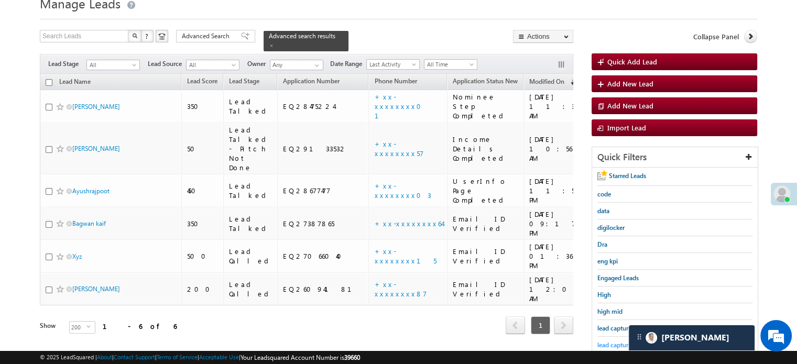
scroll to position [68, 0]
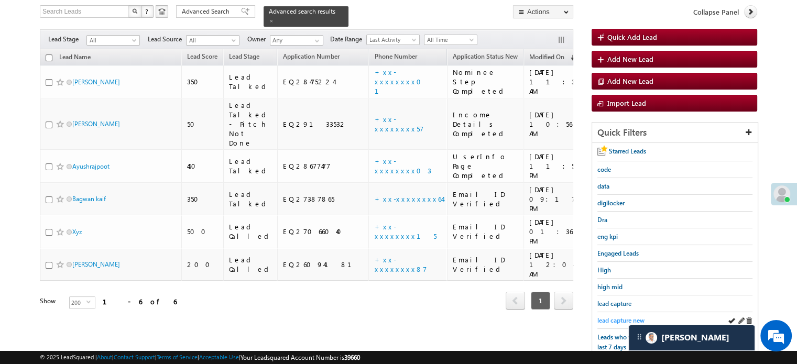
click at [617, 317] on span "lead capture new" at bounding box center [620, 321] width 47 height 8
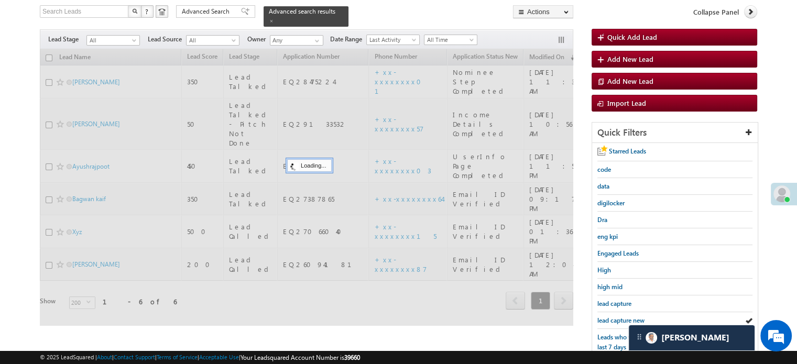
click at [617, 317] on span "lead capture new" at bounding box center [620, 321] width 47 height 8
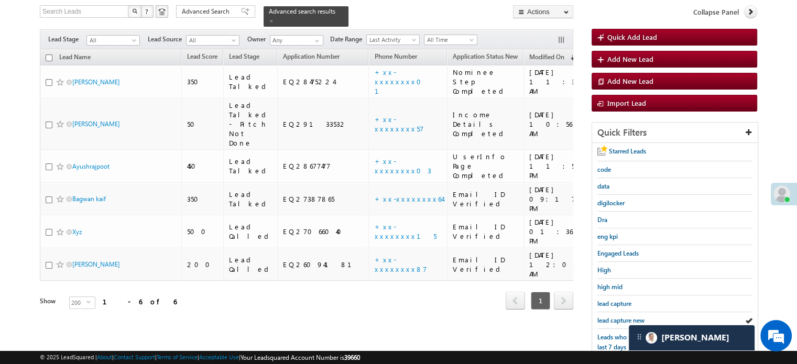
scroll to position [225, 0]
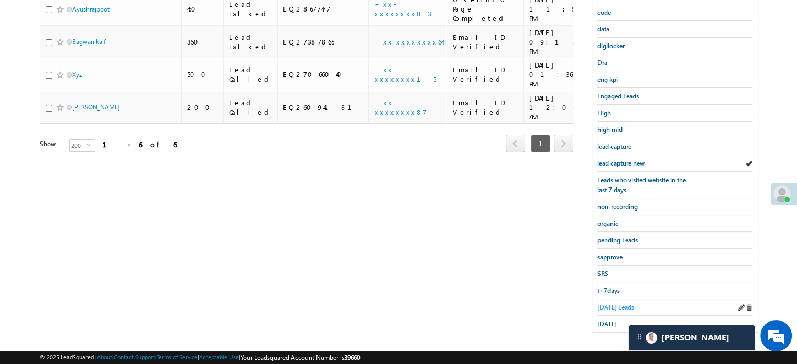
click at [611, 303] on span "Today's Leads" at bounding box center [615, 307] width 37 height 8
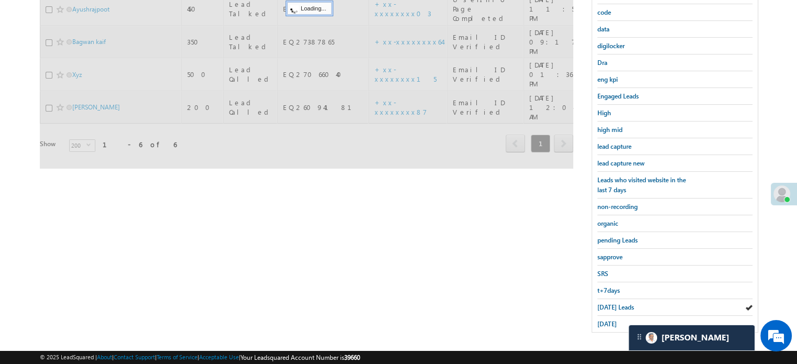
scroll to position [172, 0]
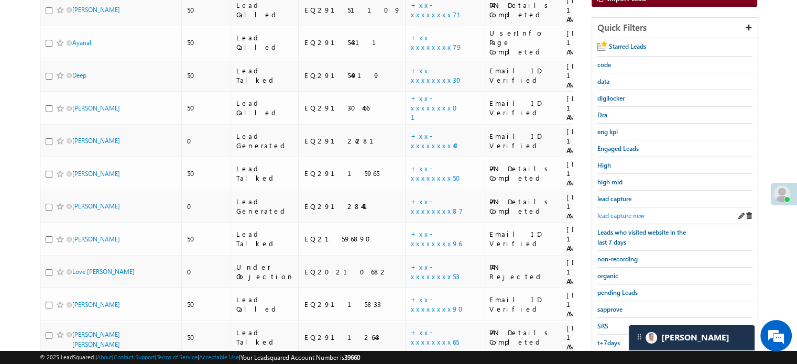
click at [616, 212] on span "lead capture new" at bounding box center [620, 216] width 47 height 8
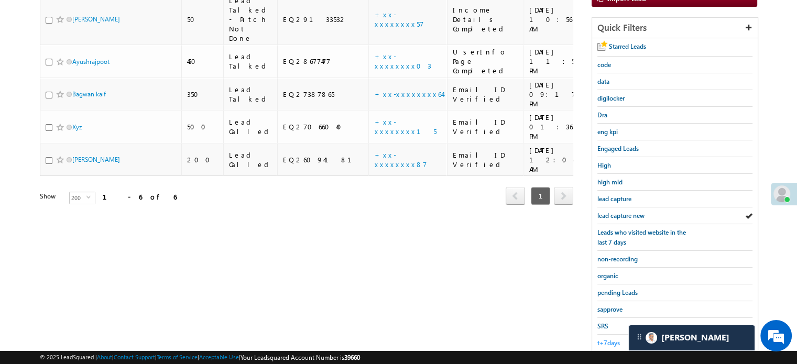
scroll to position [225, 0]
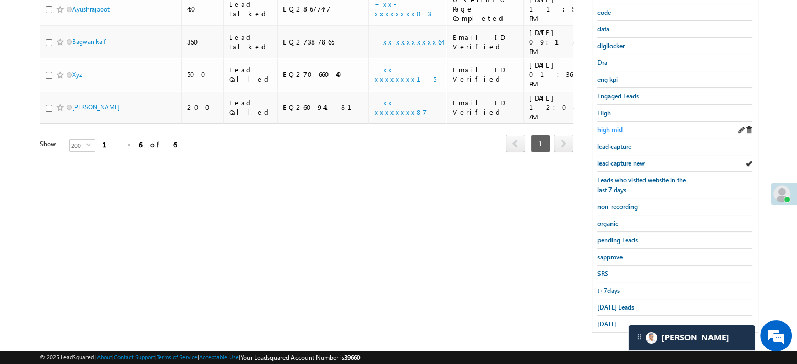
click at [616, 128] on span "high mid" at bounding box center [609, 130] width 25 height 8
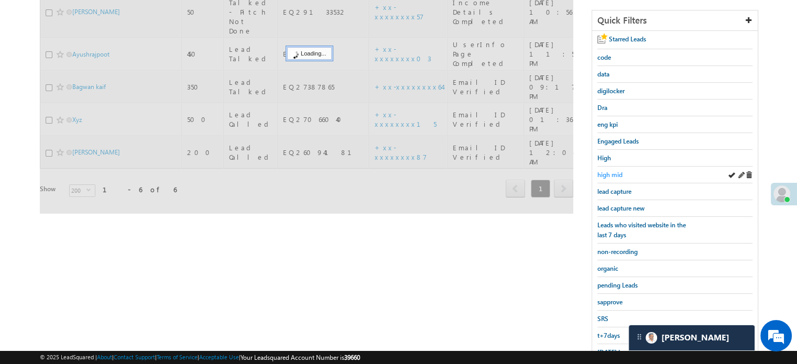
scroll to position [120, 0]
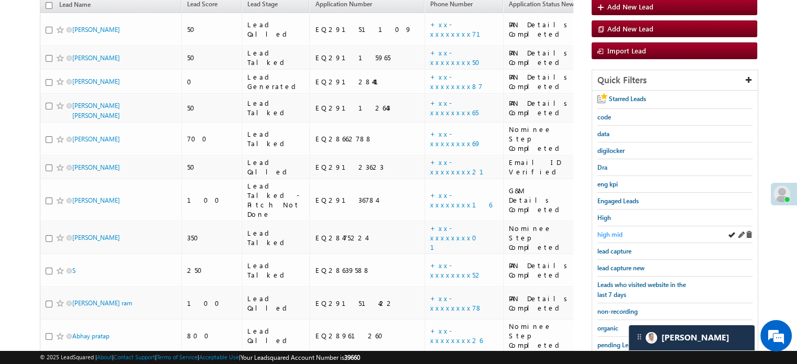
click at [614, 231] on span "high mid" at bounding box center [609, 235] width 25 height 8
click at [600, 232] on span "high mid" at bounding box center [609, 235] width 25 height 8
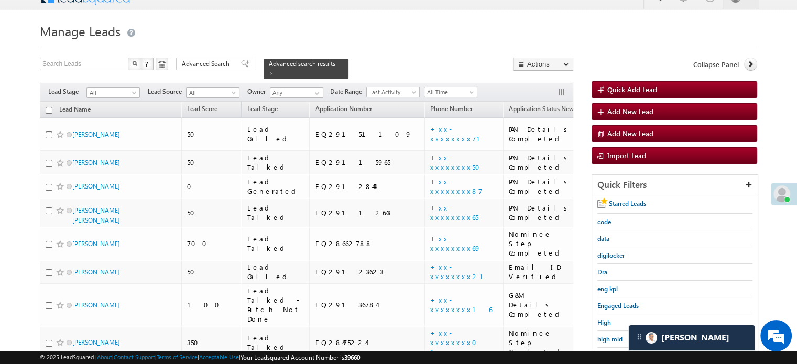
scroll to position [225, 0]
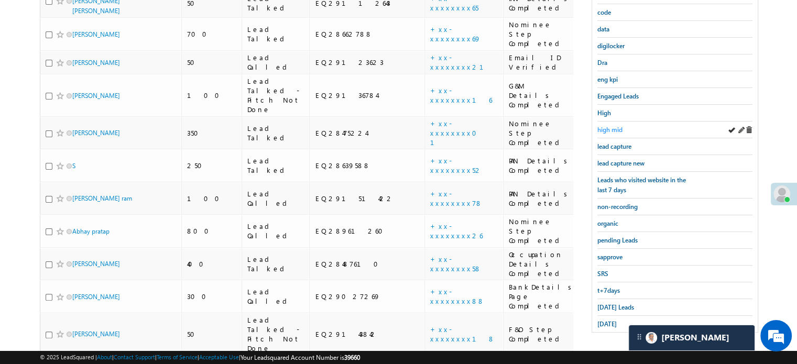
click at [617, 130] on span "high mid" at bounding box center [609, 130] width 25 height 8
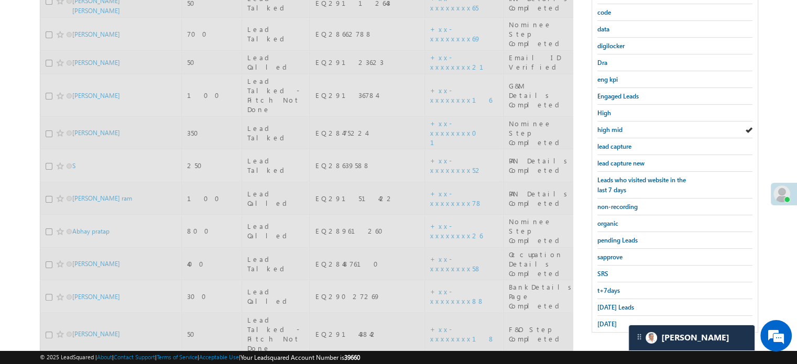
click at [617, 130] on span "high mid" at bounding box center [609, 130] width 25 height 8
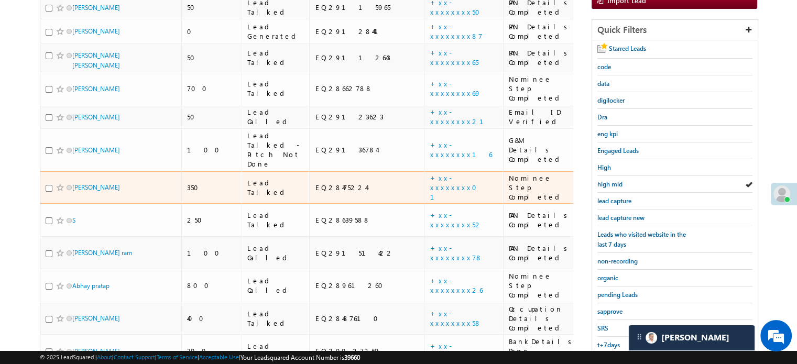
scroll to position [222, 0]
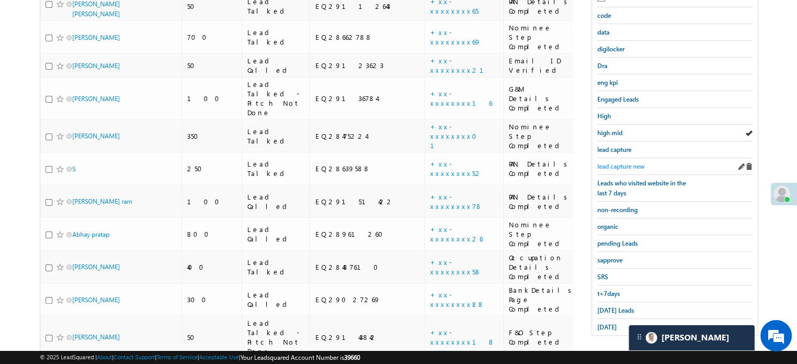
click at [604, 164] on span "lead capture new" at bounding box center [620, 166] width 47 height 8
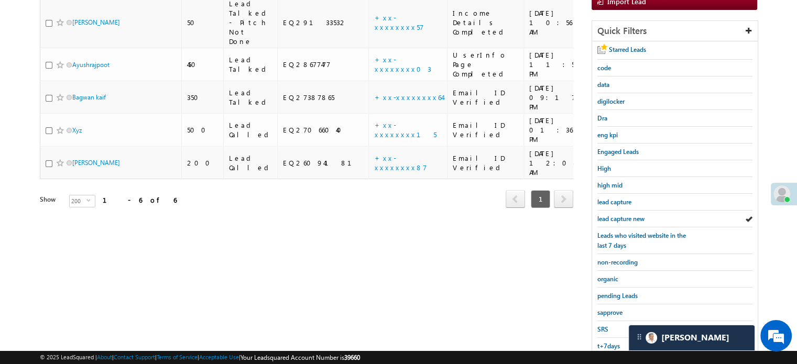
scroll to position [64, 0]
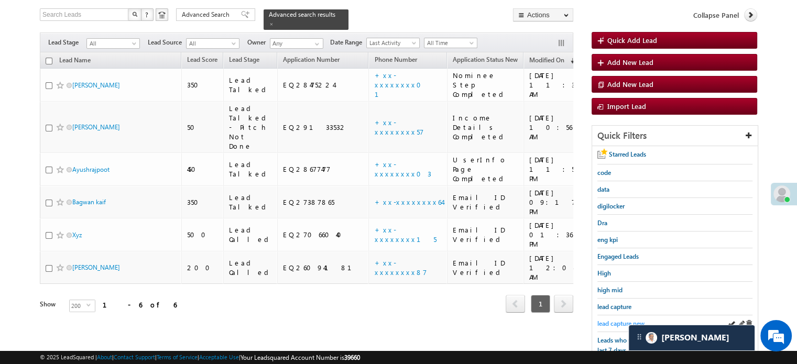
click at [615, 320] on span "lead capture new" at bounding box center [620, 324] width 47 height 8
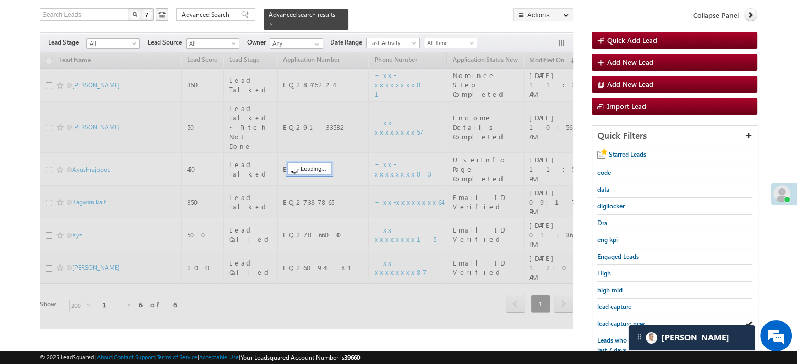
click at [615, 320] on span "lead capture new" at bounding box center [620, 324] width 47 height 8
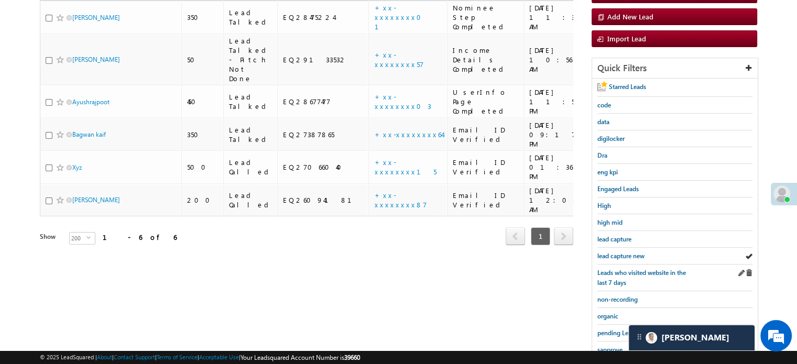
scroll to position [222, 0]
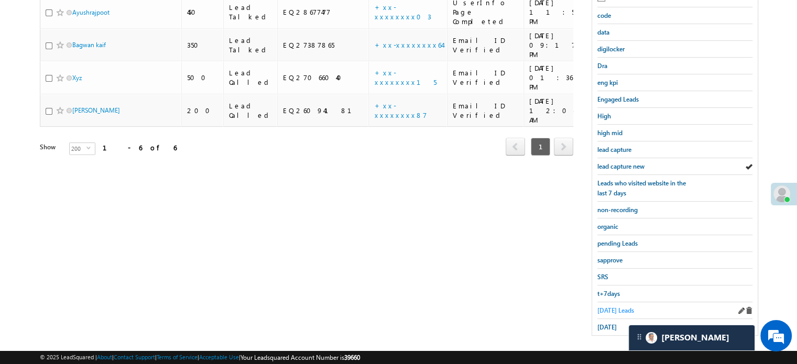
click at [617, 308] on span "Today's Leads" at bounding box center [615, 311] width 37 height 8
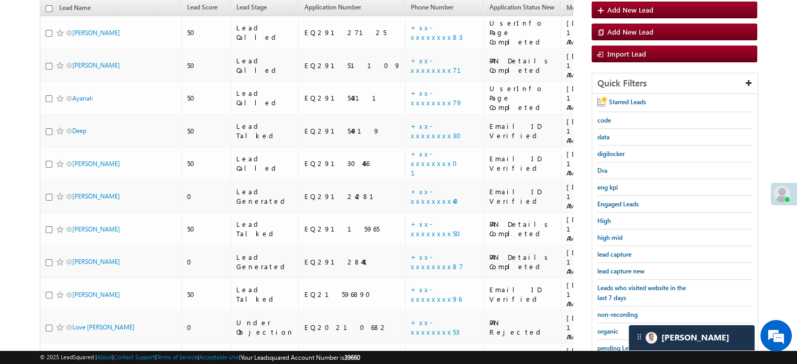
scroll to position [12, 0]
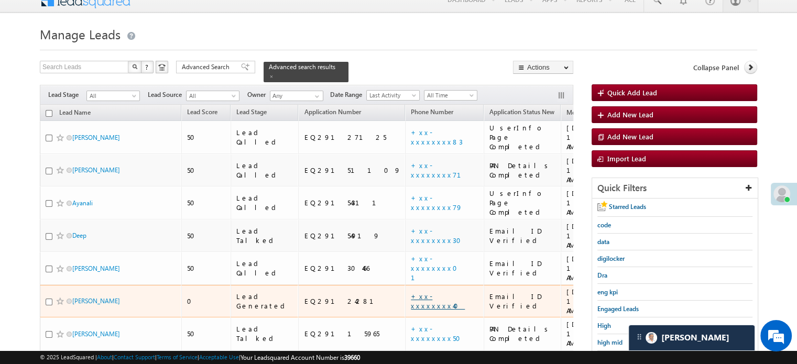
click at [411, 292] on link "+xx-xxxxxxxx40" at bounding box center [438, 301] width 54 height 18
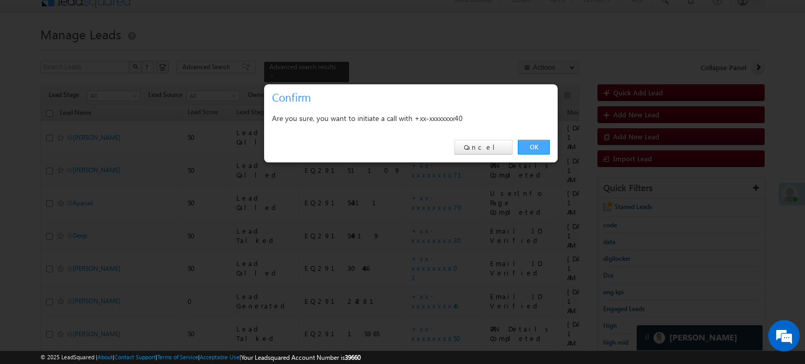
click at [524, 151] on link "OK" at bounding box center [534, 147] width 32 height 15
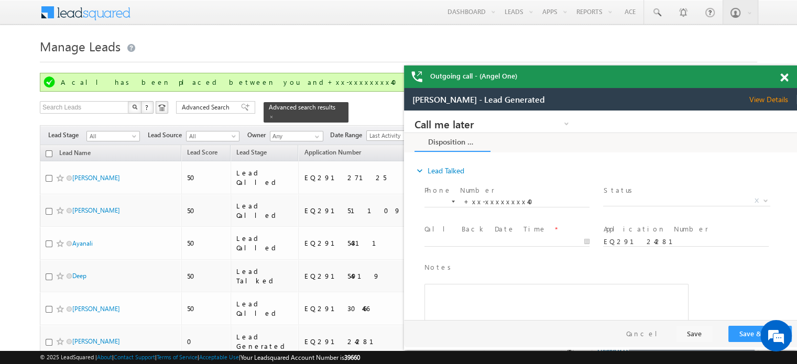
scroll to position [0, 0]
drag, startPoint x: 369, startPoint y: 10, endPoint x: 781, endPoint y: 88, distance: 418.6
click at [786, 78] on span at bounding box center [784, 77] width 8 height 9
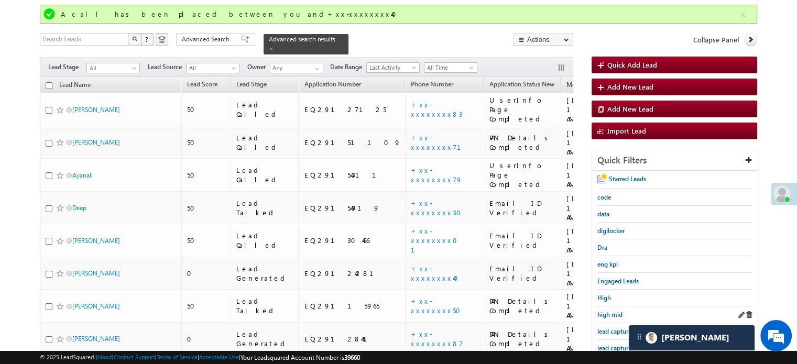
scroll to position [105, 0]
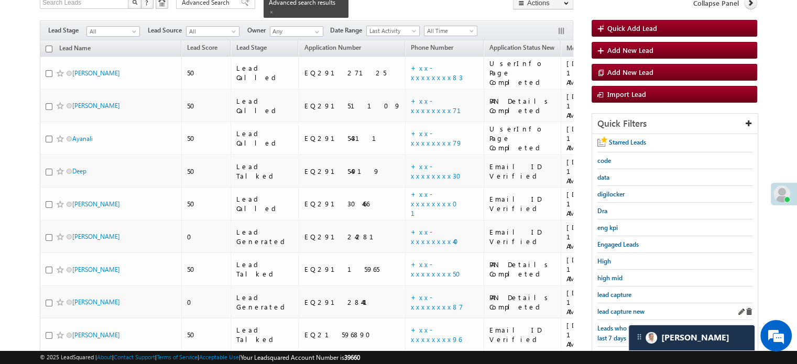
click at [621, 314] on div "lead capture new" at bounding box center [674, 311] width 155 height 17
click at [620, 312] on span "lead capture new" at bounding box center [620, 312] width 47 height 8
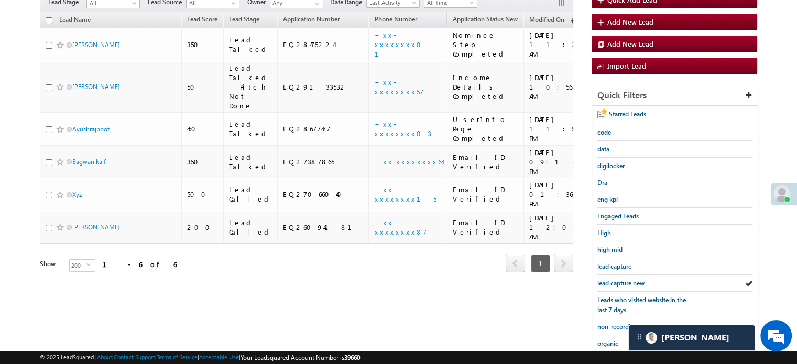
scroll to position [77, 0]
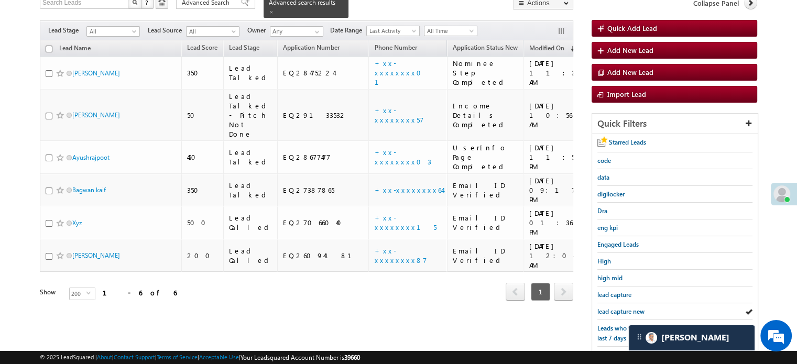
click at [620, 312] on span "lead capture new" at bounding box center [620, 312] width 47 height 8
click at [621, 308] on span "lead capture new" at bounding box center [620, 312] width 47 height 8
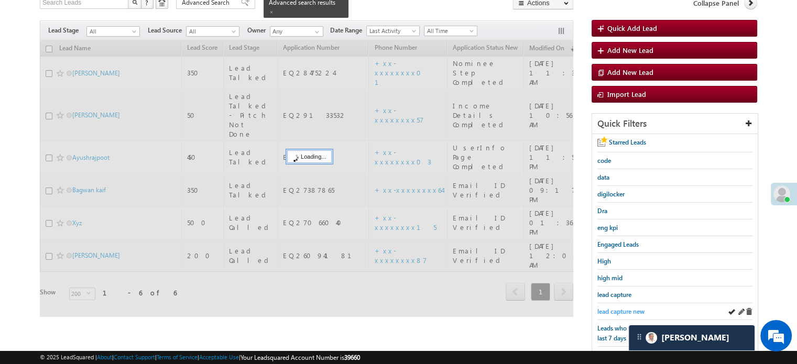
click at [618, 309] on span "lead capture new" at bounding box center [620, 312] width 47 height 8
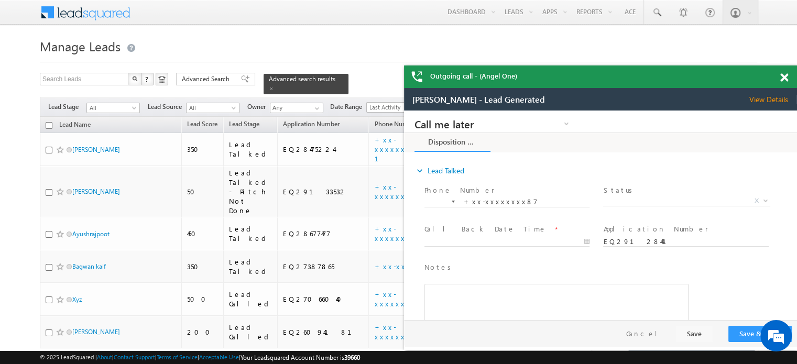
scroll to position [0, 0]
click at [784, 74] on span at bounding box center [784, 77] width 8 height 9
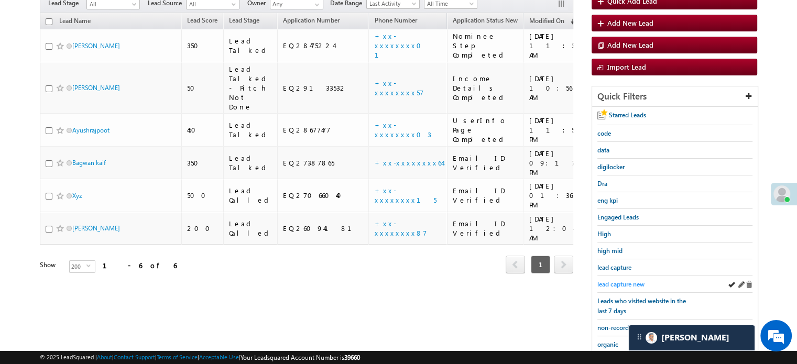
scroll to position [105, 0]
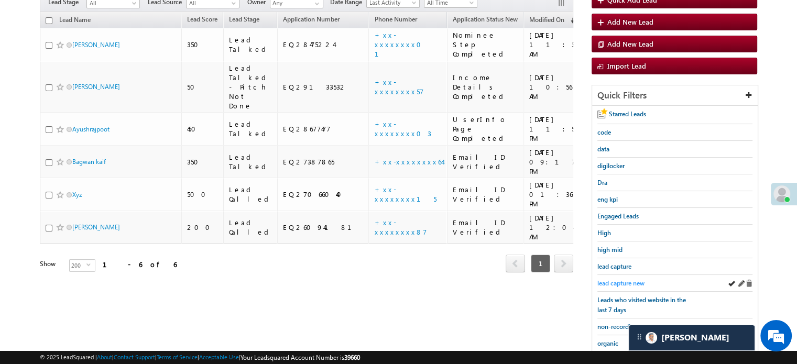
click at [632, 280] on span "lead capture new" at bounding box center [620, 283] width 47 height 8
click at [610, 275] on div "lead capture new" at bounding box center [674, 283] width 155 height 17
click at [614, 279] on span "lead capture new" at bounding box center [620, 283] width 47 height 8
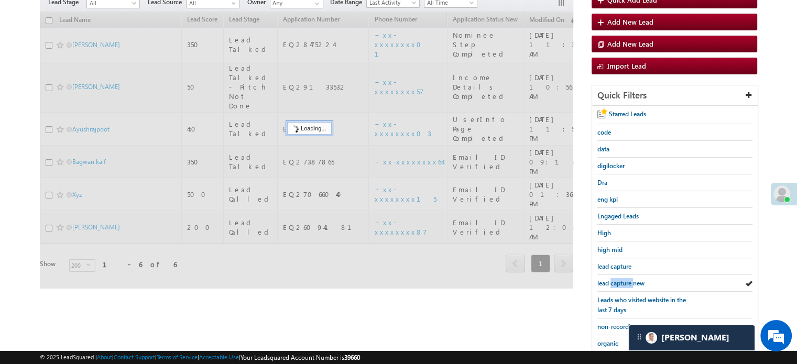
click at [614, 279] on span "lead capture new" at bounding box center [620, 283] width 47 height 8
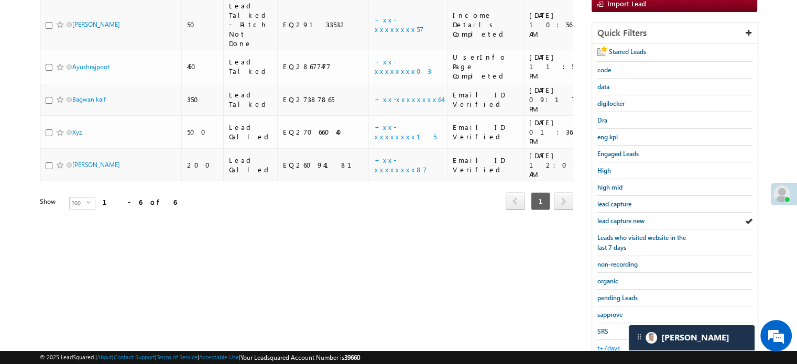
scroll to position [225, 0]
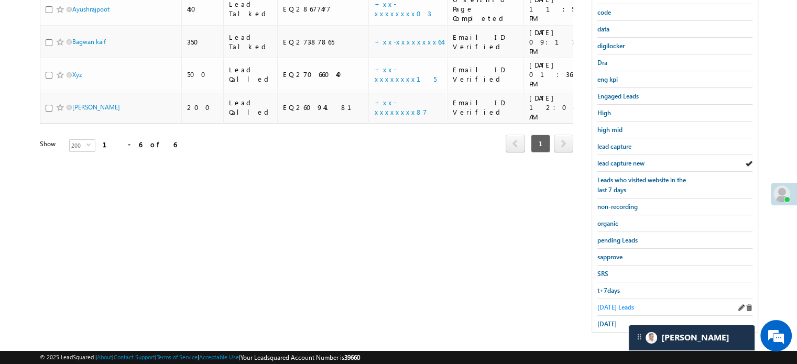
click at [607, 303] on span "Today's Leads" at bounding box center [615, 307] width 37 height 8
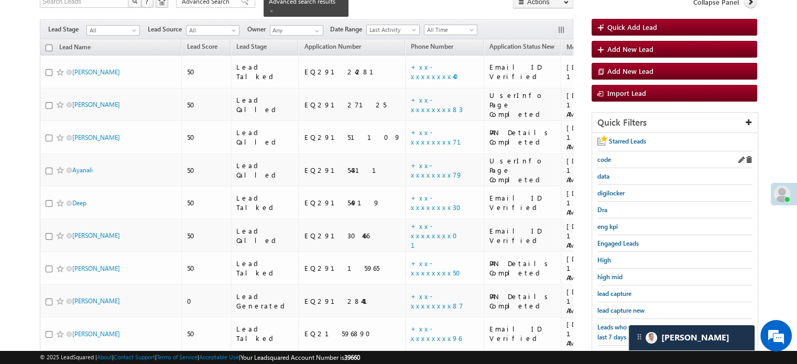
scroll to position [172, 0]
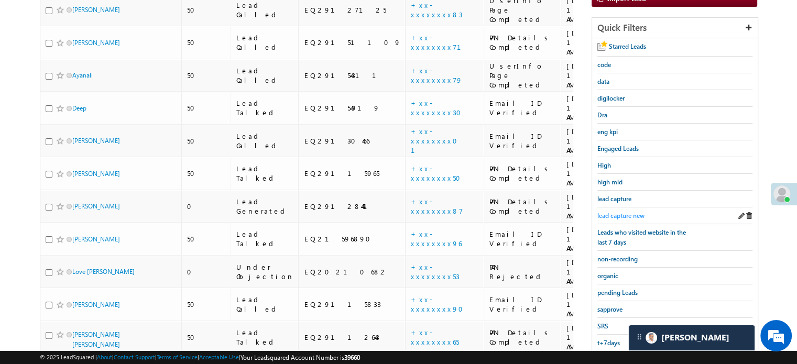
click at [626, 212] on span "lead capture new" at bounding box center [620, 216] width 47 height 8
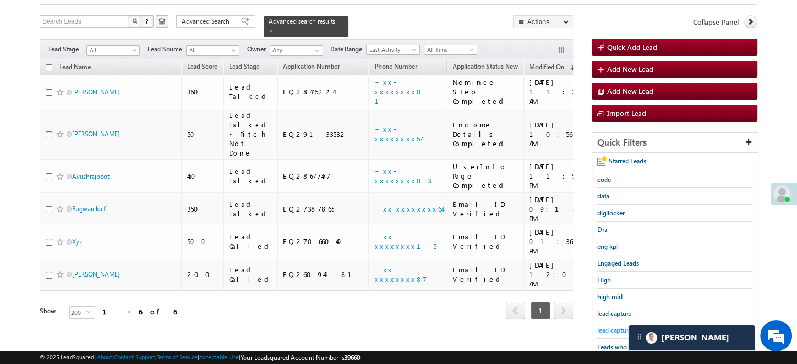
scroll to position [120, 0]
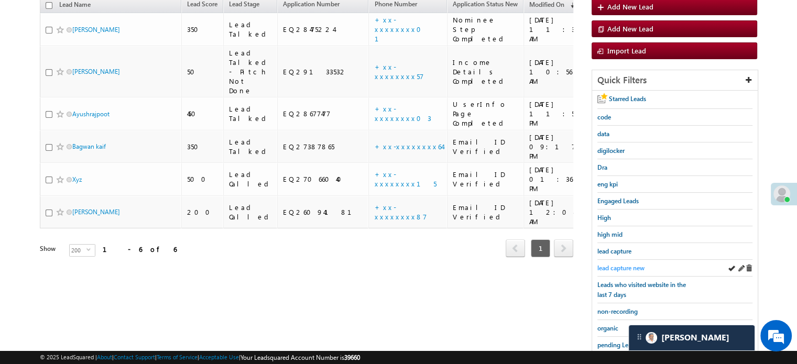
click at [642, 267] on span "lead capture new" at bounding box center [620, 268] width 47 height 8
click at [642, 268] on span "lead capture new" at bounding box center [620, 268] width 47 height 8
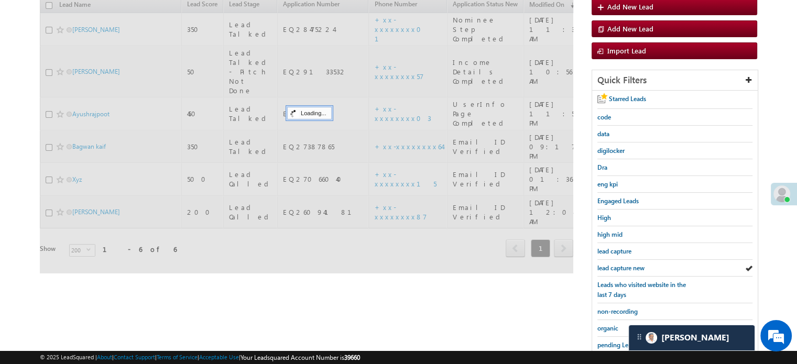
click at [642, 268] on span "lead capture new" at bounding box center [620, 268] width 47 height 8
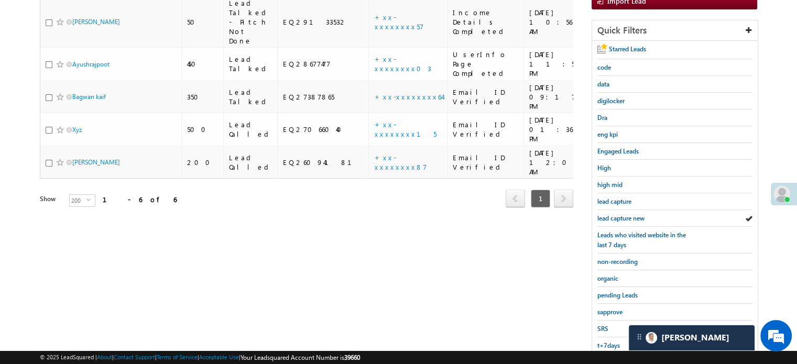
scroll to position [225, 0]
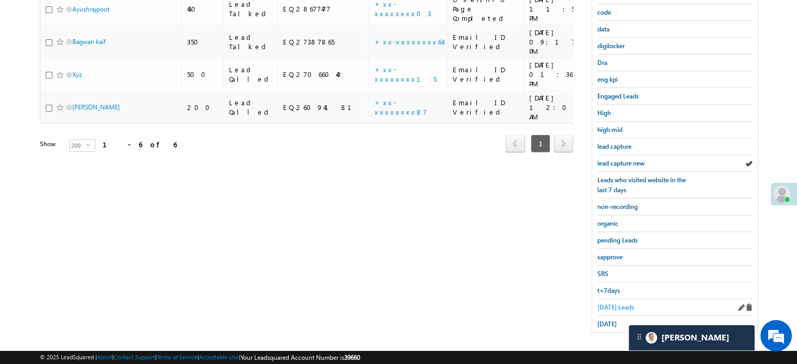
click at [617, 305] on span "Today's Leads" at bounding box center [615, 307] width 37 height 8
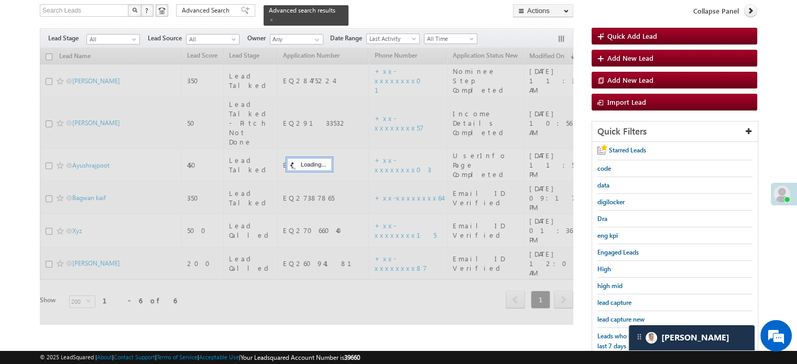
scroll to position [68, 0]
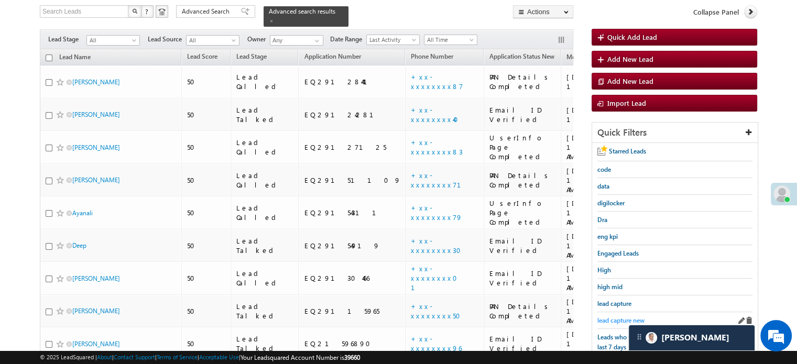
click at [615, 317] on span "lead capture new" at bounding box center [620, 321] width 47 height 8
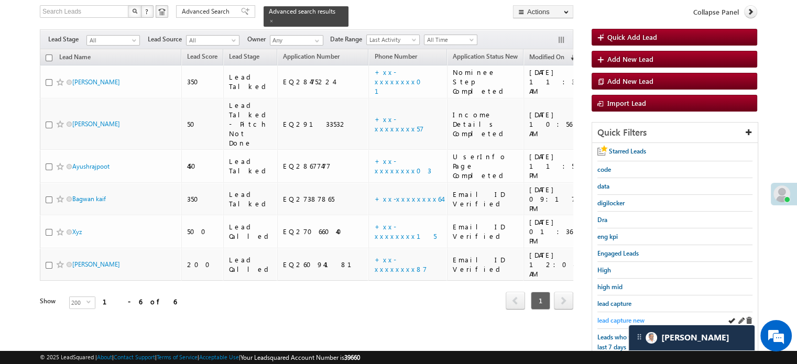
click at [616, 317] on span "lead capture new" at bounding box center [620, 321] width 47 height 8
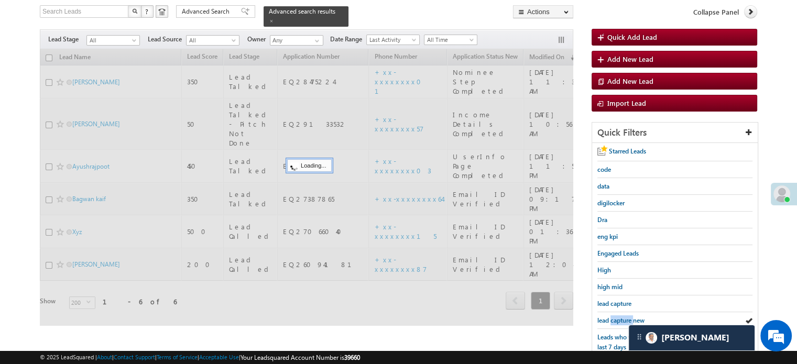
click at [616, 317] on span "lead capture new" at bounding box center [620, 321] width 47 height 8
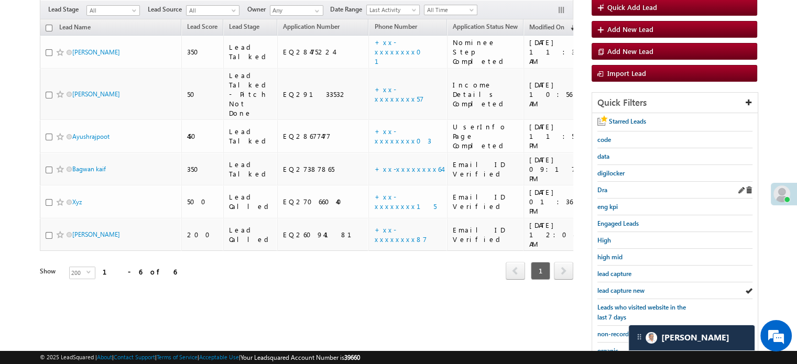
scroll to position [120, 0]
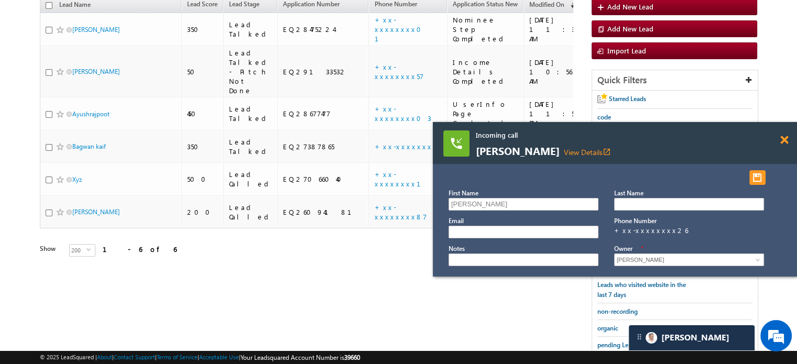
click at [788, 138] on span at bounding box center [784, 140] width 8 height 9
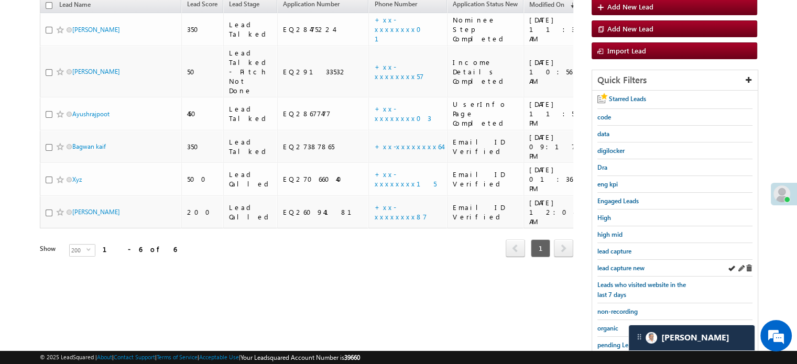
click at [639, 260] on div "lead capture new" at bounding box center [674, 268] width 155 height 17
click at [638, 260] on div "lead capture new" at bounding box center [674, 268] width 155 height 17
click at [638, 263] on link "lead capture new" at bounding box center [620, 268] width 47 height 10
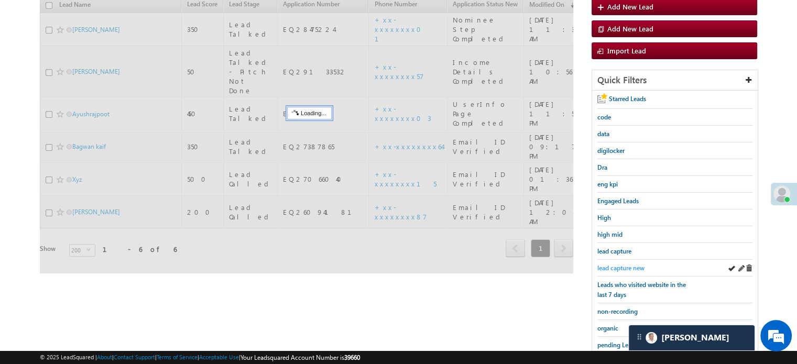
click at [637, 263] on link "lead capture new" at bounding box center [620, 268] width 47 height 10
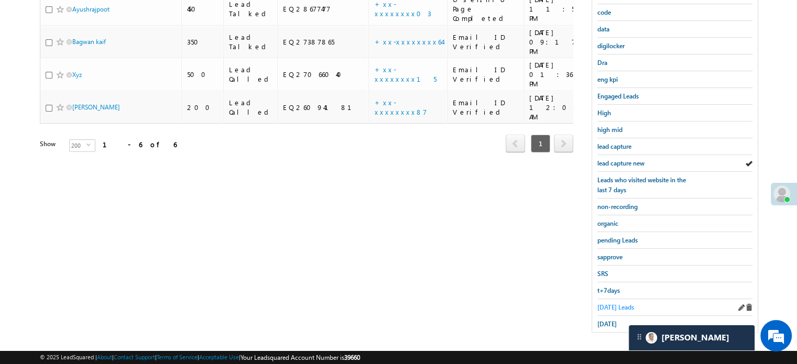
click at [618, 302] on link "Today's Leads" at bounding box center [615, 307] width 37 height 10
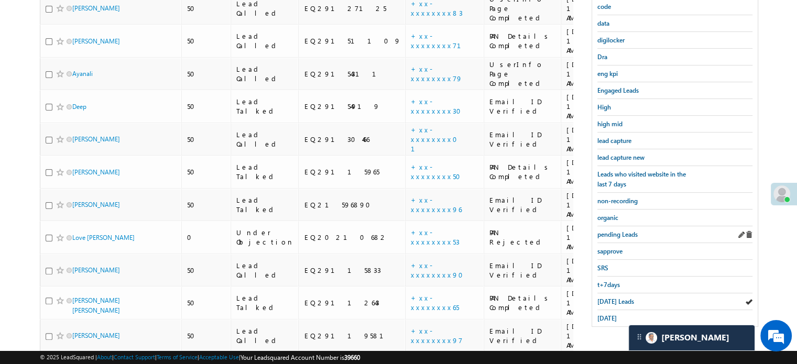
scroll to position [233, 0]
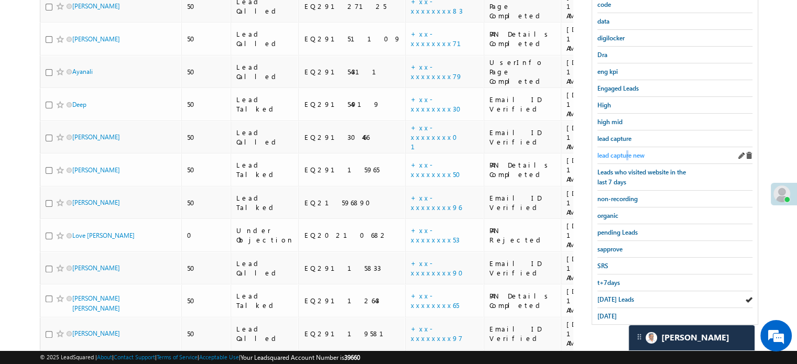
click at [628, 151] on span "lead capture new" at bounding box center [620, 155] width 47 height 8
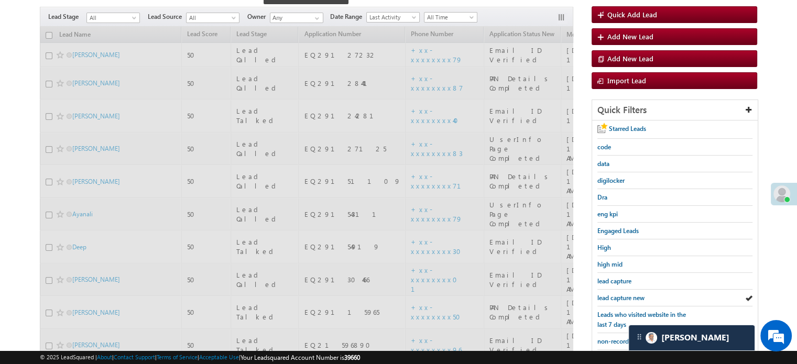
scroll to position [75, 0]
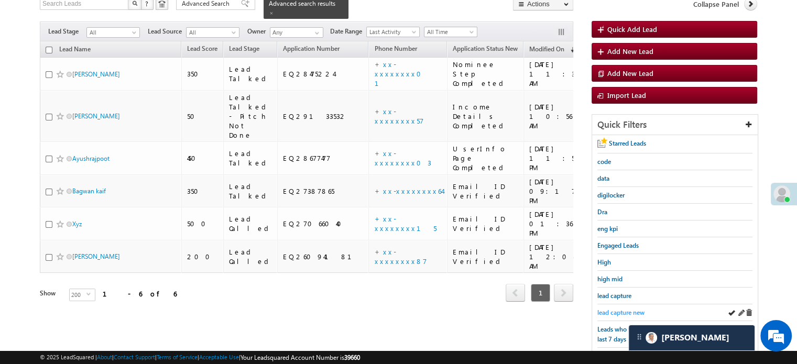
click at [625, 309] on span "lead capture new" at bounding box center [620, 313] width 47 height 8
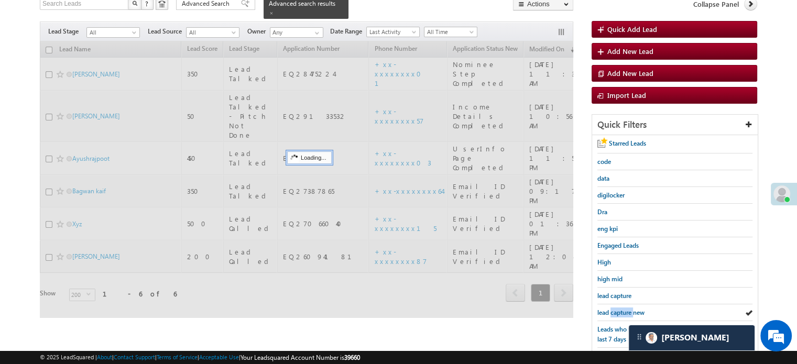
click at [625, 309] on span "lead capture new" at bounding box center [620, 313] width 47 height 8
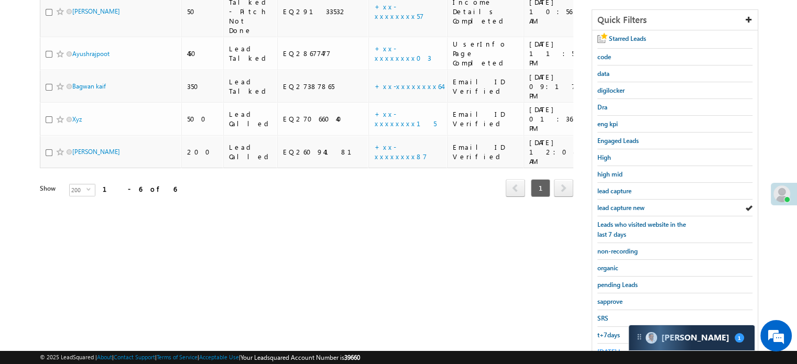
scroll to position [225, 0]
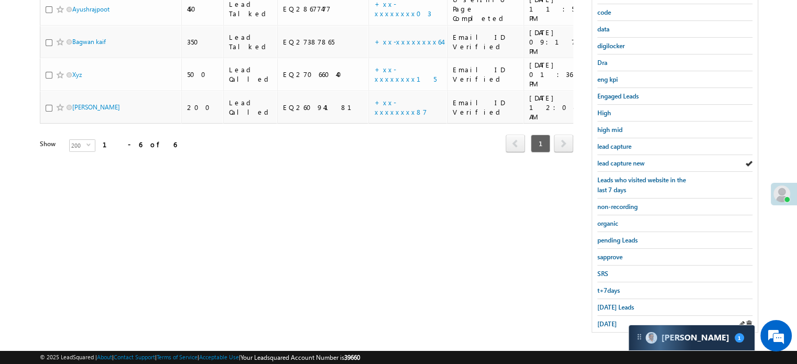
click at [606, 316] on div "yesterday" at bounding box center [674, 324] width 155 height 16
click at [660, 333] on div "Carter 1" at bounding box center [692, 337] width 126 height 25
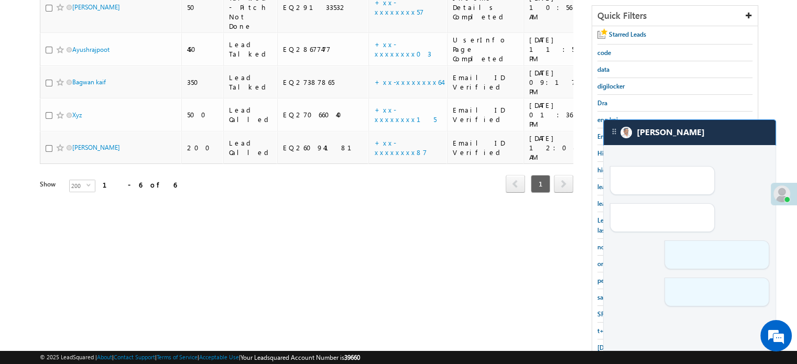
scroll to position [120, 0]
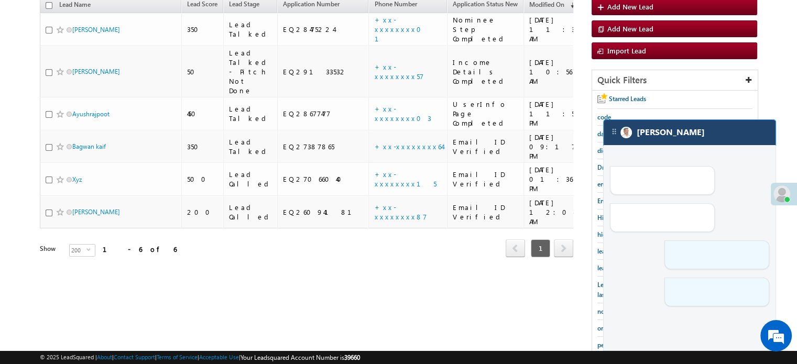
click at [661, 132] on div "[PERSON_NAME]" at bounding box center [690, 132] width 172 height 25
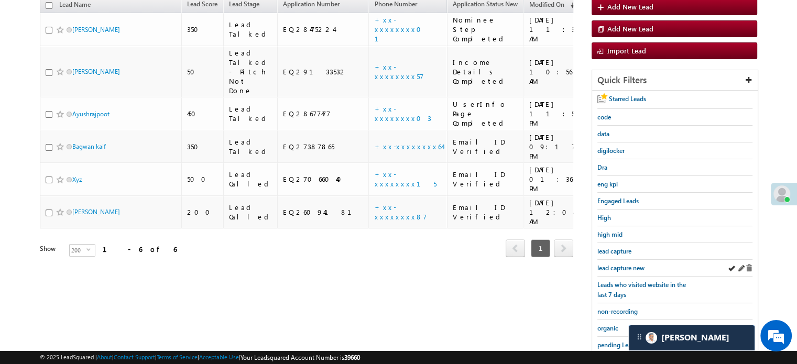
scroll to position [4922, 0]
click at [623, 263] on link "lead capture new" at bounding box center [620, 268] width 47 height 10
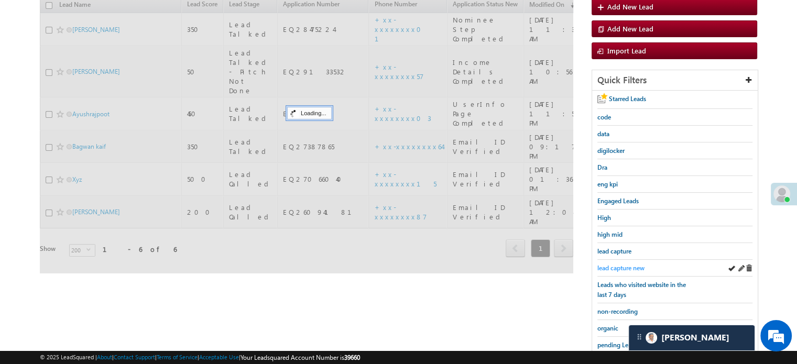
click at [623, 264] on span "lead capture new" at bounding box center [620, 268] width 47 height 8
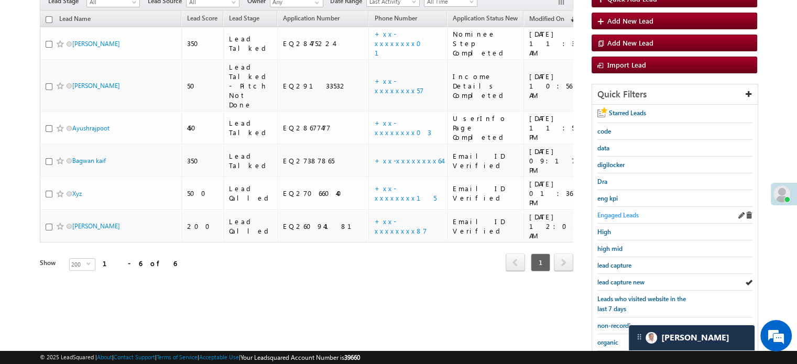
scroll to position [210, 0]
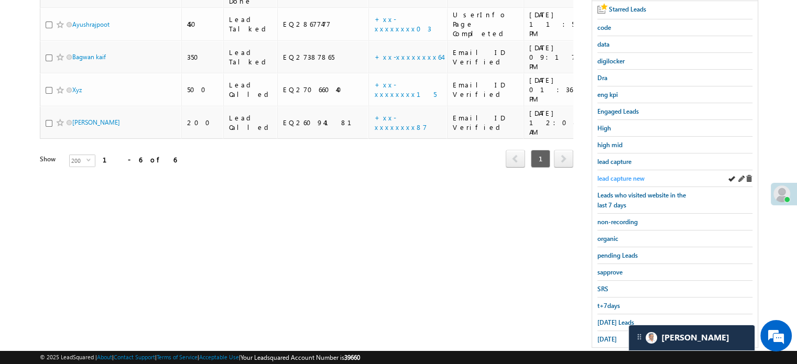
click at [632, 175] on span "lead capture new" at bounding box center [620, 179] width 47 height 8
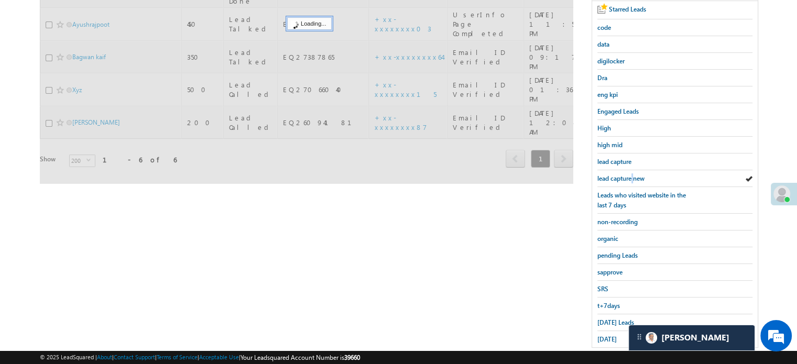
click at [632, 175] on span "lead capture new" at bounding box center [620, 179] width 47 height 8
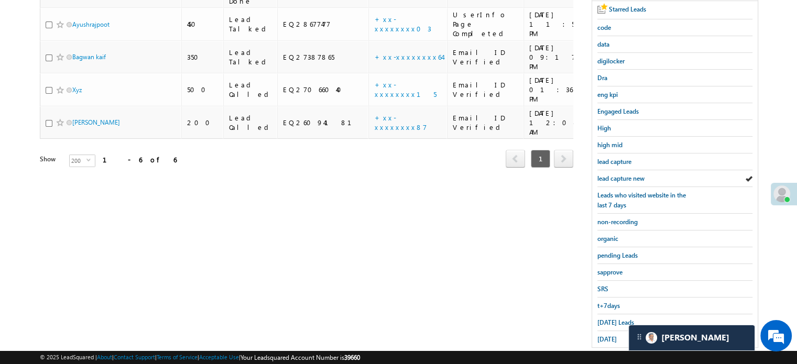
click at [632, 175] on span "lead capture new" at bounding box center [620, 179] width 47 height 8
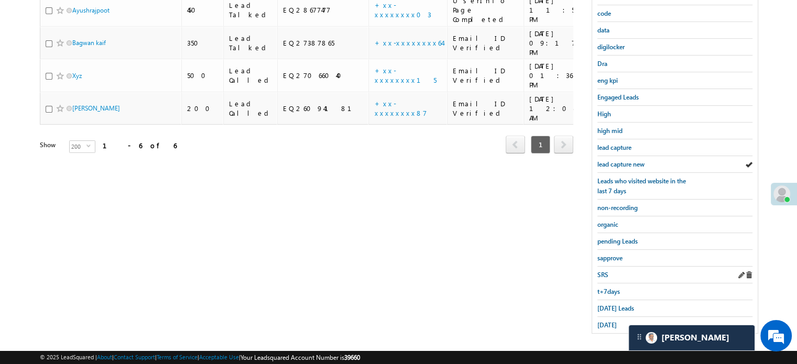
scroll to position [225, 0]
click at [627, 299] on div "Today's Leads" at bounding box center [674, 307] width 155 height 17
click at [627, 302] on link "Today's Leads" at bounding box center [615, 307] width 37 height 10
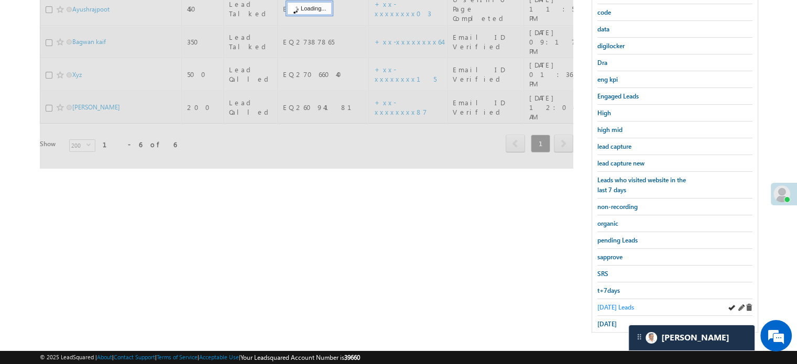
click at [625, 303] on span "Today's Leads" at bounding box center [615, 307] width 37 height 8
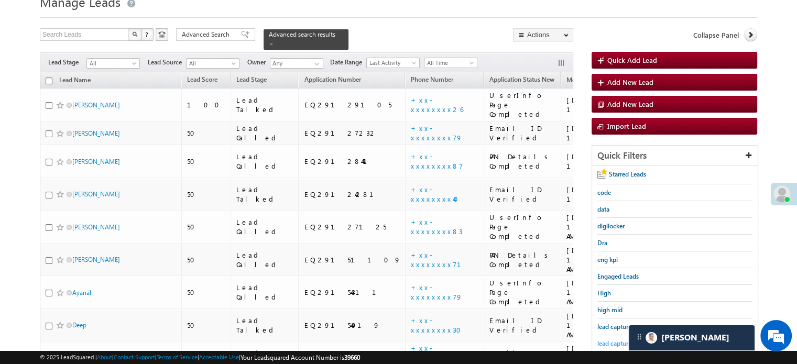
scroll to position [68, 0]
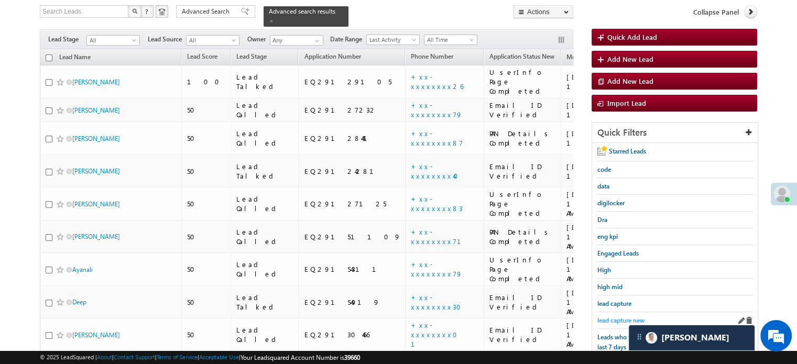
click at [614, 319] on span "lead capture new" at bounding box center [620, 321] width 47 height 8
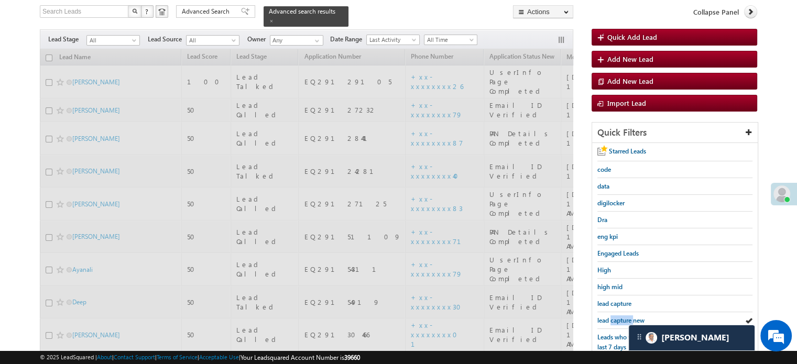
click at [614, 319] on span "lead capture new" at bounding box center [620, 321] width 47 height 8
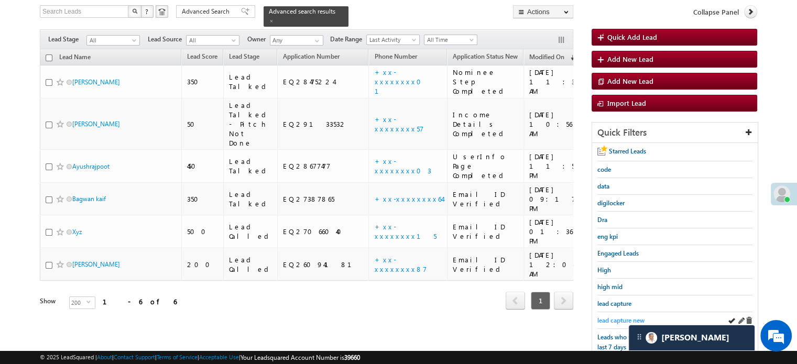
click at [623, 317] on span "lead capture new" at bounding box center [620, 321] width 47 height 8
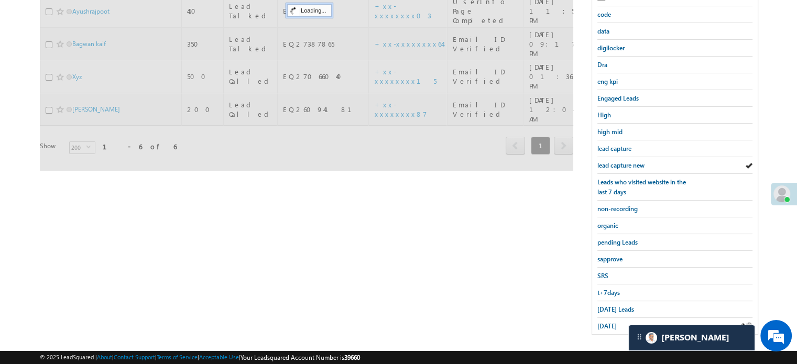
scroll to position [225, 0]
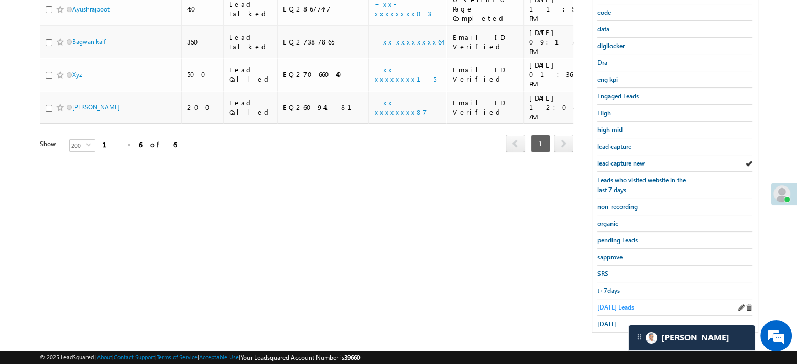
click at [616, 306] on span "Today's Leads" at bounding box center [615, 307] width 37 height 8
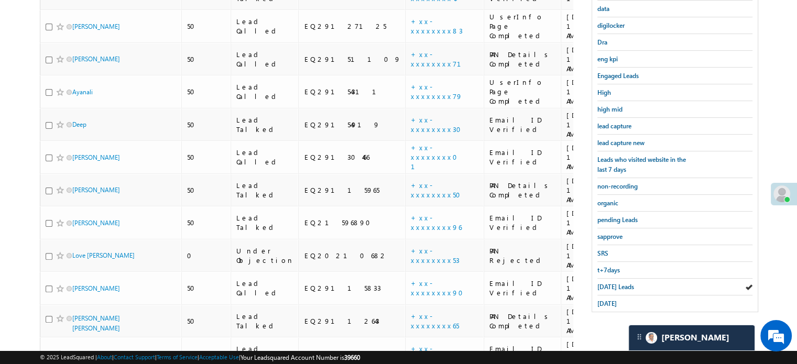
scroll to position [330, 0]
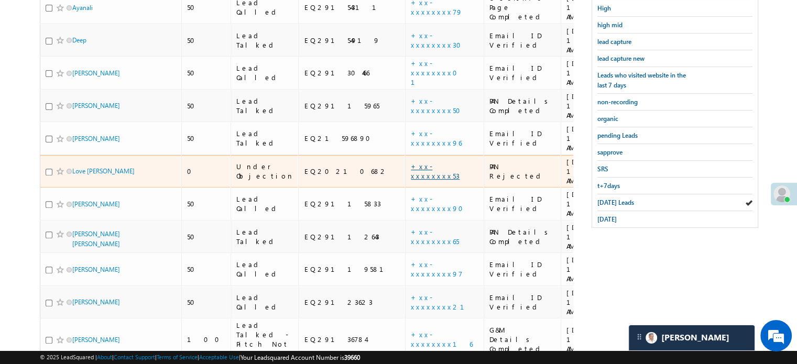
click at [411, 162] on link "+xx-xxxxxxxx53" at bounding box center [435, 171] width 49 height 18
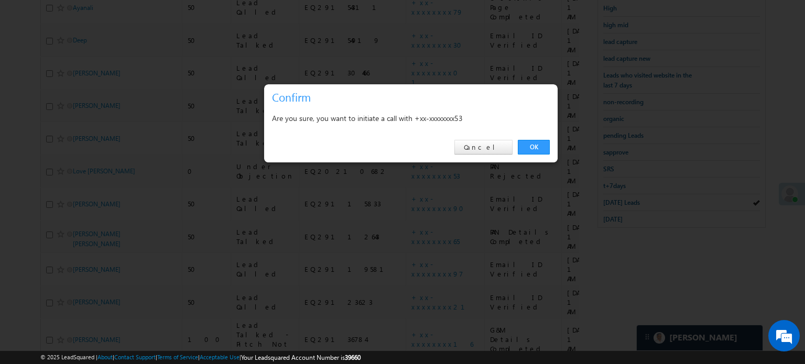
click at [517, 144] on div "OK Cancel" at bounding box center [411, 148] width 294 height 30
click at [526, 147] on link "OK" at bounding box center [534, 147] width 32 height 15
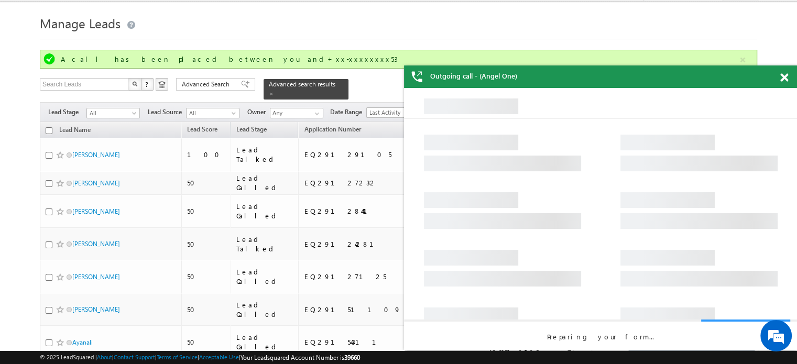
scroll to position [0, 0]
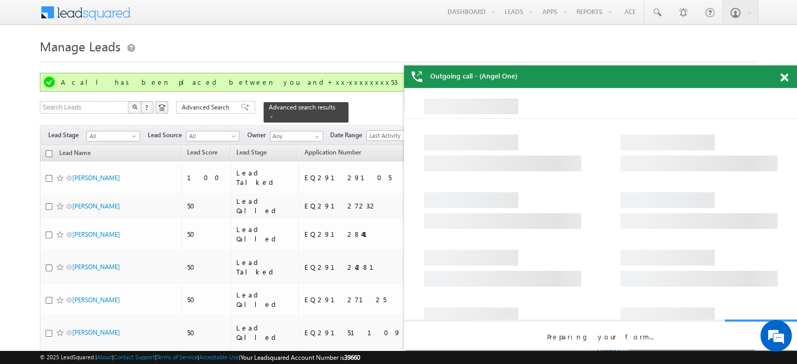
click at [788, 80] on div at bounding box center [790, 76] width 14 height 20
click at [782, 77] on span at bounding box center [784, 77] width 8 height 9
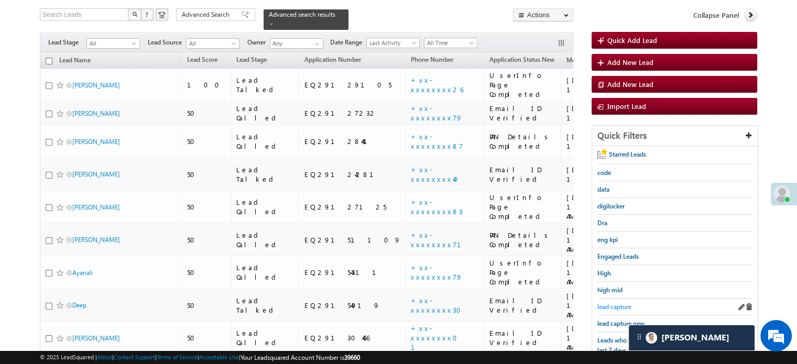
scroll to position [157, 0]
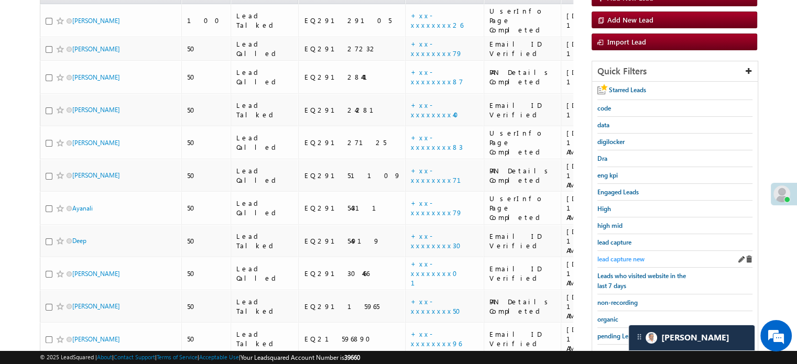
click at [627, 257] on span "lead capture new" at bounding box center [620, 259] width 47 height 8
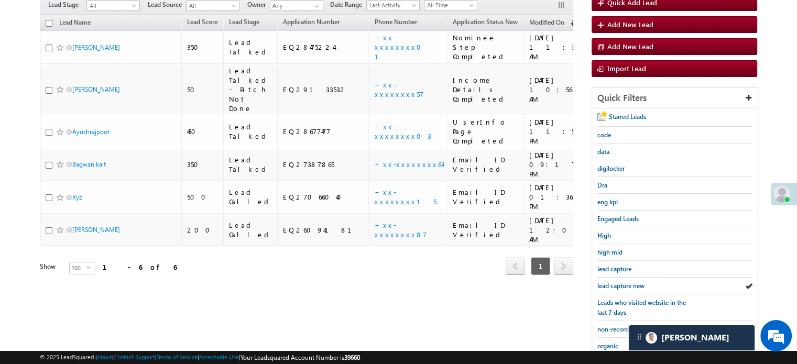
scroll to position [225, 0]
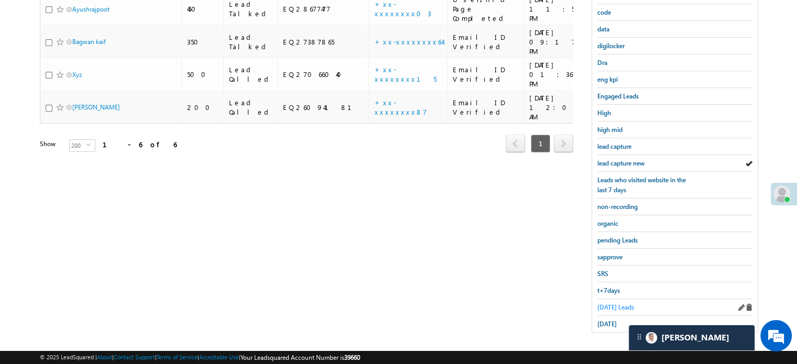
click at [625, 303] on span "Today's Leads" at bounding box center [615, 307] width 37 height 8
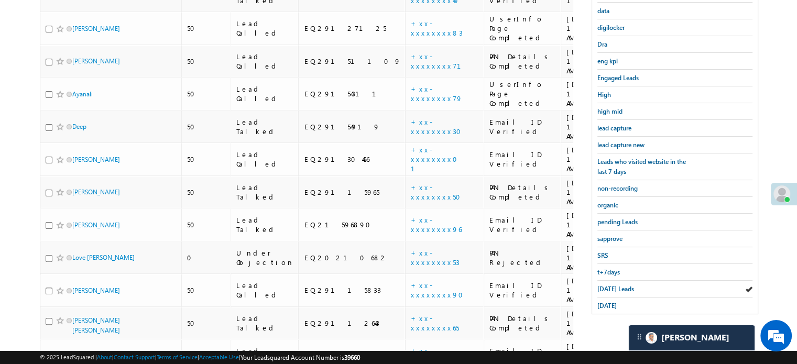
scroll to position [199, 0]
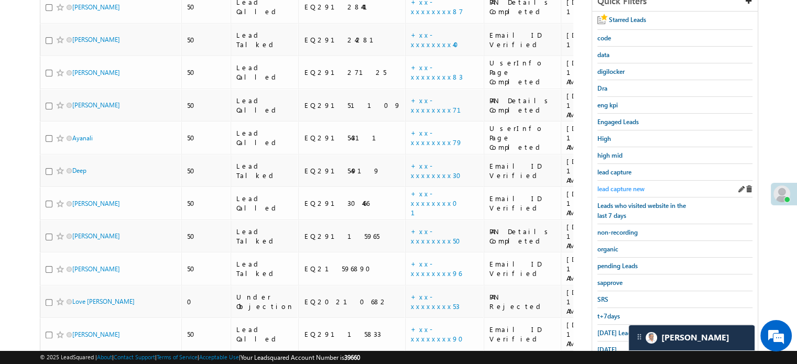
click at [618, 185] on span "lead capture new" at bounding box center [620, 189] width 47 height 8
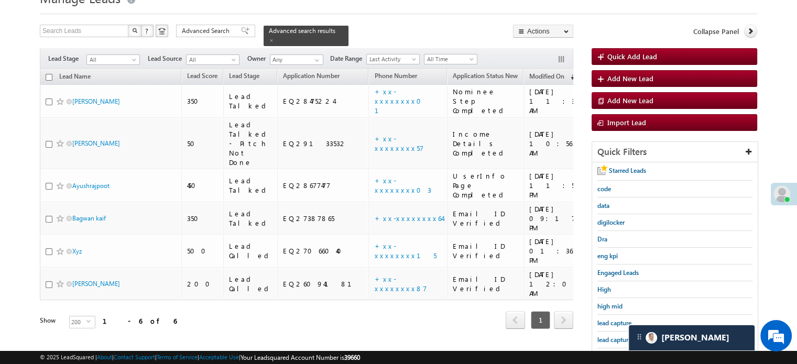
scroll to position [105, 0]
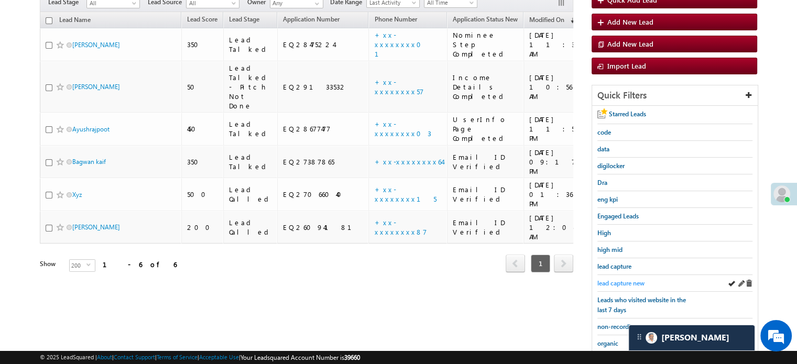
click at [619, 279] on span "lead capture new" at bounding box center [620, 283] width 47 height 8
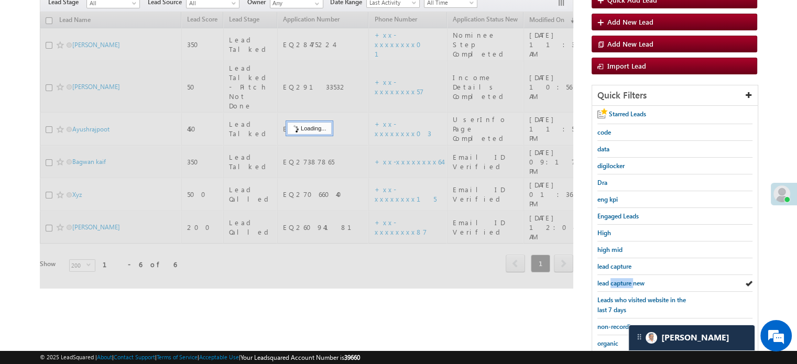
click at [619, 279] on span "lead capture new" at bounding box center [620, 283] width 47 height 8
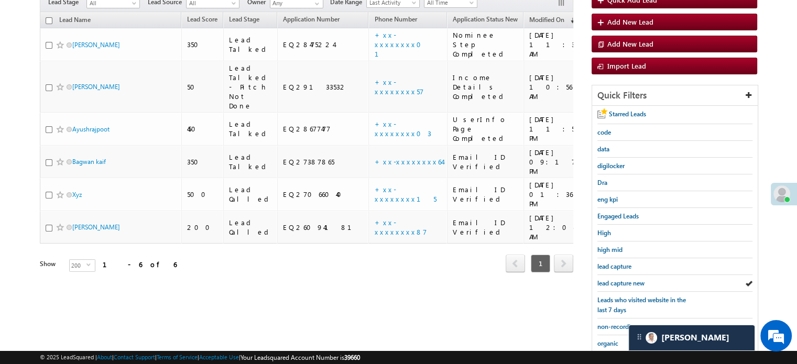
click at [619, 279] on span "lead capture new" at bounding box center [620, 283] width 47 height 8
click at [632, 279] on span "lead capture new" at bounding box center [620, 283] width 47 height 8
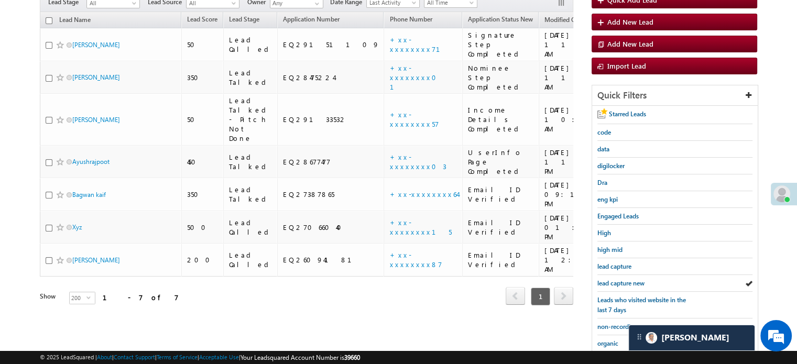
click at [632, 279] on span "lead capture new" at bounding box center [620, 283] width 47 height 8
click at [611, 280] on span "lead capture new" at bounding box center [620, 283] width 47 height 8
click at [621, 282] on span "lead capture new" at bounding box center [620, 283] width 47 height 8
click at [621, 279] on span "lead capture new" at bounding box center [620, 283] width 47 height 8
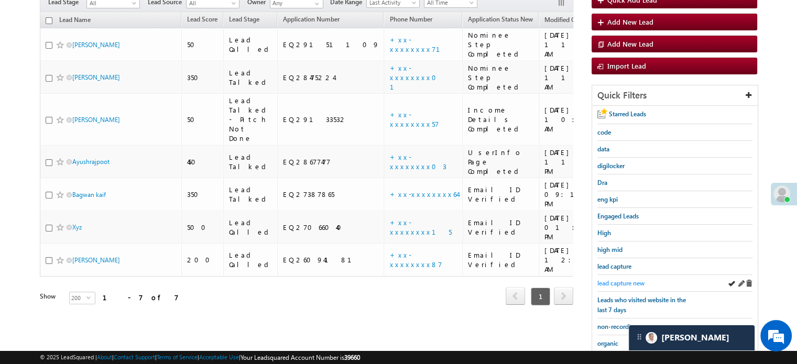
click at [614, 279] on span "lead capture new" at bounding box center [620, 283] width 47 height 8
click at [623, 279] on span "lead capture new" at bounding box center [620, 283] width 47 height 8
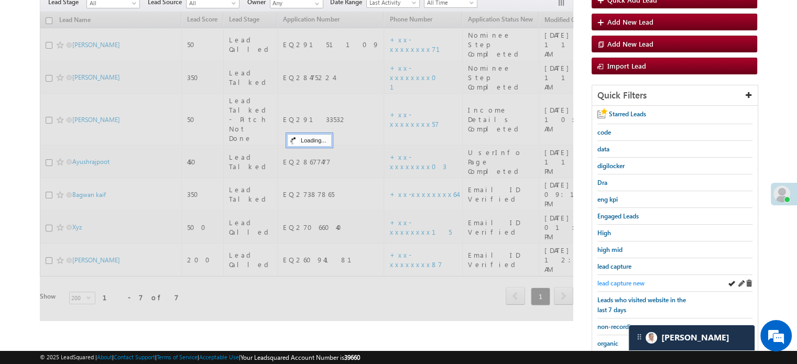
click at [626, 279] on span "lead capture new" at bounding box center [620, 283] width 47 height 8
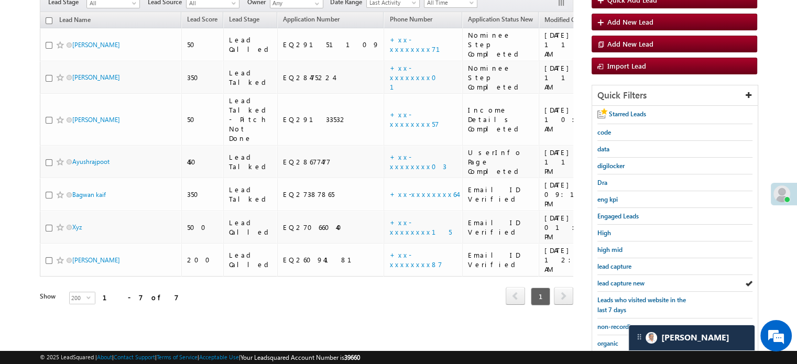
click at [626, 279] on span "lead capture new" at bounding box center [620, 283] width 47 height 8
click at [632, 279] on span "lead capture new" at bounding box center [620, 283] width 47 height 8
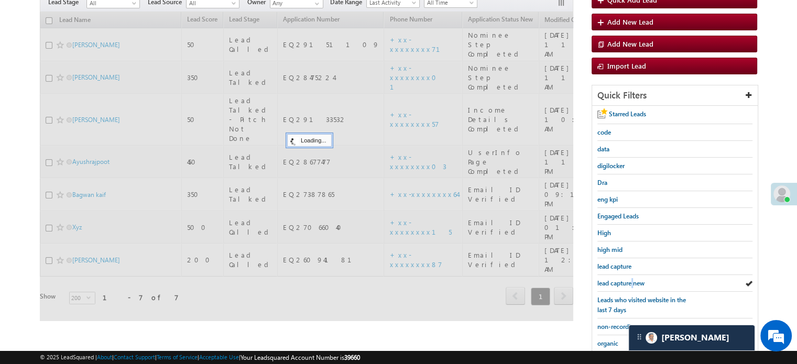
click at [632, 279] on span "lead capture new" at bounding box center [620, 283] width 47 height 8
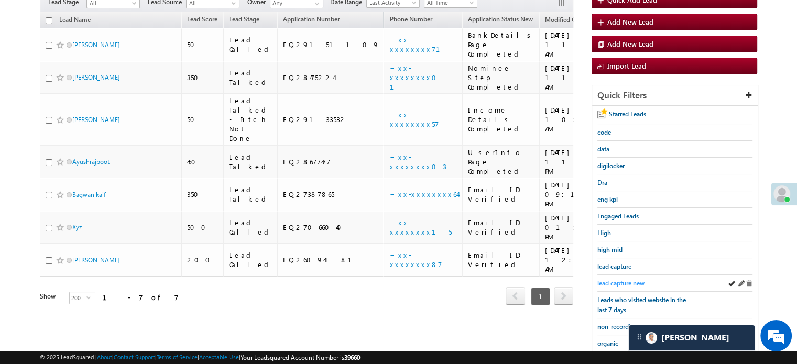
click at [631, 281] on span "lead capture new" at bounding box center [620, 283] width 47 height 8
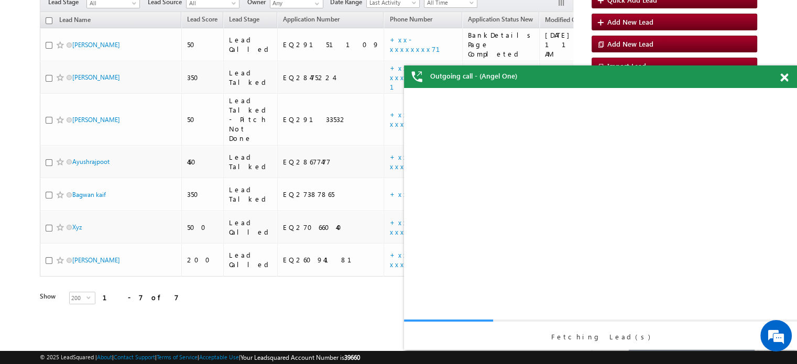
scroll to position [0, 0]
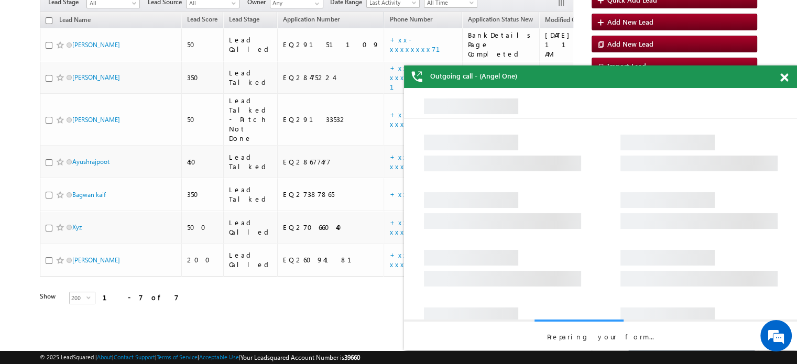
click at [786, 73] on span at bounding box center [784, 77] width 8 height 9
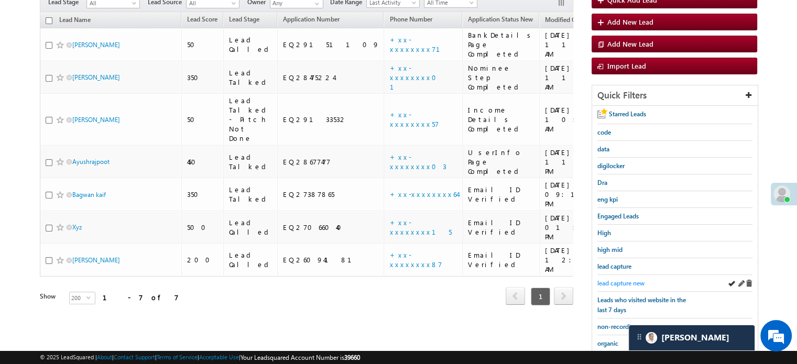
click at [613, 279] on span "lead capture new" at bounding box center [620, 283] width 47 height 8
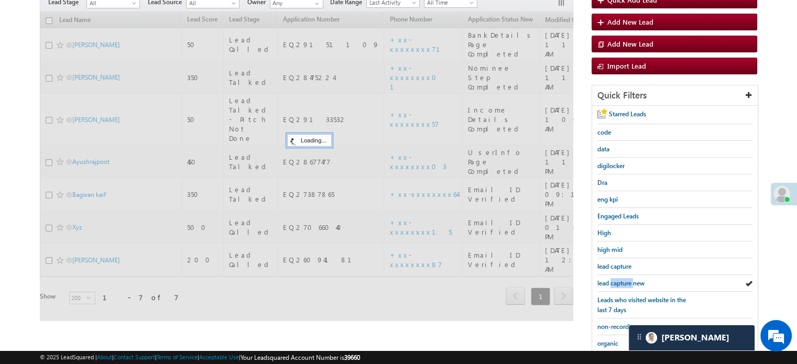
click at [613, 279] on span "lead capture new" at bounding box center [620, 283] width 47 height 8
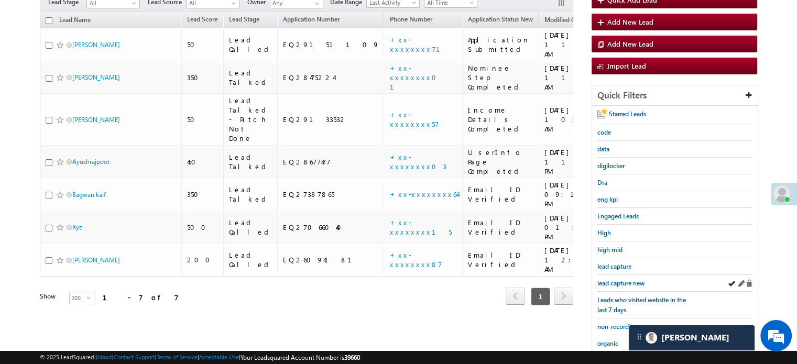
click at [614, 275] on div "lead capture new" at bounding box center [674, 283] width 155 height 17
click at [617, 278] on link "lead capture new" at bounding box center [620, 283] width 47 height 10
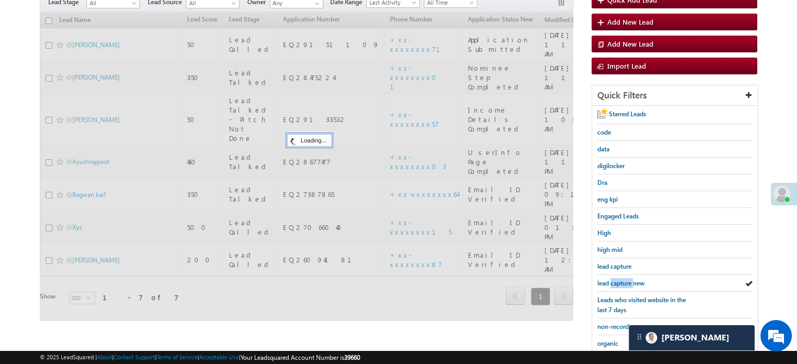
click at [617, 278] on link "lead capture new" at bounding box center [620, 283] width 47 height 10
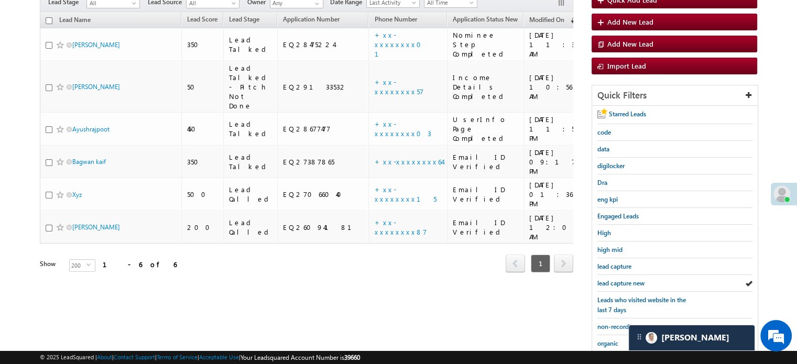
click at [617, 278] on link "lead capture new" at bounding box center [620, 283] width 47 height 10
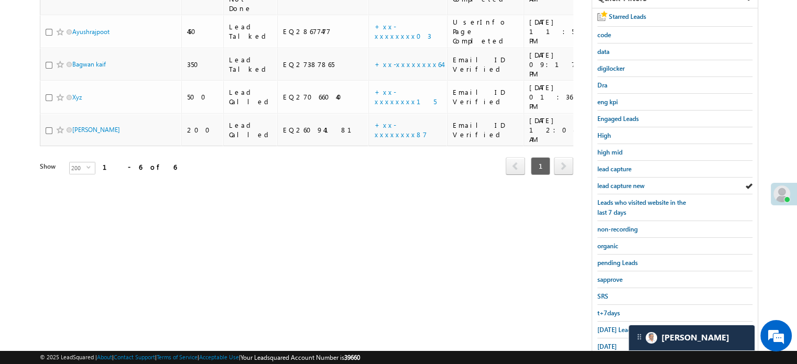
scroll to position [210, 0]
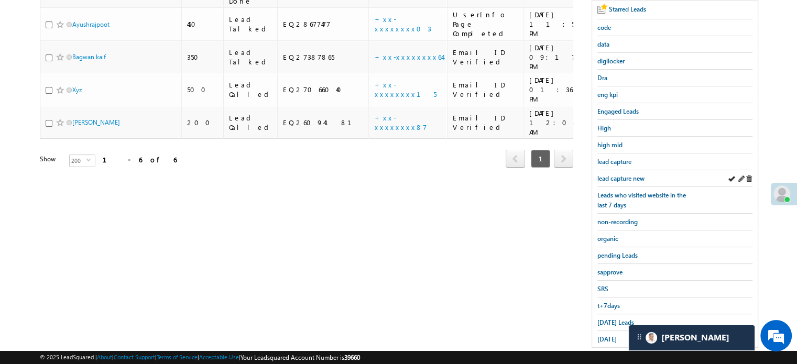
click at [625, 170] on div "lead capture new" at bounding box center [674, 178] width 155 height 17
click at [624, 170] on div "lead capture new" at bounding box center [674, 178] width 155 height 17
click at [623, 175] on span "lead capture new" at bounding box center [620, 179] width 47 height 8
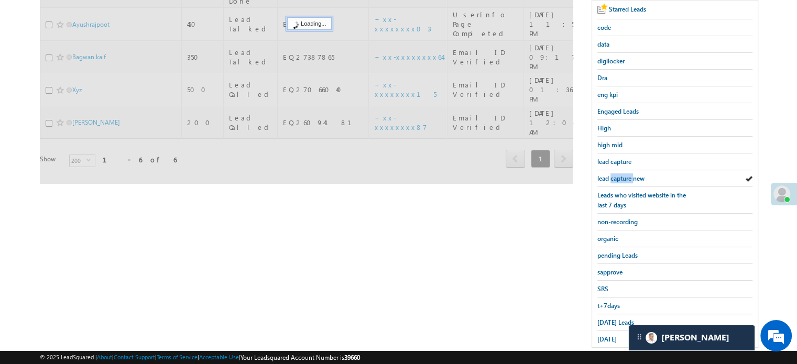
click at [623, 175] on span "lead capture new" at bounding box center [620, 179] width 47 height 8
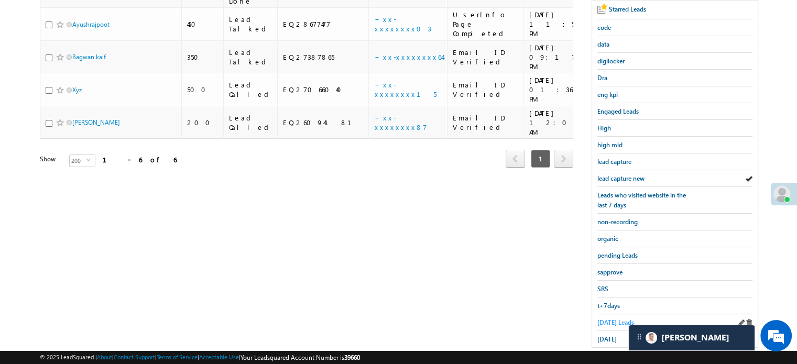
click at [608, 319] on span "Today's Leads" at bounding box center [615, 323] width 37 height 8
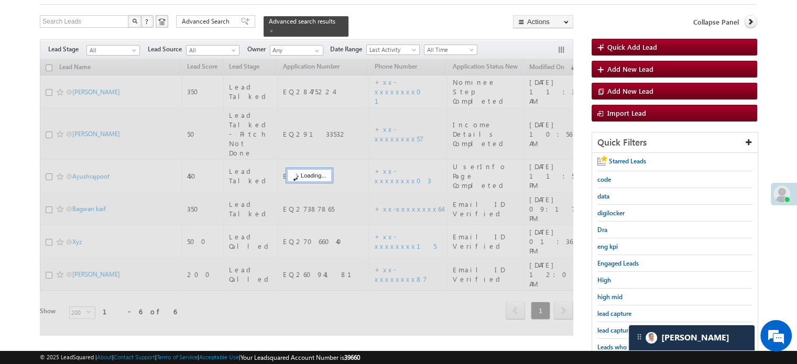
scroll to position [52, 0]
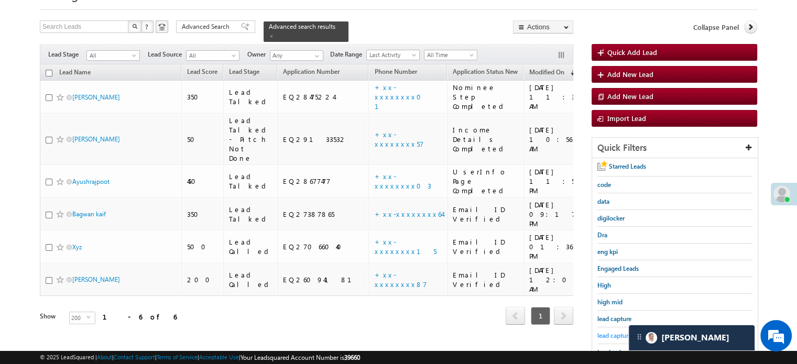
click at [616, 332] on span "lead capture new" at bounding box center [620, 336] width 47 height 8
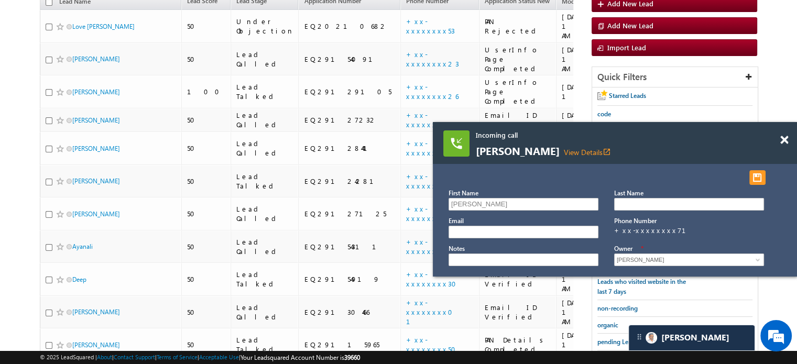
scroll to position [15, 0]
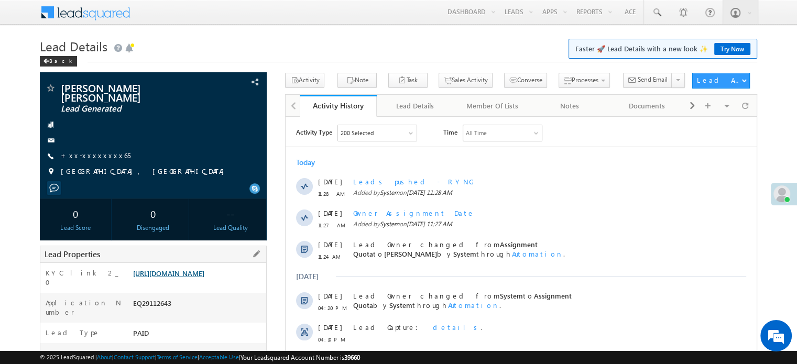
click at [177, 271] on link "[URL][DOMAIN_NAME]" at bounding box center [168, 273] width 71 height 9
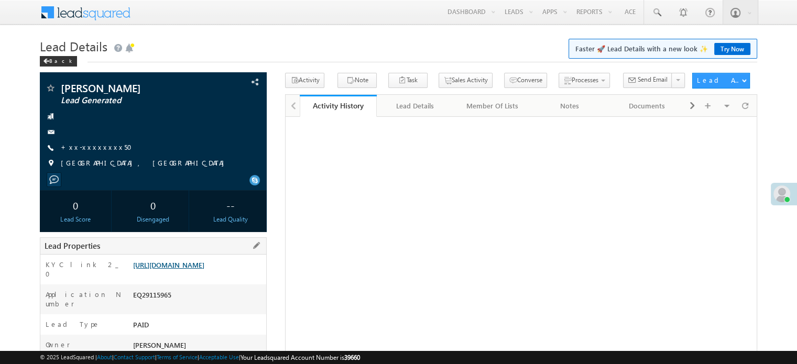
click at [164, 269] on link "[URL][DOMAIN_NAME]" at bounding box center [168, 264] width 71 height 9
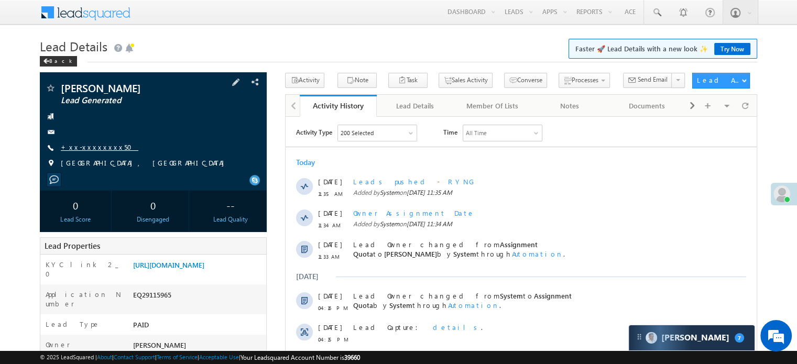
click at [81, 145] on link "+xx-xxxxxxxx50" at bounding box center [100, 147] width 78 height 9
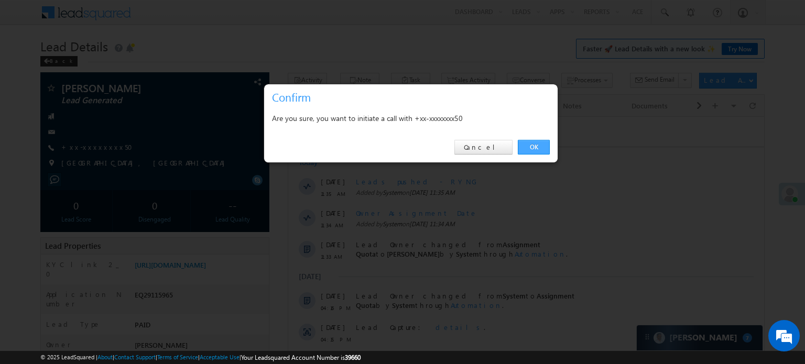
click at [541, 147] on link "OK" at bounding box center [534, 147] width 32 height 15
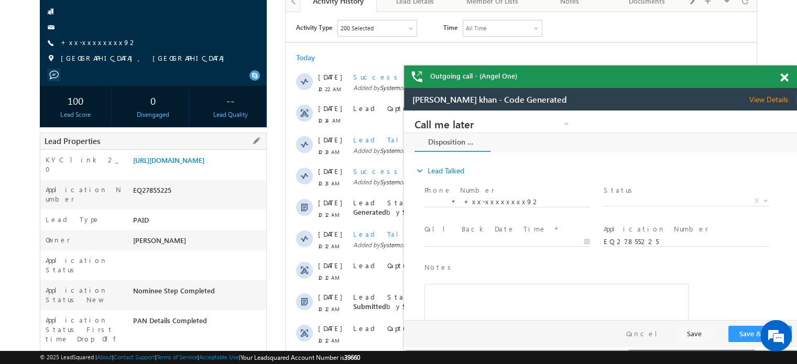
scroll to position [210, 0]
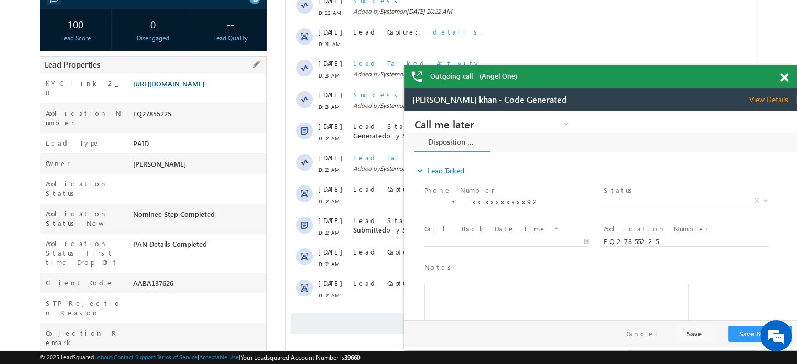
click at [186, 81] on link "[URL][DOMAIN_NAME]" at bounding box center [168, 83] width 71 height 9
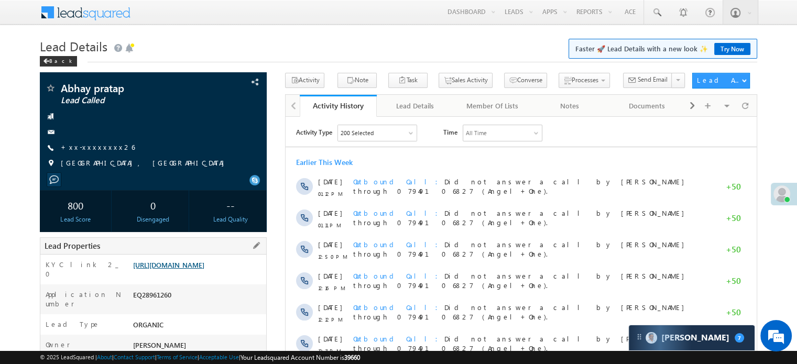
click at [188, 266] on link "[URL][DOMAIN_NAME]" at bounding box center [168, 264] width 71 height 9
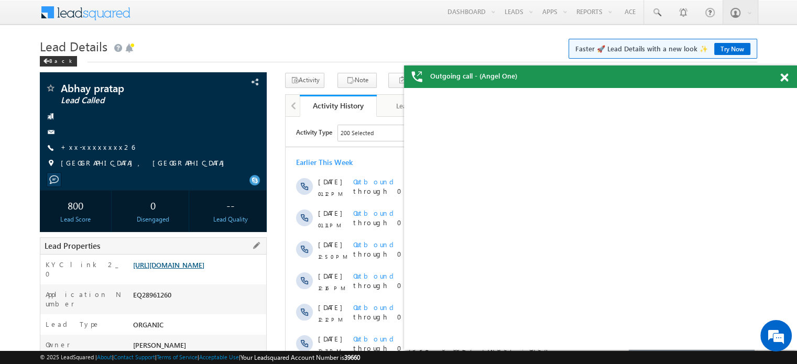
click at [204, 269] on link "[URL][DOMAIN_NAME]" at bounding box center [168, 264] width 71 height 9
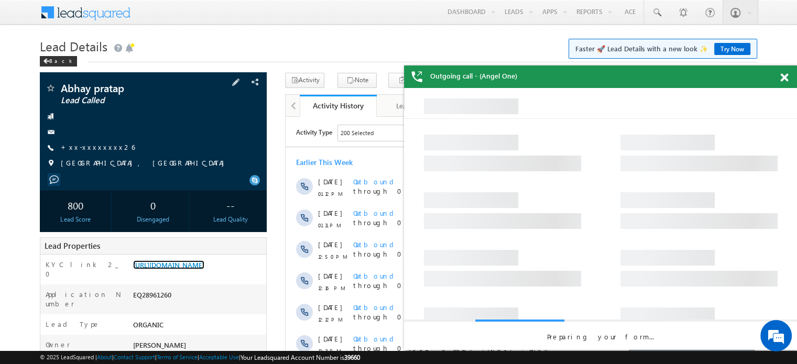
scroll to position [0, 0]
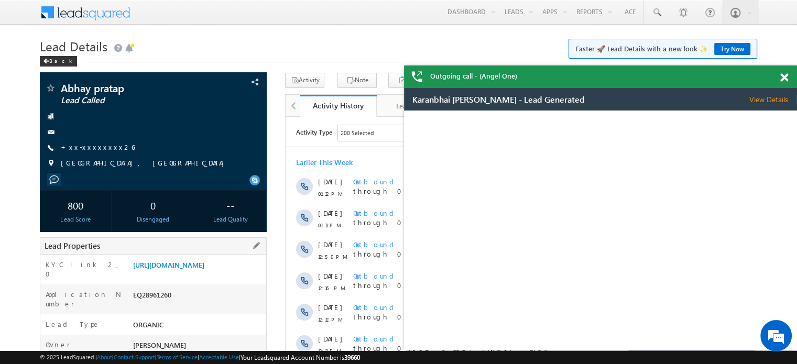
drag, startPoint x: 132, startPoint y: 264, endPoint x: 242, endPoint y: 291, distance: 112.8
click at [242, 275] on div "[URL][DOMAIN_NAME]" at bounding box center [199, 267] width 136 height 15
copy link "[URL][DOMAIN_NAME]"
click at [384, 48] on h1 "Lead Details Faster 🚀 Lead Details with a new look ✨ Try Now" at bounding box center [399, 45] width 718 height 20
drag, startPoint x: 132, startPoint y: 264, endPoint x: 269, endPoint y: 287, distance: 139.8
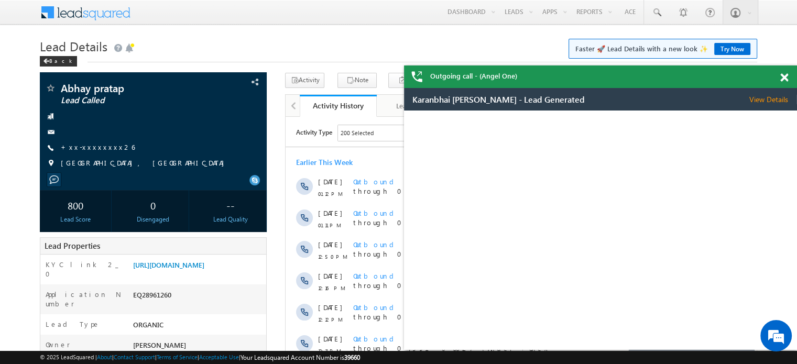
copy link "[URL][DOMAIN_NAME]"
drag, startPoint x: 302, startPoint y: 38, endPoint x: 294, endPoint y: 35, distance: 9.0
click at [302, 38] on h1 "Lead Details Faster 🚀 Lead Details with a new look ✨ Try Now" at bounding box center [399, 45] width 718 height 20
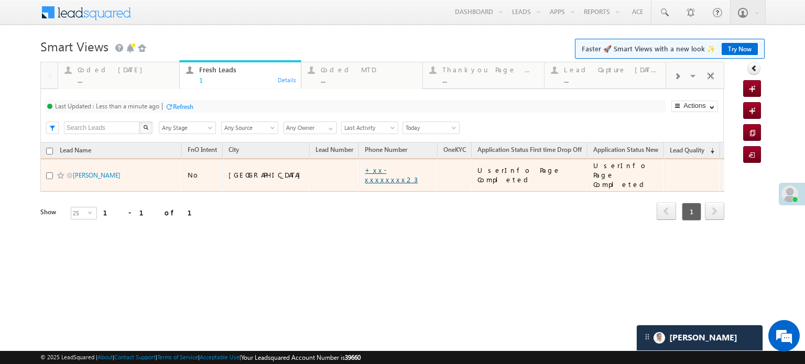
click at [365, 171] on link "+xx-xxxxxxxx23" at bounding box center [391, 175] width 53 height 18
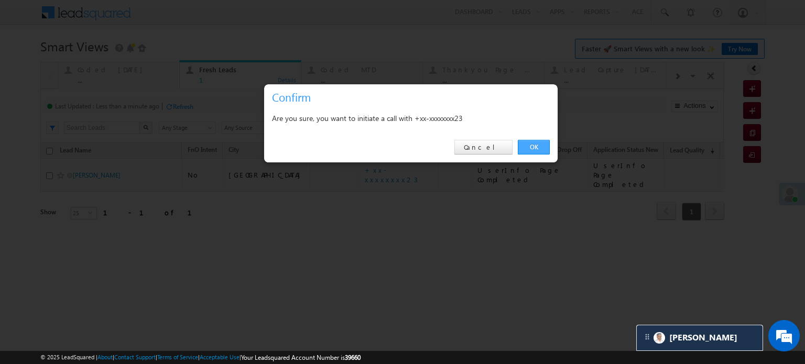
click at [523, 148] on link "OK" at bounding box center [534, 147] width 32 height 15
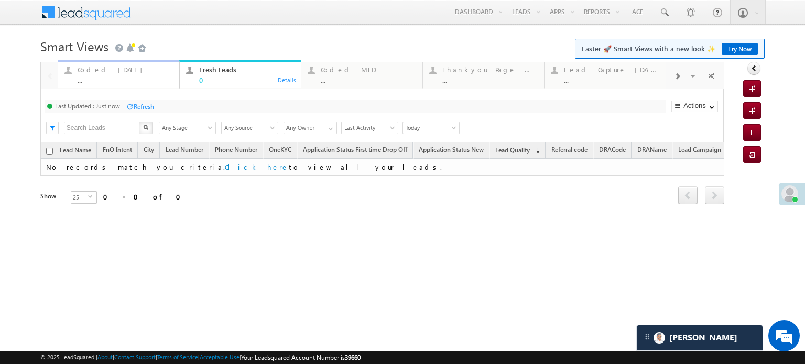
click at [111, 76] on div "..." at bounding box center [125, 80] width 95 height 8
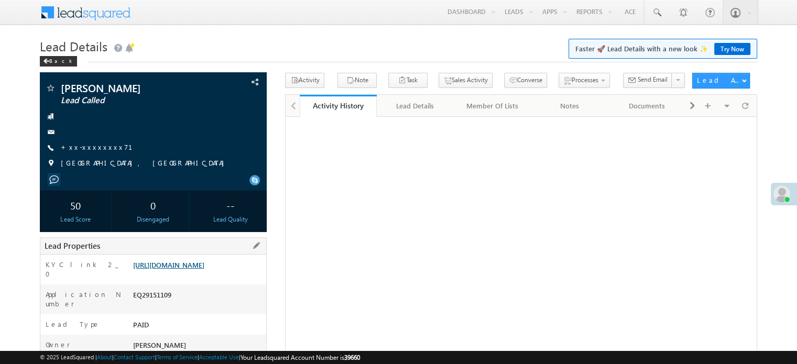
click at [204, 269] on link "[URL][DOMAIN_NAME]" at bounding box center [168, 264] width 71 height 9
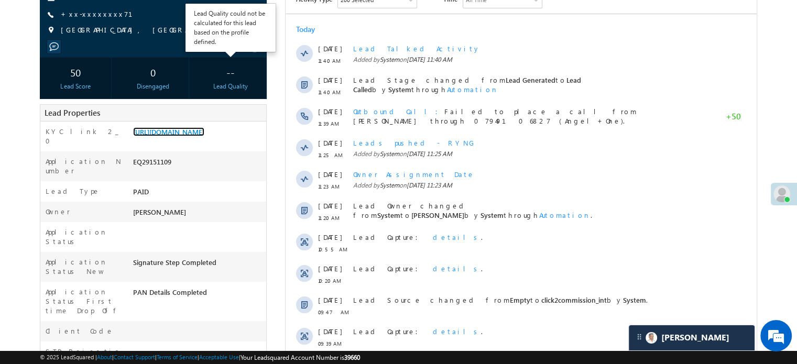
scroll to position [157, 0]
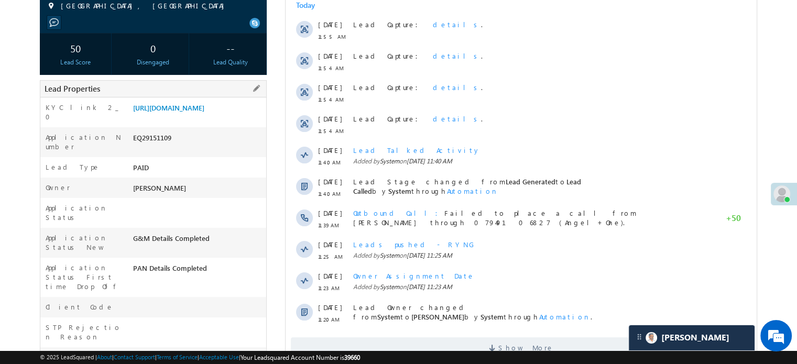
drag, startPoint x: 132, startPoint y: 105, endPoint x: 241, endPoint y: 128, distance: 112.0
click at [241, 117] on div "[URL][DOMAIN_NAME]" at bounding box center [199, 110] width 136 height 15
copy link "[URL][DOMAIN_NAME]"
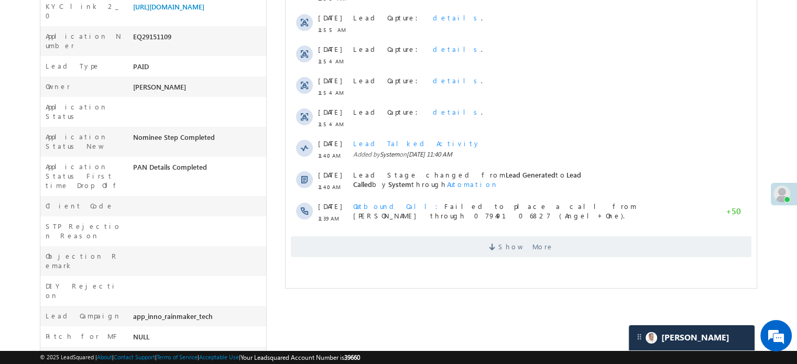
scroll to position [262, 0]
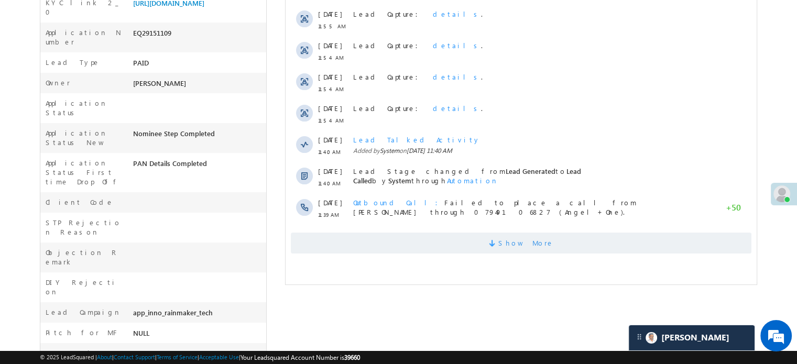
click at [414, 246] on span "Show More" at bounding box center [521, 243] width 461 height 21
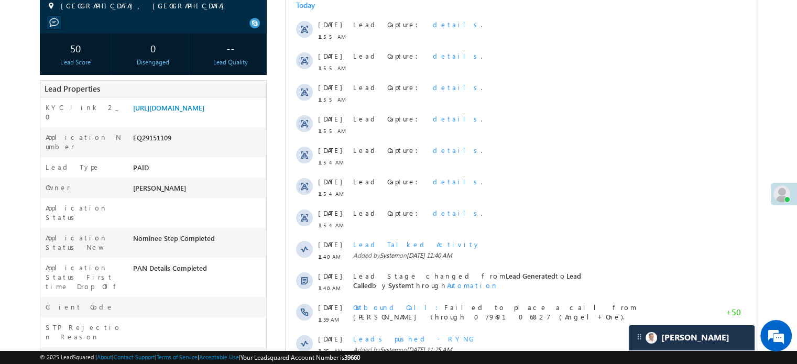
scroll to position [0, 0]
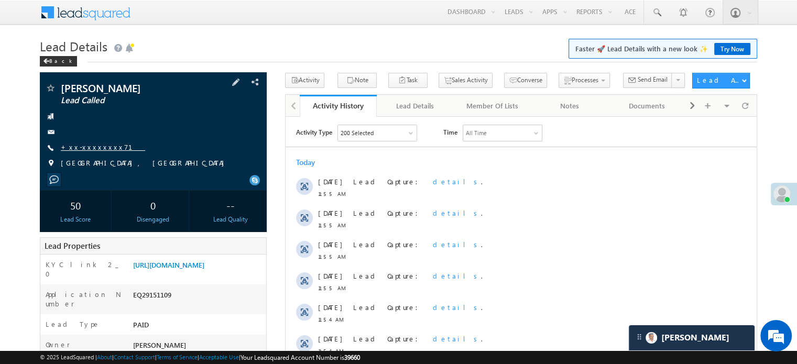
click at [85, 149] on link "+xx-xxxxxxxx71" at bounding box center [103, 147] width 84 height 9
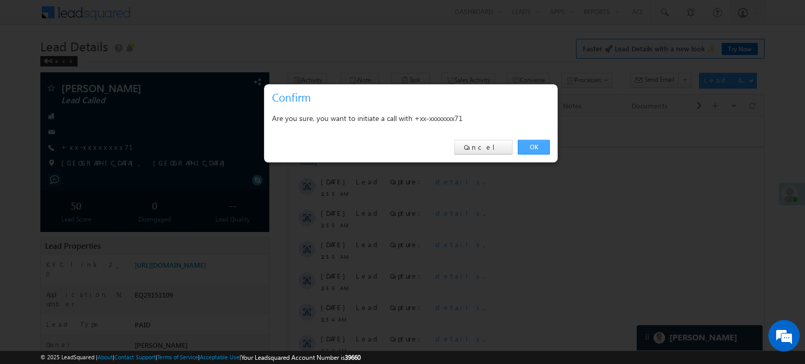
click at [529, 146] on link "OK" at bounding box center [534, 147] width 32 height 15
